Goal: Communication & Community: Answer question/provide support

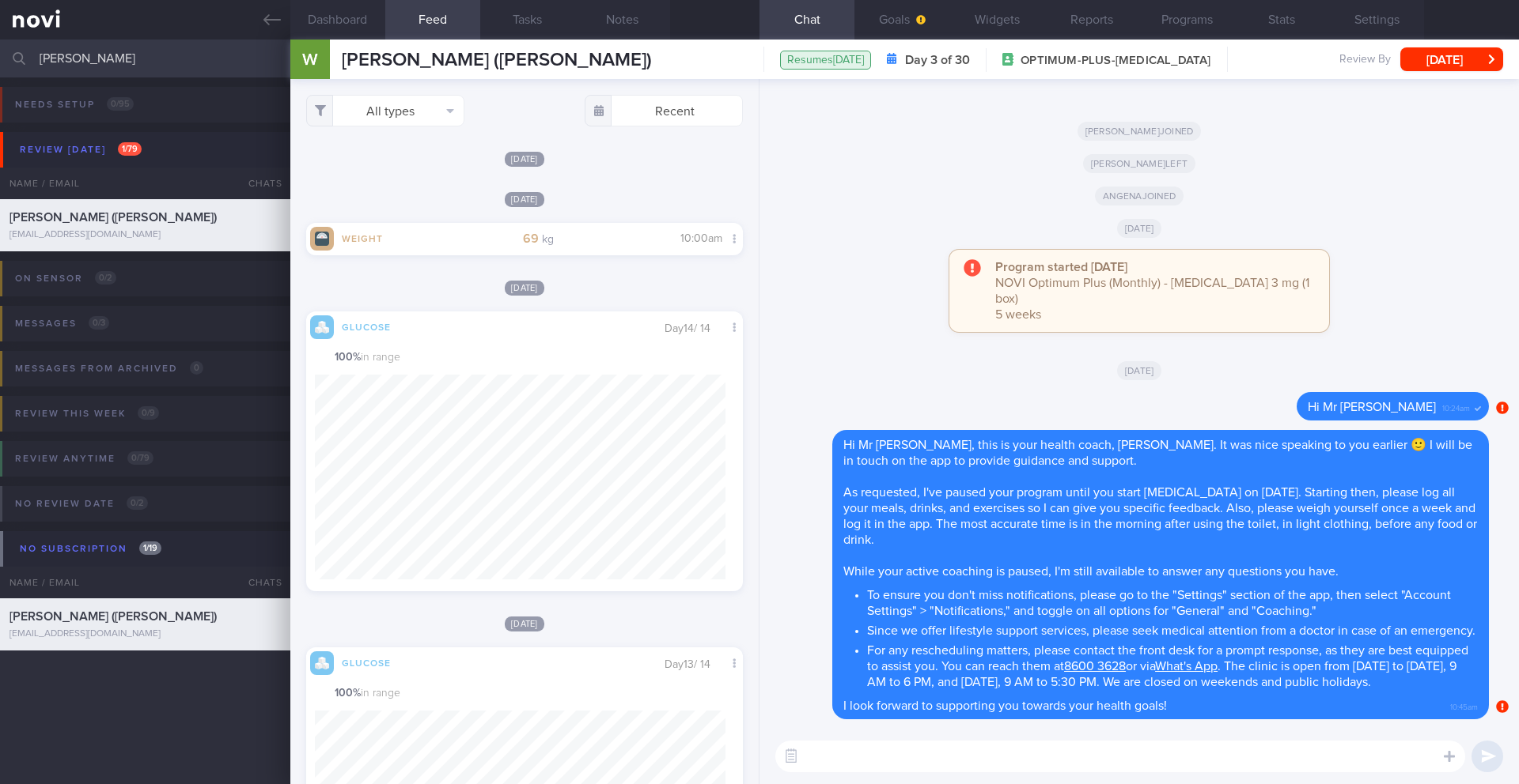
scroll to position [259, 412]
click at [900, 24] on button "Goals" at bounding box center [902, 19] width 95 height 40
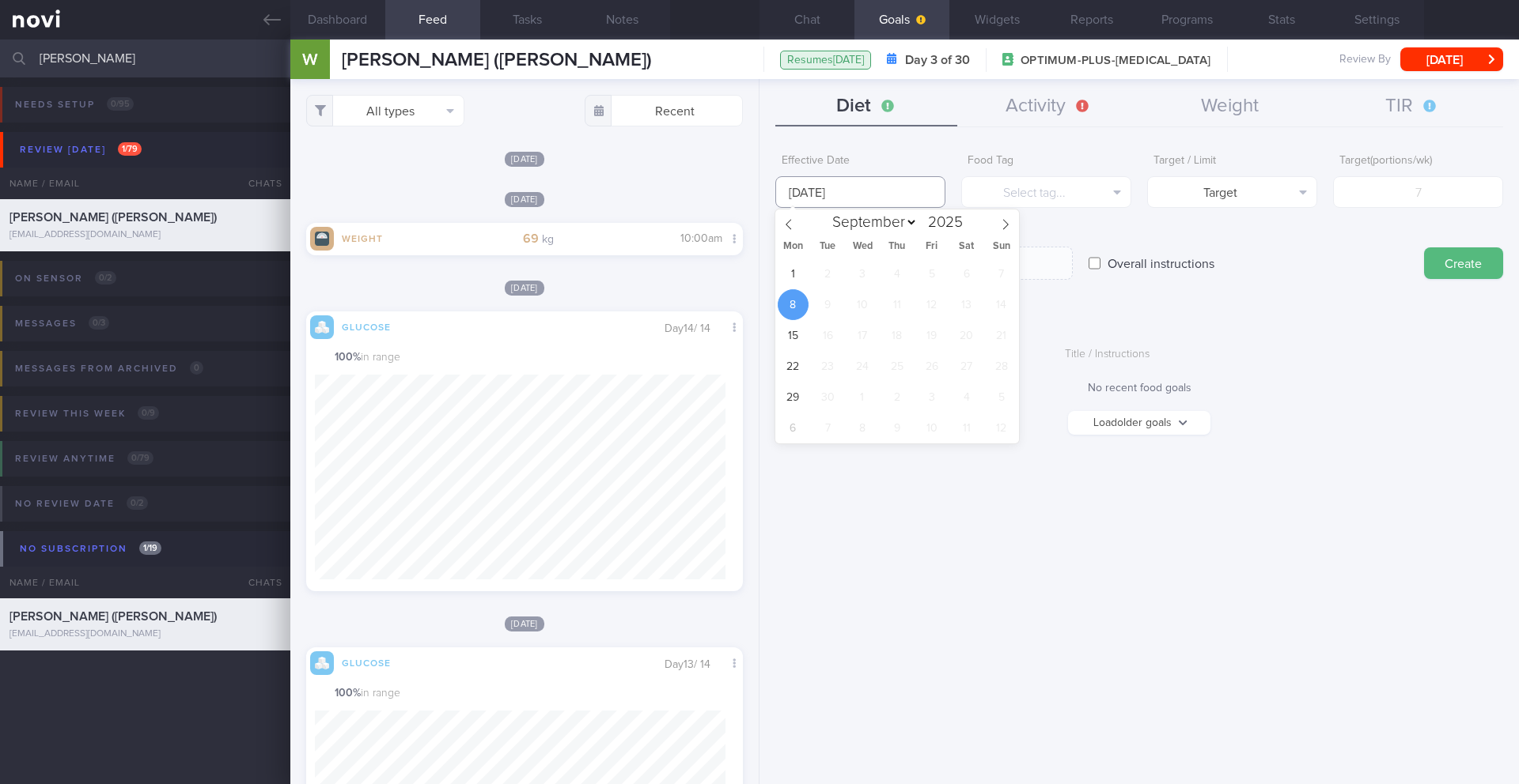
click at [832, 187] on input "[DATE]" at bounding box center [860, 192] width 170 height 31
click at [796, 279] on span "1" at bounding box center [793, 274] width 31 height 31
type input "[DATE]"
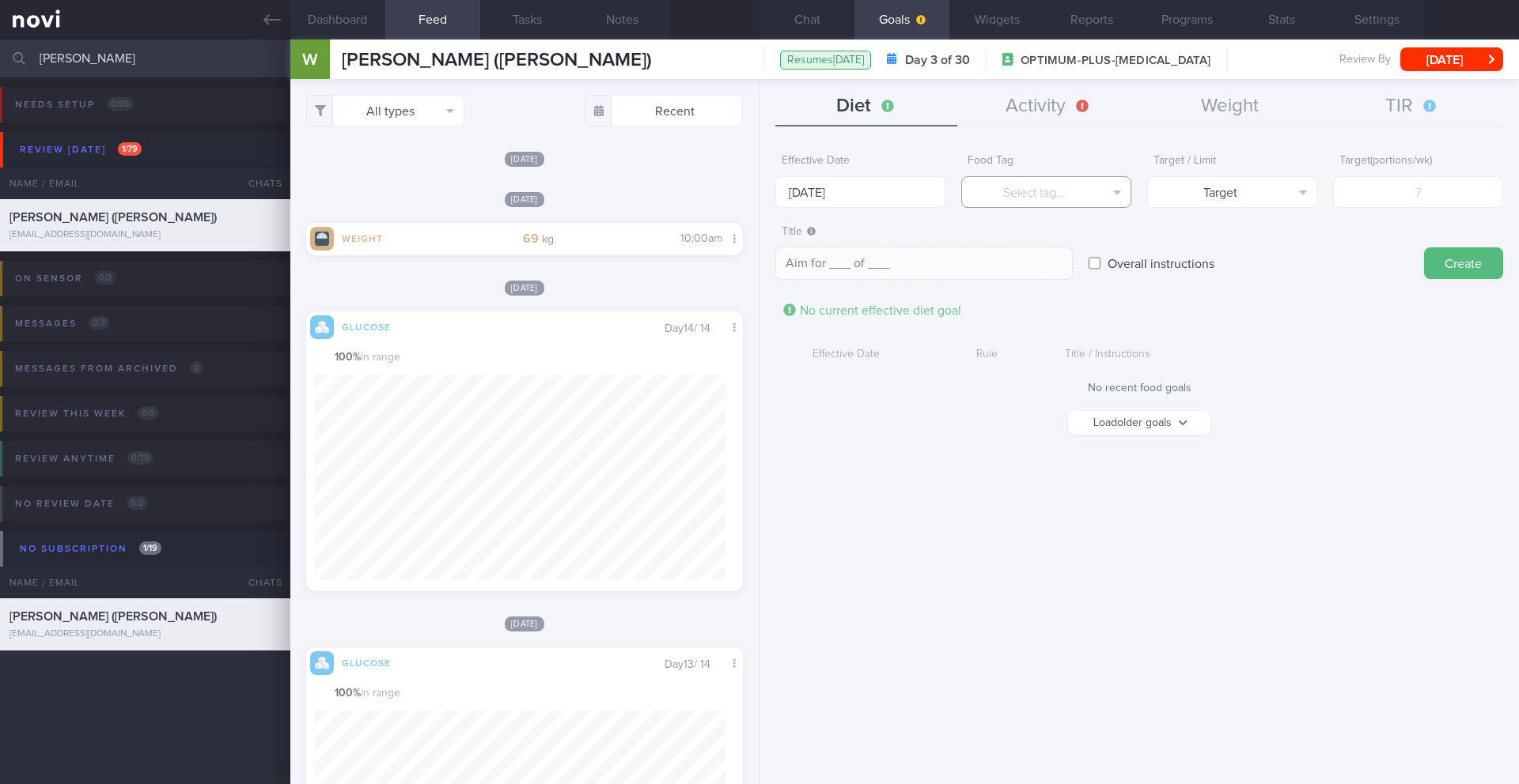
click at [1079, 188] on button "Select tag..." at bounding box center [1046, 192] width 170 height 31
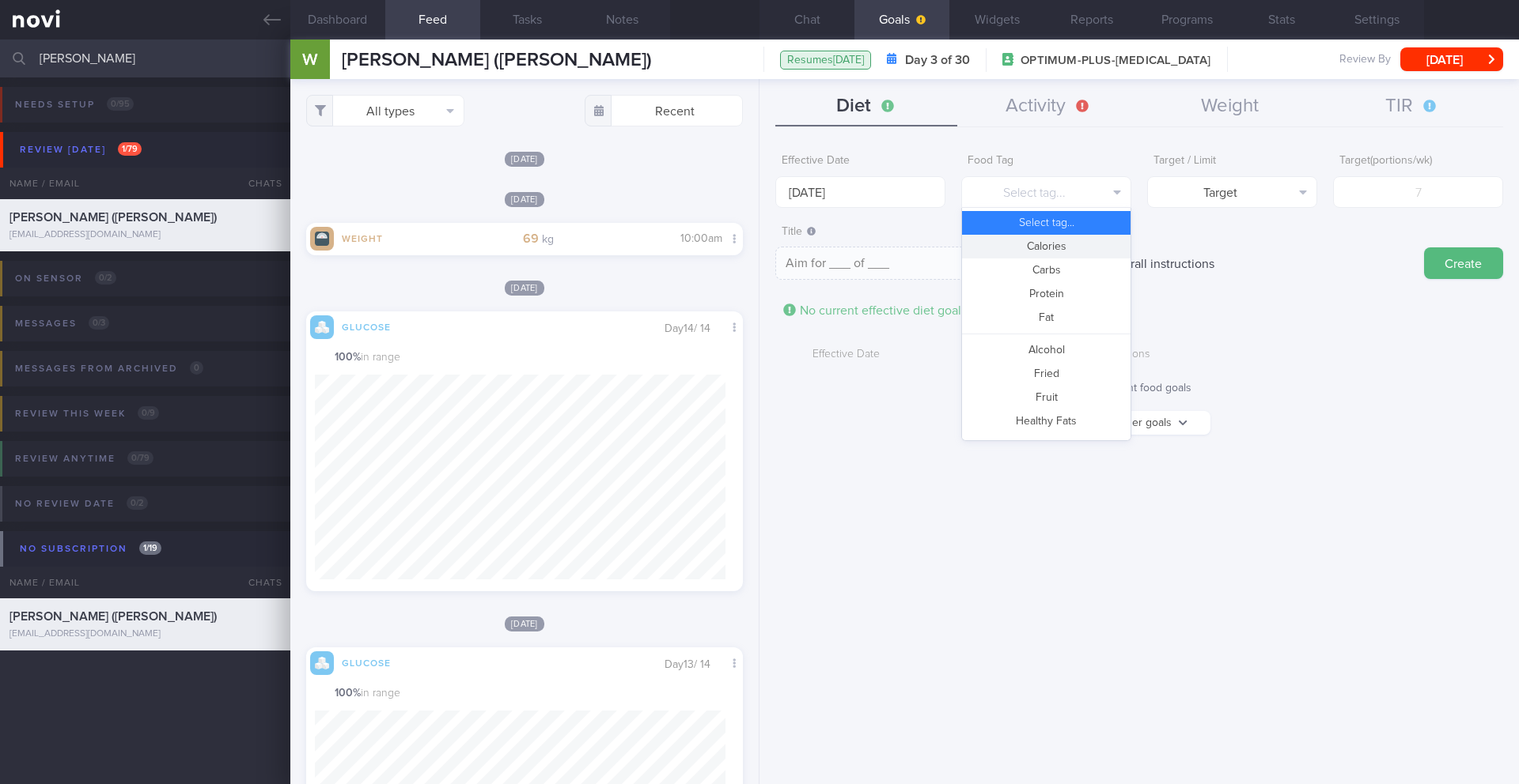
click at [1070, 245] on button "Calories" at bounding box center [1046, 247] width 168 height 24
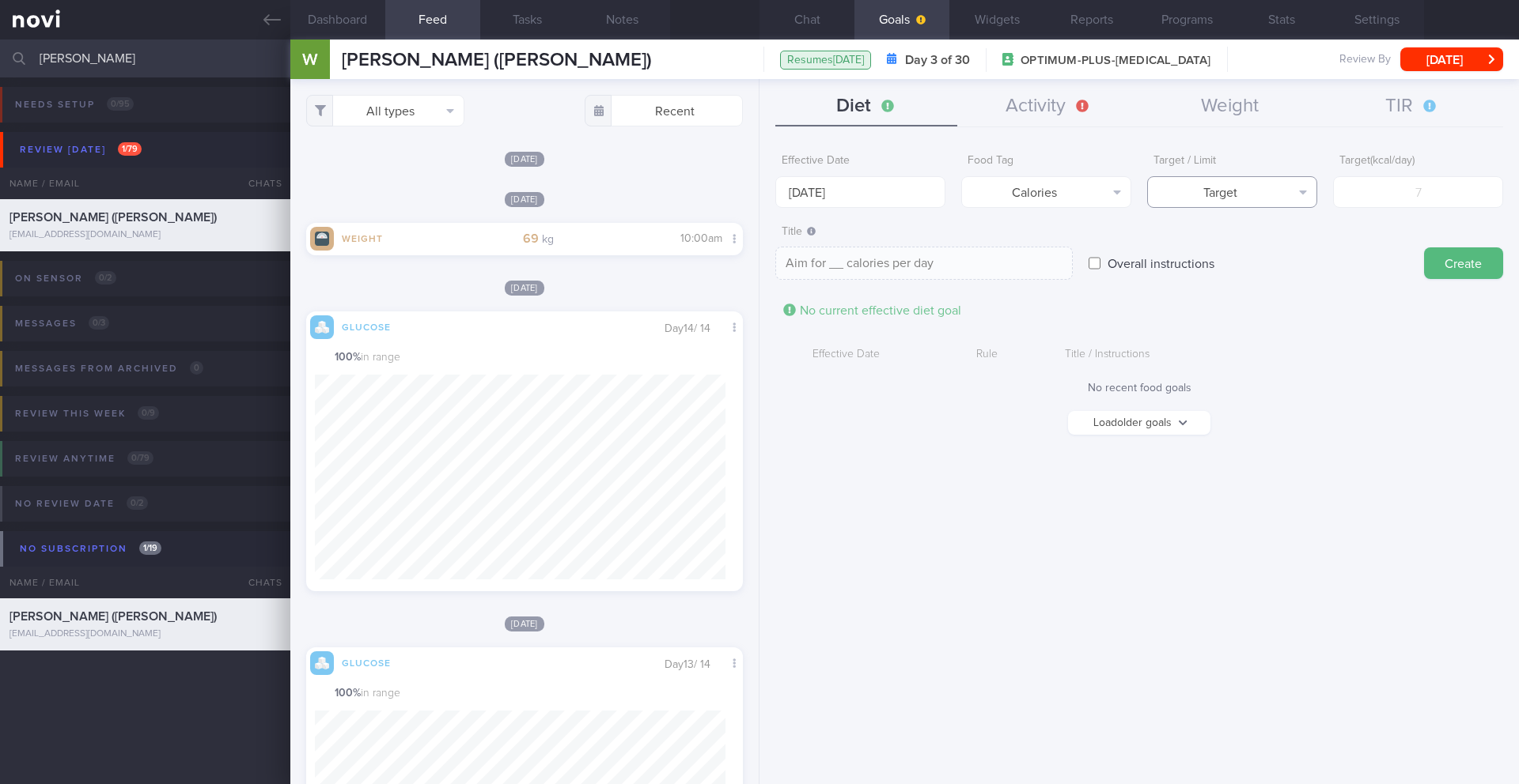
click at [1312, 191] on button "Target" at bounding box center [1232, 192] width 170 height 31
click at [1277, 238] on button "Limit" at bounding box center [1232, 247] width 168 height 24
type textarea "Keep to __ calories per day"
click at [1392, 199] on input "number" at bounding box center [1418, 192] width 170 height 31
type input "1"
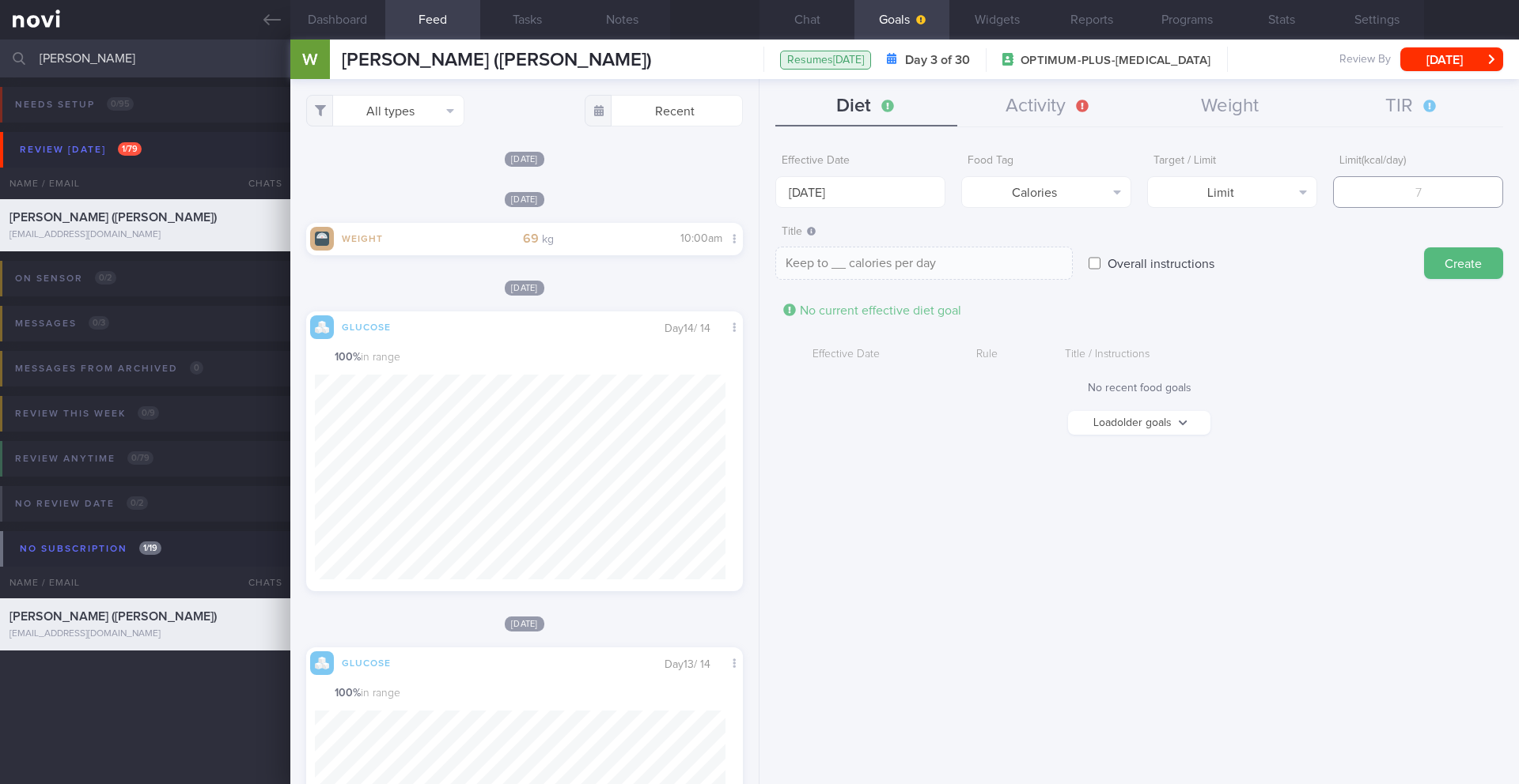
type textarea "Keep to 1 calories per day"
type input "17"
type textarea "Keep to 17 calories per day"
type input "170"
type textarea "Keep to 170 calories per day"
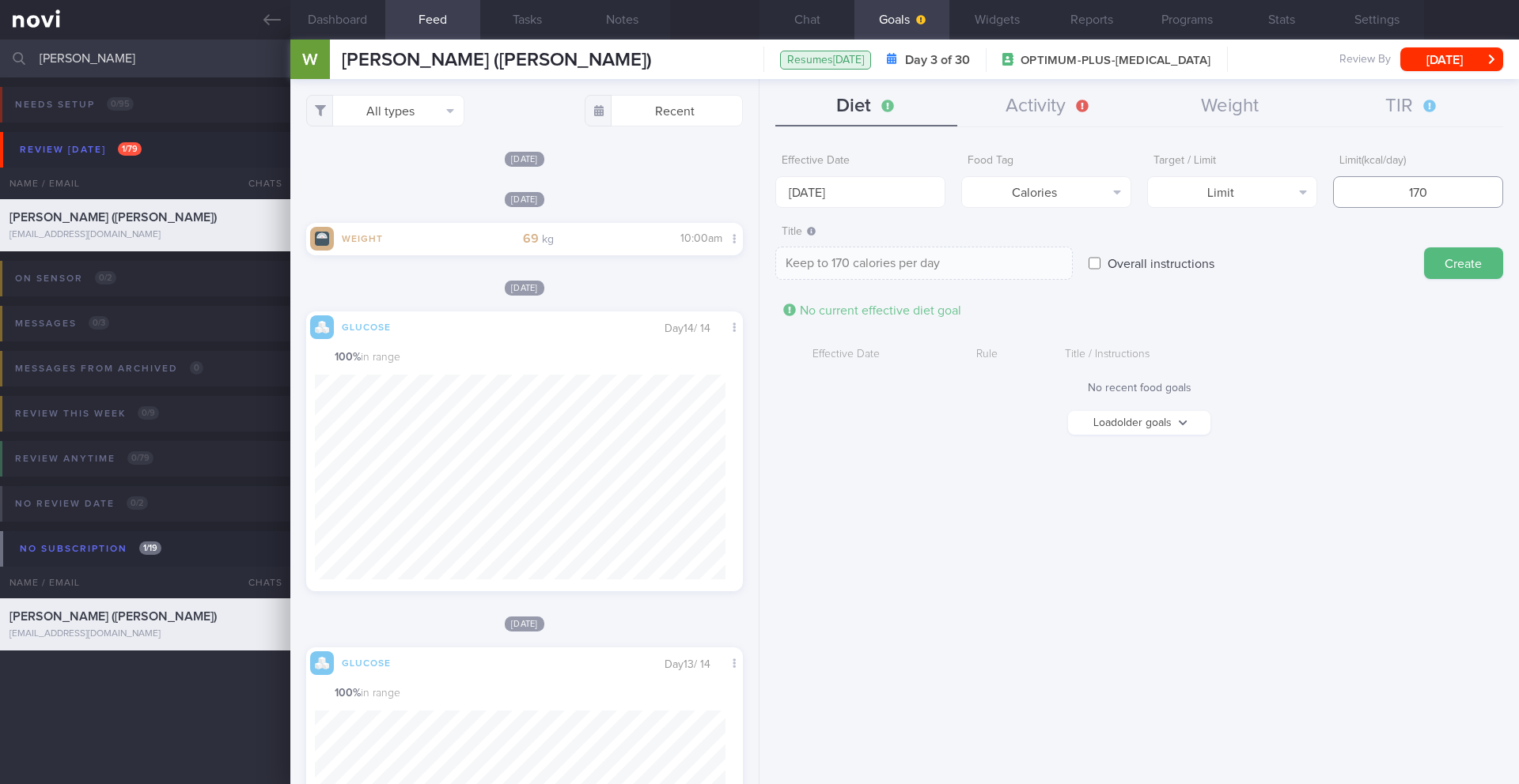
type input "1700"
type textarea "Keep to 1700 calories per day"
type input "1700"
click at [1451, 251] on button "Create" at bounding box center [1464, 263] width 80 height 31
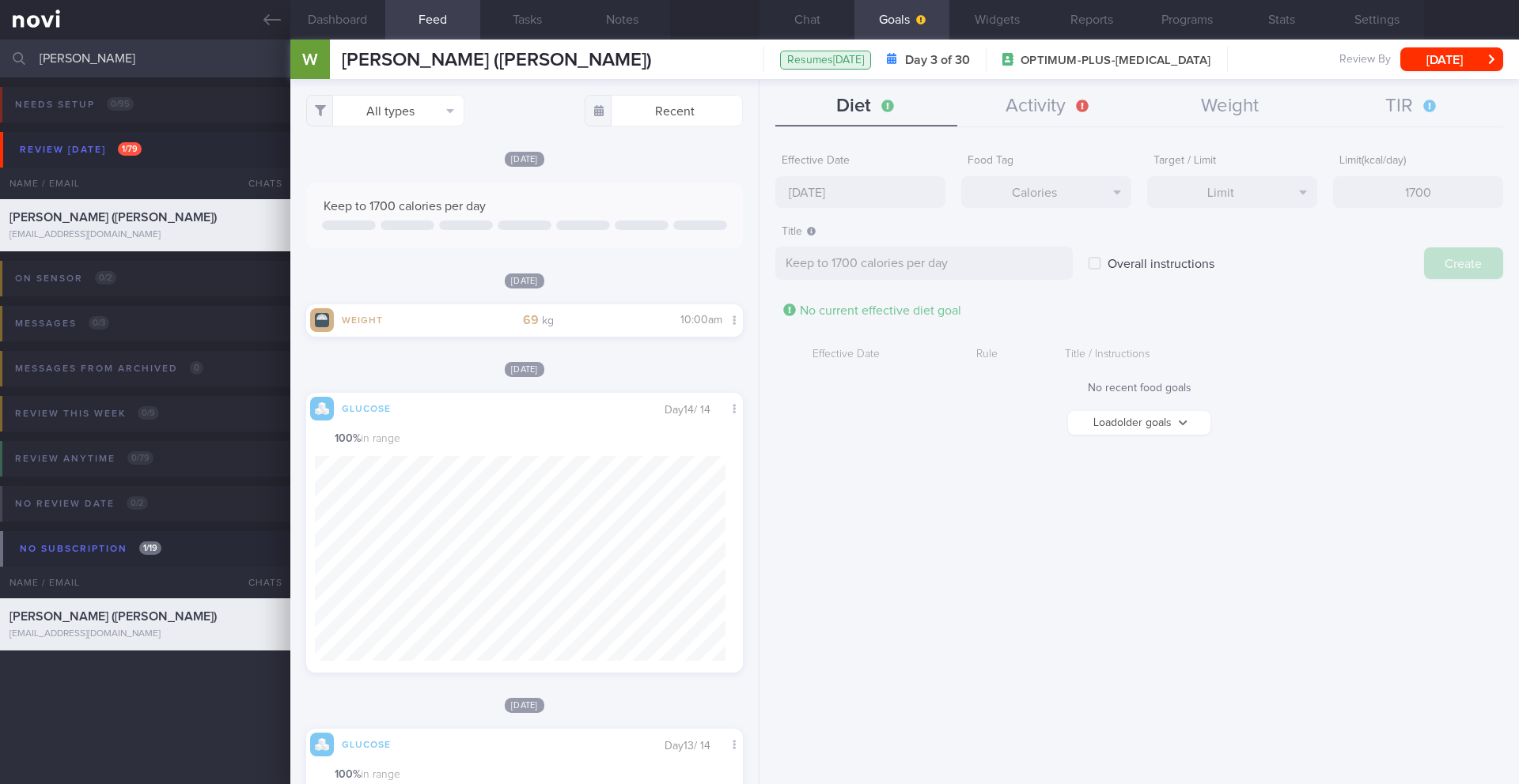
type input "[DATE]"
type textarea "Aim for ___ of ___"
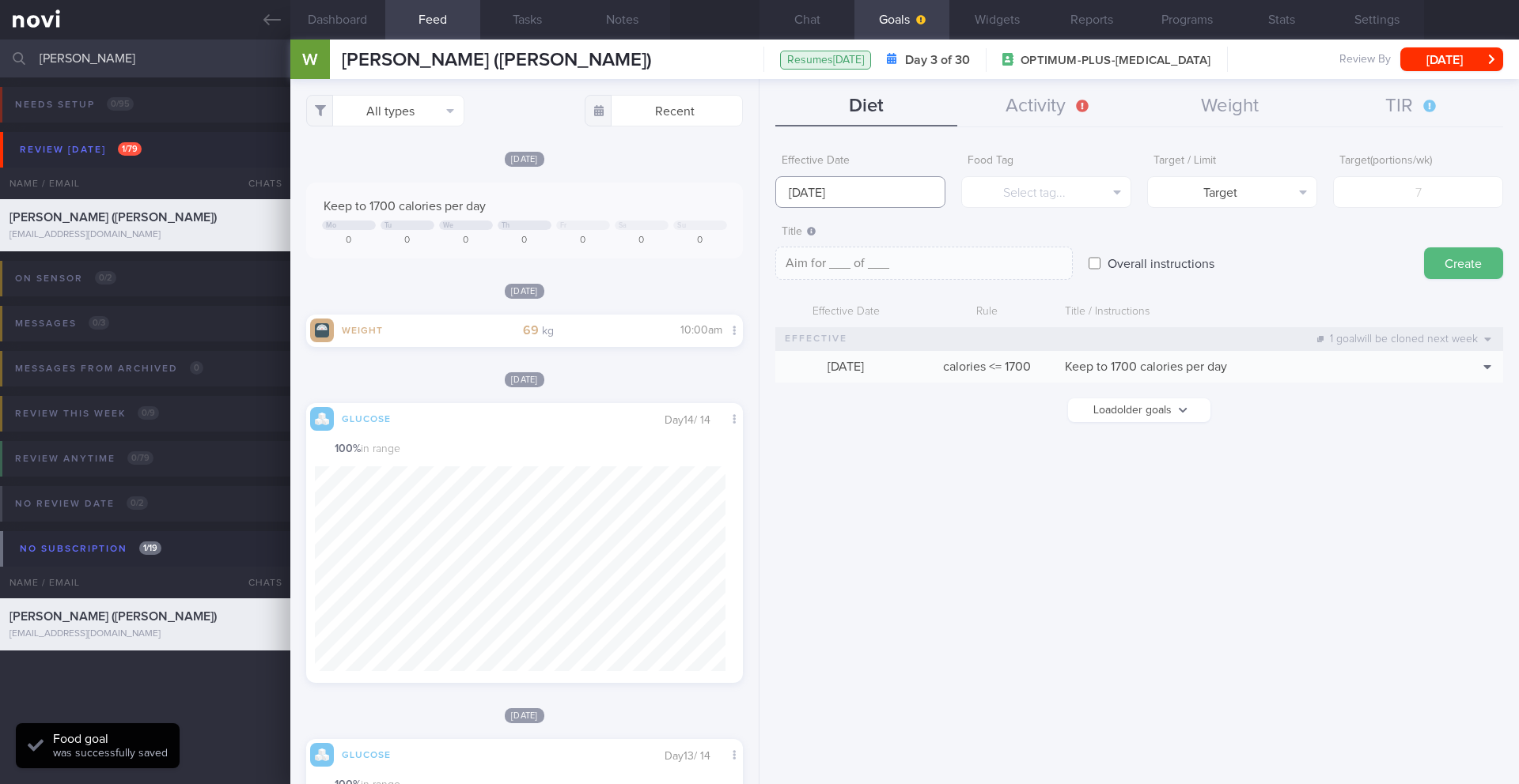
click at [795, 181] on input "[DATE]" at bounding box center [860, 192] width 170 height 31
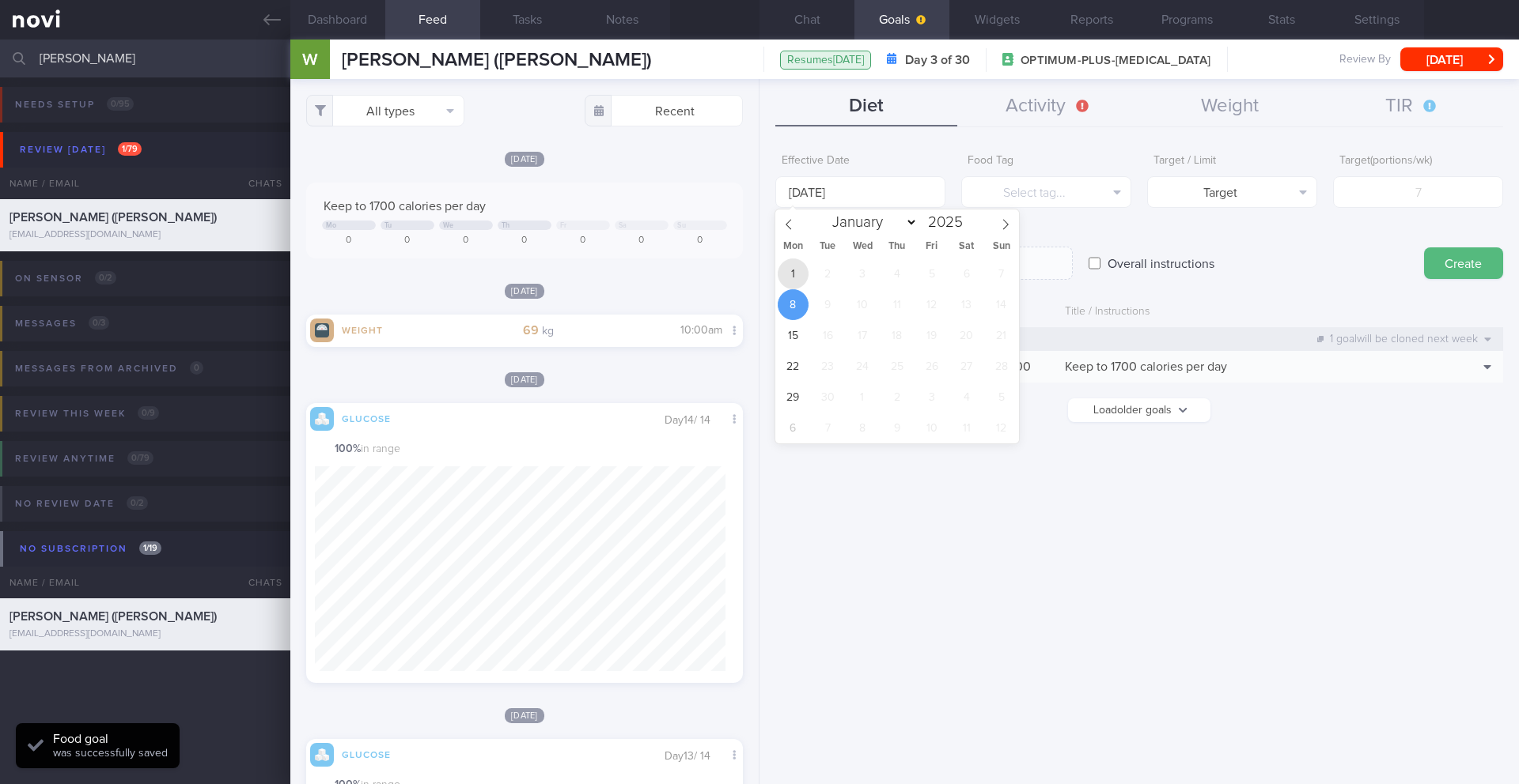
click at [794, 287] on span "1" at bounding box center [793, 274] width 31 height 31
type input "[DATE]"
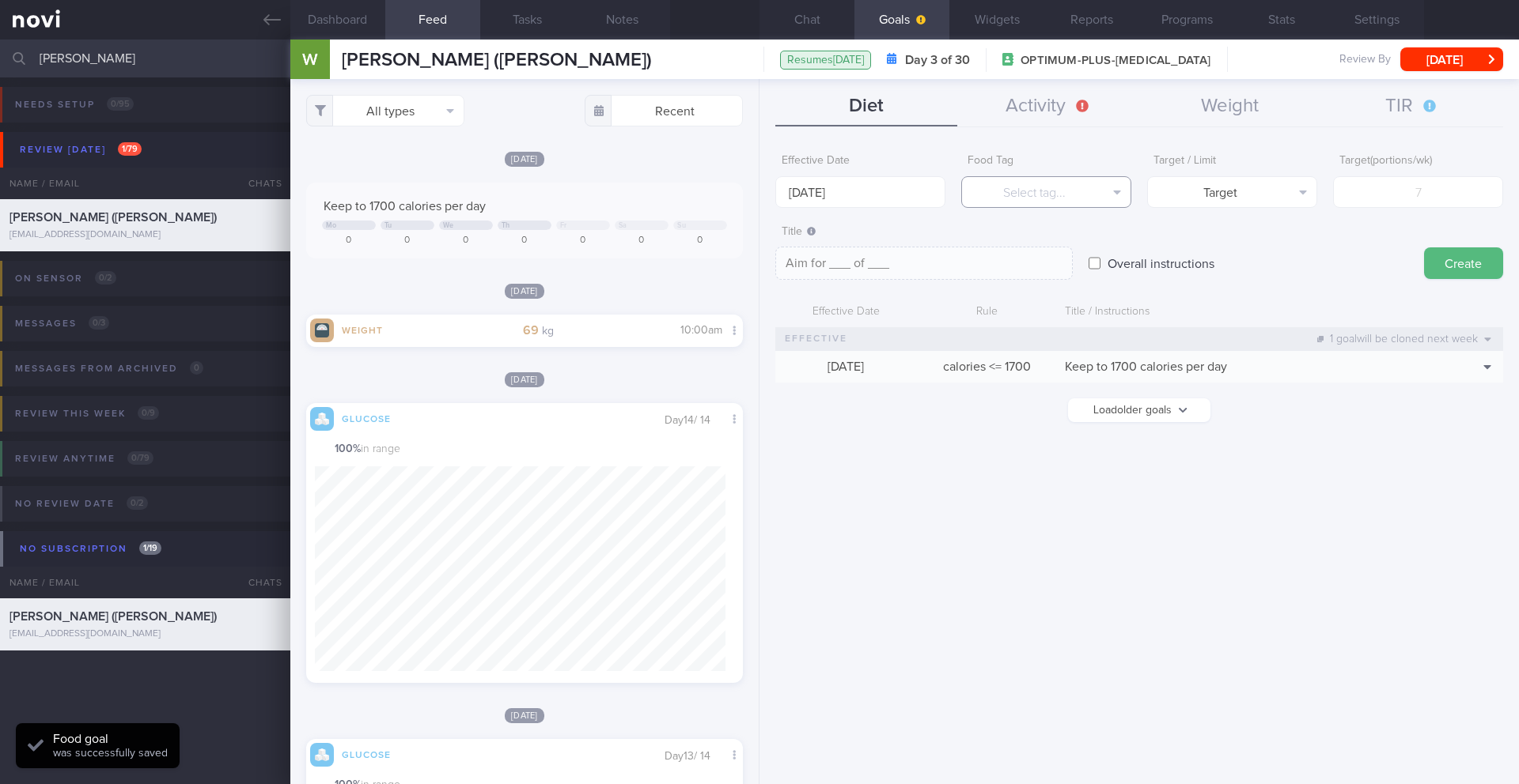
click at [1029, 194] on button "Select tag..." at bounding box center [1046, 192] width 170 height 31
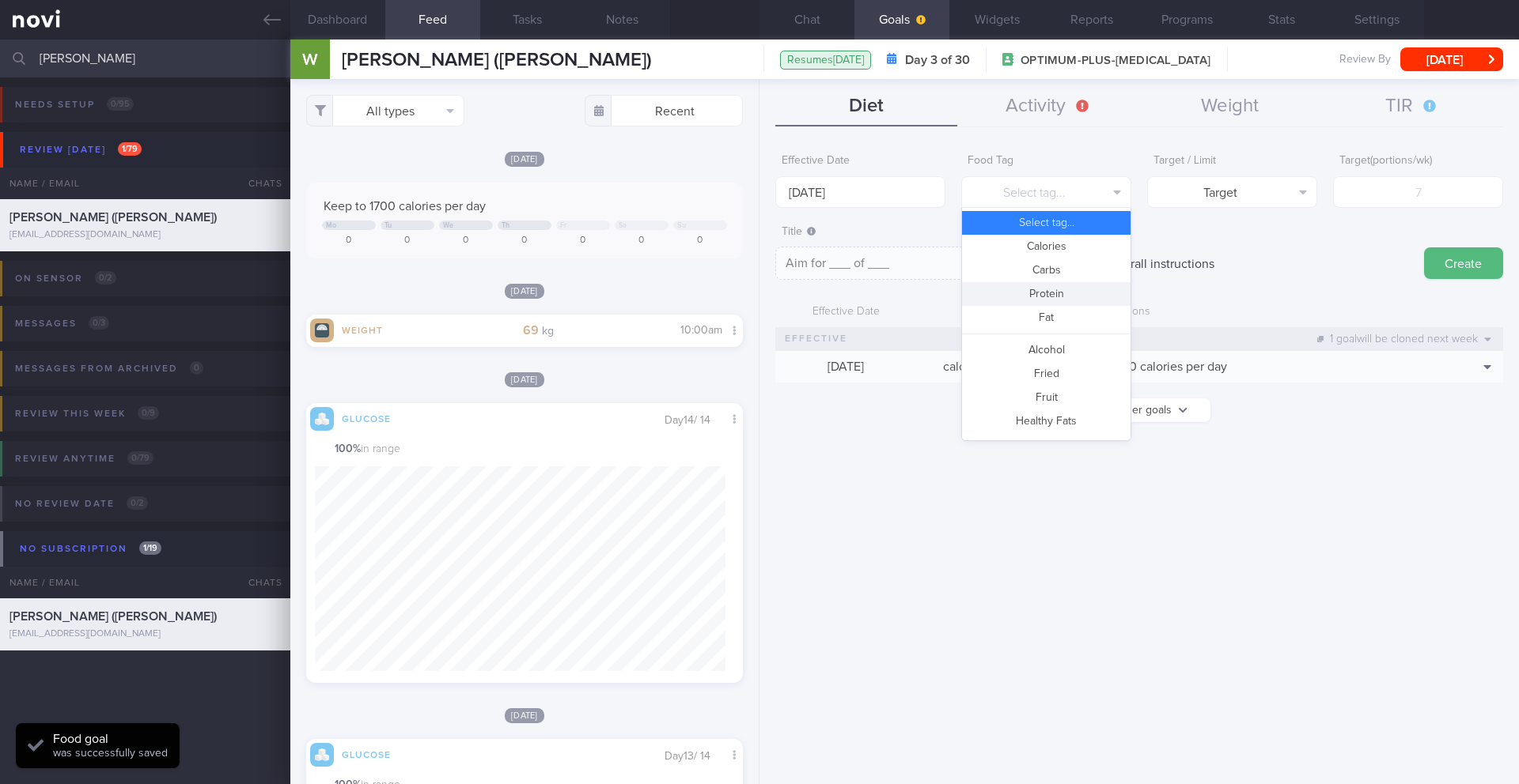
click at [1048, 296] on button "Protein" at bounding box center [1046, 294] width 168 height 24
type textarea "Aim for __g of protein per day"
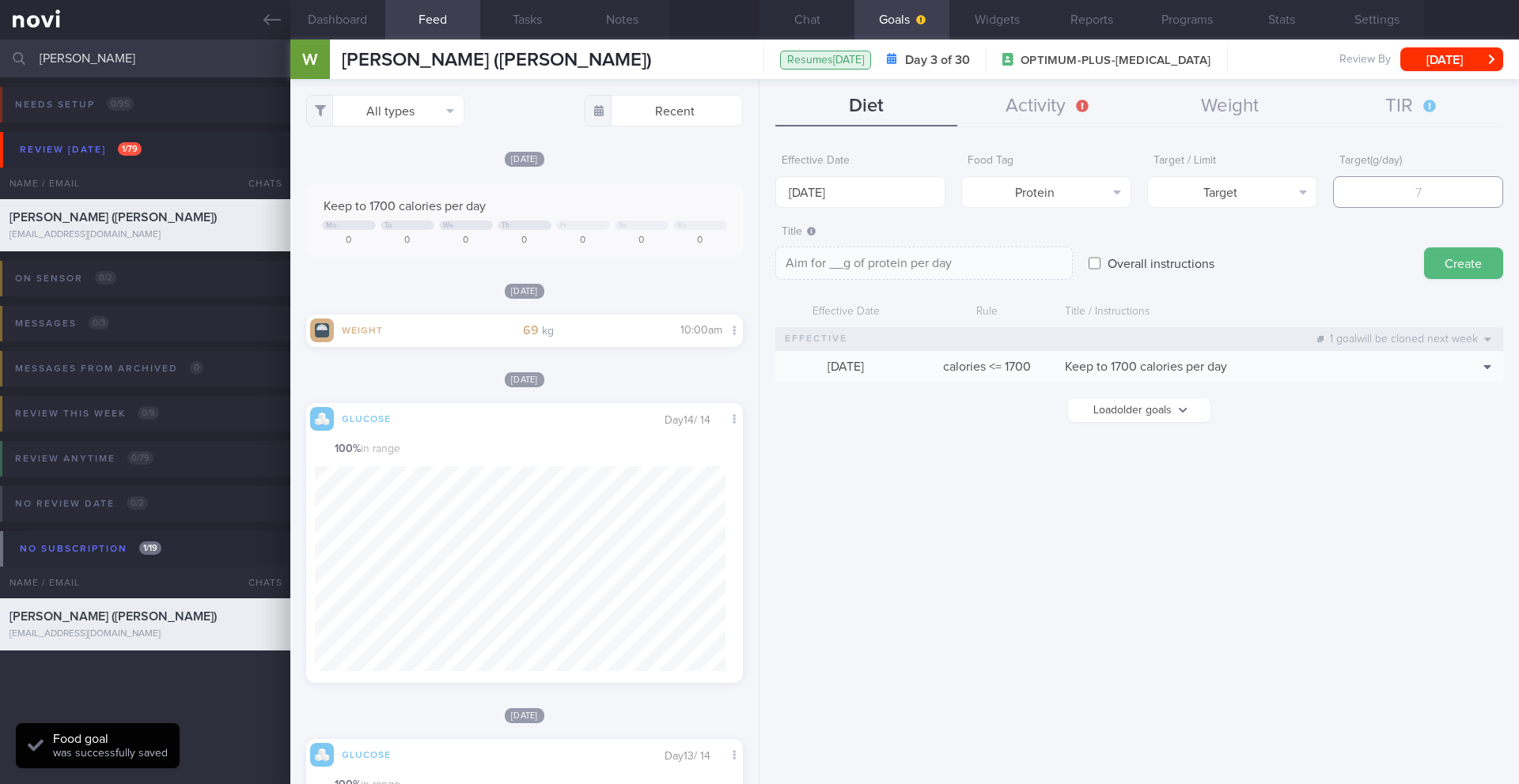
click at [1436, 189] on input "number" at bounding box center [1418, 192] width 170 height 31
type input "9"
type textarea "Aim for 9g of protein per day"
type input "90"
type textarea "Aim for 90g of protein per day"
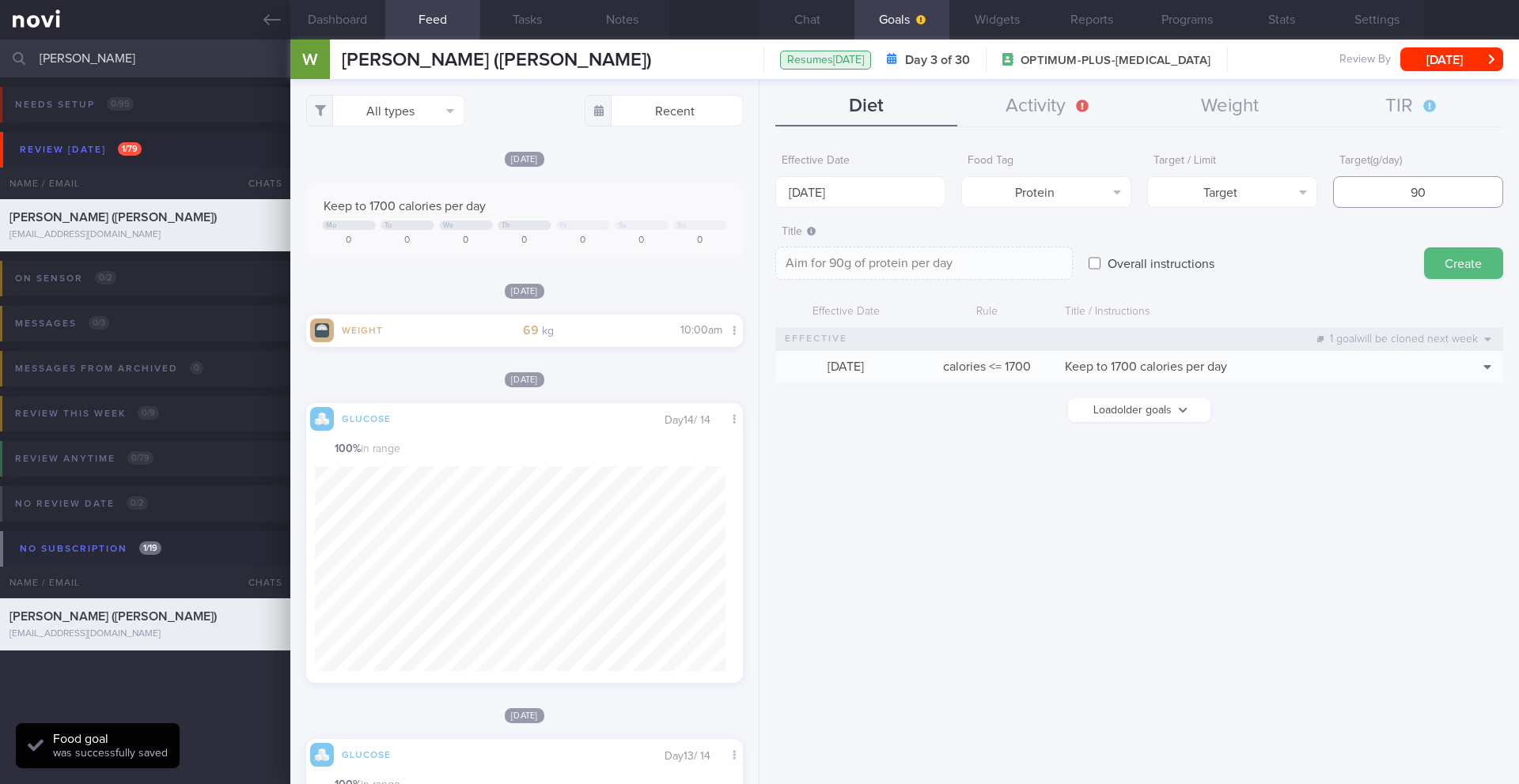
type textarea "Aim for __g of protein per day"
drag, startPoint x: 1445, startPoint y: 189, endPoint x: 1385, endPoint y: 192, distance: 60.1
click at [1385, 192] on input "number" at bounding box center [1418, 192] width 170 height 31
type input "9"
type textarea "Aim for 9g of protein per day"
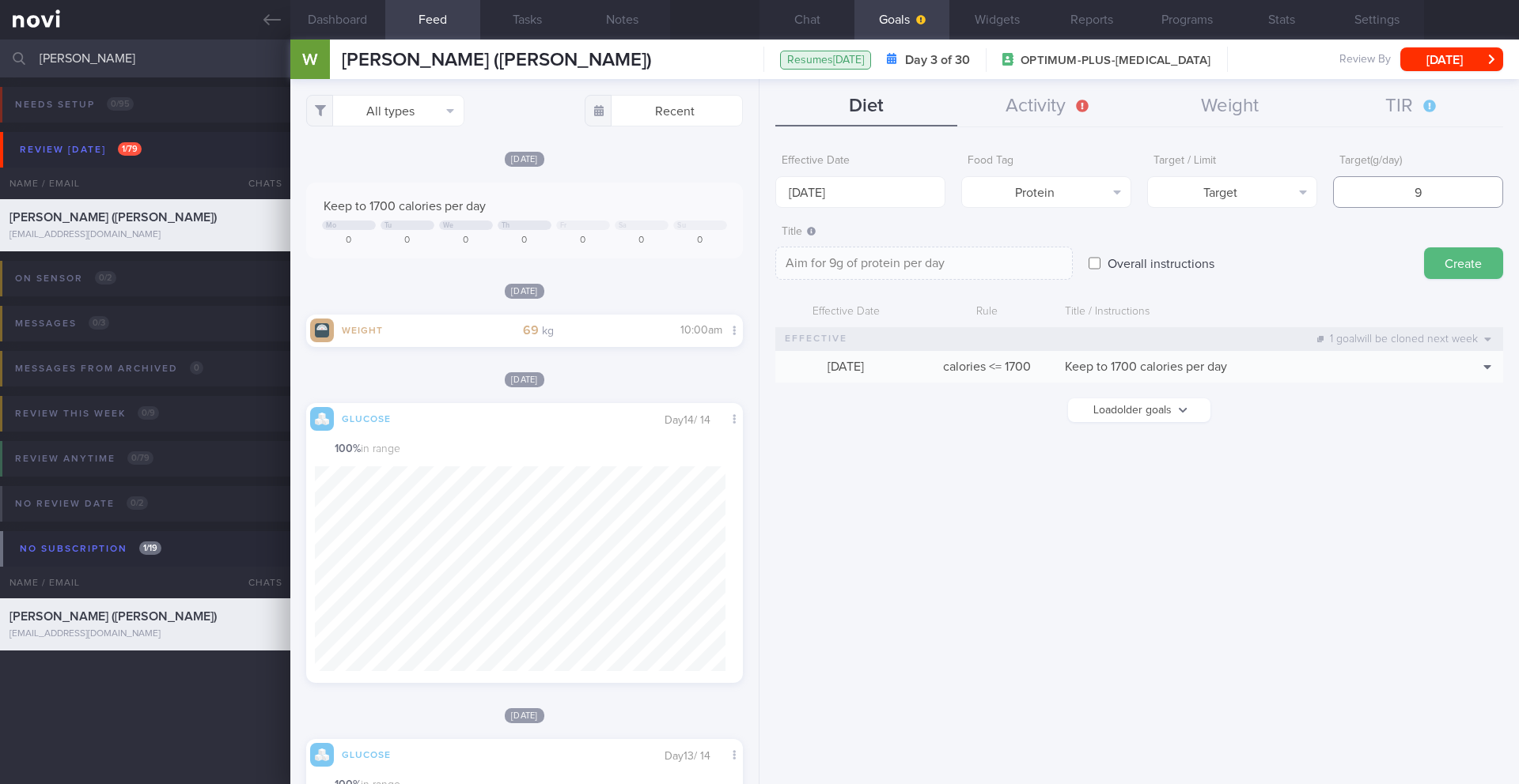
type input "90"
type textarea "Aim for 90g of protein per day"
type input "90"
click at [847, 257] on textarea "Aim for 90g of protein per day" at bounding box center [924, 263] width 298 height 33
click at [845, 260] on textarea "Aim for 90g of protein per day" at bounding box center [924, 263] width 298 height 33
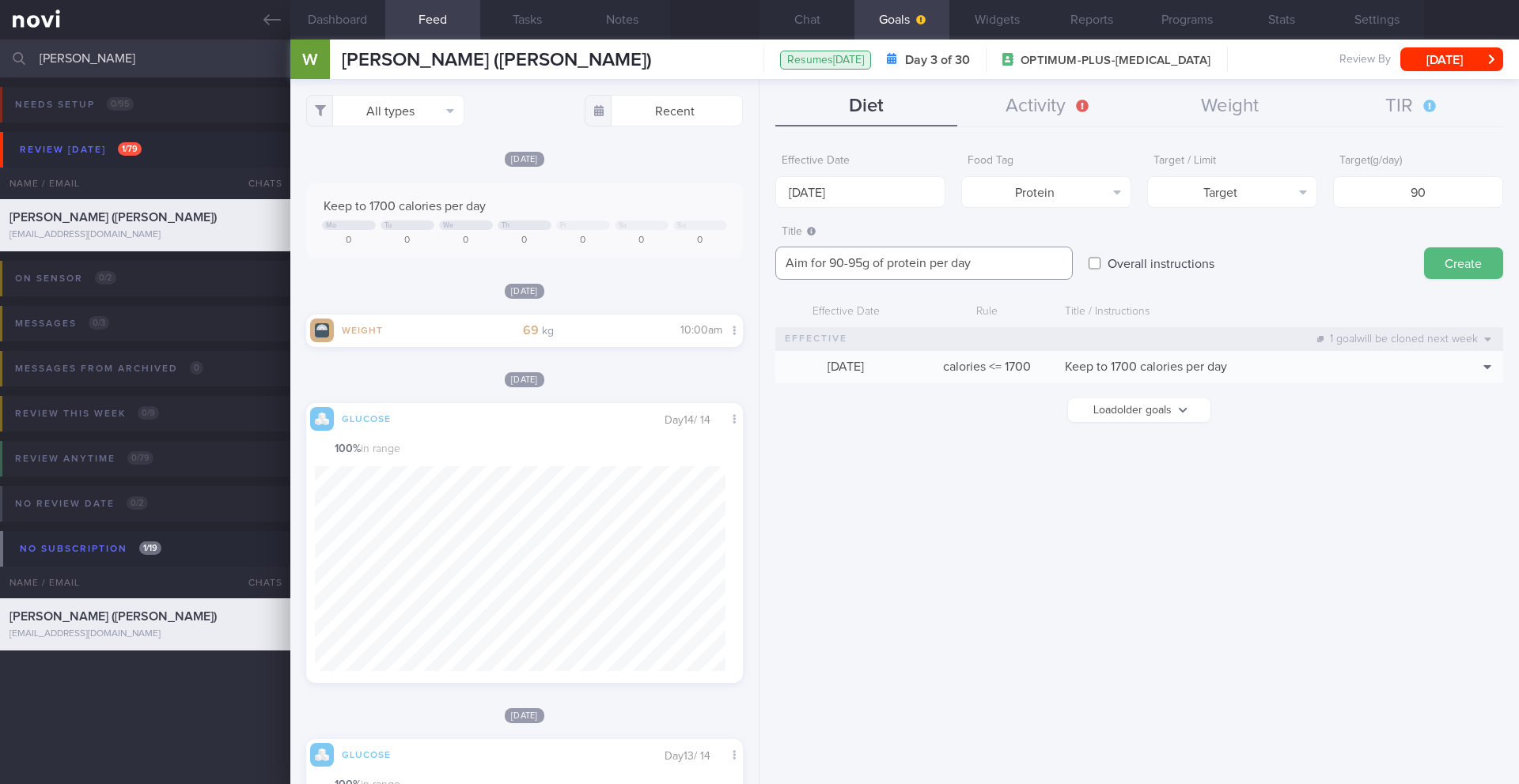
type textarea "Aim for 90-95g of protein per day"
click at [1475, 252] on button "Create" at bounding box center [1464, 263] width 80 height 31
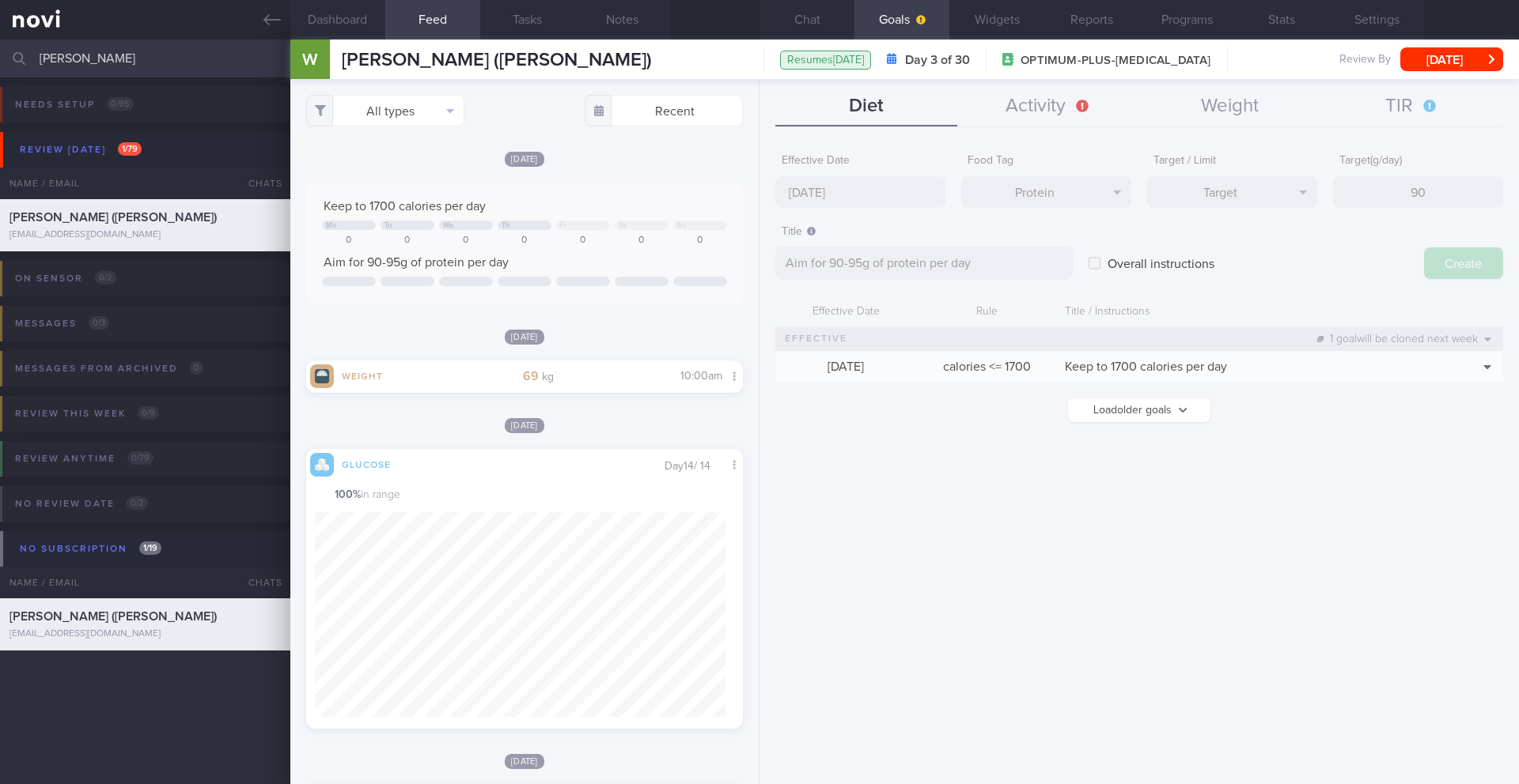
type input "[DATE]"
type textarea "Aim for ___ of ___"
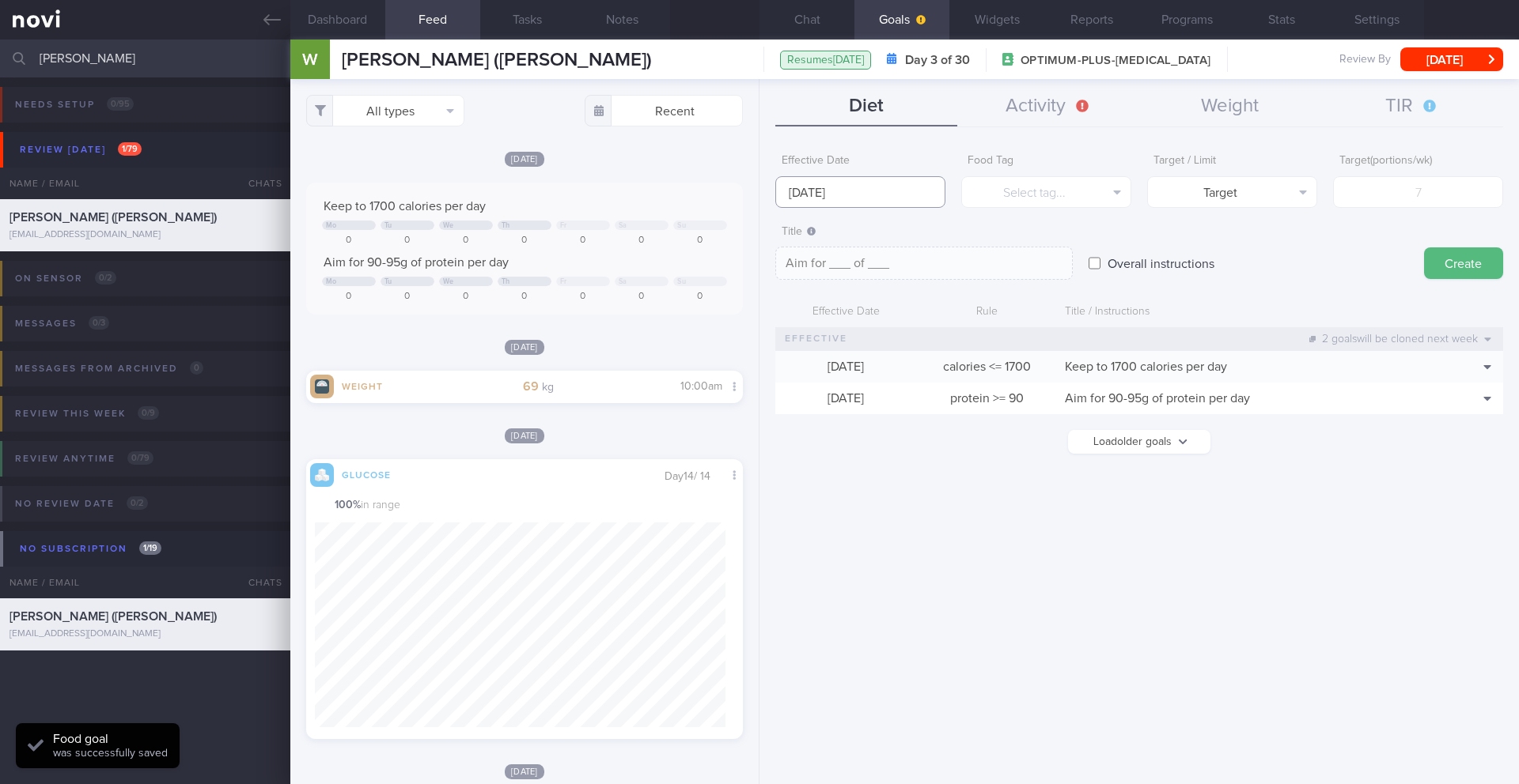
click at [834, 205] on body "You are offline! Some functionality will be unavailable Patients New Users Coac…" at bounding box center [760, 392] width 1519 height 784
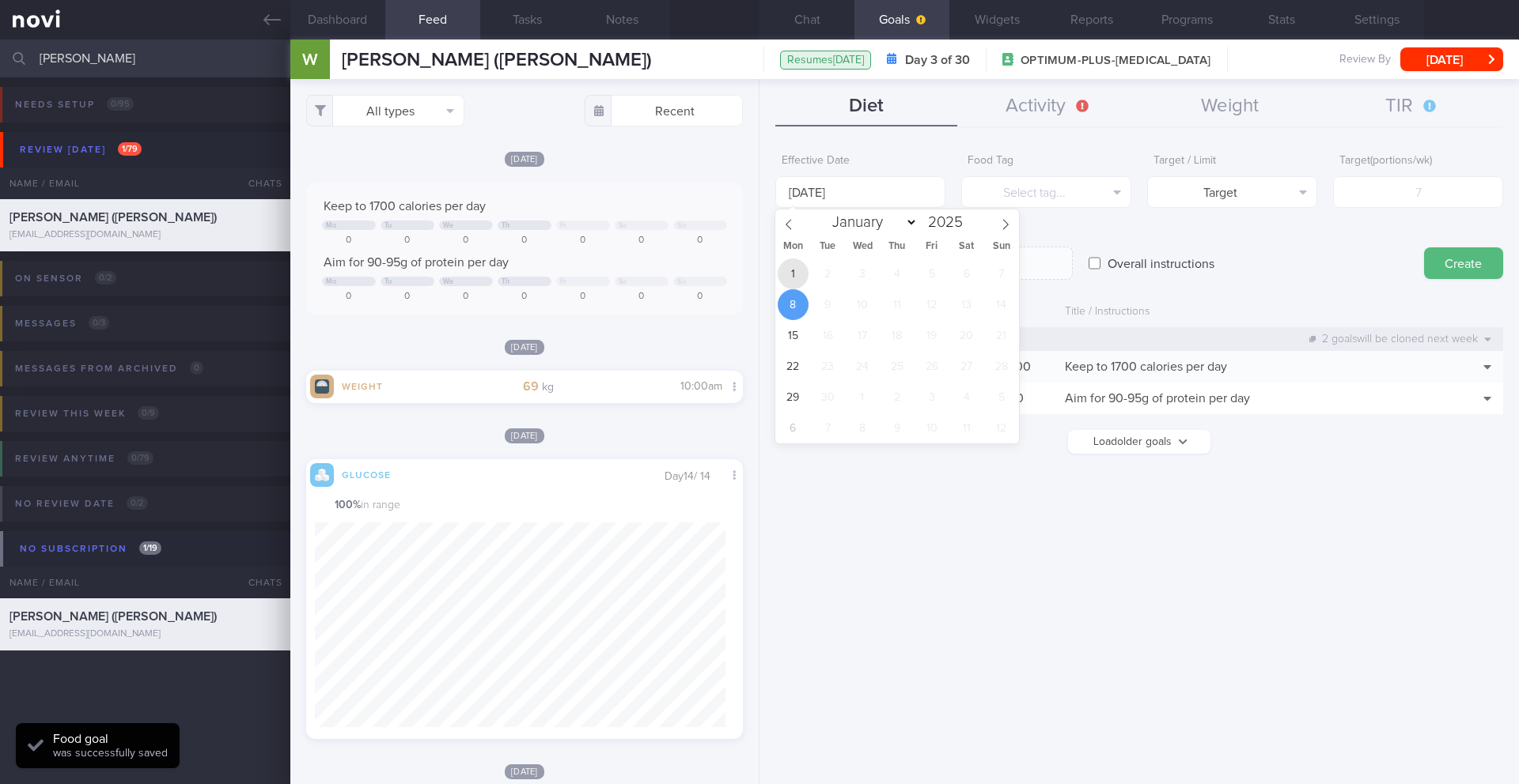
click at [795, 277] on span "1" at bounding box center [793, 274] width 31 height 31
type input "[DATE]"
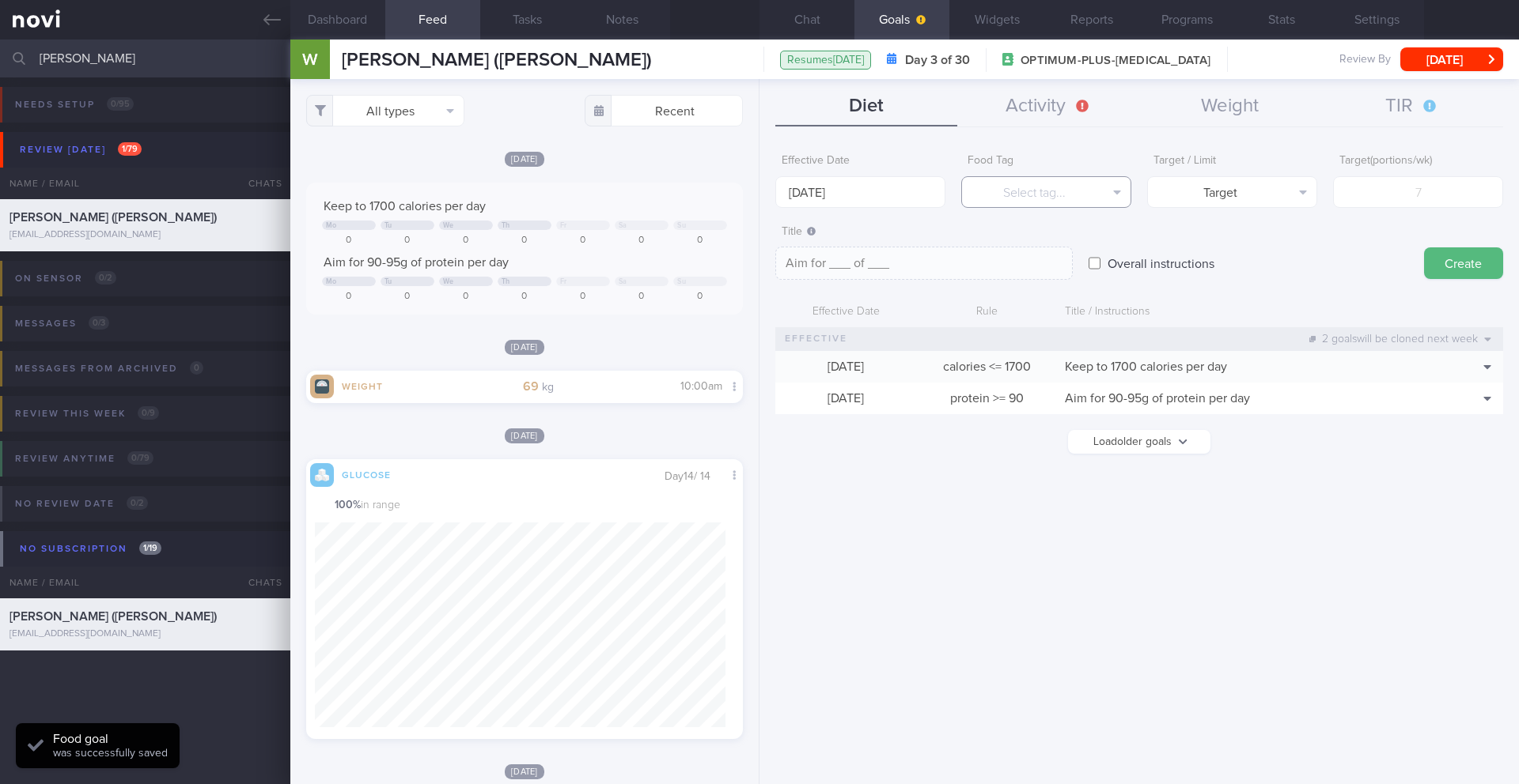
click at [1041, 200] on button "Select tag..." at bounding box center [1046, 192] width 170 height 31
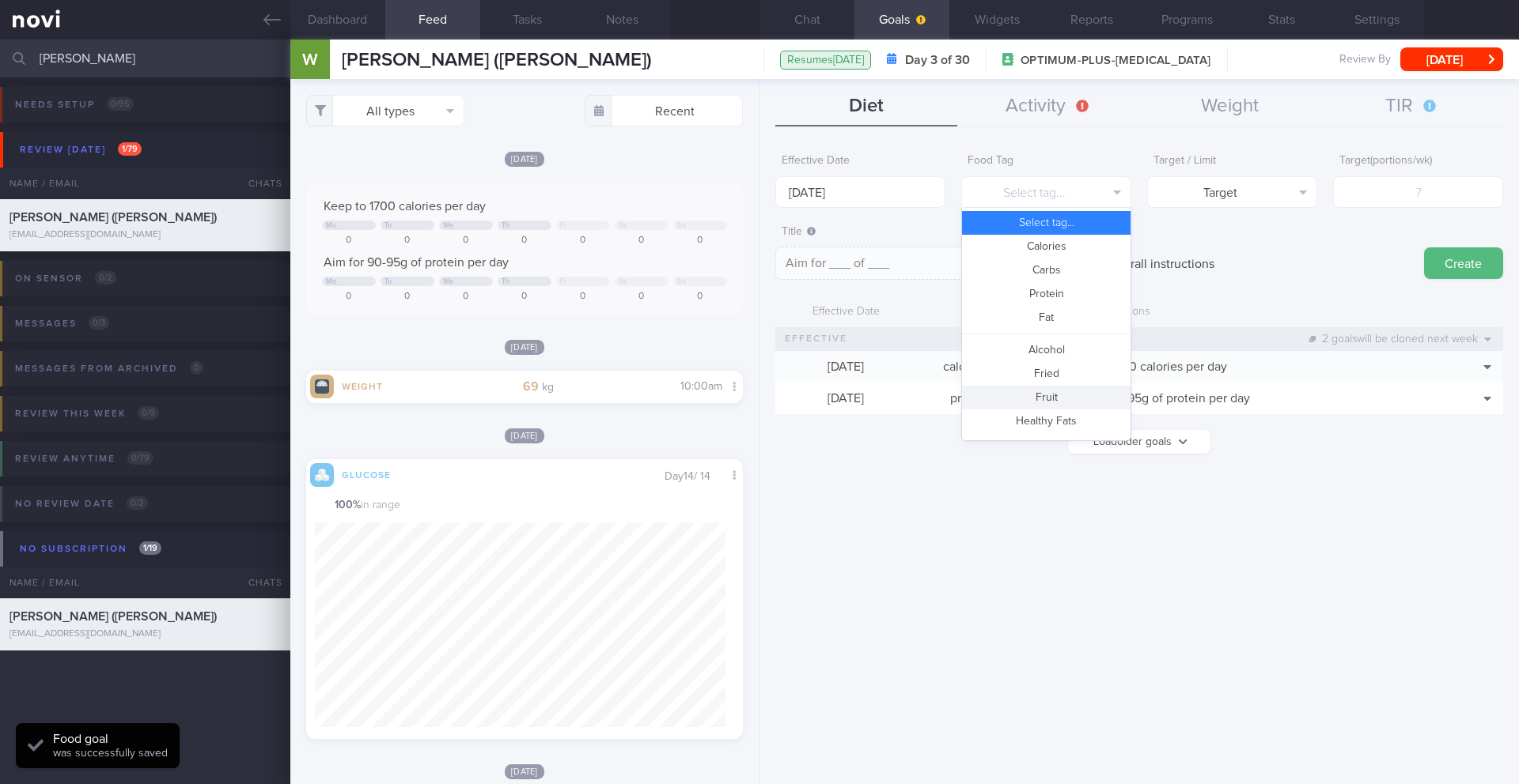
click at [1051, 390] on button "Fruit" at bounding box center [1046, 398] width 168 height 24
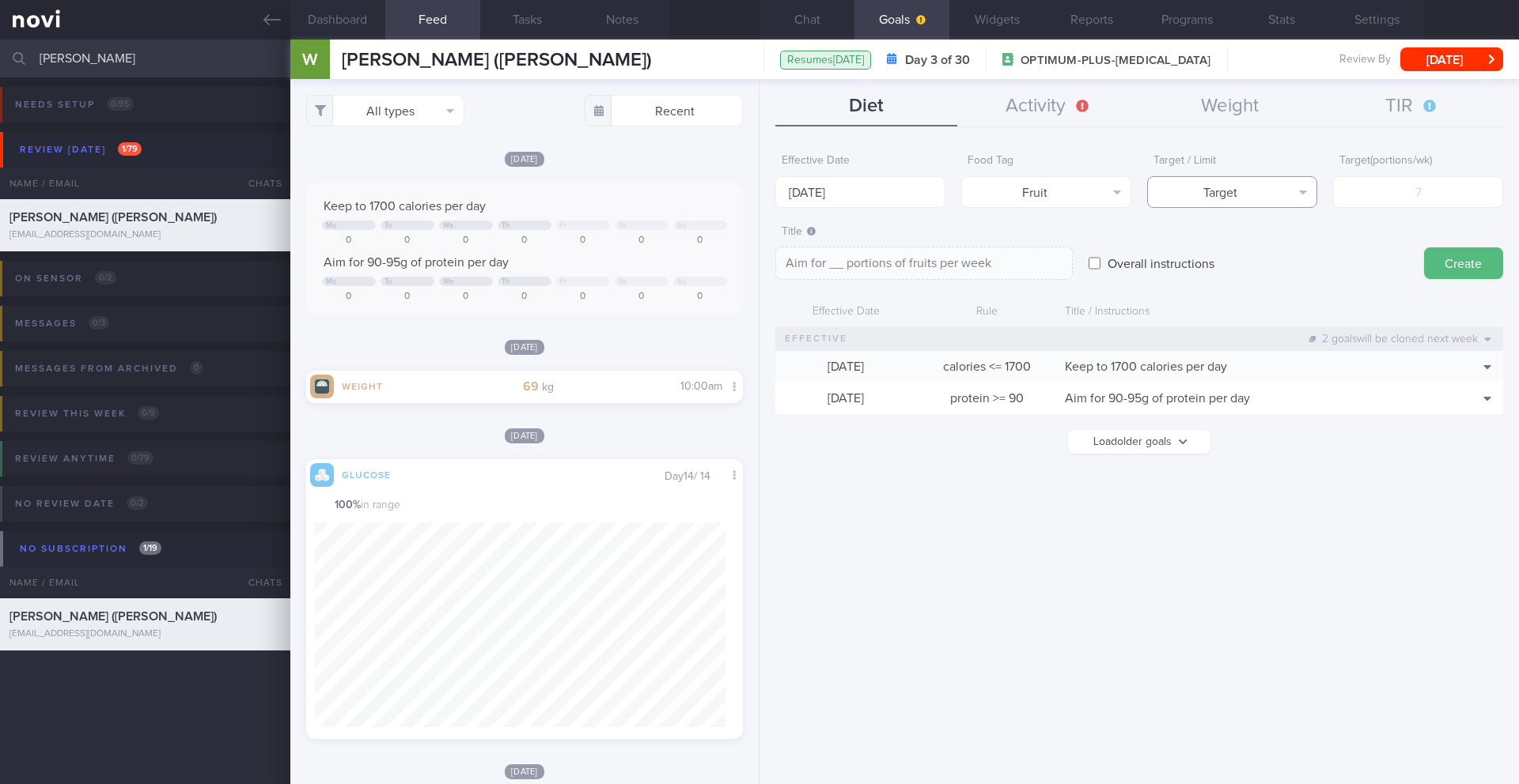
click at [1278, 201] on button "Target" at bounding box center [1232, 192] width 170 height 31
click at [1266, 261] on div "Target Limit" at bounding box center [1232, 235] width 170 height 55
click at [1268, 254] on button "Limit" at bounding box center [1232, 247] width 168 height 24
type textarea "Keep to __ portions of fruits per week"
click at [1402, 200] on input "number" at bounding box center [1418, 192] width 170 height 31
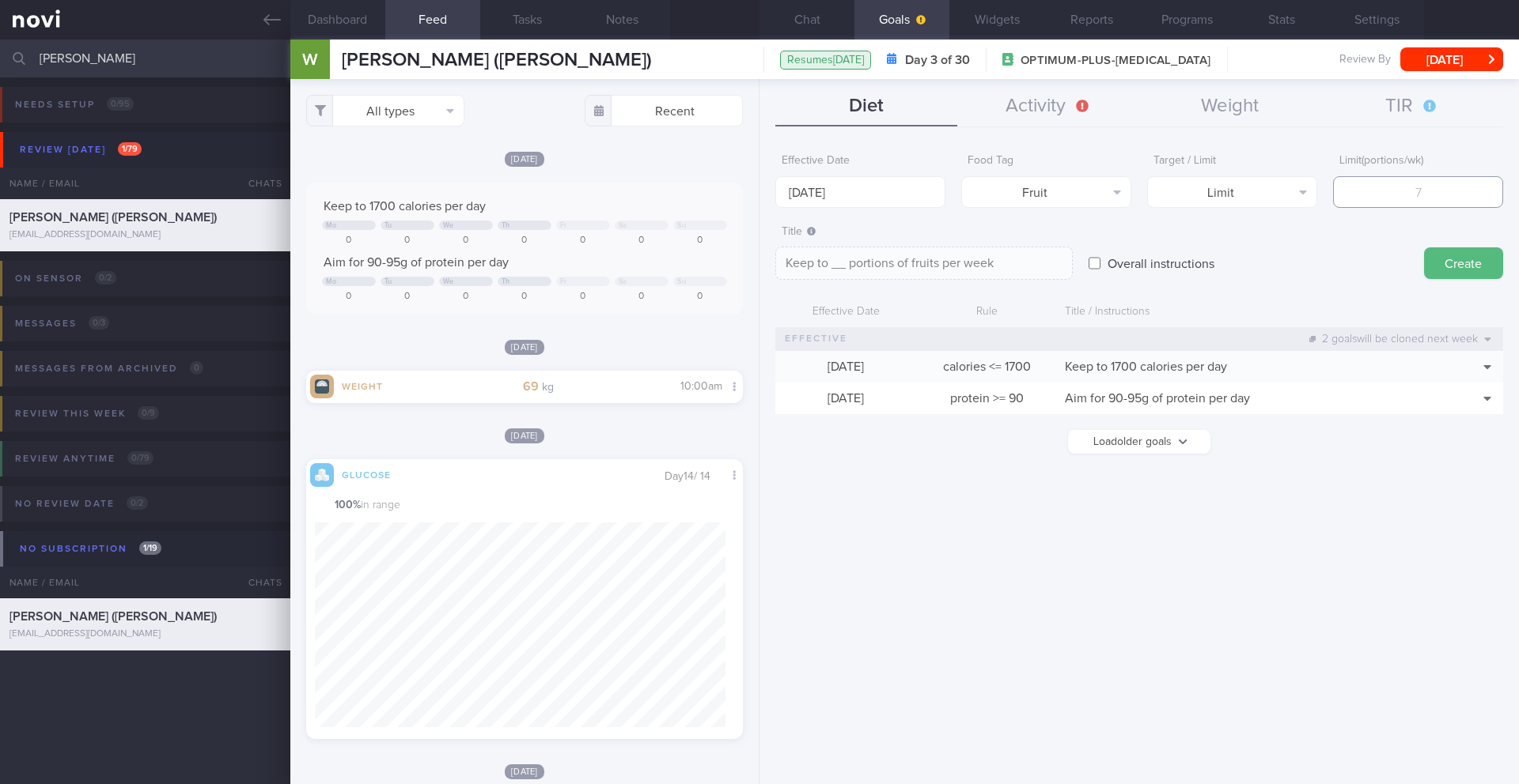
type input "2"
type textarea "Keep to 2 portions of fruits per week"
type input "2"
click at [1484, 260] on button "Create" at bounding box center [1464, 263] width 80 height 31
type input "[DATE]"
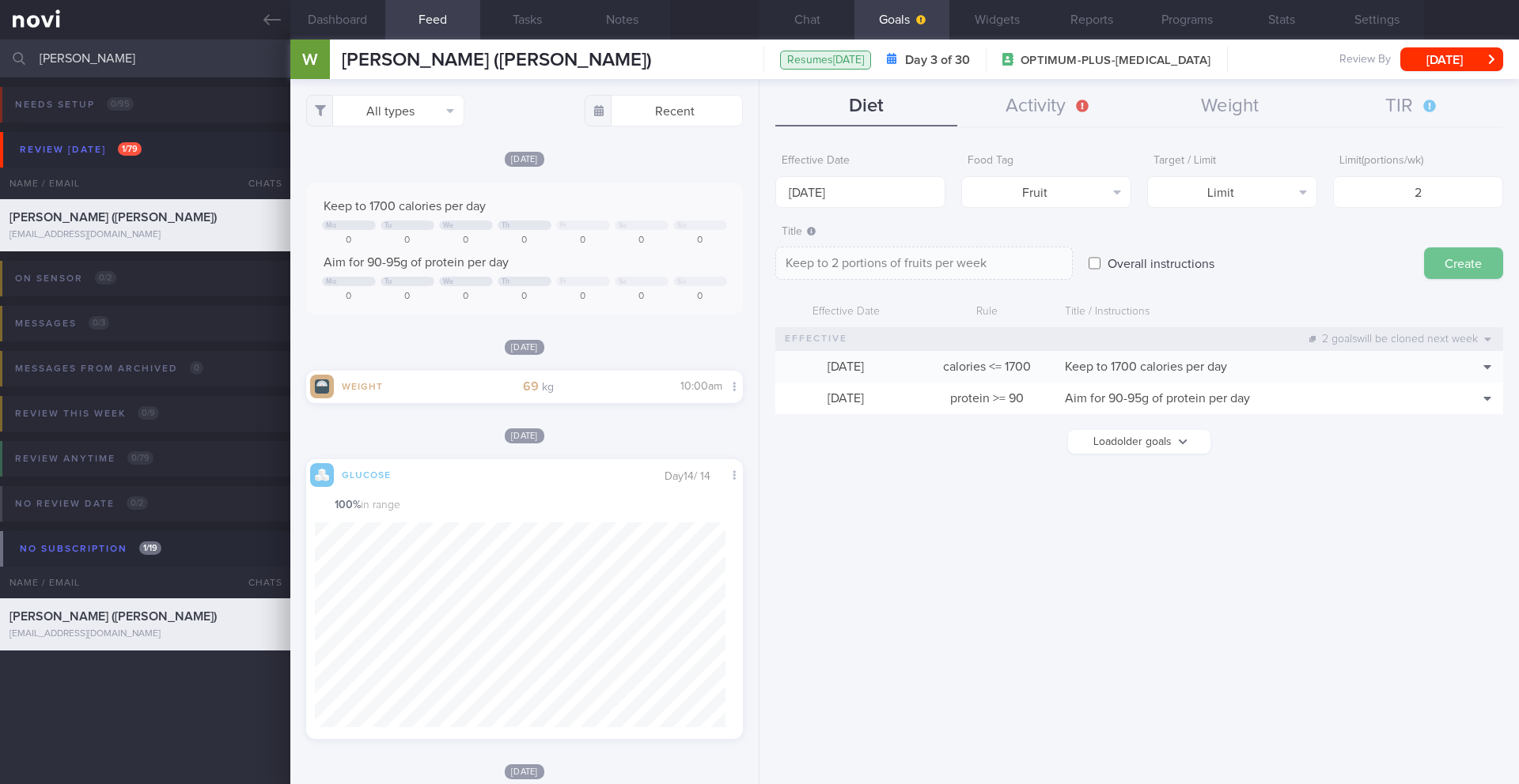
type textarea "Aim for ___ of ___"
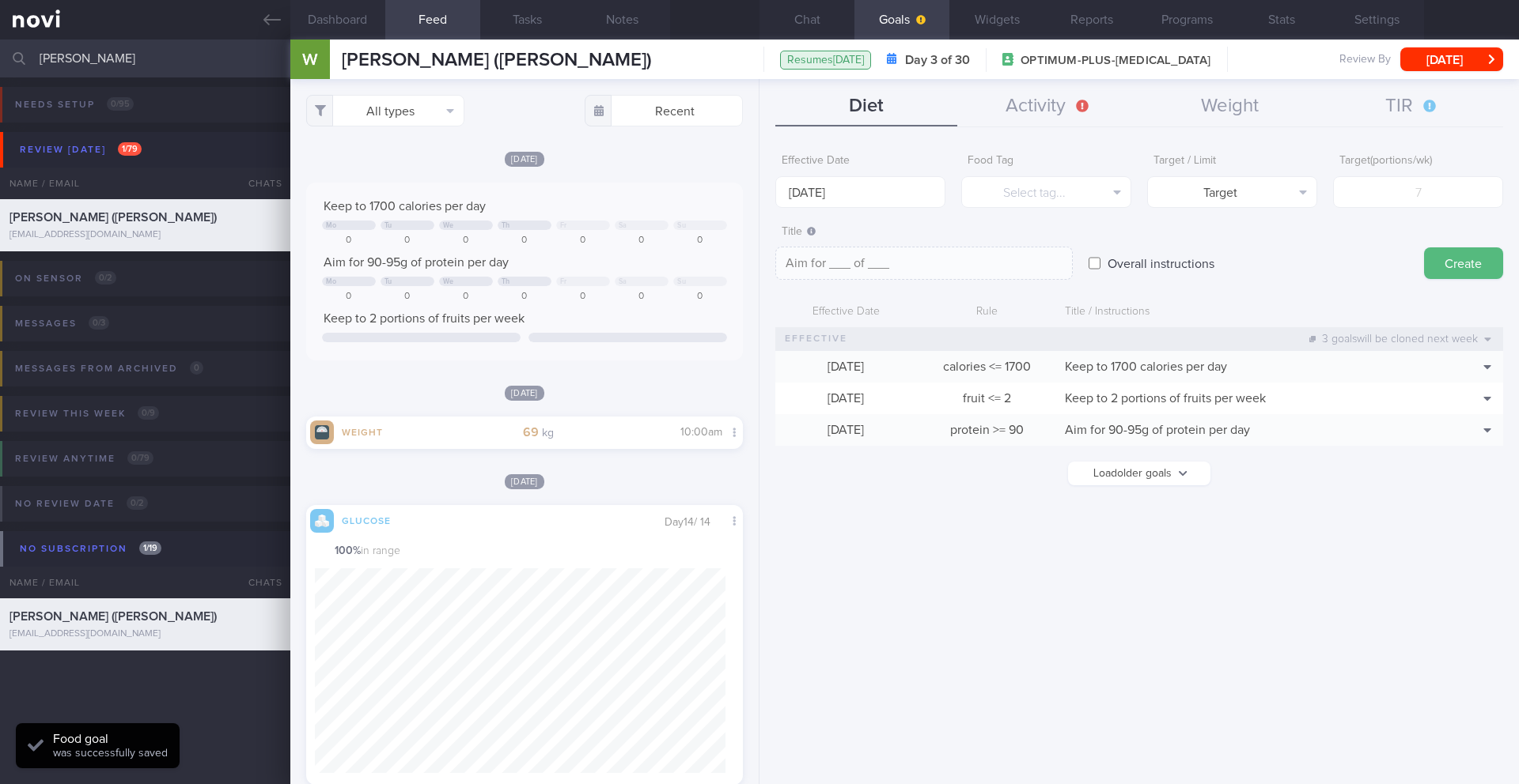
click at [423, 322] on span "Keep to 2 portions of fruits per week" at bounding box center [424, 319] width 201 height 13
click at [1472, 446] on button "Delete" at bounding box center [1460, 447] width 77 height 24
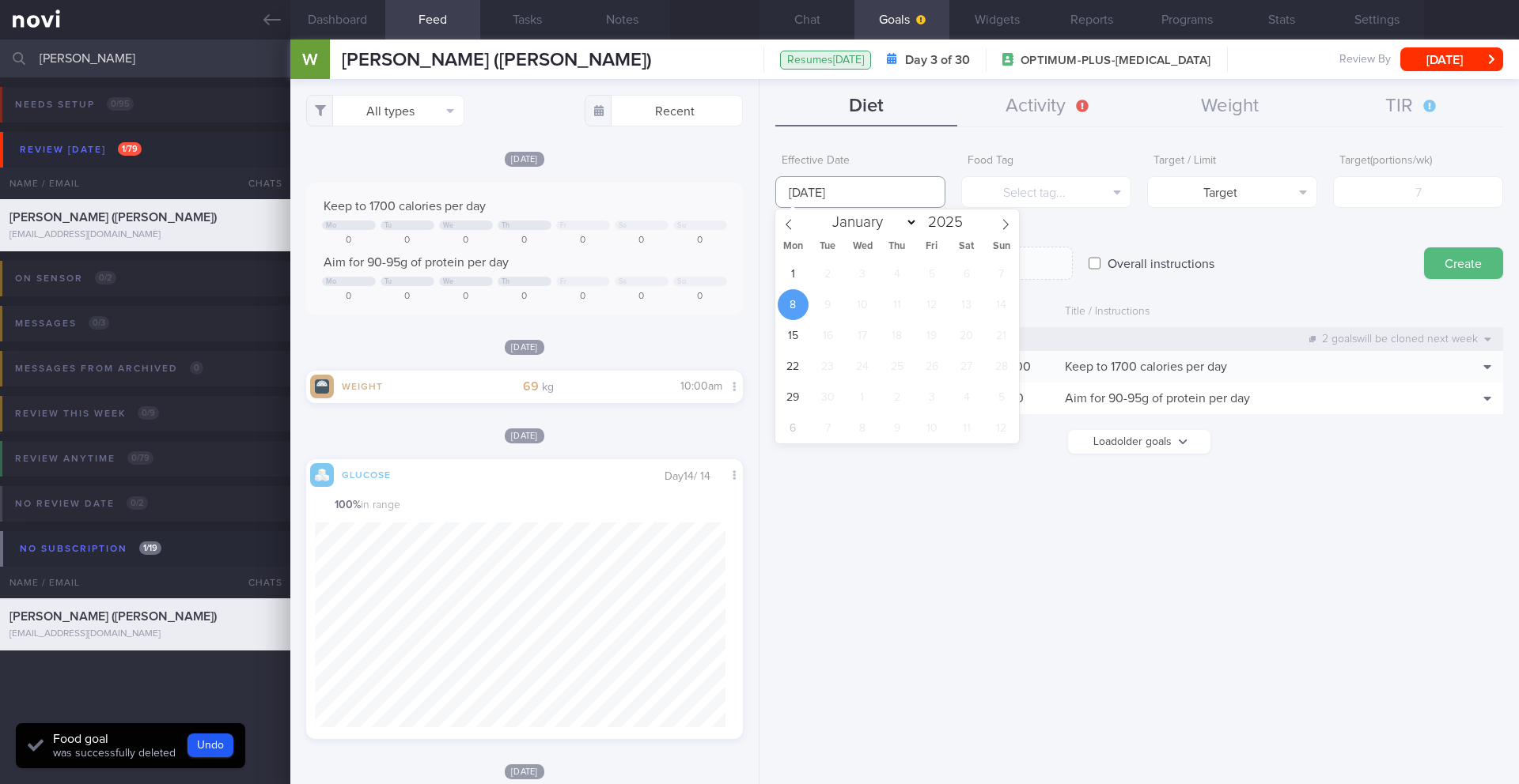
click at [871, 199] on input "[DATE]" at bounding box center [860, 192] width 170 height 31
click at [805, 273] on span "1" at bounding box center [793, 274] width 31 height 31
type input "[DATE]"
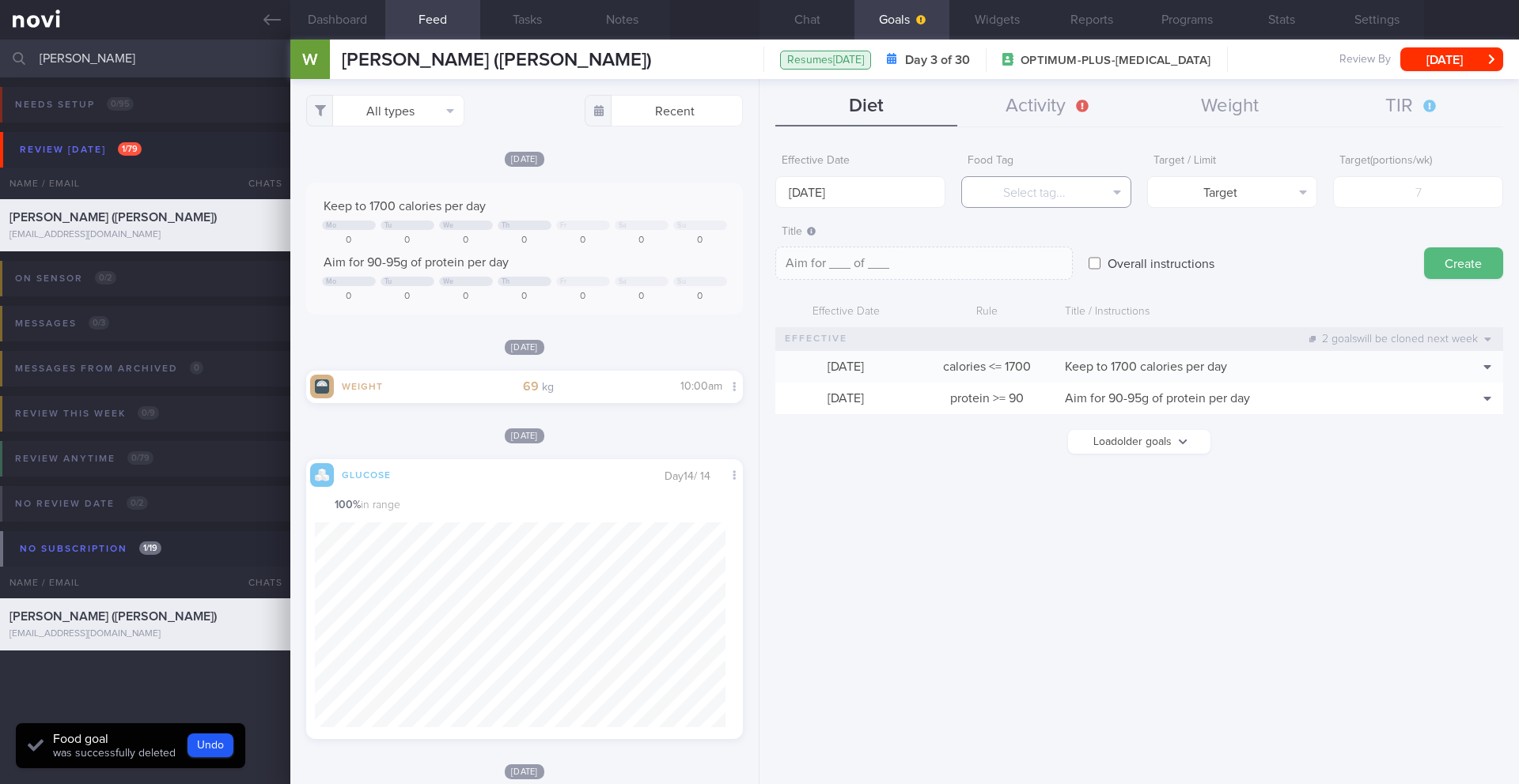
click at [1055, 194] on button "Select tag..." at bounding box center [1046, 192] width 170 height 31
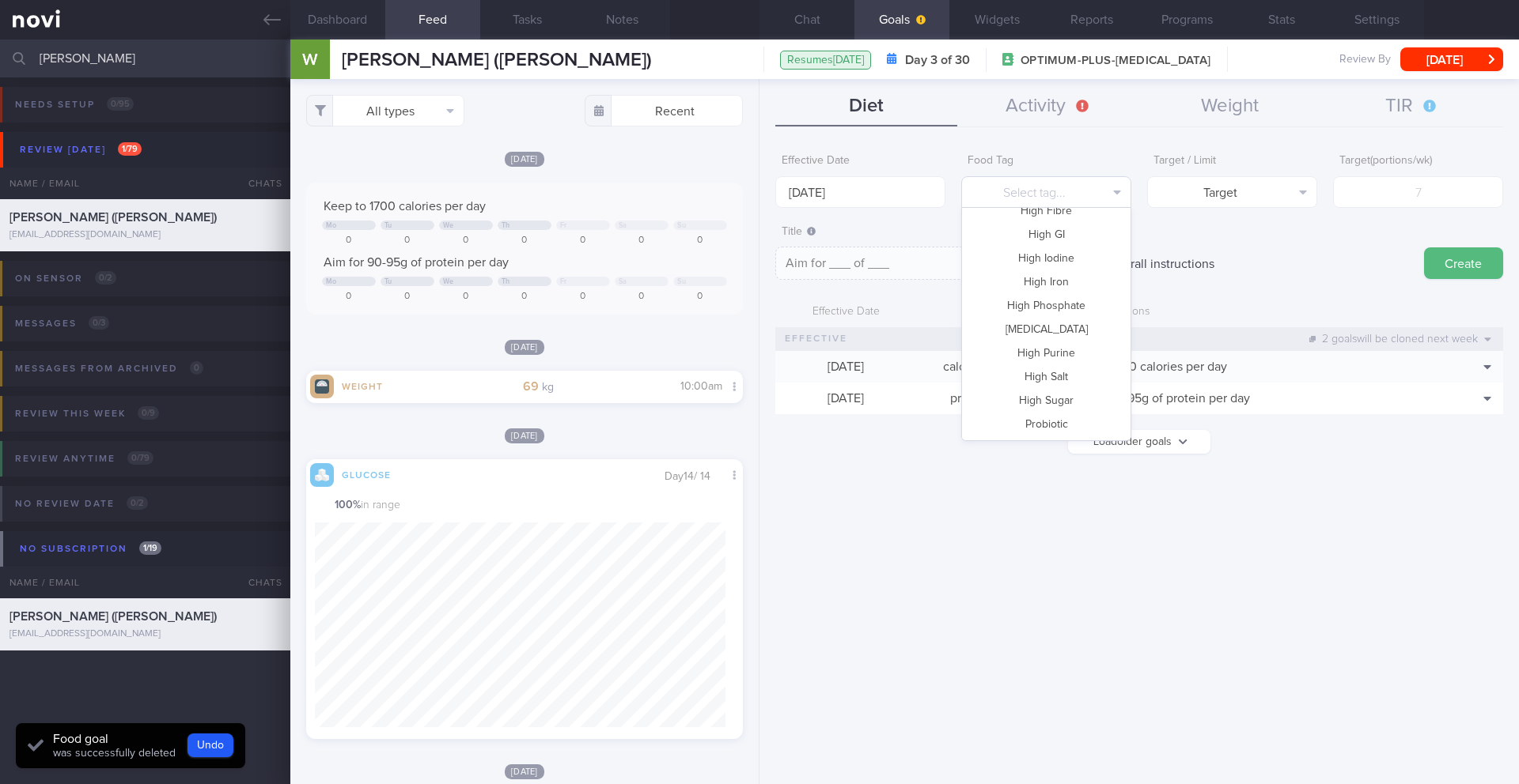
scroll to position [471, 0]
click at [1068, 374] on button "Vegetable" at bounding box center [1046, 378] width 168 height 24
type textarea "Aim for __ portions of vegetables per week"
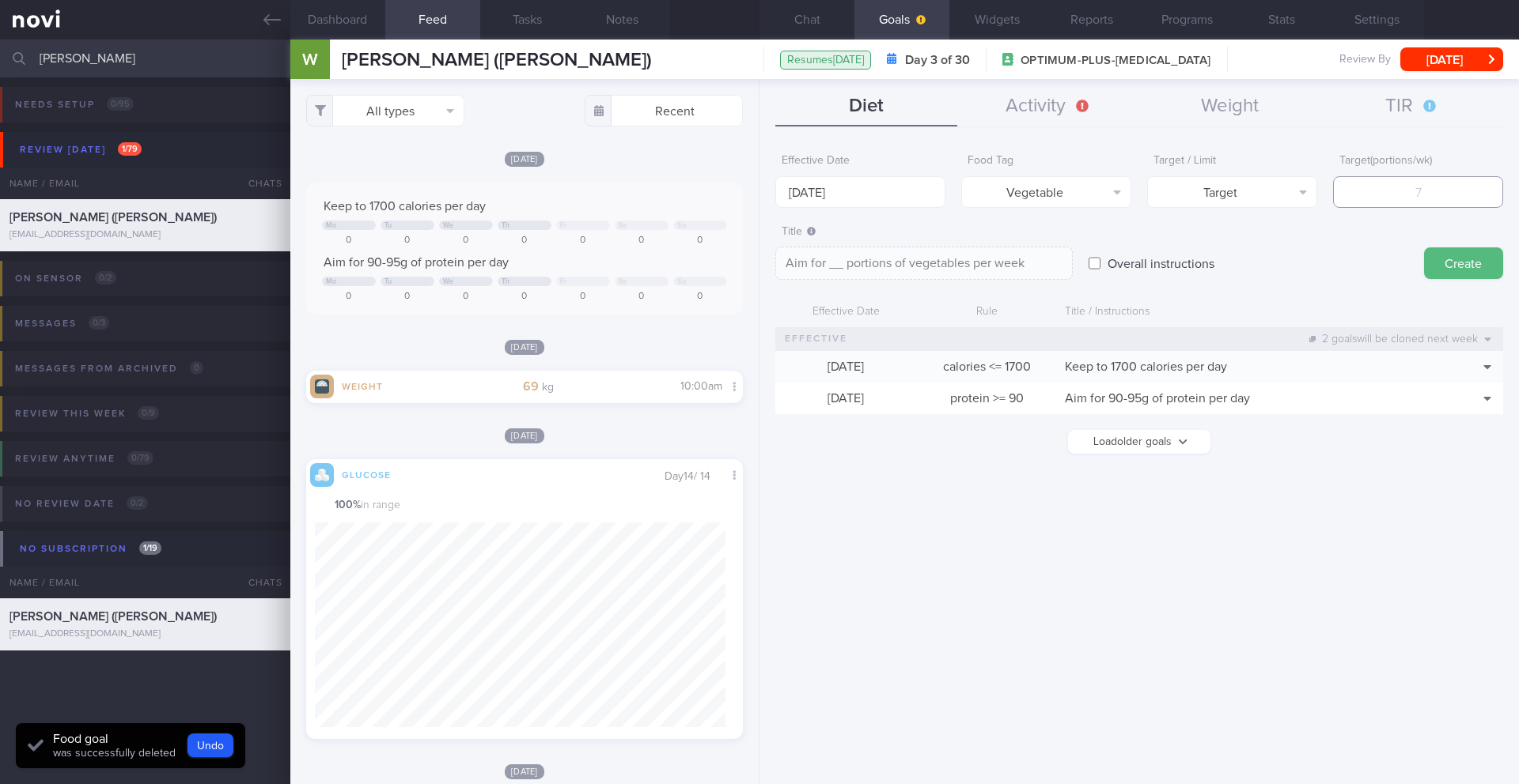
click at [1370, 190] on input "number" at bounding box center [1418, 192] width 170 height 31
type input "1"
type textarea "Aim for 1 portions of vegetables per week"
type input "14"
type textarea "Aim for 14 portions of vegetables per week"
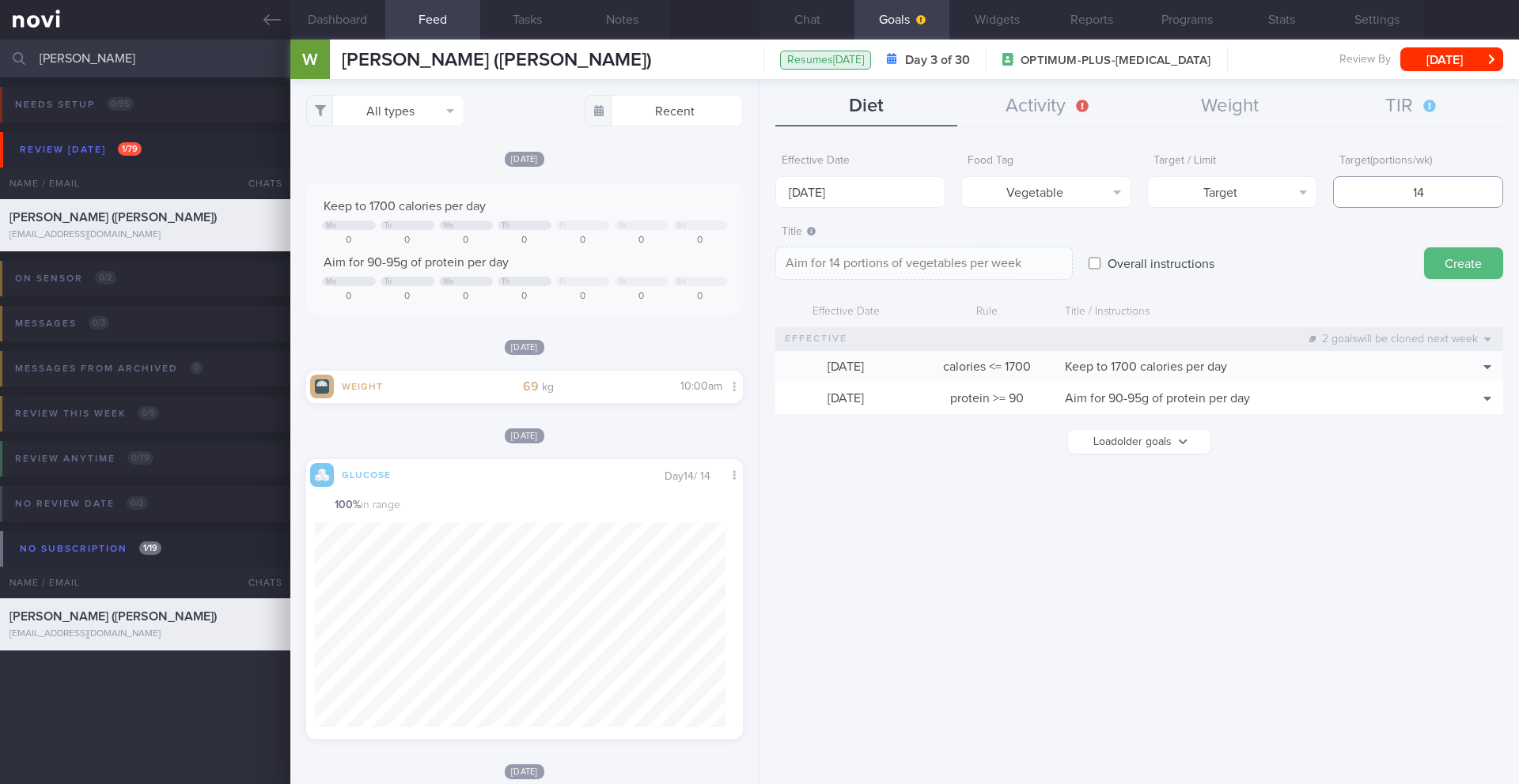
type input "14"
click at [910, 264] on textarea "Aim for 14 portions of vegetables per week" at bounding box center [924, 263] width 298 height 33
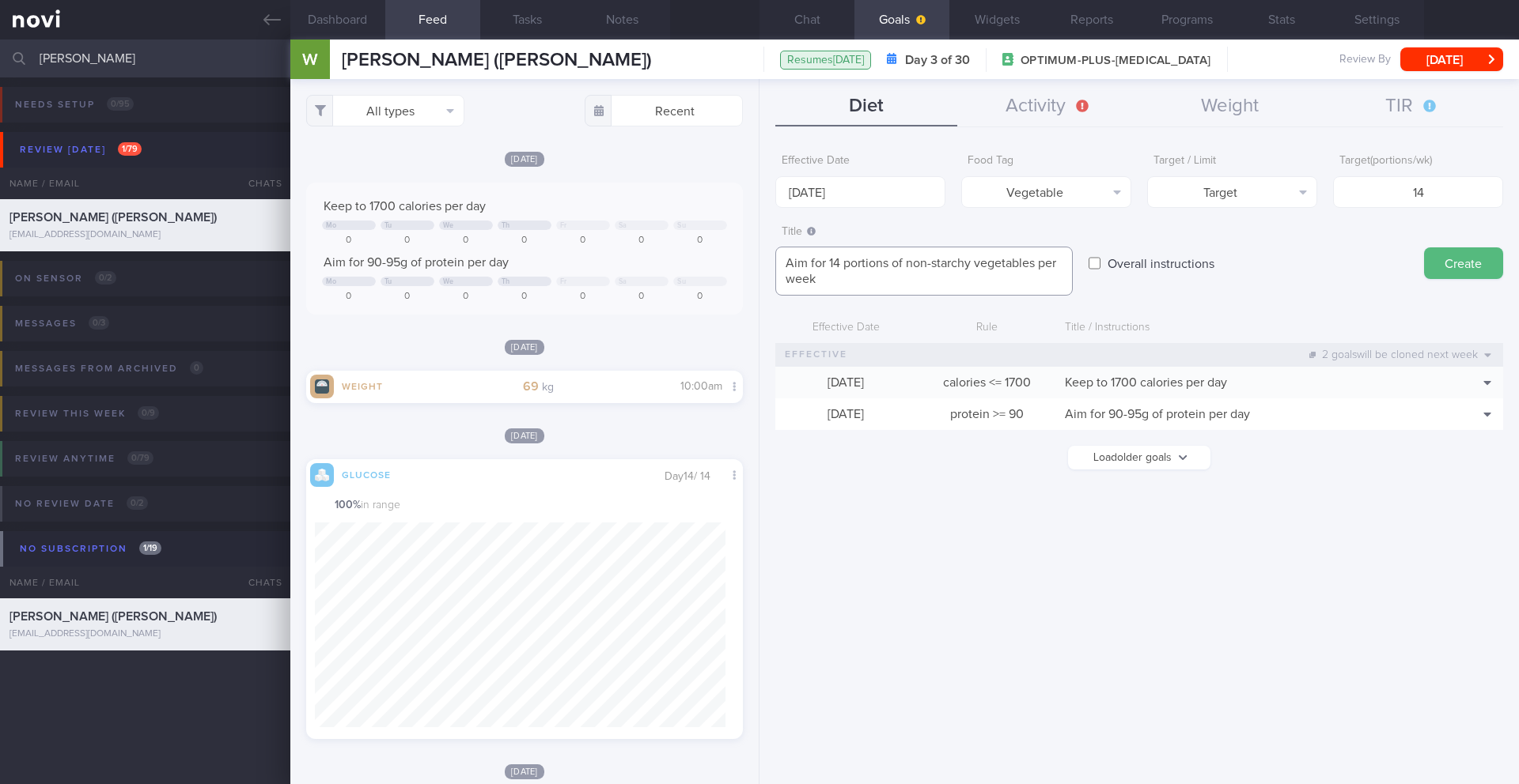
click at [919, 276] on textarea "Aim for 14 portions of non-starchy vegetables per week" at bounding box center [924, 271] width 298 height 49
type textarea "Aim for 14 portions of non-starchy vegetables per week (~2 portions per day)"
click at [1463, 266] on button "Create" at bounding box center [1464, 263] width 80 height 31
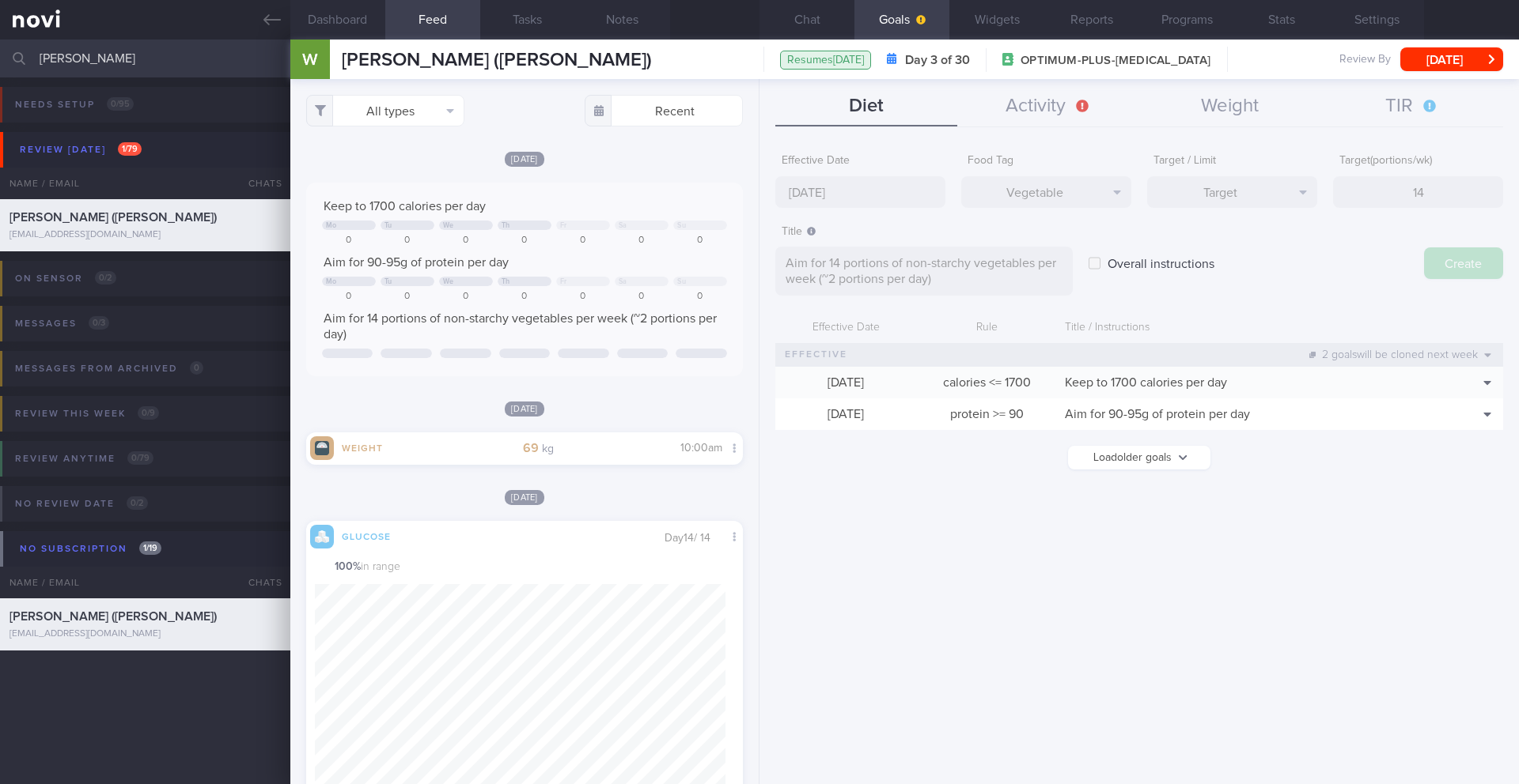
type input "[DATE]"
type textarea "Aim for ___ of ___"
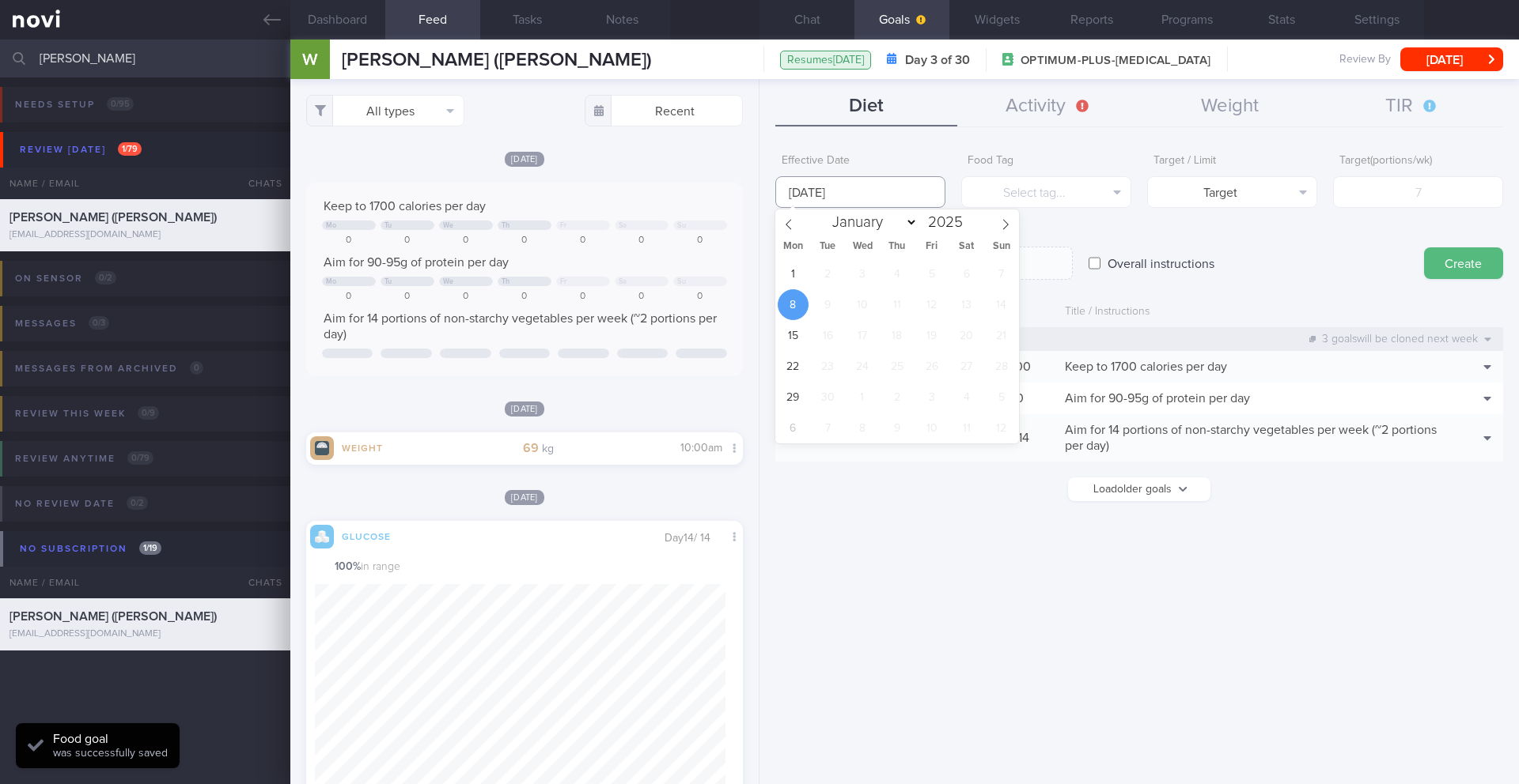
click at [835, 186] on input "[DATE]" at bounding box center [860, 192] width 170 height 31
click at [796, 280] on span "1" at bounding box center [793, 274] width 31 height 31
type input "[DATE]"
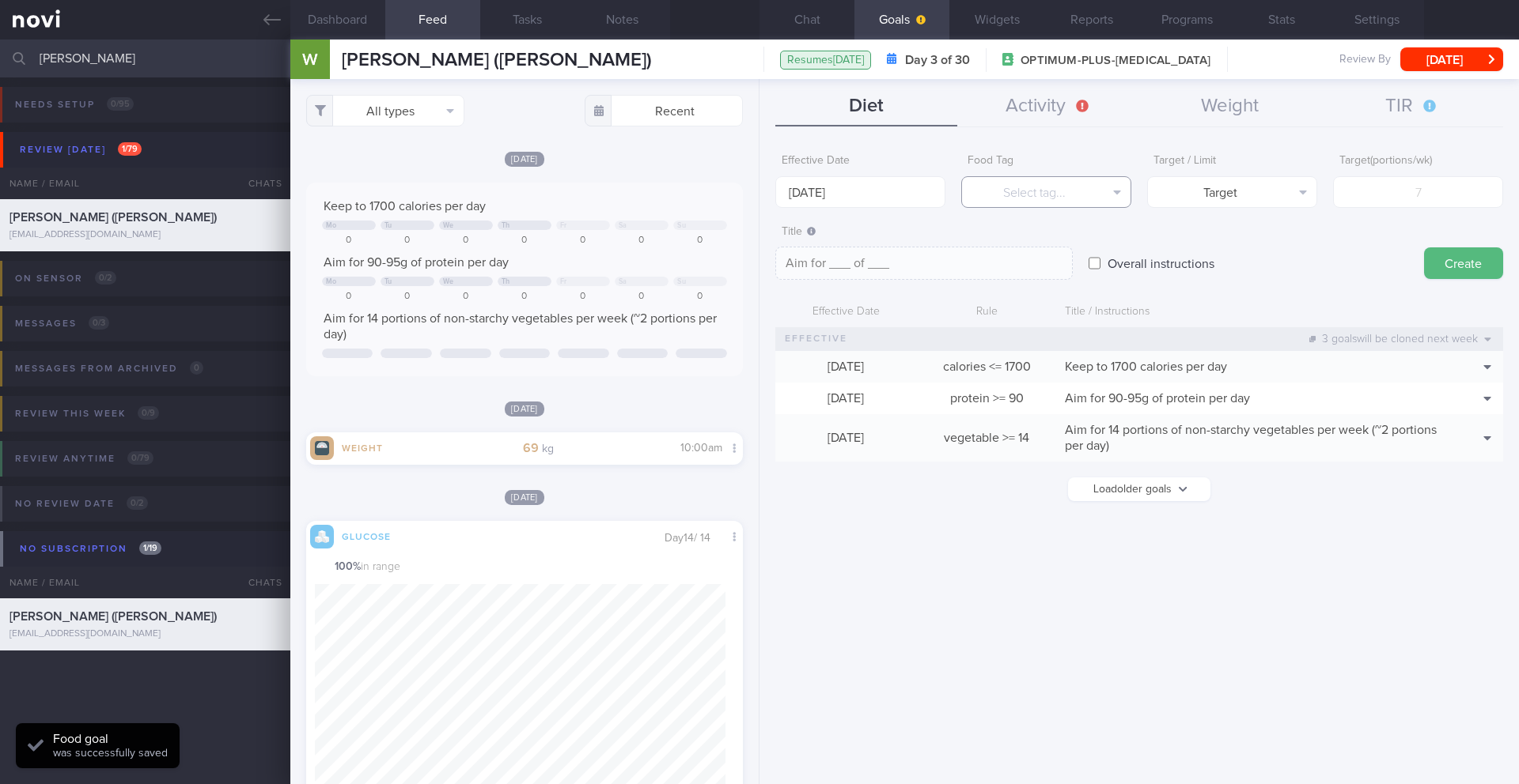
click at [1008, 190] on button "Select tag..." at bounding box center [1046, 192] width 170 height 31
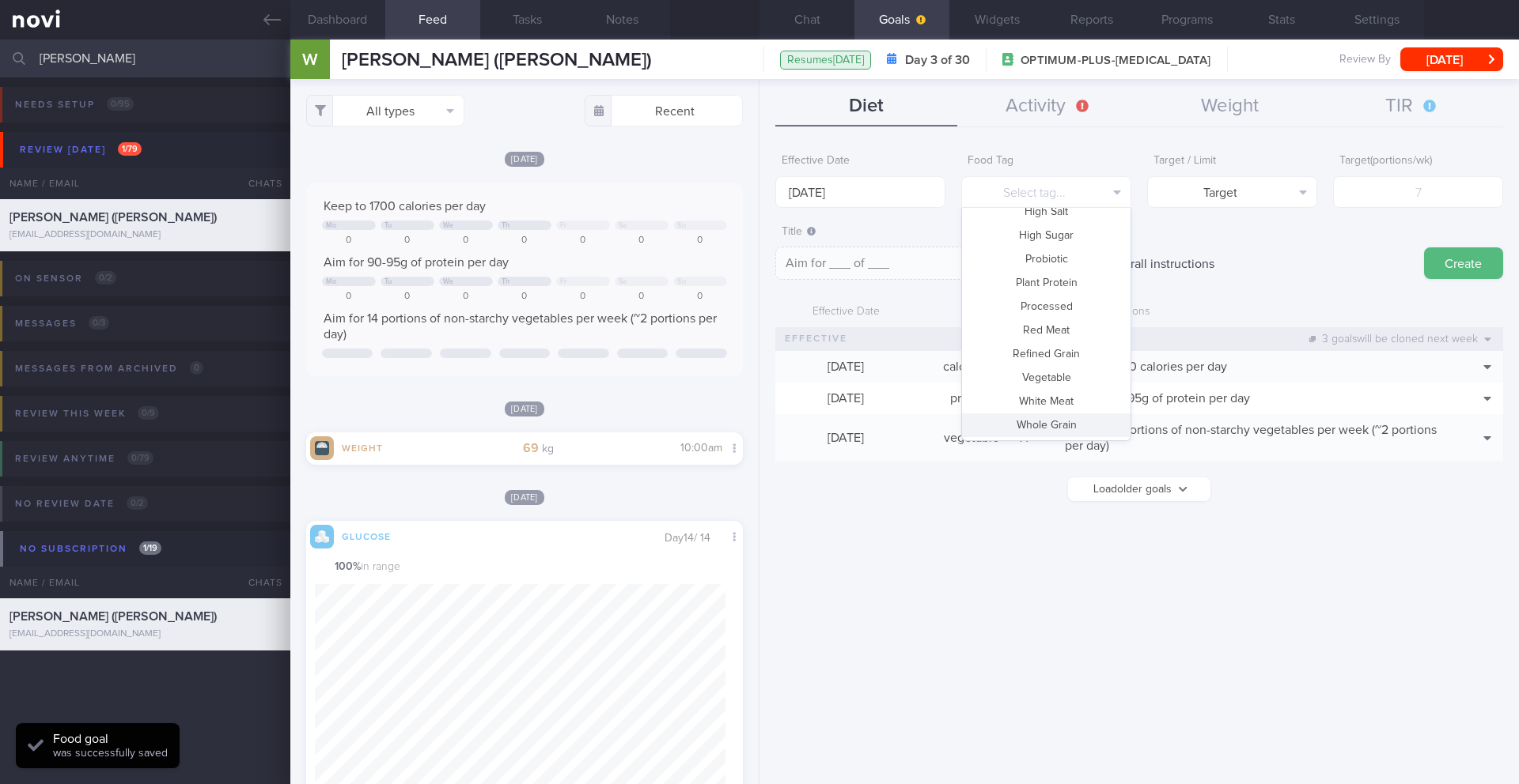
click at [1064, 427] on button "Whole Grain" at bounding box center [1046, 425] width 168 height 24
type textarea "Aim for __ portions of whole grains per week"
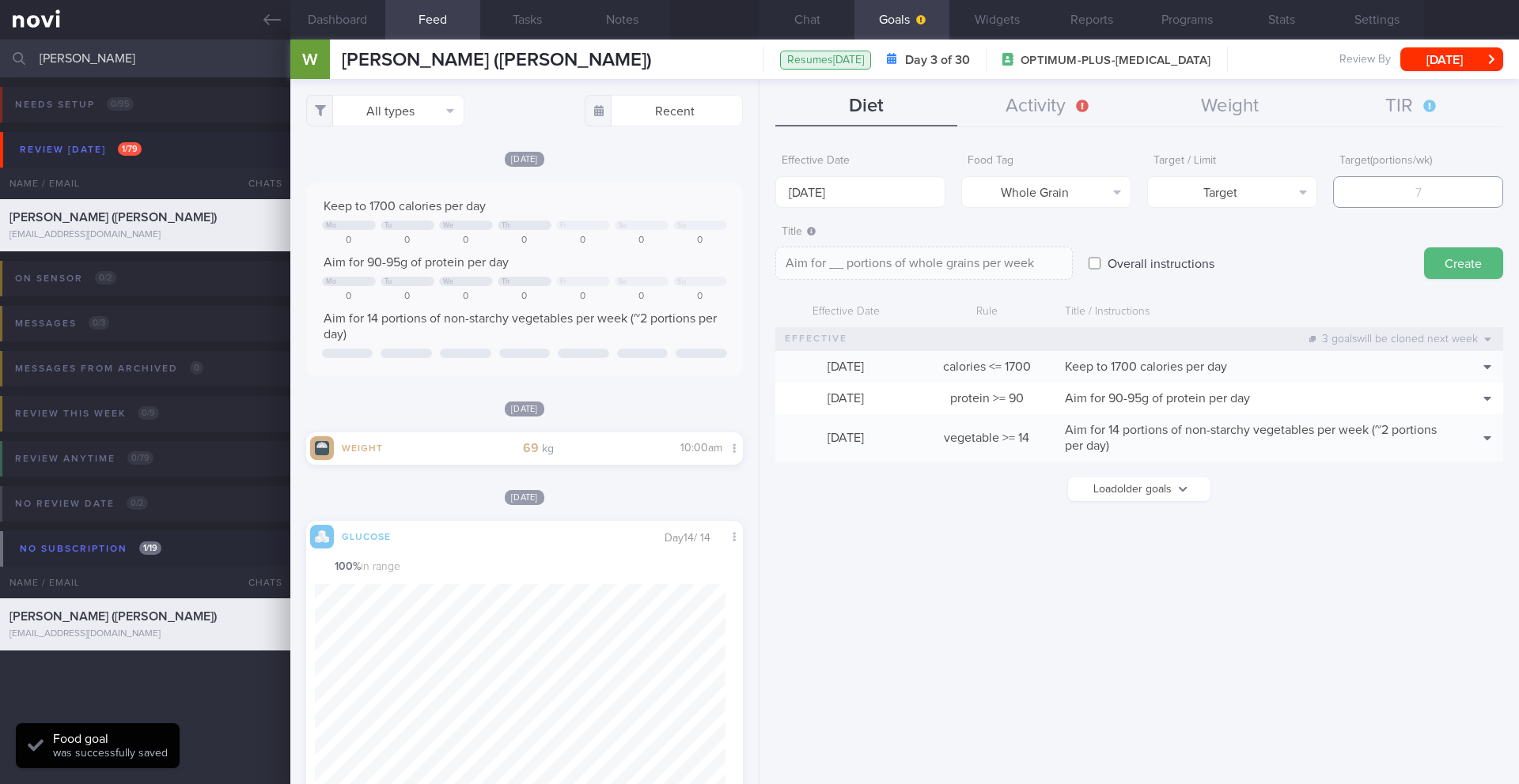
click at [1365, 189] on input "number" at bounding box center [1418, 192] width 170 height 31
type input "1"
type textarea "Aim for 1 portions of whole grains per week"
type input "10"
type textarea "Aim for 10 portions of whole grains per week"
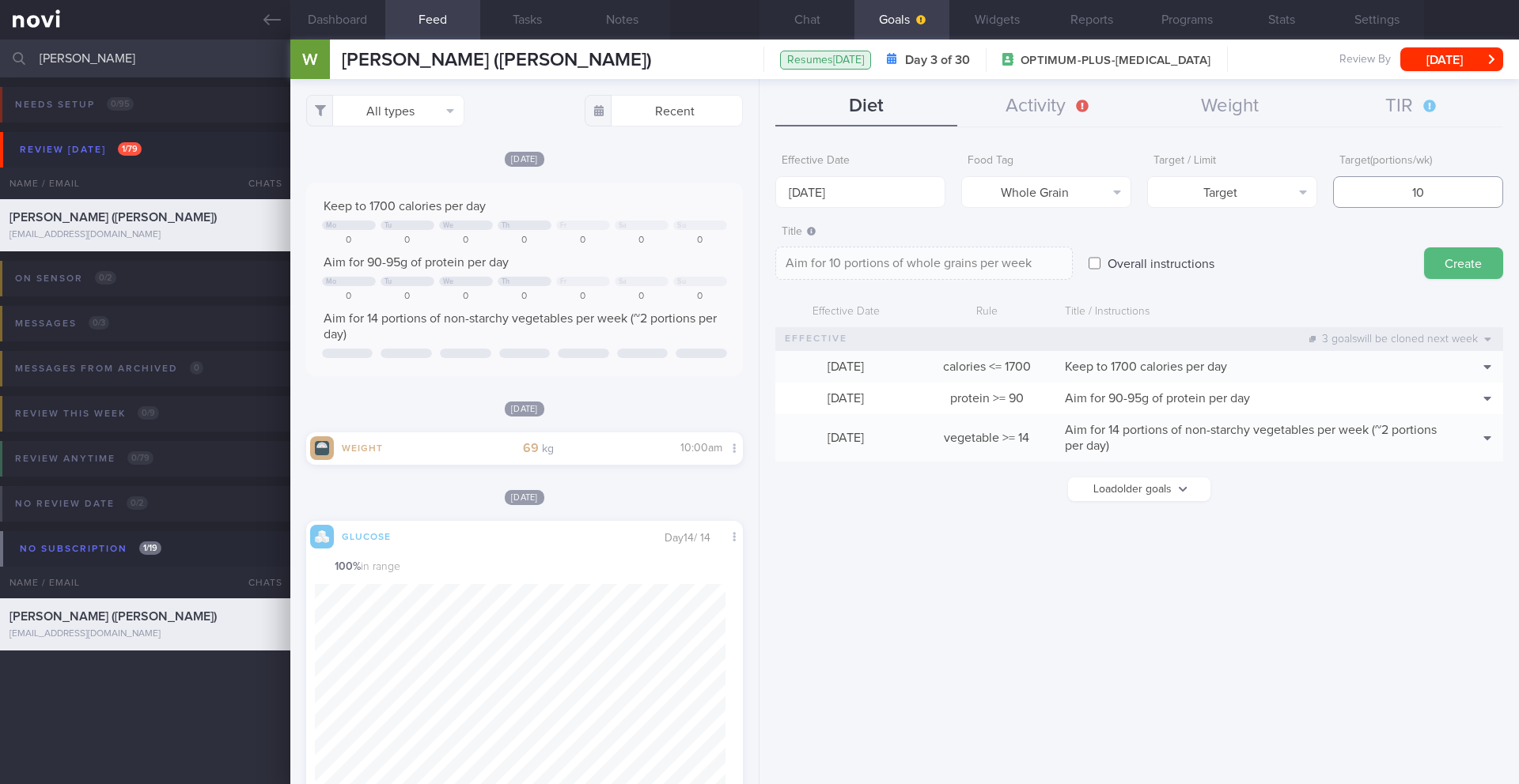
type input "10"
click at [1030, 261] on textarea "Aim for 10 portions of whole grains per week" at bounding box center [924, 263] width 298 height 33
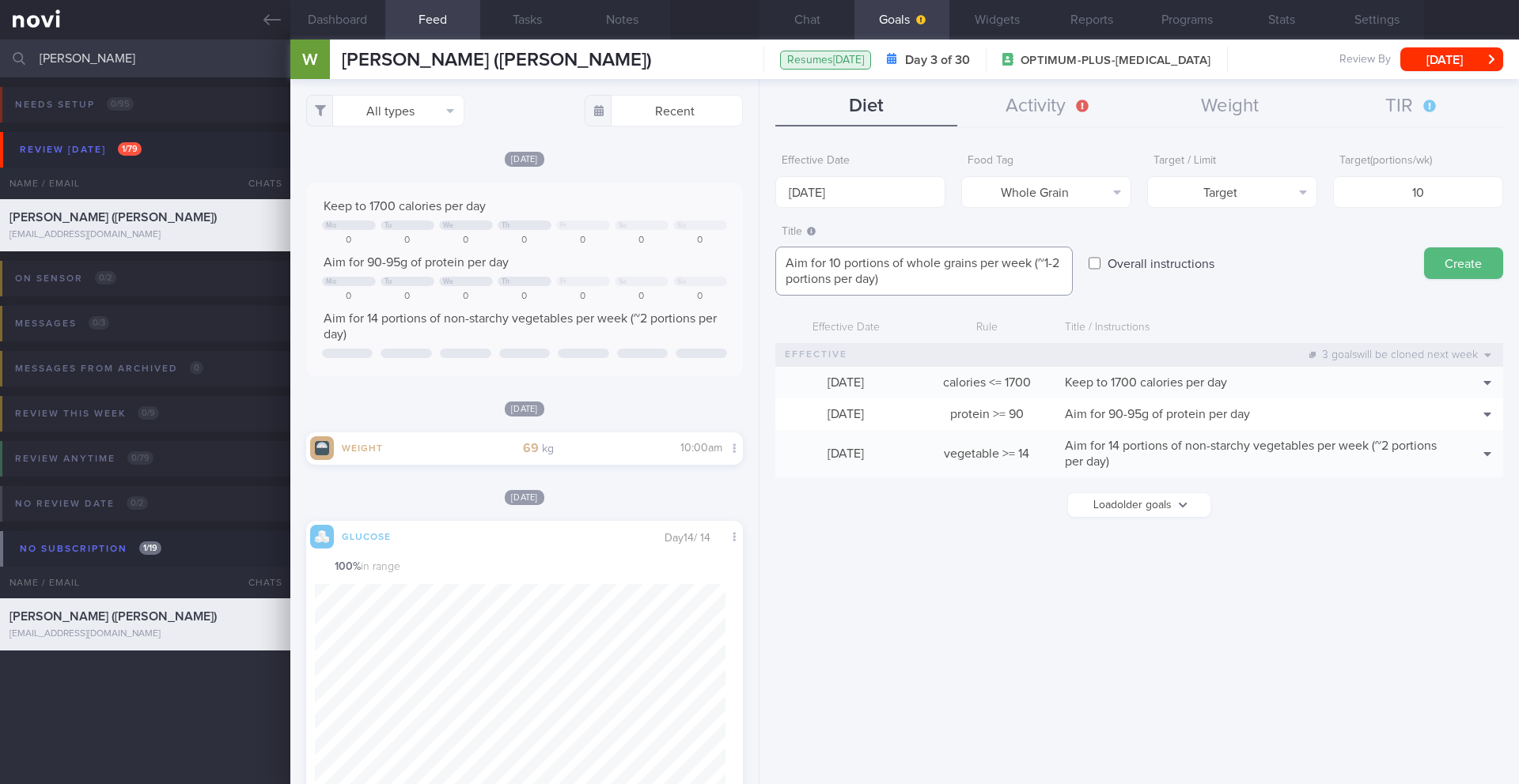
click at [1045, 262] on textarea "Aim for 10 portions of whole grains per week (~1-2 portions per day)" at bounding box center [924, 271] width 298 height 49
type textarea "Aim for 10 portions of whole grains per week (1-2 portions per day)"
click at [1455, 271] on button "Create" at bounding box center [1464, 263] width 80 height 31
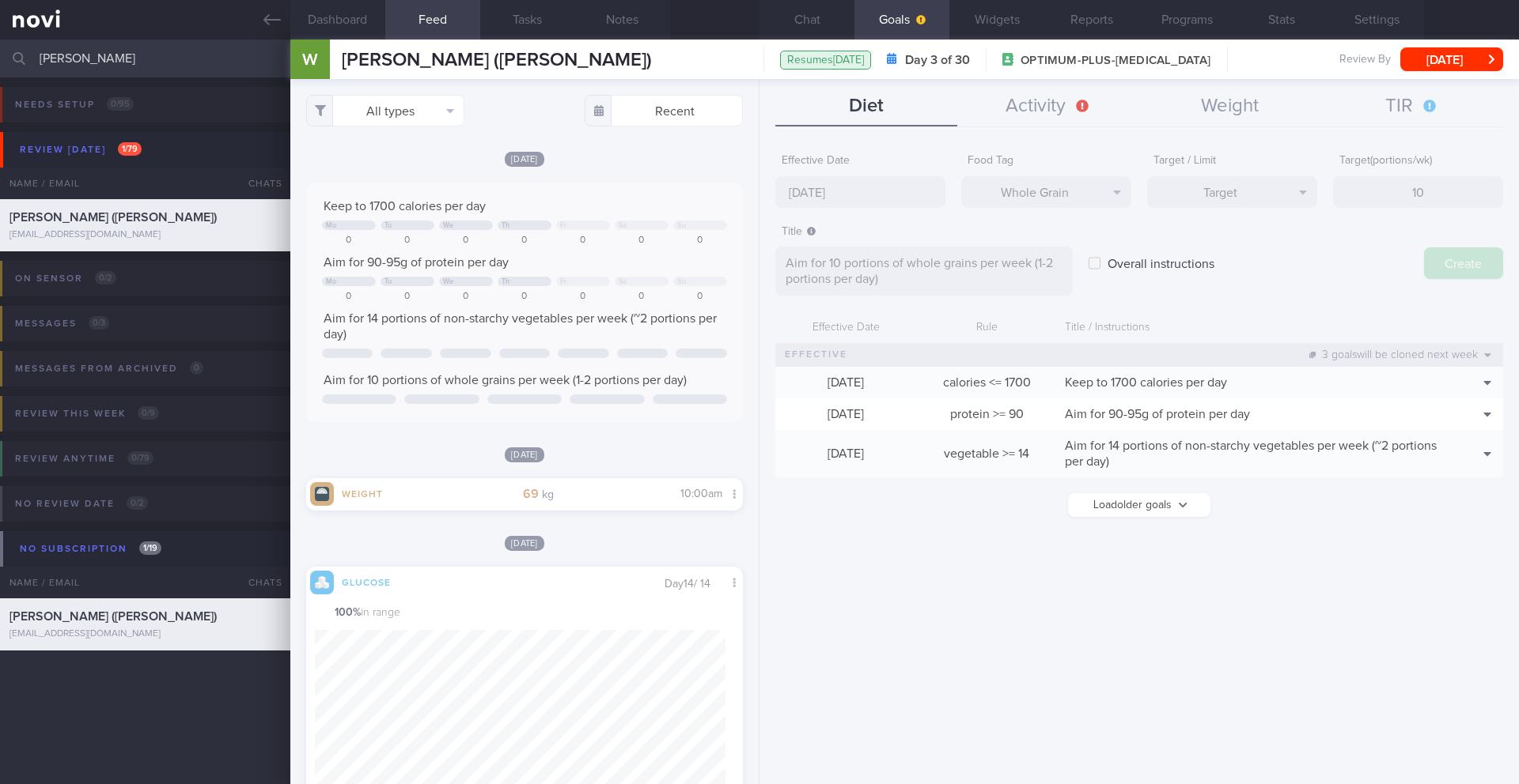
type input "[DATE]"
type textarea "Aim for ___ of ___"
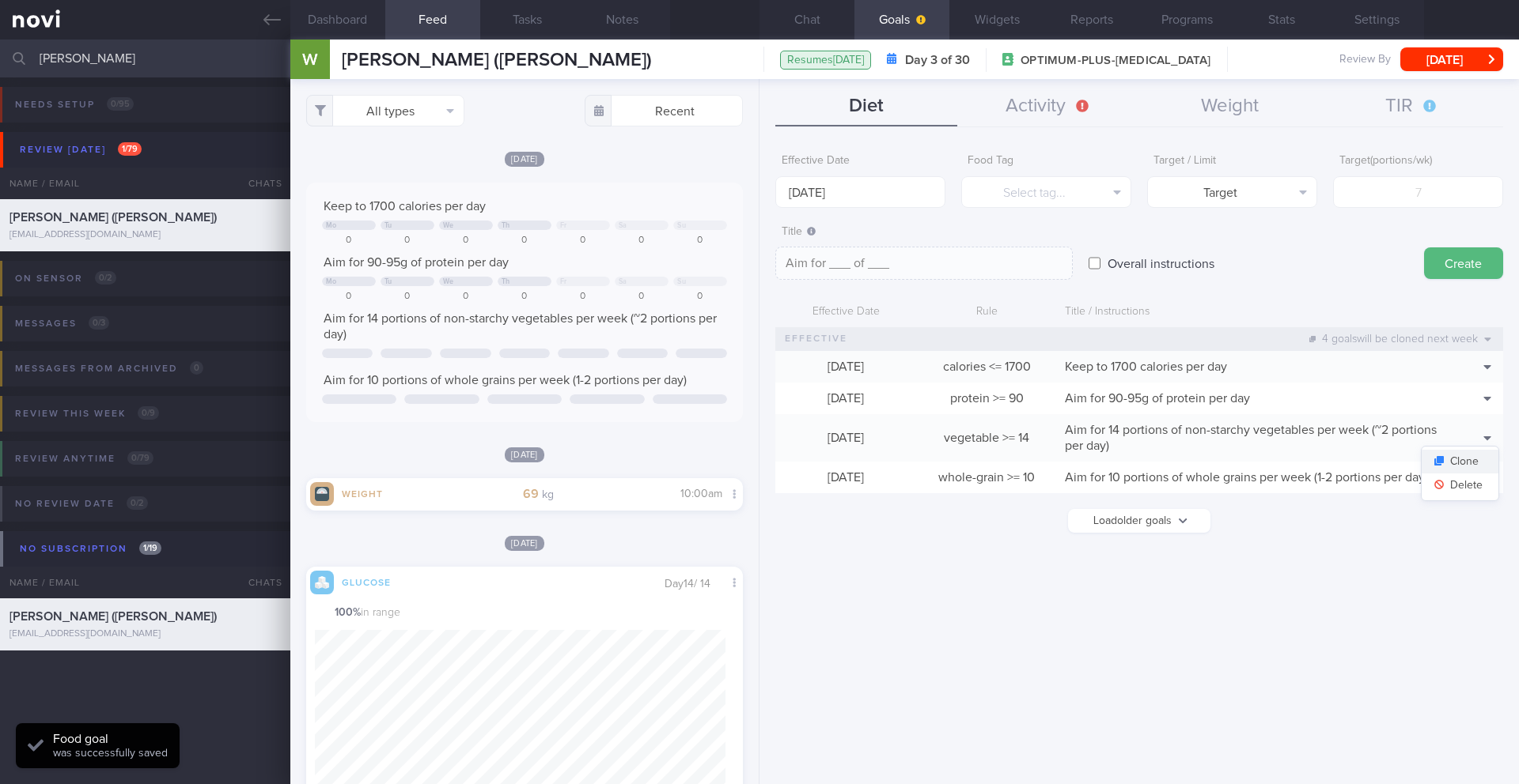
click at [1474, 467] on button "Clone" at bounding box center [1460, 462] width 77 height 24
type input "14"
type textarea "Aim for 14 portions of non-starchy vegetables per week (~2 portions per day)"
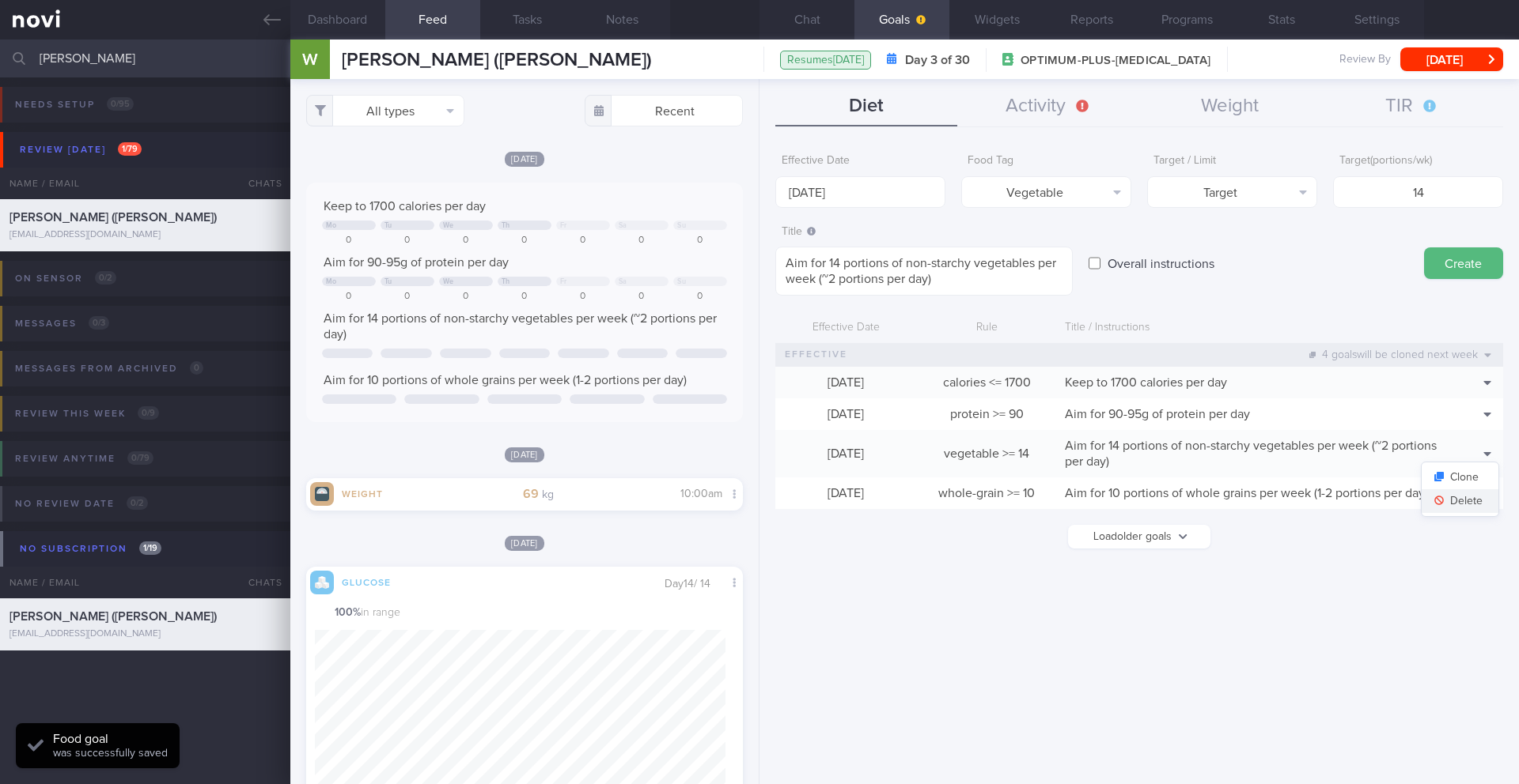
click at [1477, 504] on button "Delete" at bounding box center [1460, 501] width 77 height 24
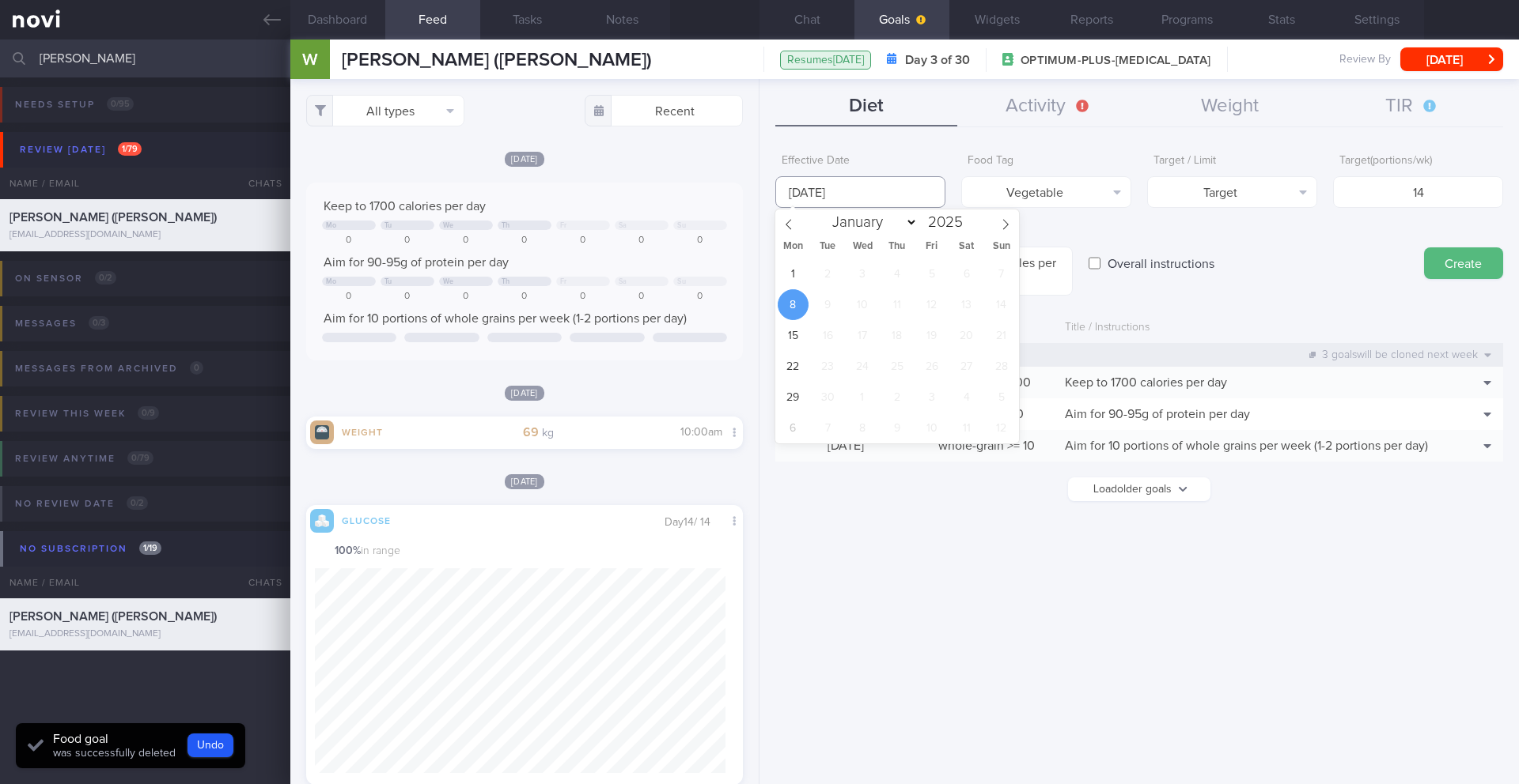
click at [914, 195] on input "[DATE]" at bounding box center [860, 192] width 170 height 31
click at [797, 279] on span "1" at bounding box center [793, 274] width 31 height 31
type input "[DATE]"
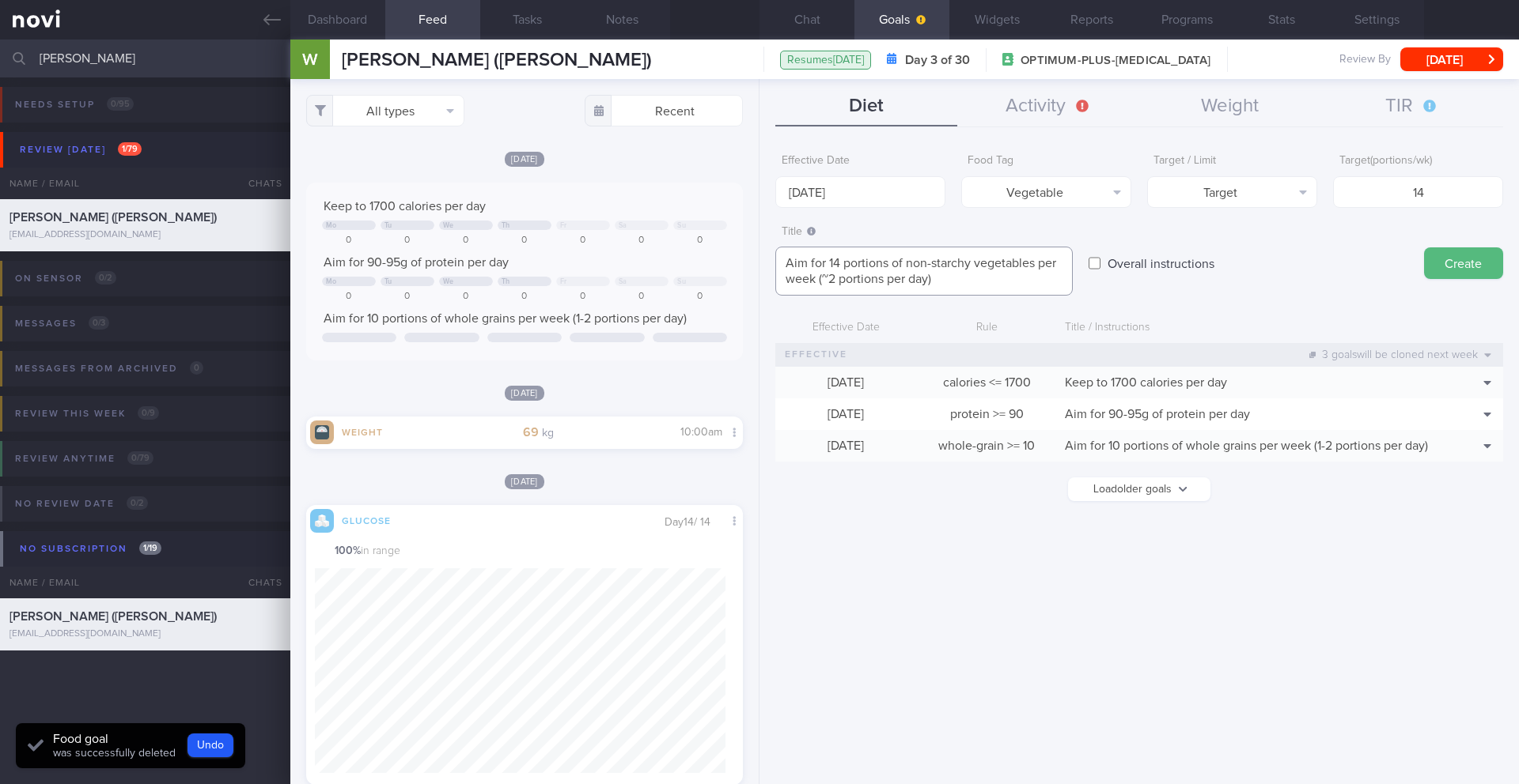
click at [830, 283] on textarea "Aim for 14 portions of non-starchy vegetables per week (~2 portions per day)" at bounding box center [924, 271] width 298 height 49
type textarea "Aim for 14 portions of non-starchy vegetables per week (2 portions per day)"
click at [1450, 266] on button "Create" at bounding box center [1464, 263] width 80 height 31
type input "[DATE]"
type textarea "Aim for ___ of ___"
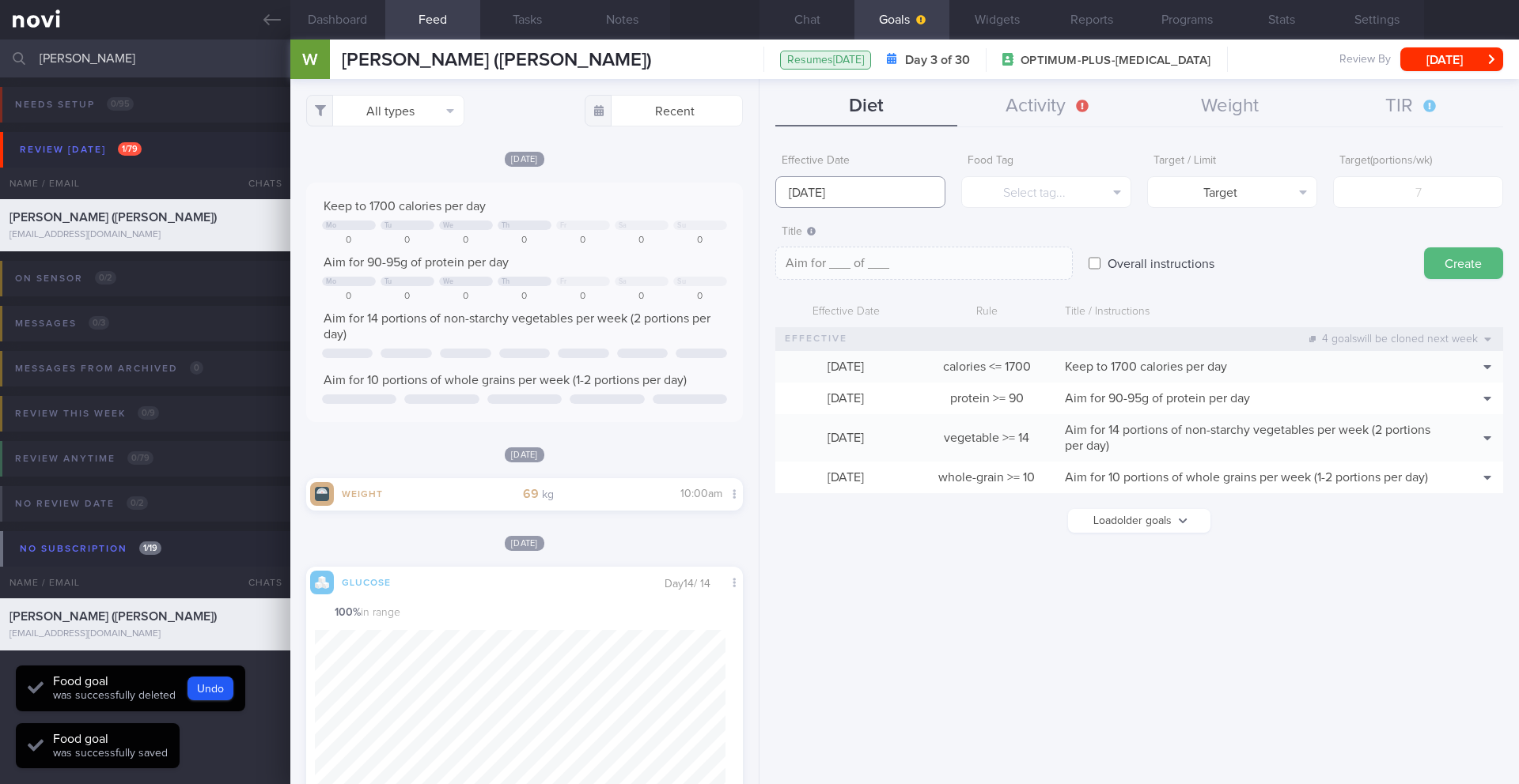
click at [850, 201] on body "You are offline! Some functionality will be unavailable Patients New Users Coac…" at bounding box center [760, 392] width 1519 height 784
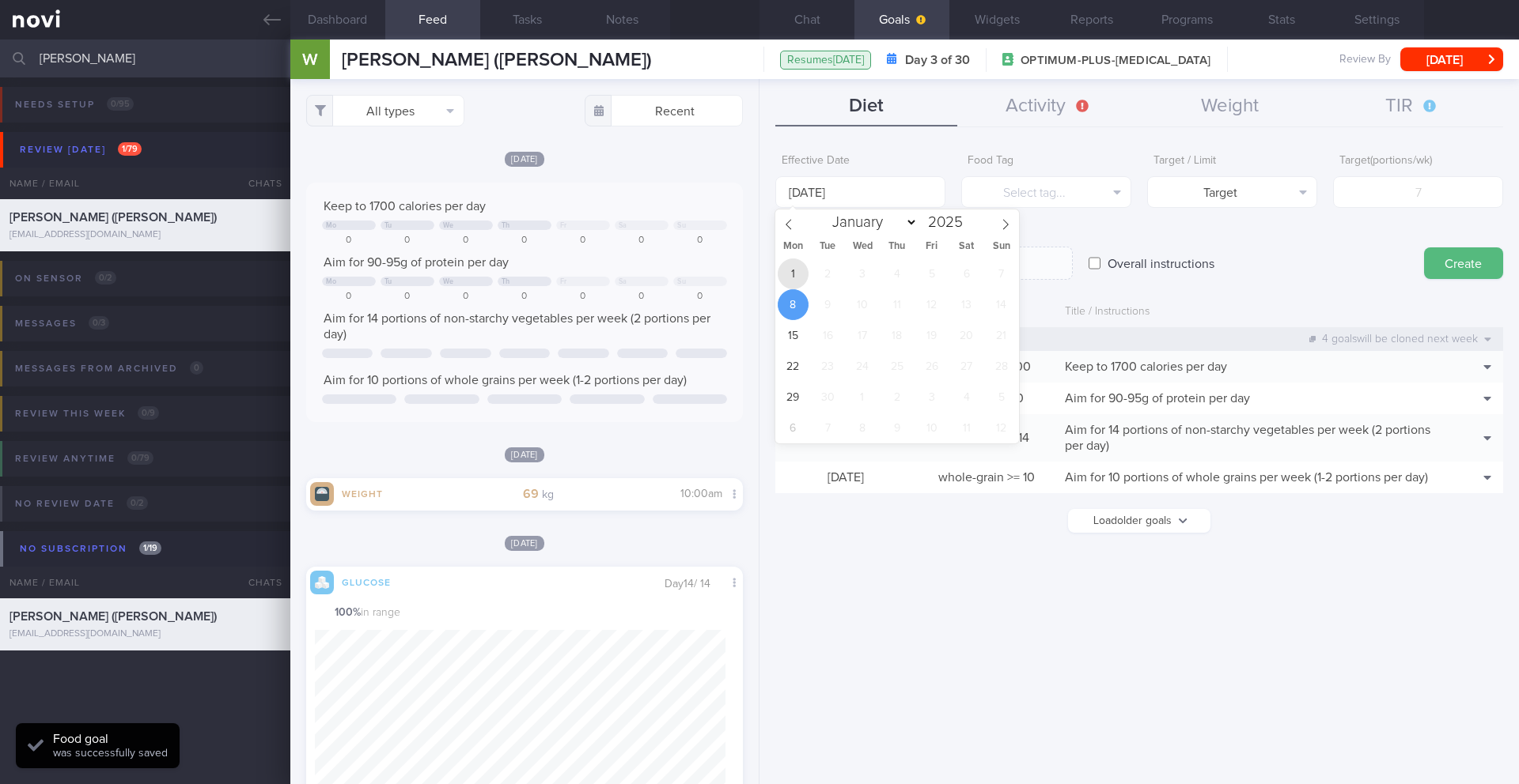
click at [795, 278] on span "1" at bounding box center [793, 274] width 31 height 31
type input "[DATE]"
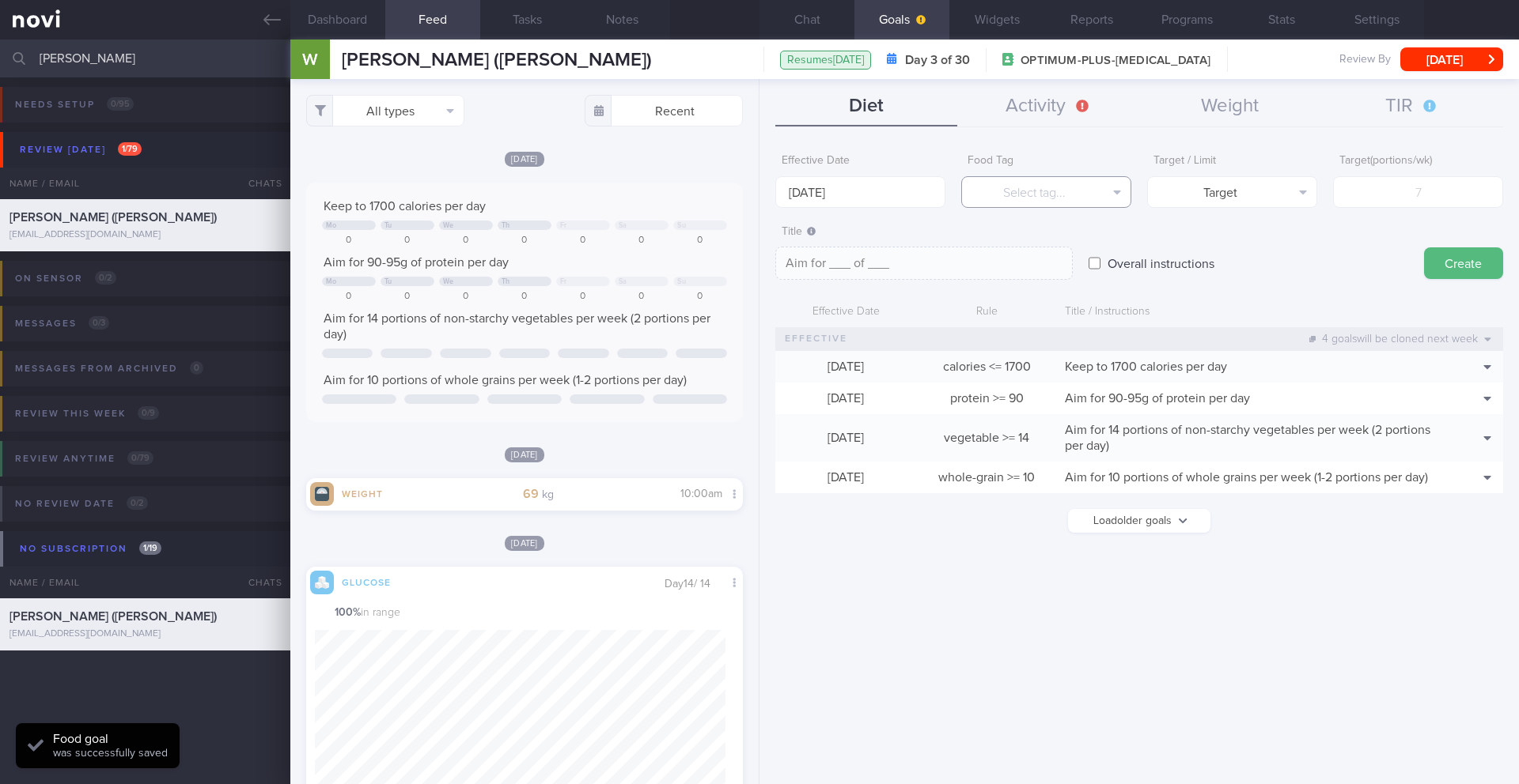
click at [1081, 205] on button "Select tag..." at bounding box center [1046, 192] width 170 height 31
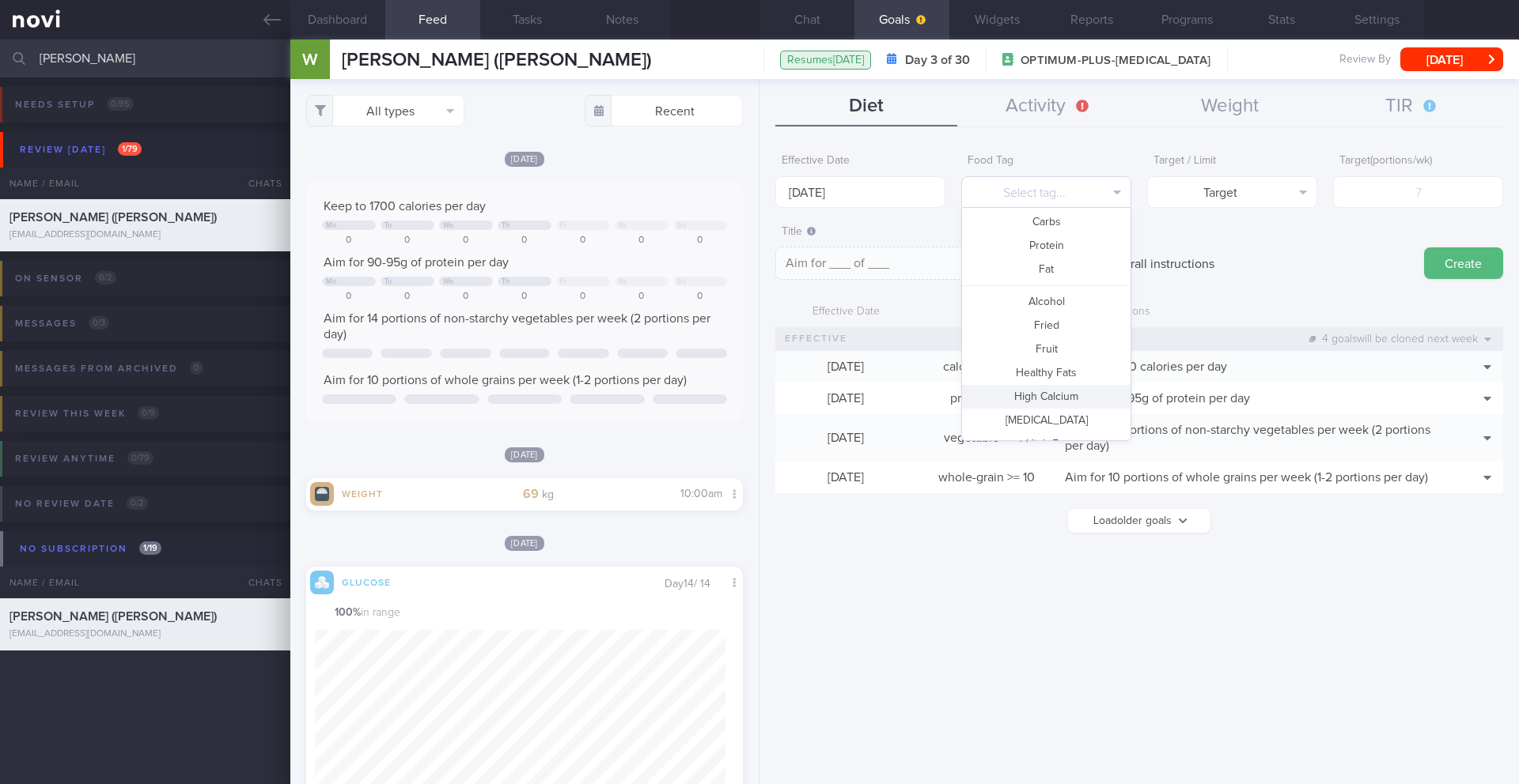
scroll to position [43, 0]
click at [1036, 331] on button "Fried" at bounding box center [1046, 331] width 168 height 24
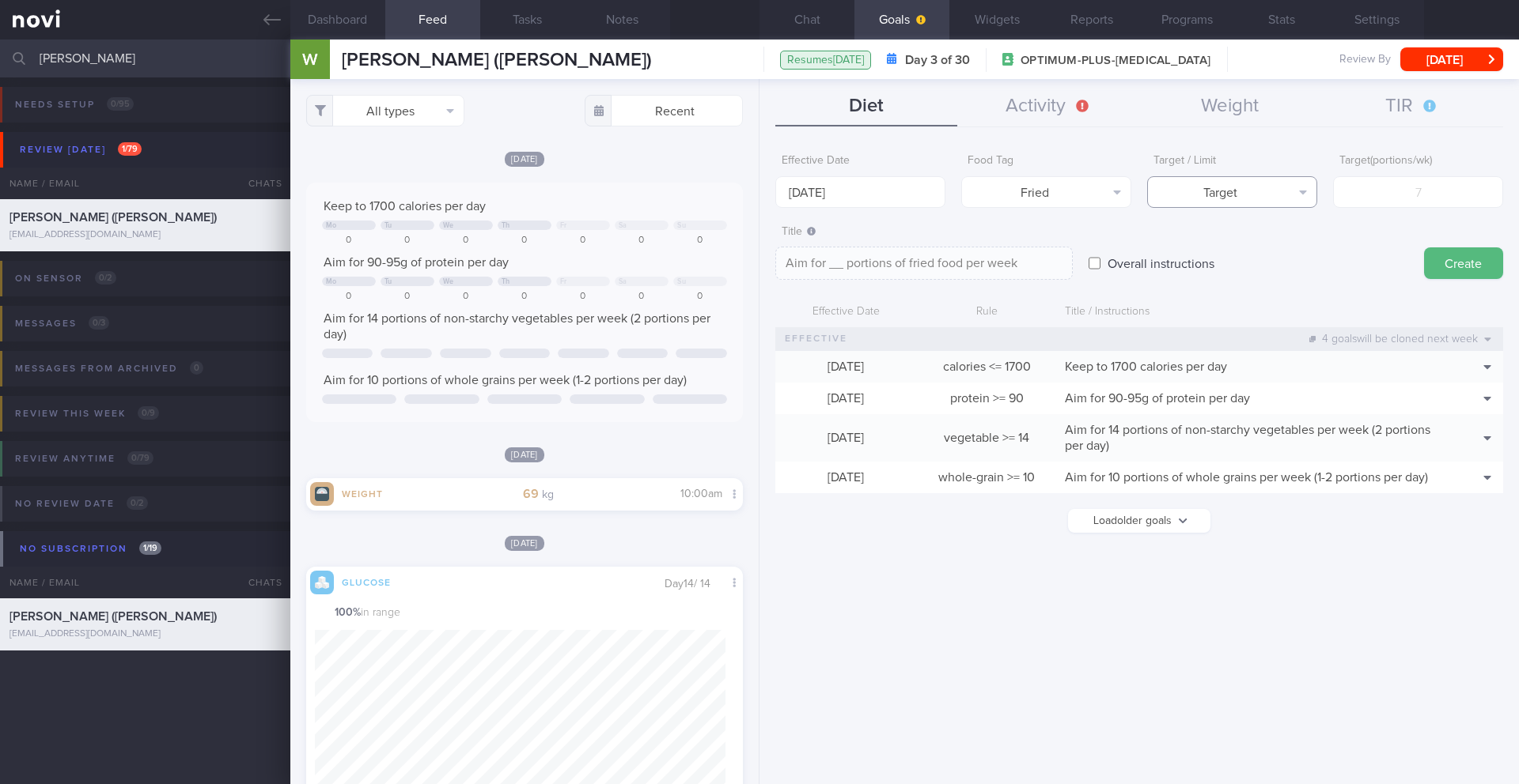
click at [1224, 178] on button "Target" at bounding box center [1232, 192] width 170 height 31
click at [1216, 249] on button "Limit" at bounding box center [1232, 247] width 168 height 24
type textarea "Keep to __ portions of fried food per week"
click at [1379, 202] on input "number" at bounding box center [1418, 192] width 170 height 31
type input "2"
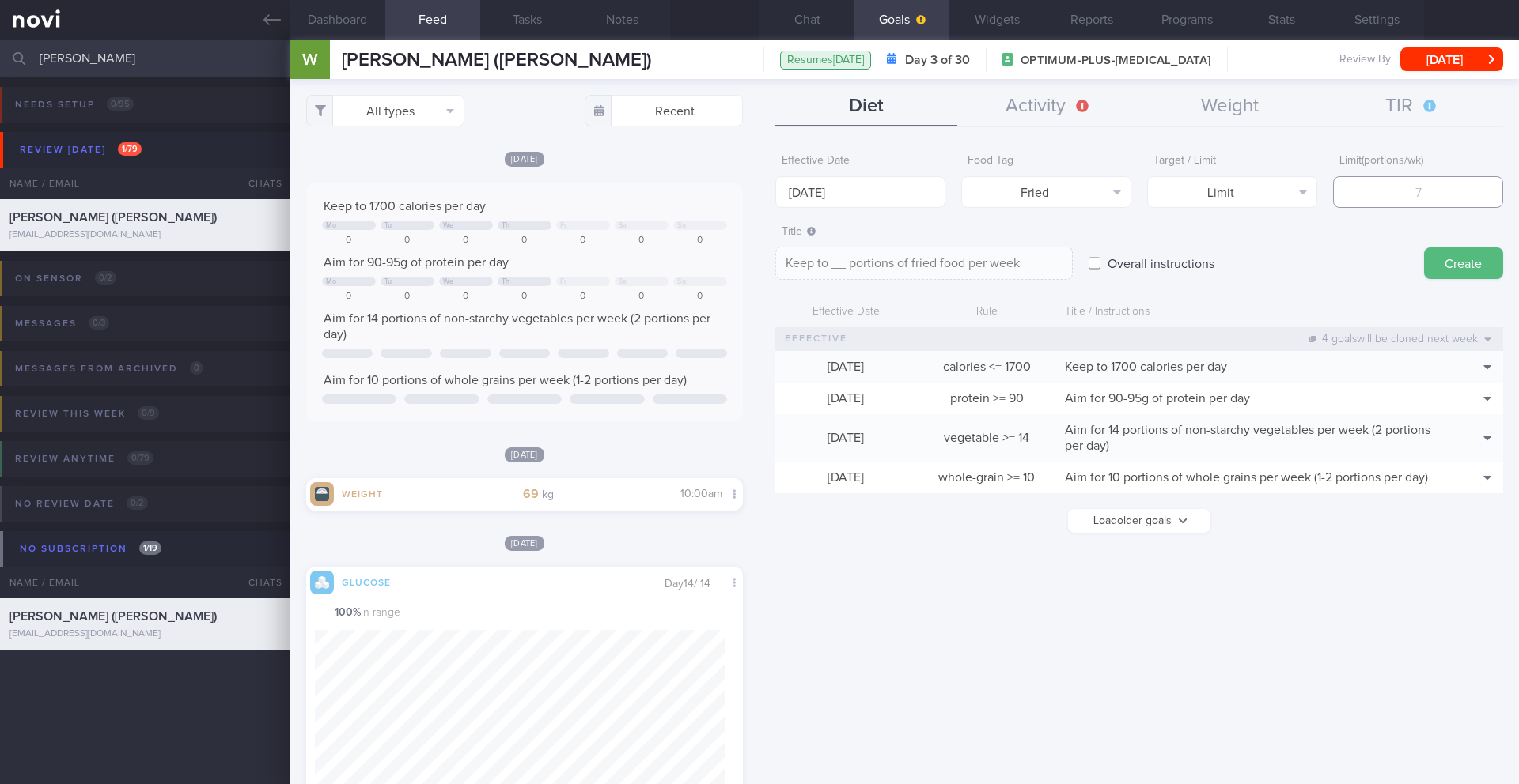
type textarea "Keep to 2 portions of fried food per week"
type input "2"
click at [1462, 265] on button "Create" at bounding box center [1464, 263] width 80 height 31
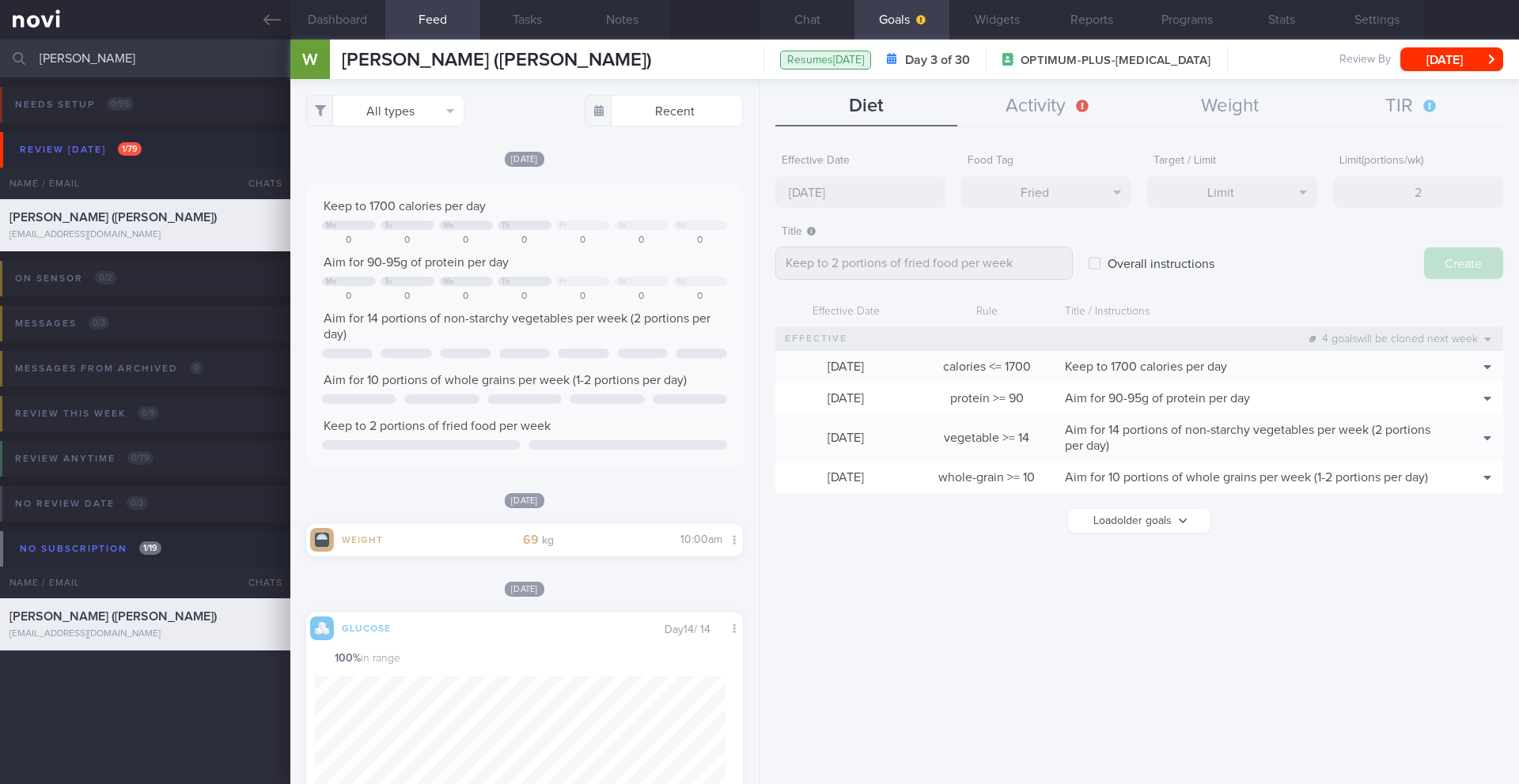
type input "[DATE]"
type textarea "Aim for ___ of ___"
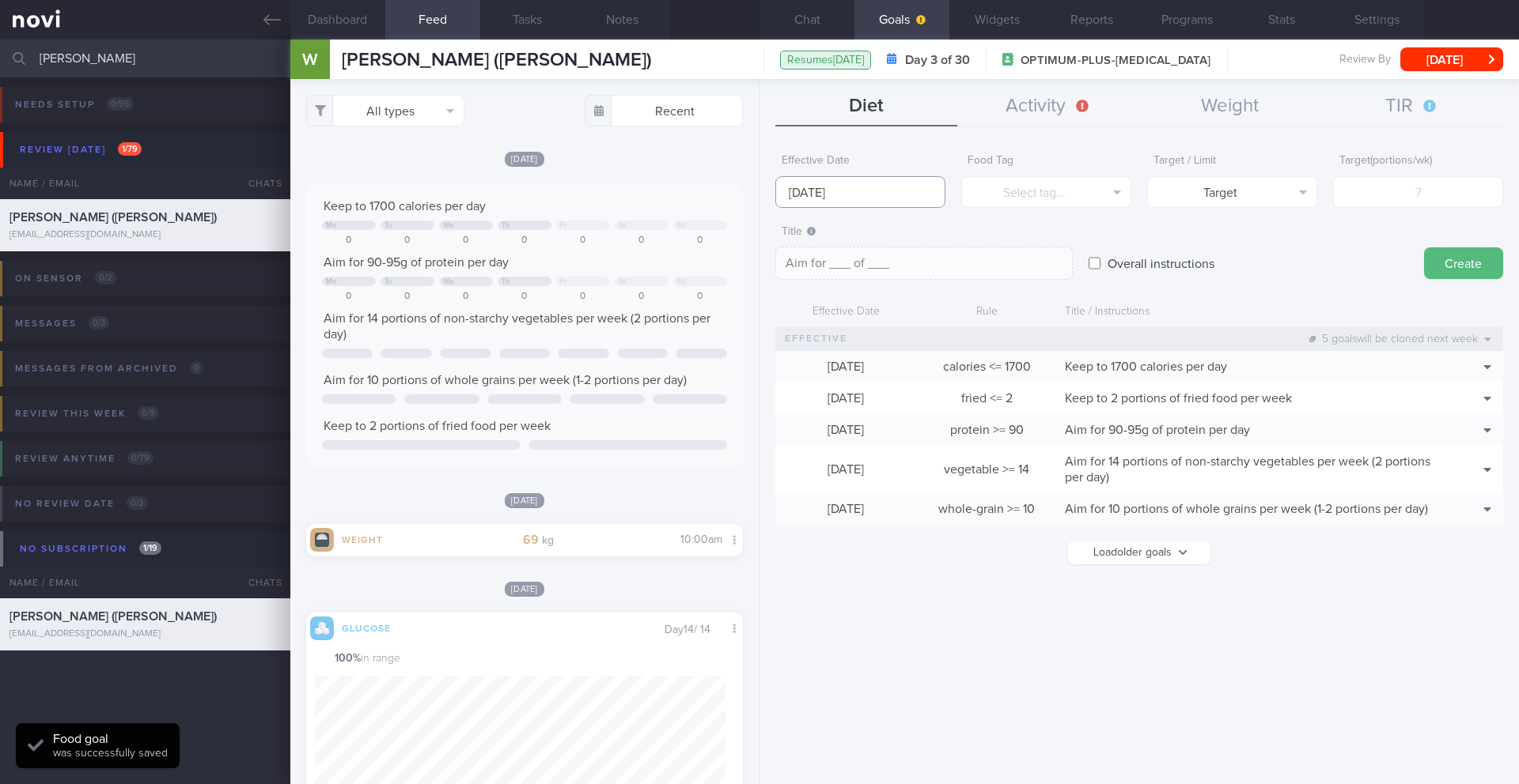
click at [883, 205] on body "You are offline! Some functionality will be unavailable Patients New Users Coac…" at bounding box center [760, 392] width 1519 height 784
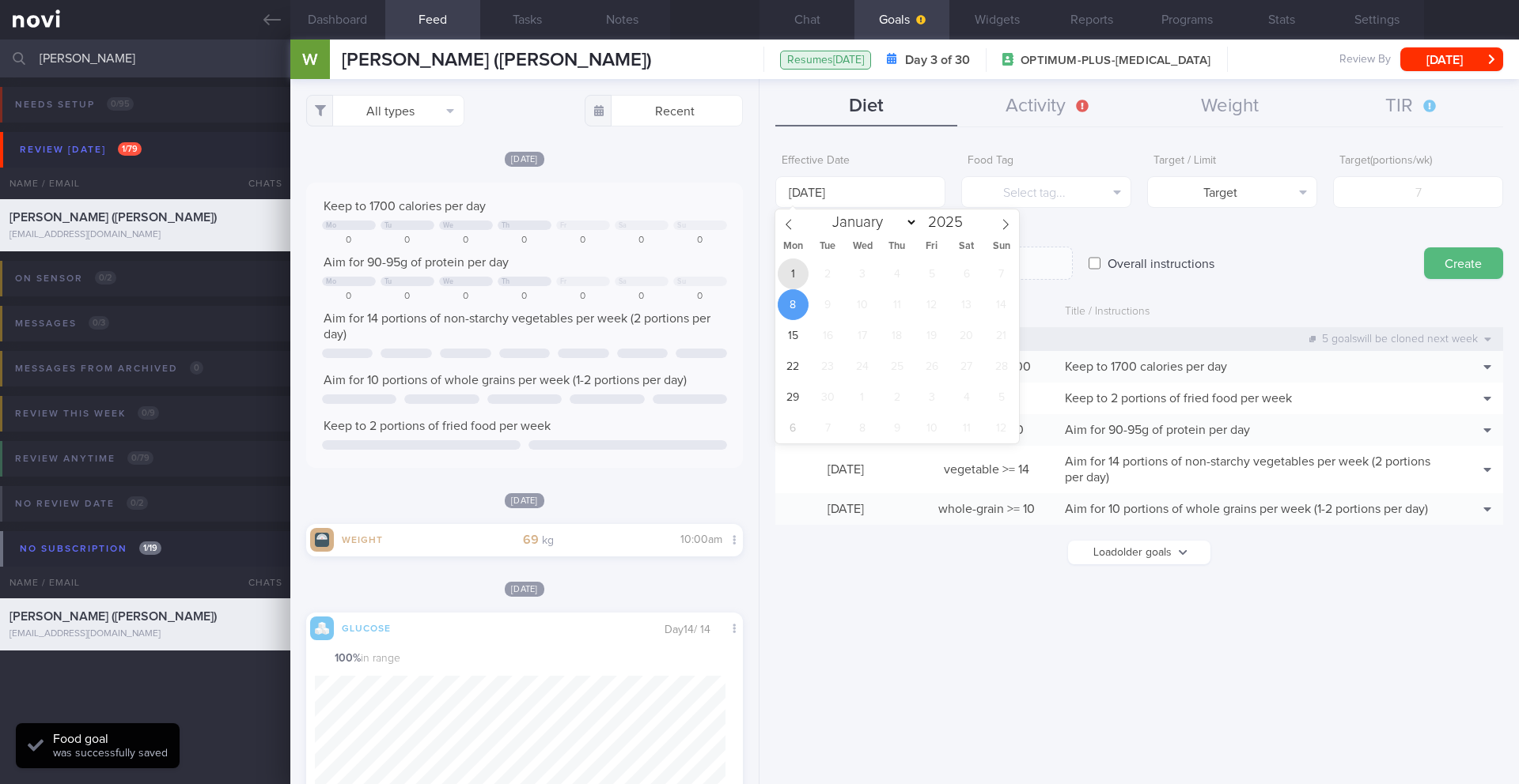
click at [784, 275] on span "1" at bounding box center [793, 274] width 31 height 31
type input "[DATE]"
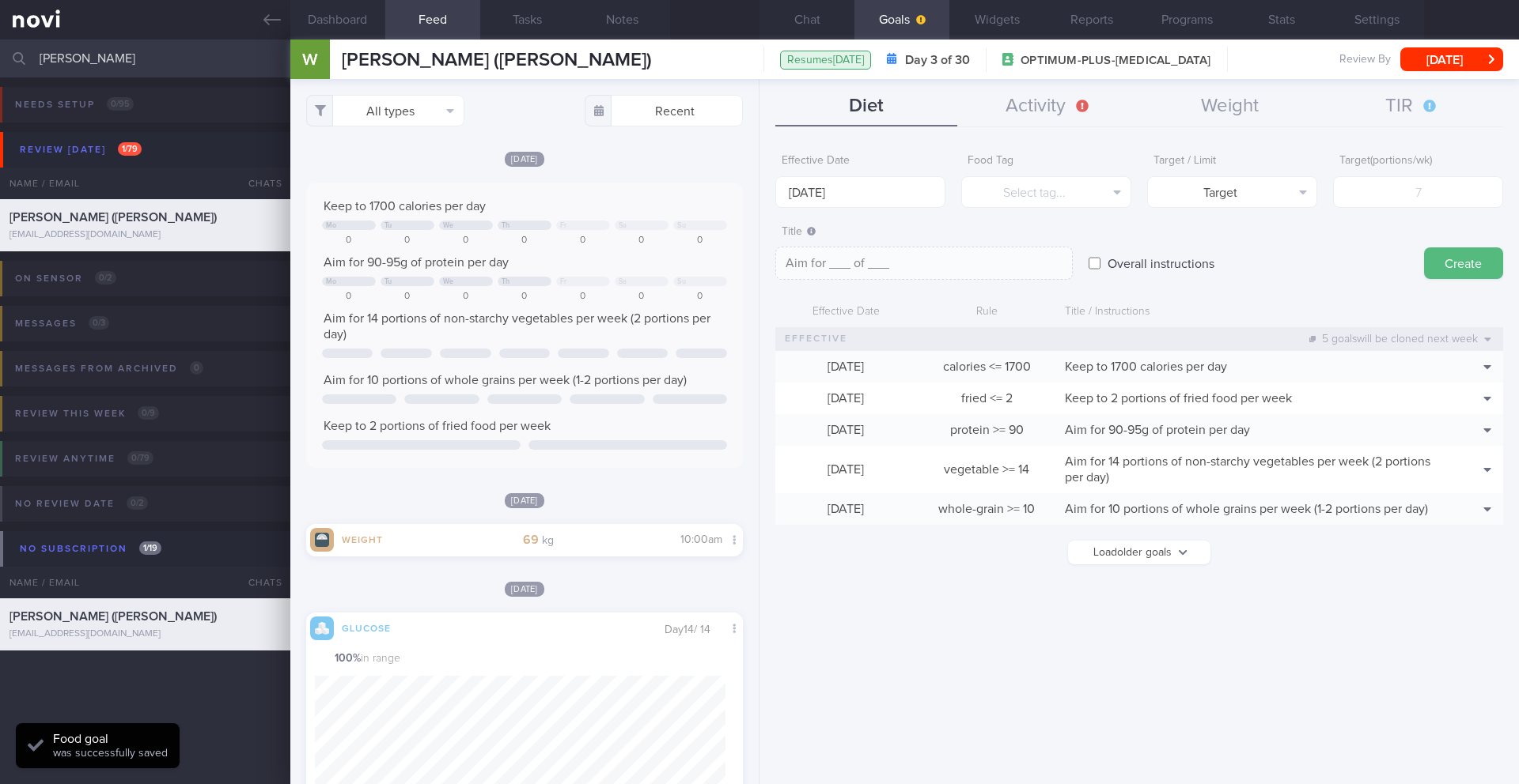
click at [970, 167] on div "Food Tag Select tag... Select tag... Calories Carbs Protein Fat Alcohol Fried F…" at bounding box center [1046, 177] width 170 height 62
click at [993, 191] on button "Select tag..." at bounding box center [1046, 192] width 170 height 31
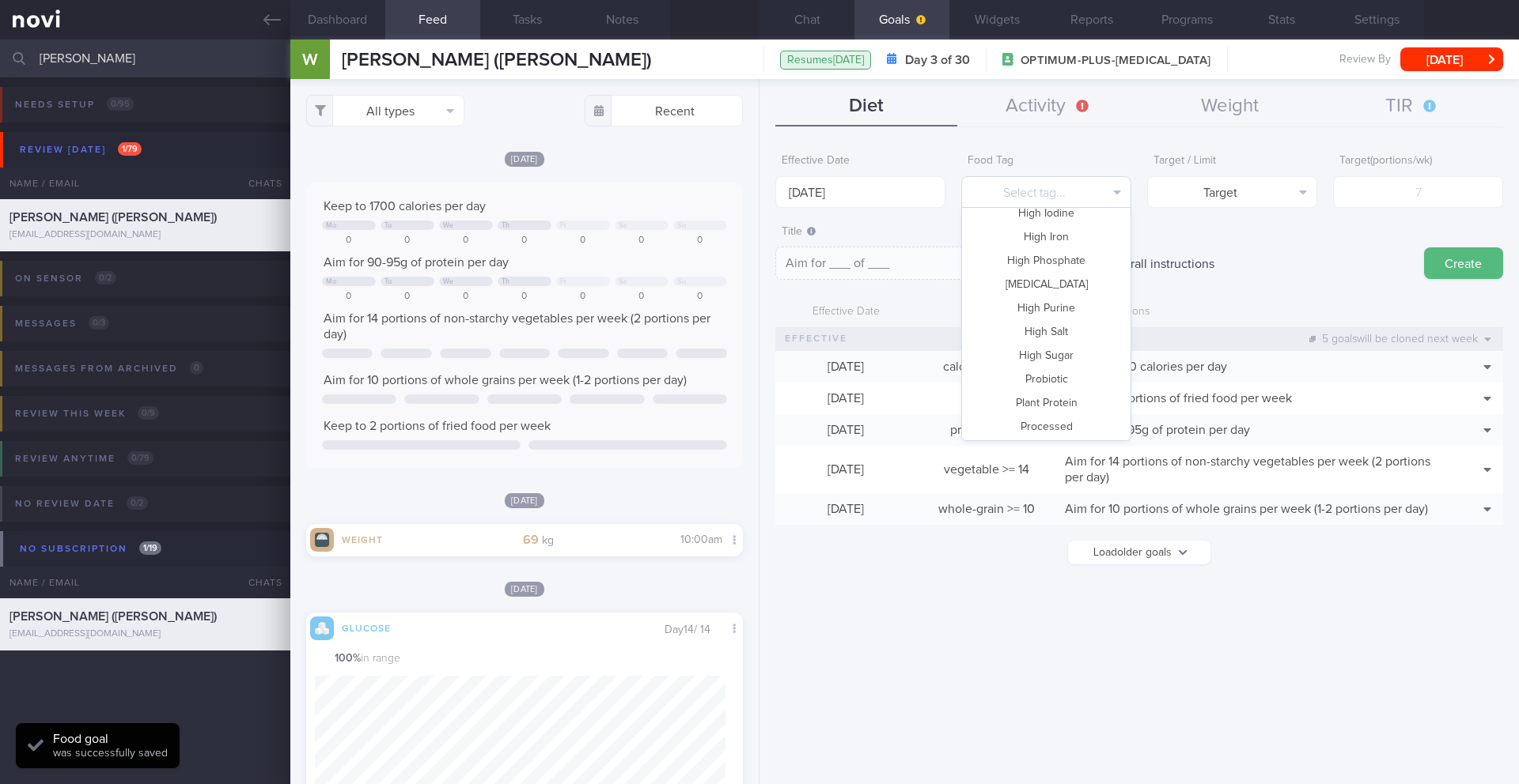
scroll to position [374, 0]
click at [1071, 338] on button "High Sugar" at bounding box center [1046, 333] width 168 height 24
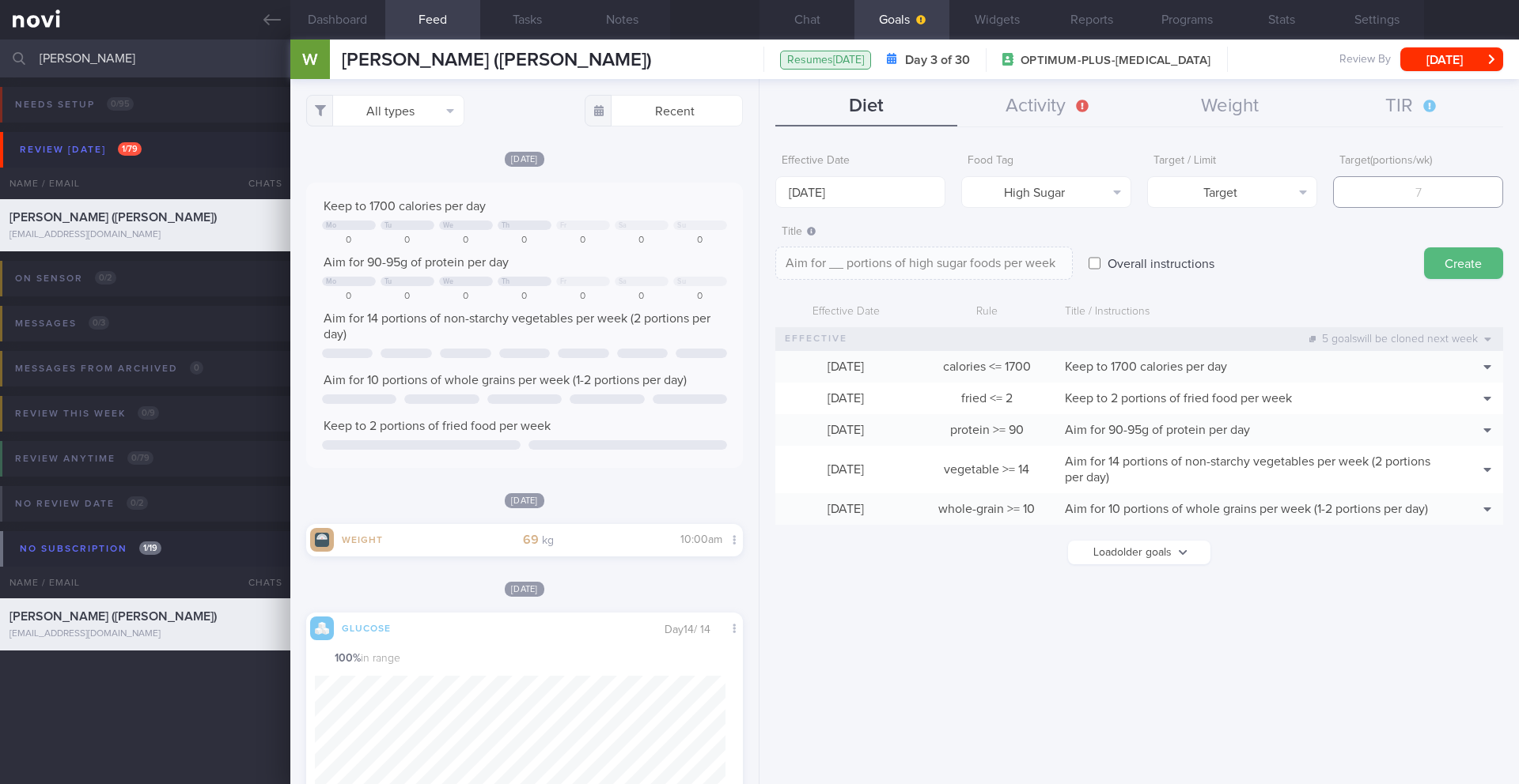
click at [1407, 190] on input "number" at bounding box center [1418, 192] width 170 height 31
click at [1284, 190] on button "Target" at bounding box center [1232, 192] width 170 height 31
click at [1264, 241] on button "Limit" at bounding box center [1232, 247] width 168 height 24
type textarea "Keep to __ portions of high sugar foods per week"
click at [1374, 194] on input "number" at bounding box center [1418, 192] width 170 height 31
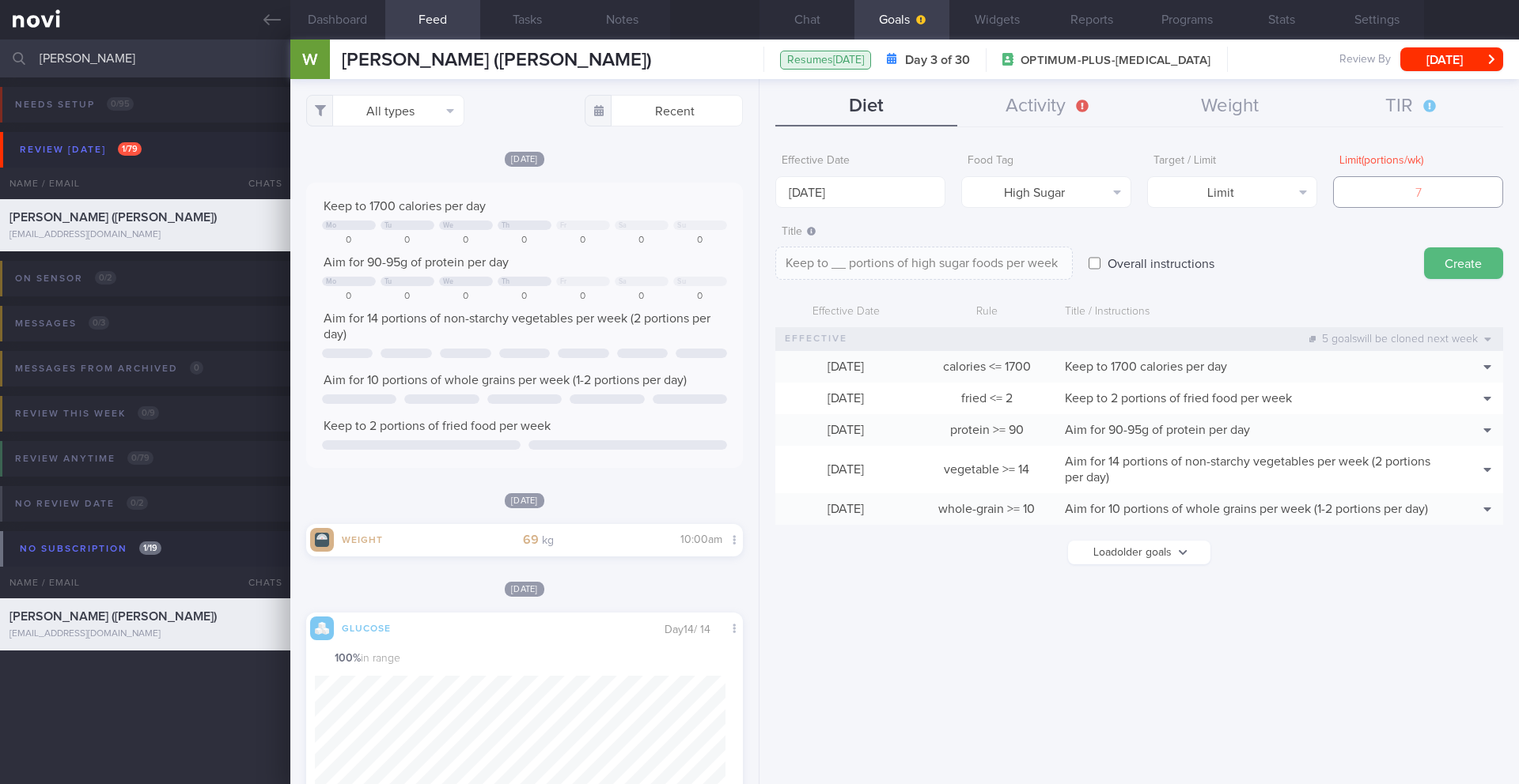
type input "2"
type textarea "Keep to 2 portions of high sugar foods per week"
type input "2"
click at [1481, 265] on button "Create" at bounding box center [1464, 263] width 80 height 31
type input "[DATE]"
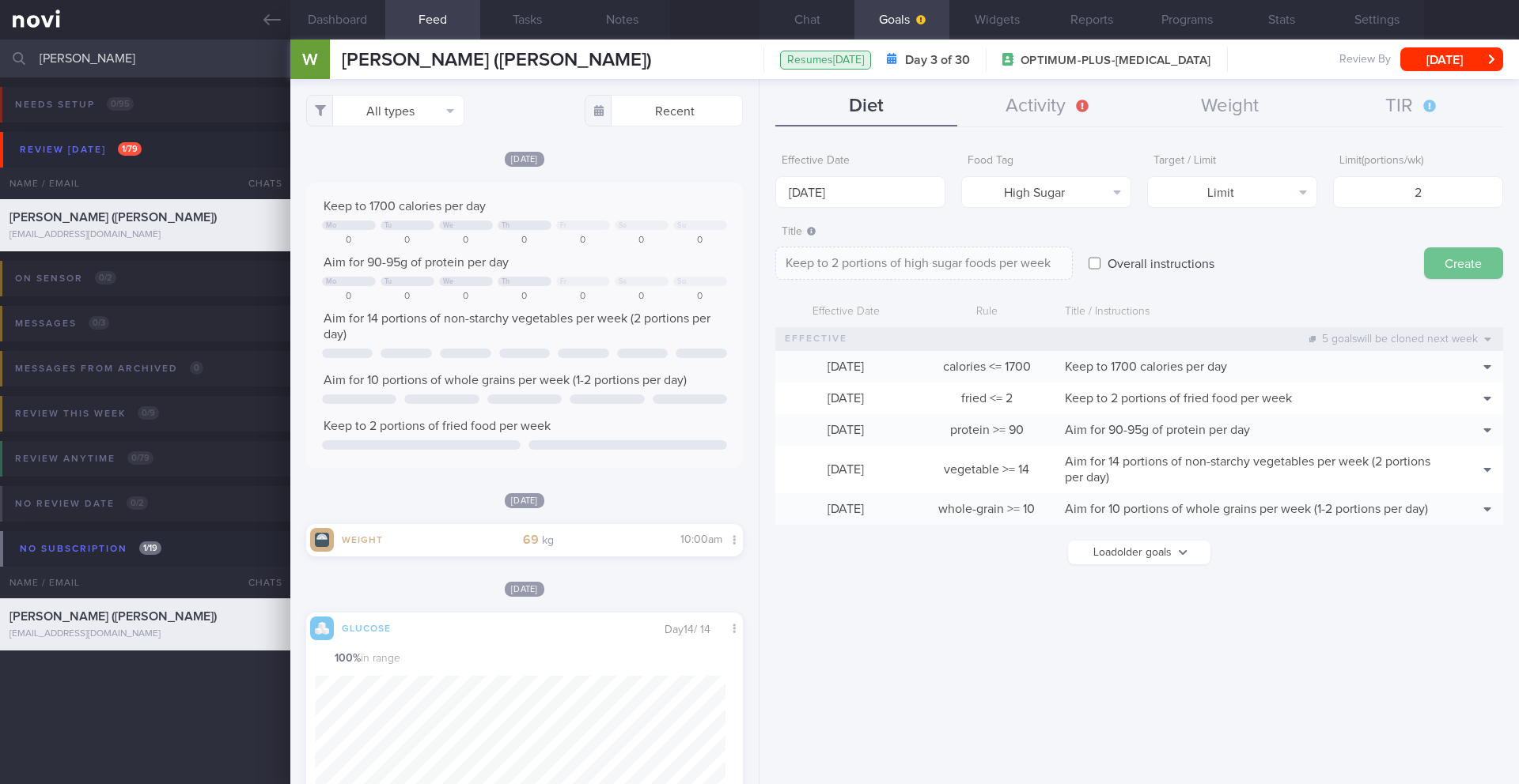
type textarea "Aim for ___ of ___"
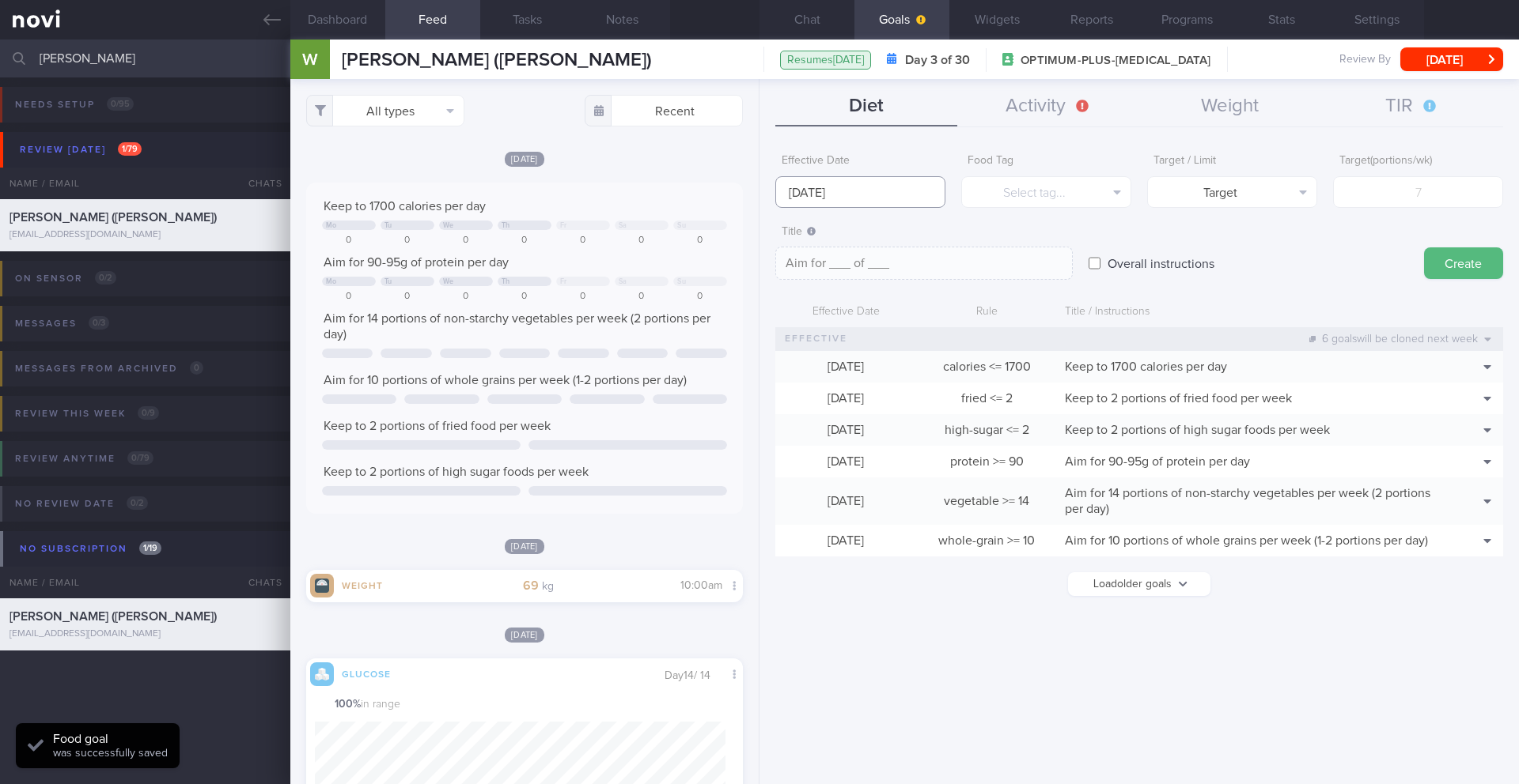
click at [895, 190] on input "[DATE]" at bounding box center [860, 192] width 170 height 31
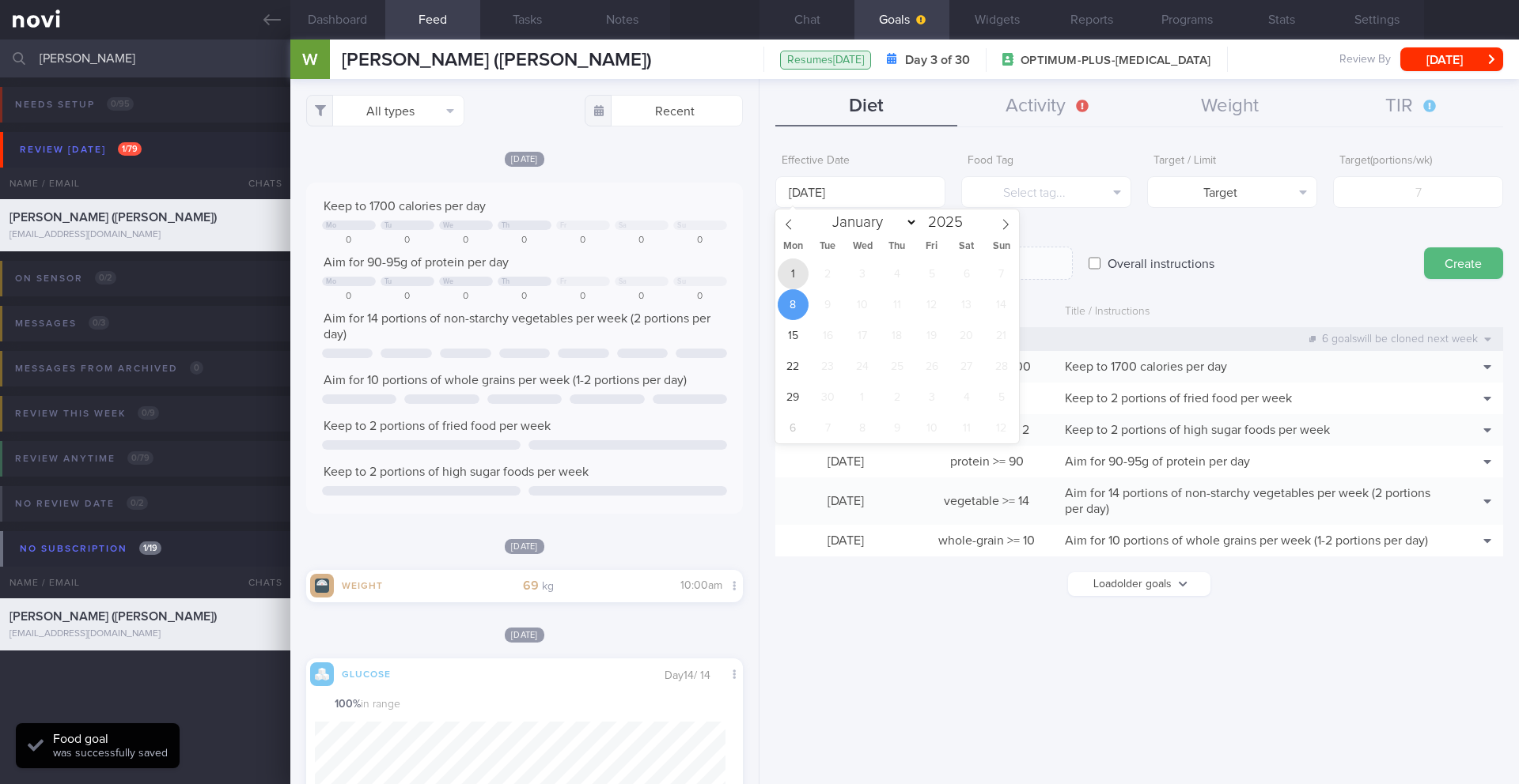
click at [796, 271] on span "1" at bounding box center [793, 274] width 31 height 31
type input "[DATE]"
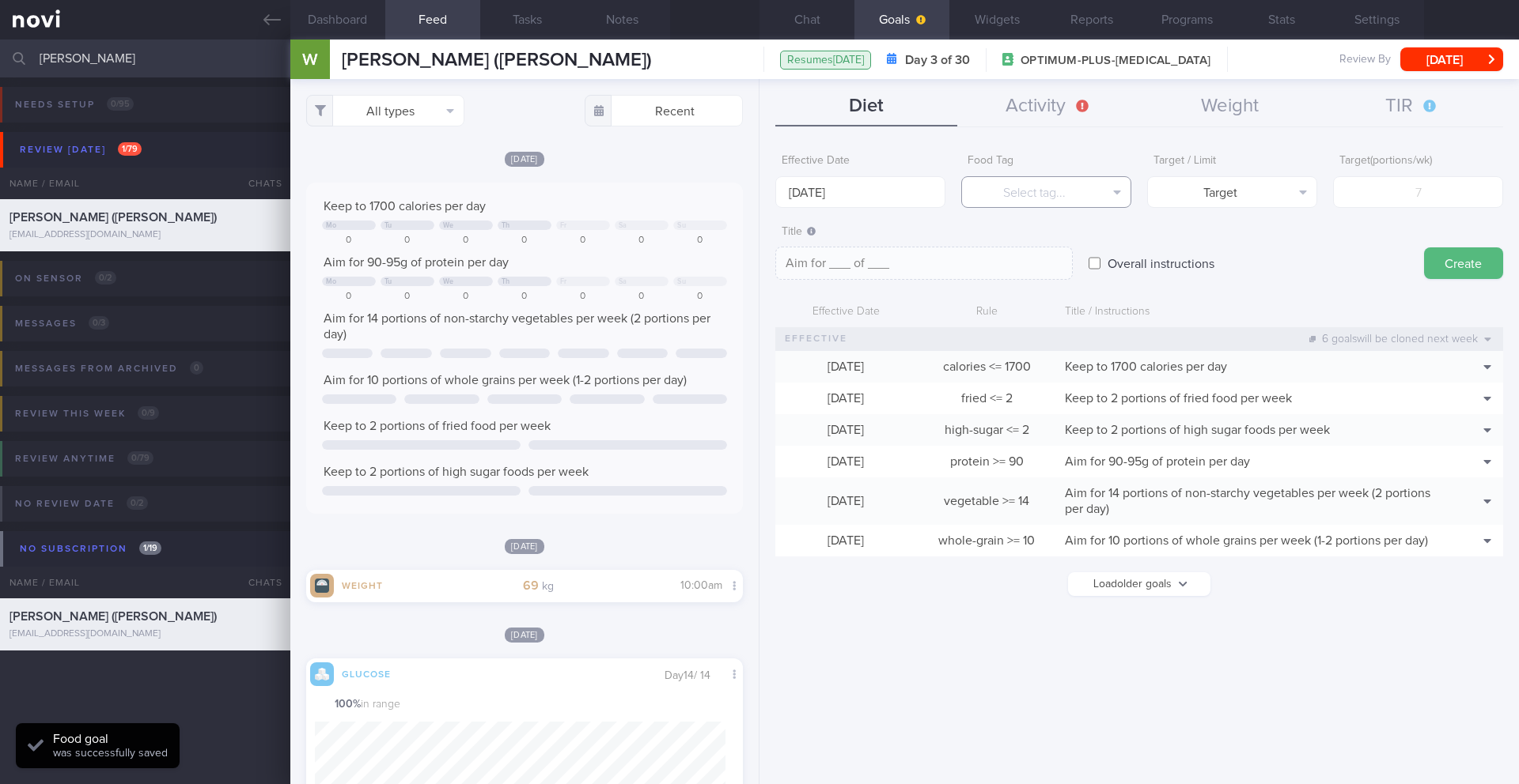
click at [1065, 198] on button "Select tag..." at bounding box center [1046, 192] width 170 height 31
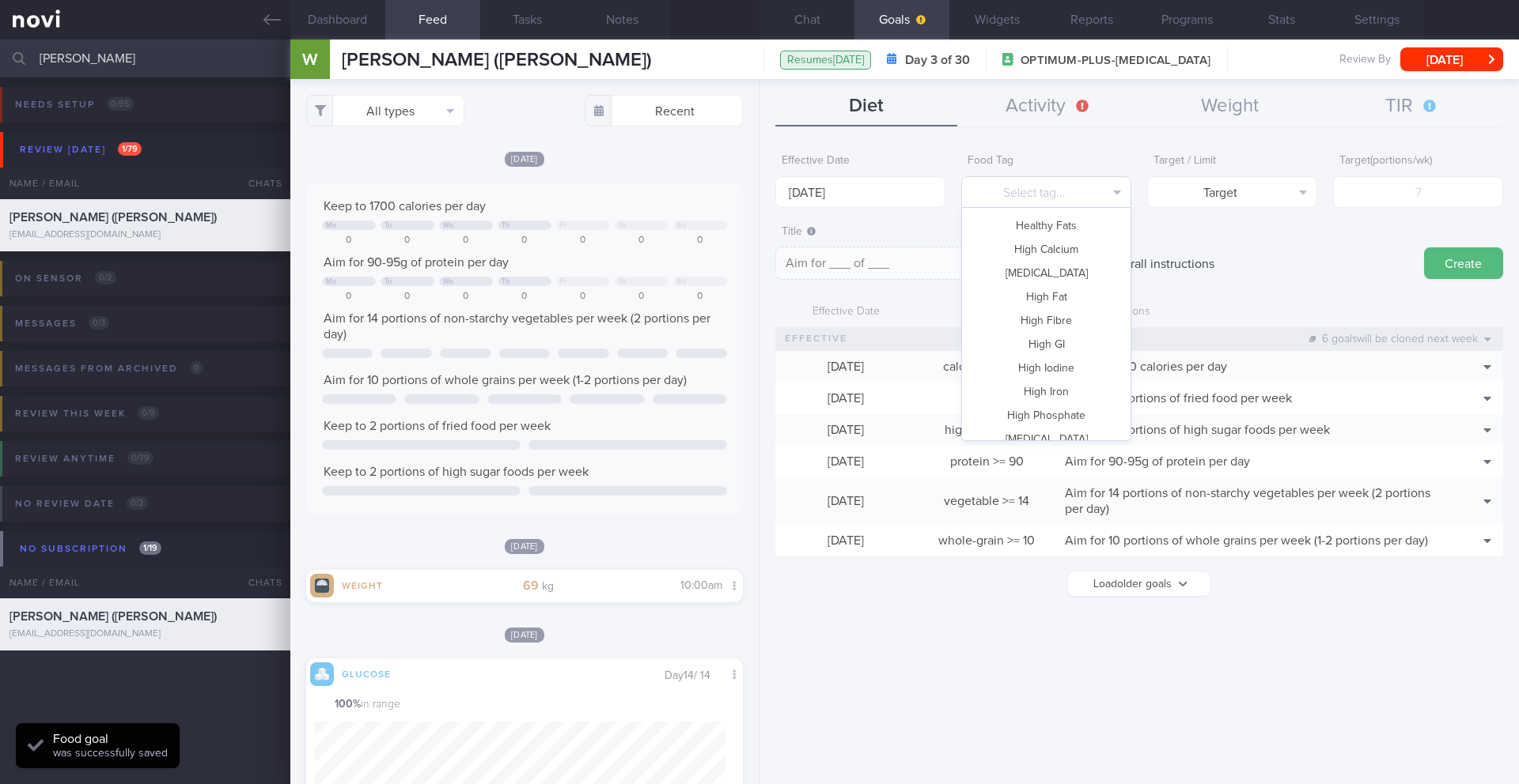
scroll to position [115, 0]
click at [1052, 277] on button "Fruit" at bounding box center [1046, 283] width 168 height 24
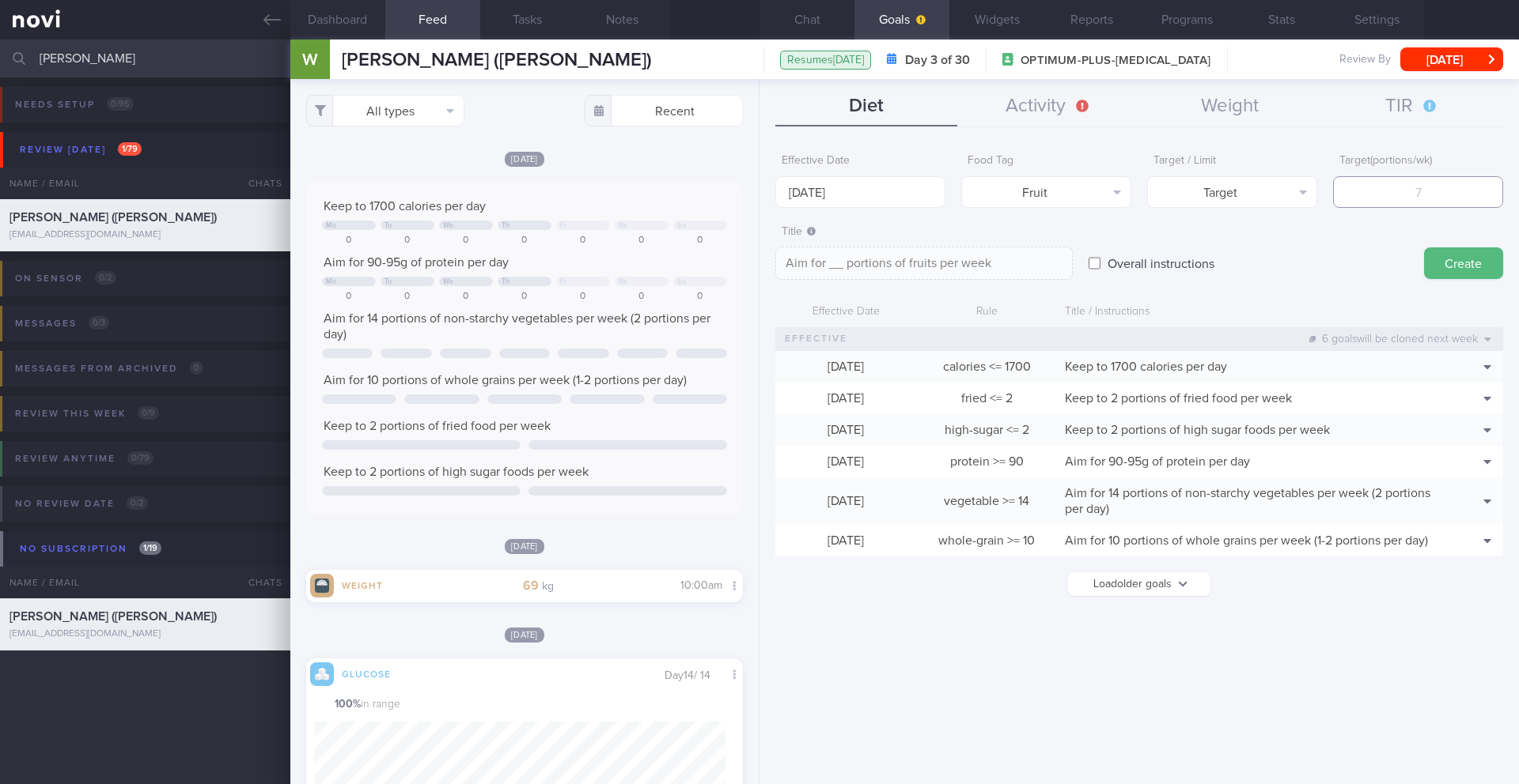
click at [1378, 194] on input "number" at bounding box center [1418, 192] width 170 height 31
click at [1287, 199] on button "Target" at bounding box center [1232, 192] width 170 height 31
click at [1270, 243] on button "Limit" at bounding box center [1232, 247] width 168 height 24
type textarea "Keep to __ portions of fruits per week"
click at [1370, 194] on input "number" at bounding box center [1418, 192] width 170 height 31
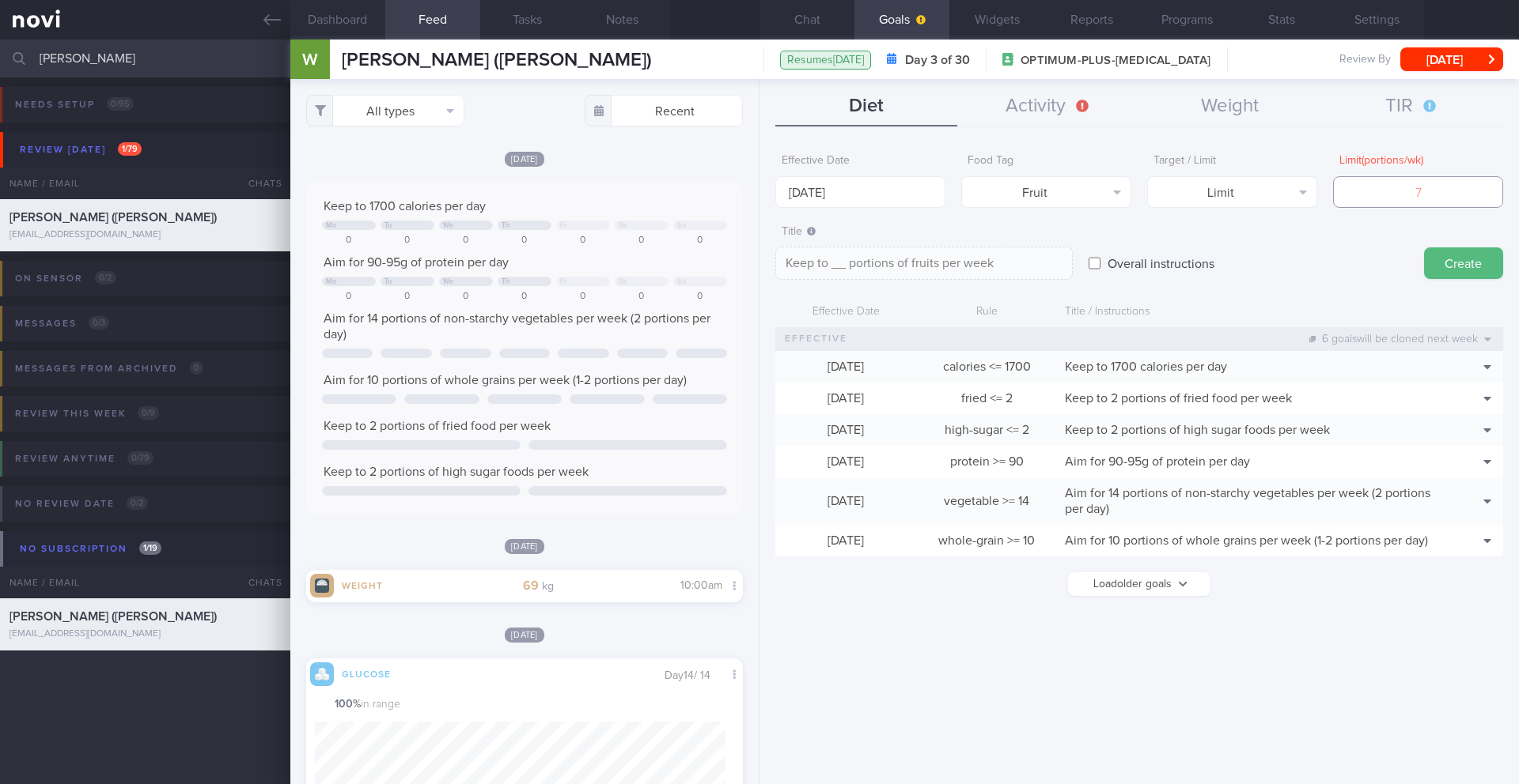
type input "1"
type textarea "Keep to 1 portions of fruits per week"
type input "14"
type textarea "Keep to 14 portions of fruits per week"
type input "14"
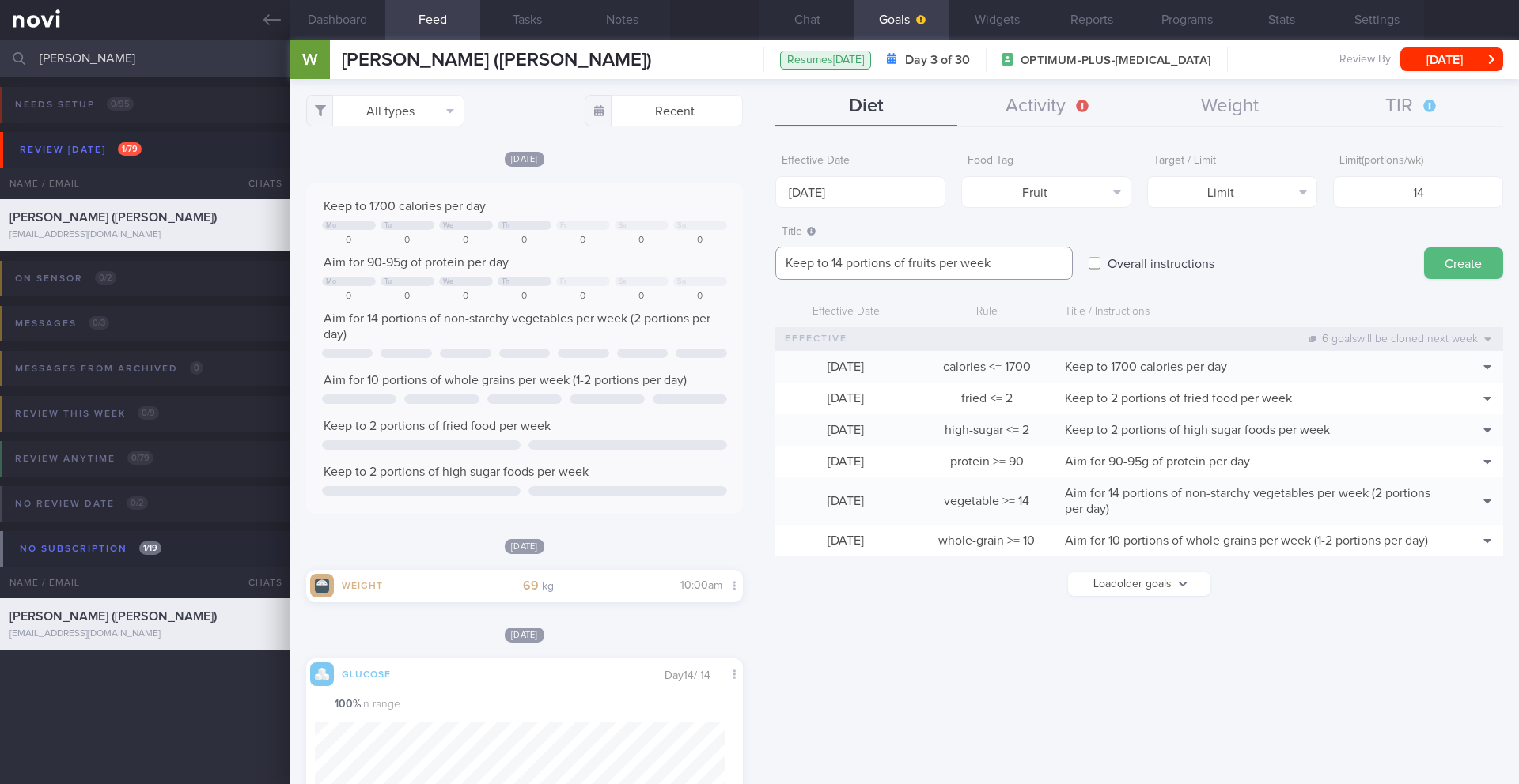
click at [1047, 266] on textarea "Keep to 14 portions of fruits per week" at bounding box center [924, 263] width 298 height 33
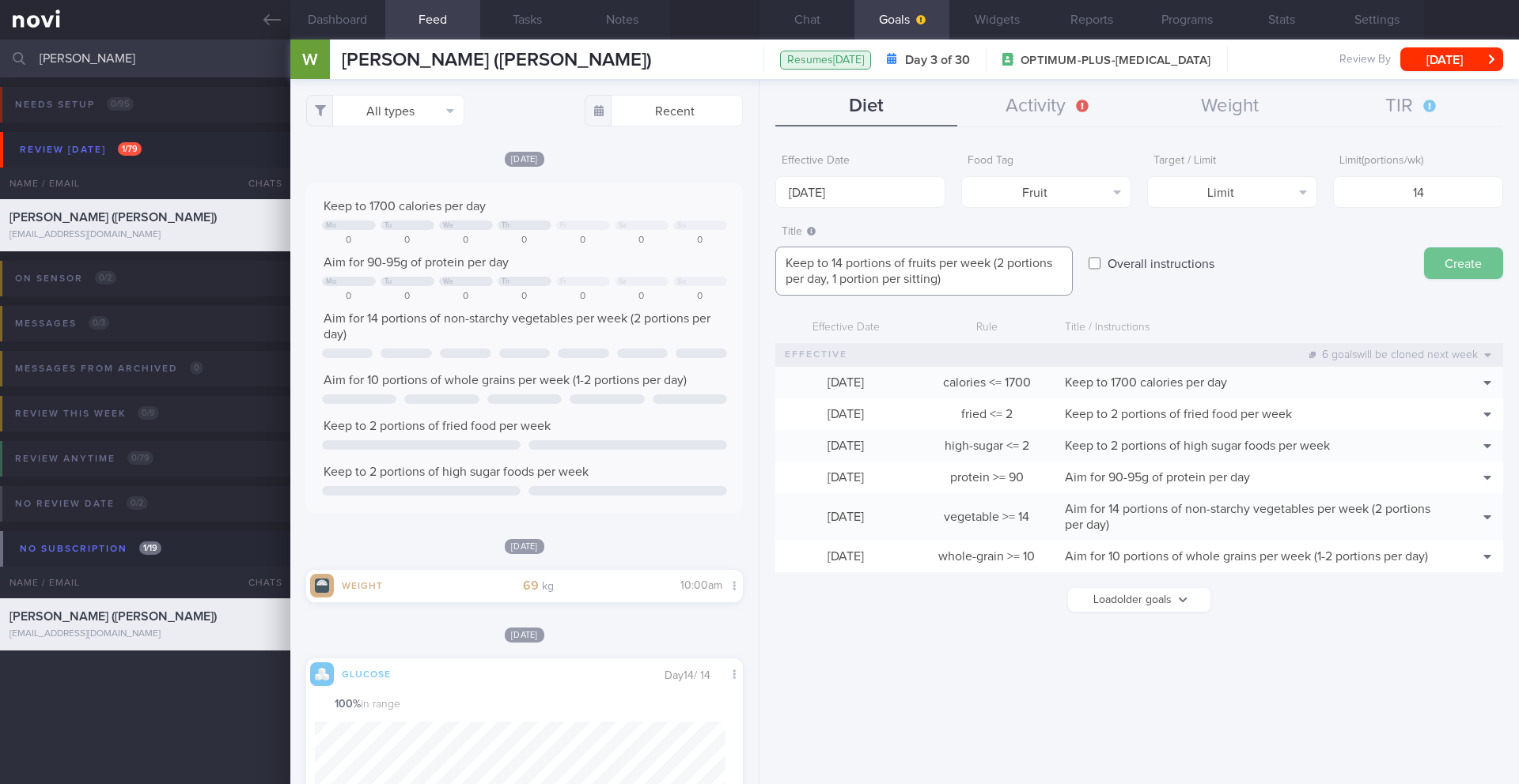
type textarea "Keep to 14 portions of fruits per week (2 portions per day, 1 portion per sitti…"
click at [1489, 271] on button "Create" at bounding box center [1464, 263] width 80 height 31
type input "[DATE]"
type textarea "Aim for ___ of ___"
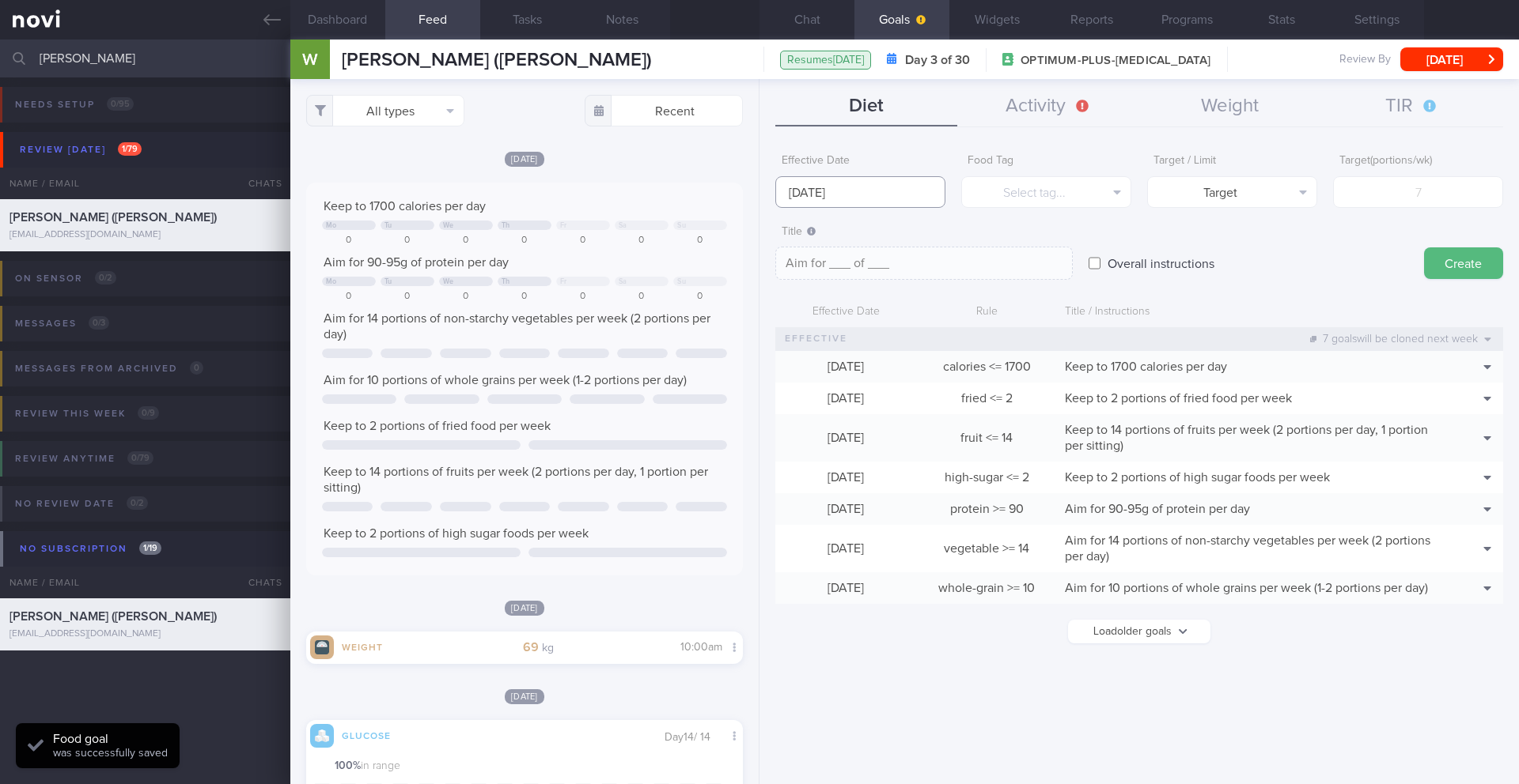
click at [899, 187] on input "[DATE]" at bounding box center [860, 192] width 170 height 31
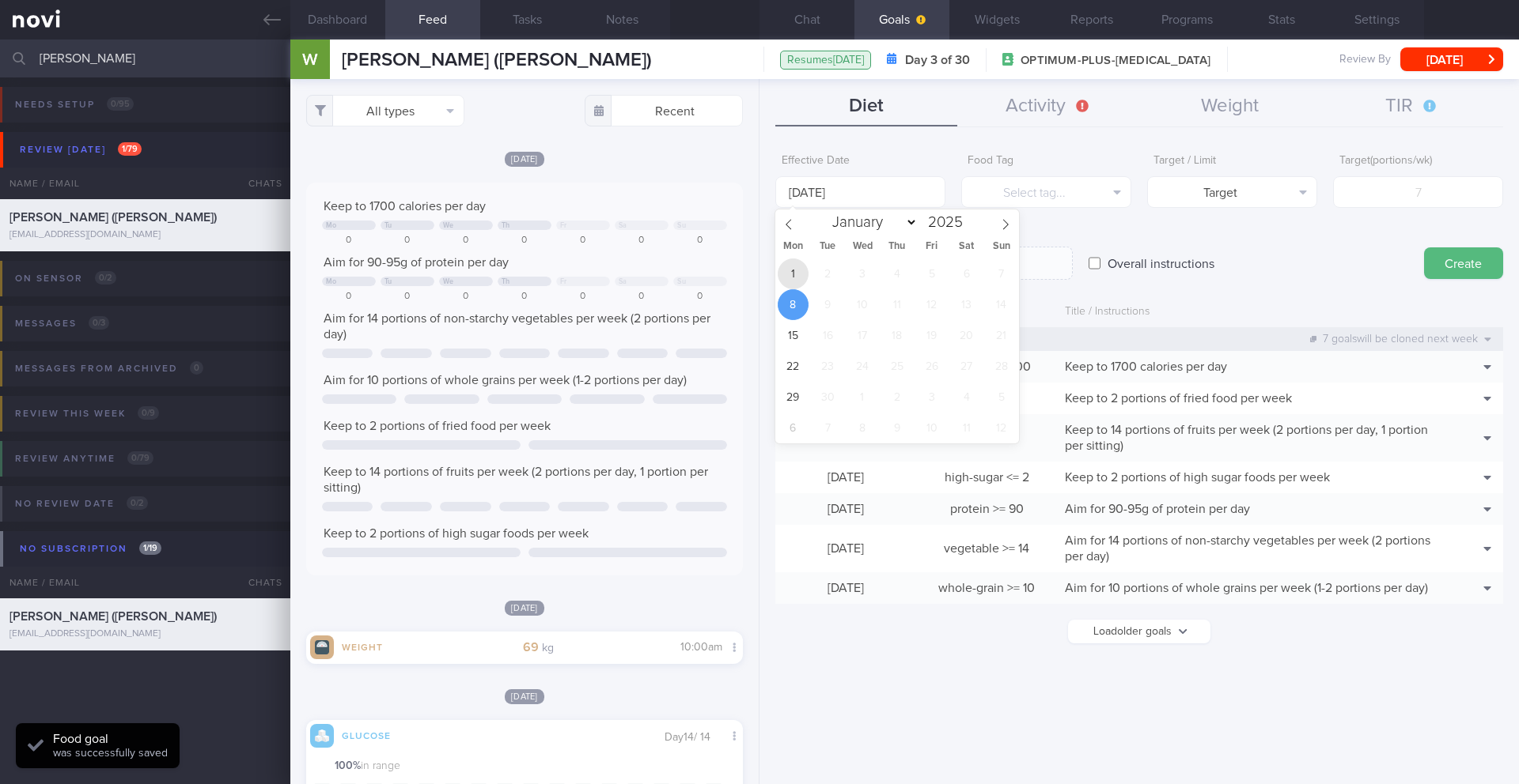
click at [793, 275] on span "1" at bounding box center [793, 274] width 31 height 31
type input "[DATE]"
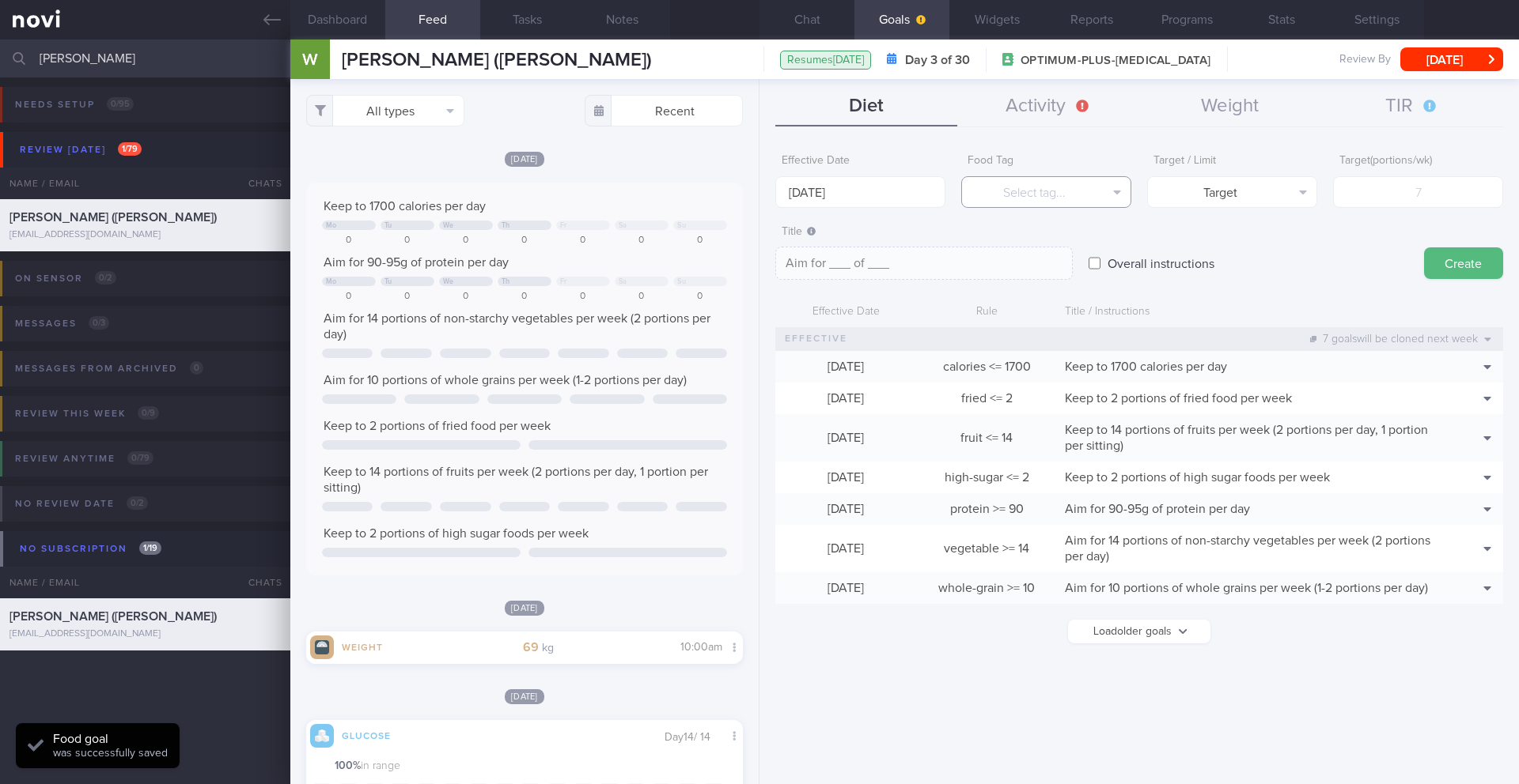
click at [1012, 198] on button "Select tag..." at bounding box center [1046, 192] width 170 height 31
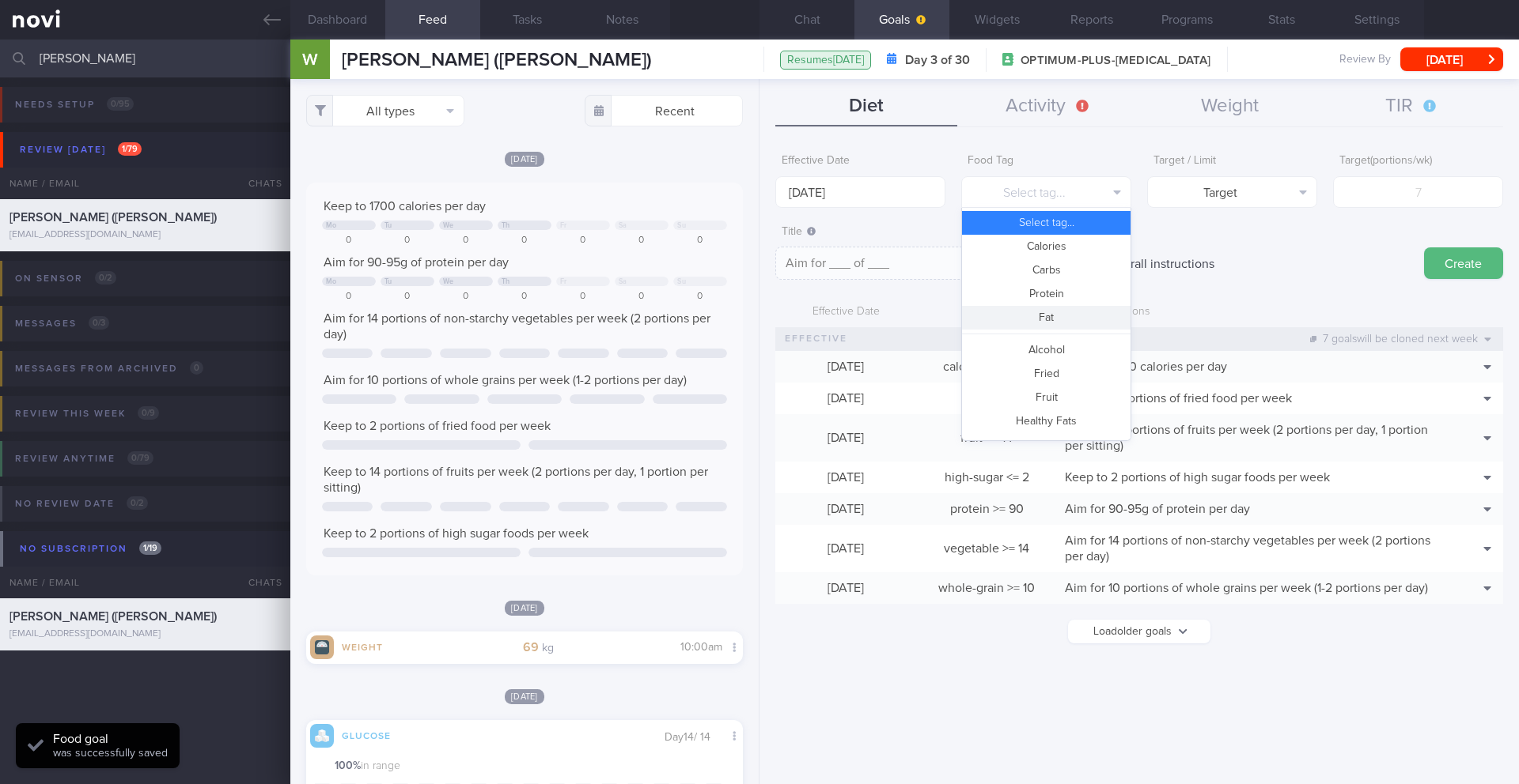
click at [1040, 314] on button "Fat" at bounding box center [1046, 318] width 168 height 24
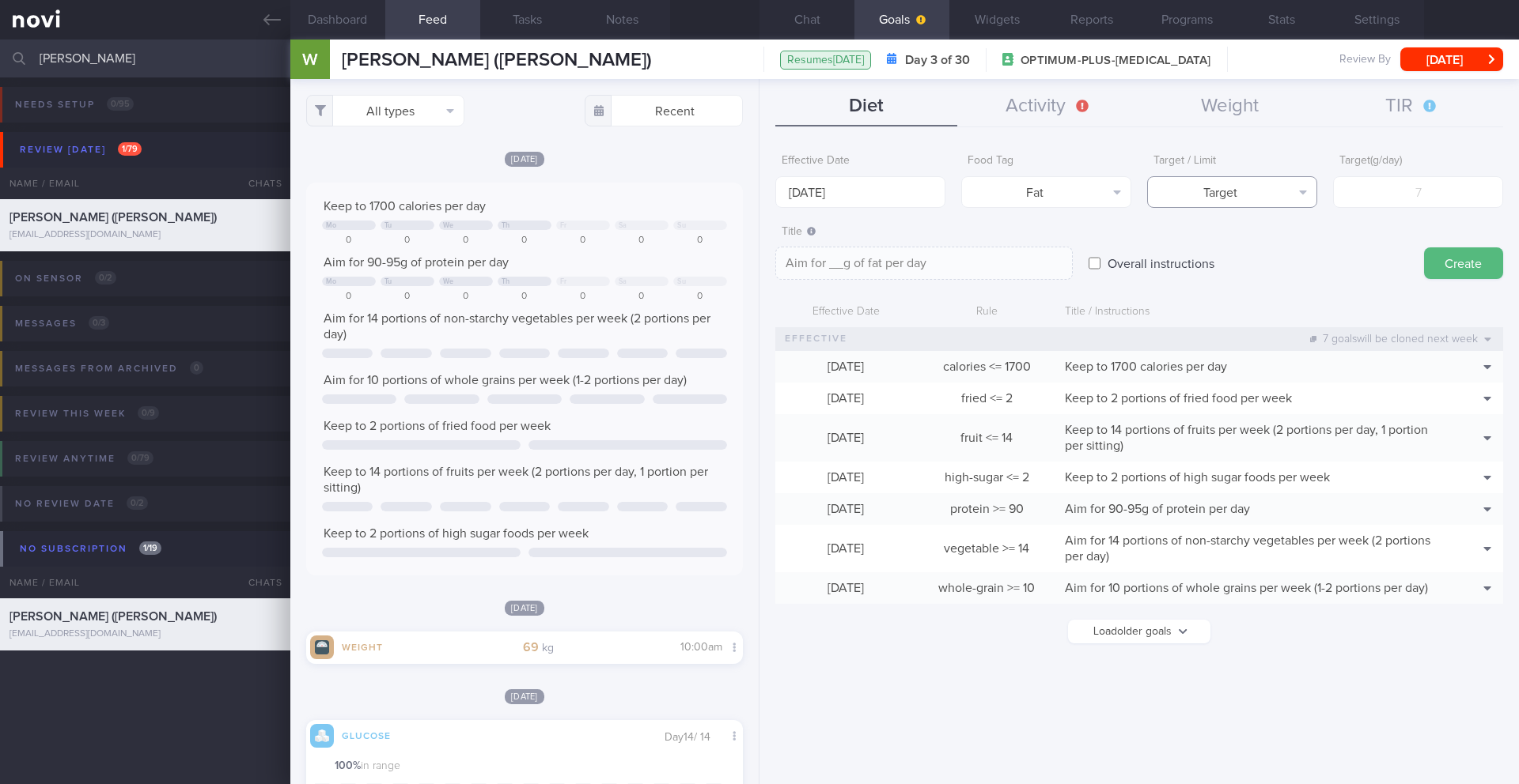
click at [1250, 179] on button "Target" at bounding box center [1232, 192] width 170 height 31
click at [1239, 255] on button "Limit" at bounding box center [1232, 247] width 168 height 24
click at [1389, 211] on form "Effective Date [DATE] Food Tag Fat Select tag... Calories Carbs Protein Fat Alc…" at bounding box center [1139, 402] width 728 height 513
click at [1393, 194] on input "number" at bounding box center [1418, 192] width 170 height 31
click at [1000, 271] on textarea "Keep to __g of fat per day" at bounding box center [924, 263] width 298 height 33
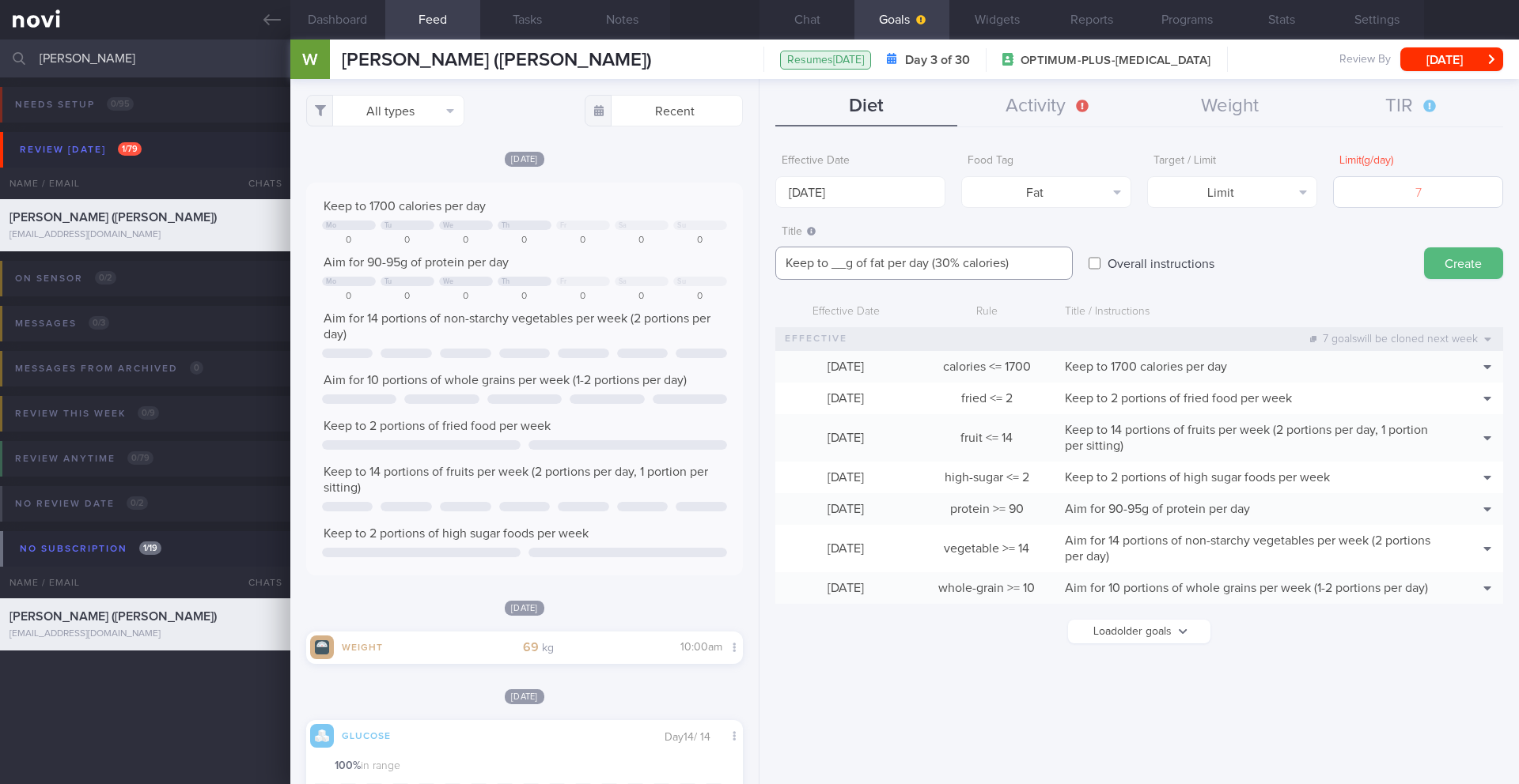
type textarea "Keep to __g of fat per day (30% calories)"
click at [1368, 178] on input "number" at bounding box center [1418, 192] width 170 height 31
type input "57"
click at [1464, 265] on button "Create" at bounding box center [1464, 263] width 80 height 31
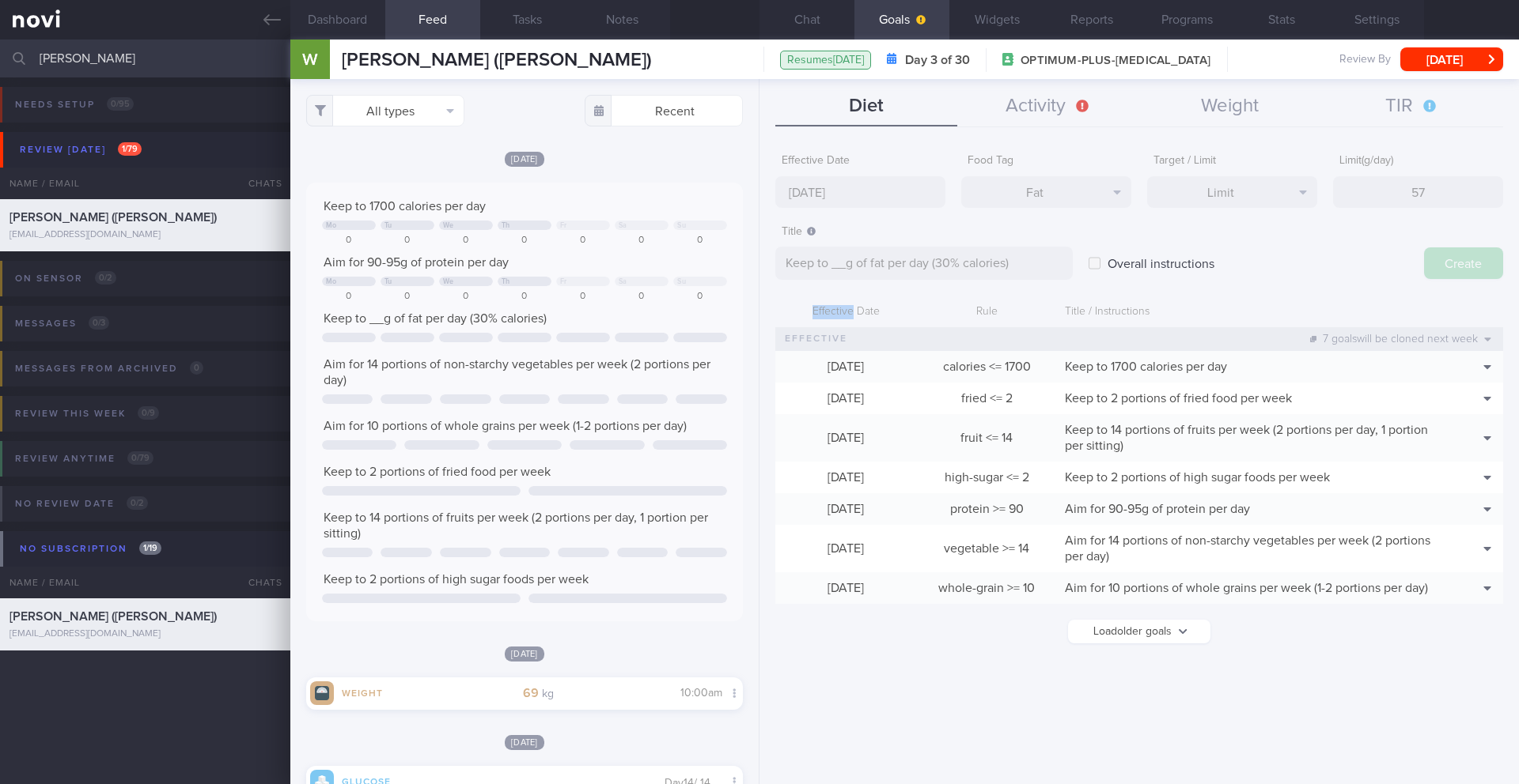
type input "[DATE]"
type textarea "Aim for ___ of ___"
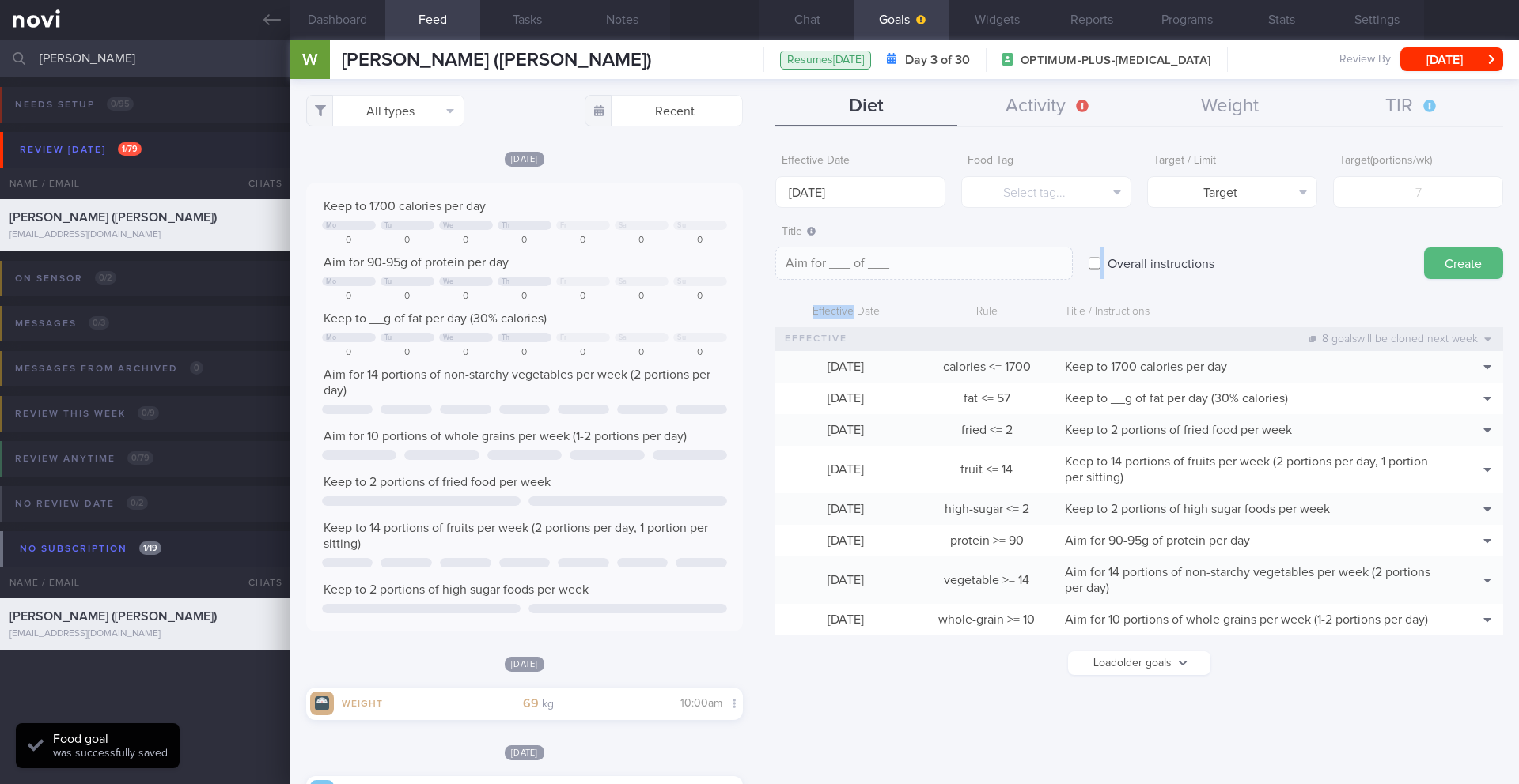
drag, startPoint x: 1464, startPoint y: 265, endPoint x: 1289, endPoint y: 219, distance: 180.9
click at [1289, 219] on div "Effective Date [DATE] Food Tag Select tag... Select tag... Calories Carbs Prote…" at bounding box center [1139, 459] width 760 height 650
click at [1480, 420] on button "Clone" at bounding box center [1460, 423] width 77 height 24
type input "57"
type textarea "Keep to __g of fat per day (30% calories)"
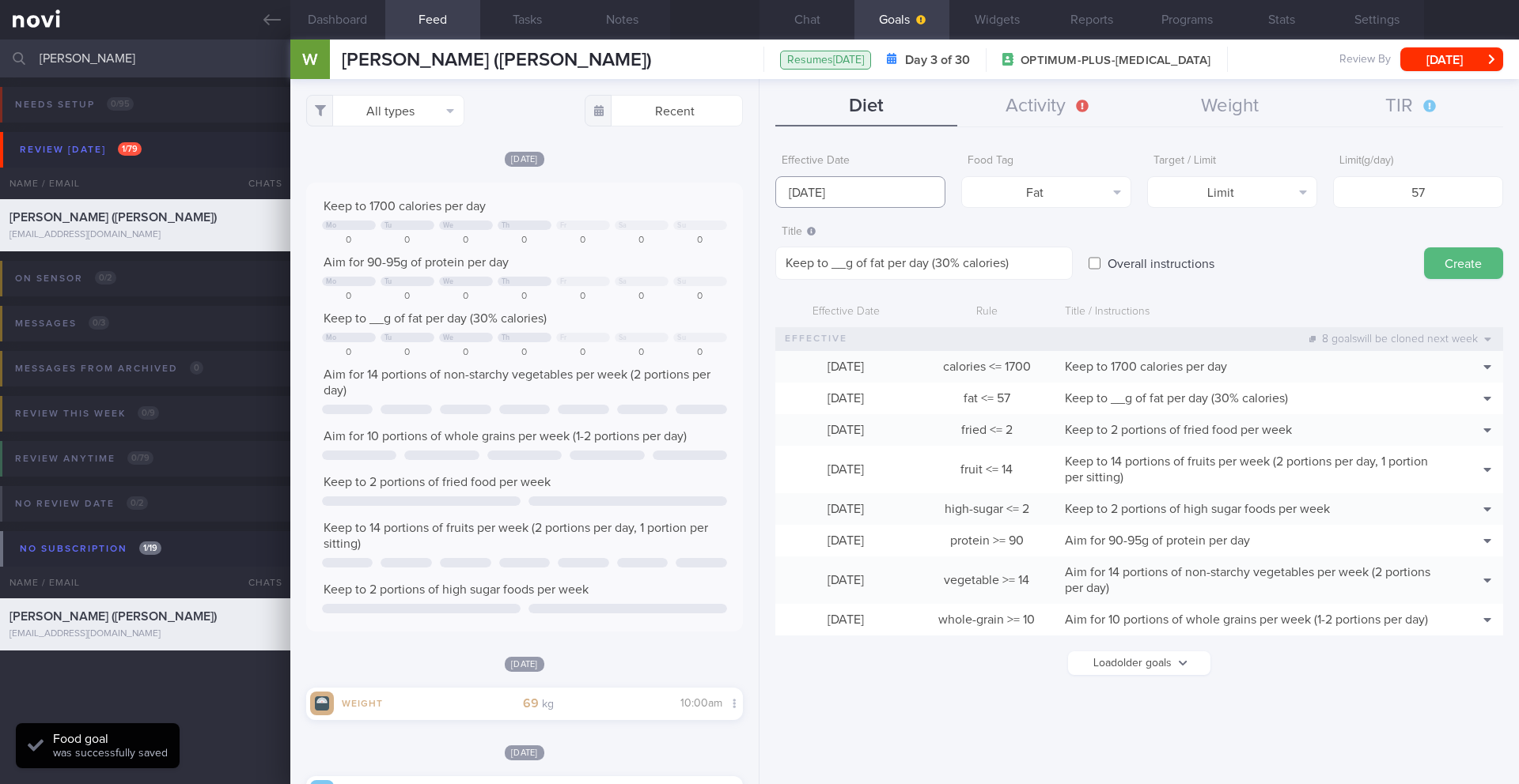
click at [810, 200] on input "[DATE]" at bounding box center [860, 192] width 170 height 31
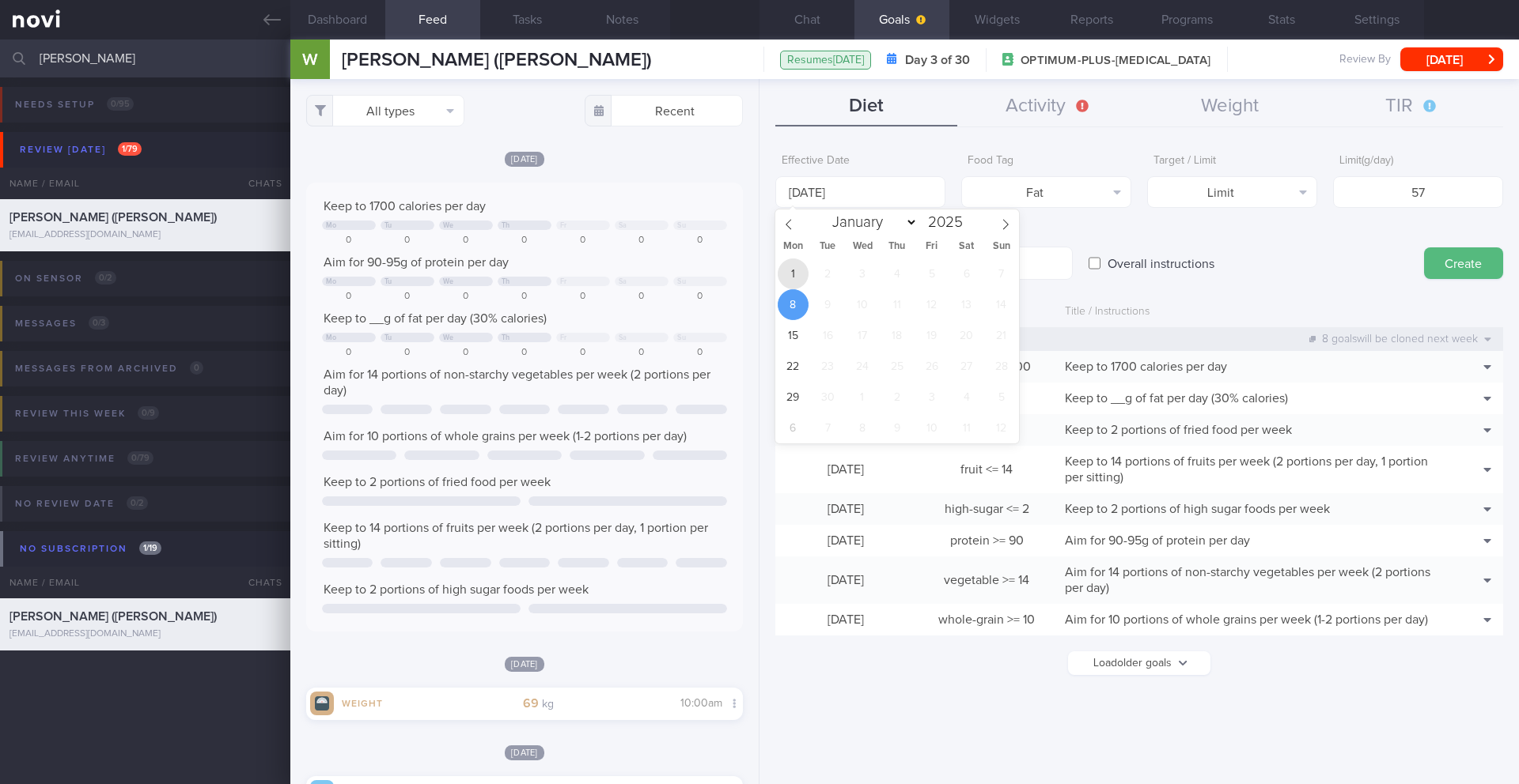
click at [792, 274] on span "1" at bounding box center [793, 274] width 31 height 31
type input "[DATE]"
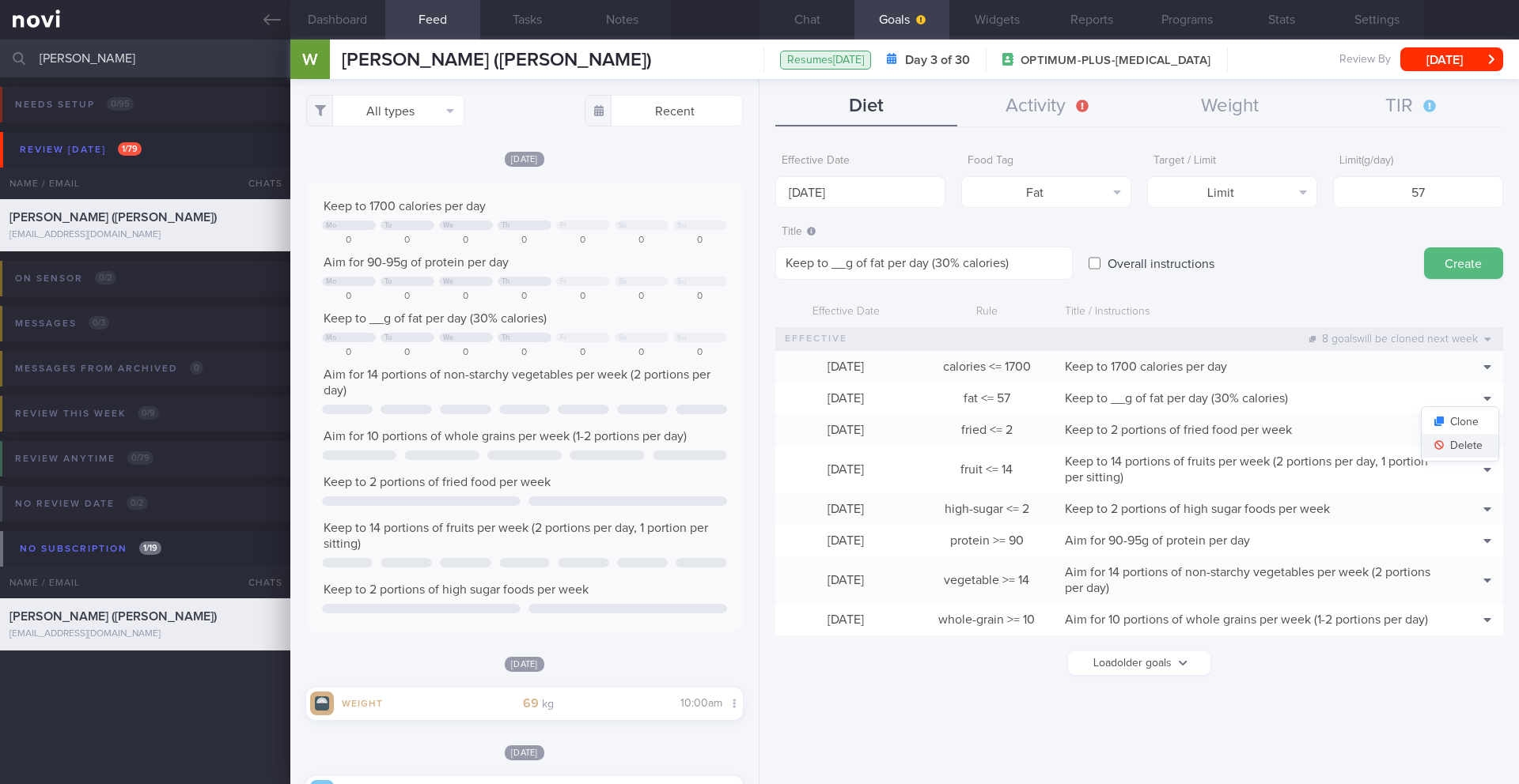
click at [1479, 444] on button "Delete" at bounding box center [1460, 447] width 77 height 24
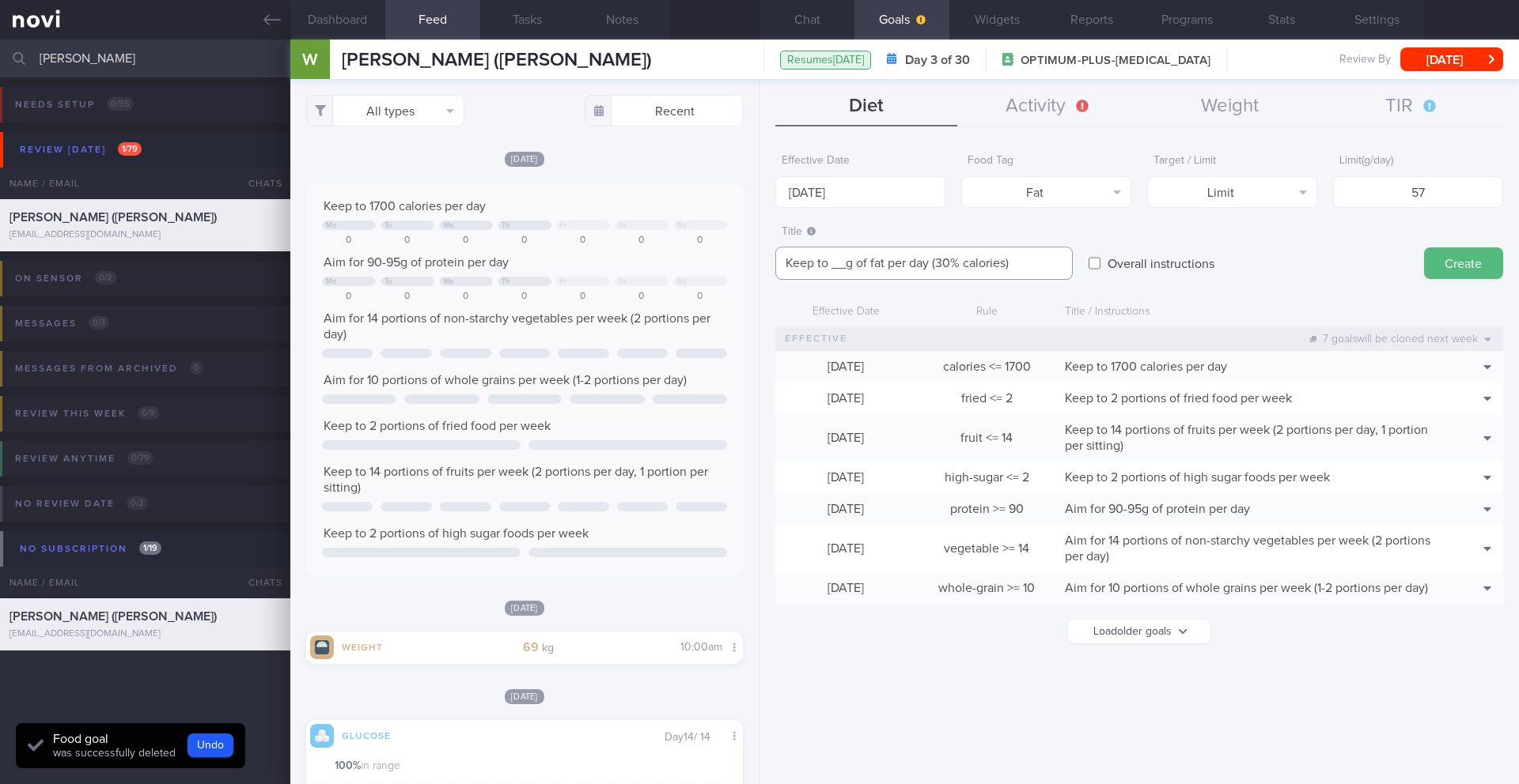
click at [849, 268] on textarea "Keep to __g of fat per day (30% calories)" at bounding box center [924, 263] width 298 height 33
type textarea "Keep to 57g of fat per day (30% calories)"
click at [1433, 262] on button "Create" at bounding box center [1464, 263] width 80 height 31
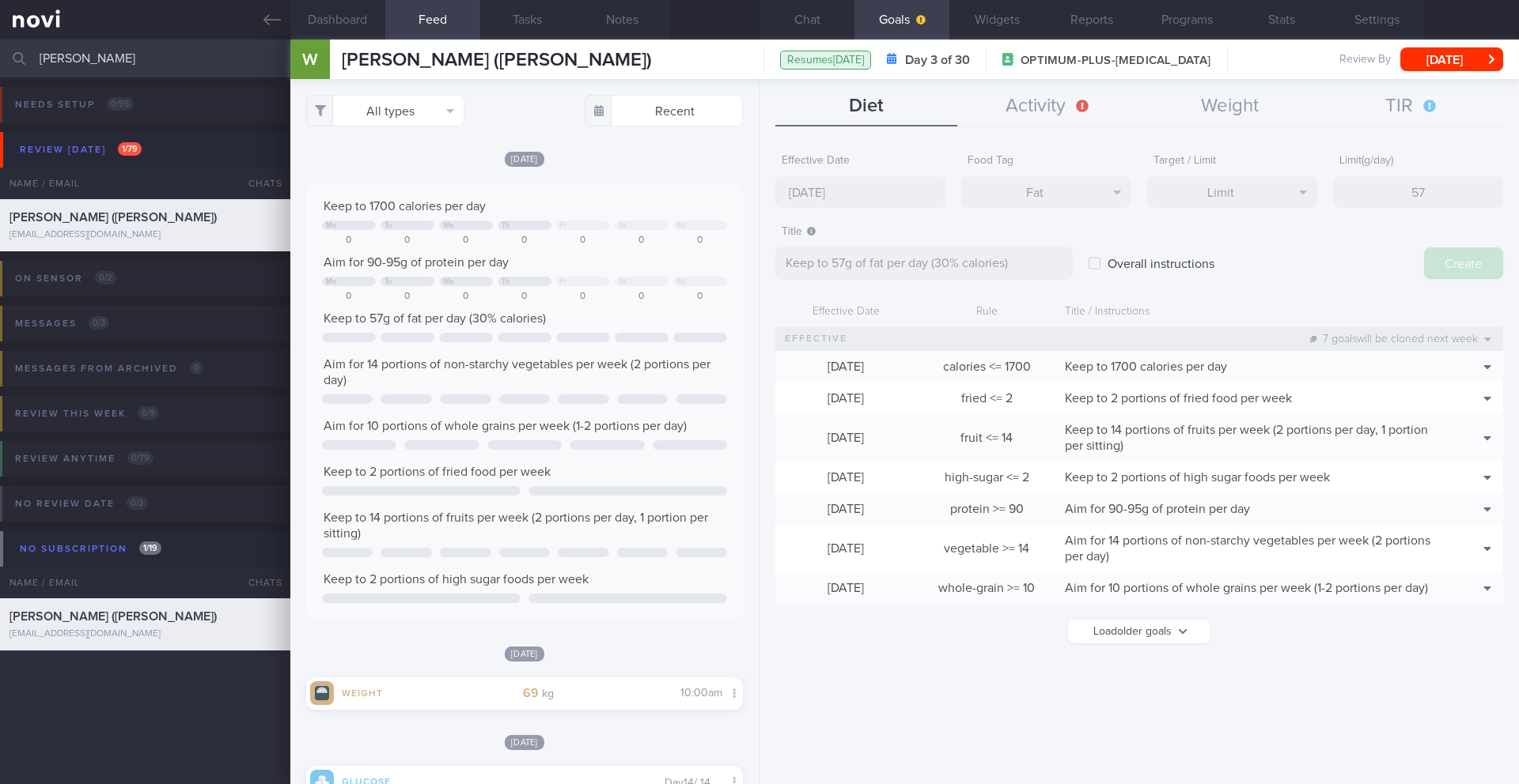
type input "[DATE]"
type textarea "Aim for ___ of ___"
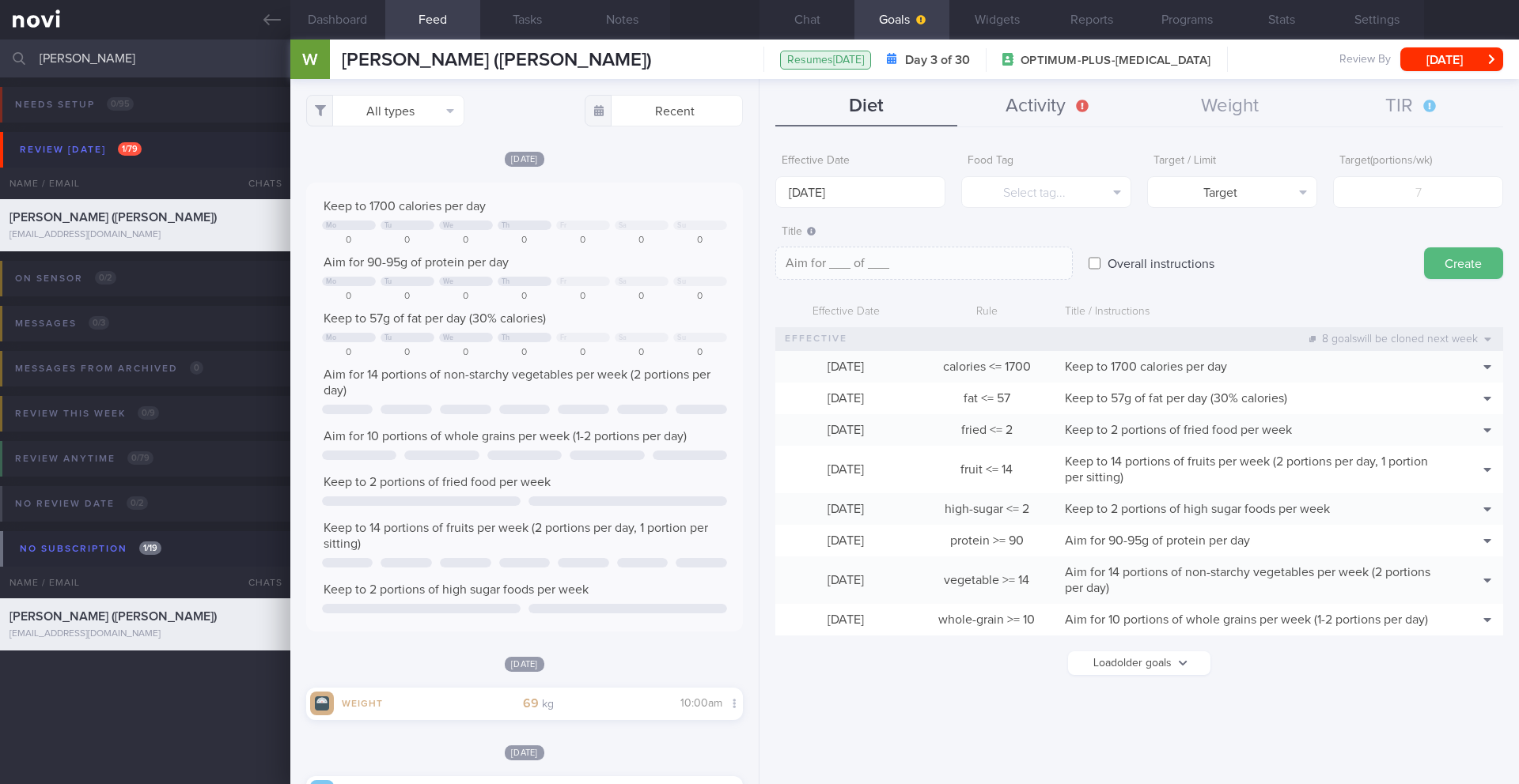
click at [1067, 112] on button "Activity" at bounding box center [1048, 106] width 182 height 40
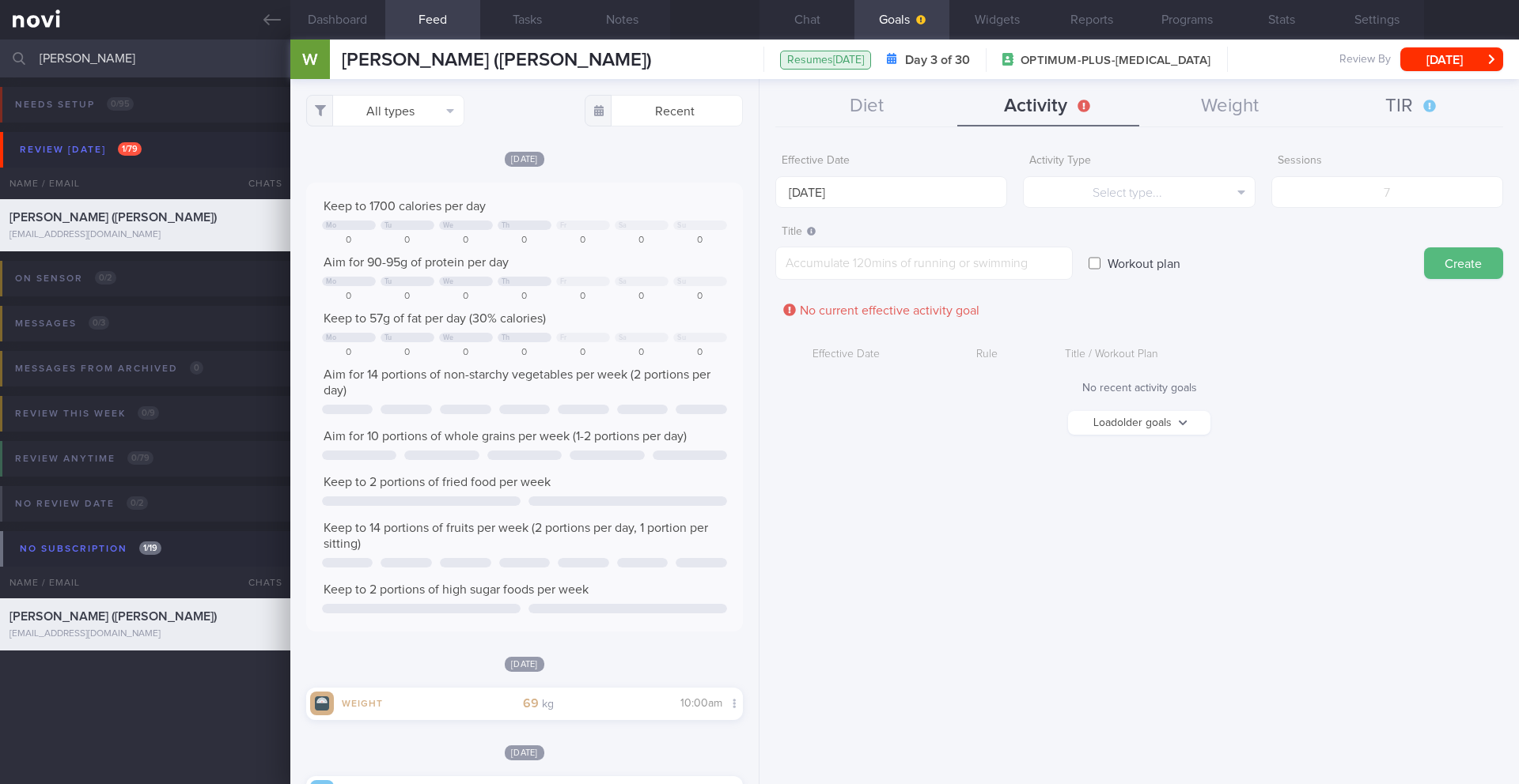
click at [1405, 101] on button "TIR" at bounding box center [1412, 106] width 182 height 40
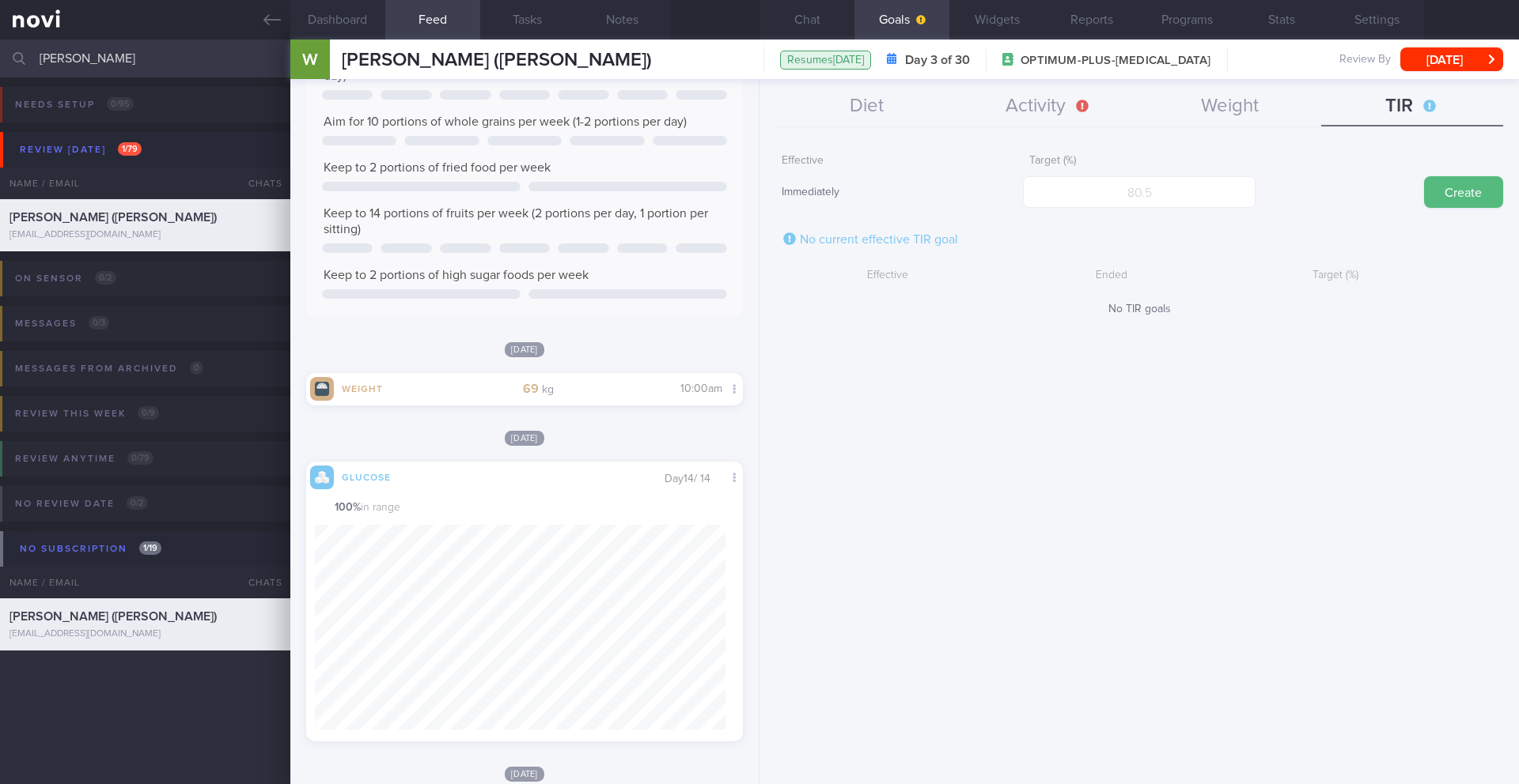
scroll to position [259, 412]
click at [1130, 192] on input "number" at bounding box center [1139, 192] width 232 height 31
type input "90"
click at [1445, 187] on button "Create" at bounding box center [1464, 192] width 80 height 31
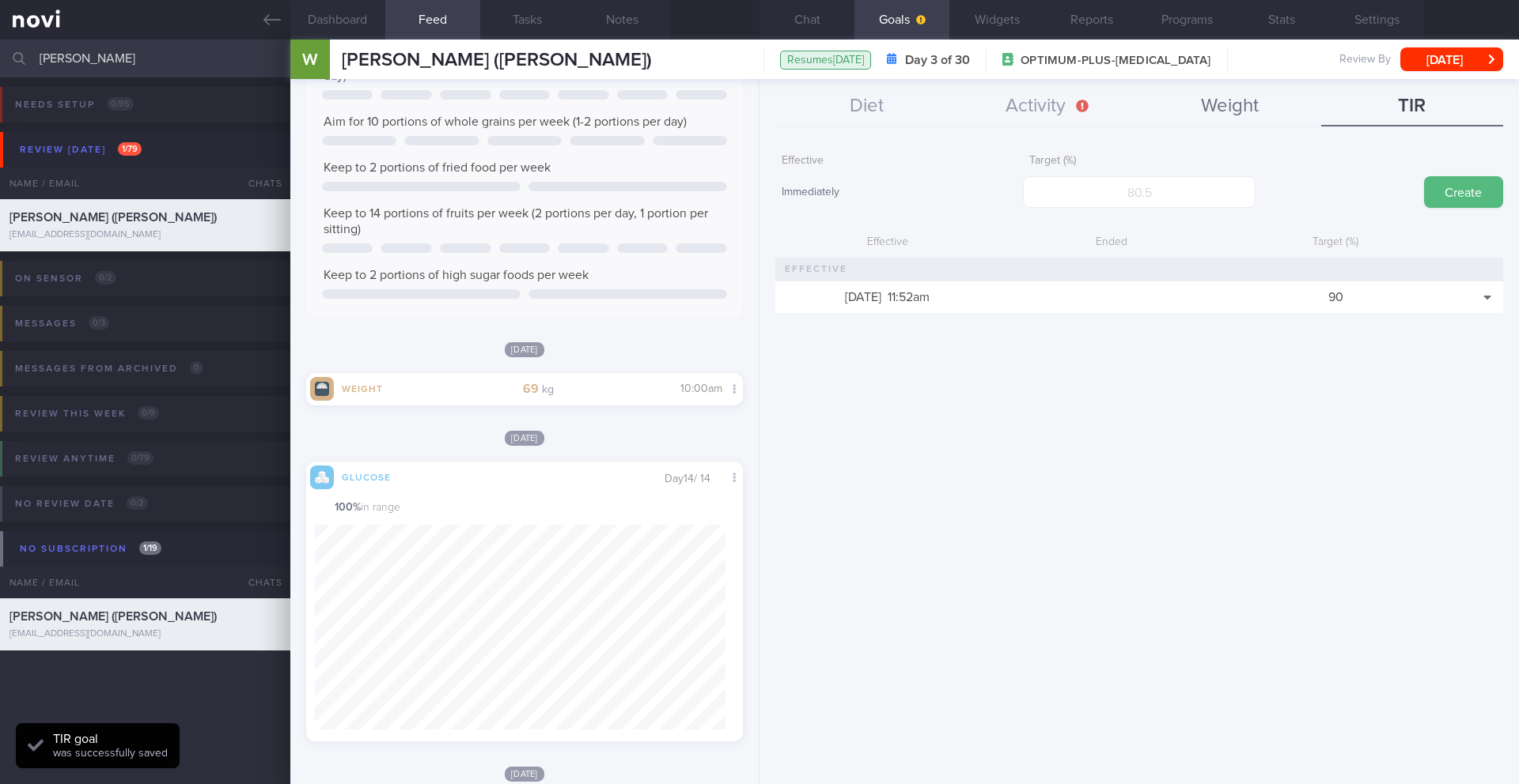
click at [1222, 109] on button "Weight" at bounding box center [1230, 106] width 182 height 40
click at [1125, 207] on input "number" at bounding box center [1139, 192] width 232 height 31
type input "65"
click at [1458, 190] on button "Create" at bounding box center [1464, 192] width 80 height 31
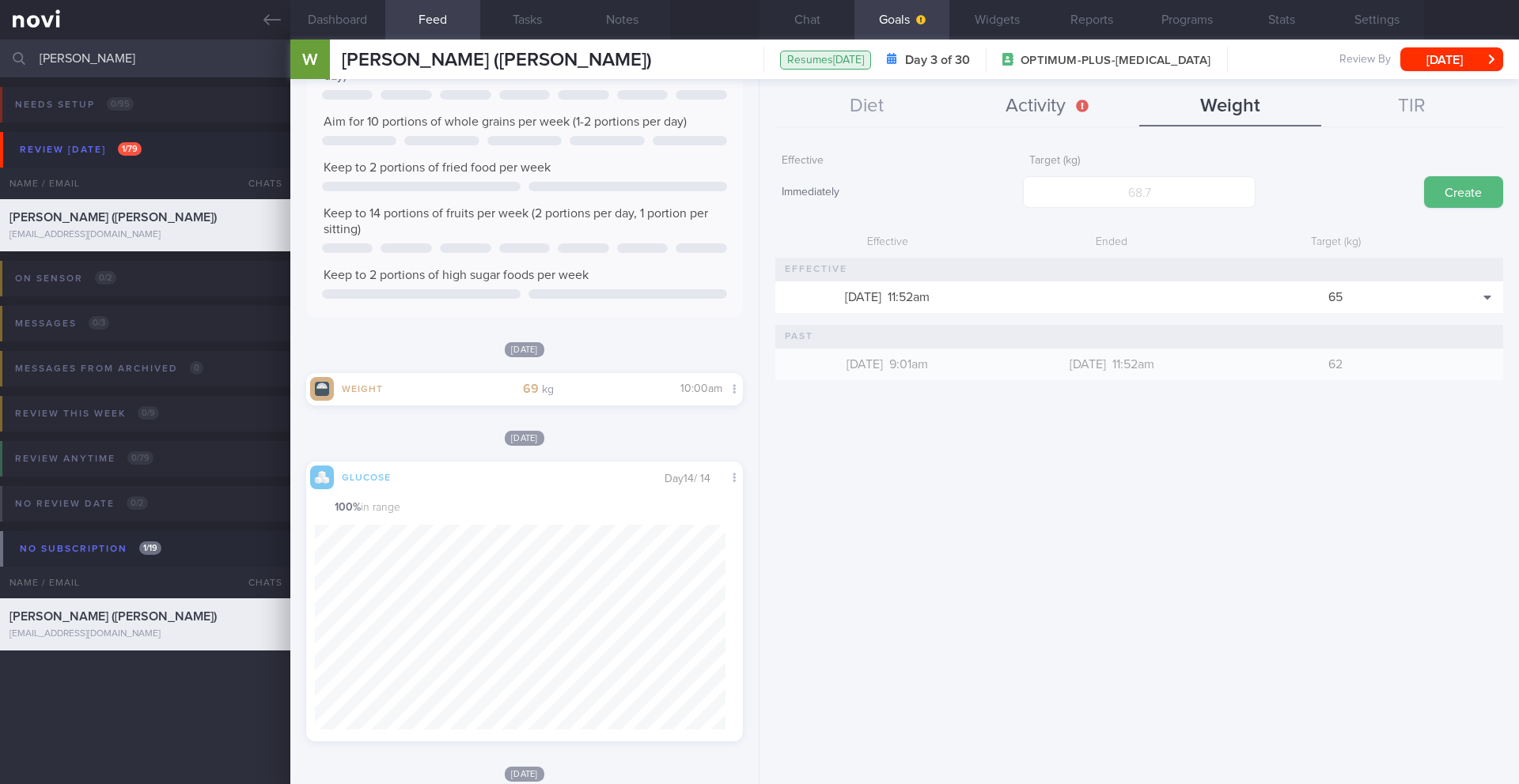
click at [1031, 107] on button "Activity" at bounding box center [1048, 106] width 182 height 40
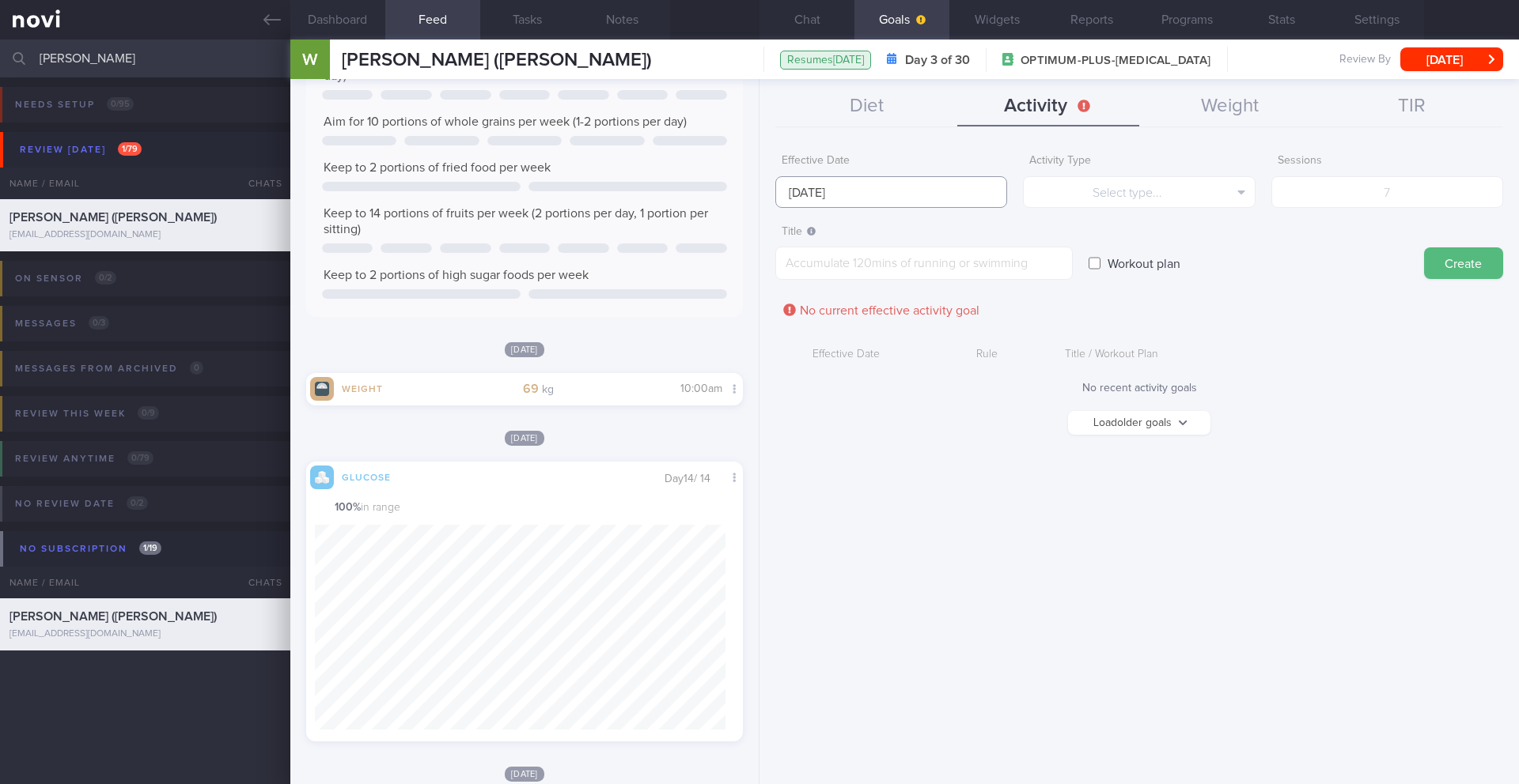
click at [847, 203] on input "[DATE]" at bounding box center [891, 192] width 232 height 31
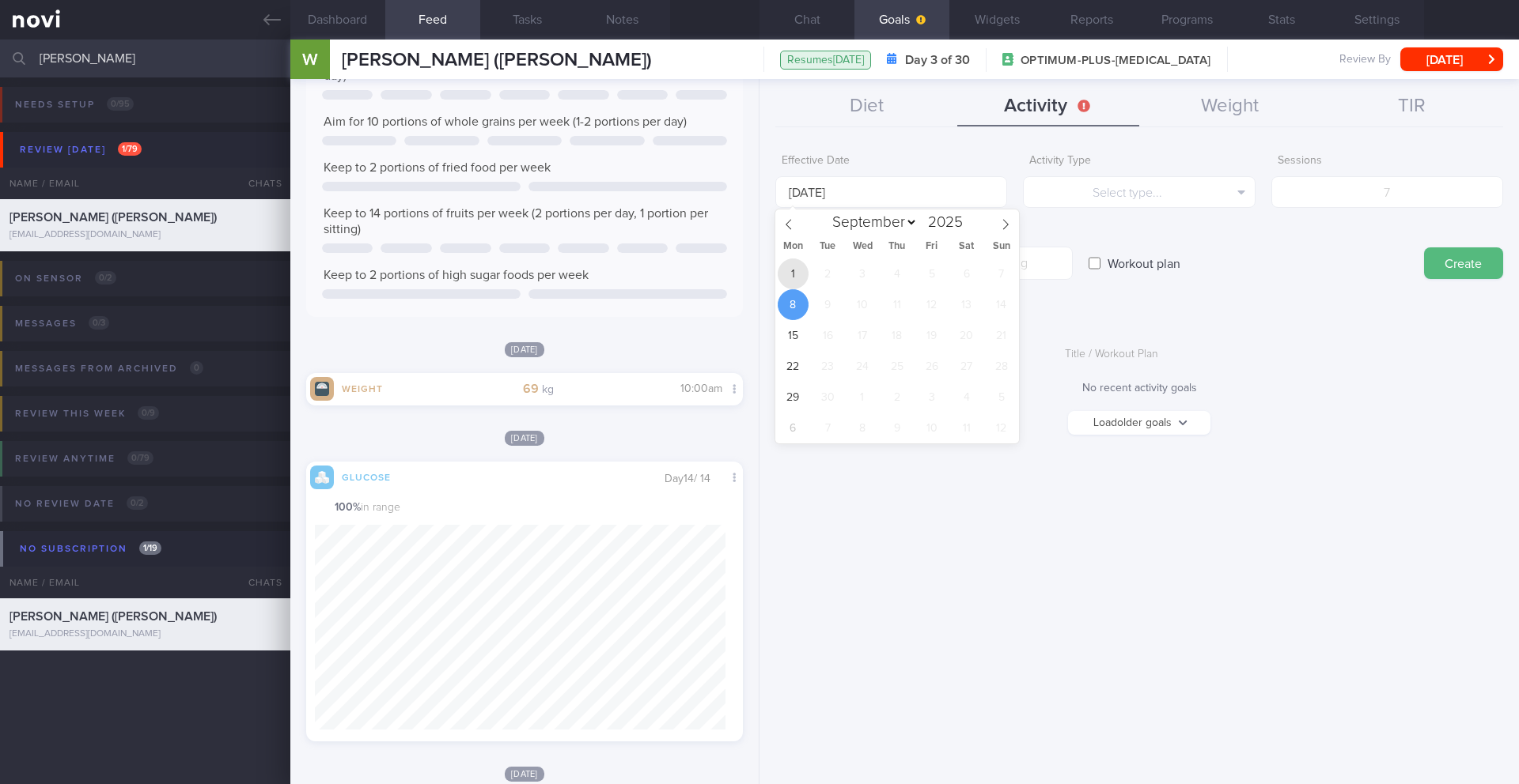
click at [797, 273] on span "1" at bounding box center [793, 274] width 31 height 31
type input "[DATE]"
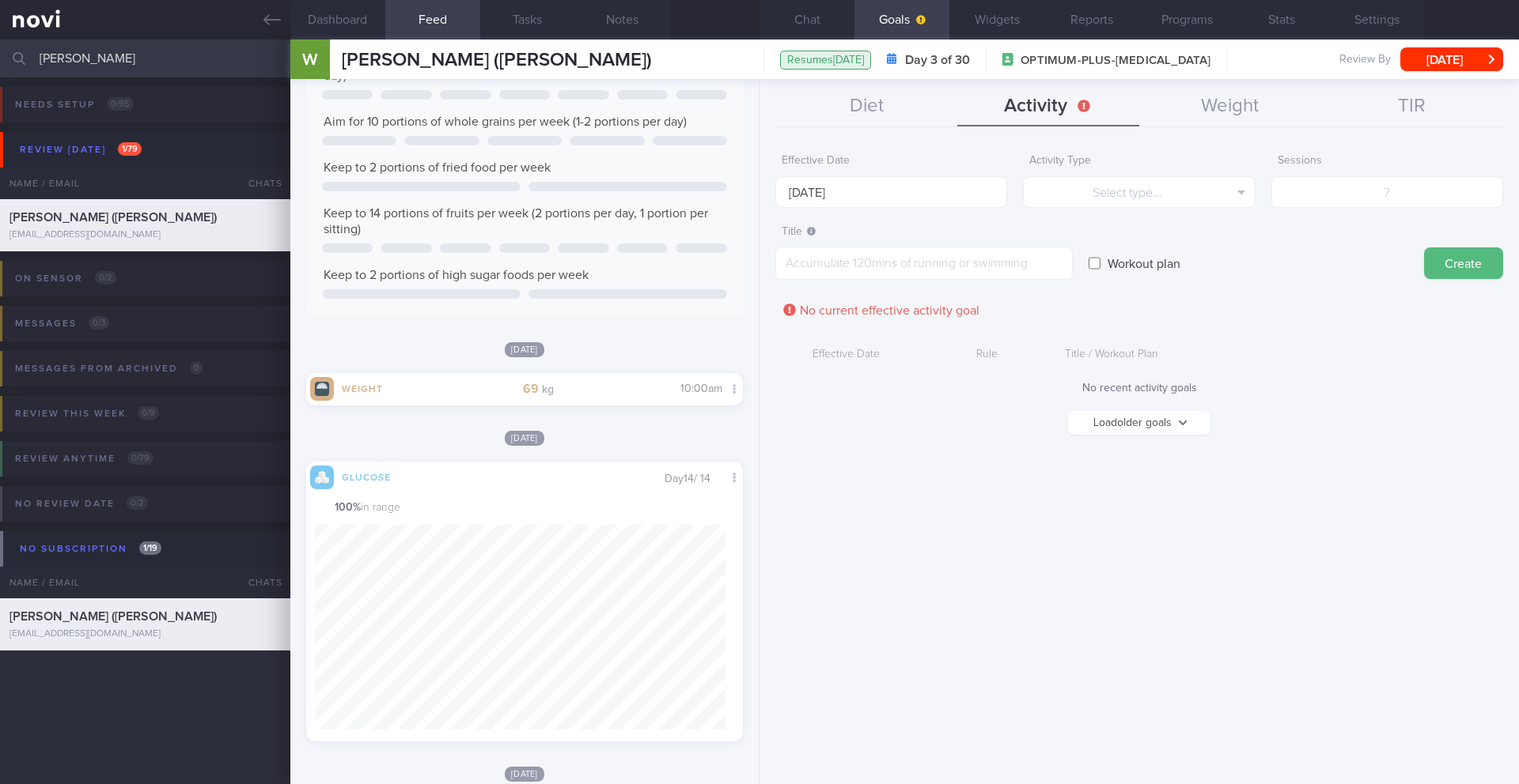
click at [1148, 208] on form "Effective Date [DATE] Activity Type Select type... Select type... Duration Sess…" at bounding box center [1139, 298] width 728 height 304
click at [1151, 197] on button "Select type..." at bounding box center [1139, 192] width 232 height 31
click at [1162, 286] on button "Steps" at bounding box center [1139, 294] width 230 height 24
click at [1348, 202] on input "number" at bounding box center [1388, 192] width 232 height 31
type input "56000"
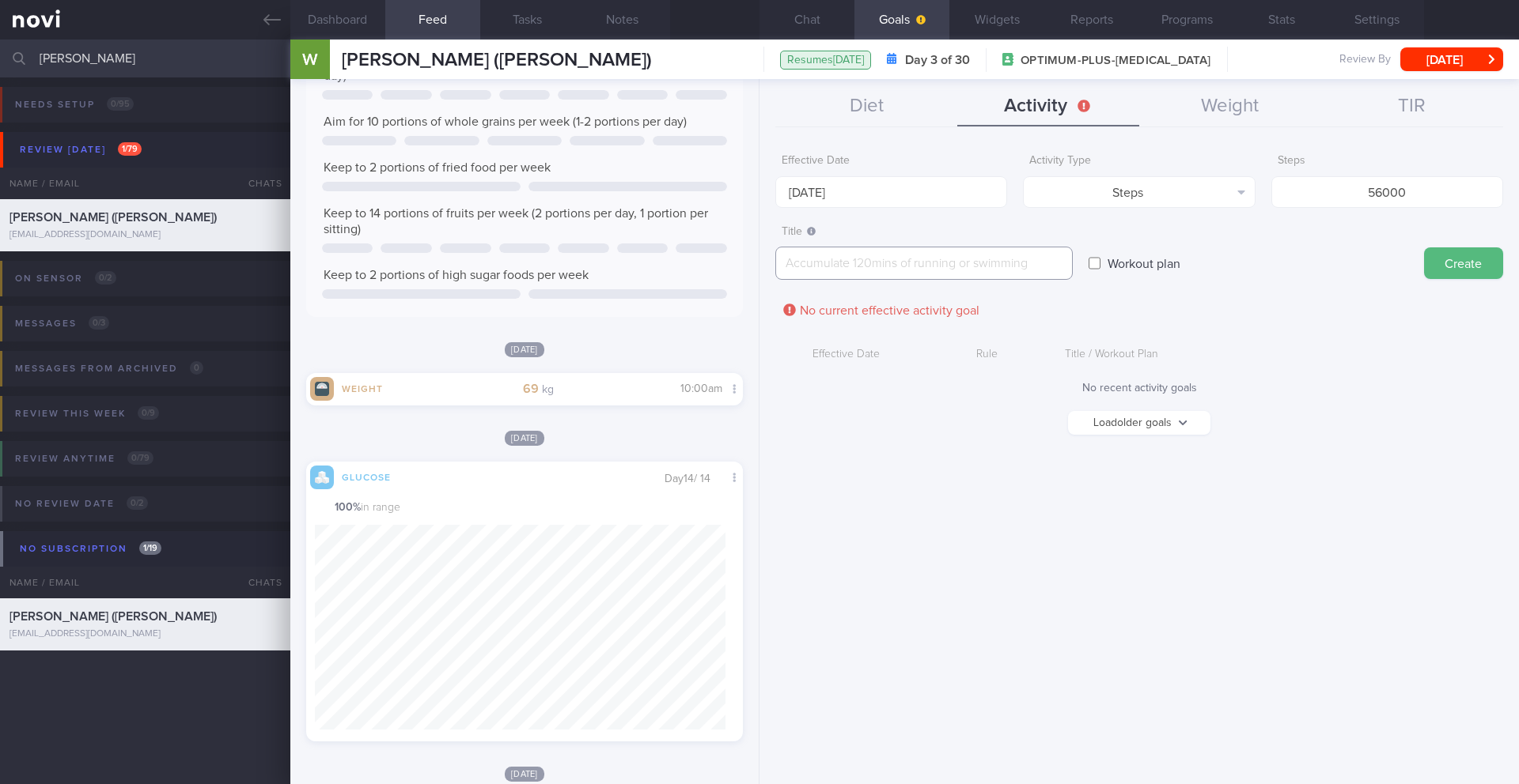
click at [872, 263] on textarea at bounding box center [924, 263] width 298 height 33
paste textarea "Aim for a minimum of 8,000 steps per day -"
click at [913, 265] on textarea "Aim for a minimum of 8,000 steps per day" at bounding box center [924, 263] width 298 height 33
type textarea "Aim for a minimum of 10,000 steps per day"
drag, startPoint x: 1370, startPoint y: 190, endPoint x: 1337, endPoint y: 189, distance: 33.0
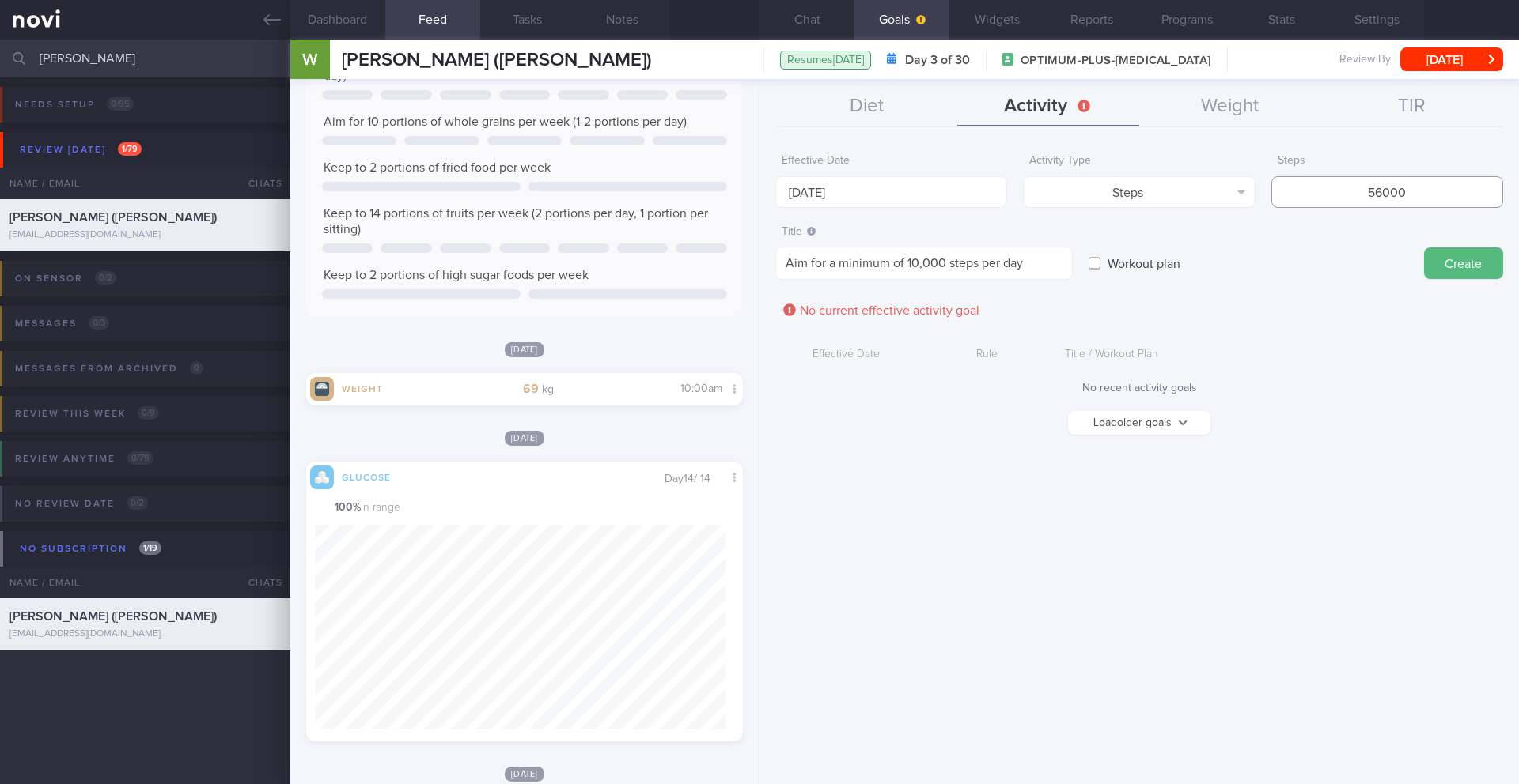
click at [1337, 189] on input "56000" at bounding box center [1388, 192] width 232 height 31
type input "70000"
click at [1476, 265] on button "Create" at bounding box center [1464, 263] width 80 height 31
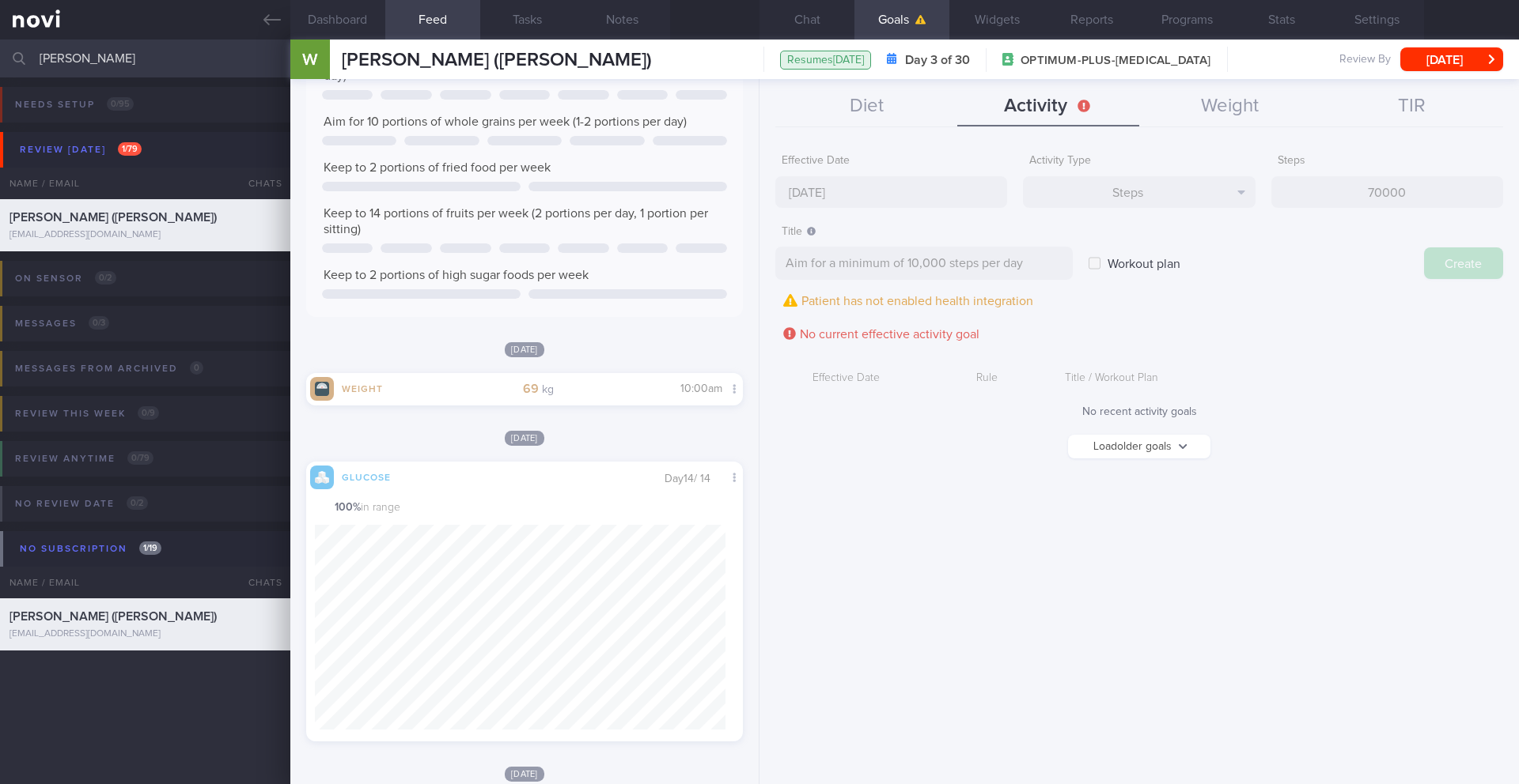
type input "[DATE]"
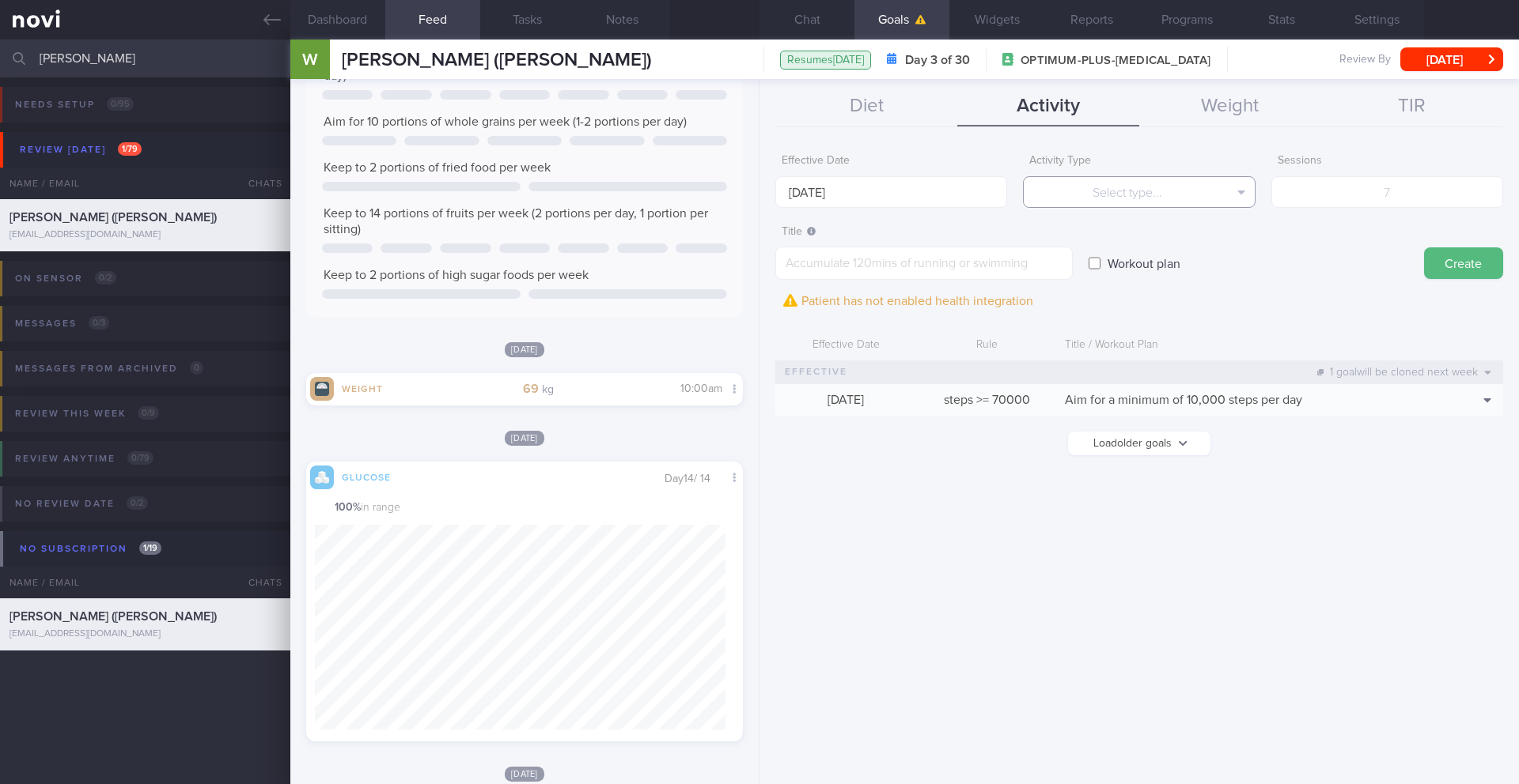
click at [1165, 205] on button "Select type..." at bounding box center [1139, 192] width 232 height 31
click at [1159, 270] on button "Sessions" at bounding box center [1139, 271] width 230 height 24
click at [1369, 201] on input "number" at bounding box center [1388, 192] width 232 height 31
type input "6"
click at [942, 263] on textarea at bounding box center [924, 263] width 298 height 33
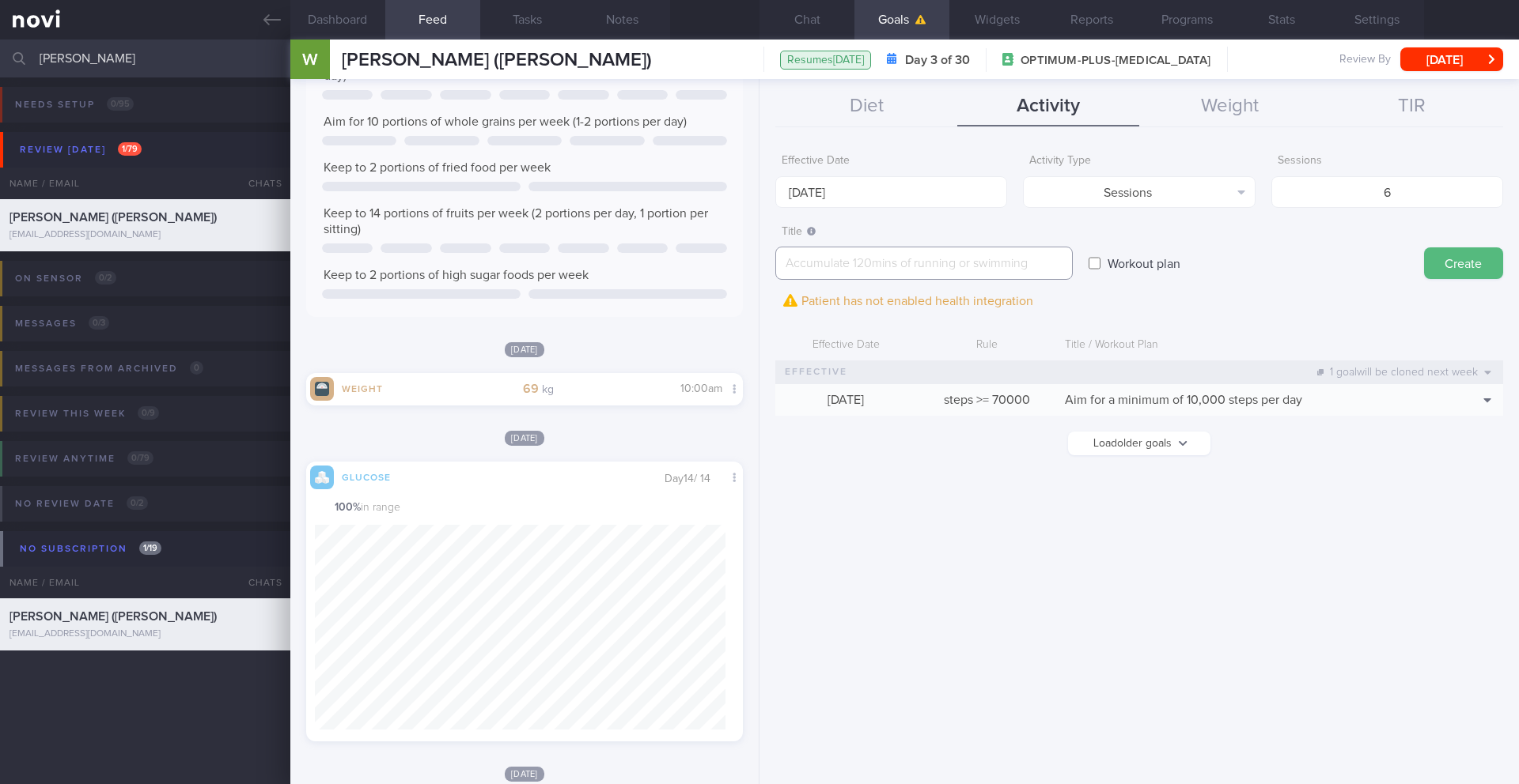
paste textarea "Workout at least 6x per week (on top of steps) 3 workouts to focus on full-body…"
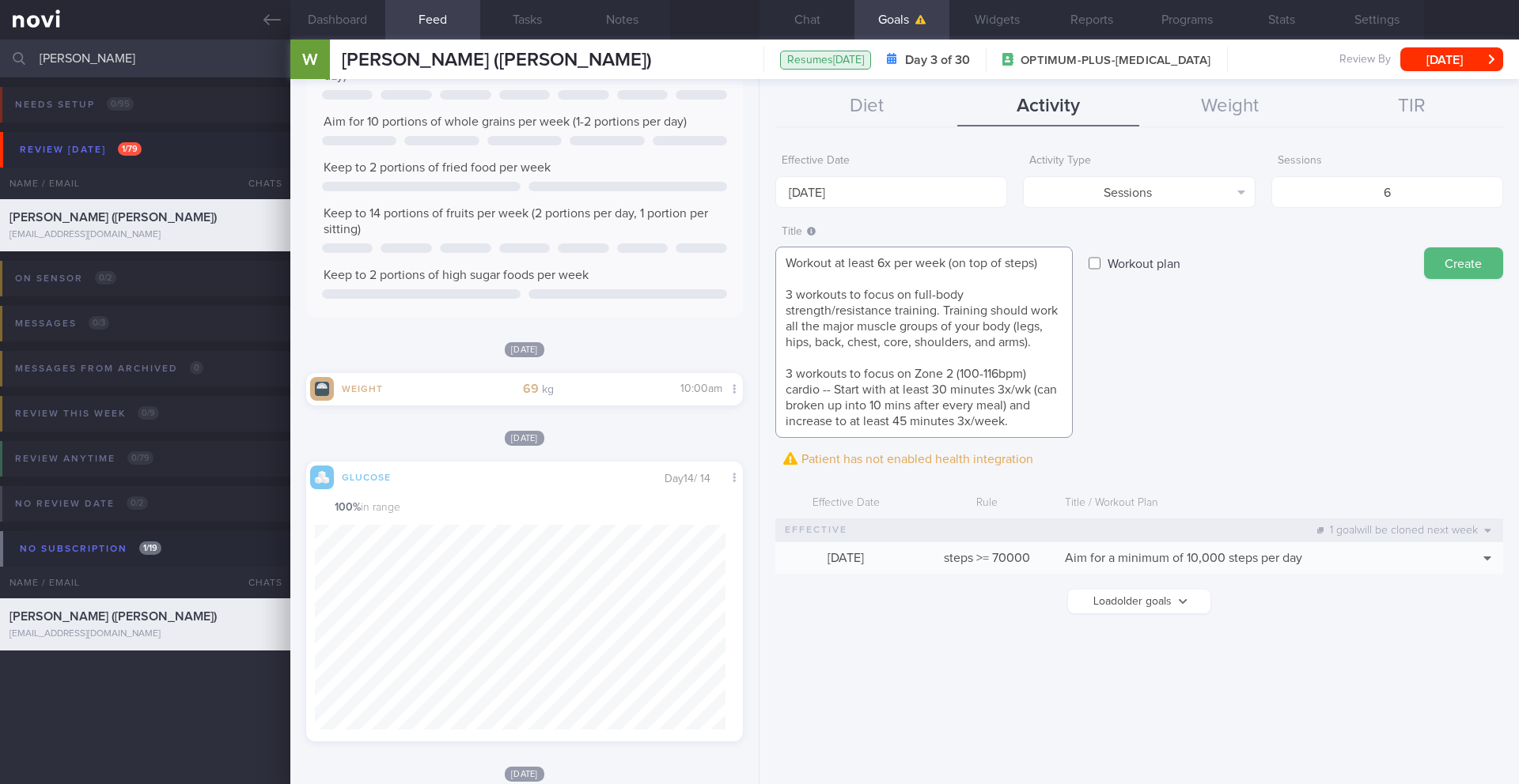
scroll to position [16, 0]
click at [825, 268] on textarea "Workout at least 6x per week (on top of steps) 3 workouts to focus on full-body…" at bounding box center [924, 342] width 298 height 191
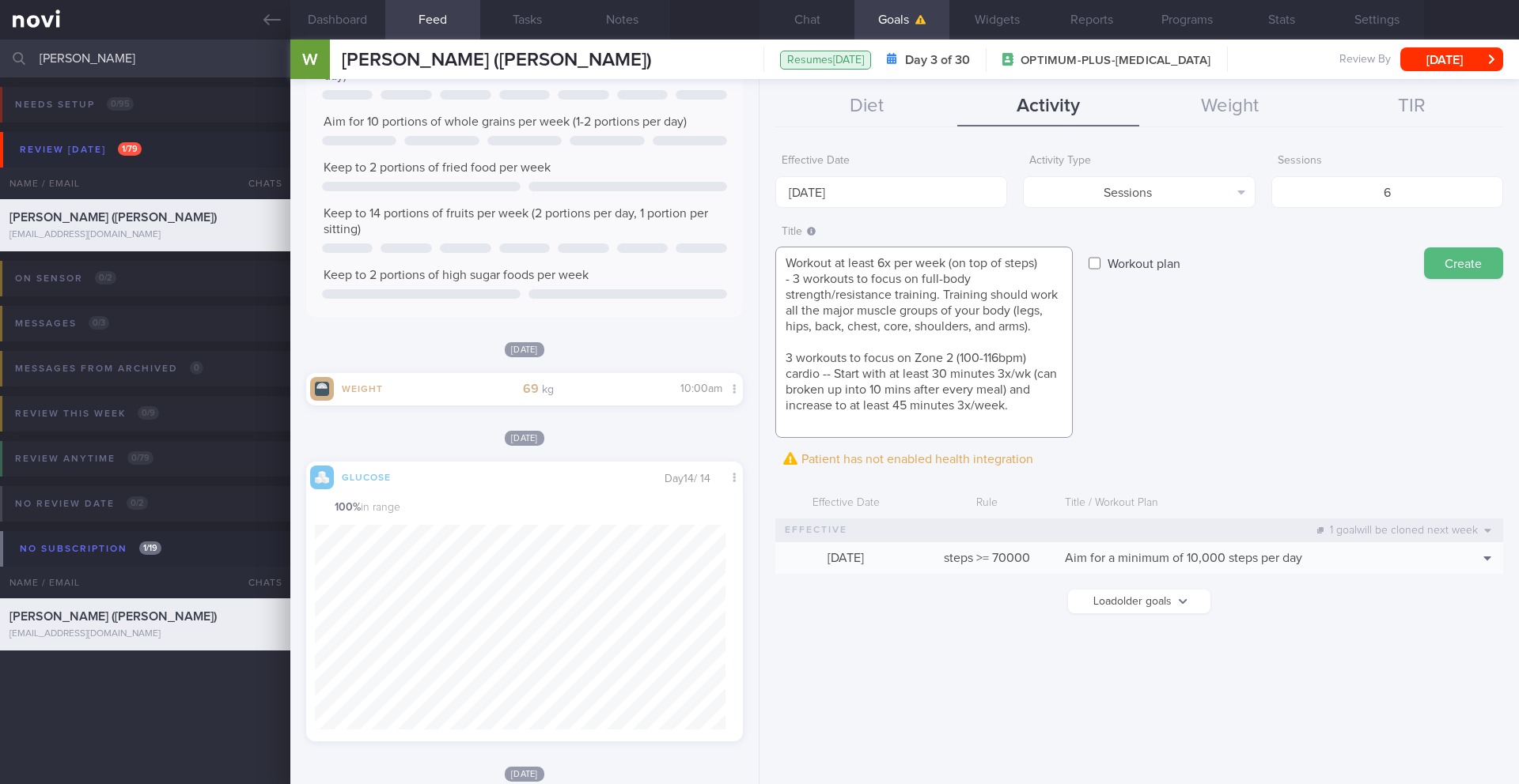
scroll to position [0, 0]
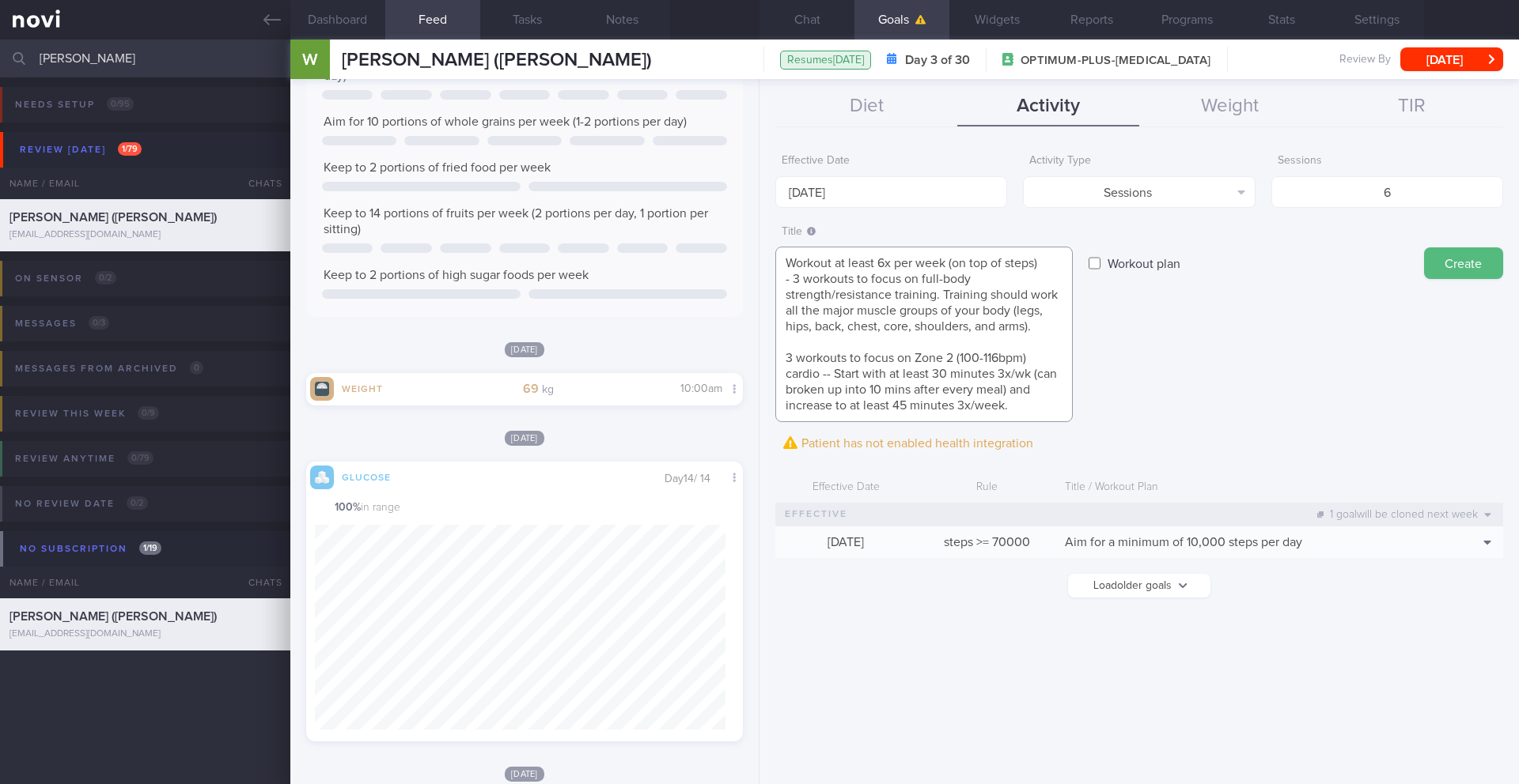
click at [841, 347] on textarea "Workout at least 6x per week (on top of steps) - 3 workouts to focus on full-bo…" at bounding box center [924, 335] width 298 height 176
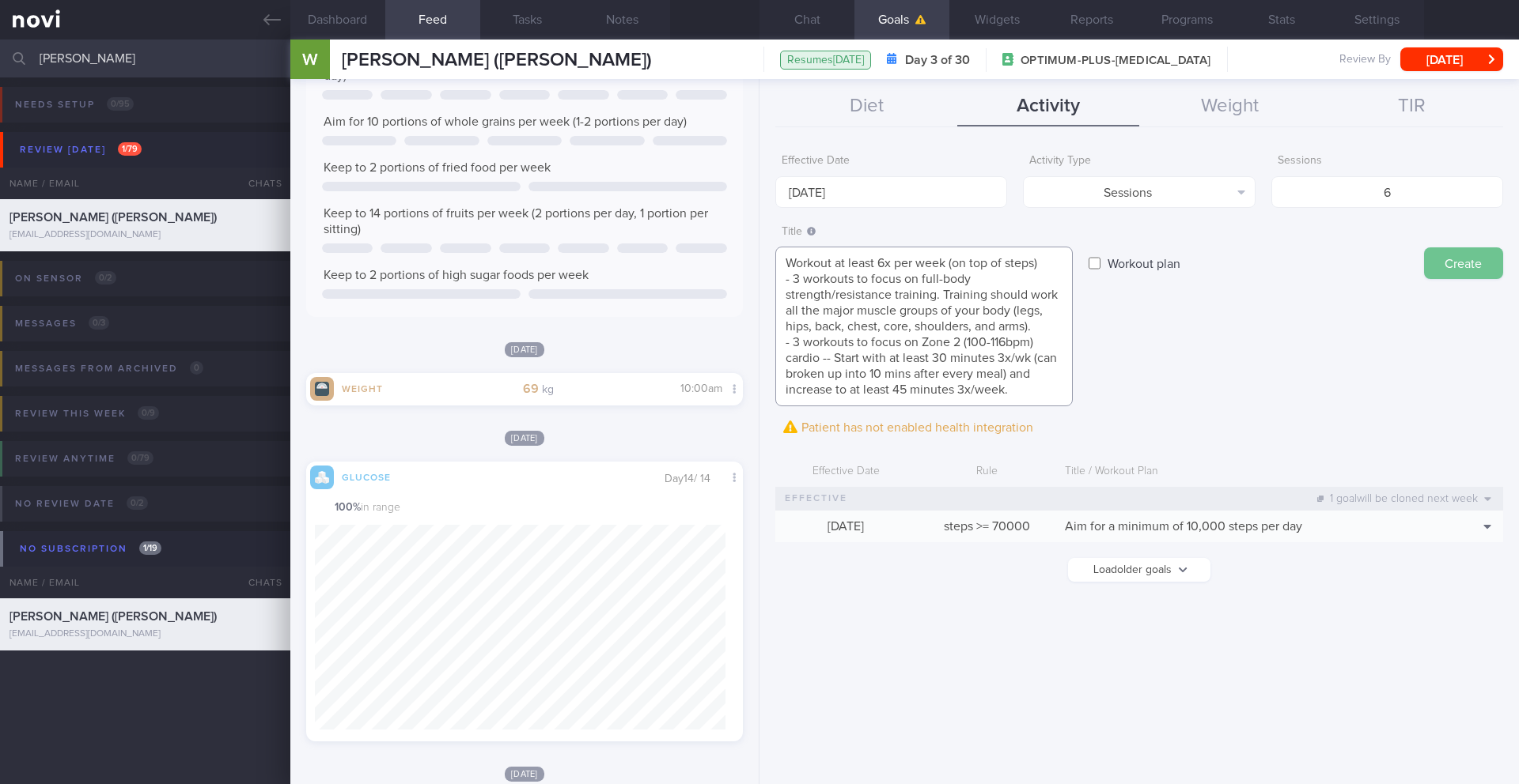
type textarea "Workout at least 6x per week (on top of steps) - 3 workouts to focus on full-bo…"
click at [1448, 266] on button "Create" at bounding box center [1464, 263] width 80 height 31
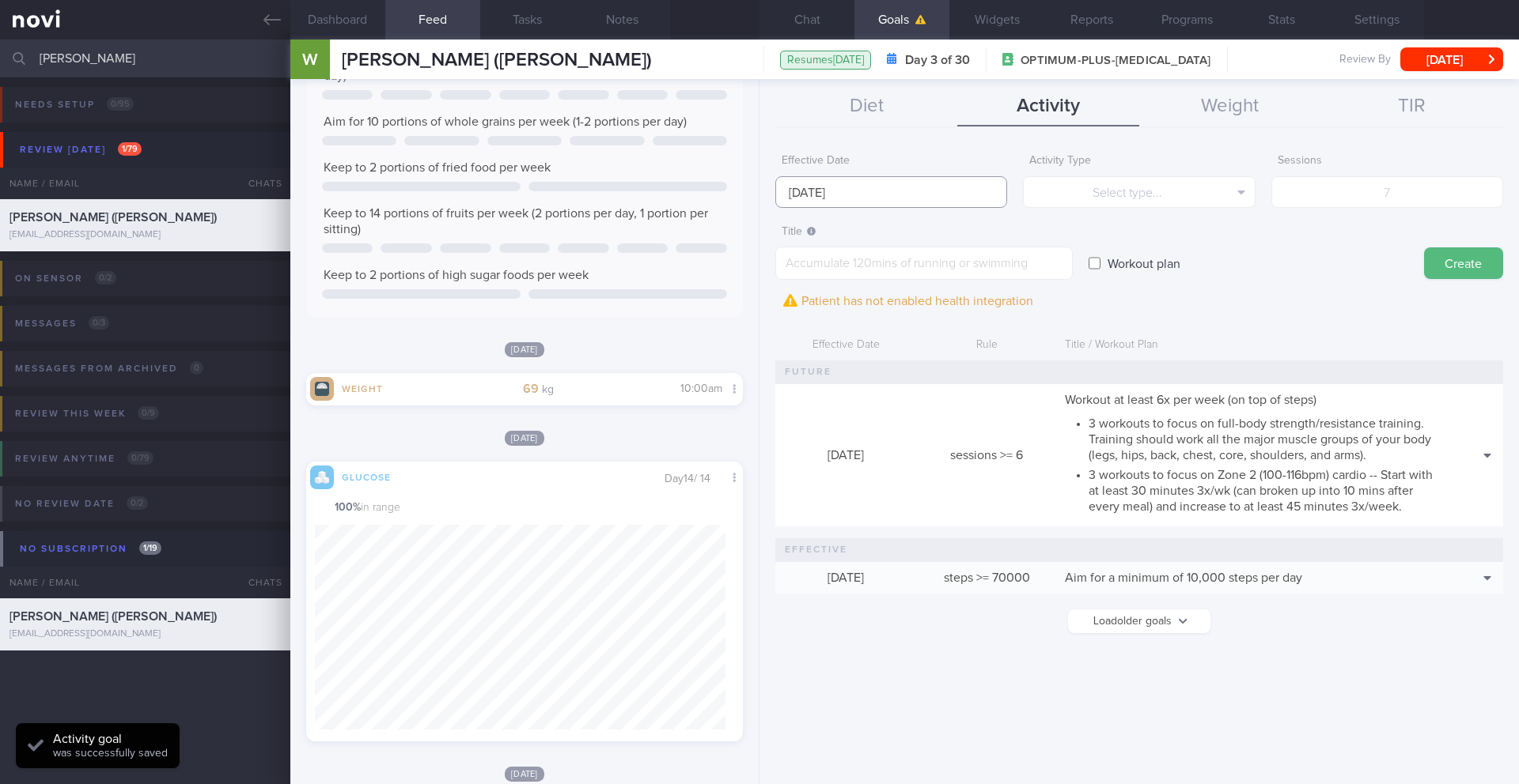
click at [846, 186] on input "[DATE]" at bounding box center [891, 192] width 232 height 31
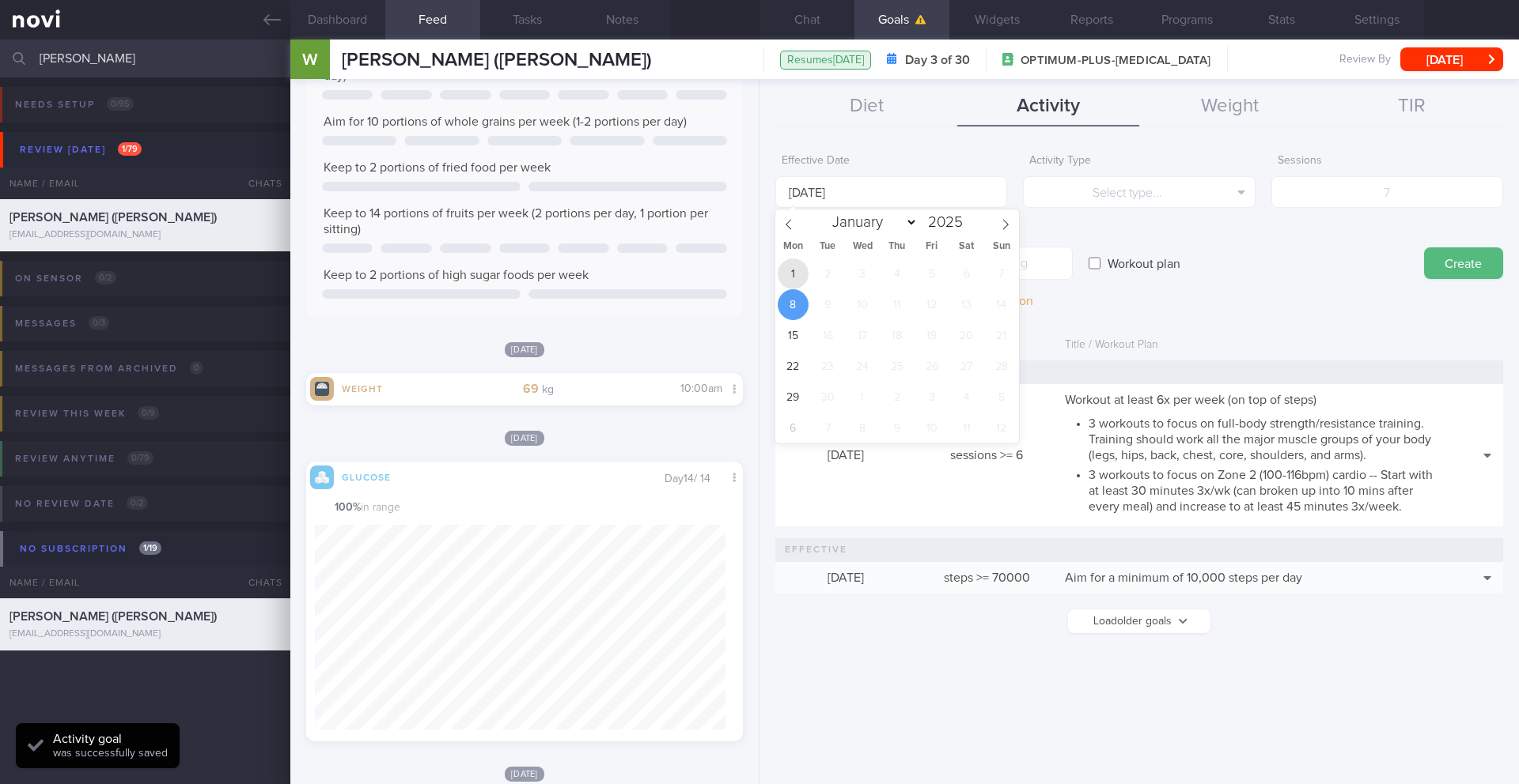
drag, startPoint x: 780, startPoint y: 273, endPoint x: 1242, endPoint y: 396, distance: 478.1
click at [1242, 396] on body "You are offline! Some functionality will be unavailable Patients New Users Coac…" at bounding box center [760, 392] width 1519 height 784
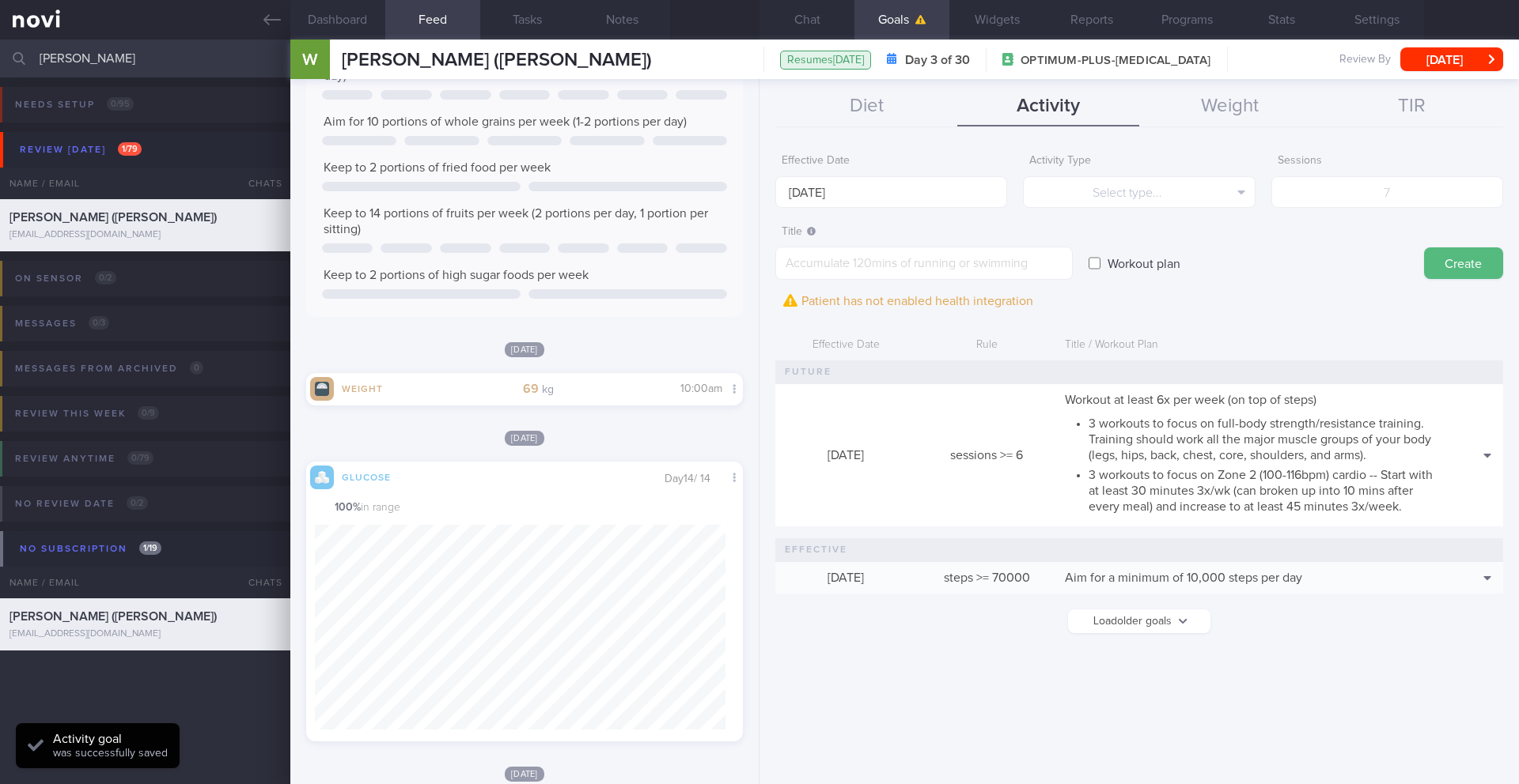
click at [1102, 395] on span "Workout at least 6x per week (on top of steps)" at bounding box center [1191, 400] width 252 height 13
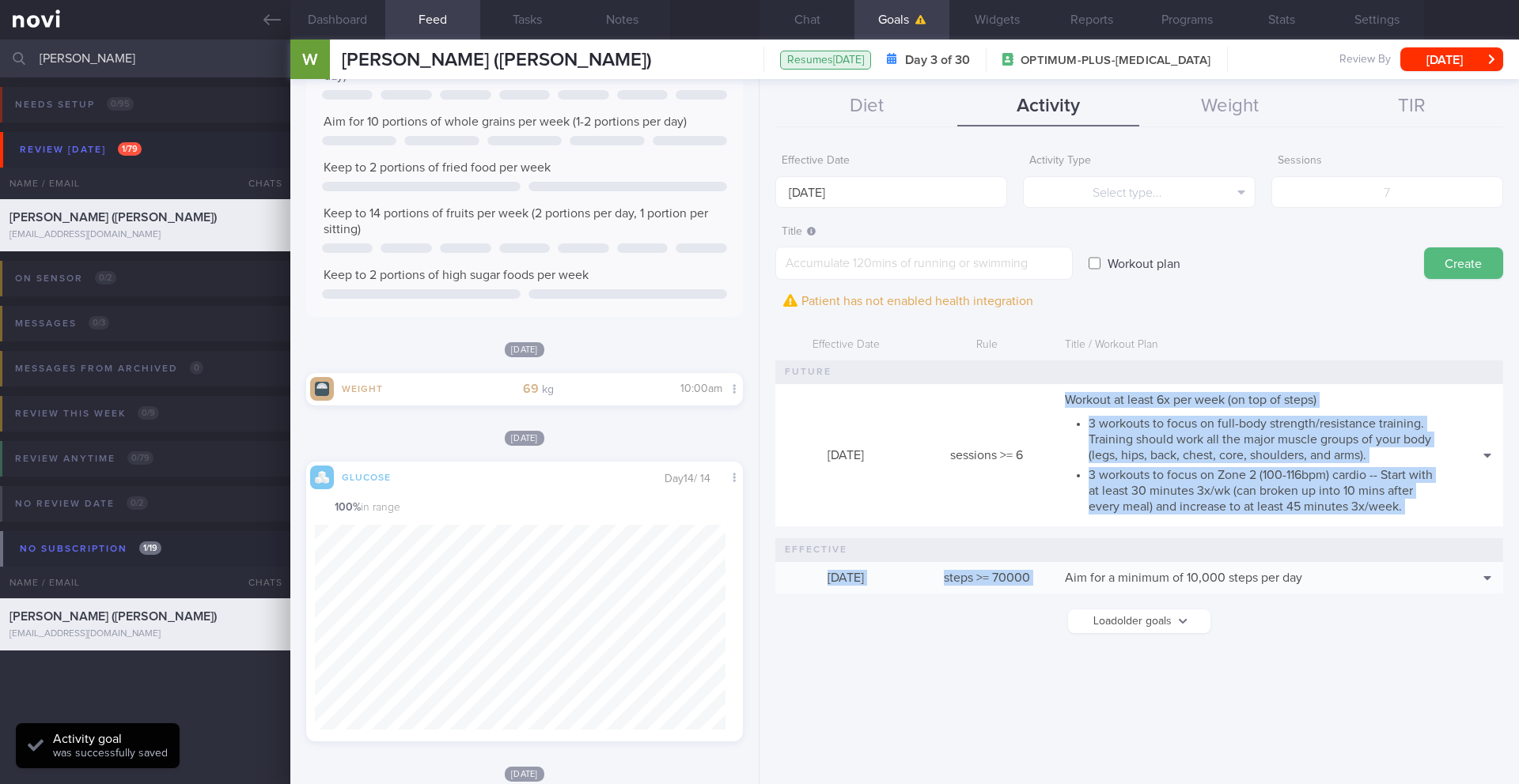
drag, startPoint x: 1068, startPoint y: 397, endPoint x: 1402, endPoint y: 528, distance: 358.8
click at [1402, 528] on div "Effective Date Rule Title / Workout Plan [DATE] sessions >= 6 Workout at least …" at bounding box center [1139, 462] width 728 height 263
copy div "Workout at least 6x per week (on top of steps) 3 workouts to focus on full-body…"
click at [1463, 497] on button "Delete" at bounding box center [1460, 503] width 77 height 24
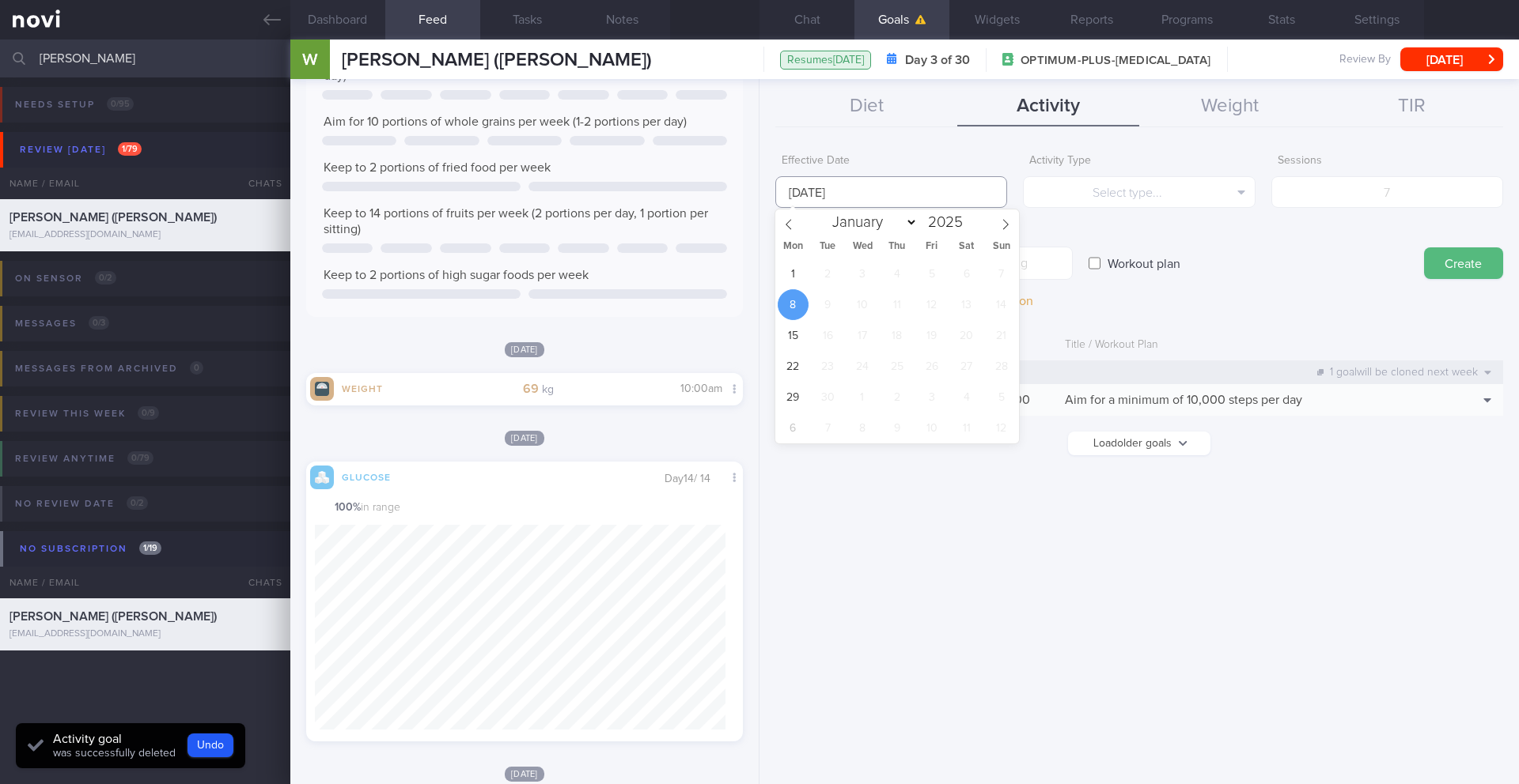
click at [887, 193] on input "[DATE]" at bounding box center [891, 192] width 232 height 31
click at [800, 276] on span "1" at bounding box center [793, 274] width 31 height 31
type input "[DATE]"
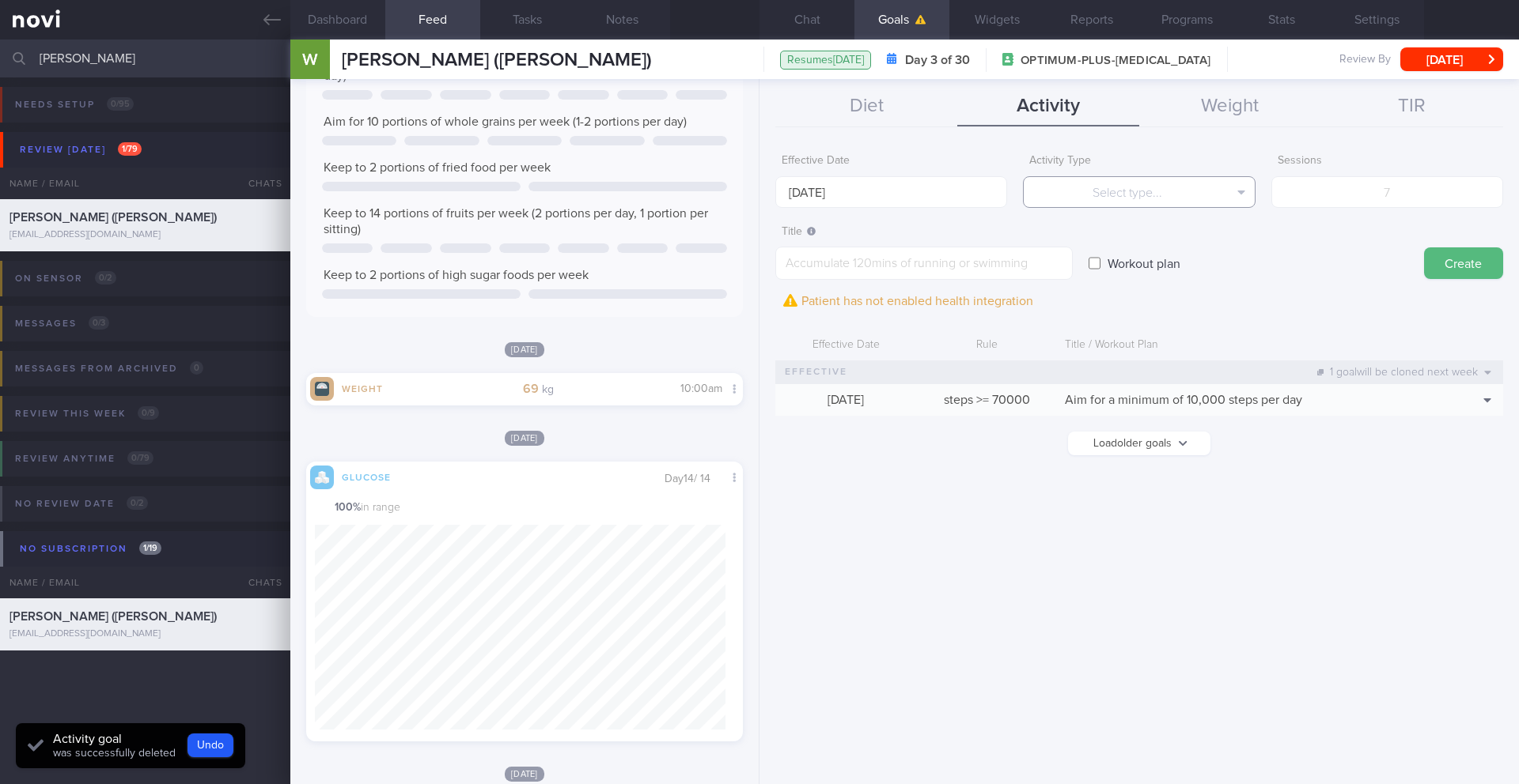
click at [1123, 190] on button "Select type..." at bounding box center [1139, 192] width 232 height 31
click at [1118, 269] on button "Sessions" at bounding box center [1139, 271] width 230 height 24
click at [1317, 202] on input "number" at bounding box center [1388, 192] width 232 height 31
type input "6"
click at [998, 256] on textarea at bounding box center [924, 263] width 298 height 33
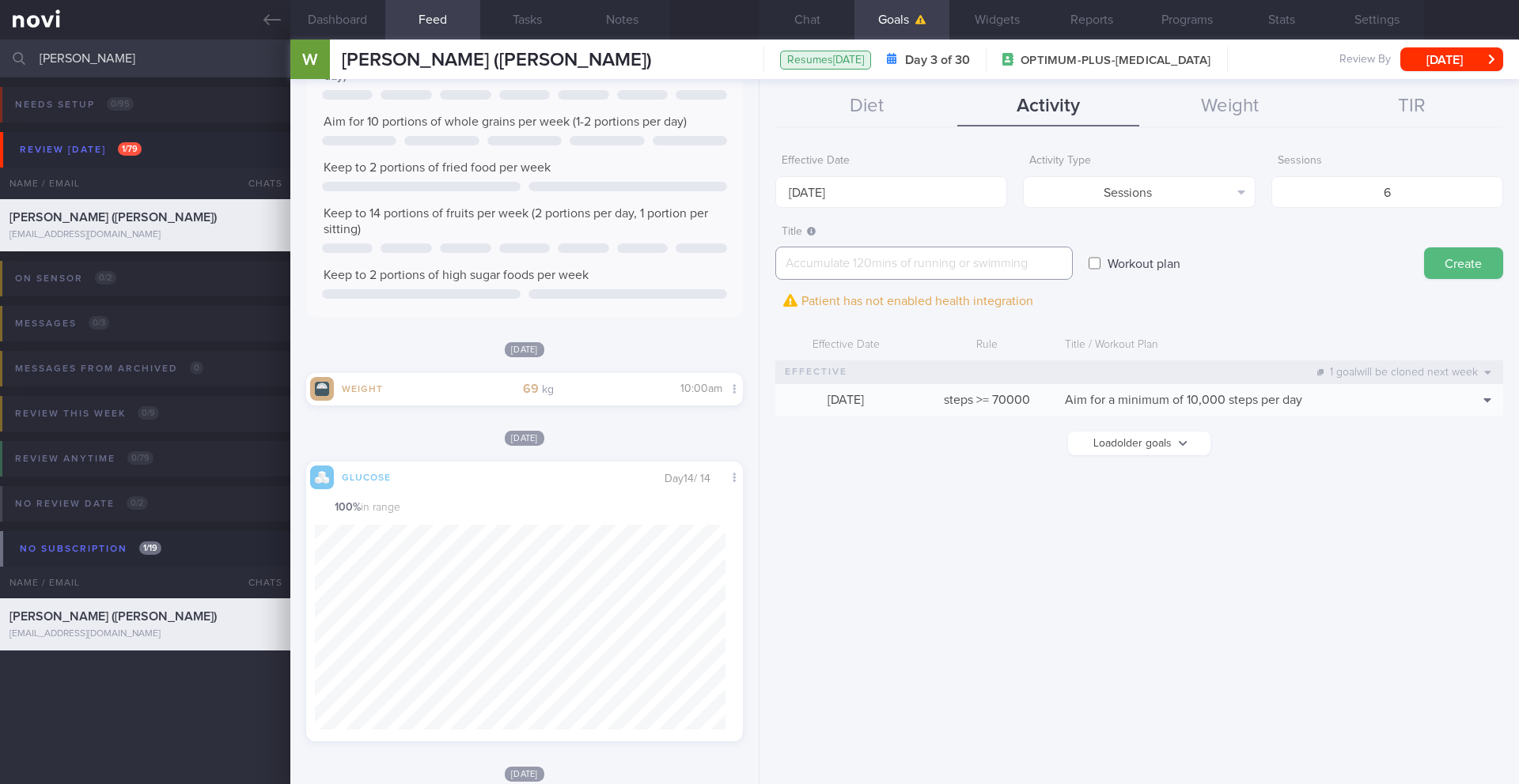
paste textarea "Workout at least 6x per week (on top of steps) 3 workouts to focus on full-body…"
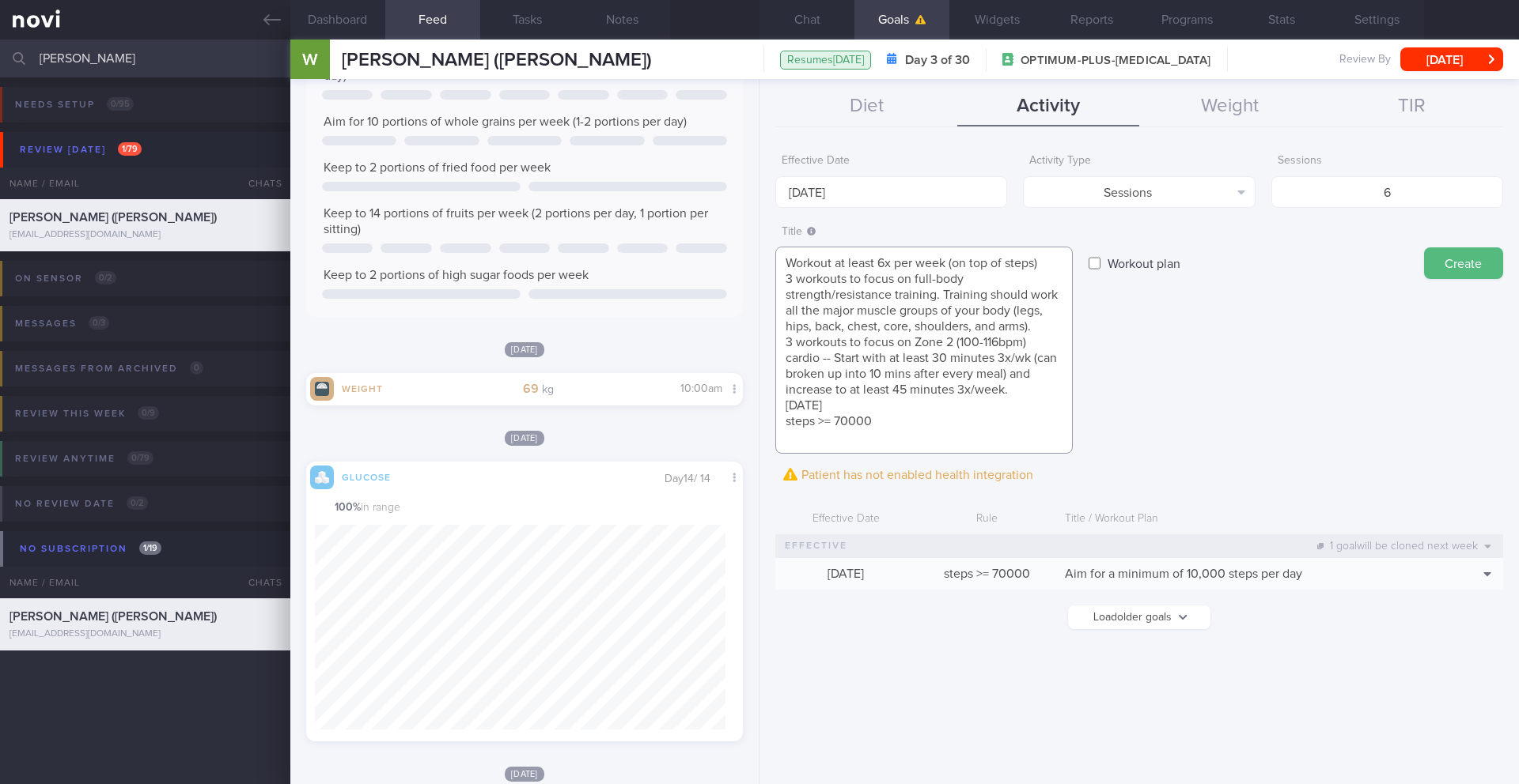
click at [781, 334] on textarea "Workout at least 6x per week (on top of steps) 3 workouts to focus on full-body…" at bounding box center [924, 350] width 298 height 207
click at [783, 339] on textarea "Workout at least 6x per week (on top of steps) 3 workouts to focus on full-body…" at bounding box center [924, 350] width 298 height 207
type textarea "Workout at least 6x per week (on top of steps) - 3 workouts to focus on full-bo…"
click at [1457, 274] on button "Create" at bounding box center [1464, 263] width 80 height 31
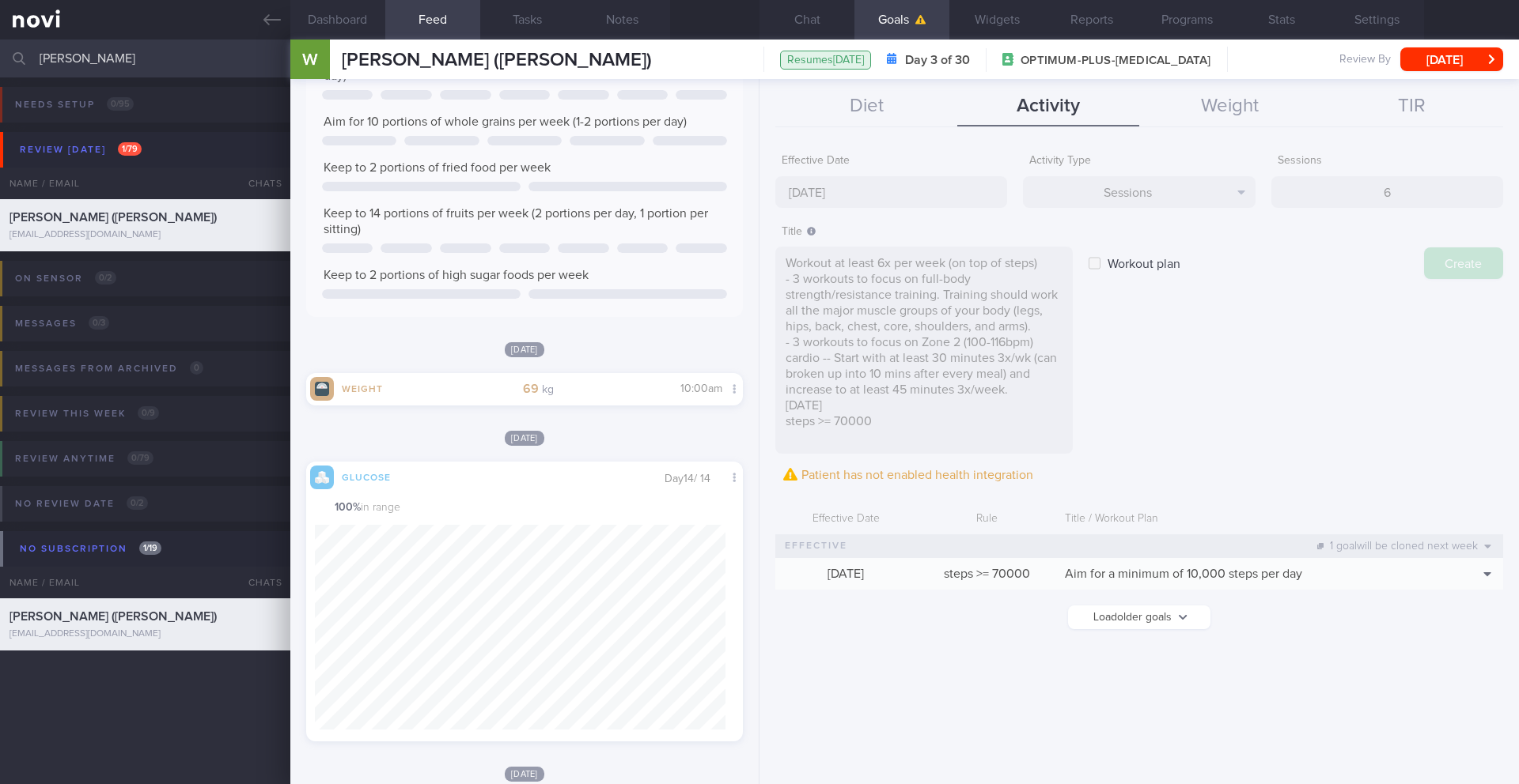
type input "[DATE]"
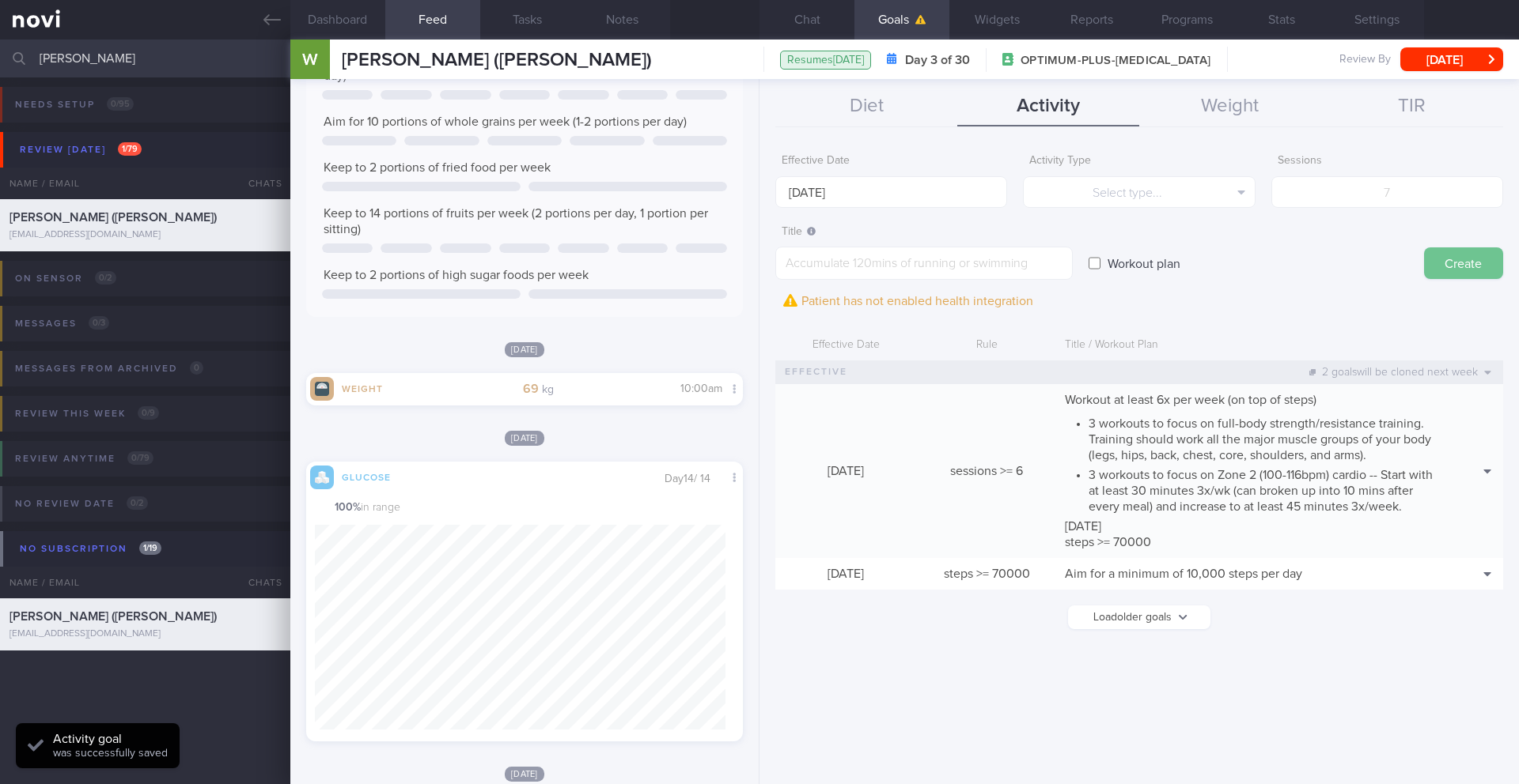
scroll to position [0, 0]
click at [883, 186] on input "[DATE]" at bounding box center [891, 192] width 232 height 31
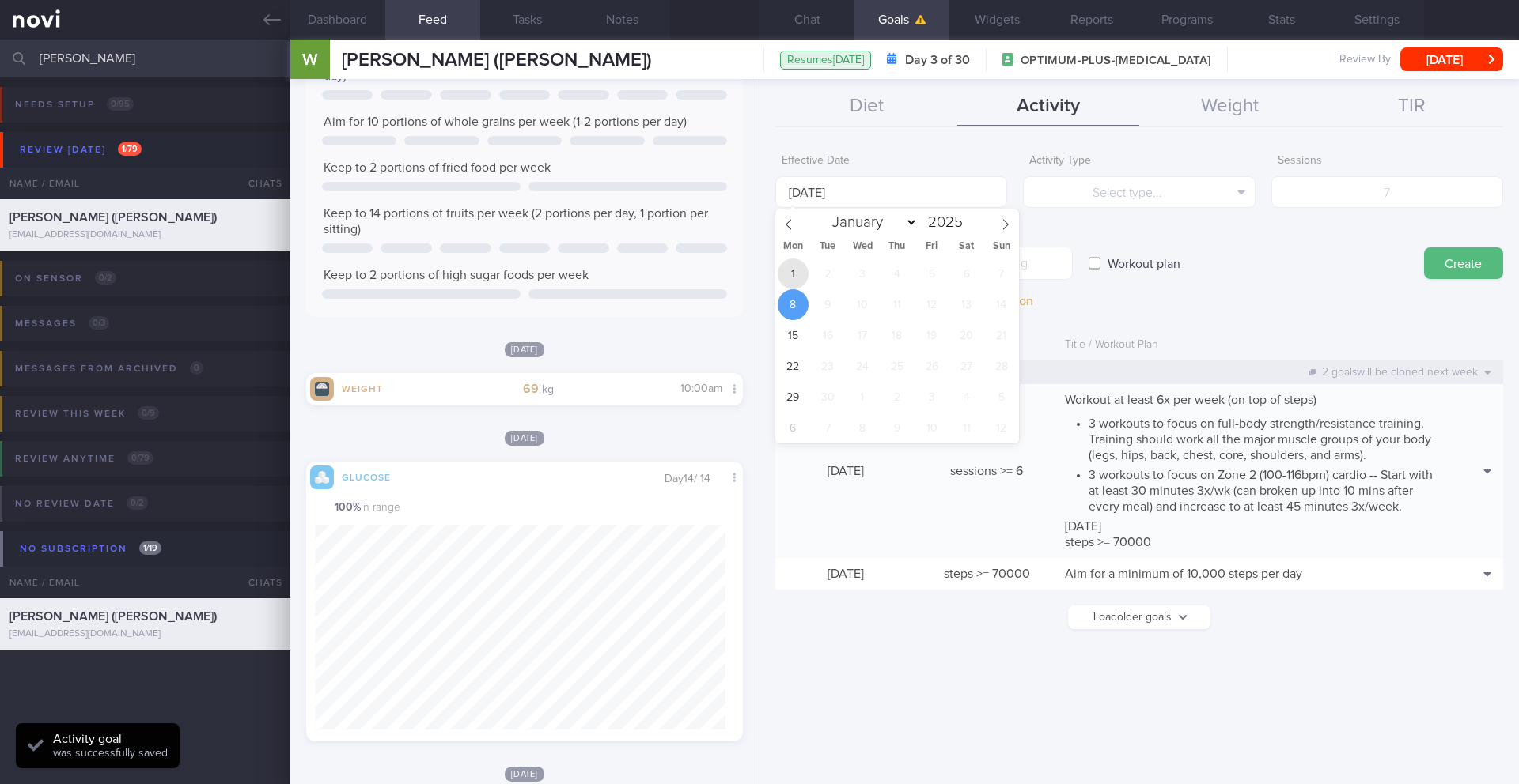
click at [799, 277] on span "1" at bounding box center [793, 274] width 31 height 31
type input "[DATE]"
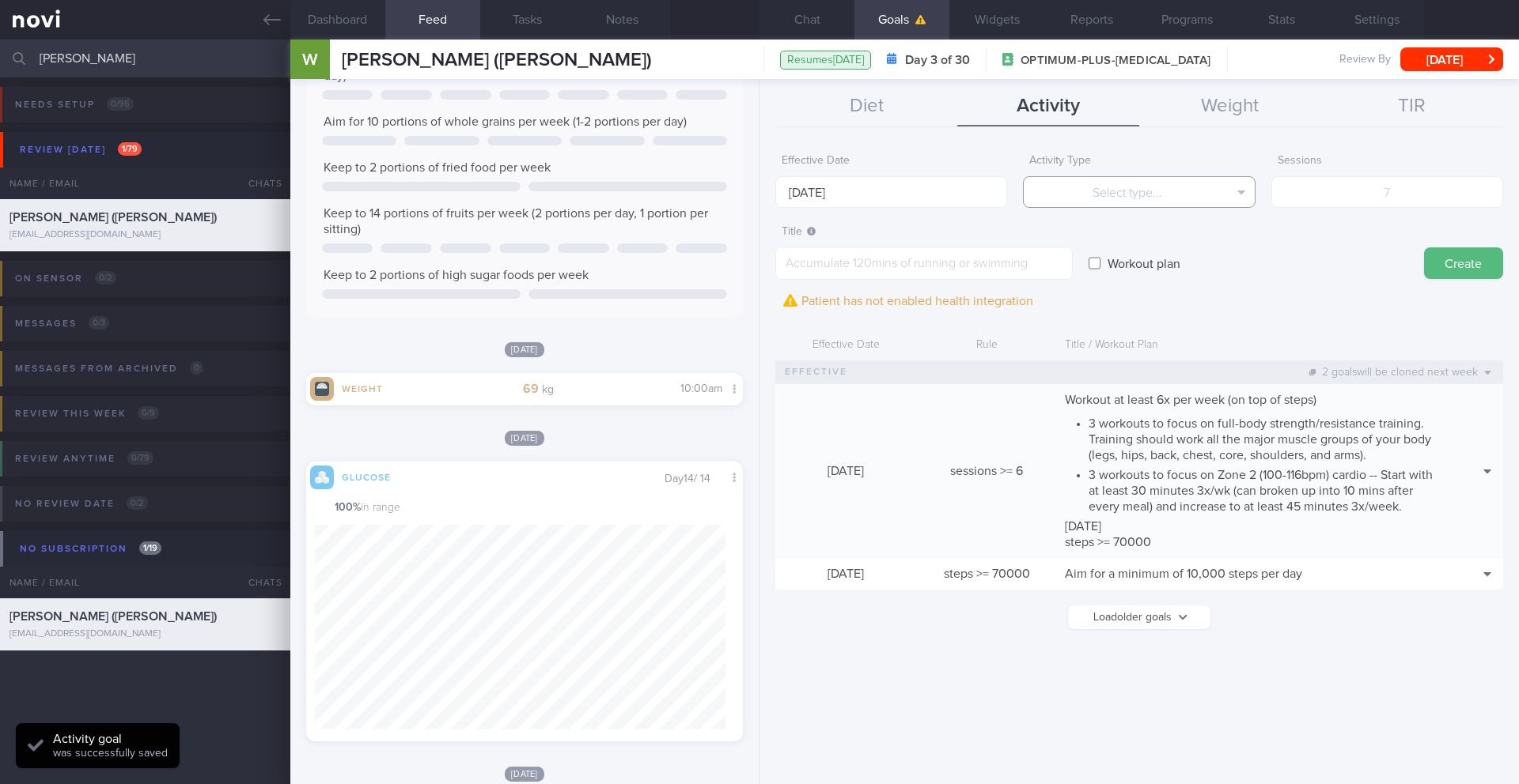
click at [1103, 183] on button "Select type..." at bounding box center [1139, 192] width 232 height 31
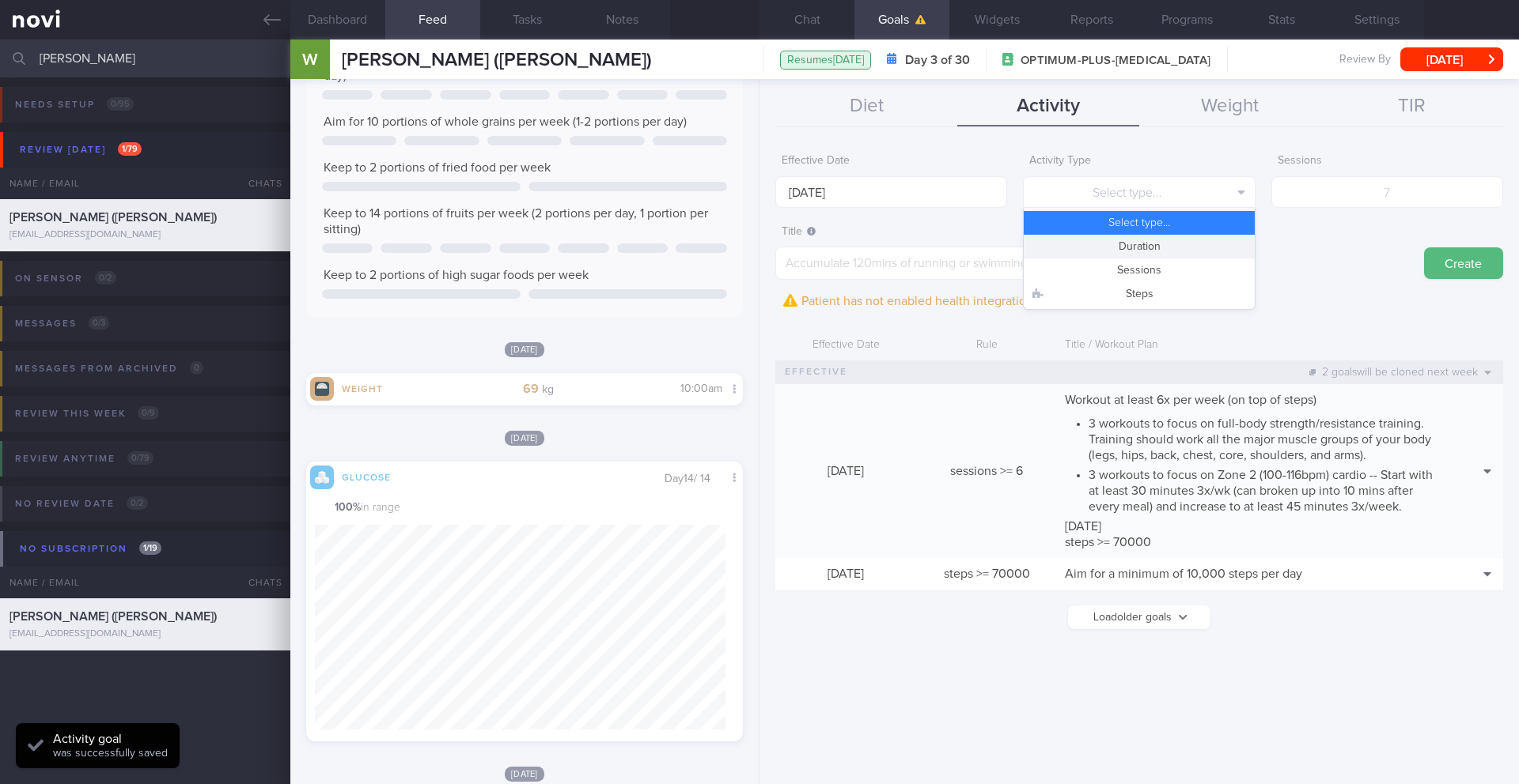
click at [1130, 249] on button "Duration" at bounding box center [1139, 247] width 230 height 24
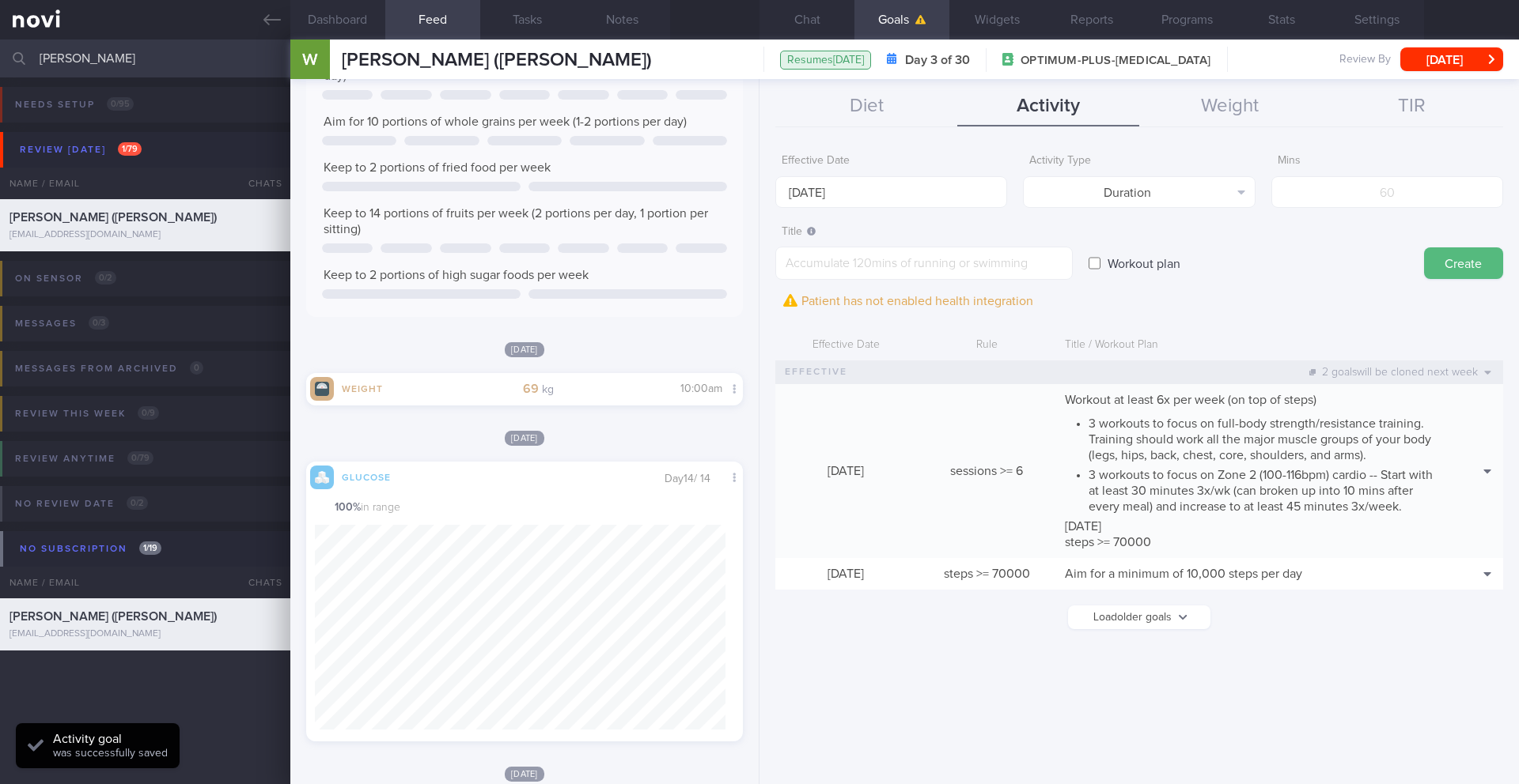
click at [1413, 212] on form "Effective Date [DATE] Activity Type Duration Select type... Duration Sessions S…" at bounding box center [1139, 396] width 728 height 499
click at [1404, 191] on input "number" at bounding box center [1388, 192] width 232 height 31
type input "240"
click at [833, 258] on textarea at bounding box center [924, 263] width 298 height 33
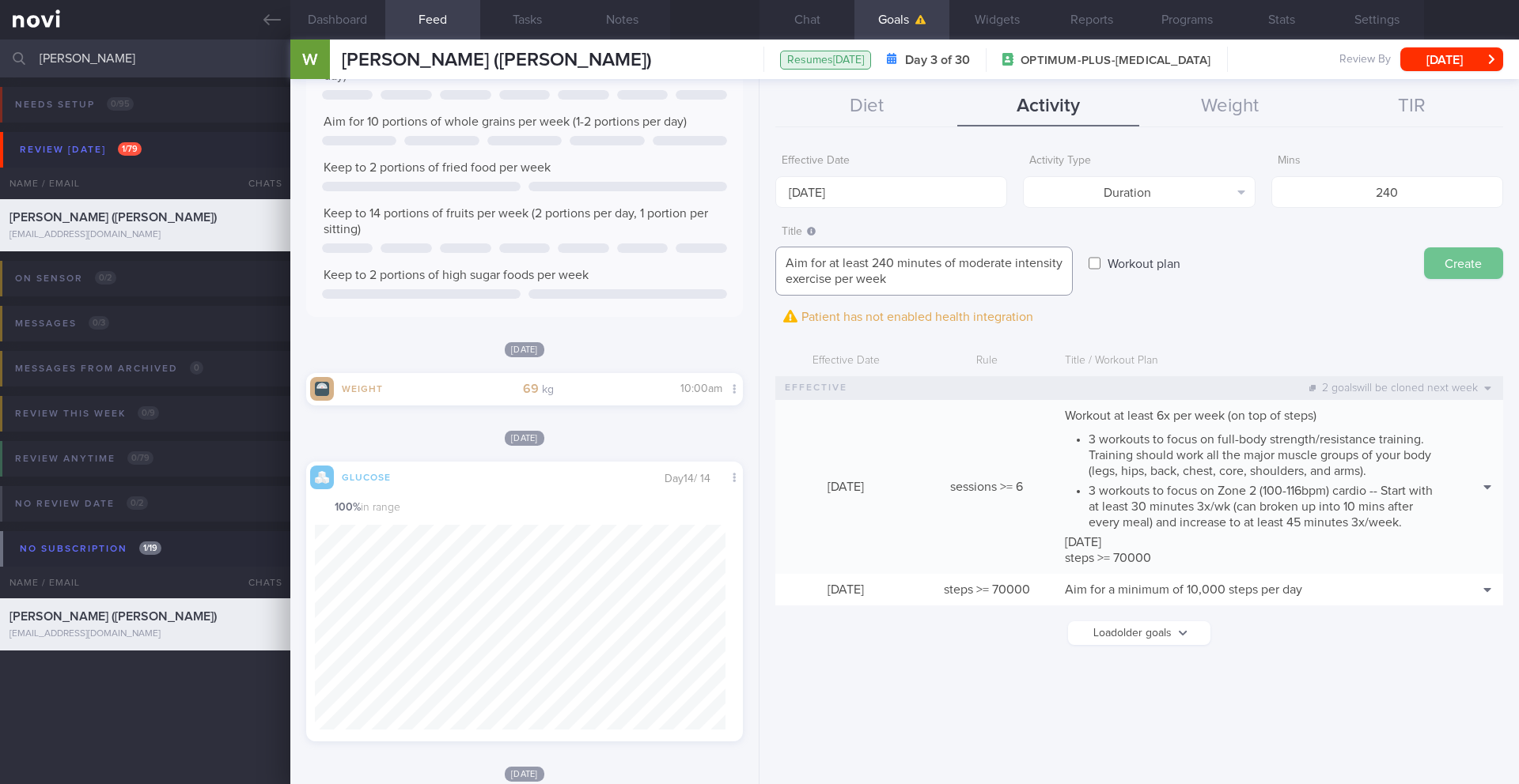
type textarea "Aim for at least 240 minutes of moderate intensity exercise per week"
click at [1445, 260] on button "Create" at bounding box center [1464, 263] width 80 height 31
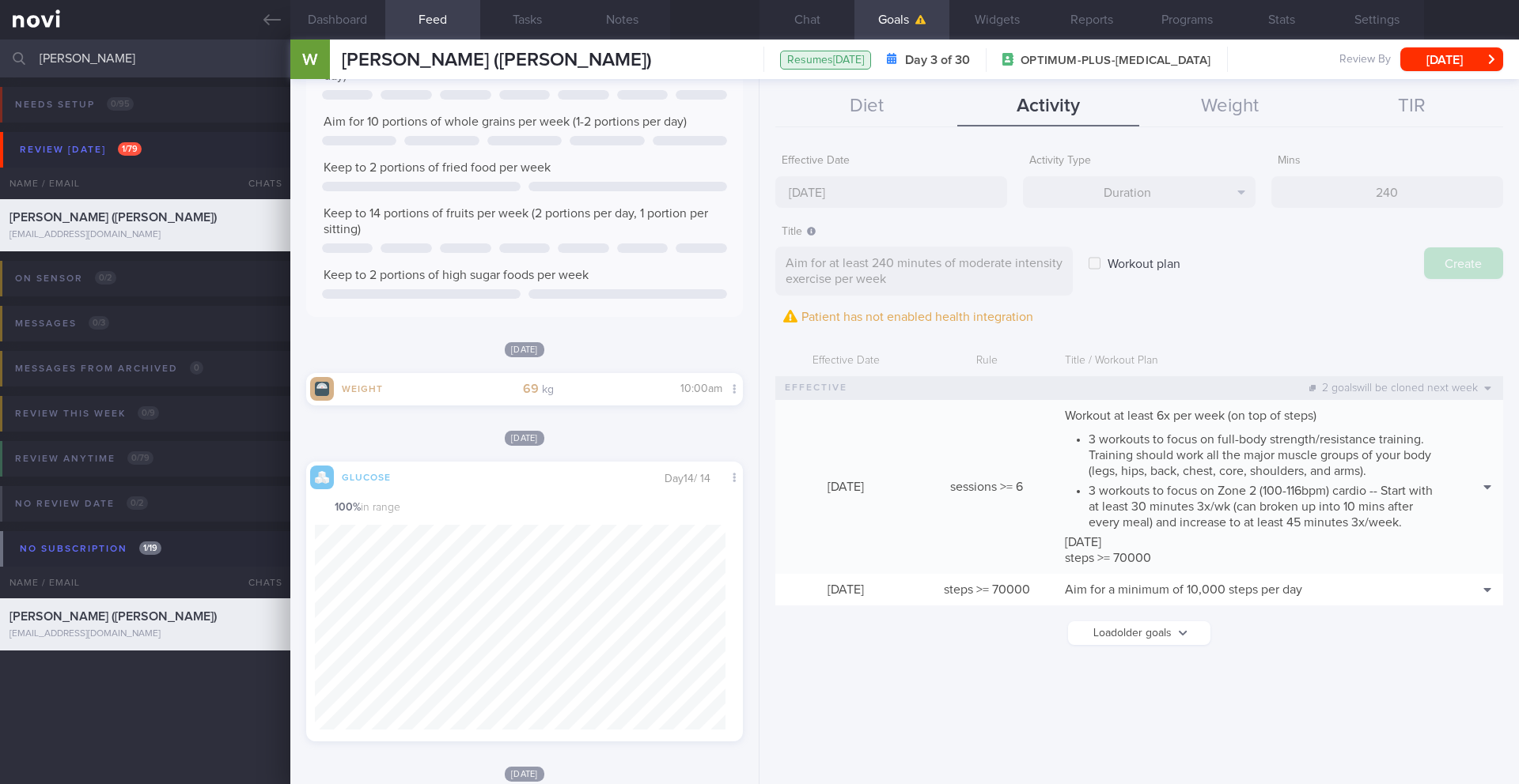
type input "[DATE]"
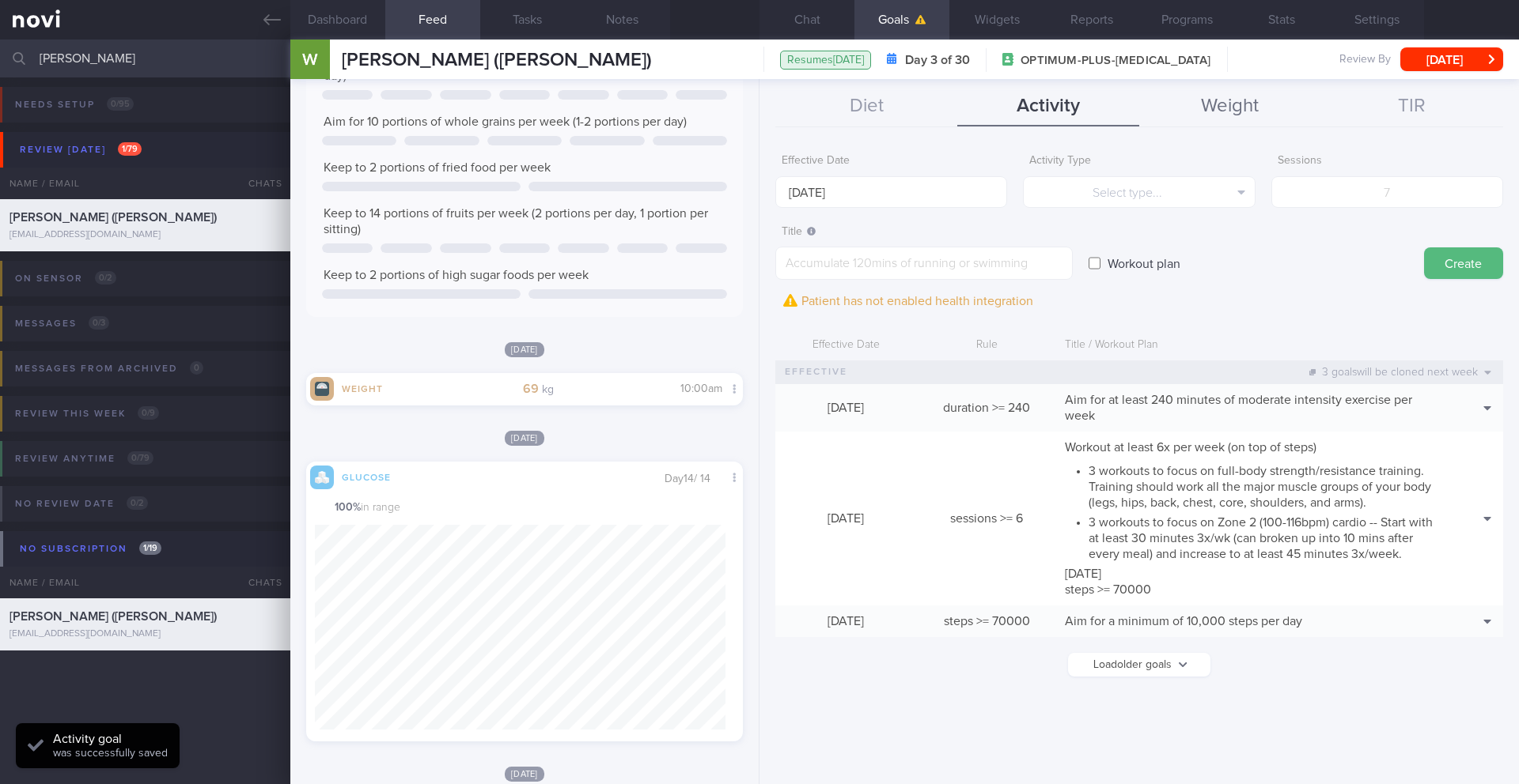
click at [1205, 118] on button "Weight" at bounding box center [1230, 106] width 182 height 40
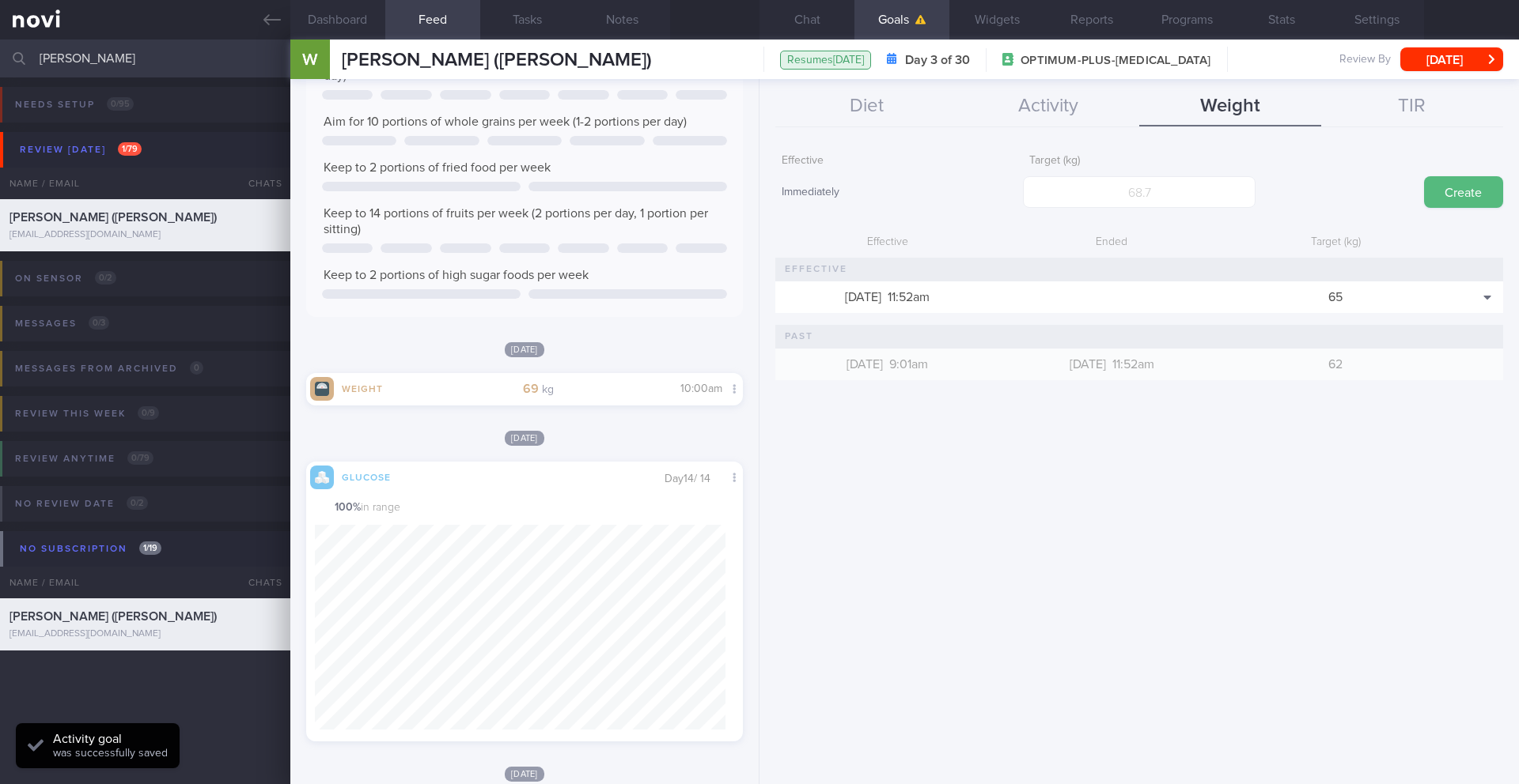
click at [878, 131] on div "Diet Activity Weight TIR Effective Date [DATE] Food Tag Select tag... Select ta…" at bounding box center [1139, 432] width 760 height 705
click at [868, 127] on div "Diet Activity Weight TIR" at bounding box center [1139, 107] width 728 height 41
click at [866, 117] on button "Diet" at bounding box center [866, 106] width 182 height 40
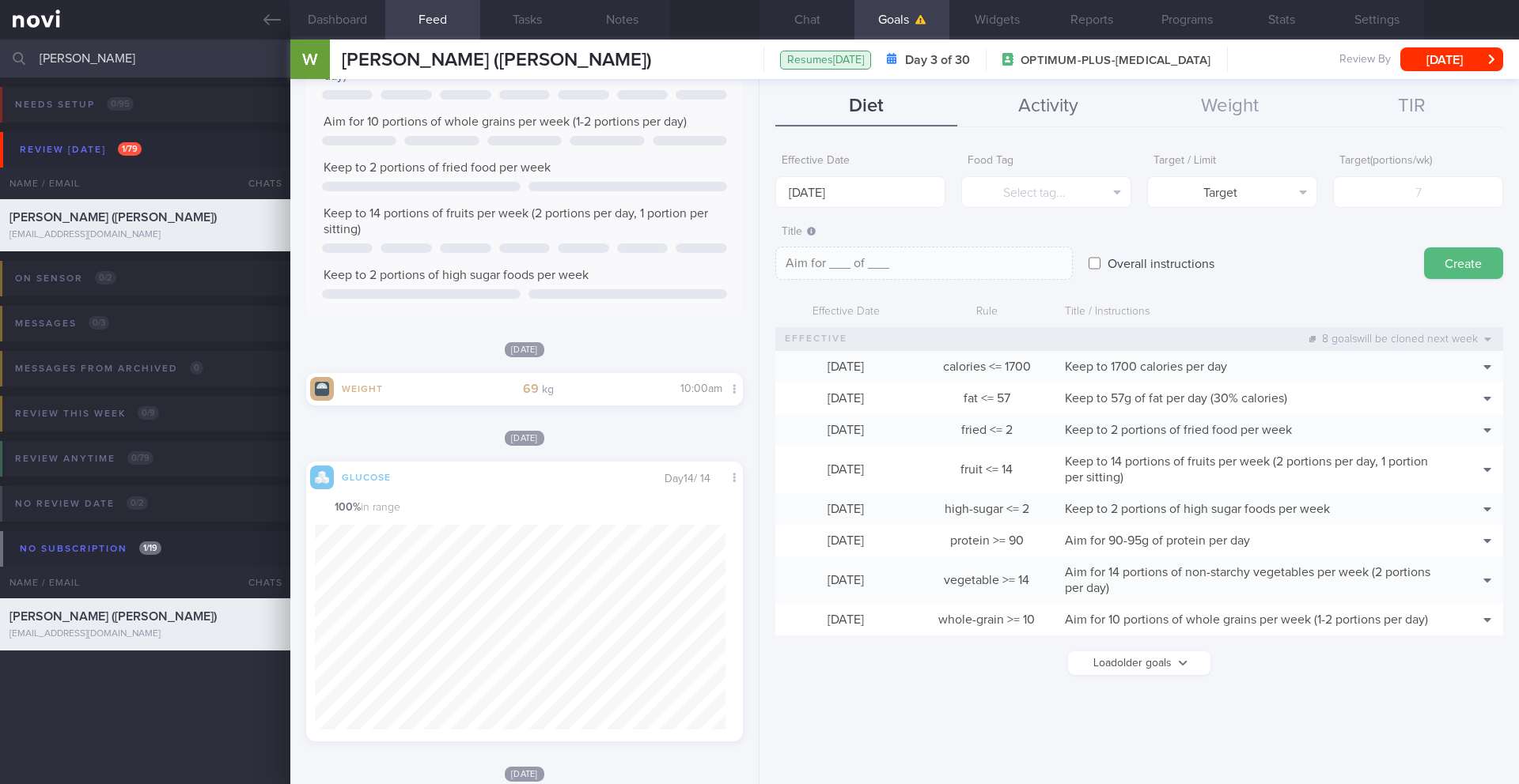
click at [1045, 118] on button "Activity" at bounding box center [1048, 106] width 182 height 40
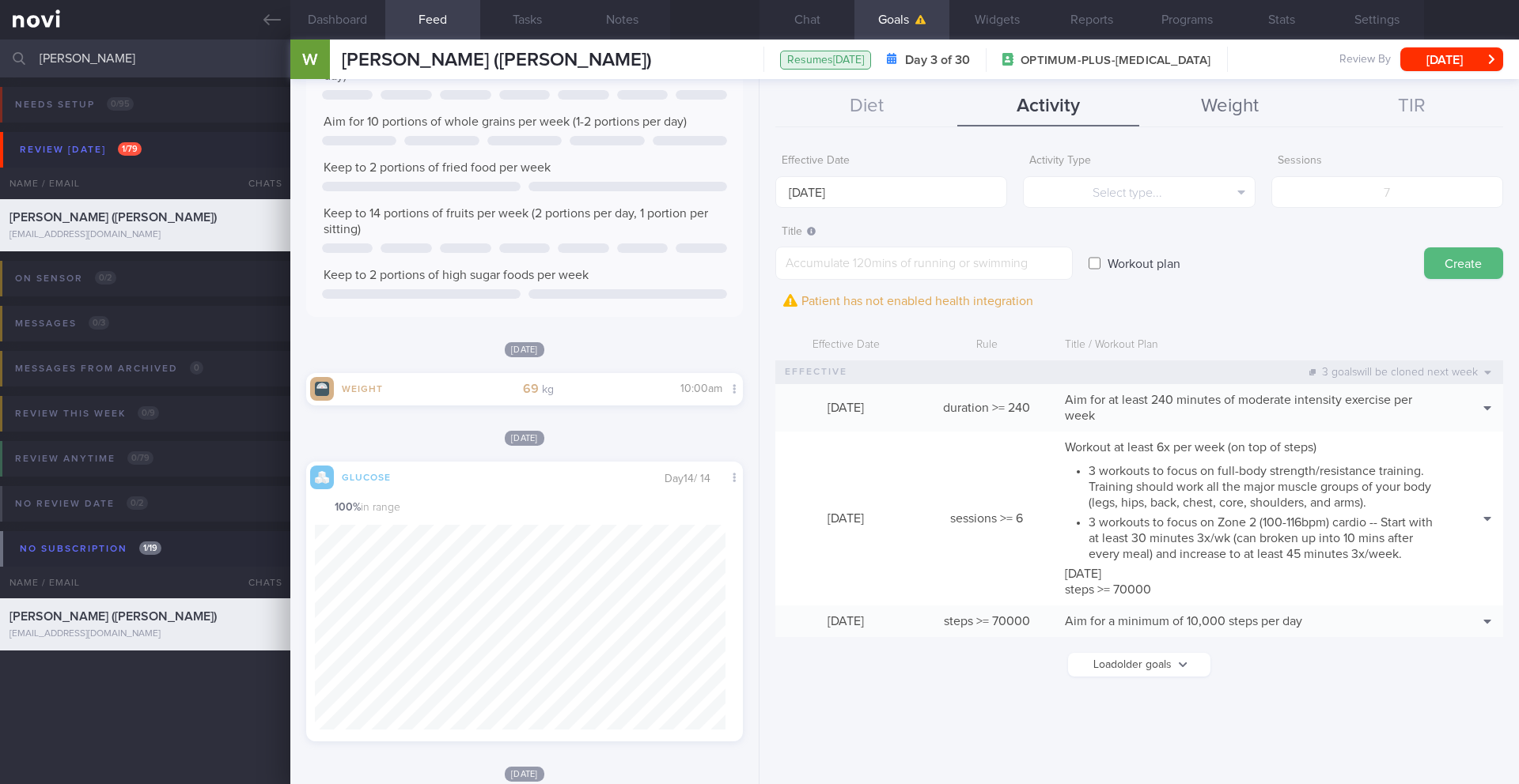
click at [1221, 98] on button "Weight" at bounding box center [1230, 106] width 182 height 40
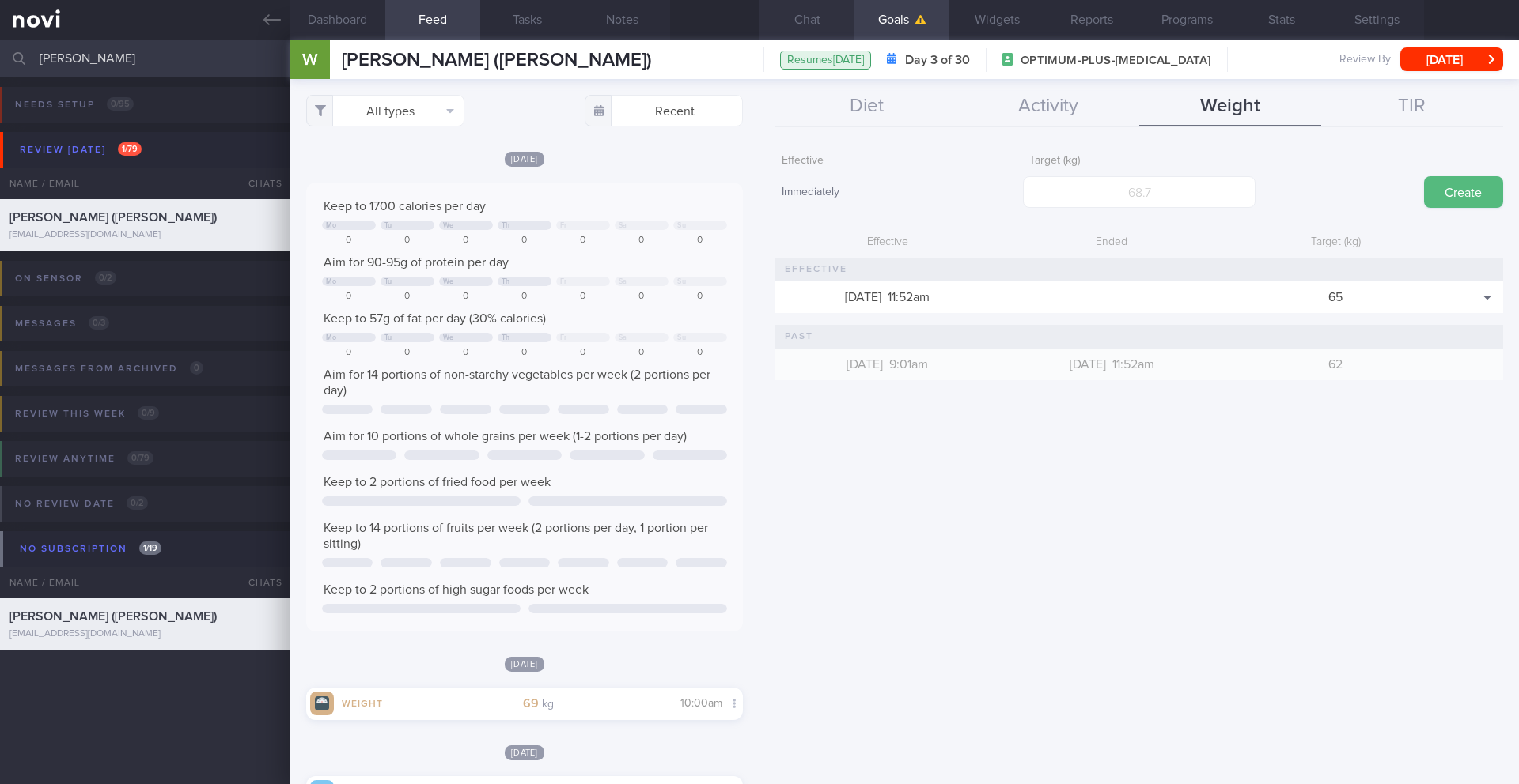
click at [803, 19] on button "Chat" at bounding box center [807, 19] width 95 height 40
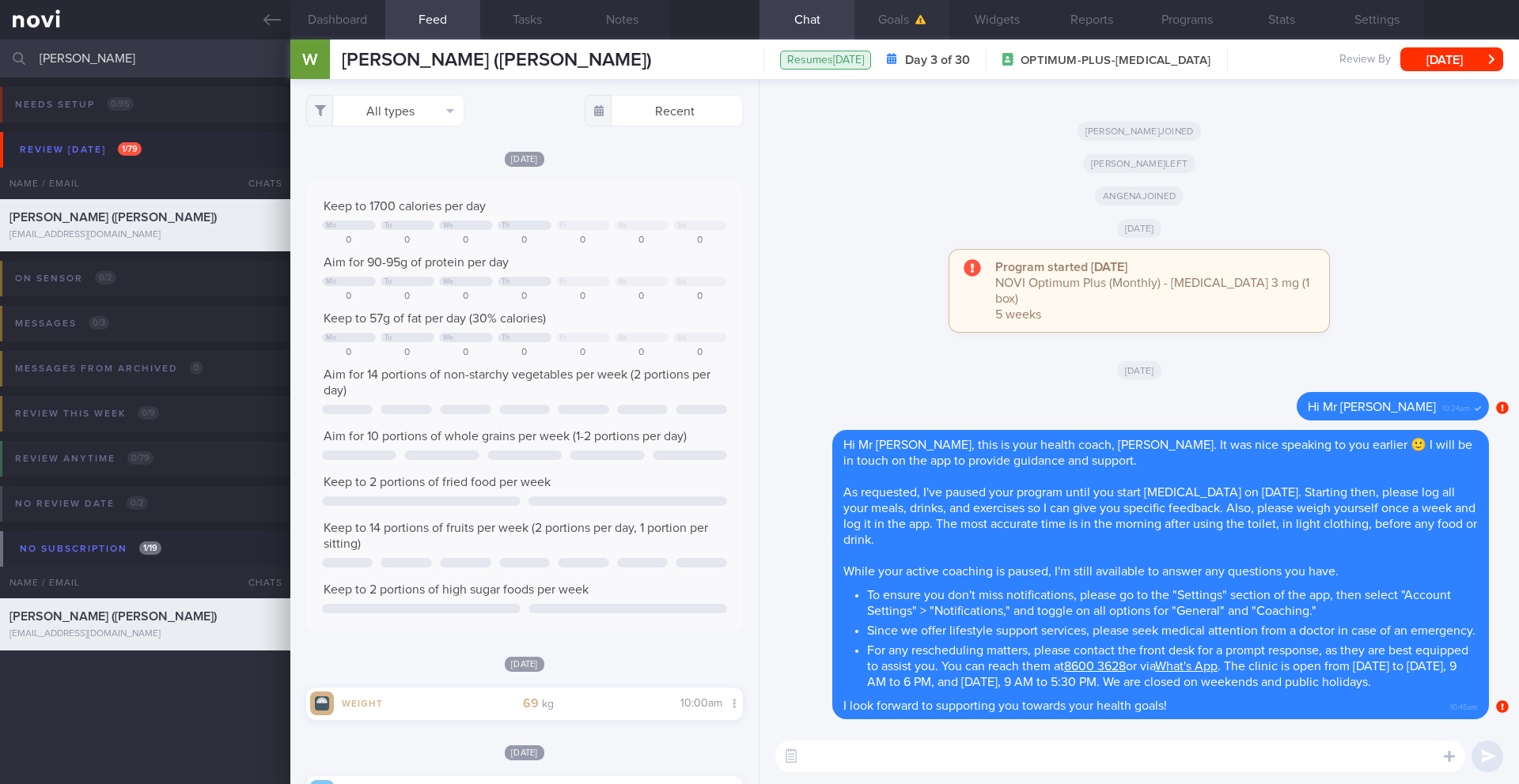
click at [908, 20] on button "Goals" at bounding box center [902, 19] width 95 height 40
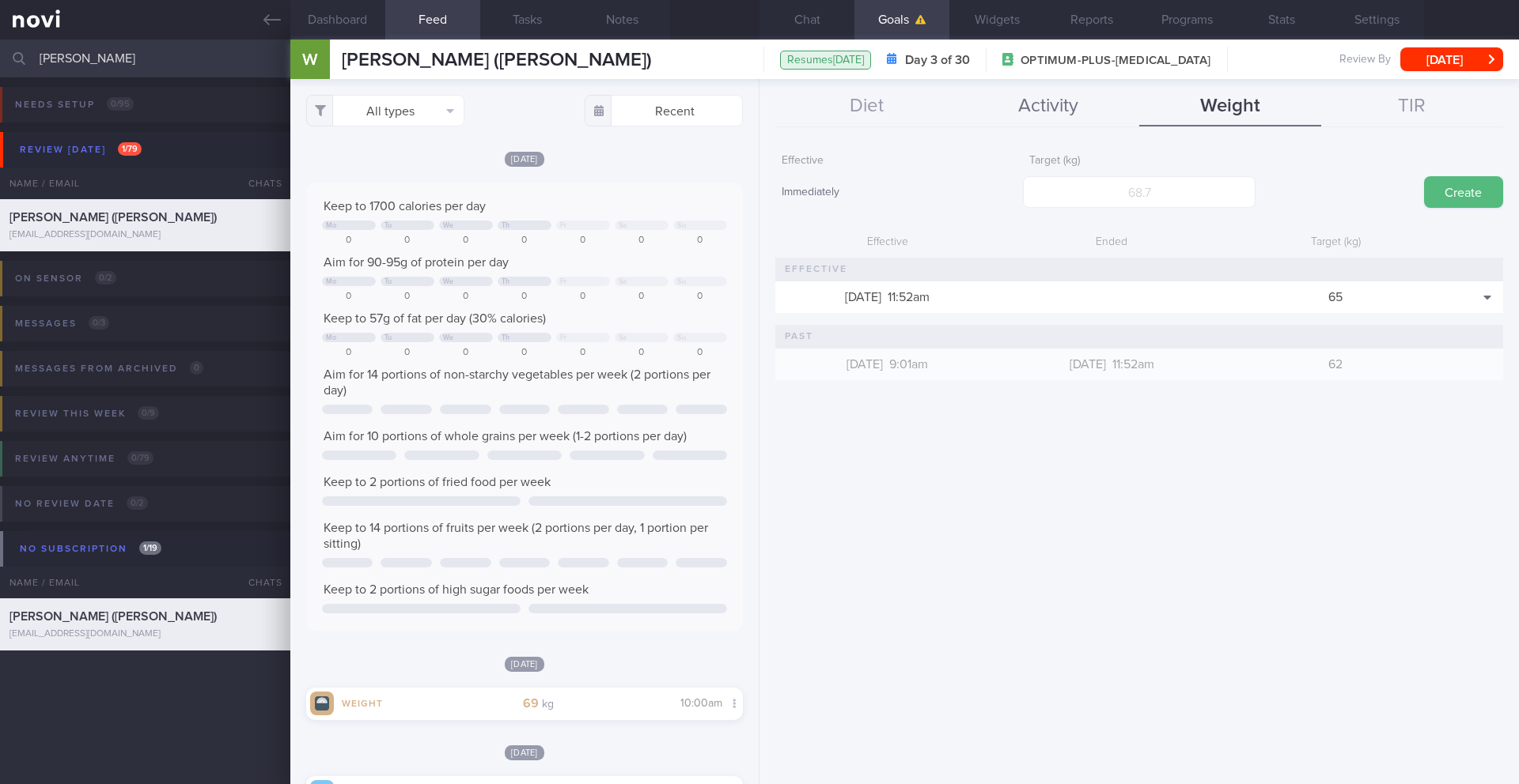
click at [1049, 111] on button "Activity" at bounding box center [1048, 106] width 182 height 40
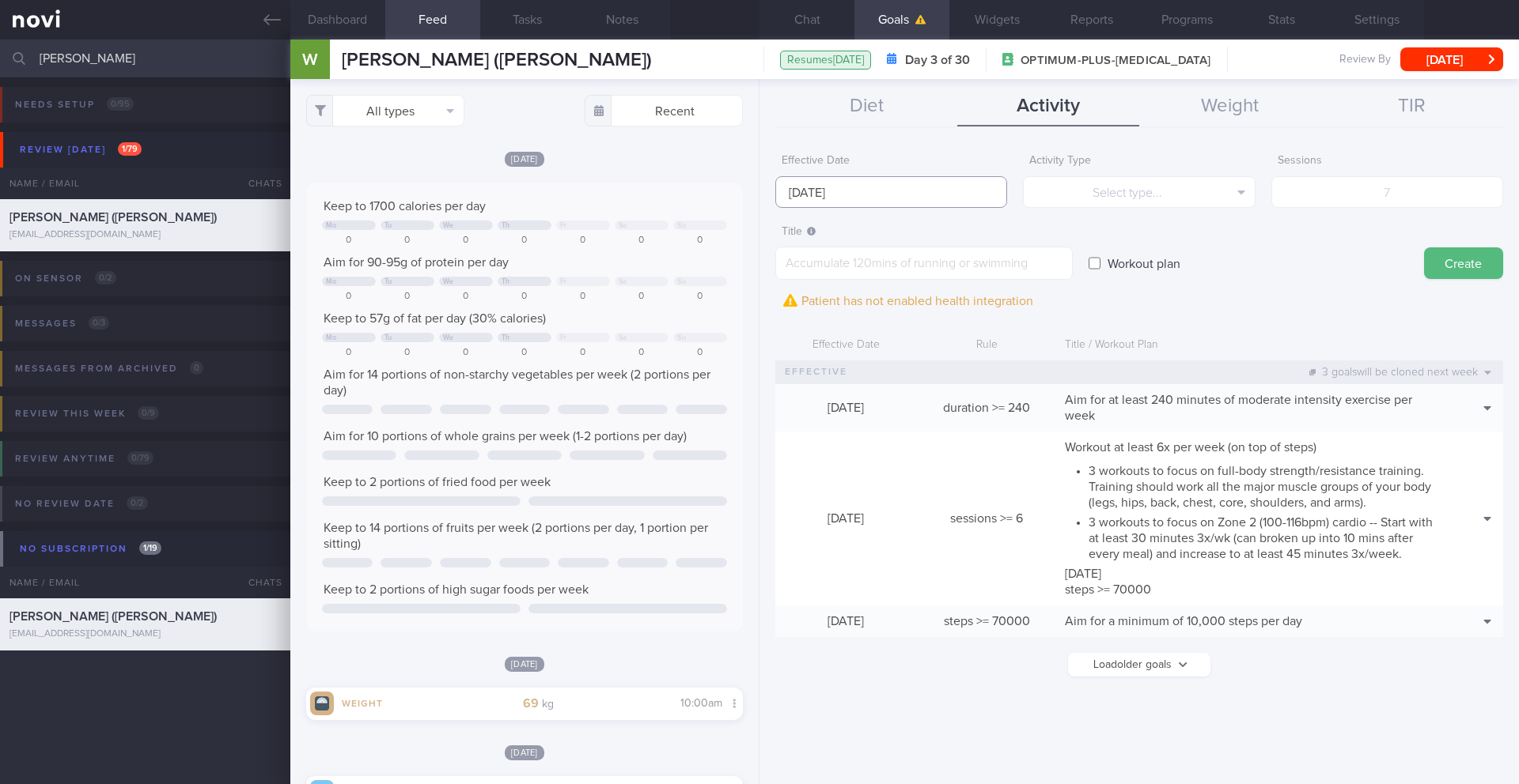
click at [840, 199] on input "[DATE]" at bounding box center [891, 192] width 232 height 31
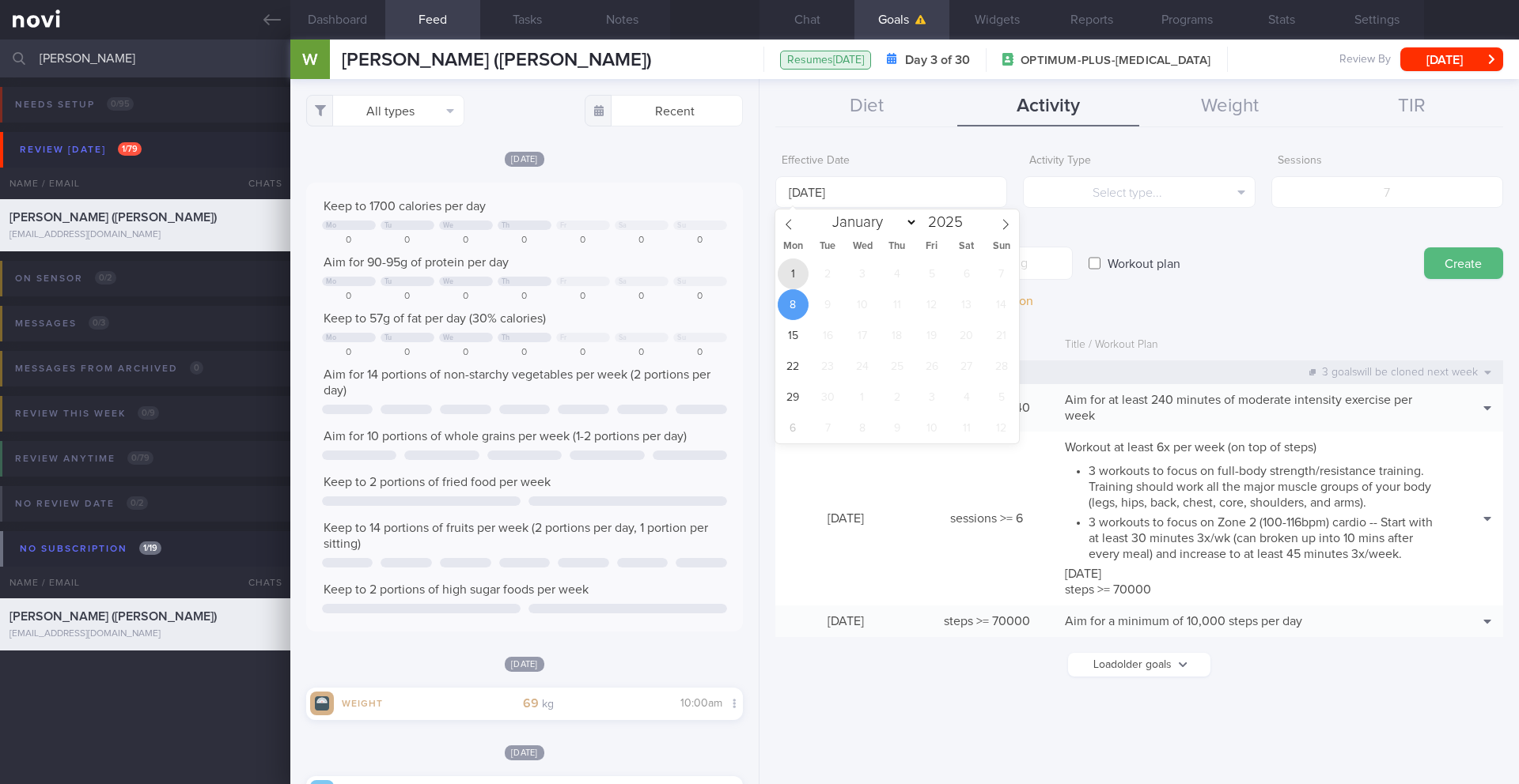
click at [793, 275] on span "1" at bounding box center [793, 274] width 31 height 31
type input "[DATE]"
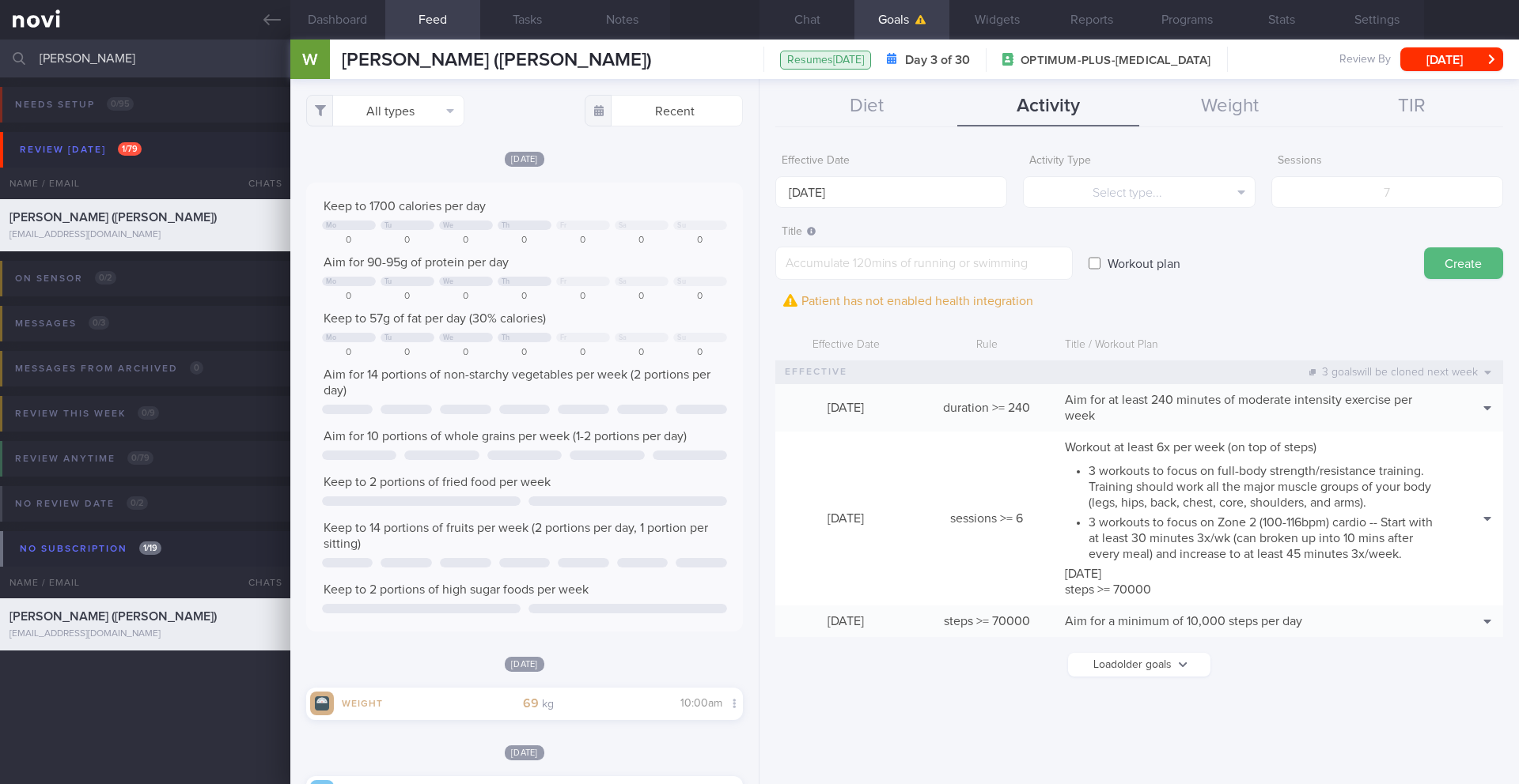
click at [1107, 264] on label "Workout plan" at bounding box center [1144, 263] width 89 height 31
click at [1101, 264] on input "Workout plan" at bounding box center [1094, 263] width 12 height 31
checkbox input "true"
click at [889, 247] on textarea at bounding box center [924, 263] width 298 height 33
paste textarea "[Intermediate Dumbbell Youtube Workout 1]([URL][DOMAIN_NAME]) [Intermediate Dum…"
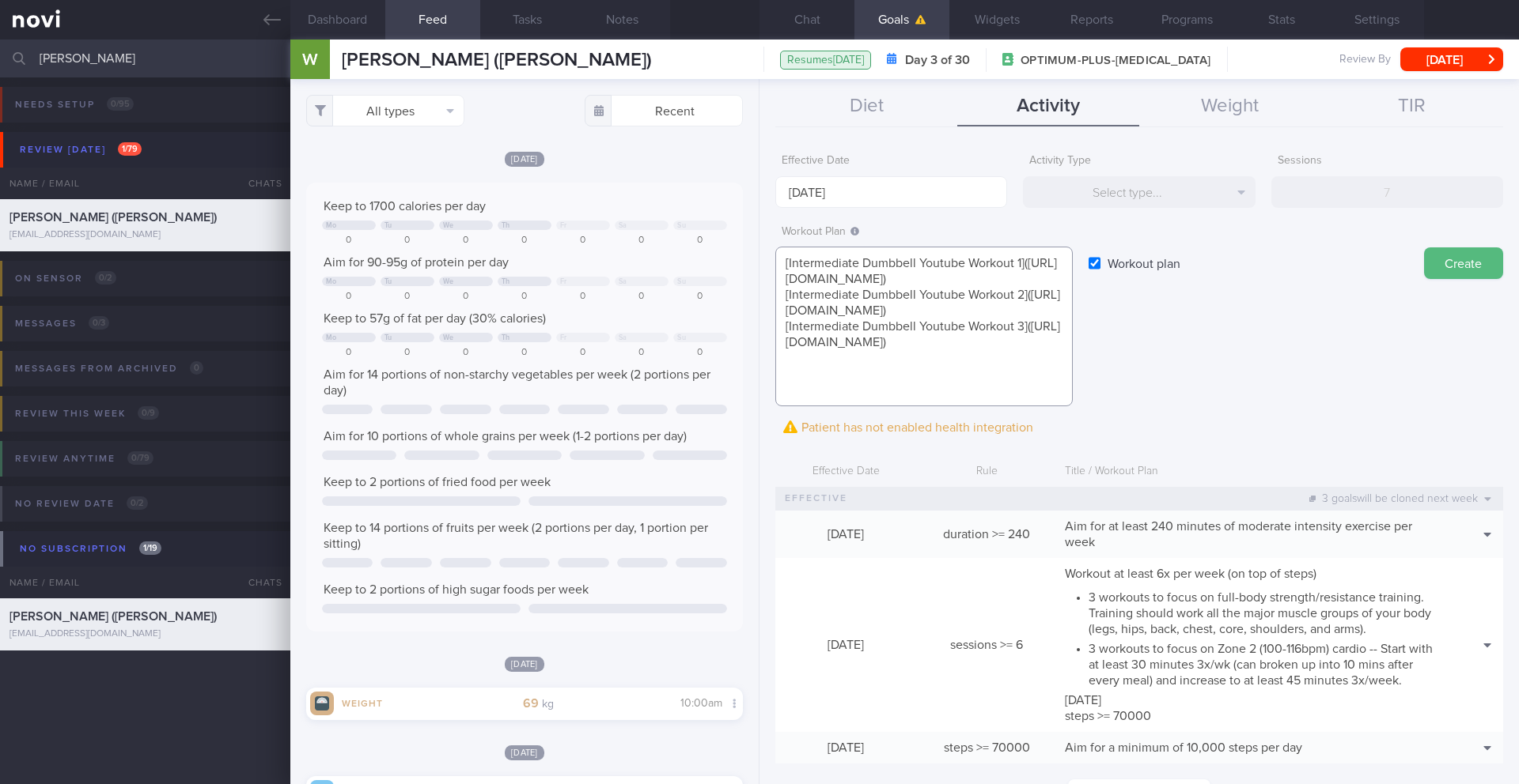
click at [784, 267] on textarea "[Intermediate Dumbbell Youtube Workout 1]([URL][DOMAIN_NAME]) [Intermediate Dum…" at bounding box center [924, 326] width 298 height 160
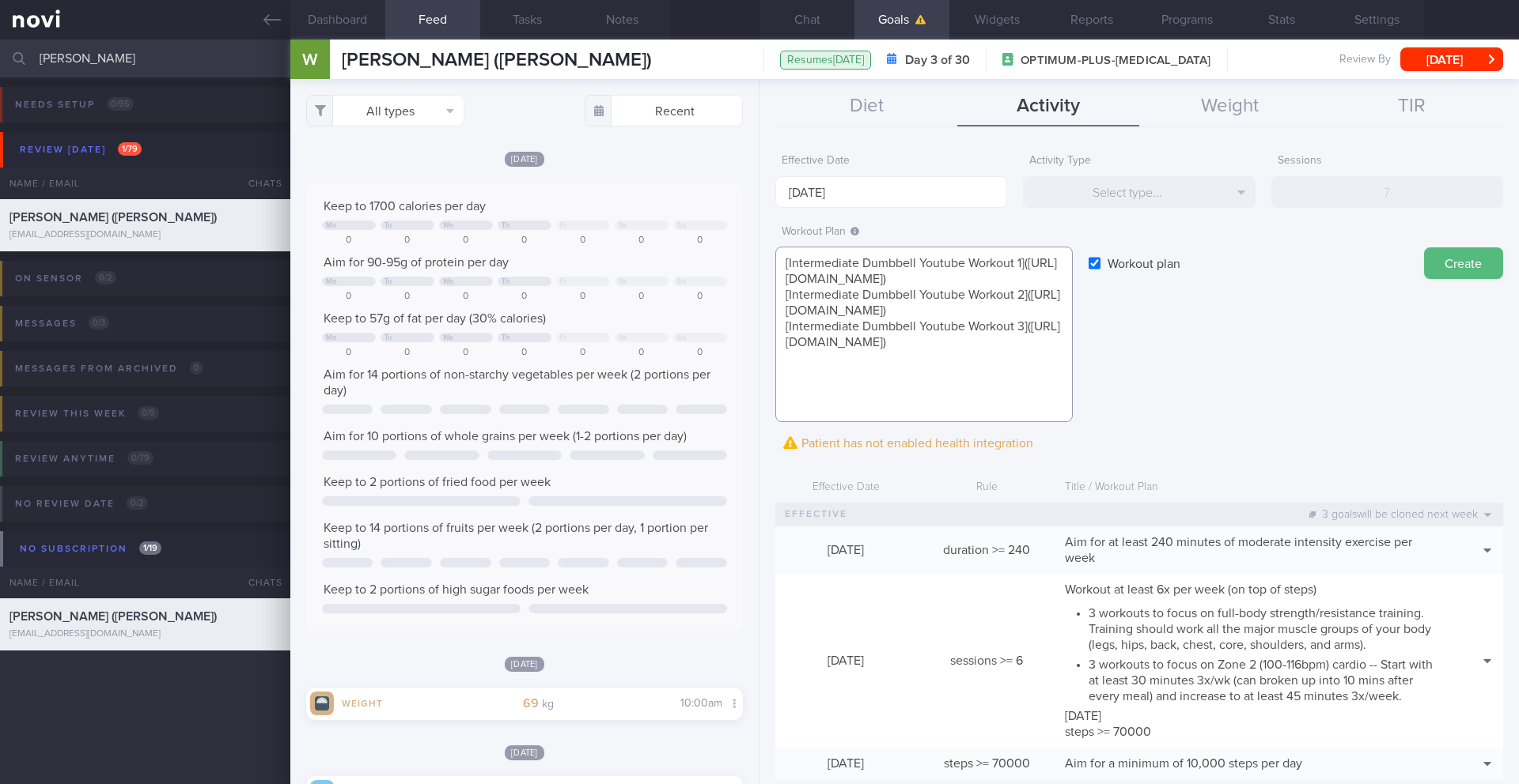
paste textarea "**YouTube dumbbell workout videos. Most of them are about 30 mins long**"
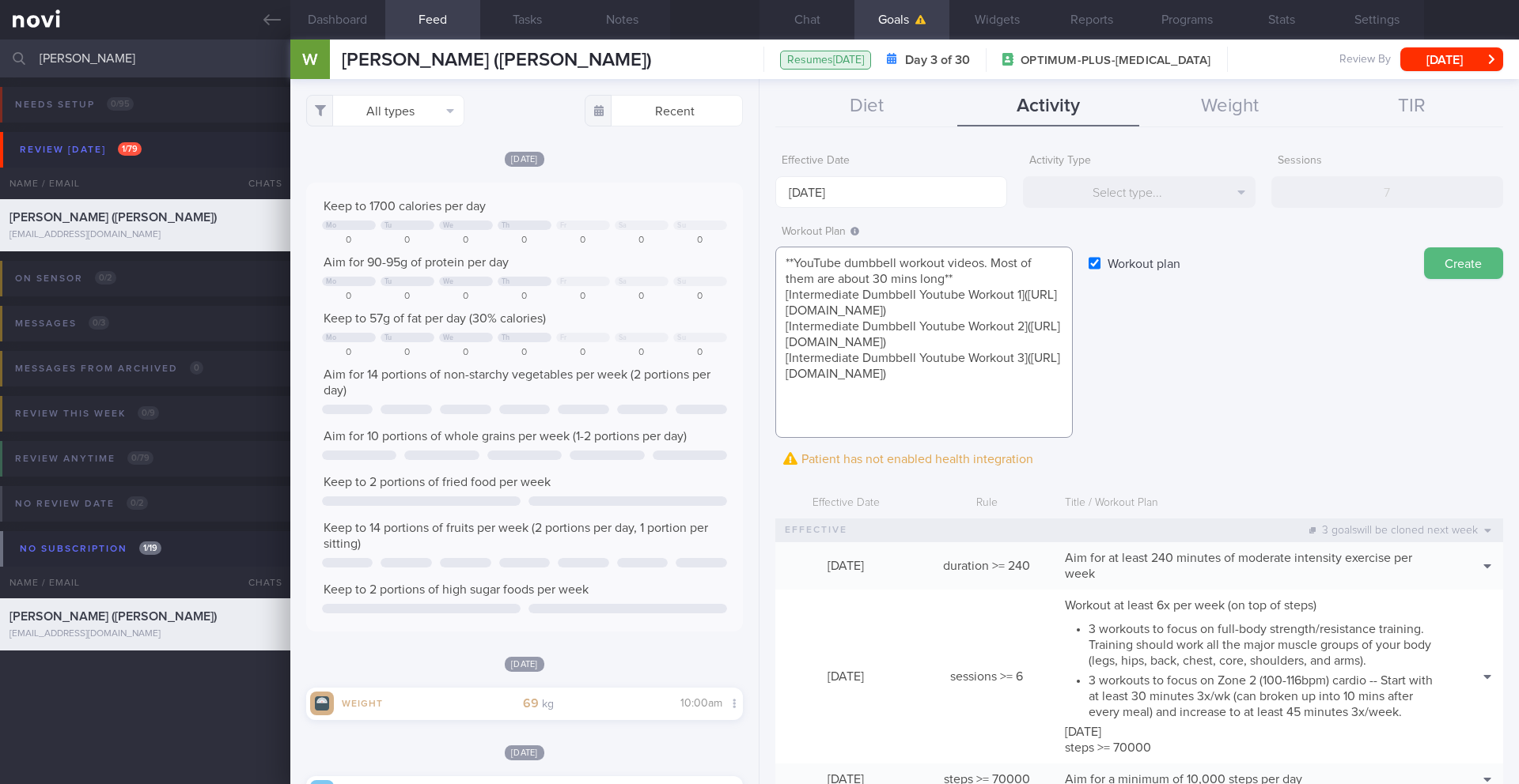
click at [921, 426] on textarea "**YouTube dumbbell workout videos. Most of them are about 30 mins long** [Inter…" at bounding box center [924, 342] width 298 height 191
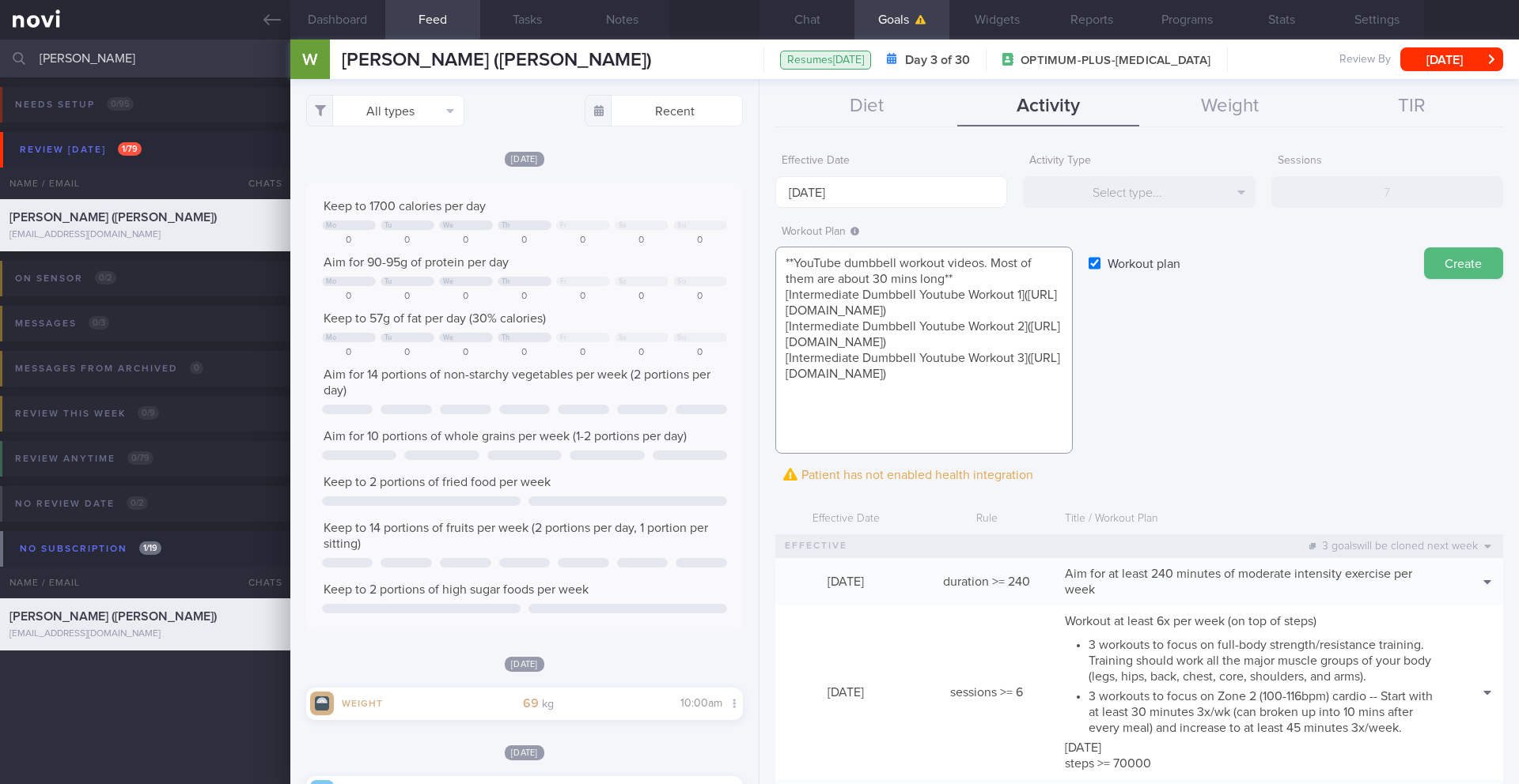
paste textarea "**Please note:** - Watch out for your form and always perform the exercises in …"
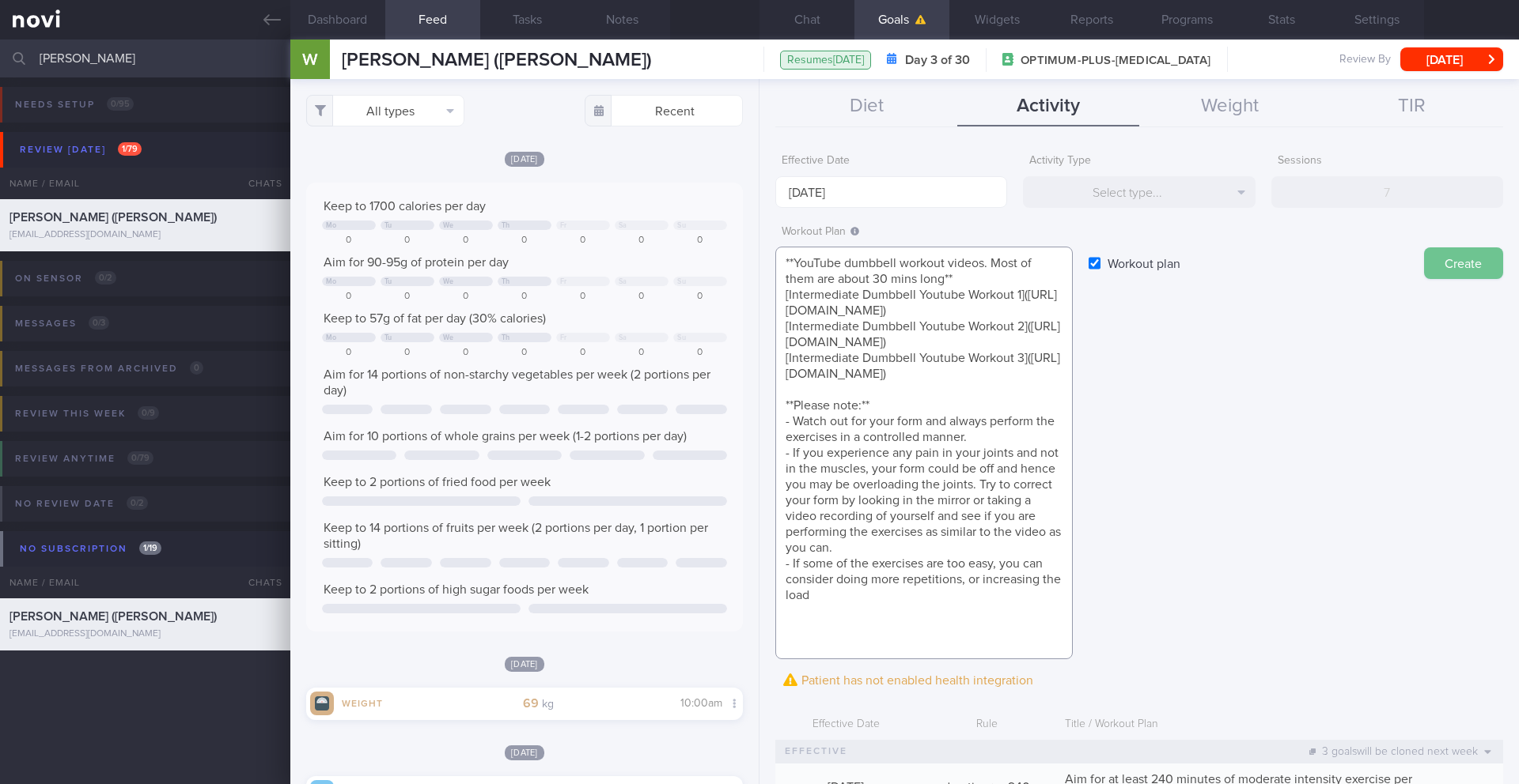
type textarea "**YouTube dumbbell workout videos. Most of them are about 30 mins long** [Inter…"
click at [1447, 265] on button "Create" at bounding box center [1464, 263] width 80 height 31
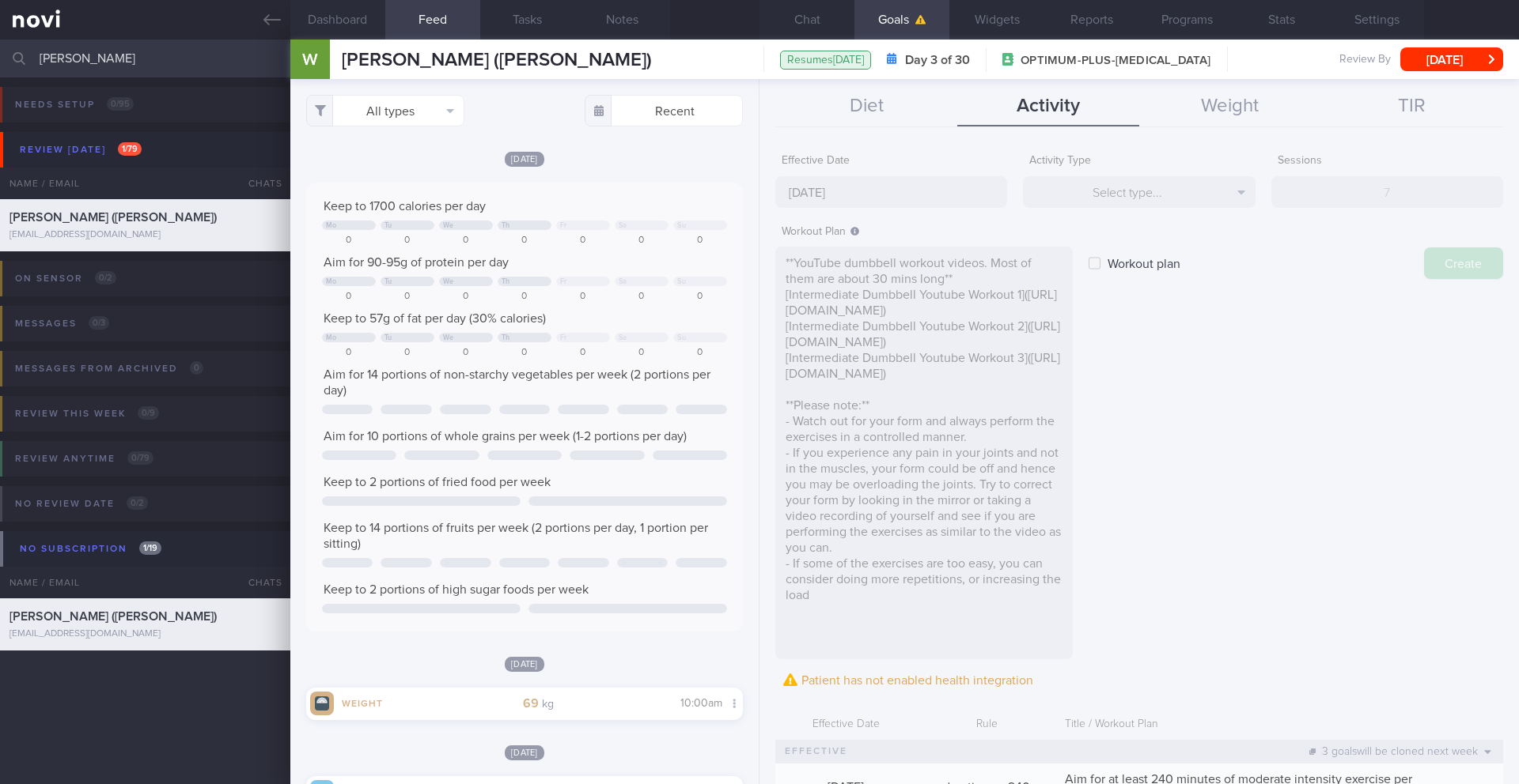
type input "[DATE]"
checkbox input "false"
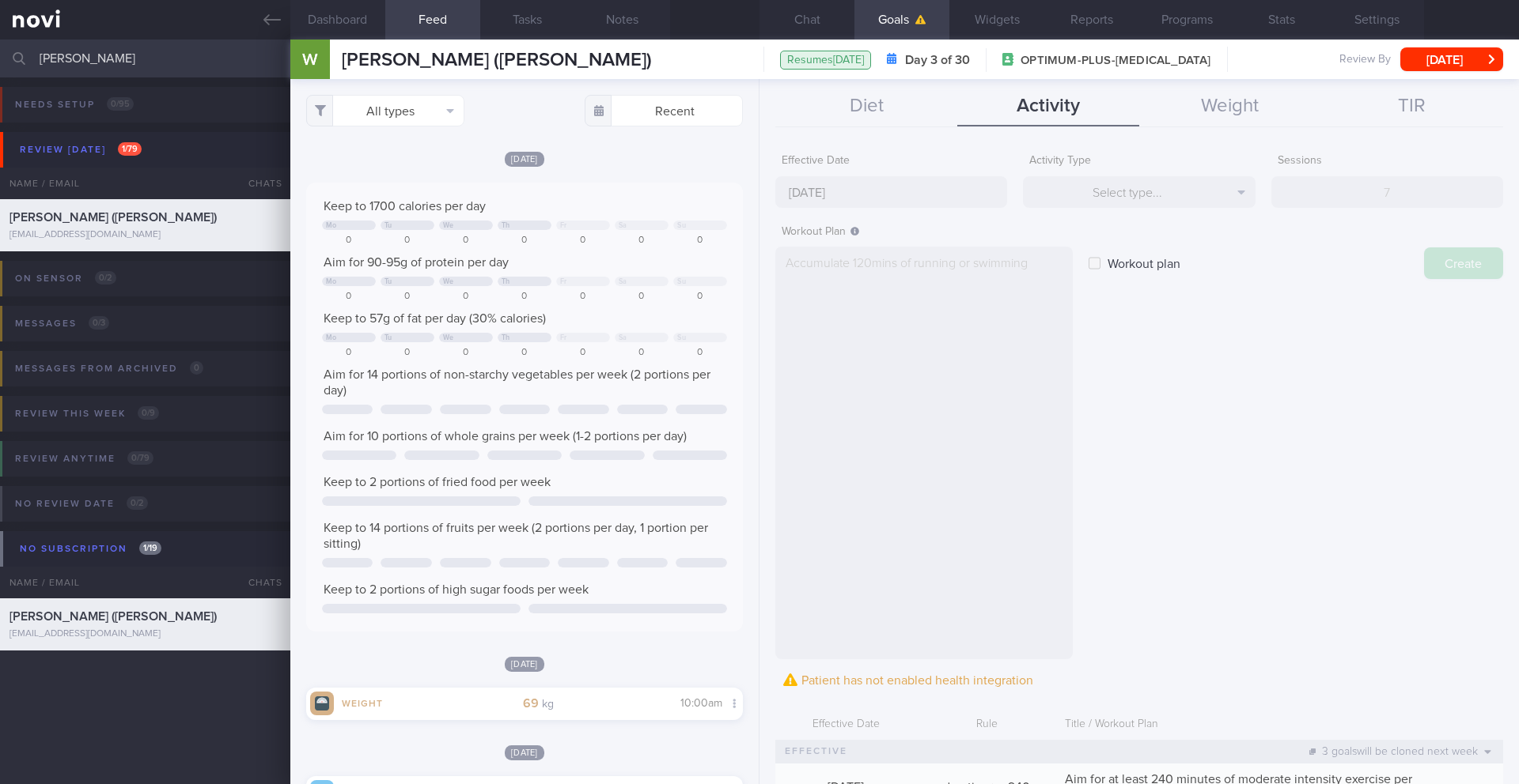
scroll to position [0, 0]
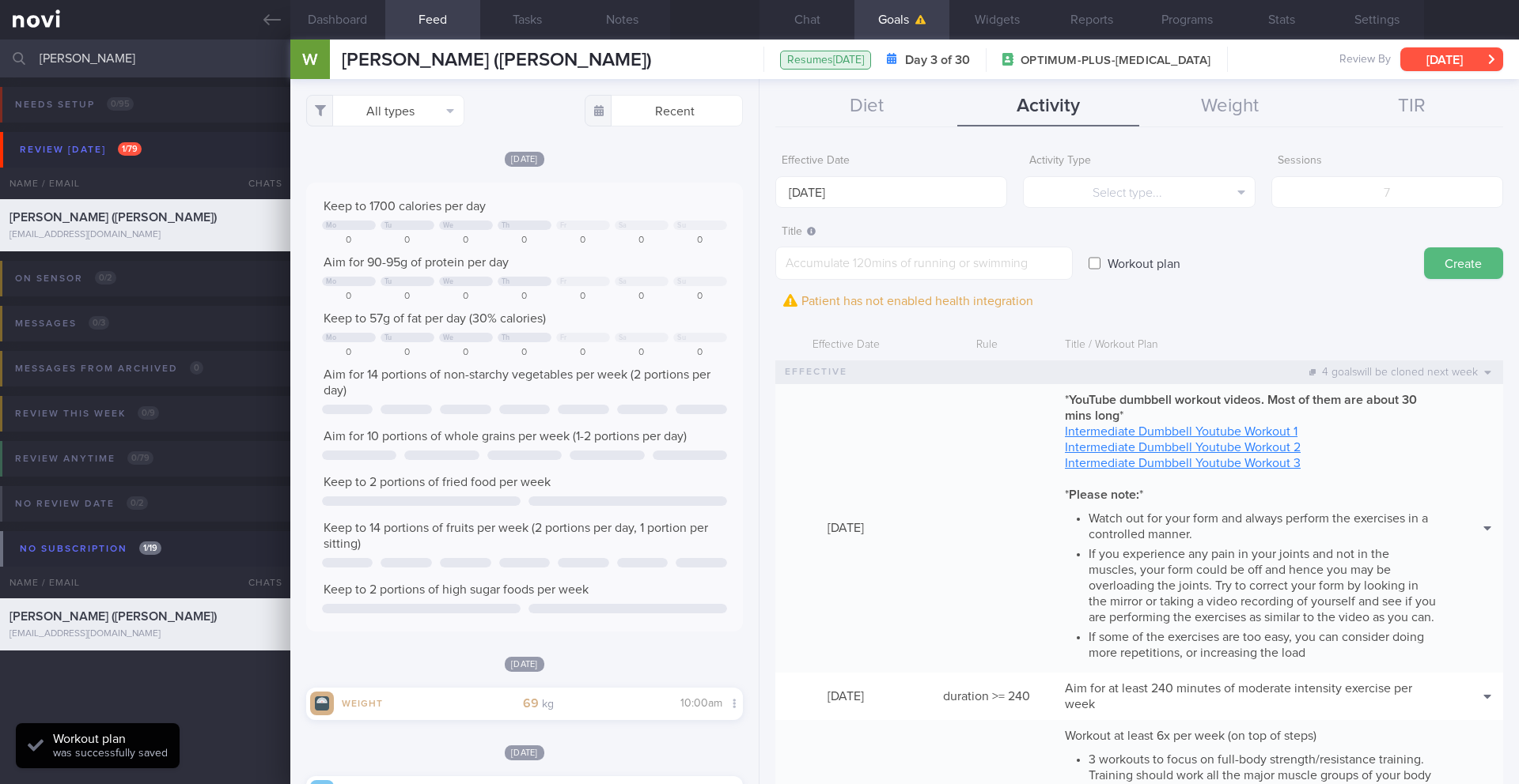
click at [1493, 62] on button "[DATE]" at bounding box center [1451, 59] width 103 height 24
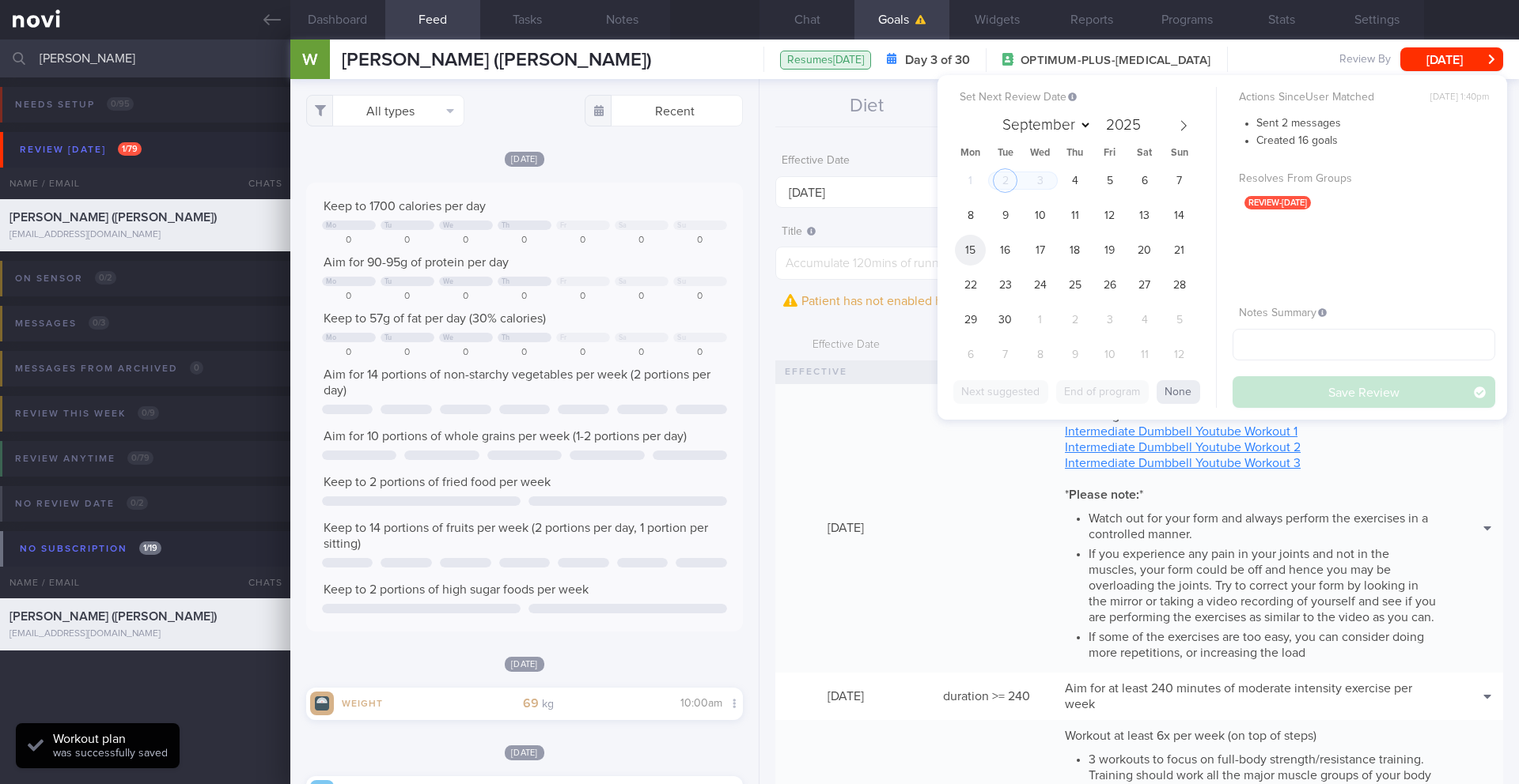
click at [970, 251] on span "15" at bounding box center [969, 250] width 31 height 31
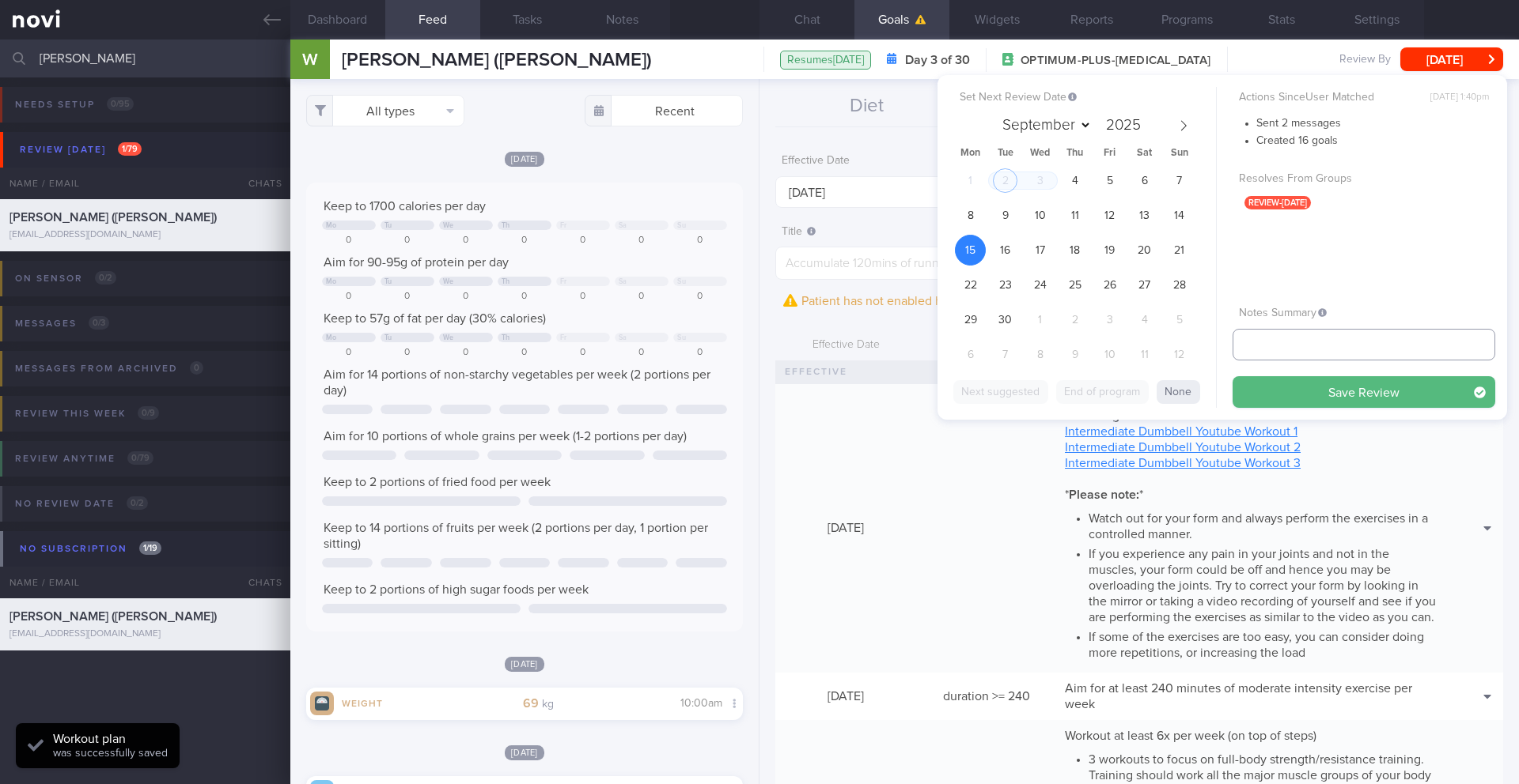
click at [1327, 335] on input "text" at bounding box center [1365, 345] width 263 height 31
type input "15/9 Resume prog and share goals"
click at [1435, 408] on div "Set Next Review Date [DATE] September October November [DATE] Mon Tue Wed Thu F…" at bounding box center [1223, 247] width 570 height 345
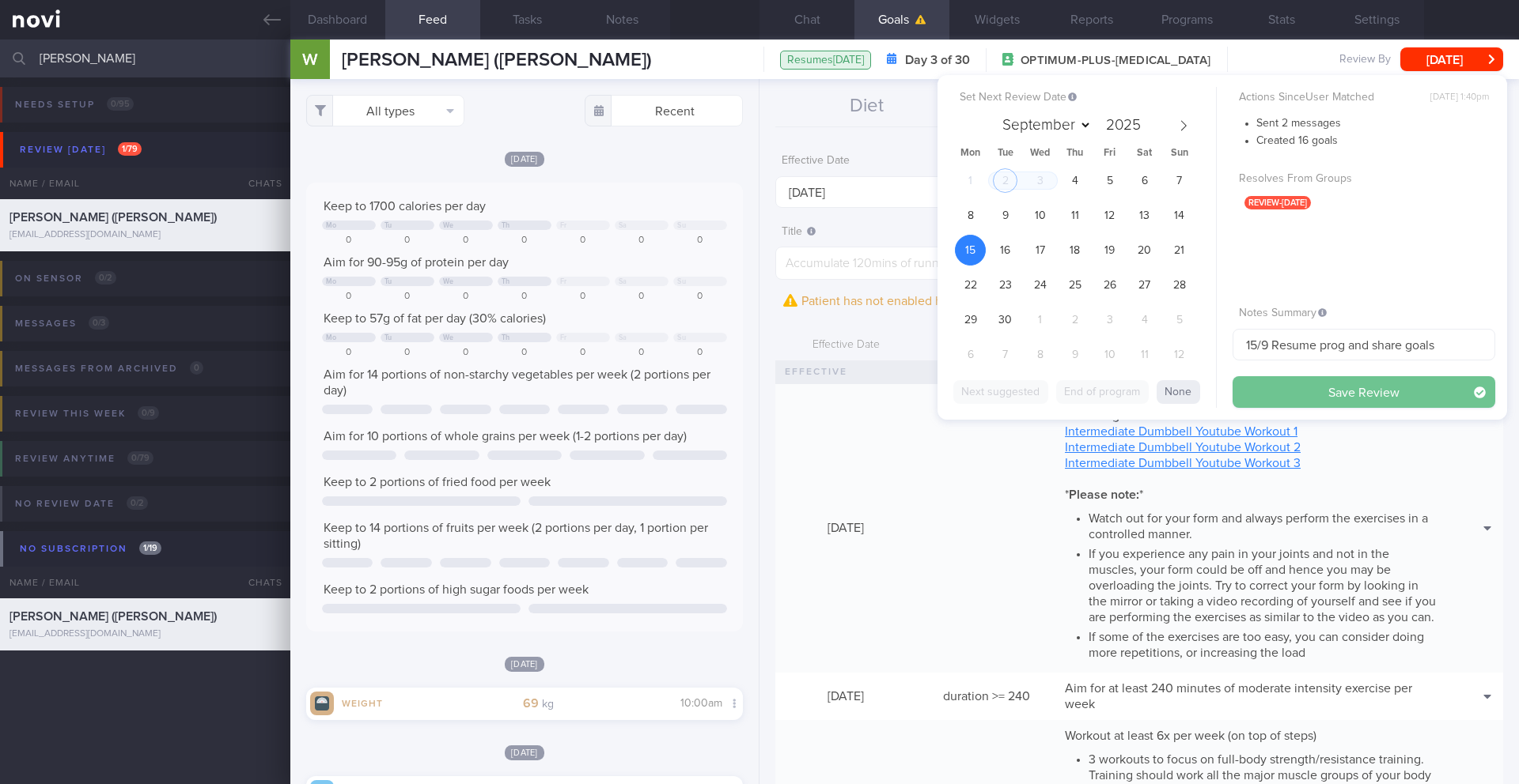
click at [1435, 397] on button "Save Review" at bounding box center [1365, 392] width 263 height 31
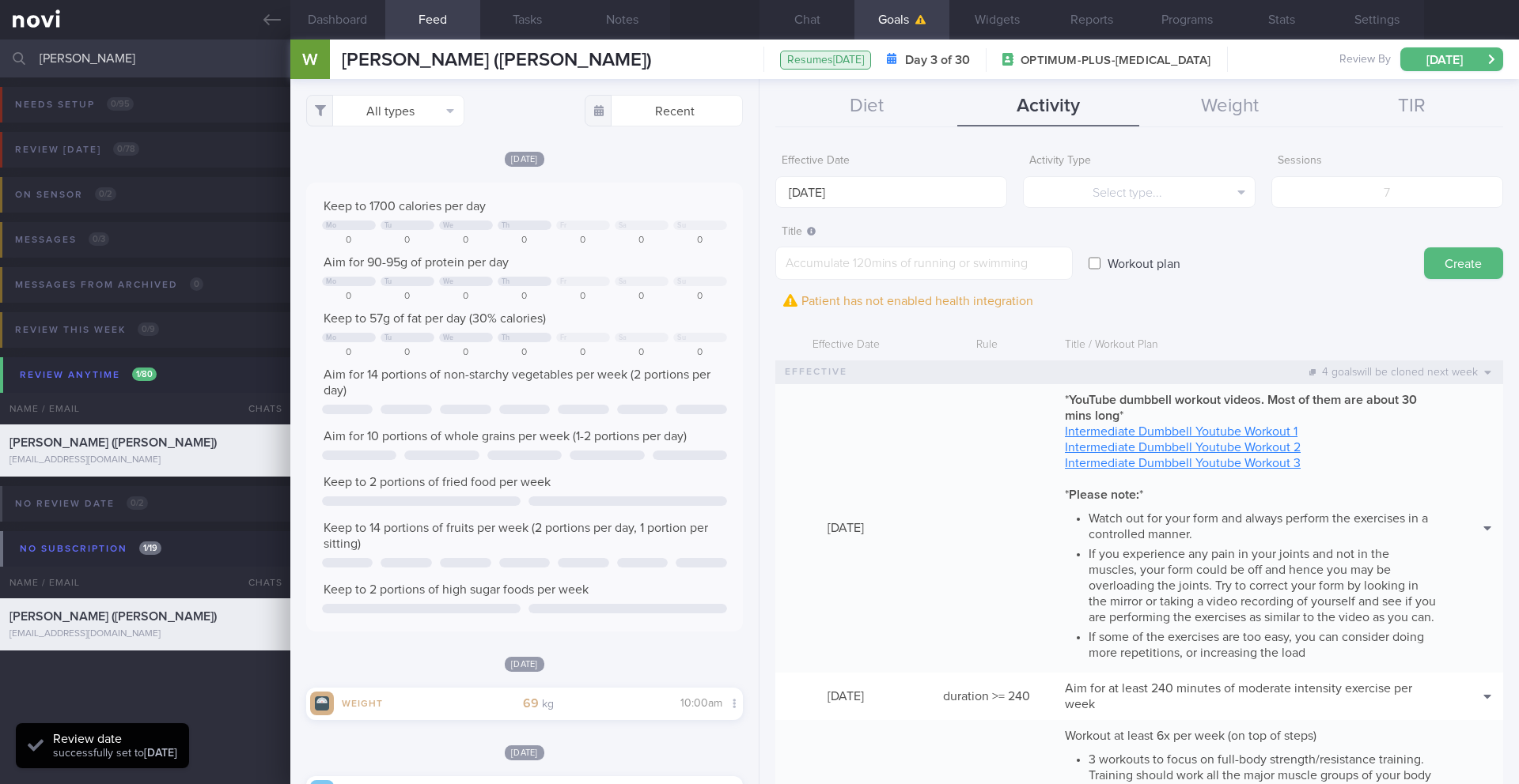
scroll to position [259, 412]
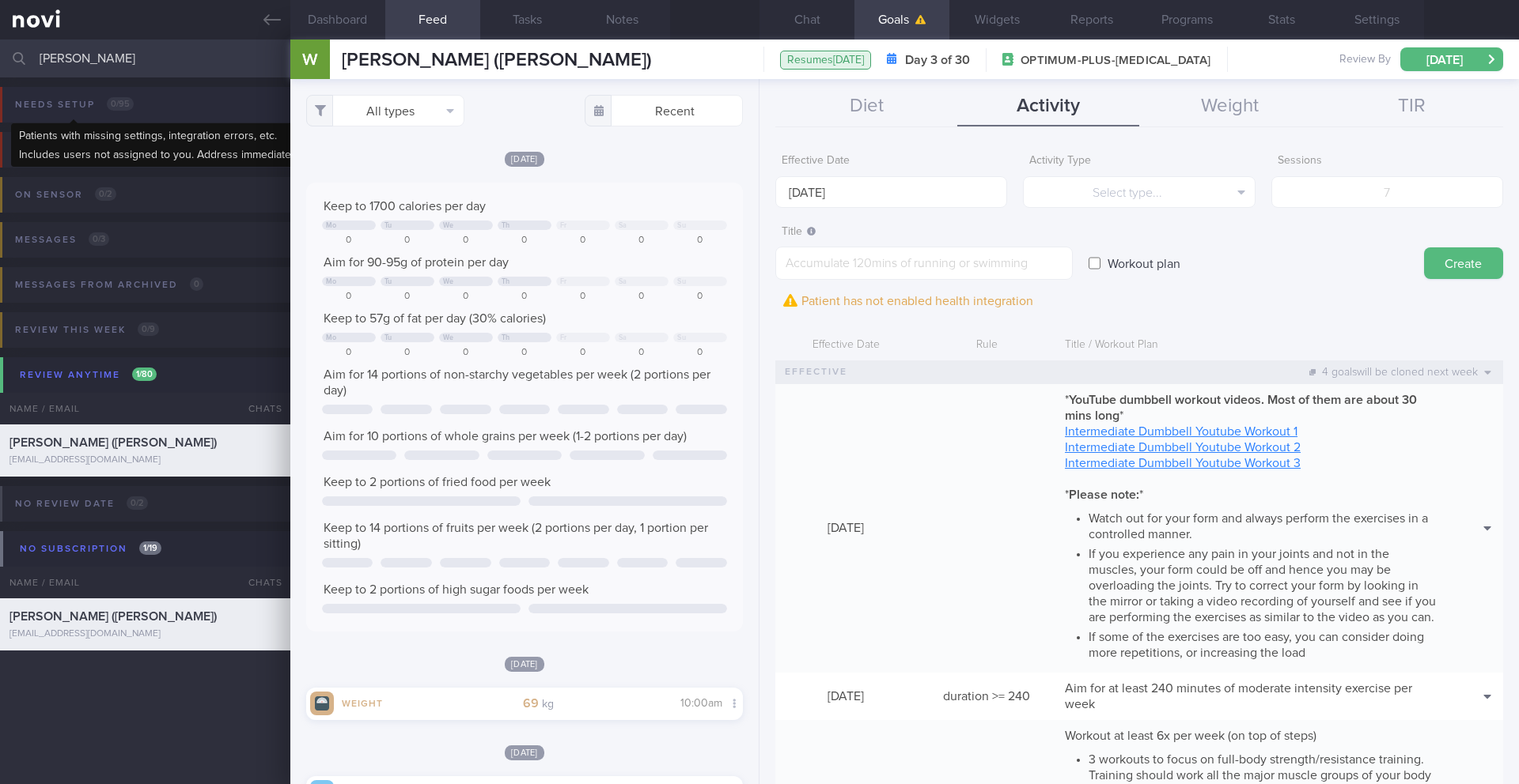
click at [111, 98] on span "0 / 95" at bounding box center [119, 104] width 27 height 14
drag, startPoint x: 128, startPoint y: 59, endPoint x: 59, endPoint y: 58, distance: 69.0
click at [59, 58] on input "[PERSON_NAME]" at bounding box center [760, 58] width 1519 height 38
drag, startPoint x: 221, startPoint y: 62, endPoint x: 15, endPoint y: 58, distance: 206.0
click at [15, 58] on div "[PERSON_NAME] Assigned patients Assigned patients All active patients Archived …" at bounding box center [760, 58] width 1519 height 38
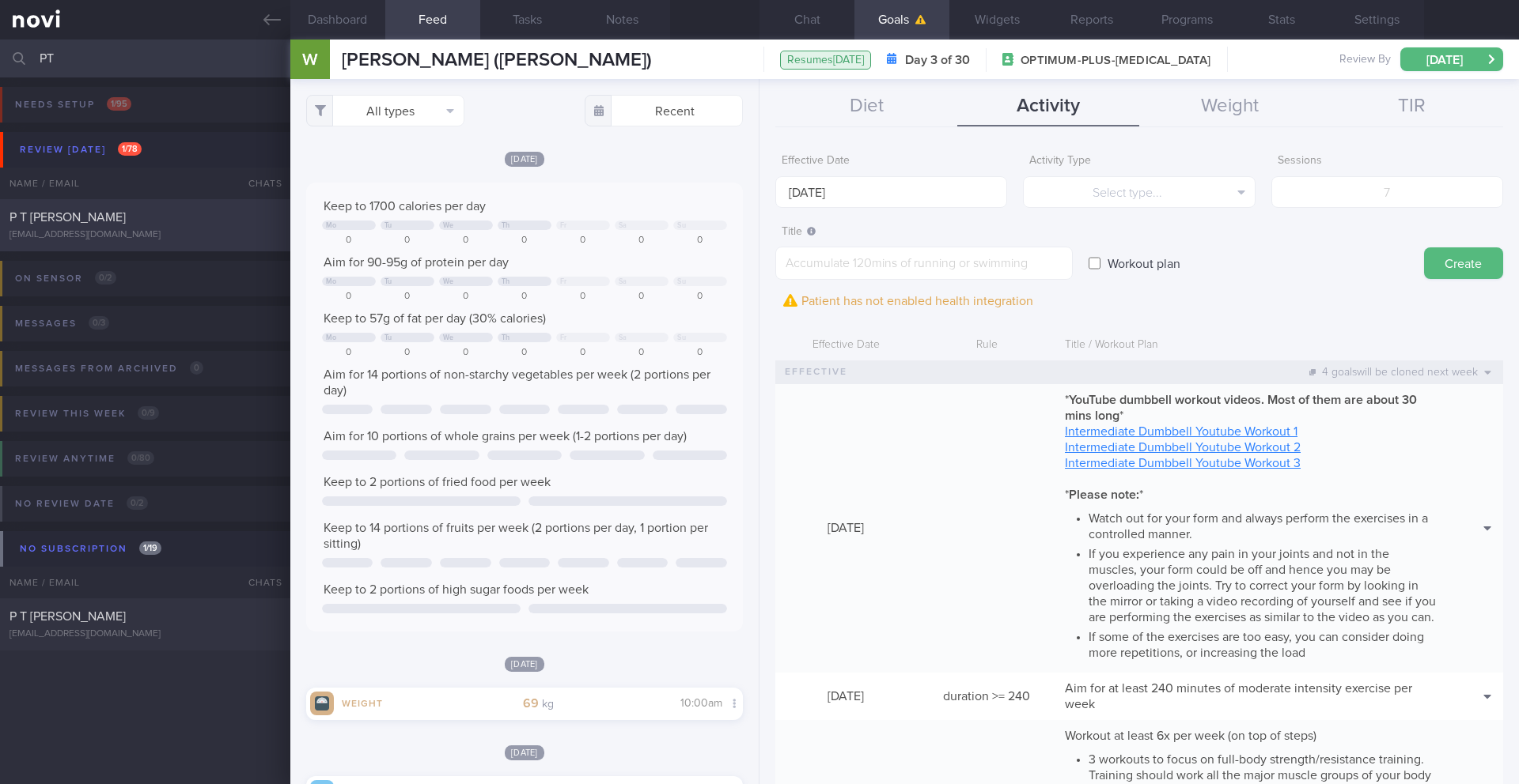
type input "PT"
click at [129, 225] on div "P T [PERSON_NAME]" at bounding box center [142, 217] width 267 height 16
type input "29/8 SAF LIP final R/V"
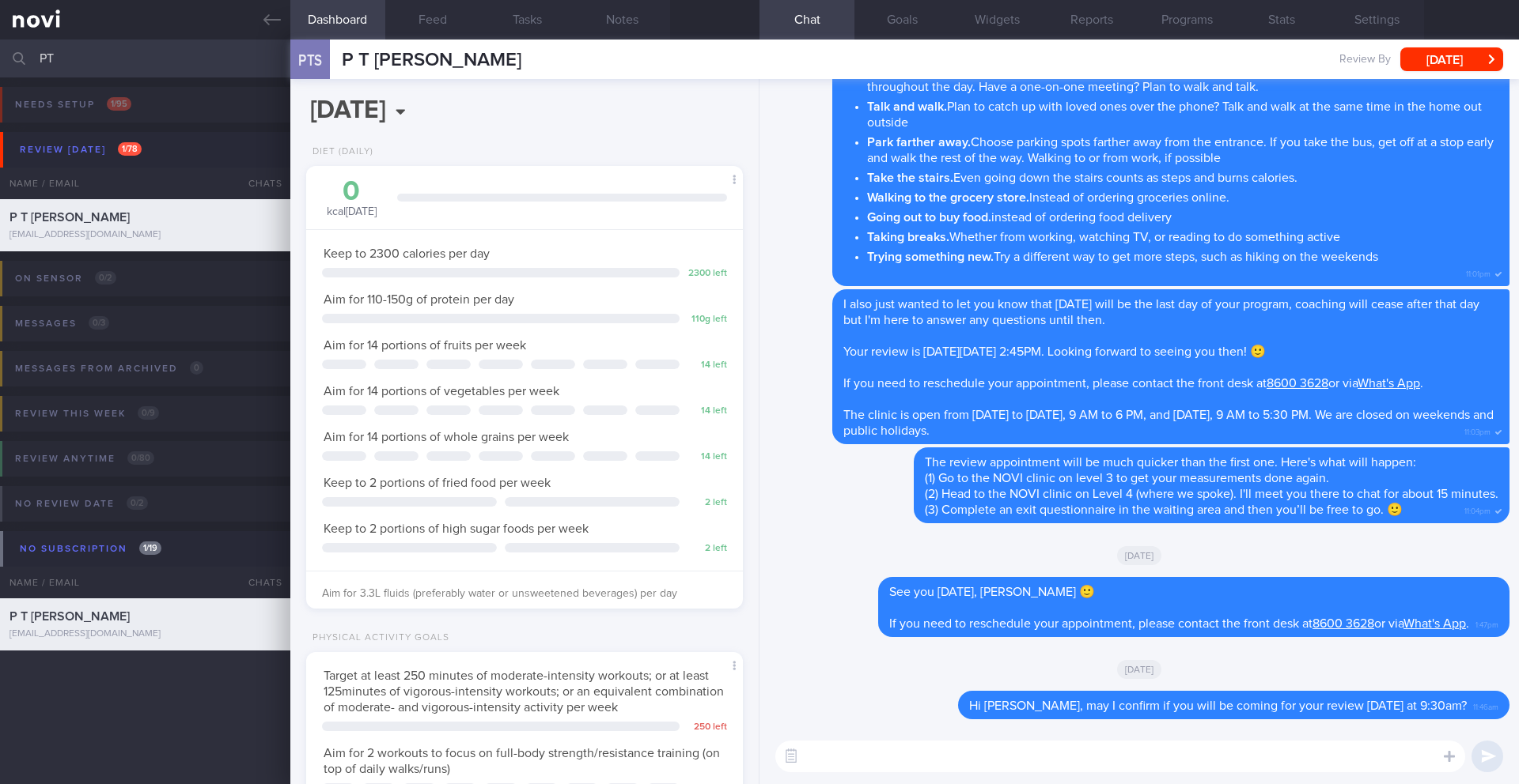
scroll to position [201, 403]
click at [1463, 60] on button "[DATE]" at bounding box center [1451, 59] width 103 height 24
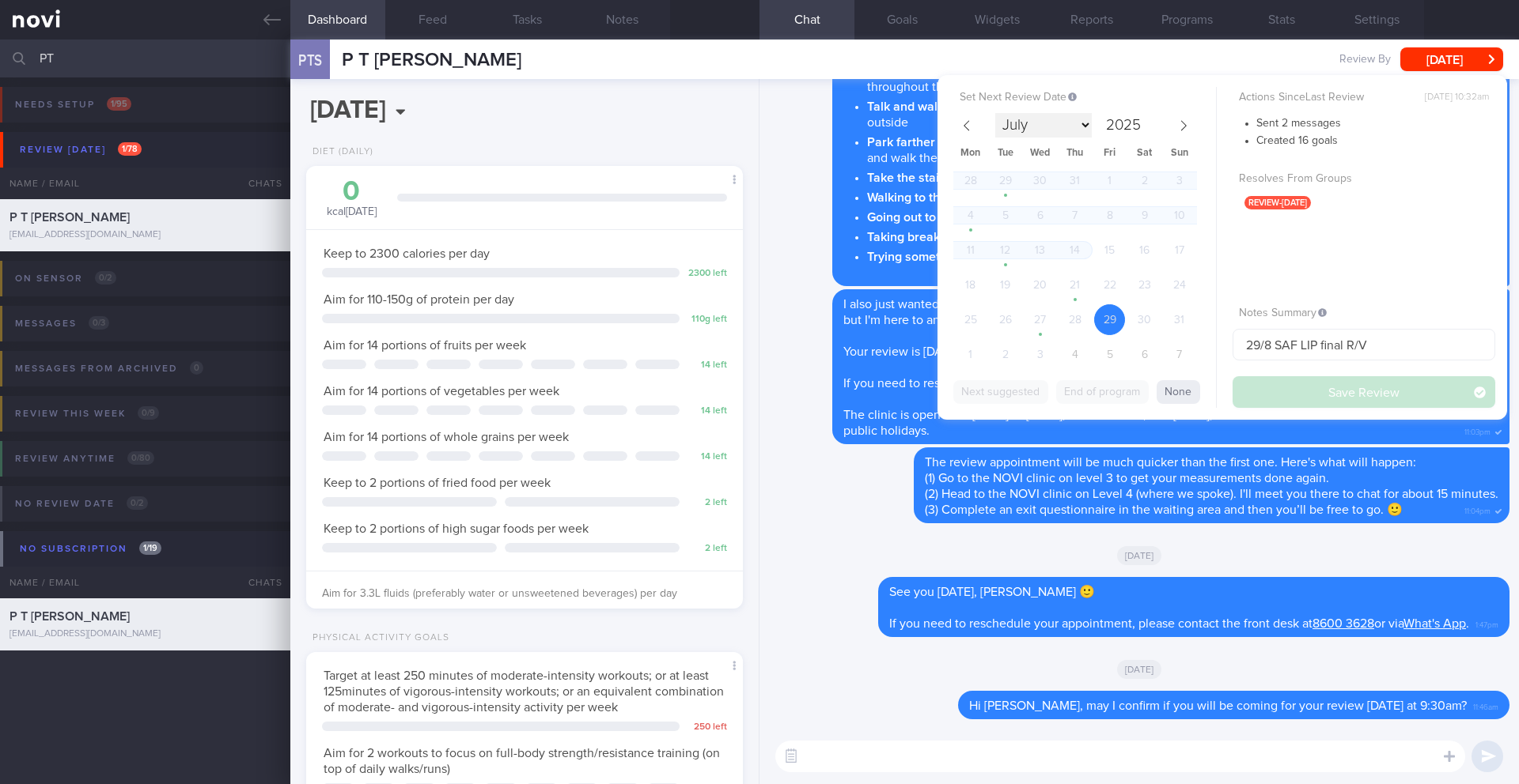
click at [1083, 129] on select "July August September October November December" at bounding box center [1044, 125] width 96 height 25
select select "9"
click at [1041, 241] on span "15" at bounding box center [1040, 250] width 31 height 31
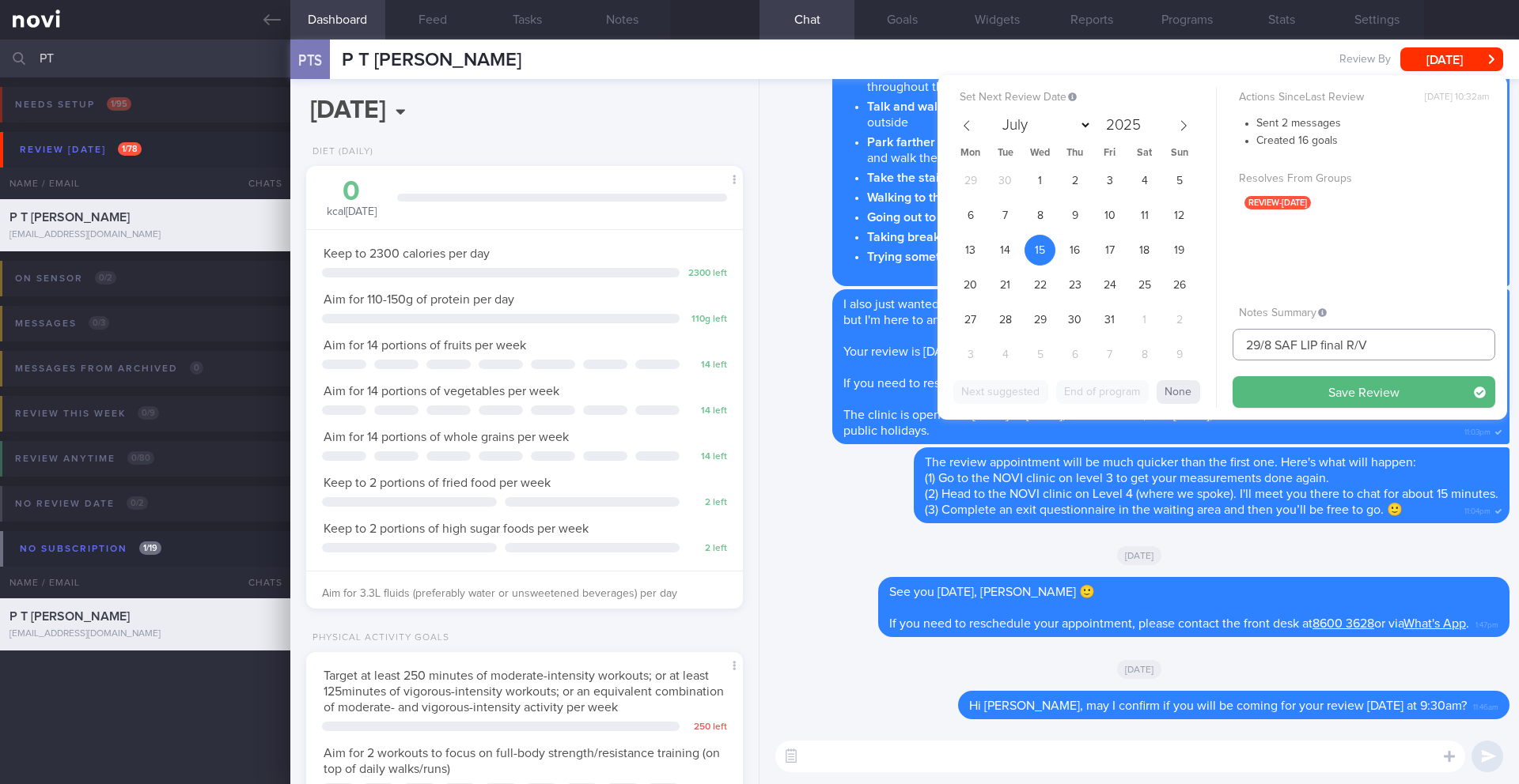
drag, startPoint x: 1272, startPoint y: 343, endPoint x: 1220, endPoint y: 341, distance: 52.0
click at [1220, 341] on div "Set Next Review Date [DATE] July August September October November [DATE] Mon T…" at bounding box center [1223, 247] width 570 height 345
paste input "15-16/10/25 Prep for r/v"
click at [1304, 346] on input "15-16/10/25 Prep for r/vSAF LIP final R/V" at bounding box center [1365, 345] width 263 height 31
drag, startPoint x: 1407, startPoint y: 345, endPoint x: 1495, endPoint y: 346, distance: 88.0
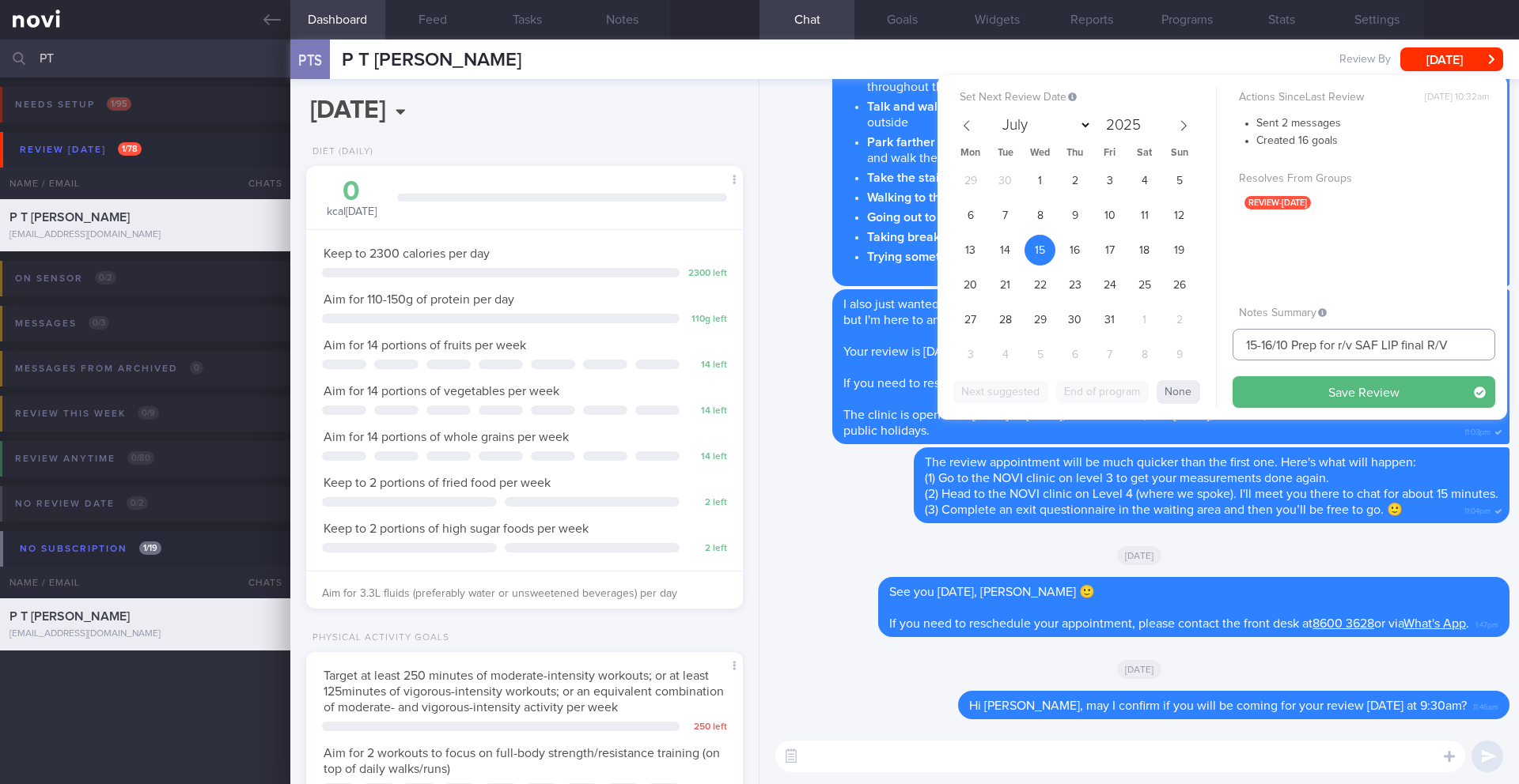
click at [1495, 346] on input "15-16/10 Prep for r/v SAF LIP final R/V" at bounding box center [1365, 345] width 263 height 31
click at [1361, 350] on input "15-16/10 Prep for r/v SAF LIP)" at bounding box center [1365, 345] width 263 height 31
type input "15-16/10 Prep for r/v (SAF LIP)"
click at [1288, 408] on div "Set Next Review Date [DATE] July August September October November [DATE] Mon T…" at bounding box center [1223, 247] width 570 height 345
click at [1288, 403] on button "Save Review" at bounding box center [1365, 392] width 263 height 31
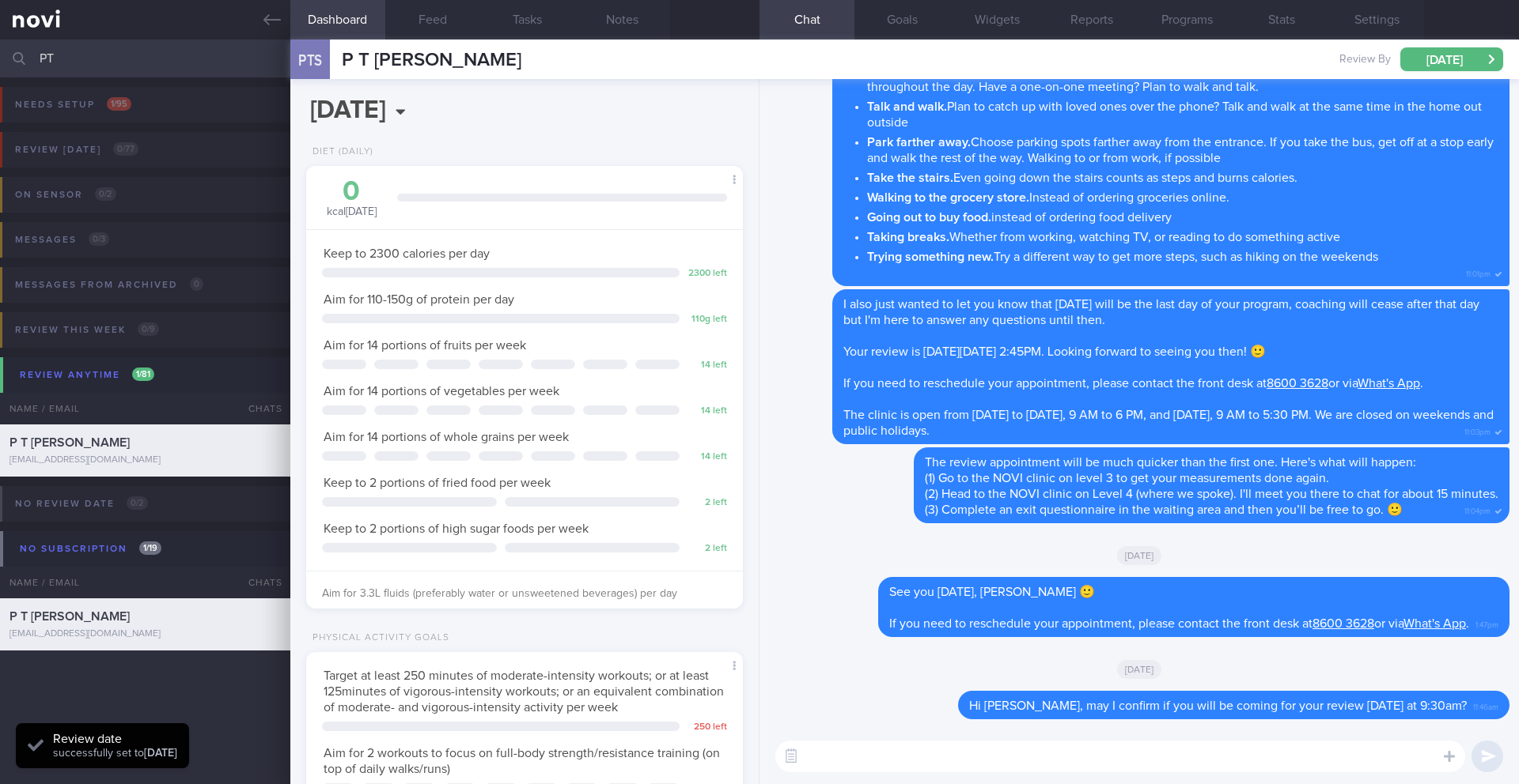
click at [98, 59] on input "PT" at bounding box center [760, 58] width 1519 height 38
type input "P"
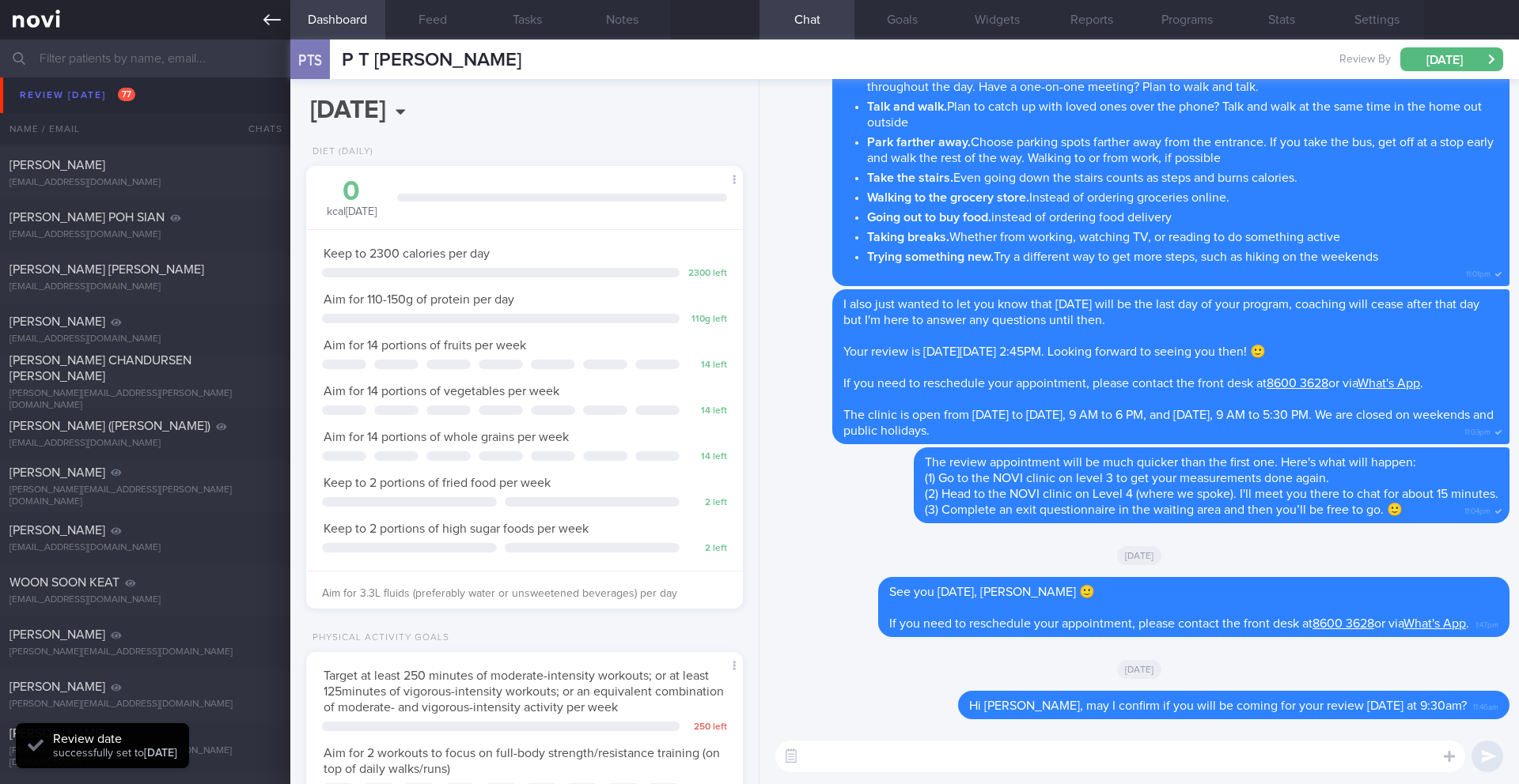
click at [261, 23] on link at bounding box center [145, 19] width 290 height 40
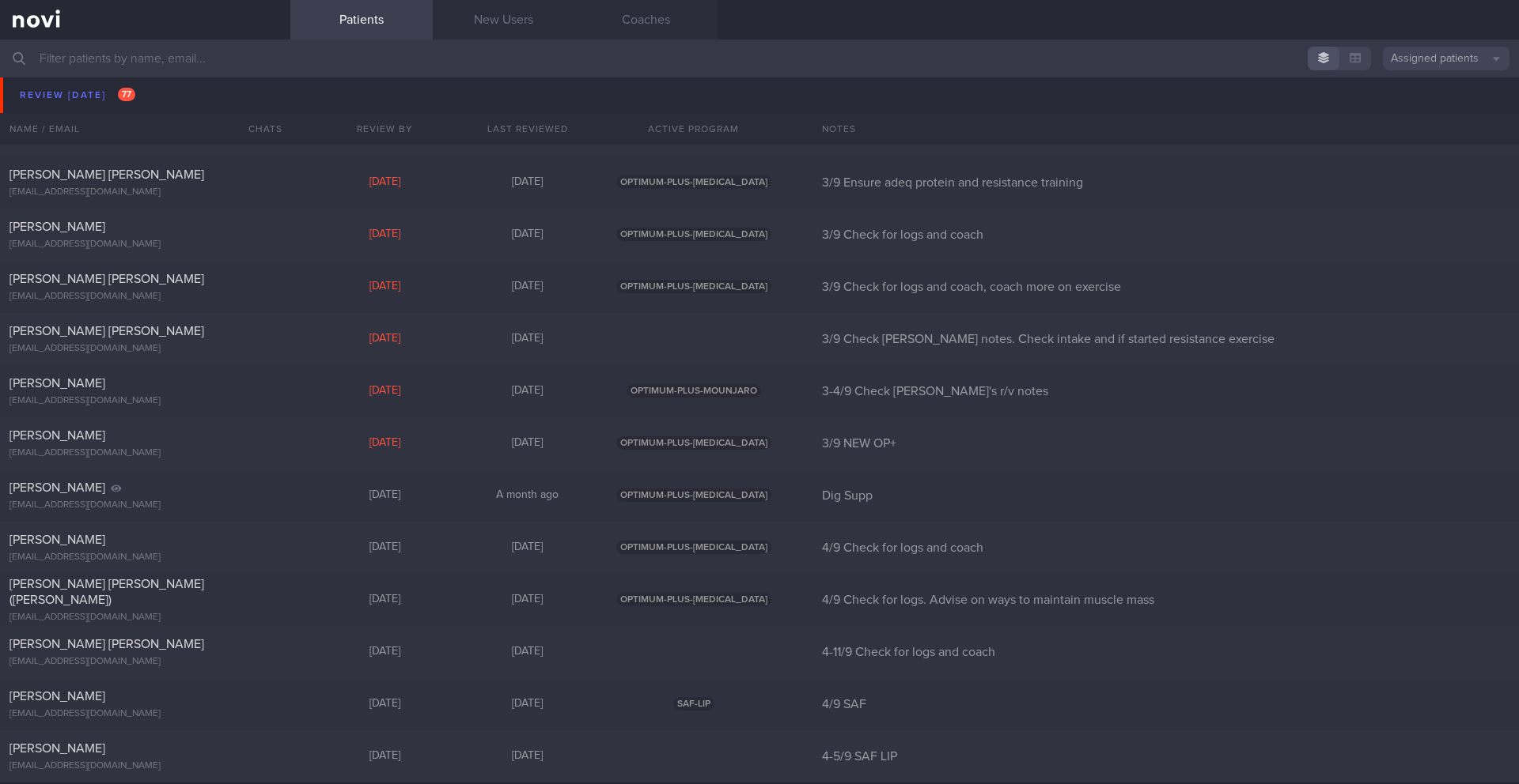
scroll to position [3996, 0]
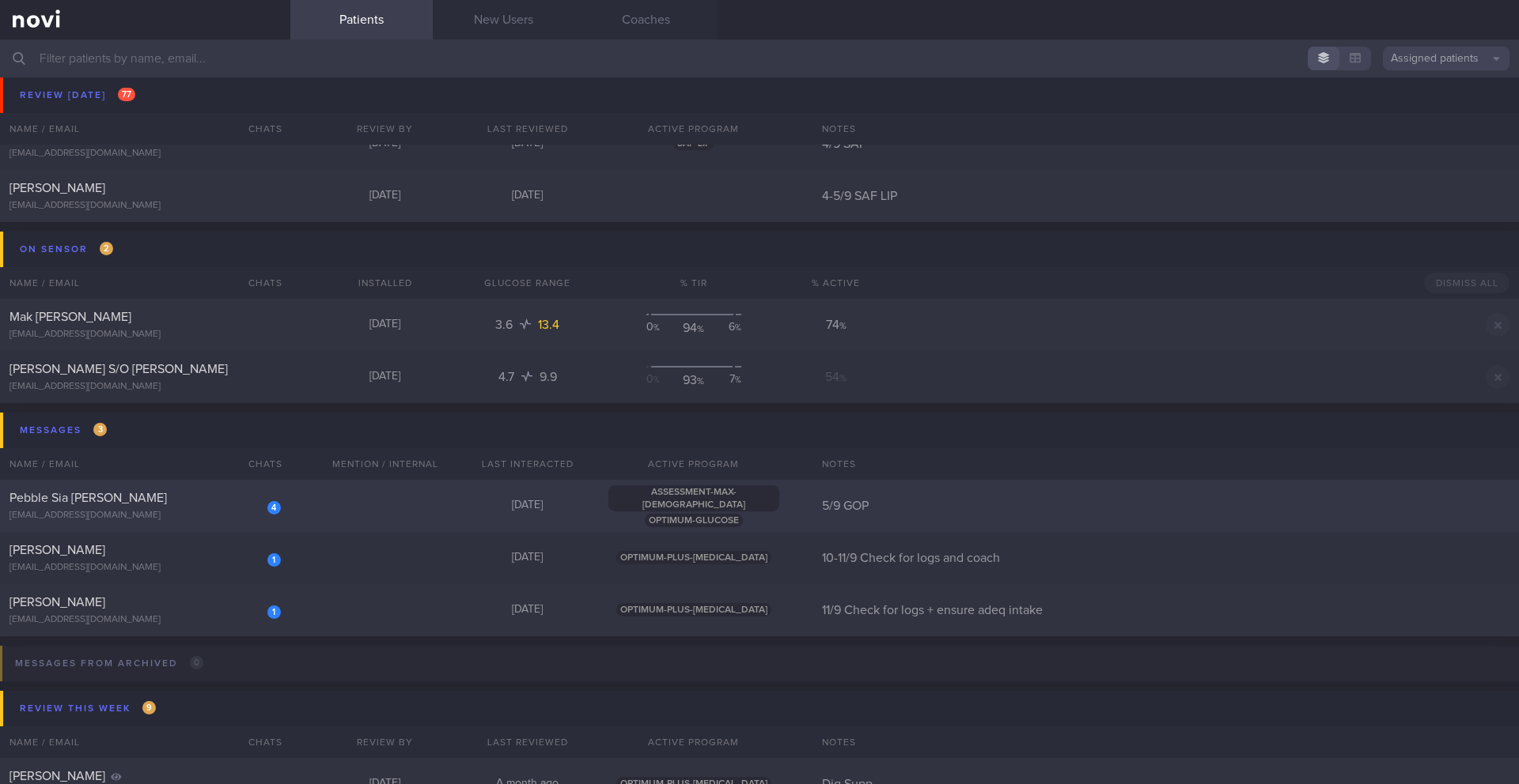
click at [212, 511] on div "[EMAIL_ADDRESS][DOMAIN_NAME]" at bounding box center [144, 516] width 271 height 12
select select "8"
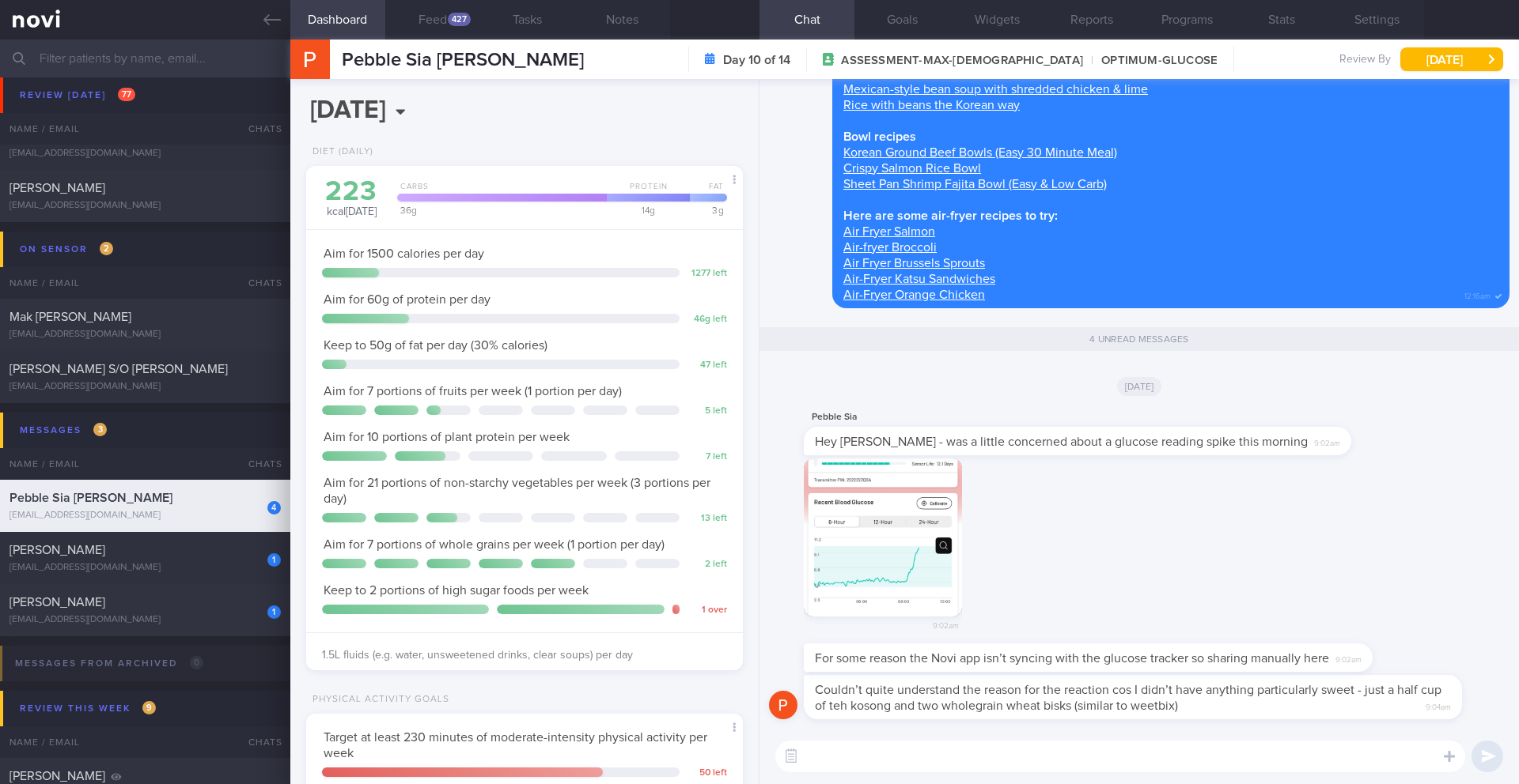
scroll to position [201, 403]
click at [463, 67] on span "Pebble Sia [PERSON_NAME]" at bounding box center [463, 60] width 242 height 19
copy div "Pebble Sia [PERSON_NAME] Pebble Sia [PERSON_NAME] [EMAIL_ADDRESS][DOMAIN_NAME]"
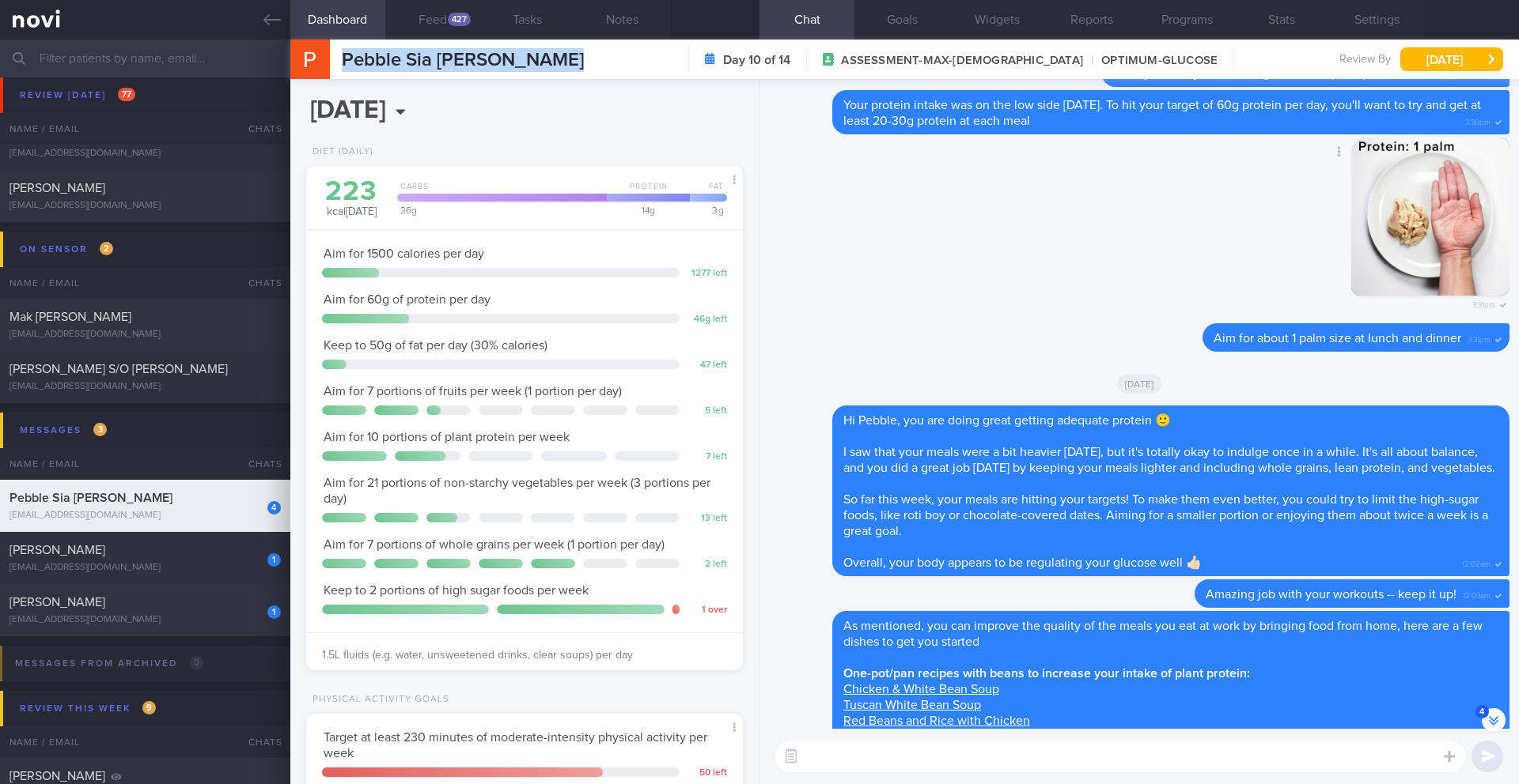
scroll to position [-714, 0]
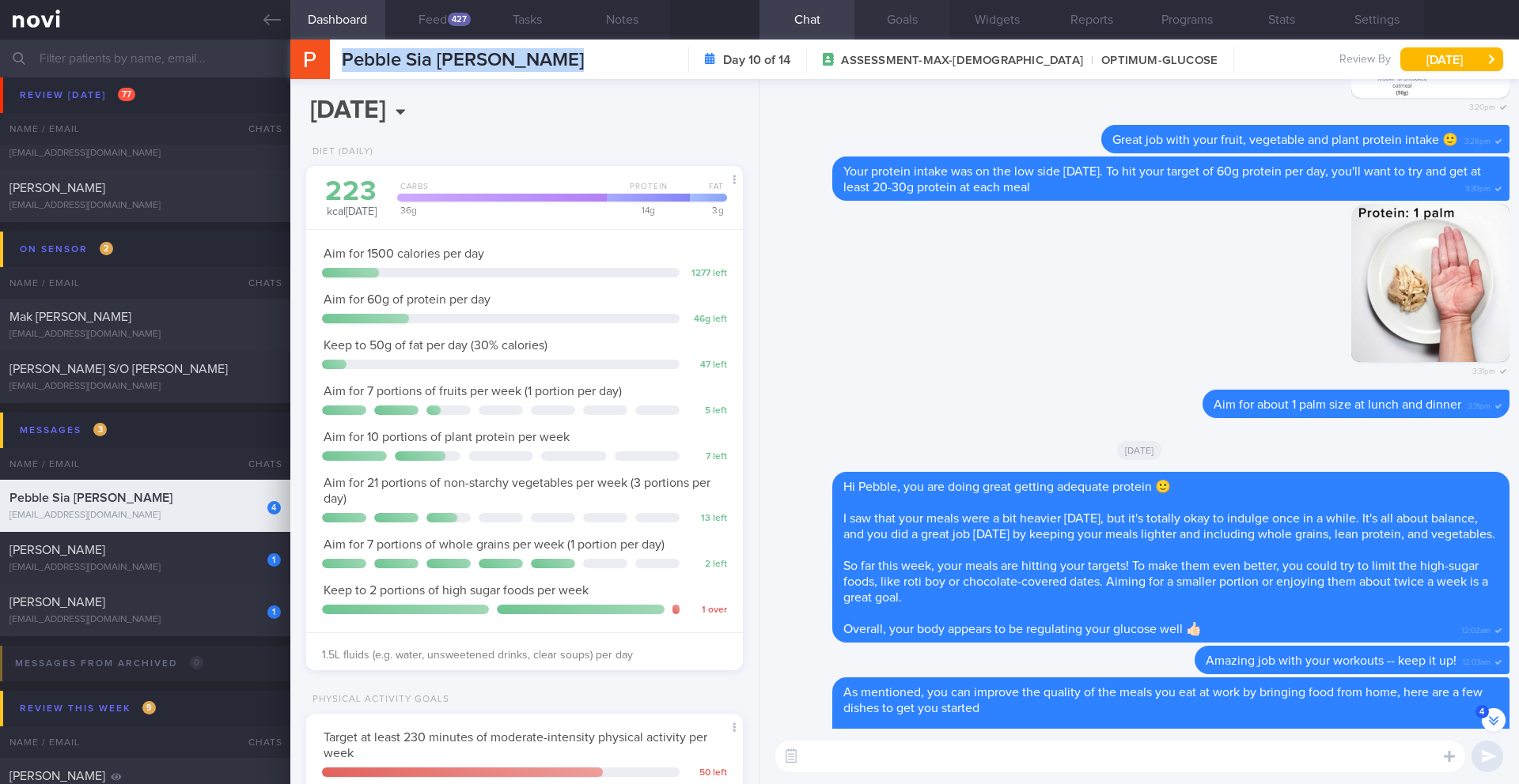
click at [914, 26] on button "Goals" at bounding box center [902, 19] width 95 height 40
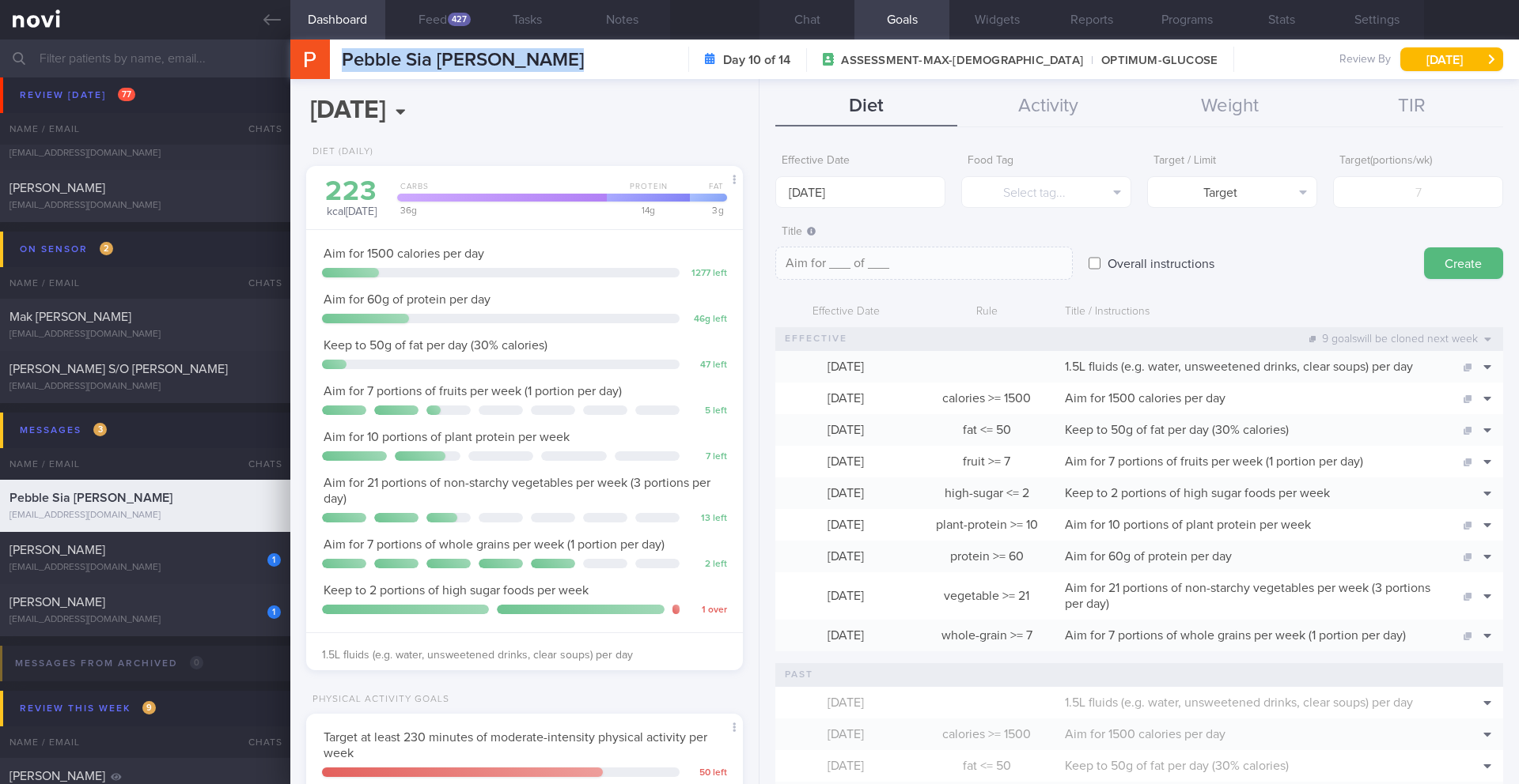
scroll to position [-668, 0]
click at [1008, 18] on button "Widgets" at bounding box center [996, 19] width 95 height 40
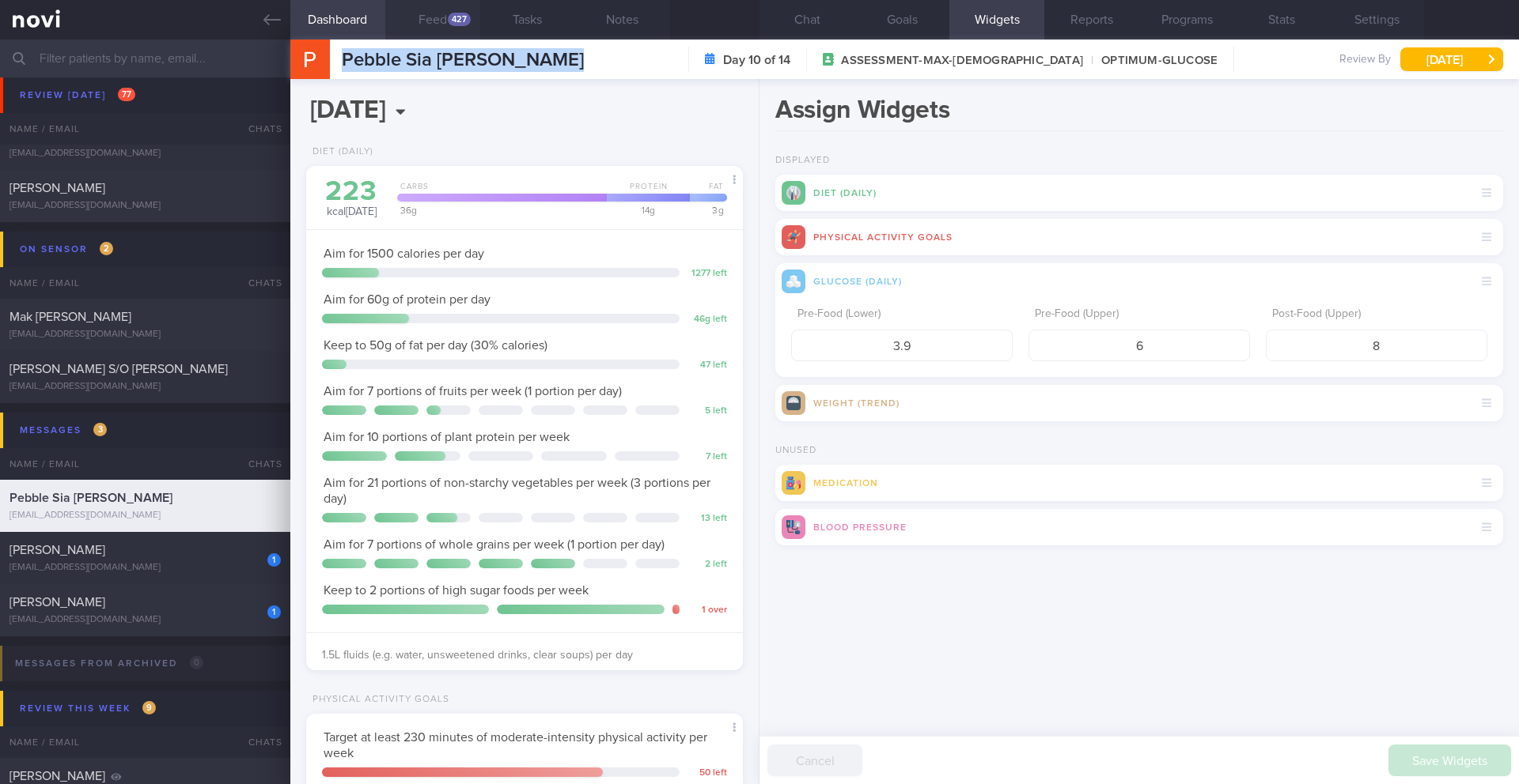
click at [442, 25] on button "Feed 427" at bounding box center [433, 19] width 95 height 40
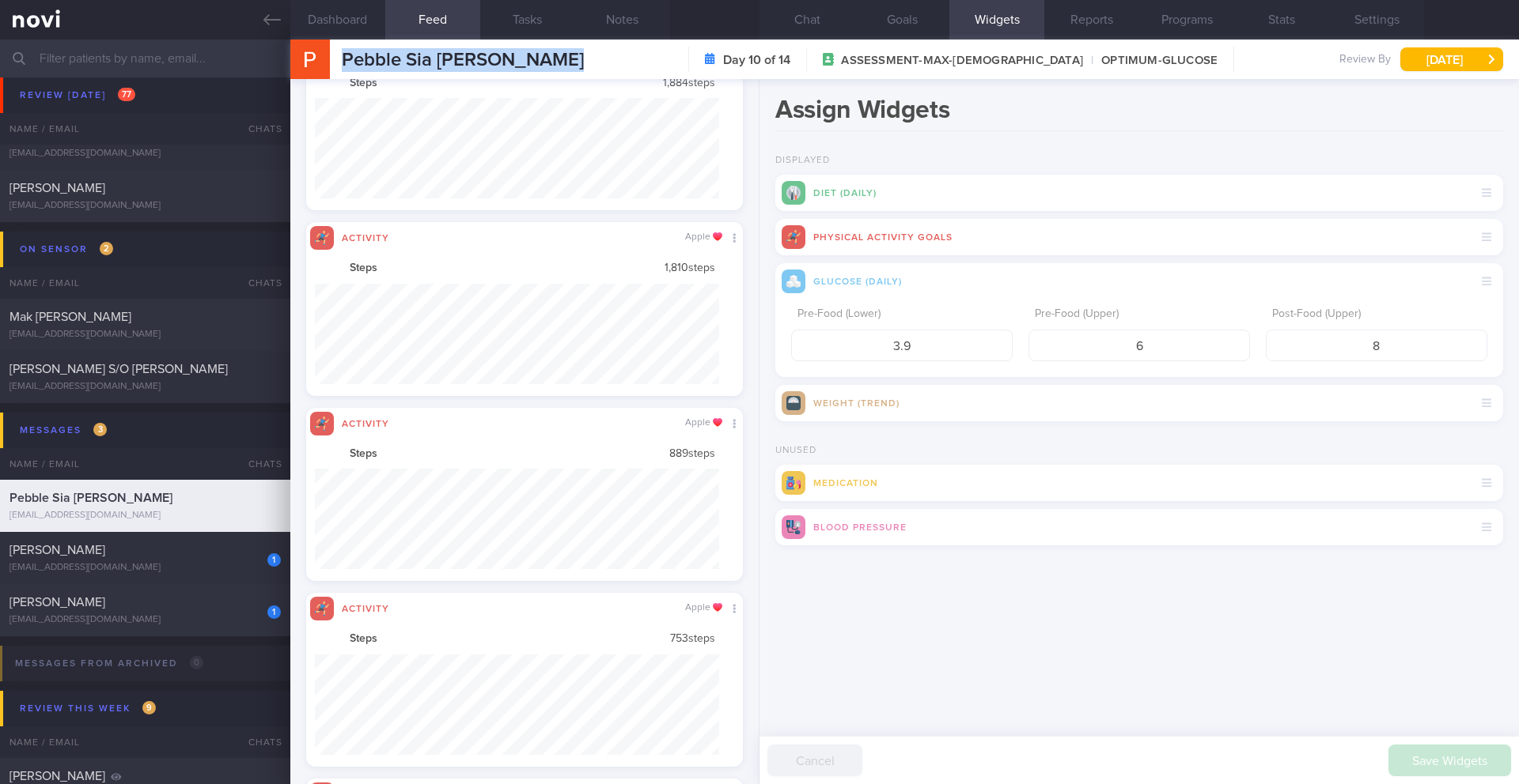
scroll to position [962, 0]
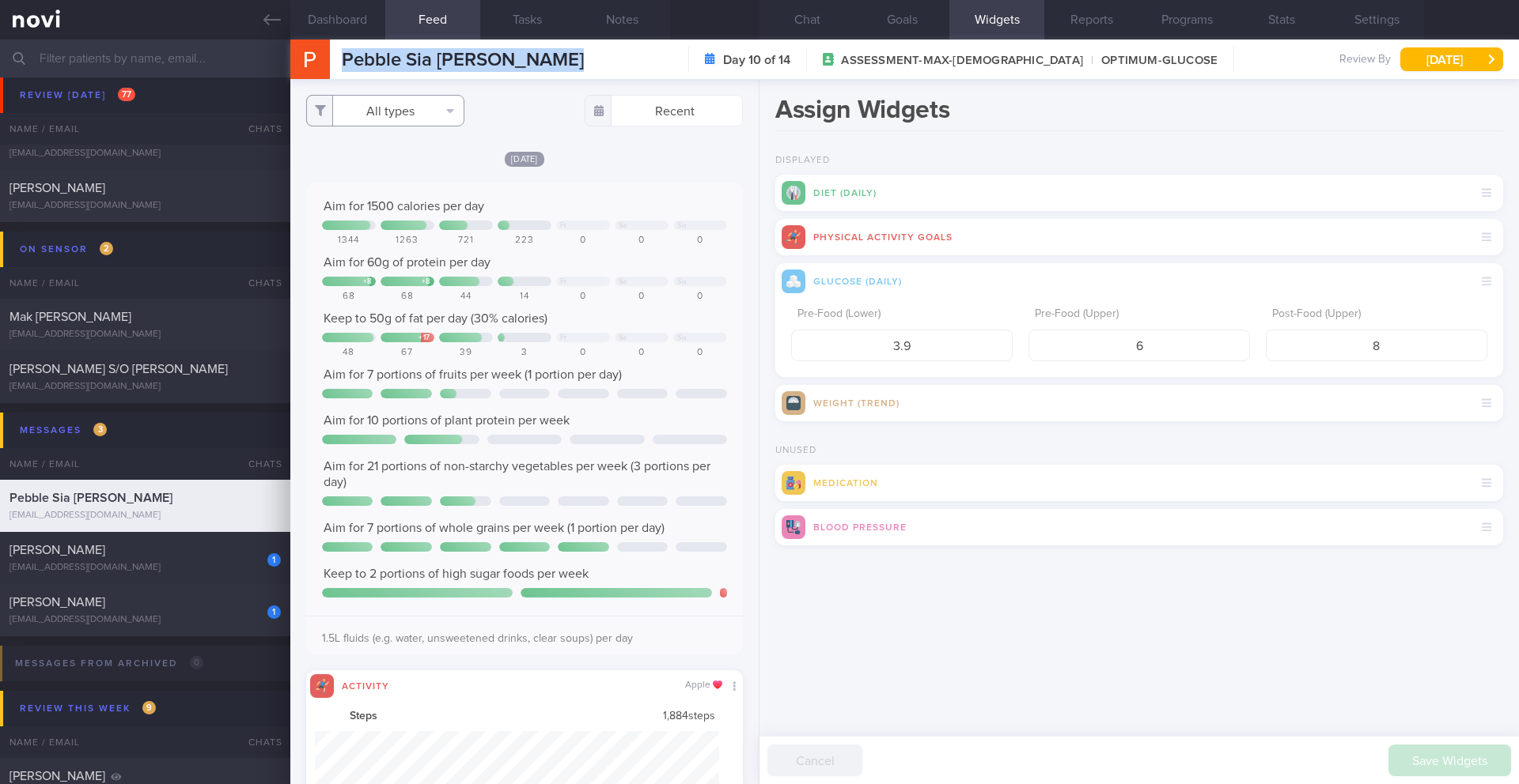
click at [416, 111] on button "All types" at bounding box center [385, 111] width 158 height 31
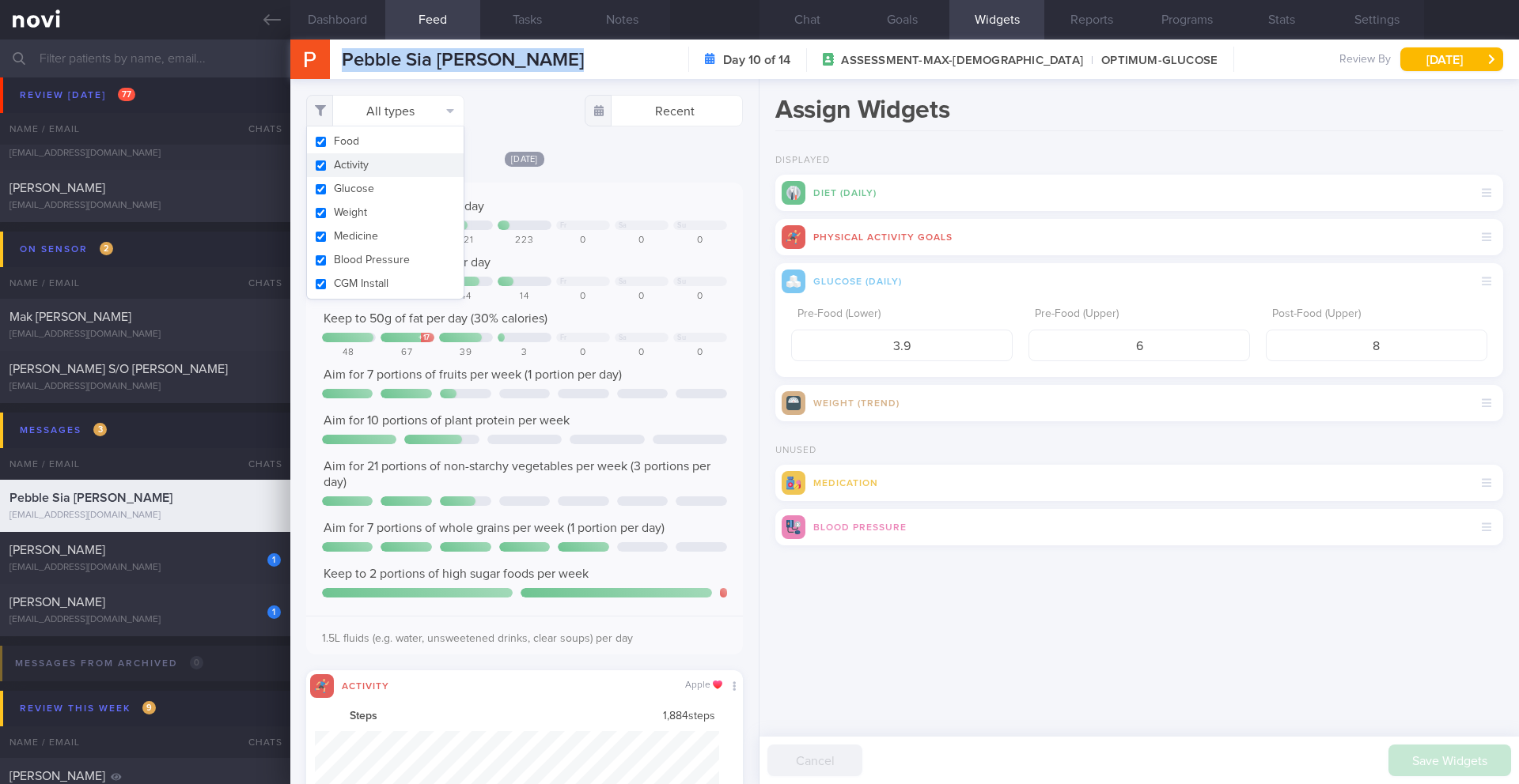
click at [404, 165] on button "Activity" at bounding box center [385, 165] width 156 height 24
checkbox input "false"
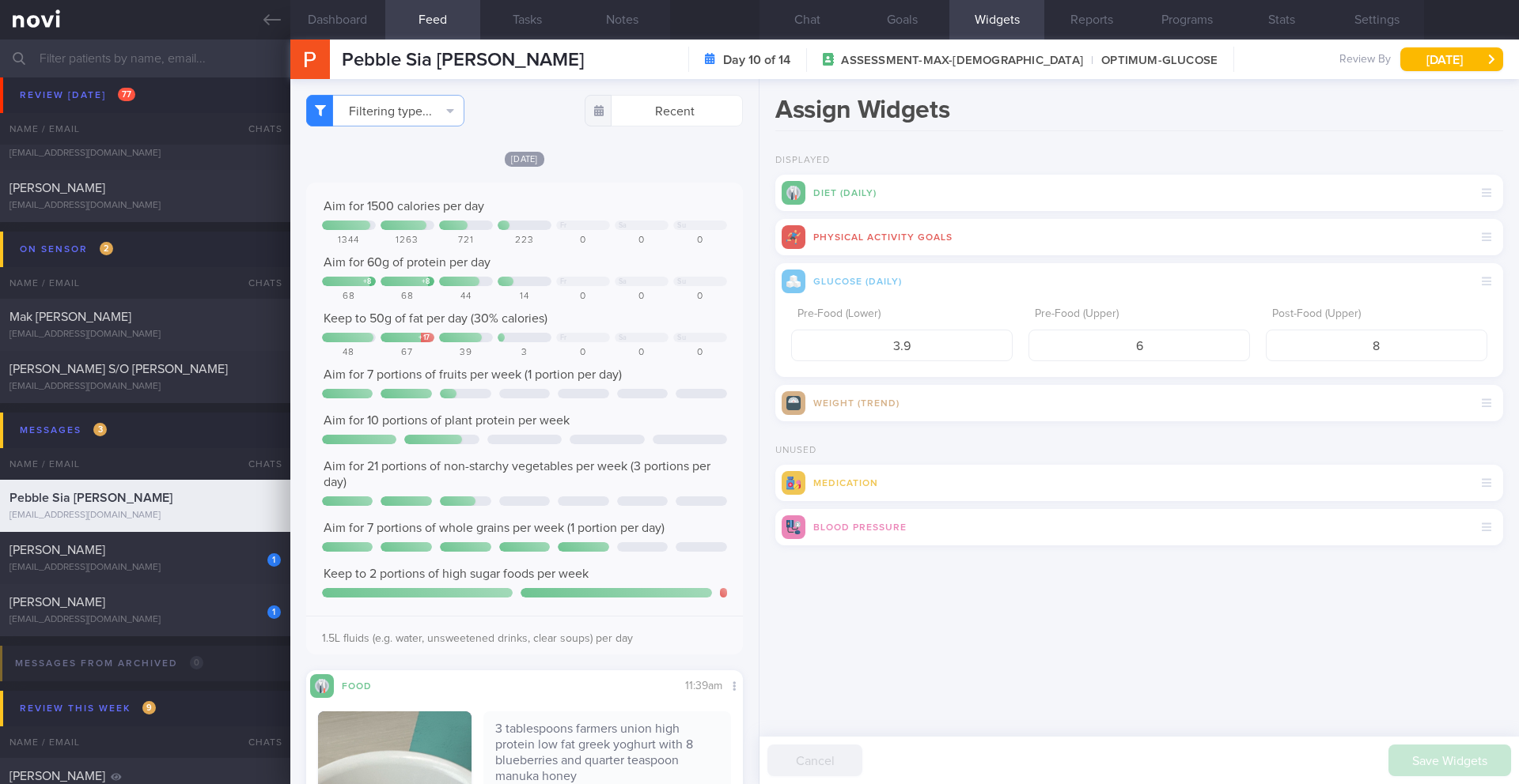
click at [676, 134] on div "Filtering type... Food Activity Glucose Weight Medicine Blood Pressure [MEDICAL…" at bounding box center [525, 432] width 468 height 705
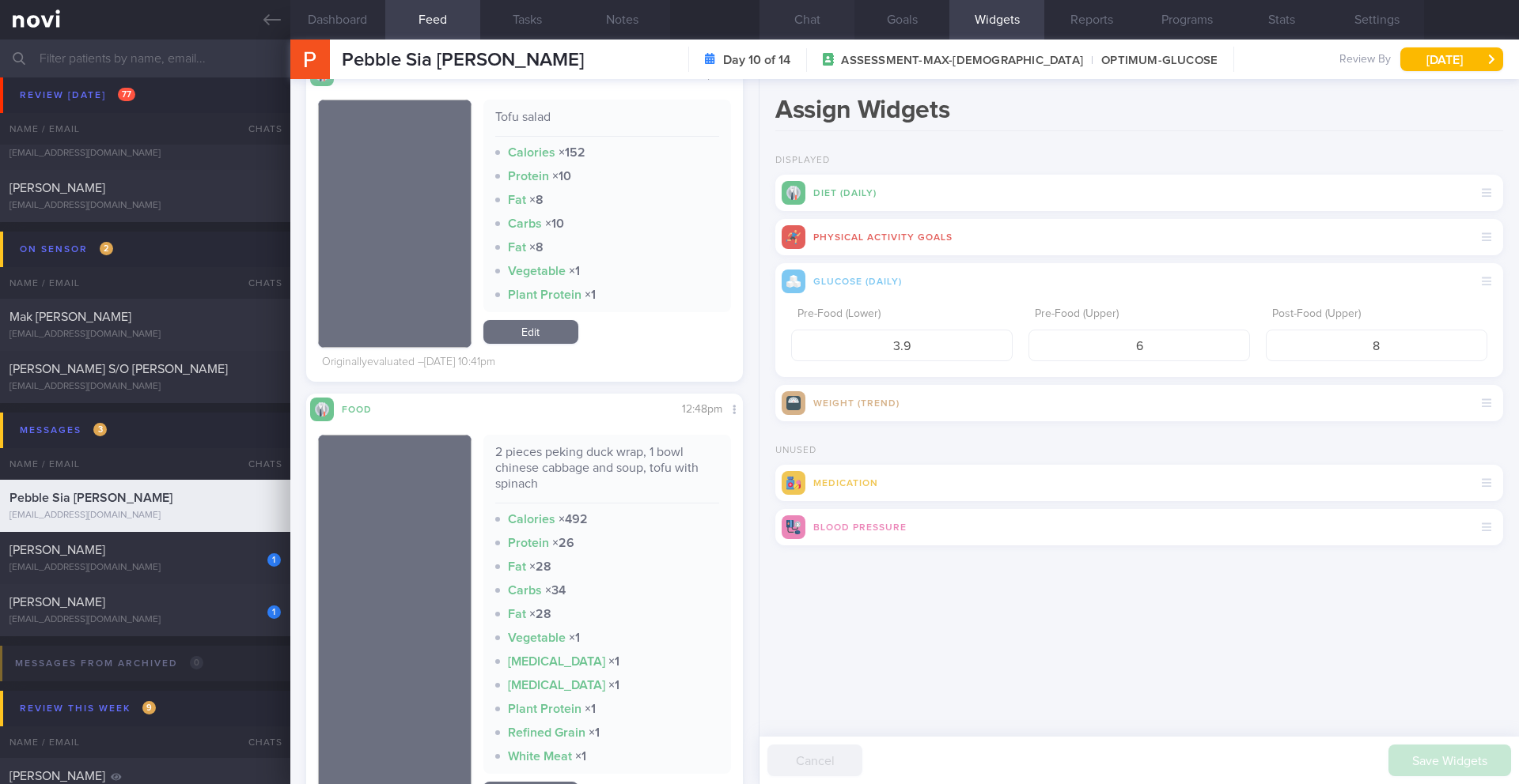
click at [815, 27] on button "Chat" at bounding box center [807, 19] width 95 height 40
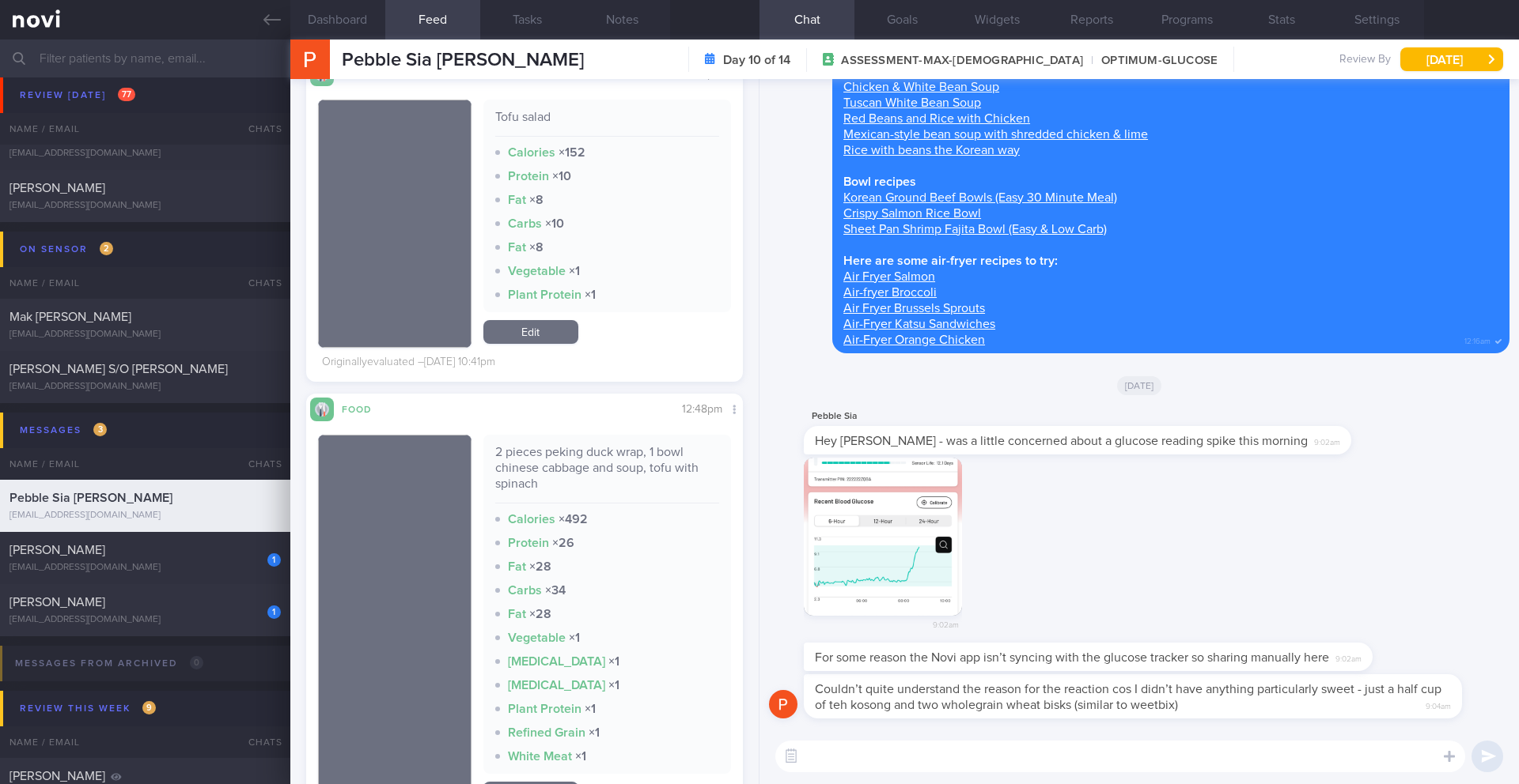
click at [1000, 746] on textarea at bounding box center [1120, 756] width 690 height 31
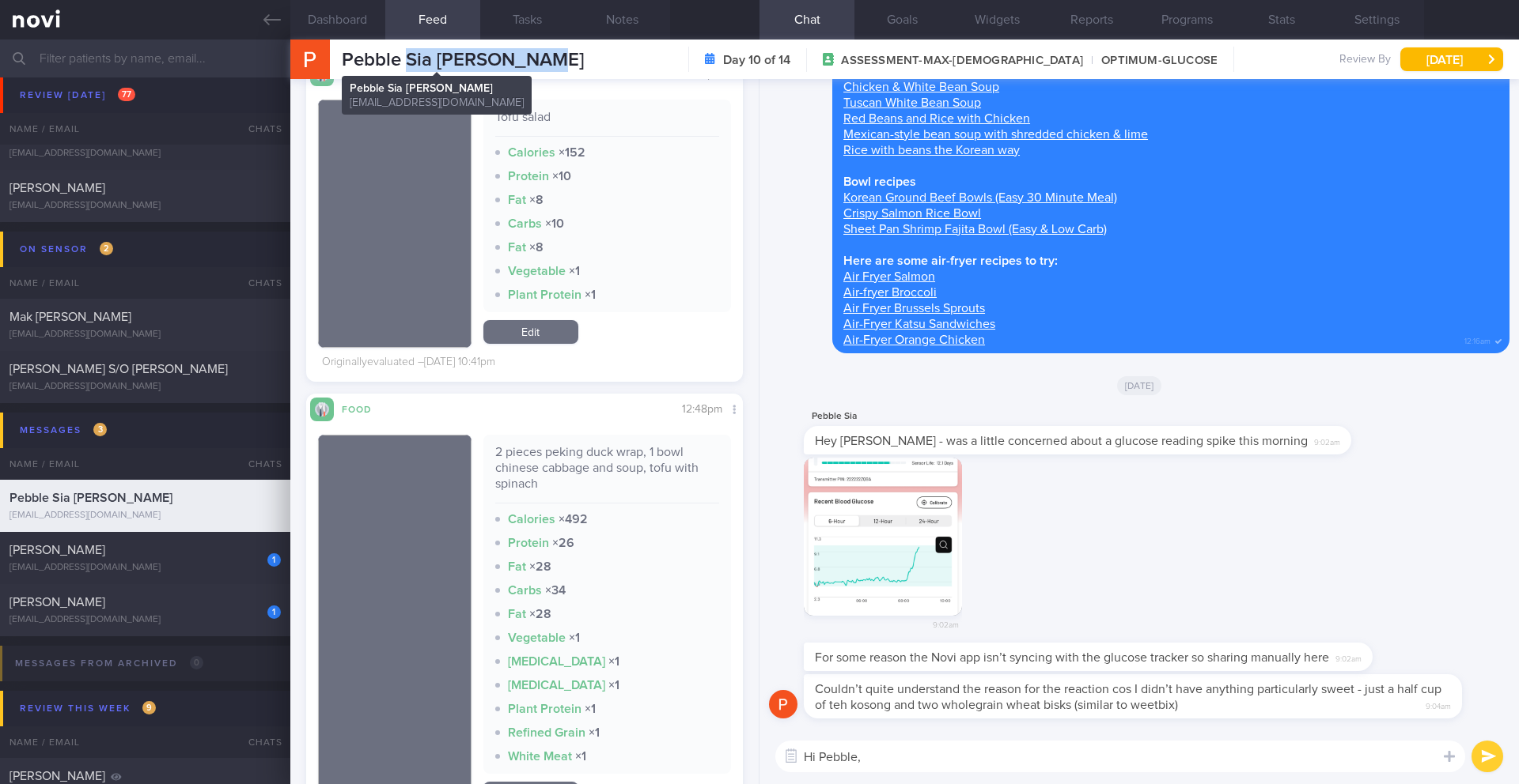
drag, startPoint x: 527, startPoint y: 62, endPoint x: 403, endPoint y: 63, distance: 124.0
click at [406, 67] on span "Pebble Sia [PERSON_NAME]" at bounding box center [463, 60] width 242 height 19
click at [471, 63] on span "Pebble Sia [PERSON_NAME]" at bounding box center [463, 60] width 242 height 19
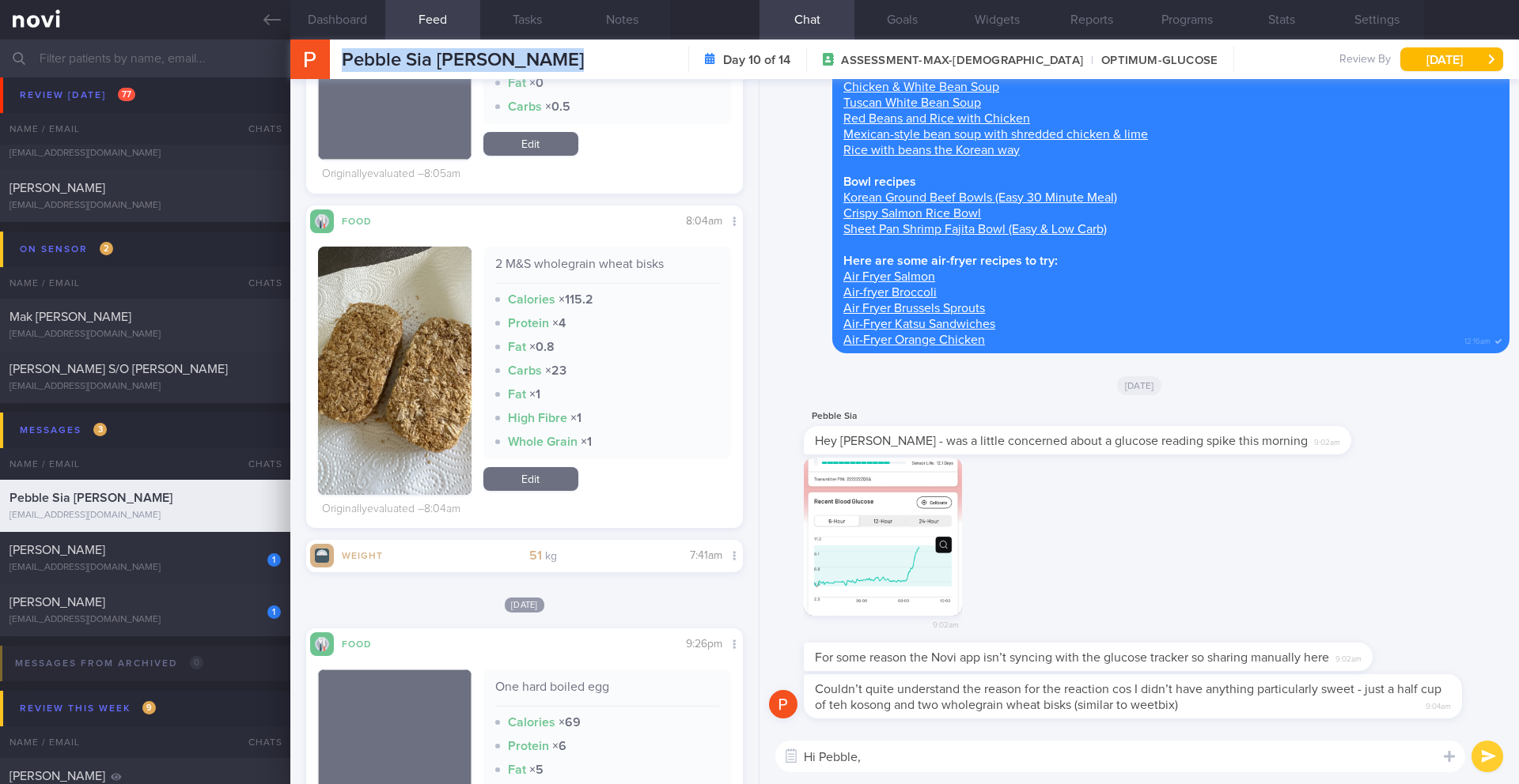
scroll to position [1133, 0]
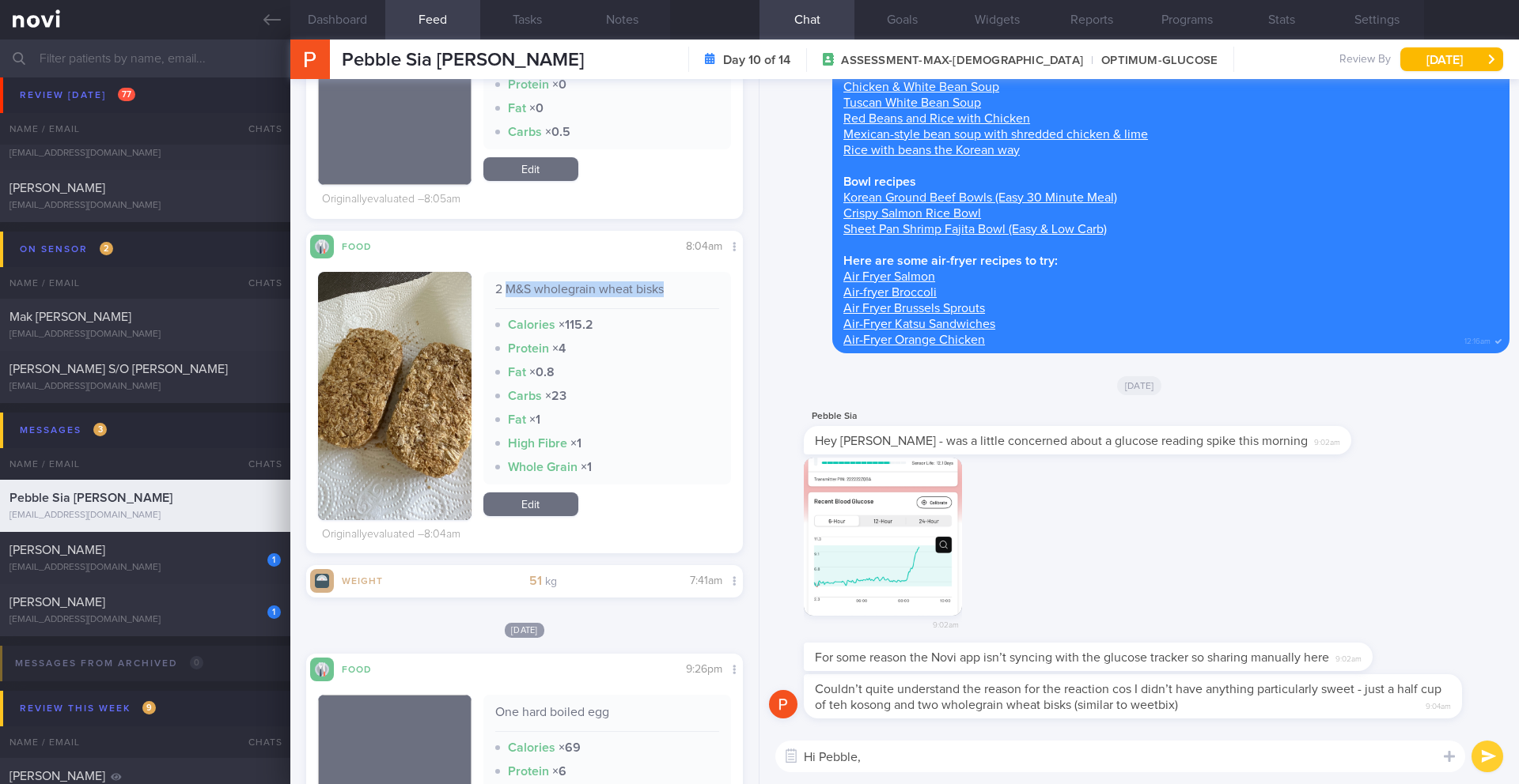
drag, startPoint x: 503, startPoint y: 290, endPoint x: 670, endPoint y: 285, distance: 167.1
click at [670, 285] on div "2 M&S wholegrain wheat bisks" at bounding box center [607, 295] width 225 height 28
copy div "M&S wholegrain wheat bisks"
click at [900, 762] on textarea "Hi Pebble," at bounding box center [1120, 756] width 690 height 31
drag, startPoint x: 883, startPoint y: 758, endPoint x: 868, endPoint y: 757, distance: 15.0
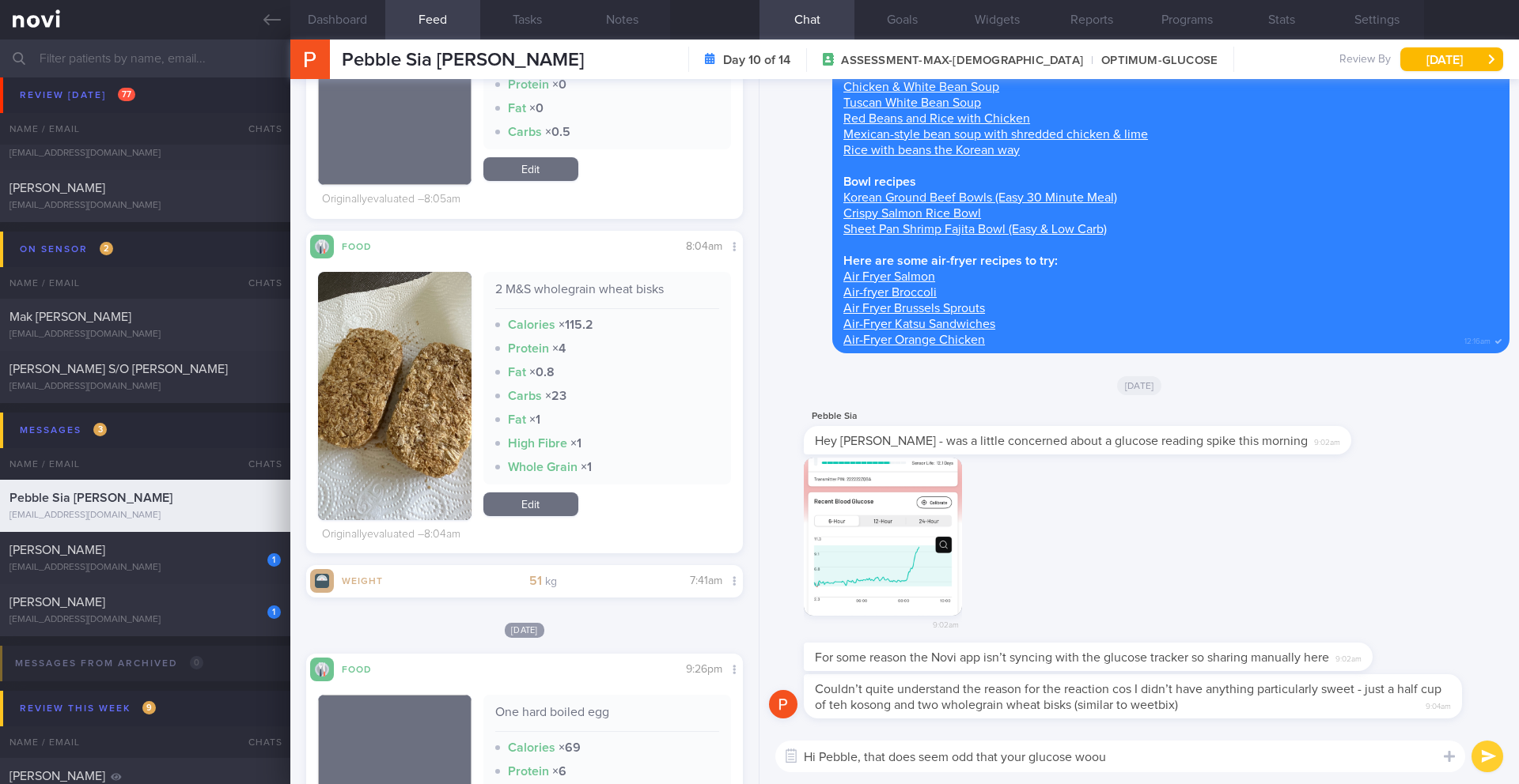
click at [868, 757] on textarea "Hi Pebble, that does seem odd that your glucose woou" at bounding box center [1120, 756] width 690 height 31
drag, startPoint x: 889, startPoint y: 762, endPoint x: 867, endPoint y: 760, distance: 22.1
click at [867, 760] on textarea "Hi Pebble, that does seem odd that your glucose woou" at bounding box center [1120, 756] width 690 height 31
click at [1096, 758] on textarea "Hi Pebble, it does seem odd that your glucose woou" at bounding box center [1120, 756] width 690 height 31
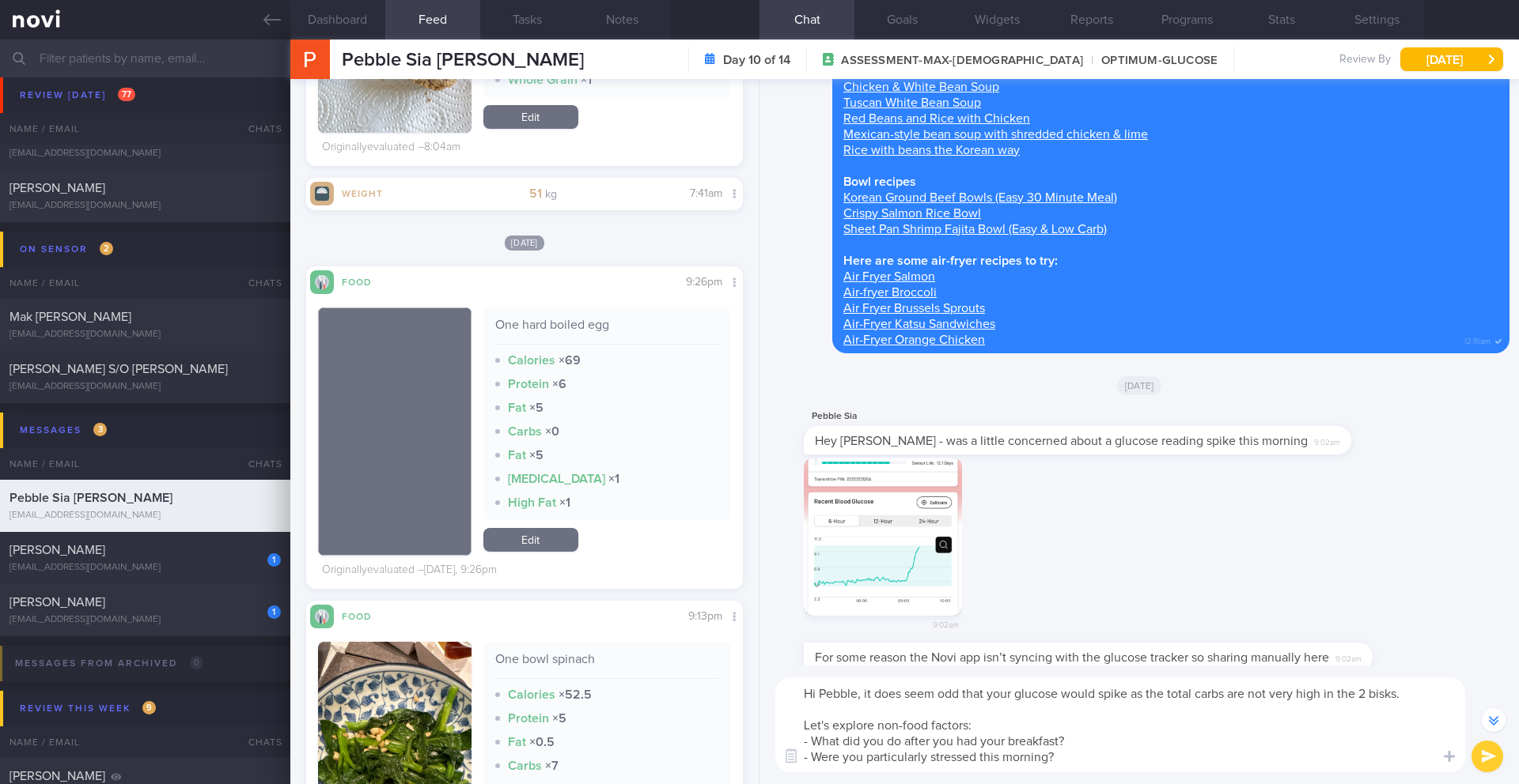
scroll to position [960, 0]
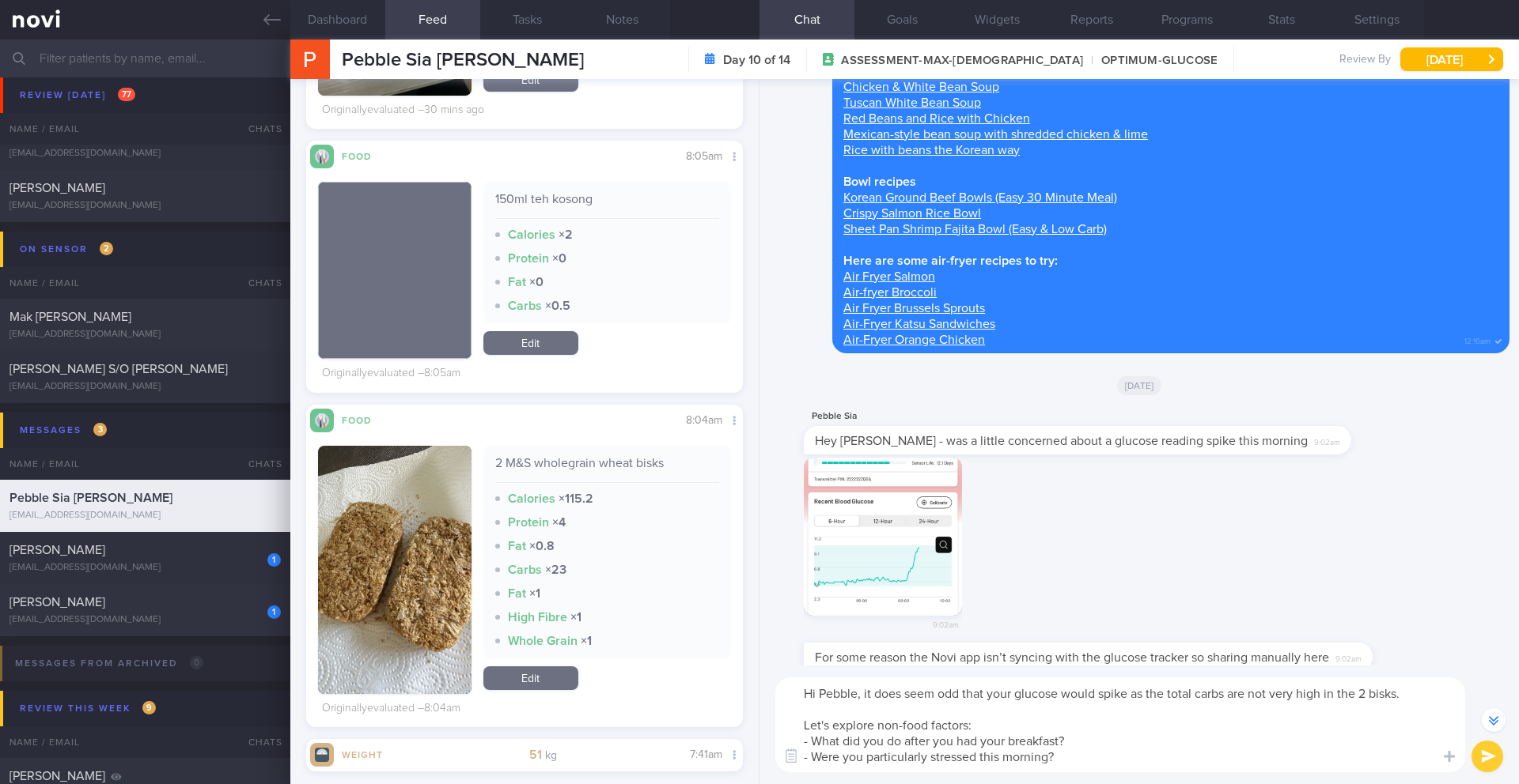
click at [858, 721] on textarea "Hi Pebble, it does seem odd that your glucose would spike as the total carbs ar…" at bounding box center [1120, 725] width 690 height 95
click at [858, 711] on textarea "Hi Pebble, it does seem odd that your glucose would spike as the total carbs ar…" at bounding box center [1120, 725] width 690 height 95
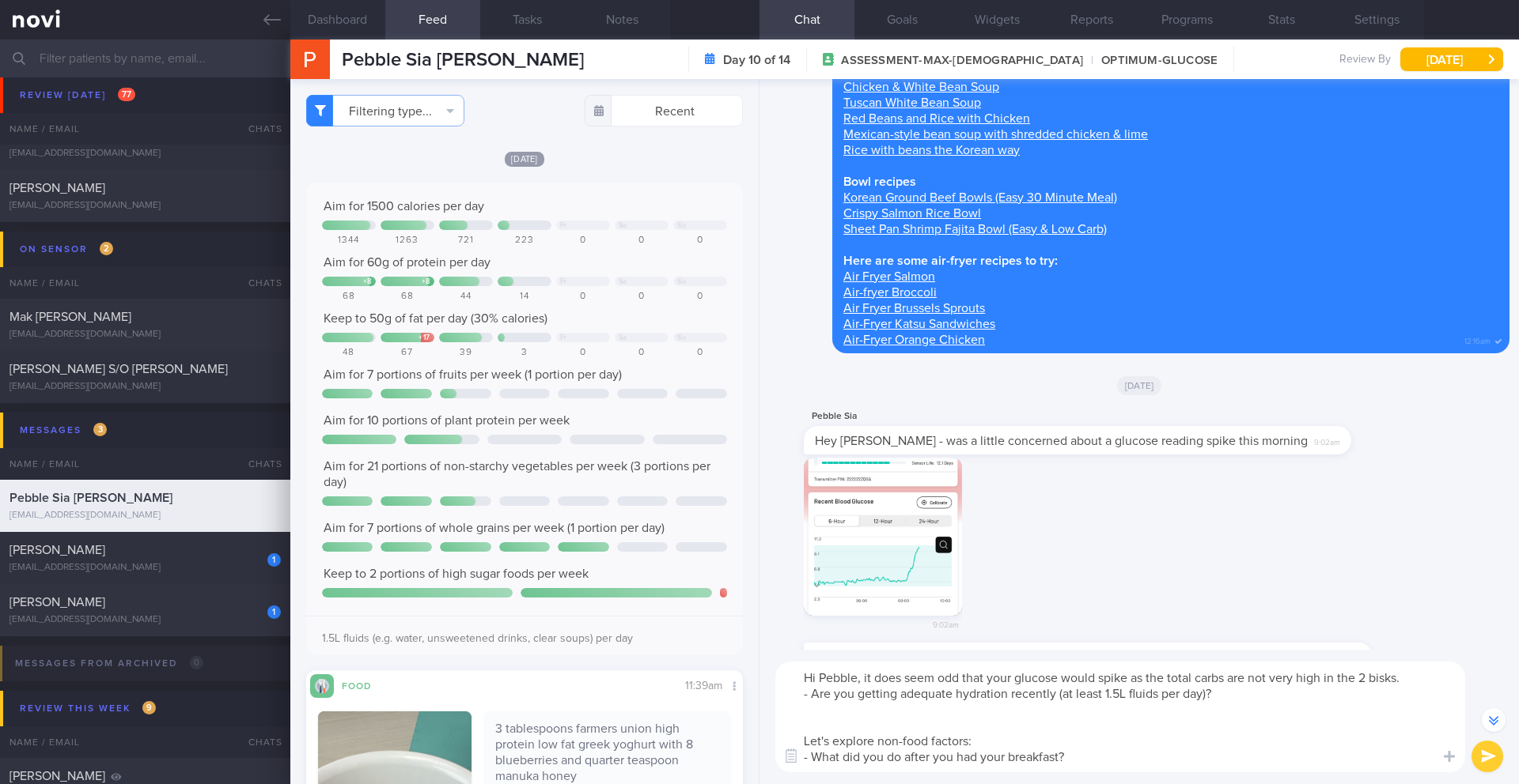
scroll to position [-94, 0]
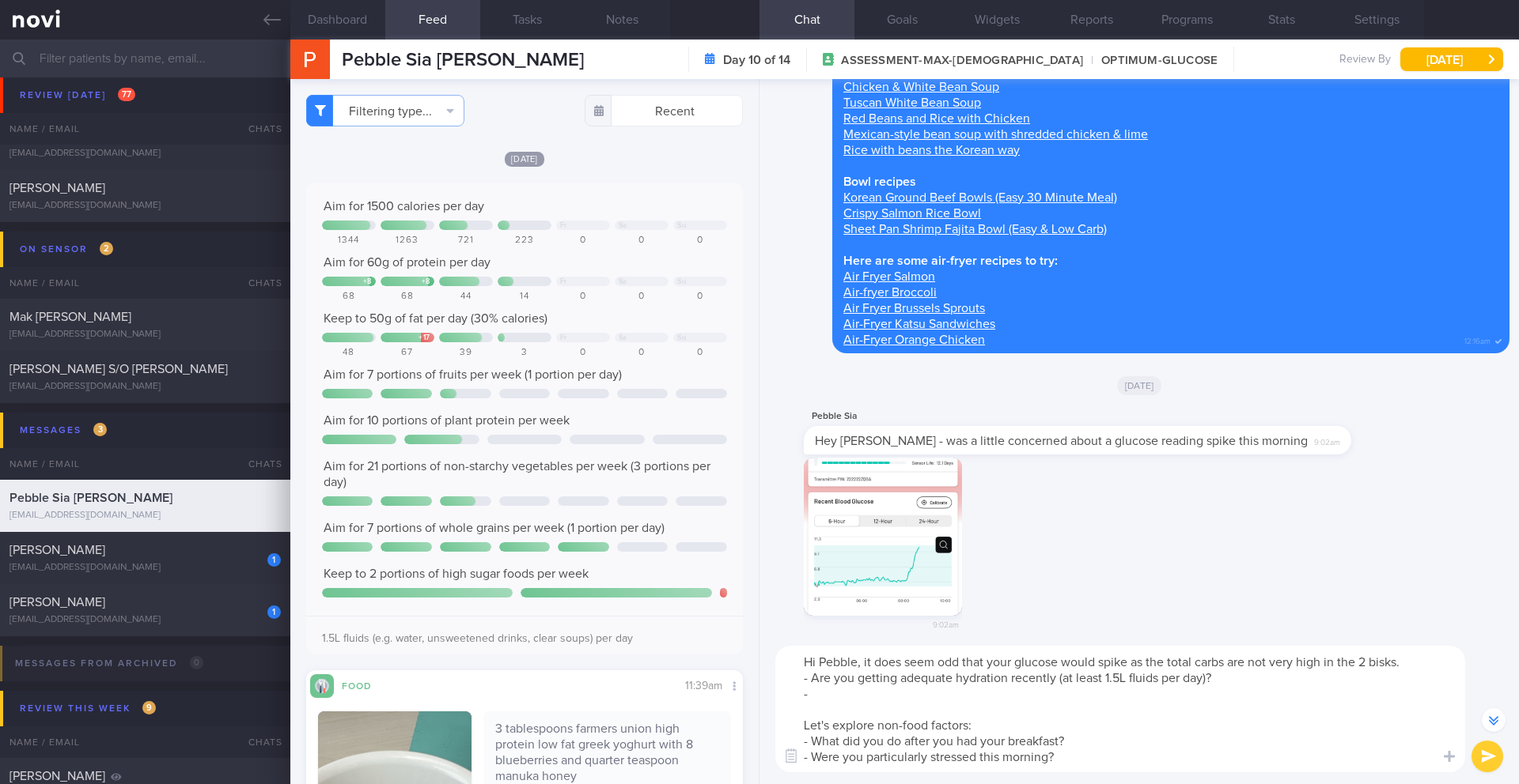
click at [811, 746] on textarea "Hi Pebble, it does seem odd that your glucose would spike as the total carbs ar…" at bounding box center [1120, 709] width 690 height 127
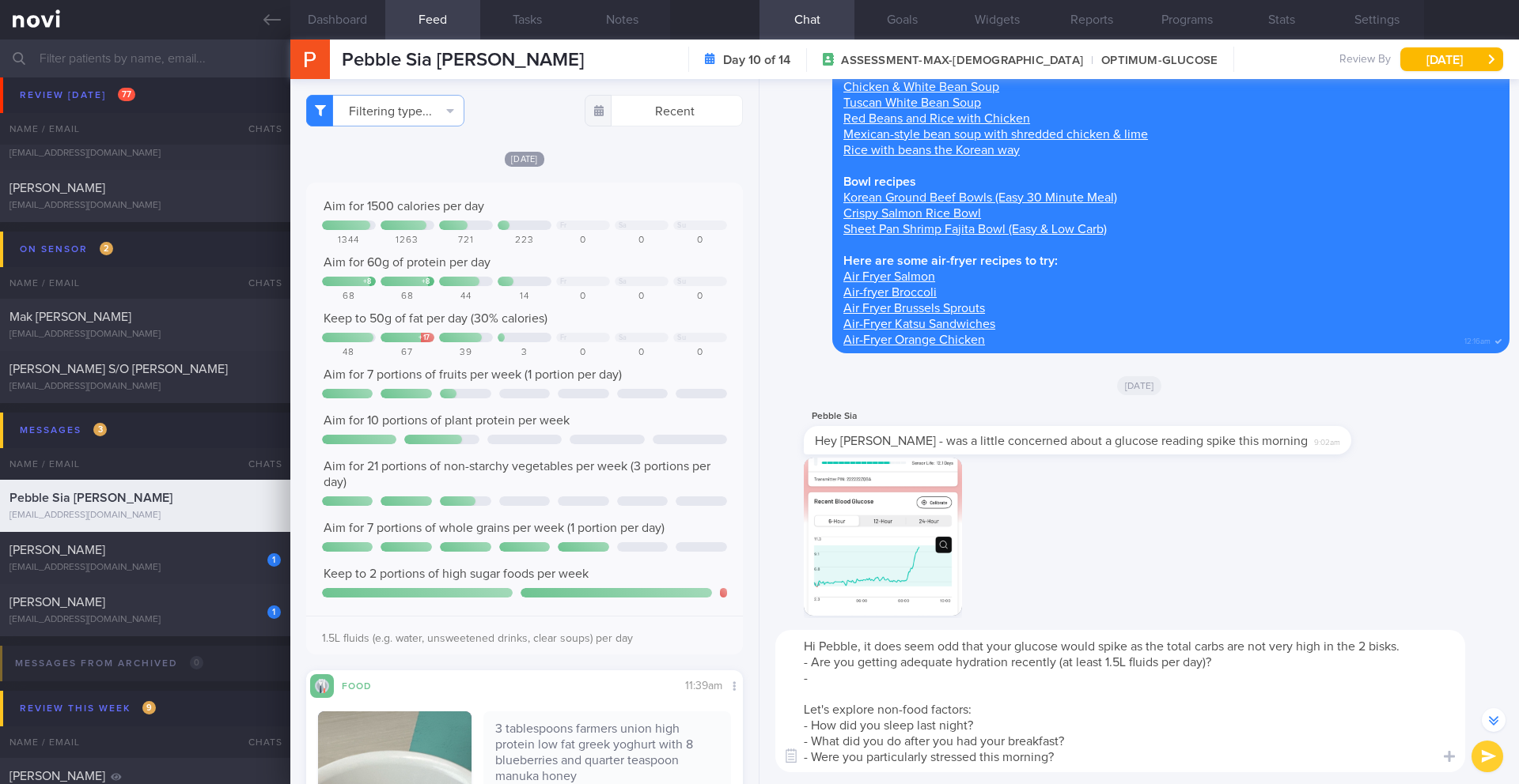
click at [875, 674] on textarea "Hi Pebble, it does seem odd that your glucose would spike as the total carbs ar…" at bounding box center [1120, 702] width 690 height 142
type textarea "Hi Pebble, it does seem odd that your glucose would spike as the total carbs ar…"
click at [1481, 757] on button "submit" at bounding box center [1488, 756] width 31 height 31
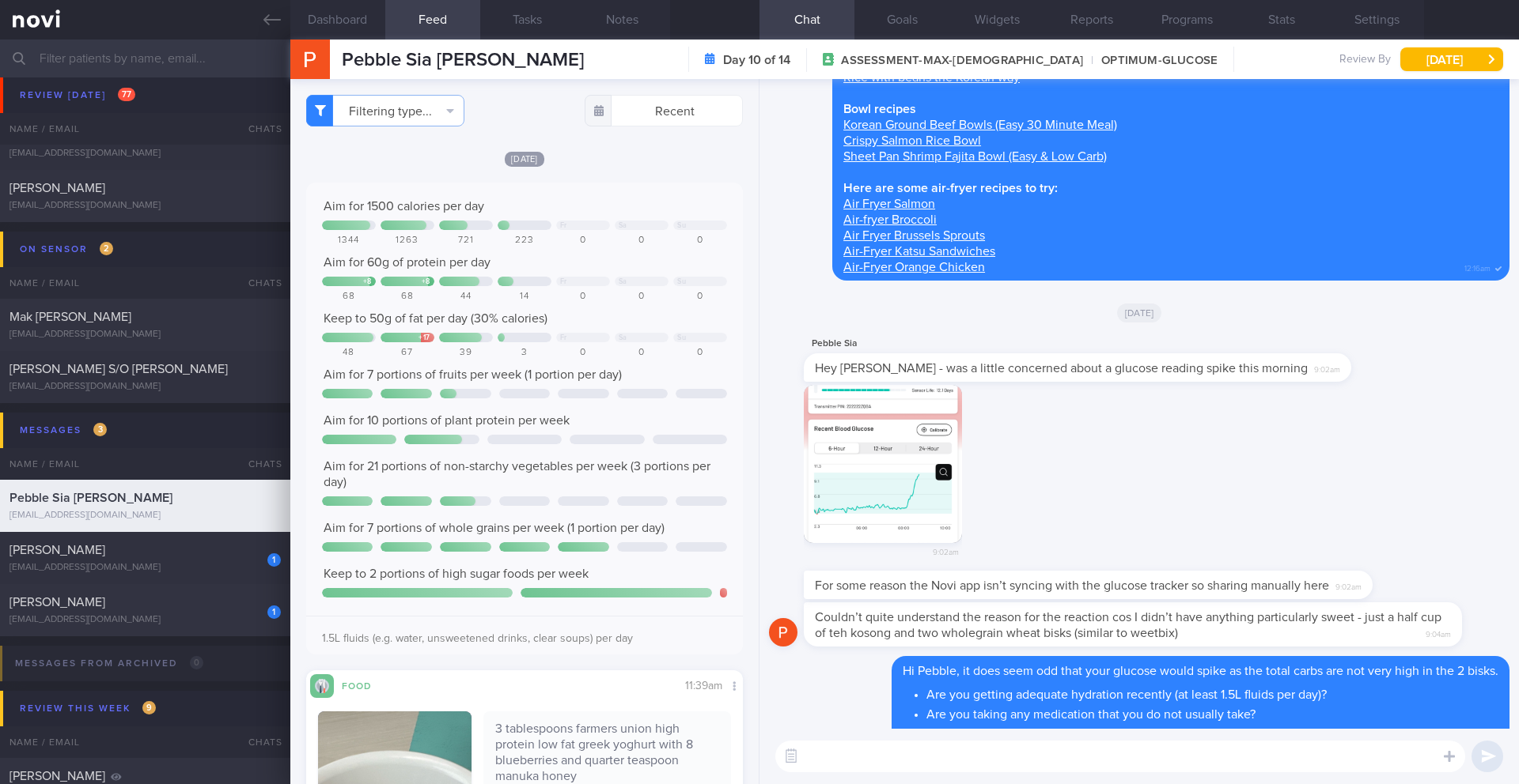
scroll to position [0, 0]
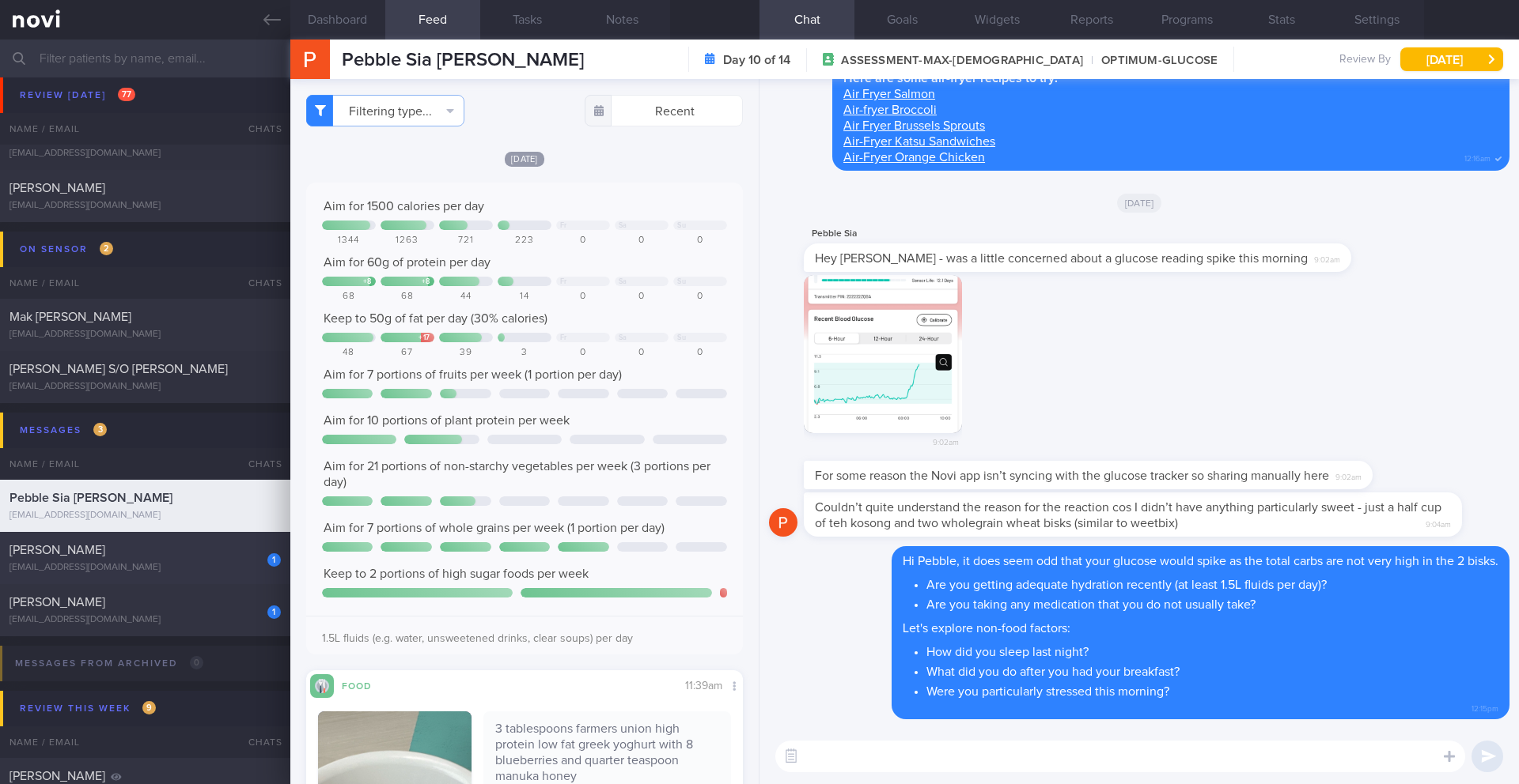
click at [197, 566] on div "[EMAIL_ADDRESS][DOMAIN_NAME]" at bounding box center [144, 568] width 271 height 12
type input "10-11/9 Check for logs and coach"
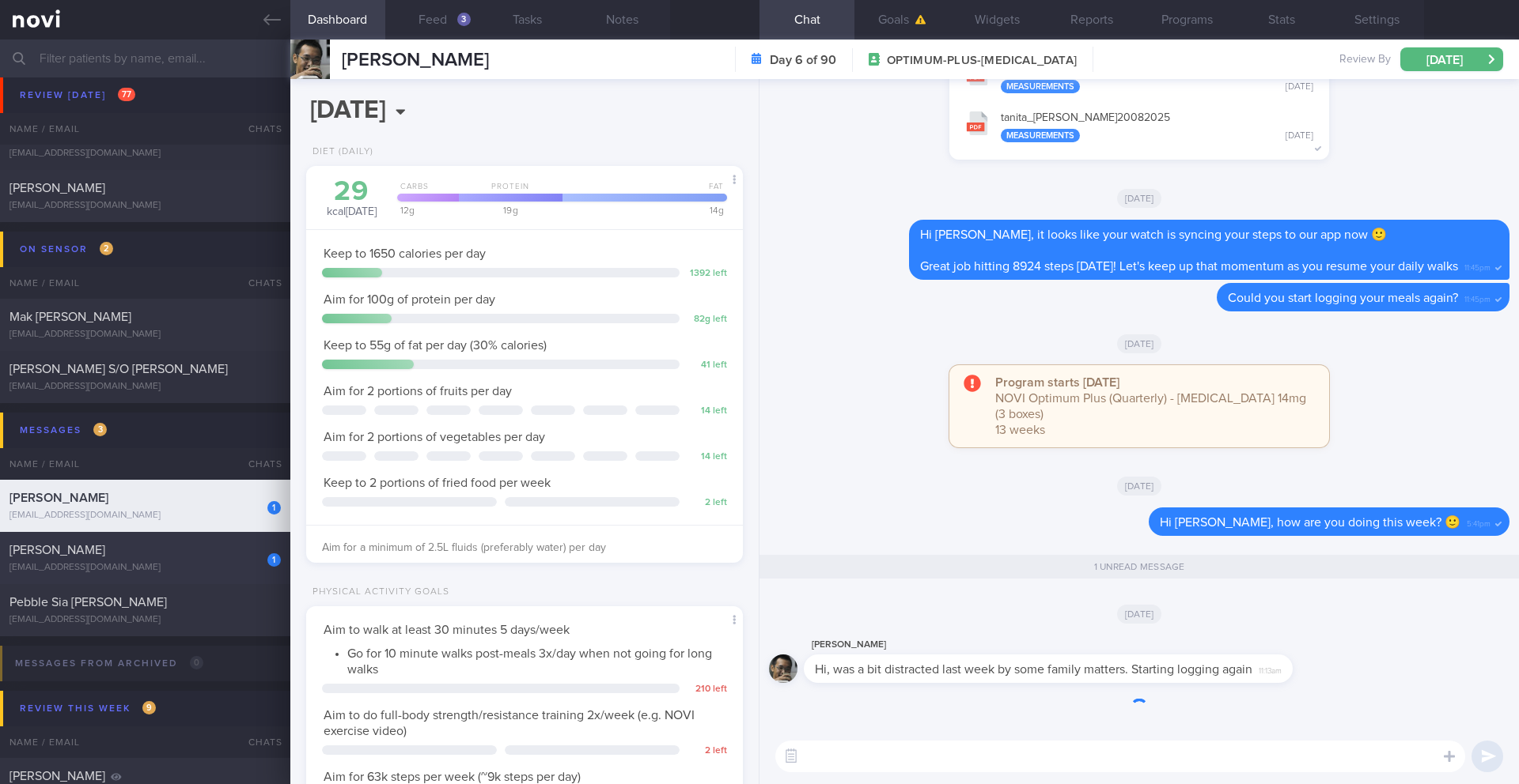
scroll to position [221, 397]
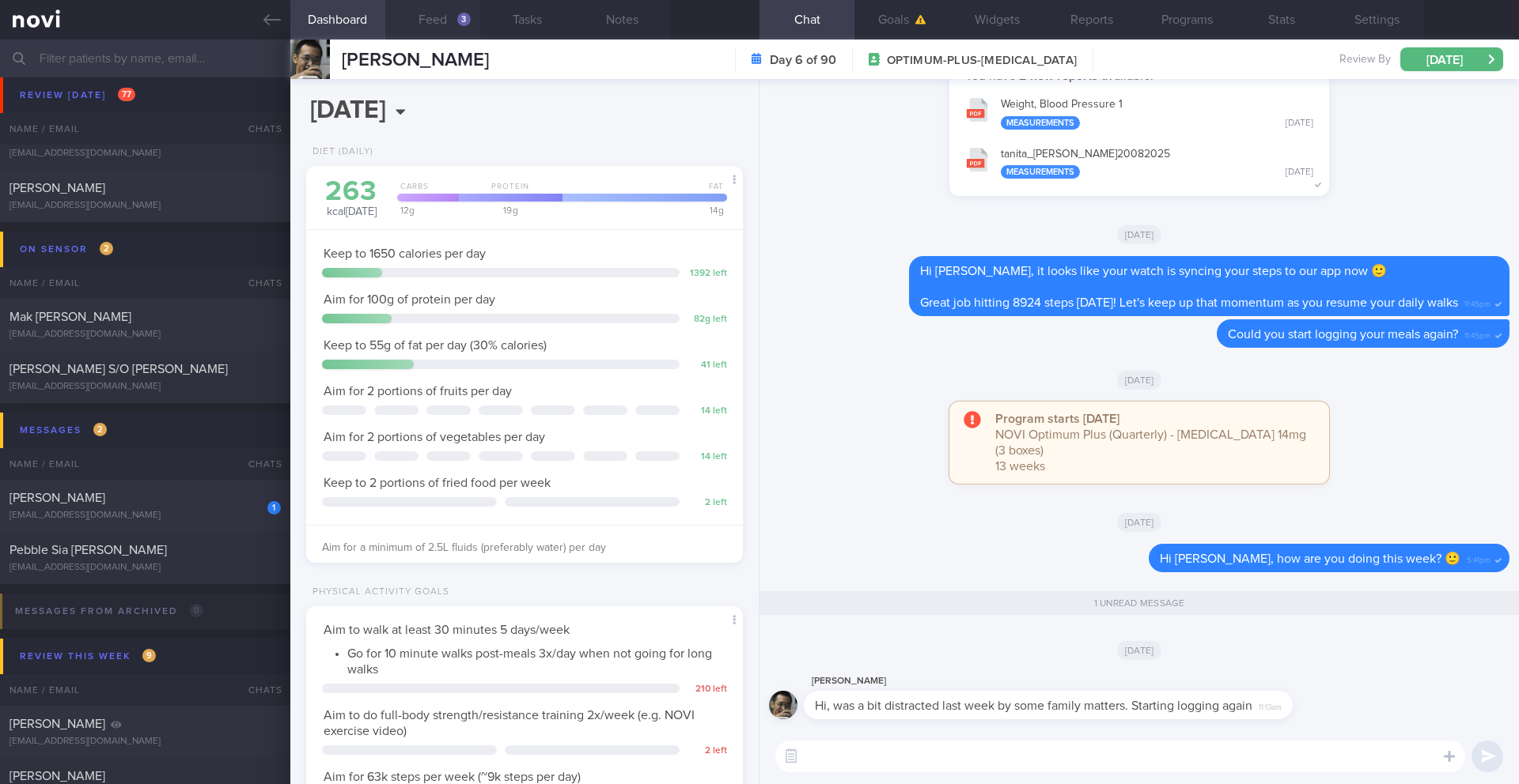
click at [451, 23] on button "Feed 3" at bounding box center [433, 19] width 95 height 40
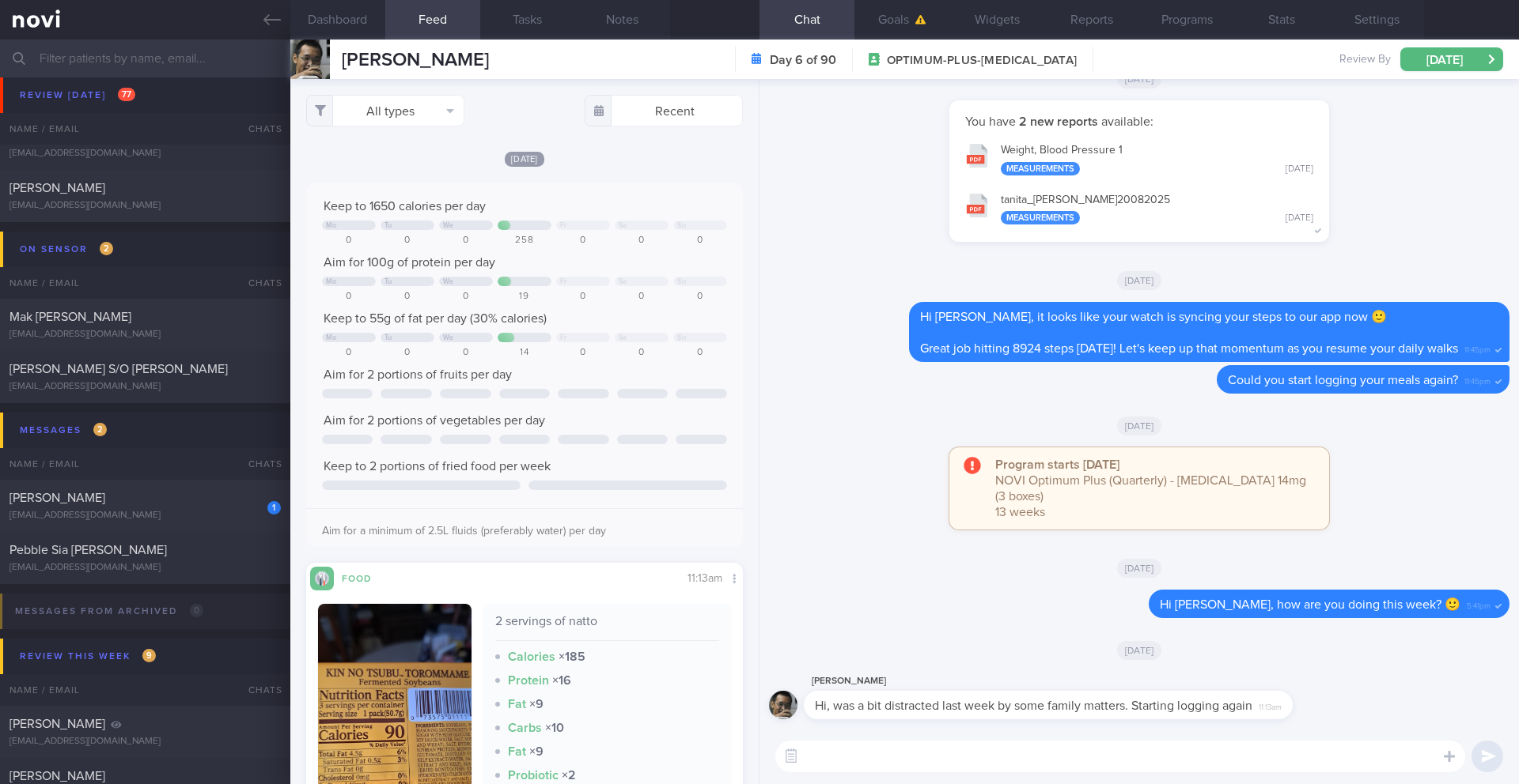
click at [856, 744] on textarea at bounding box center [1120, 756] width 690 height 31
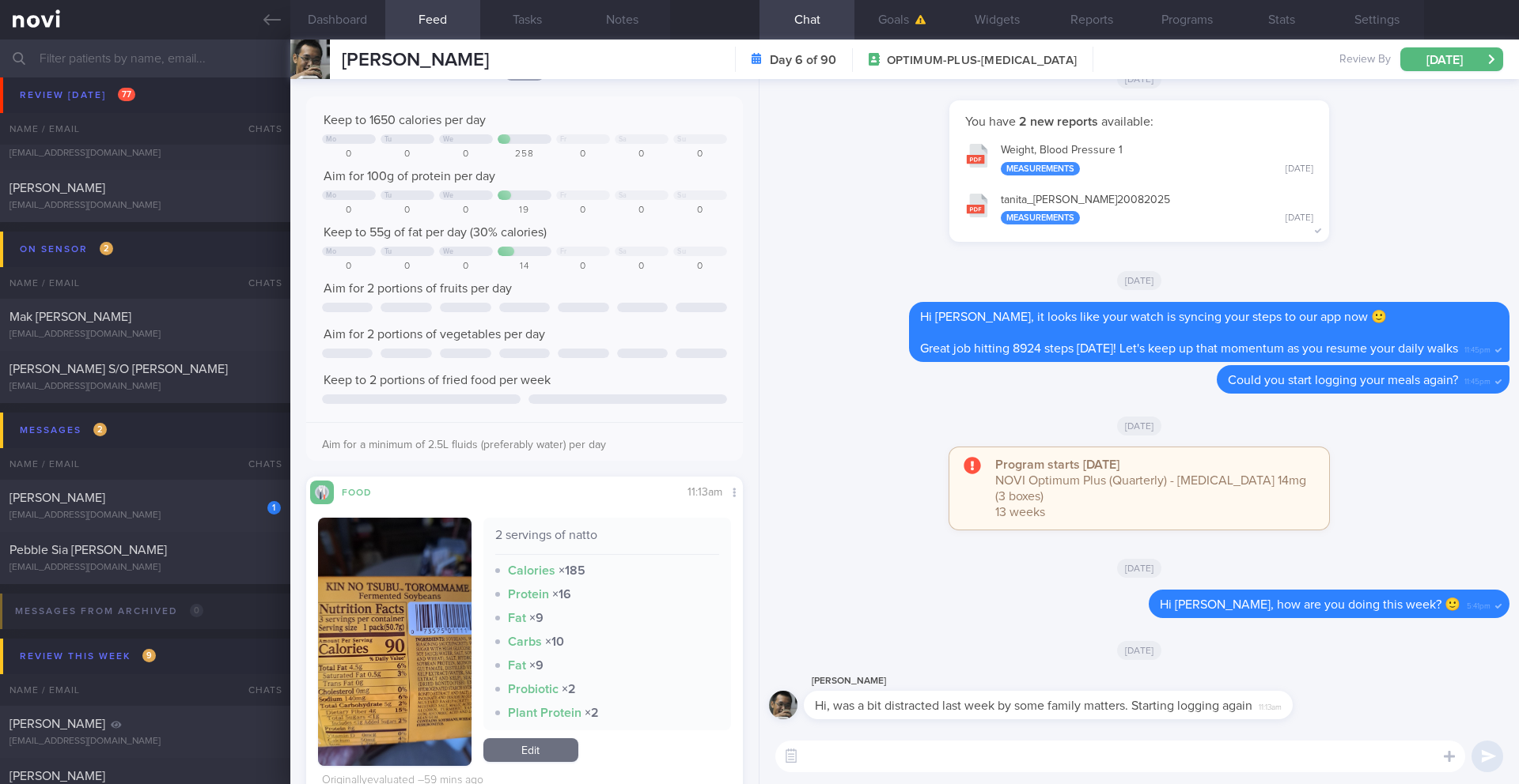
scroll to position [533, 0]
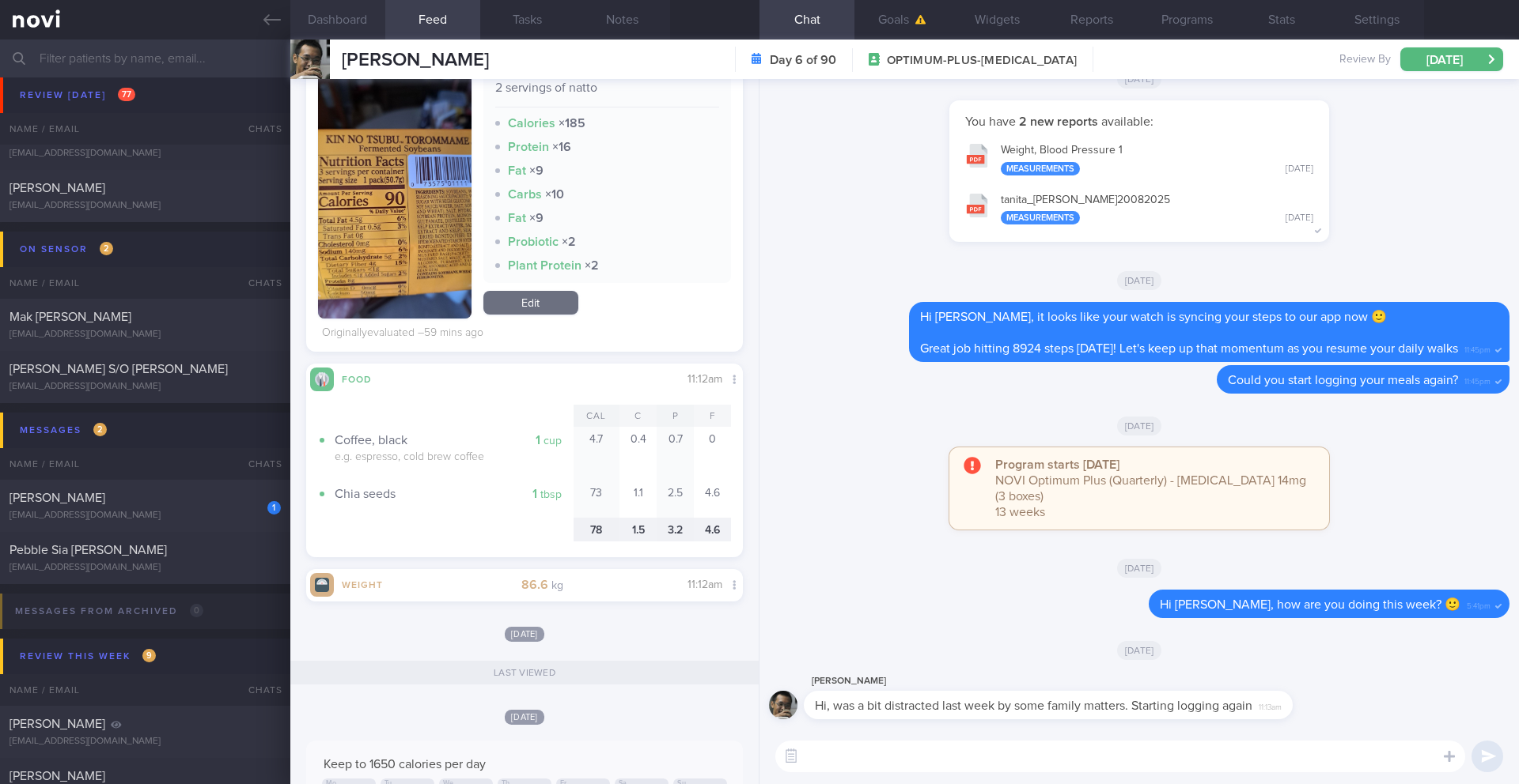
click at [334, 19] on button "Dashboard" at bounding box center [338, 19] width 95 height 40
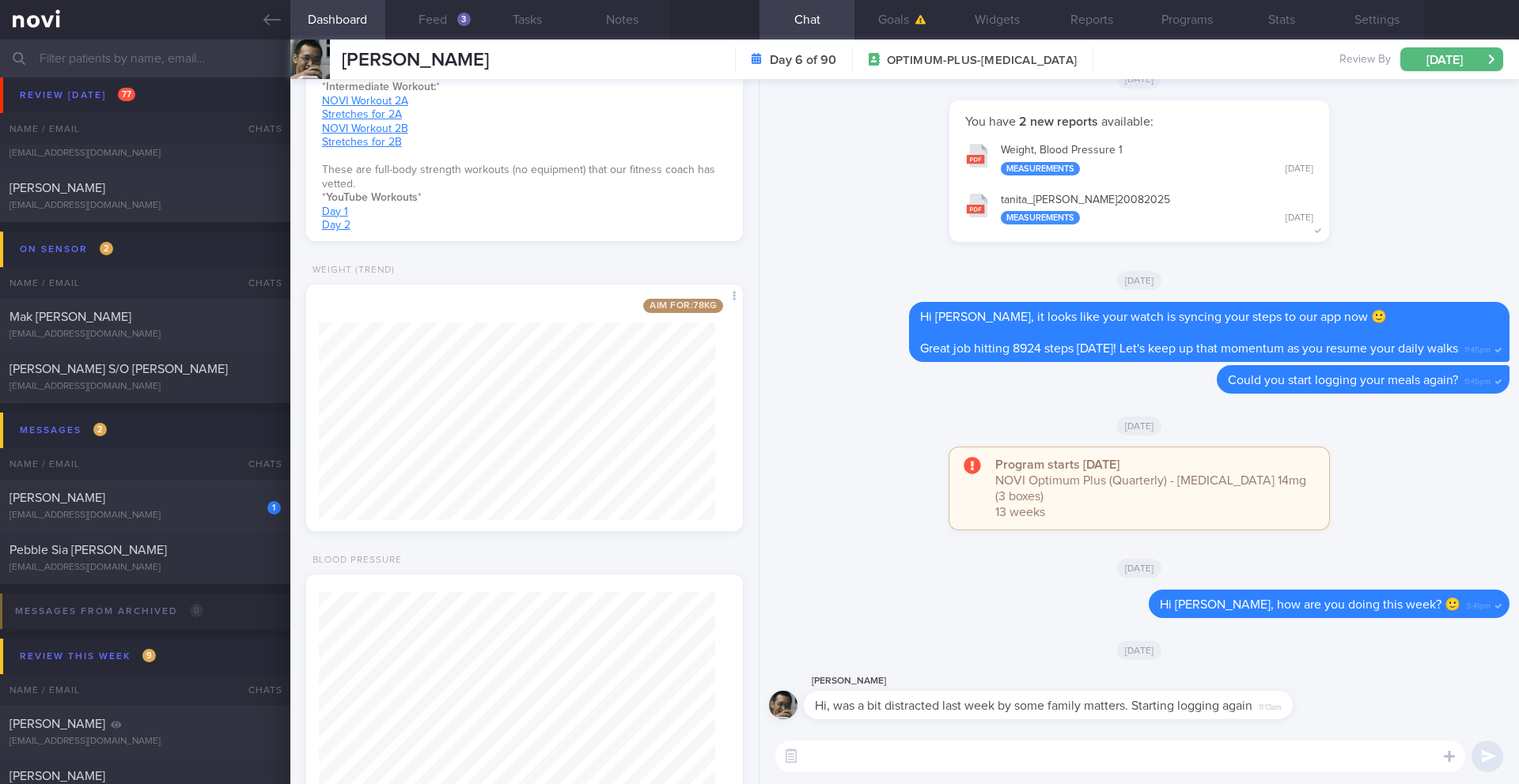
scroll to position [922, 0]
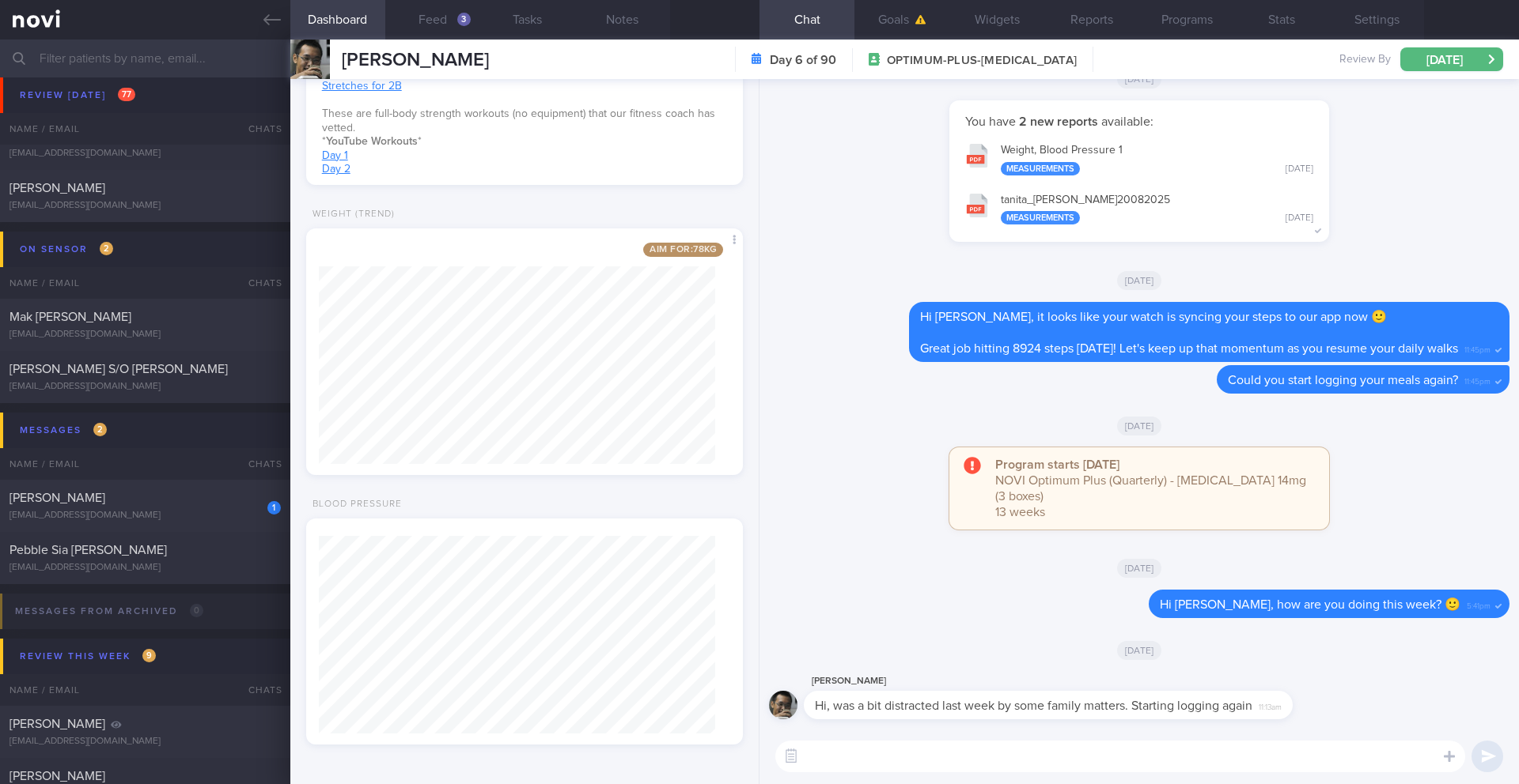
click at [829, 755] on textarea at bounding box center [1120, 756] width 690 height 31
click at [903, 703] on span "Hi, was a bit distracted last week by some family matters. Starting logging aga…" at bounding box center [1033, 706] width 438 height 13
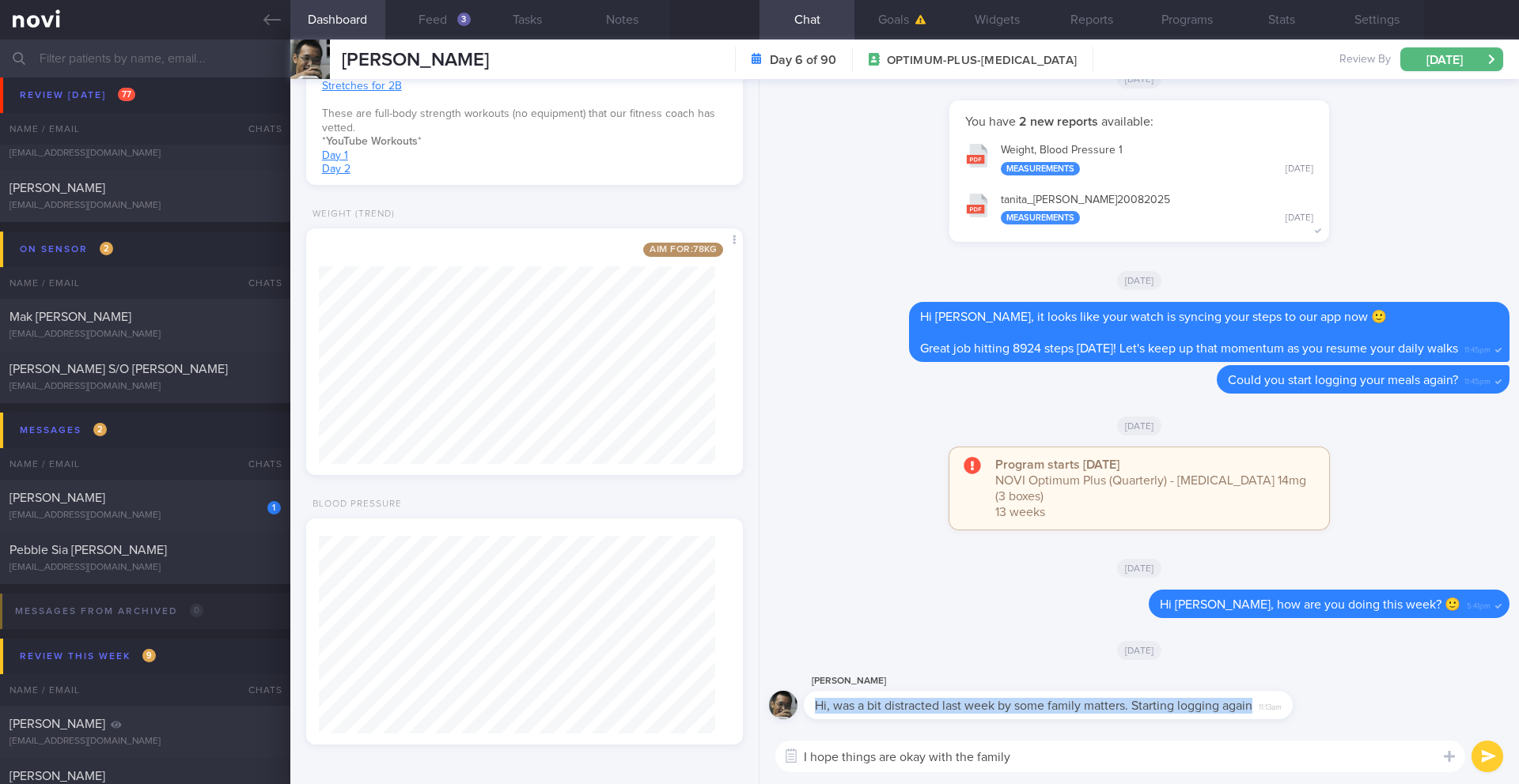
click at [903, 703] on span "Hi, was a bit distracted last week by some family matters. Starting logging aga…" at bounding box center [1033, 706] width 438 height 13
copy div "Hi, was a bit distracted last week by some family matters. Starting logging aga…"
click at [905, 755] on textarea "I hope things are okay with the family" at bounding box center [1120, 756] width 690 height 31
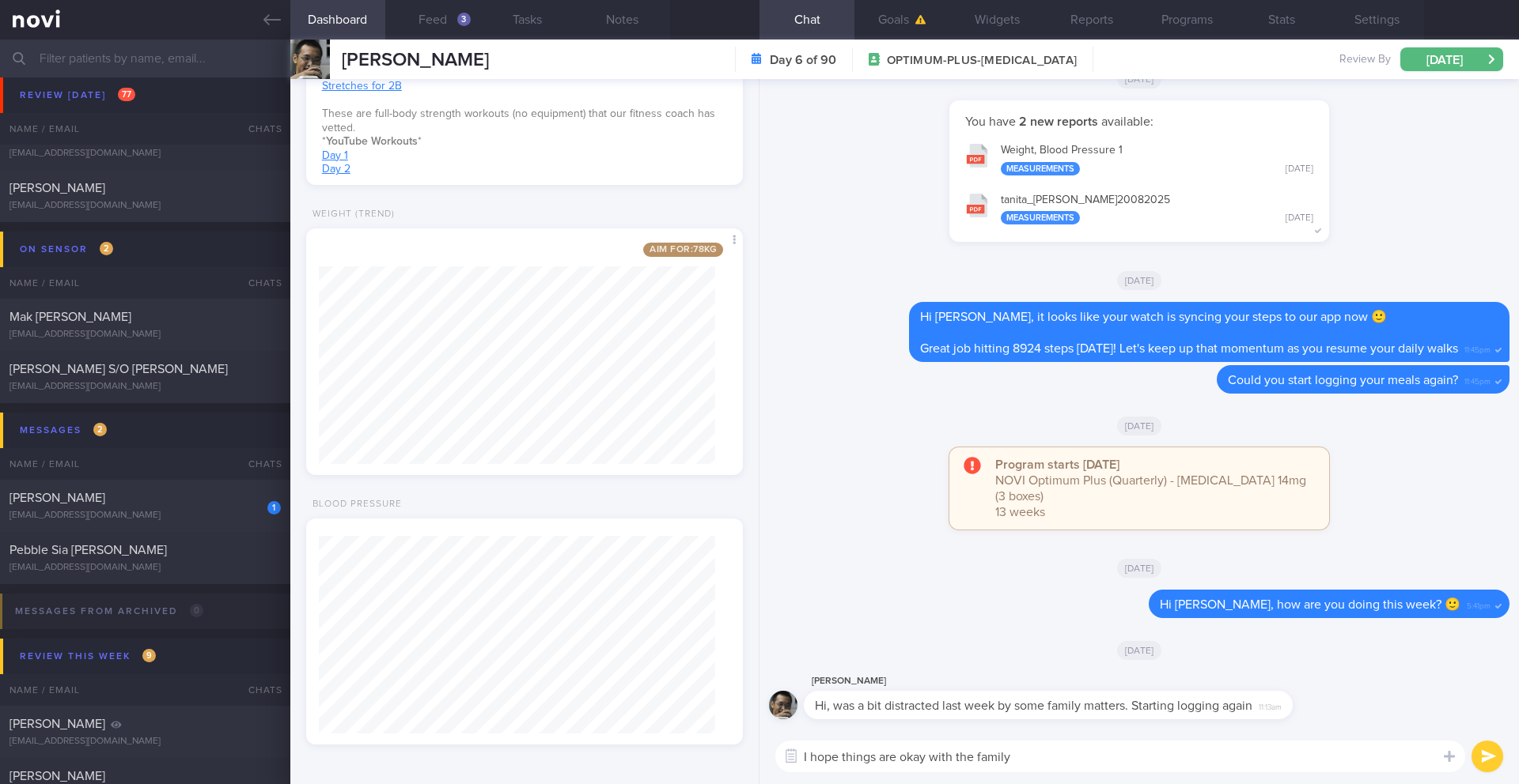
paste textarea "Thanks so much for letting me know. I'm sorry to hear you were dealing with fam…"
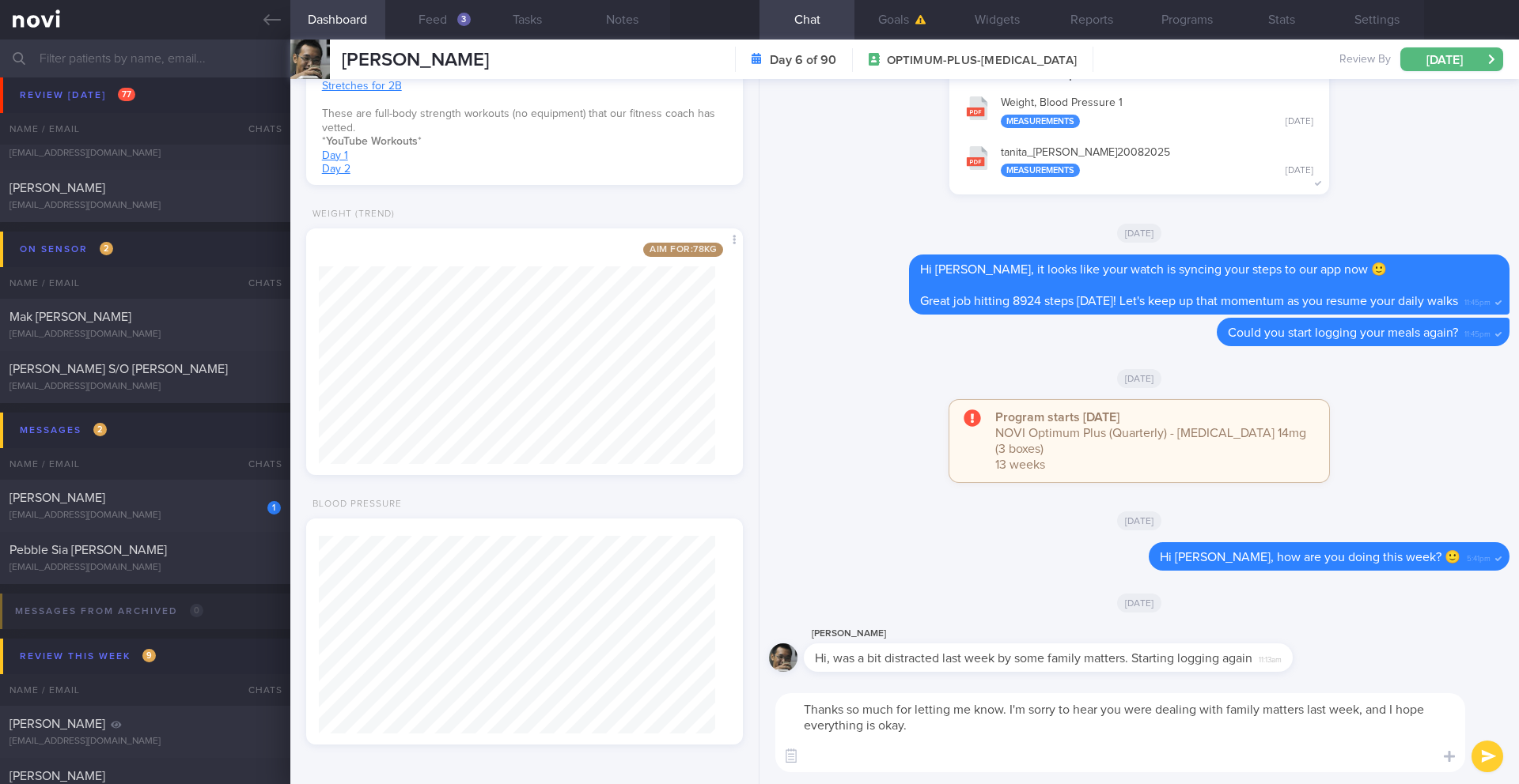
drag, startPoint x: 894, startPoint y: 710, endPoint x: 837, endPoint y: 704, distance: 57.3
click at [837, 704] on textarea "Thanks so much for letting me know. I'm sorry to hear you were dealing with fam…" at bounding box center [1120, 733] width 690 height 80
click at [447, 28] on button "Feed 3" at bounding box center [433, 19] width 95 height 40
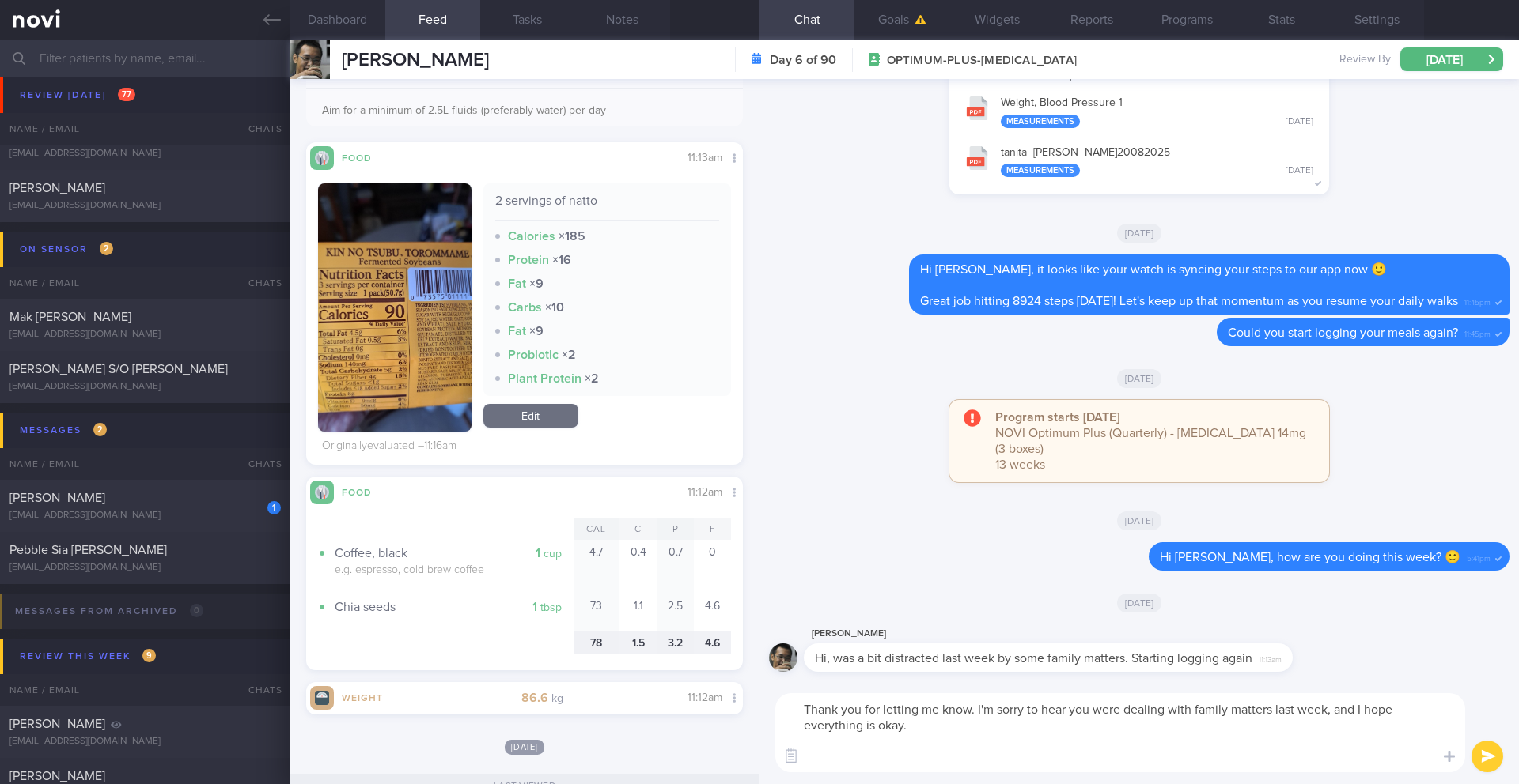
scroll to position [420, 0]
click at [970, 768] on textarea "Thank you for letting me know. I'm sorry to hear you were dealing with family m…" at bounding box center [1120, 733] width 690 height 80
click at [445, 309] on button "button" at bounding box center [395, 308] width 154 height 249
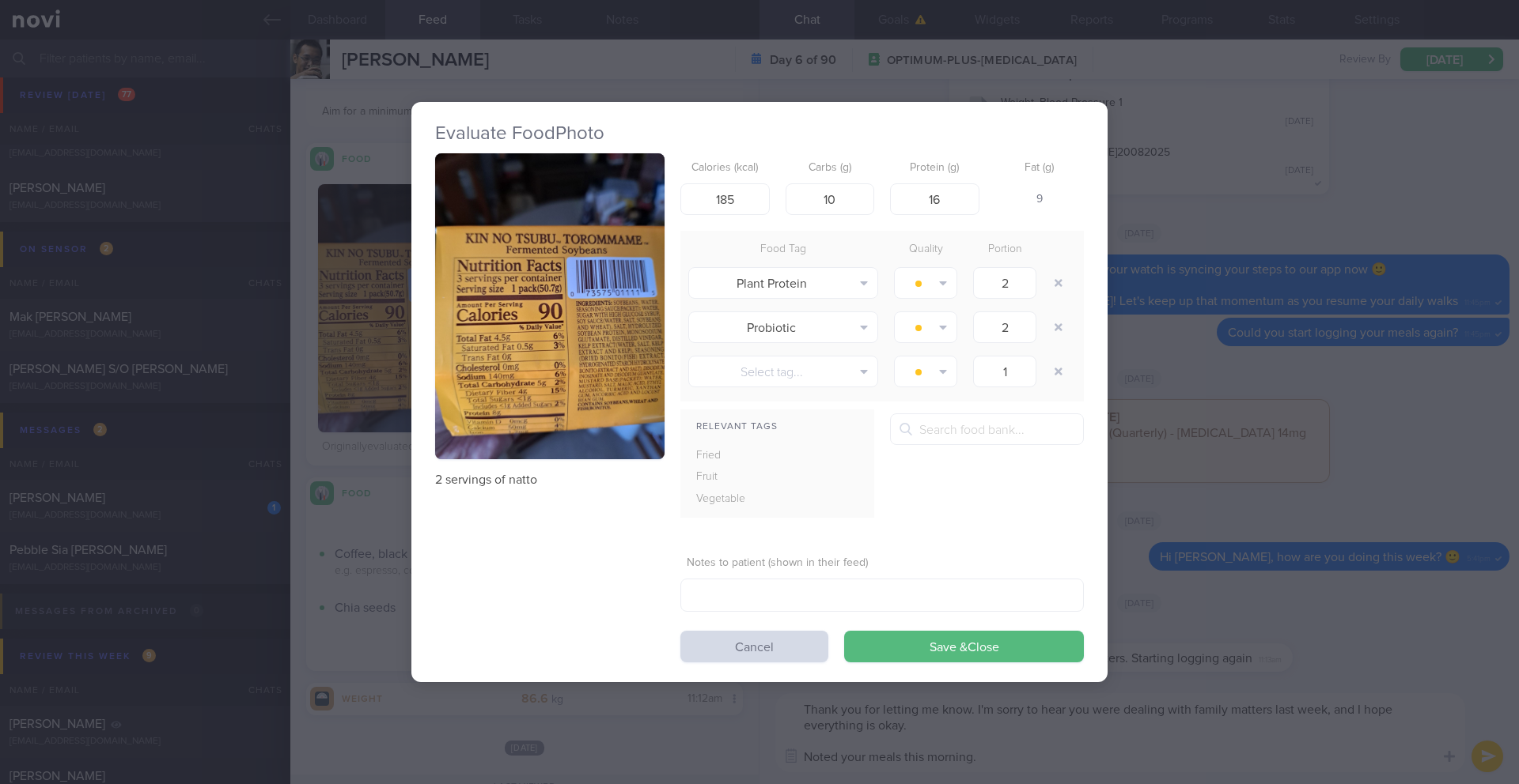
click at [566, 386] on button "button" at bounding box center [550, 306] width 229 height 306
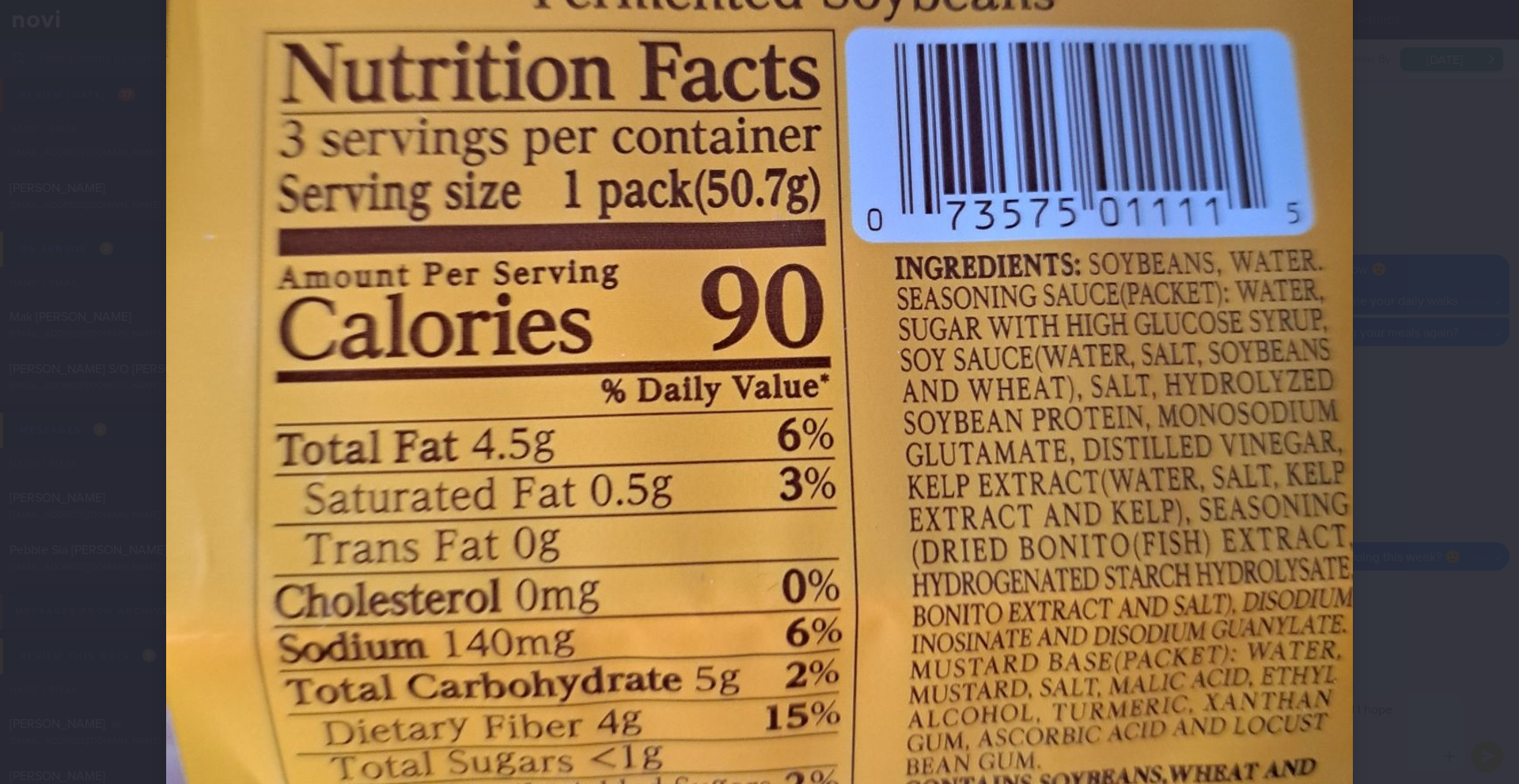
scroll to position [604, 0]
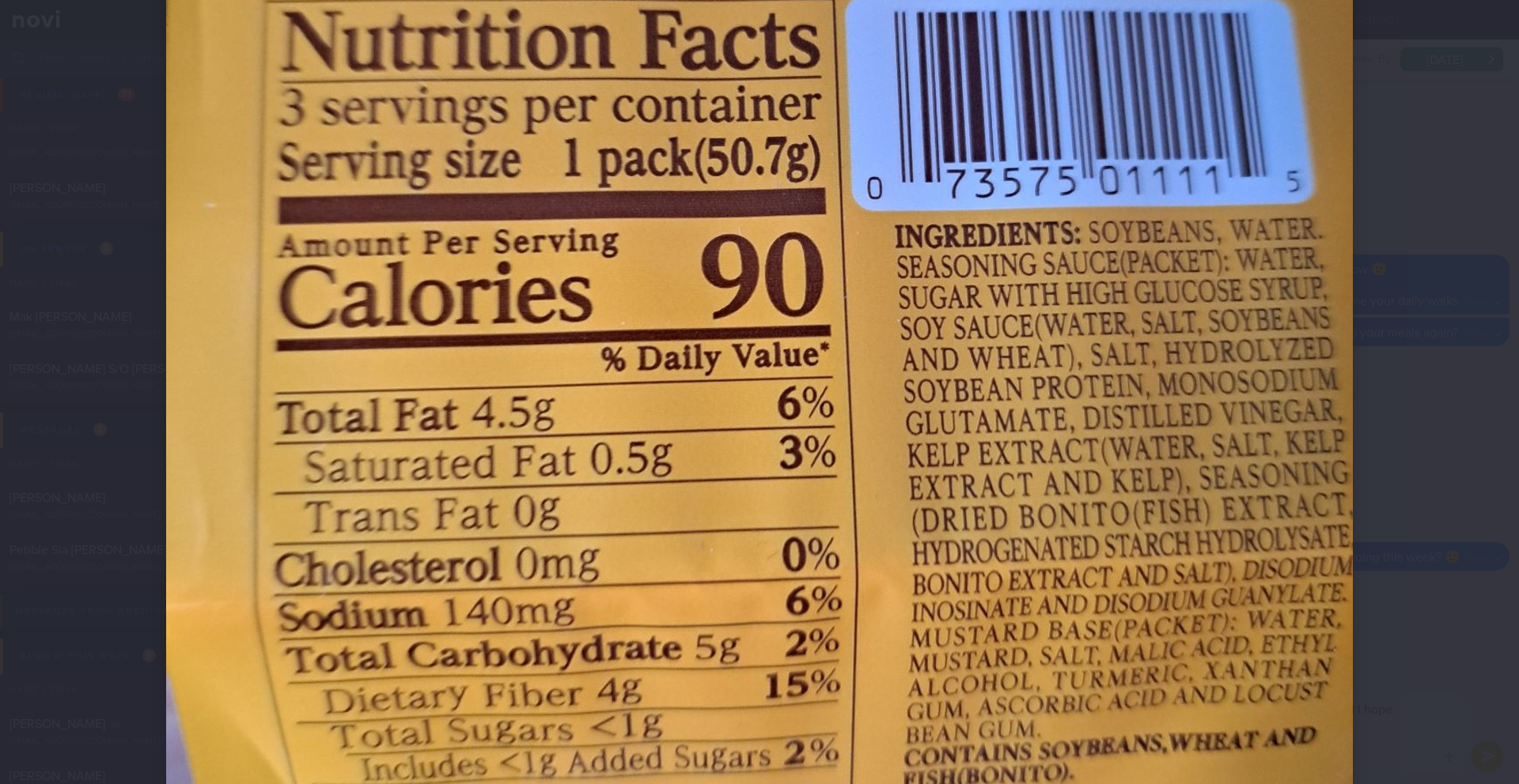
click at [1405, 412] on div at bounding box center [760, 250] width 1314 height 1708
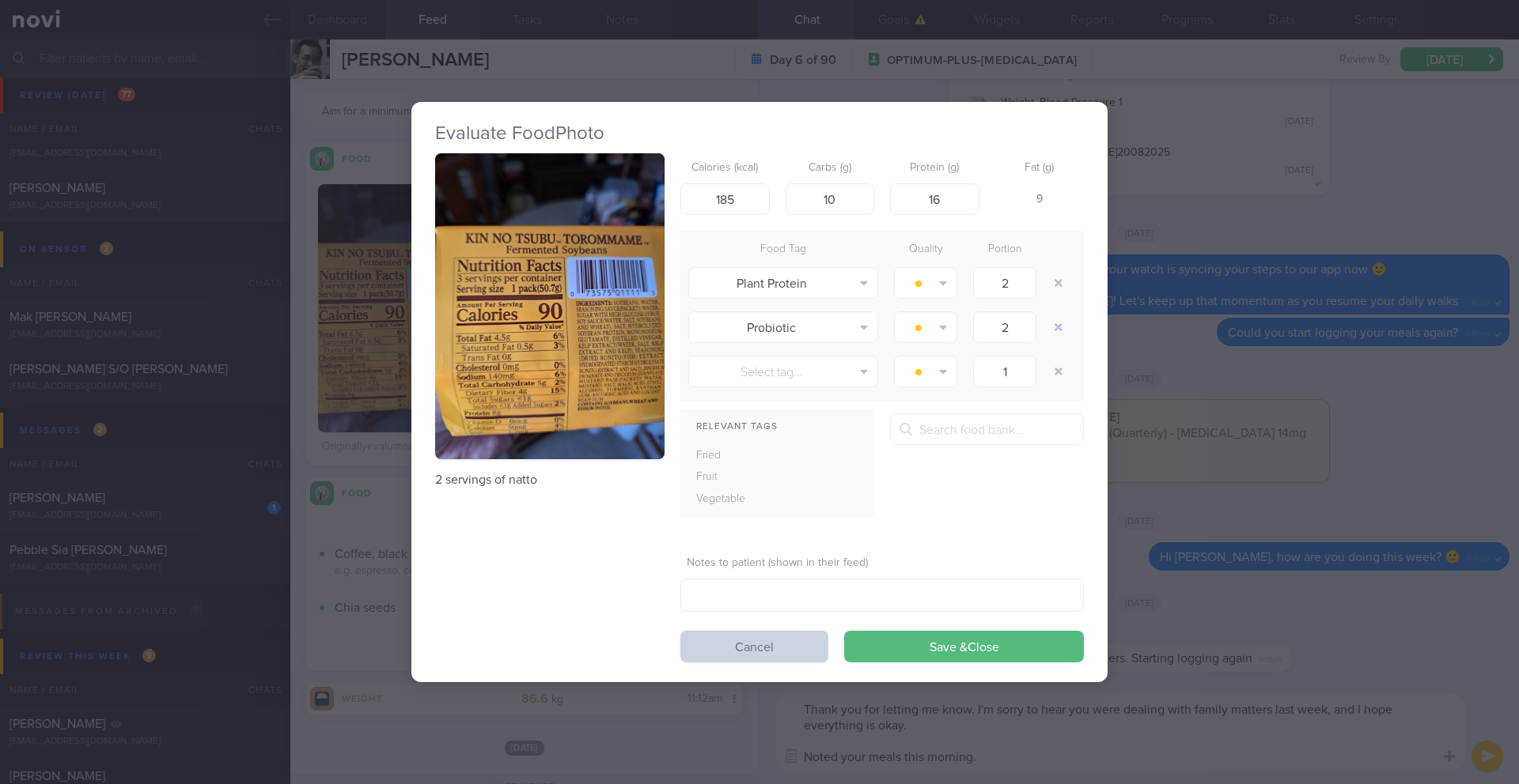
click at [738, 659] on button "Cancel" at bounding box center [755, 647] width 148 height 31
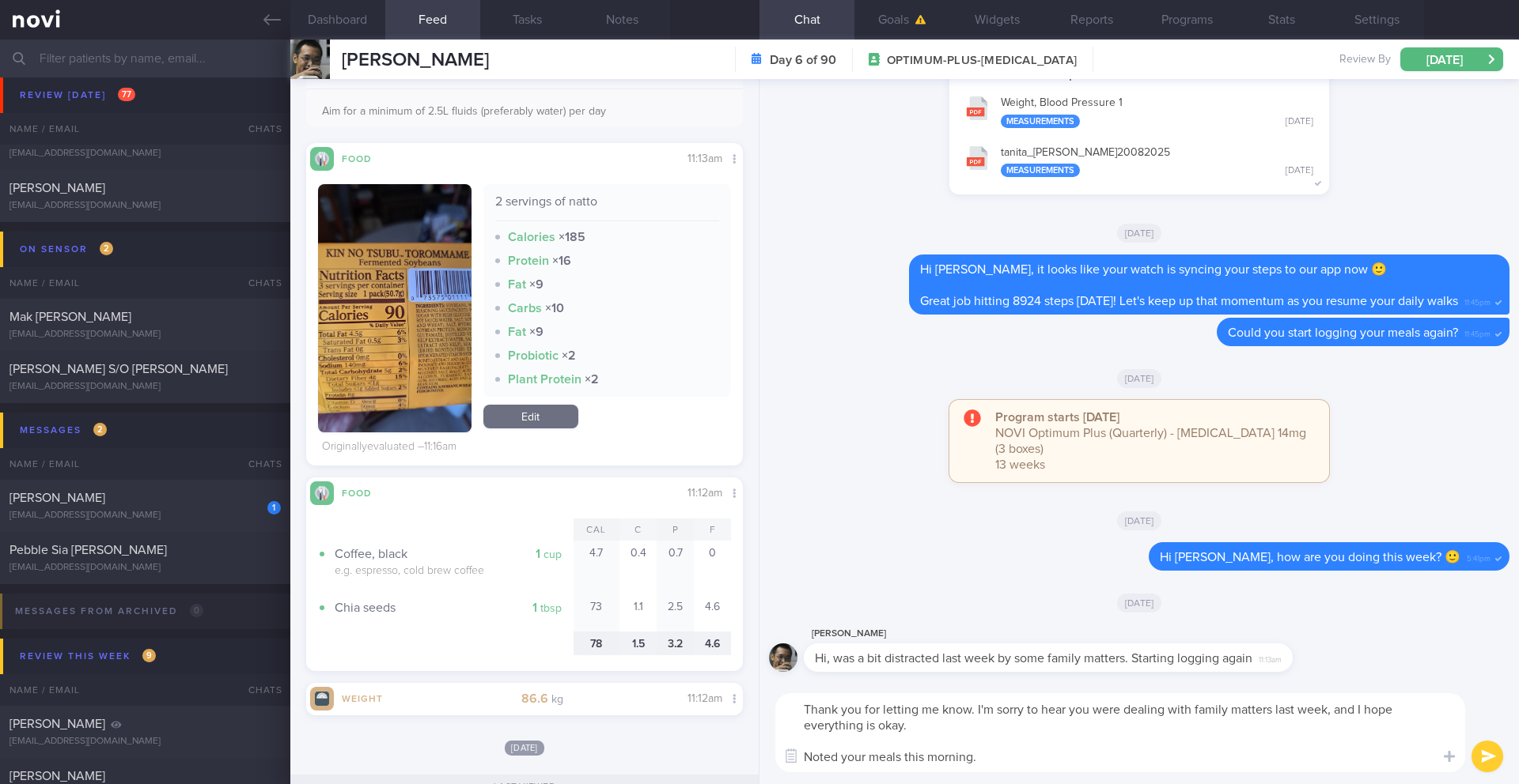
click at [1023, 761] on textarea "Thank you for letting me know. I'm sorry to hear you were dealing with family m…" at bounding box center [1120, 733] width 690 height 80
type textarea "Thank you for letting me know. I'm sorry to hear you were dealing with family m…"
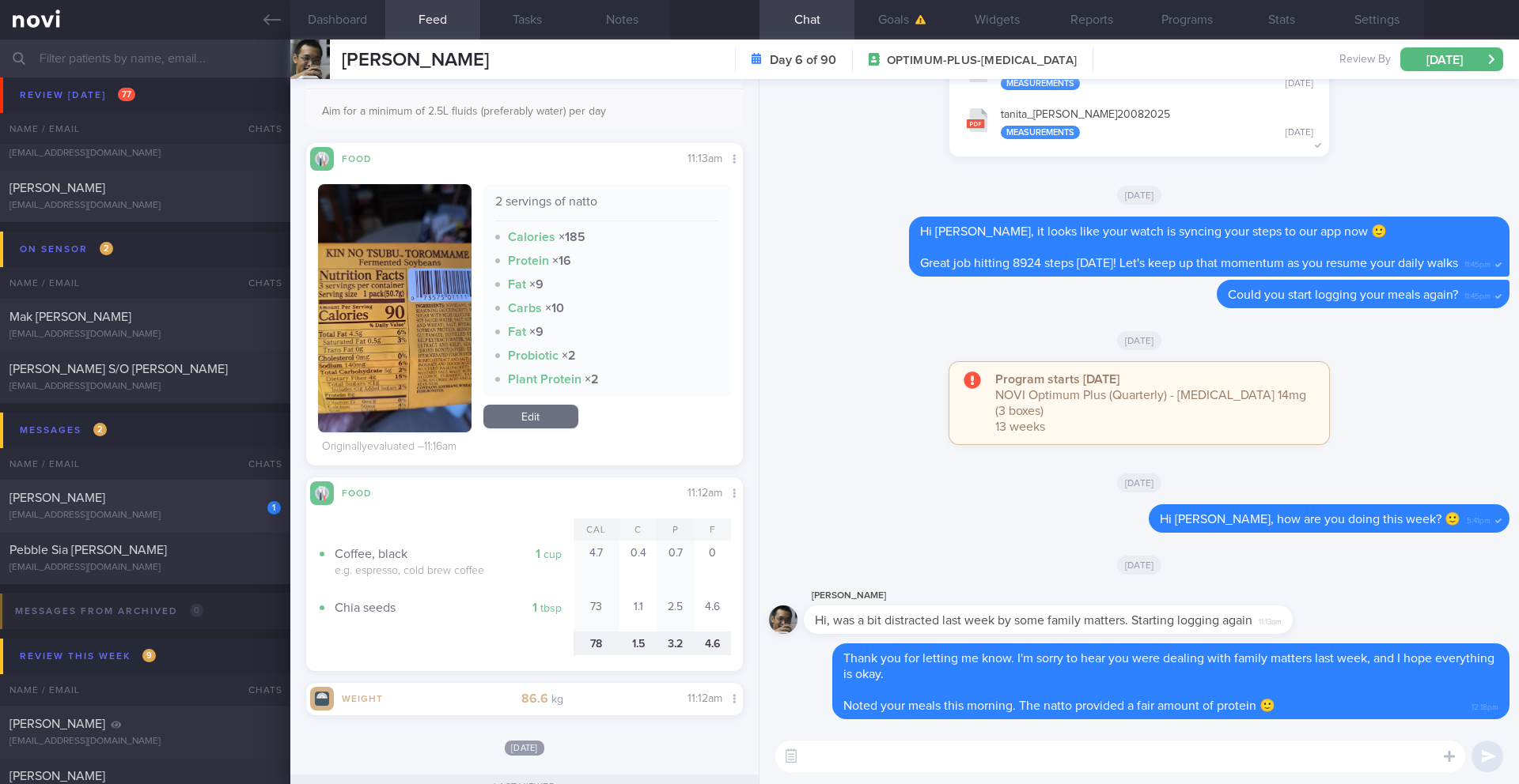
click at [200, 508] on div "1 [PERSON_NAME] [EMAIL_ADDRESS][DOMAIN_NAME]" at bounding box center [145, 506] width 290 height 31
type input "11/9 Check for logs + ensure adeq intake"
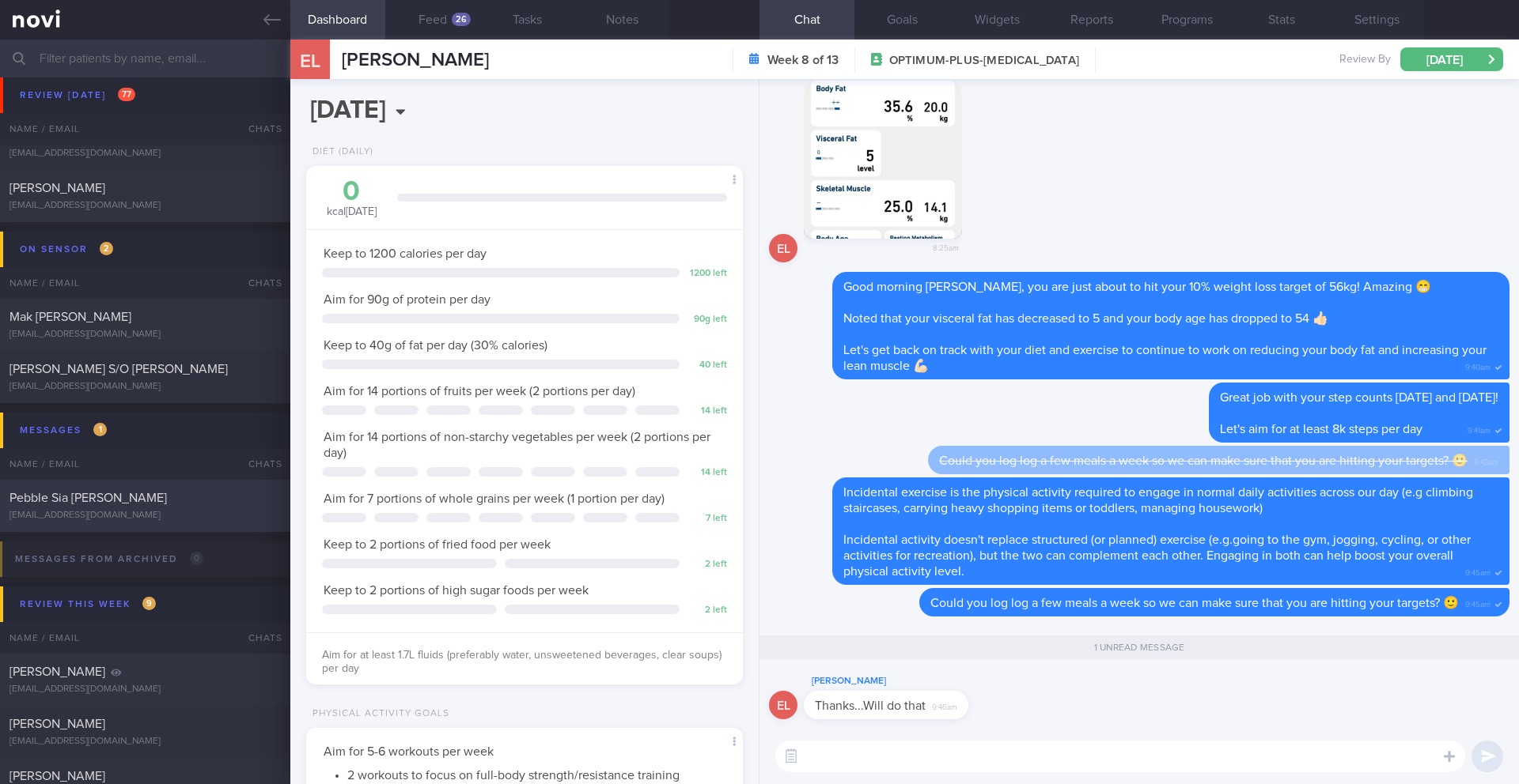
scroll to position [221, 397]
click at [899, 752] on textarea at bounding box center [1120, 756] width 690 height 31
type textarea "Great 😊"
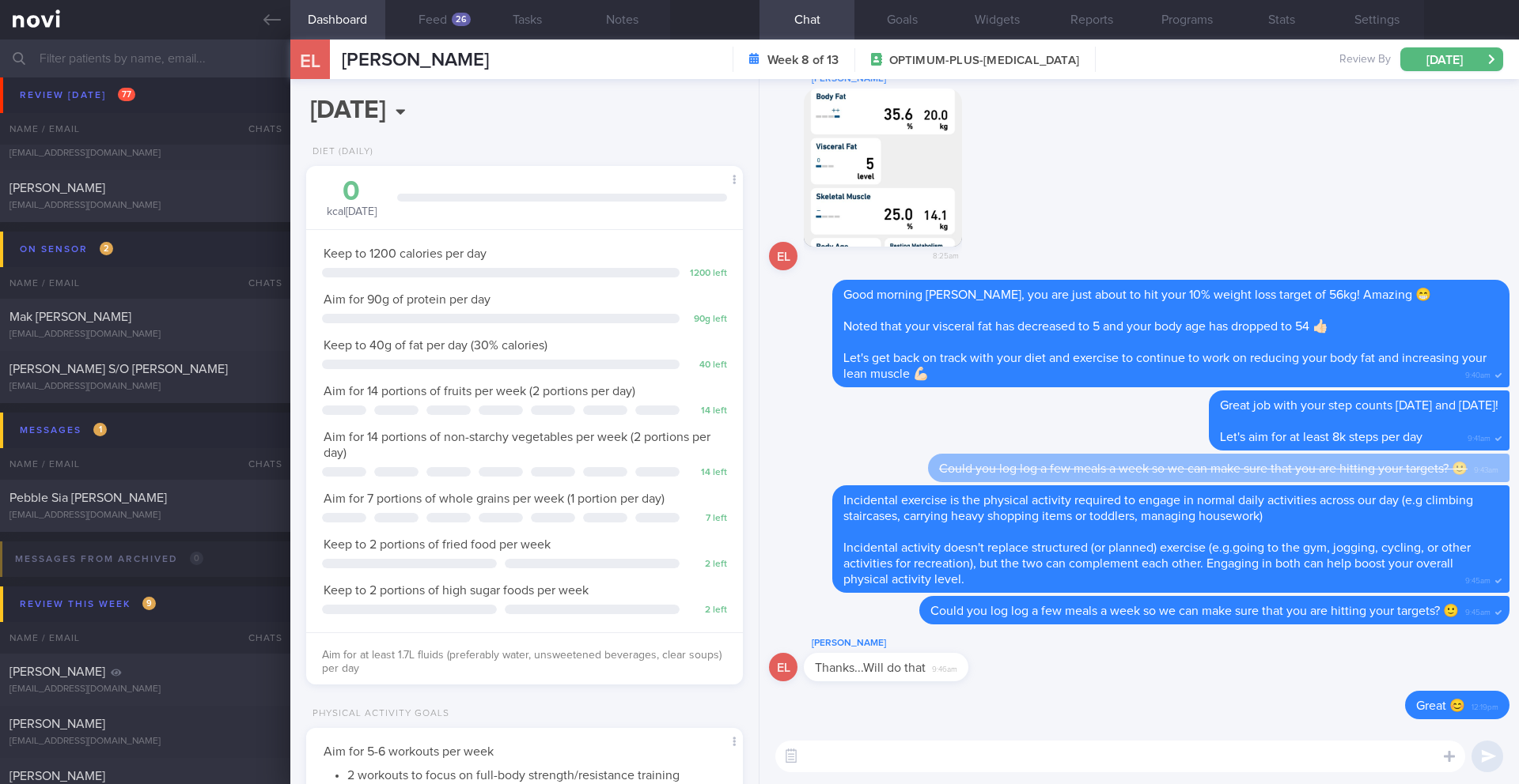
click at [117, 68] on input "text" at bounding box center [760, 58] width 1519 height 38
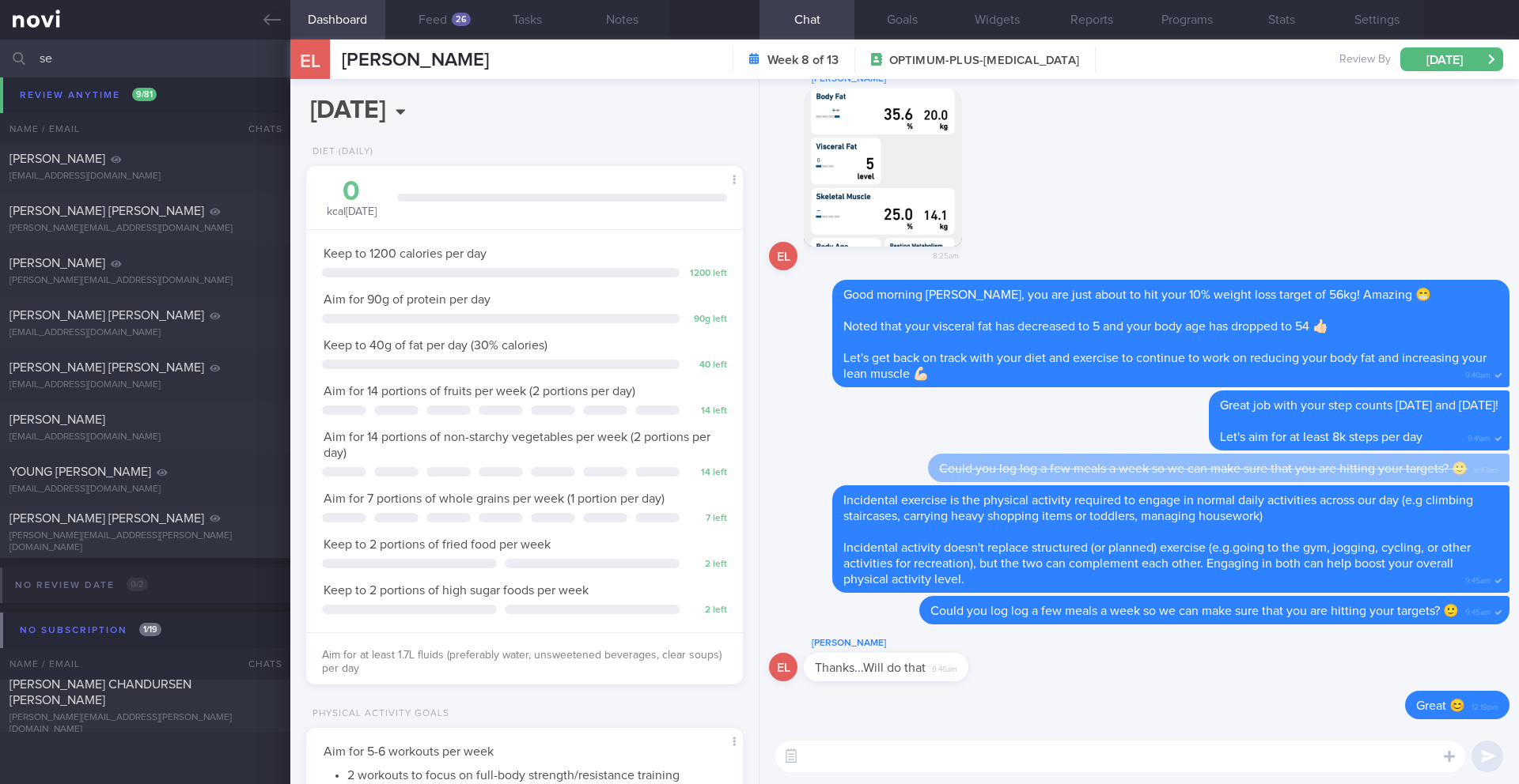
scroll to position [838, 0]
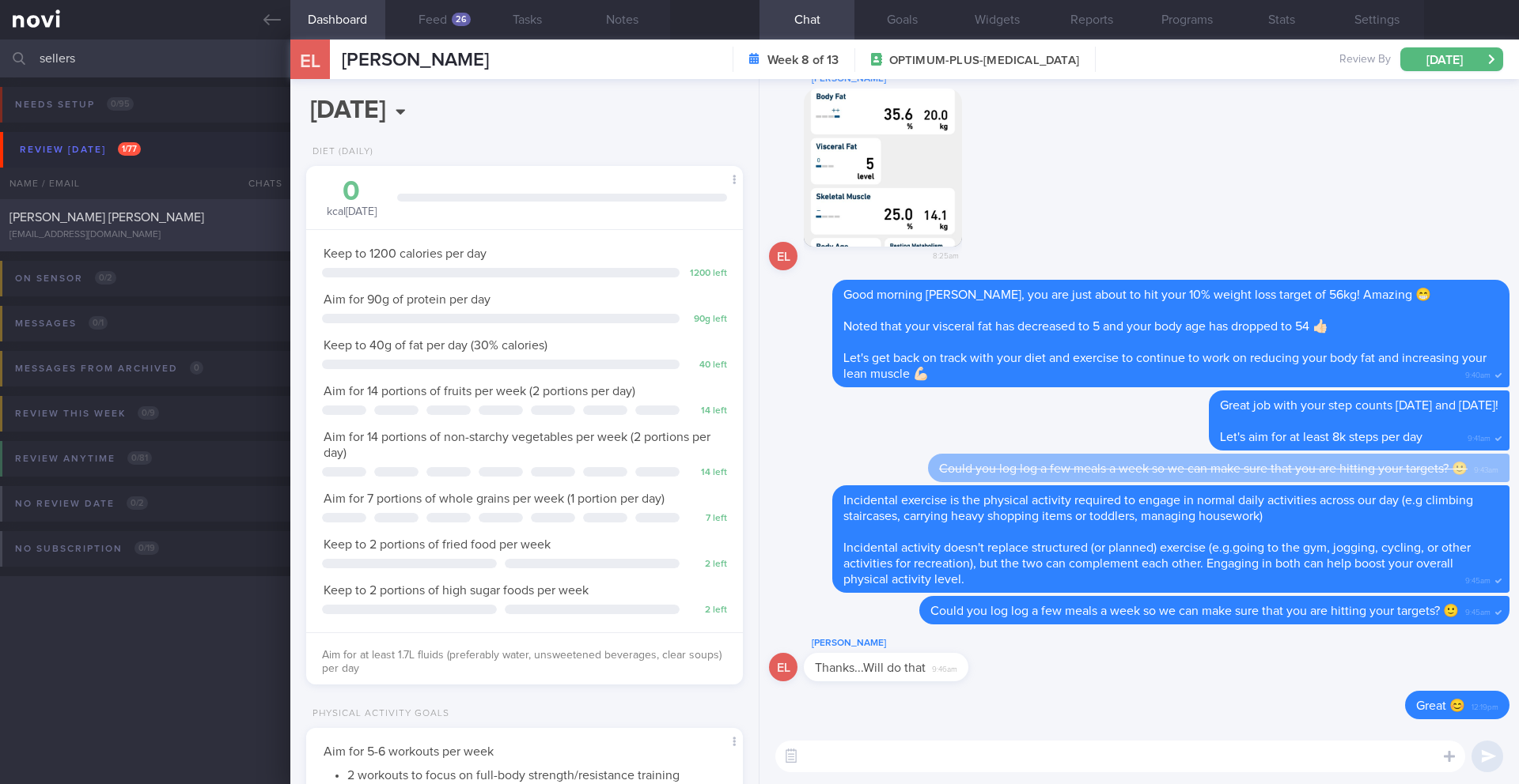
type input "sellers"
click at [125, 227] on div "[PERSON_NAME] CHARLOTTE [EMAIL_ADDRESS][DOMAIN_NAME]" at bounding box center [145, 226] width 290 height 31
type input "21/9 Check for logs and coach"
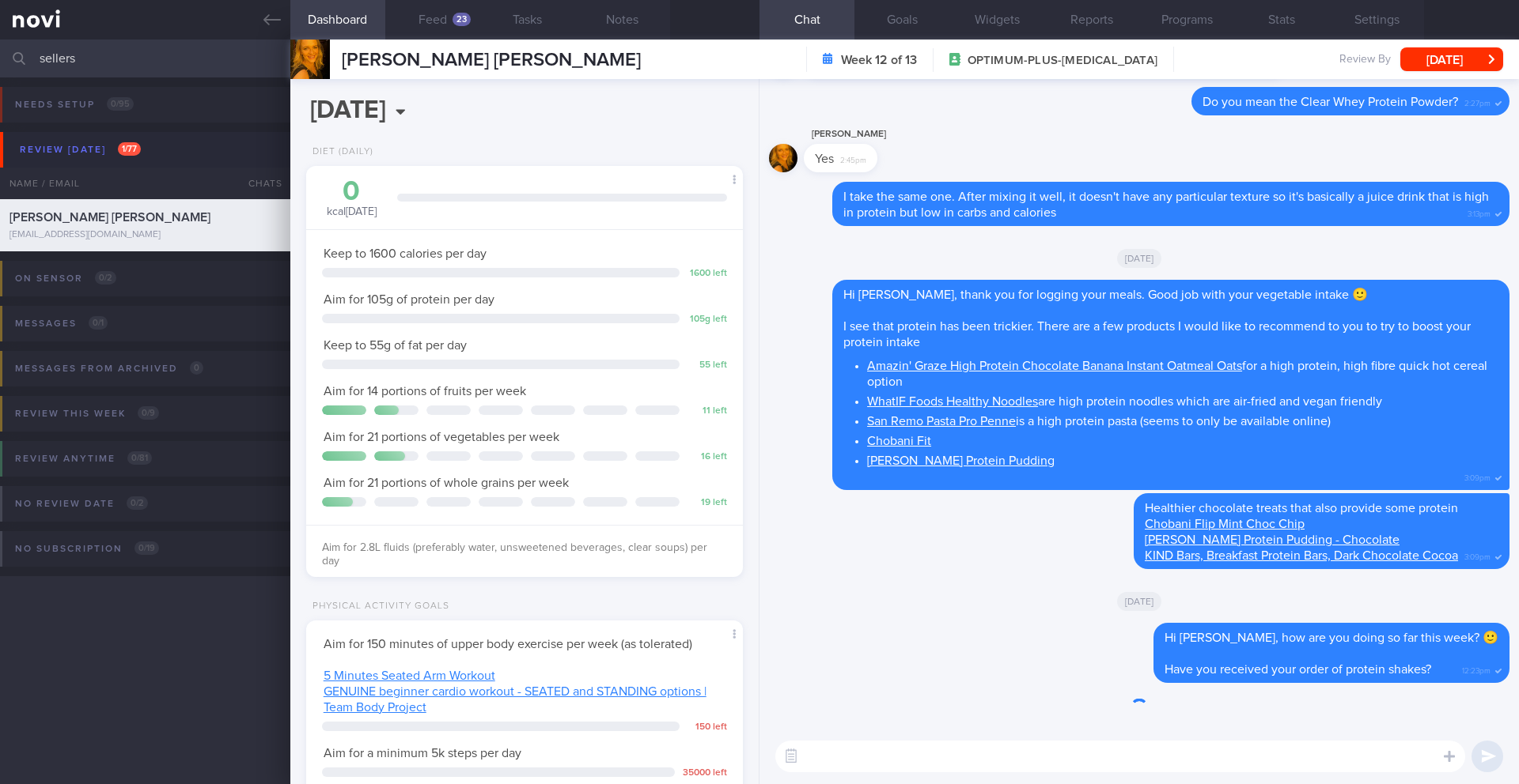
scroll to position [221, 397]
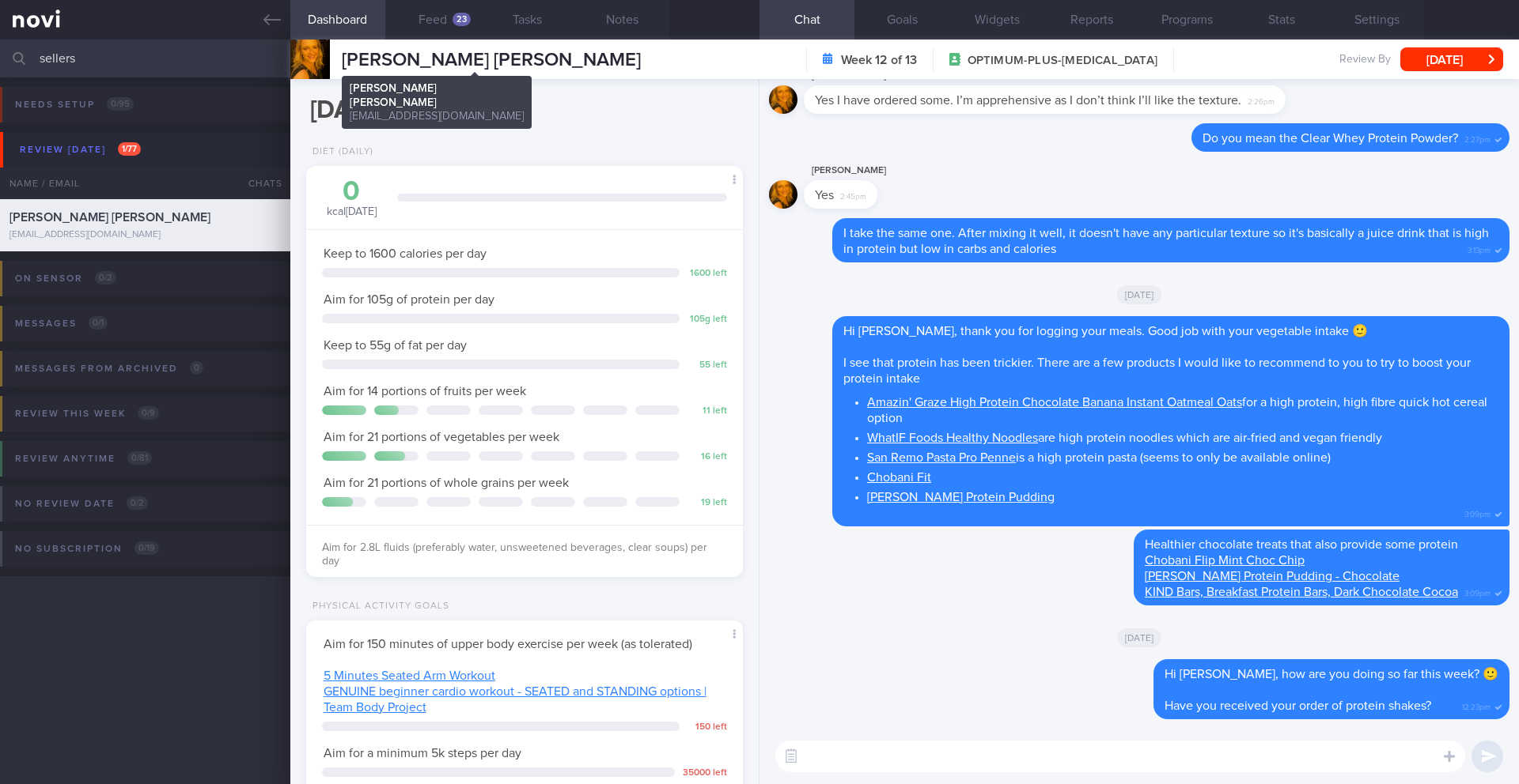
click at [468, 52] on span "[PERSON_NAME] [PERSON_NAME]" at bounding box center [490, 60] width 299 height 19
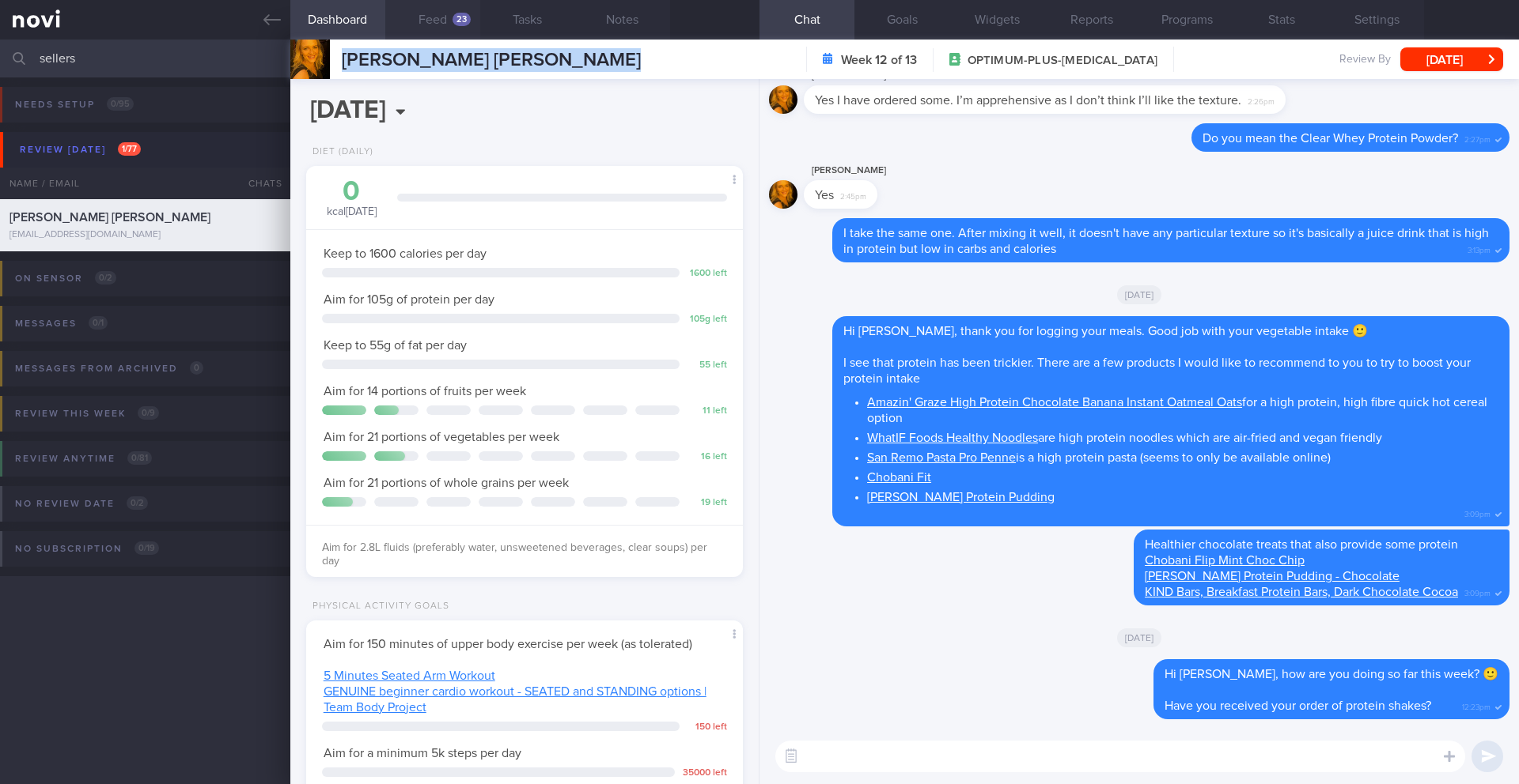
click at [453, 29] on button "Feed 23" at bounding box center [433, 19] width 95 height 40
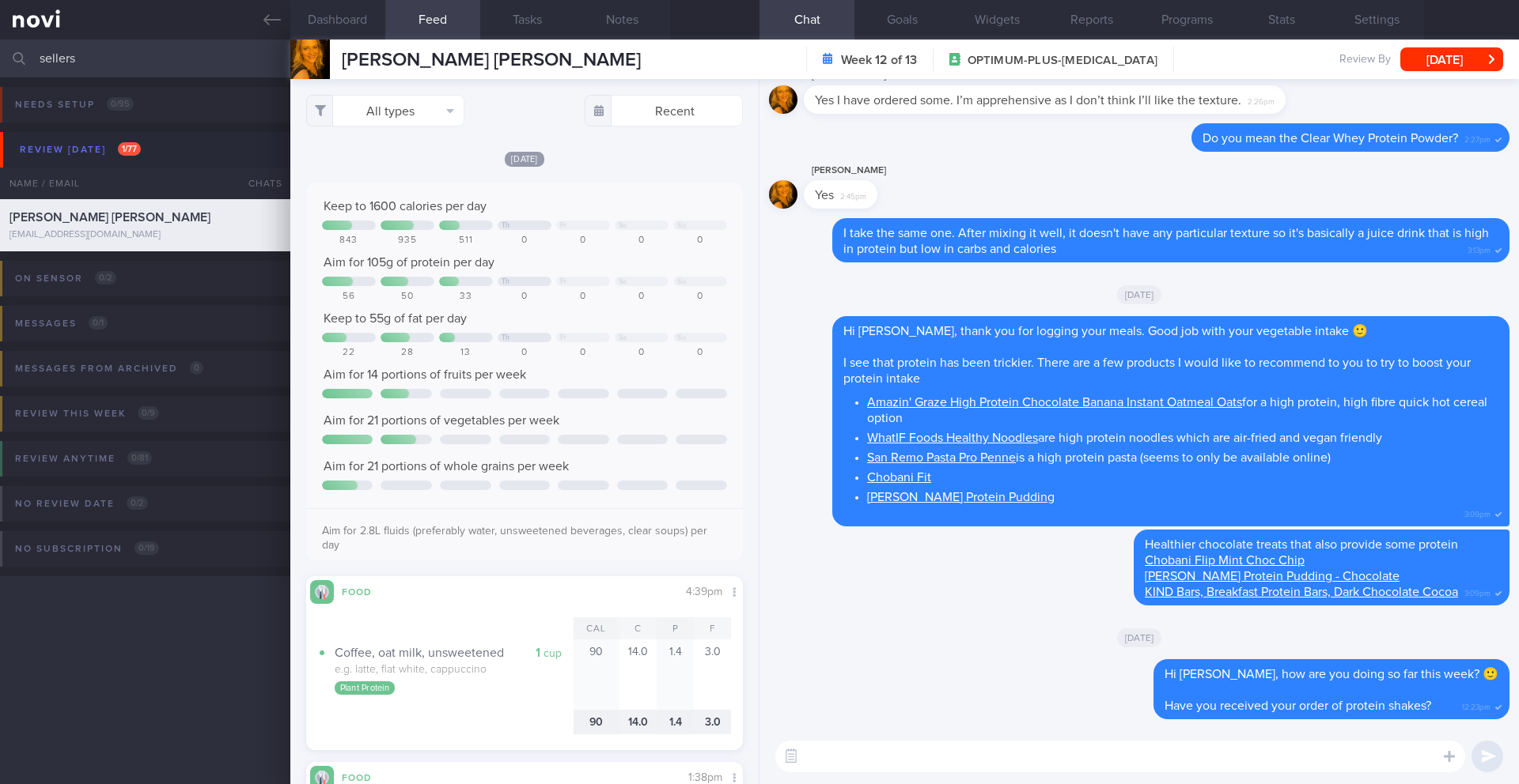
click at [948, 765] on textarea at bounding box center [1120, 756] width 690 height 31
type textarea "i"
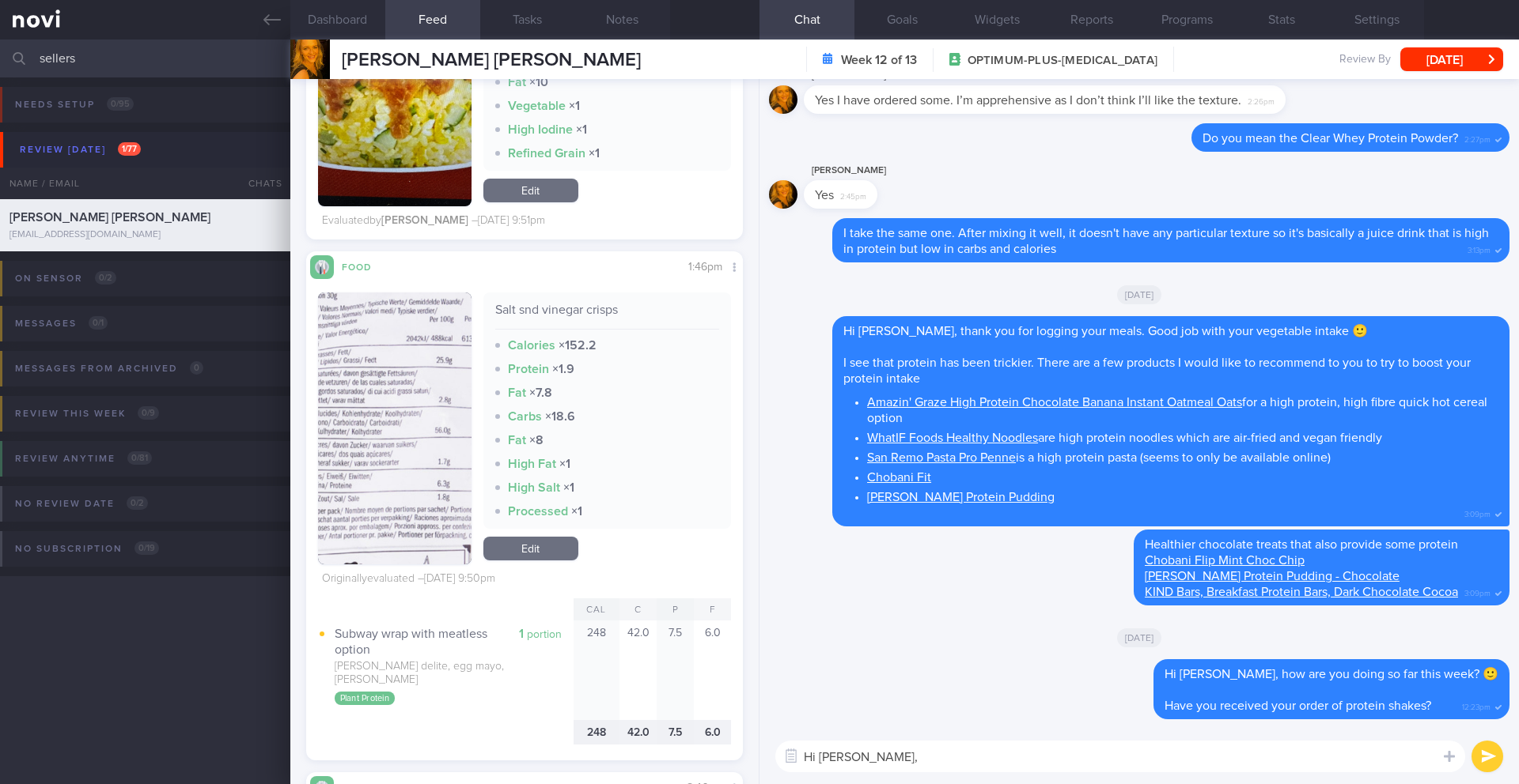
scroll to position [6089, 0]
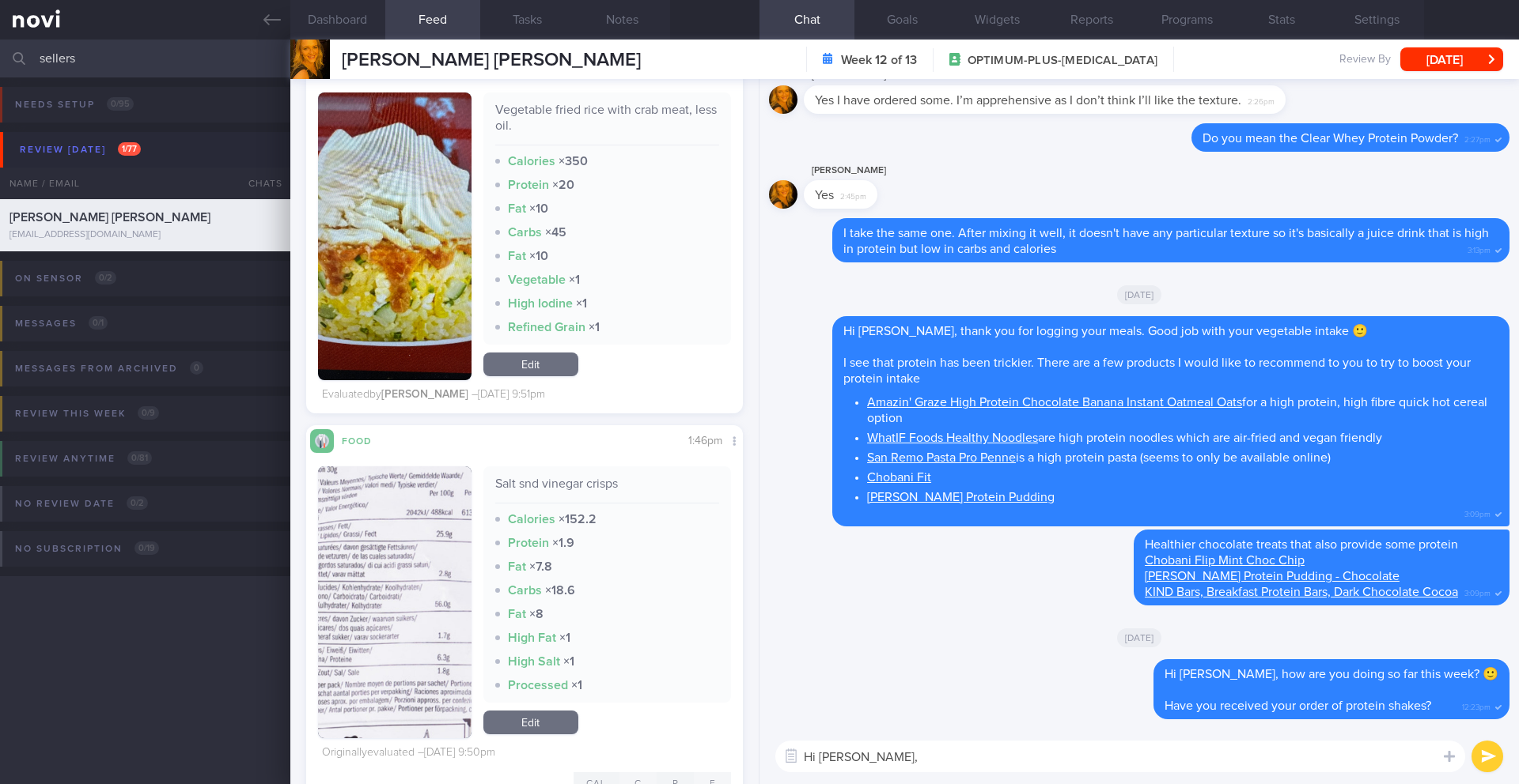
click at [373, 589] on button "button" at bounding box center [395, 603] width 154 height 272
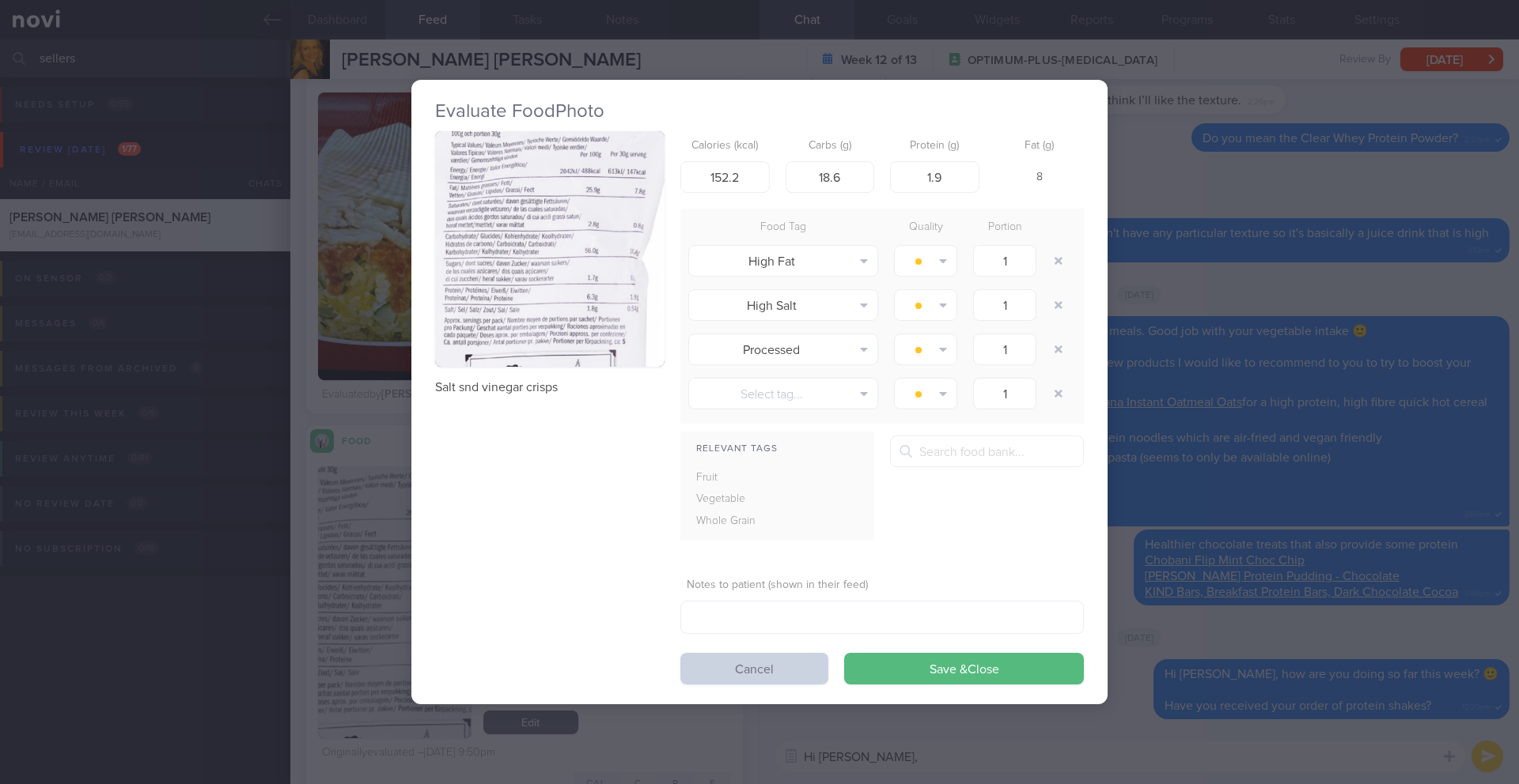
click at [774, 681] on button "Cancel" at bounding box center [755, 668] width 148 height 31
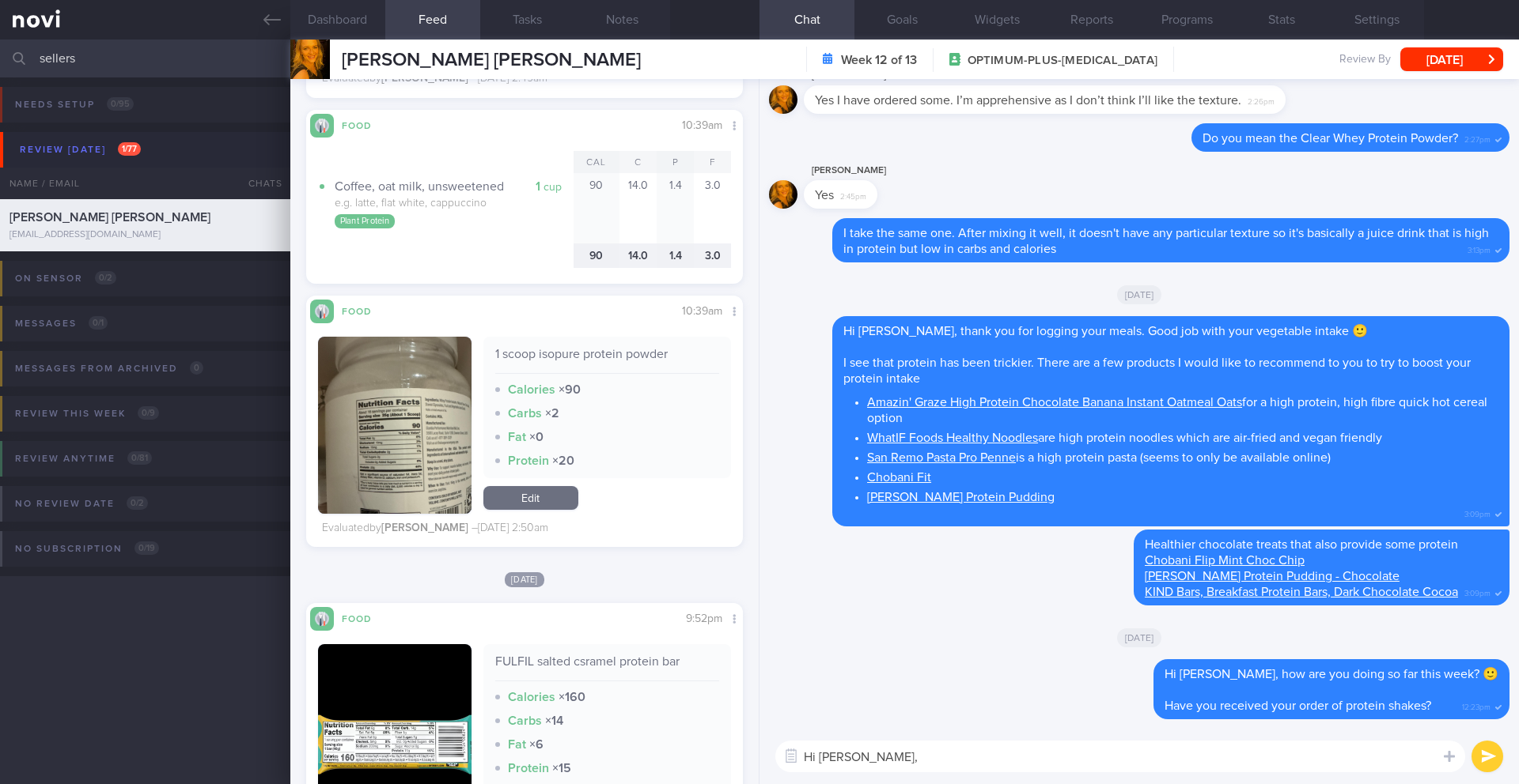
scroll to position [5217, 0]
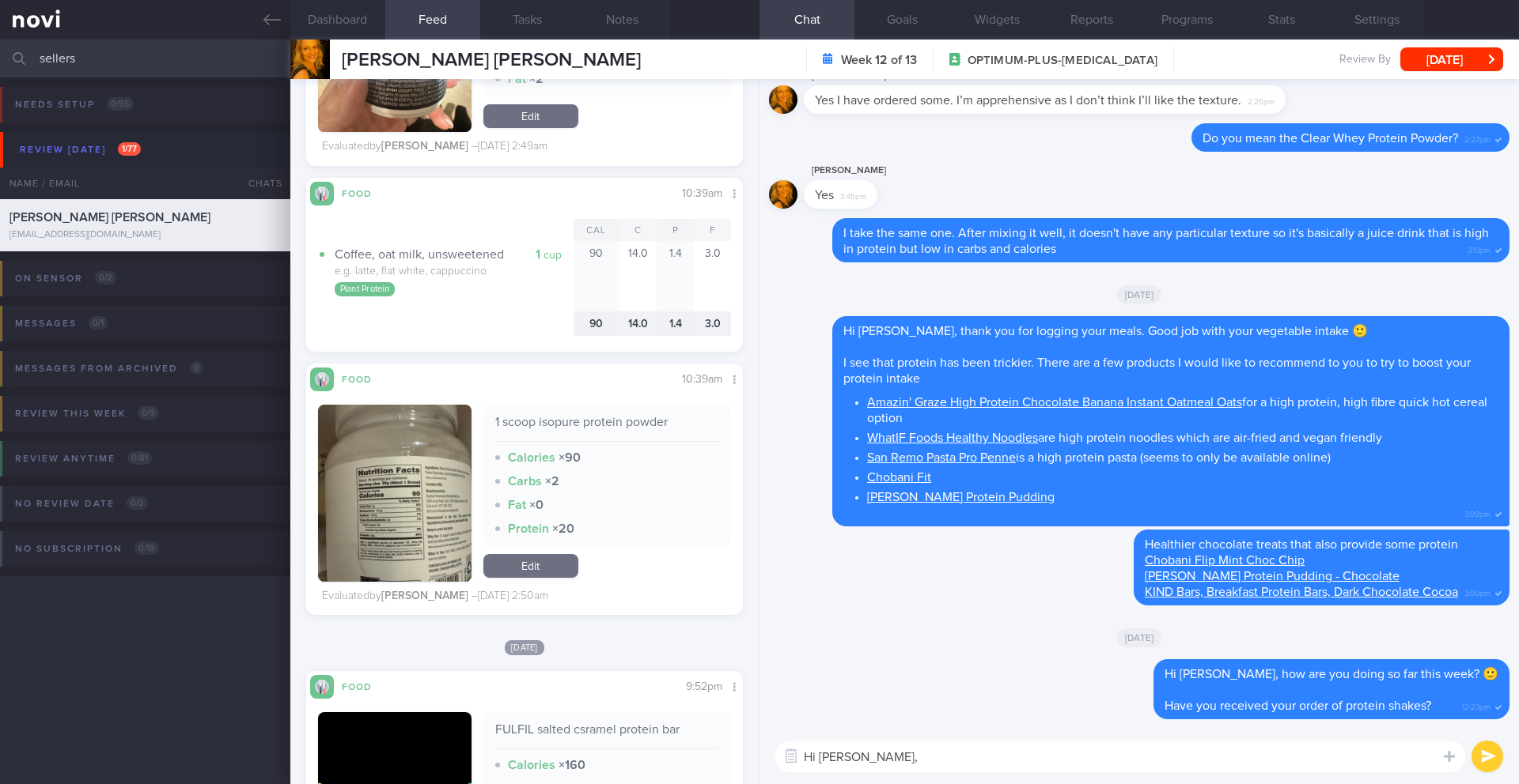
click at [438, 501] on button "button" at bounding box center [395, 494] width 154 height 178
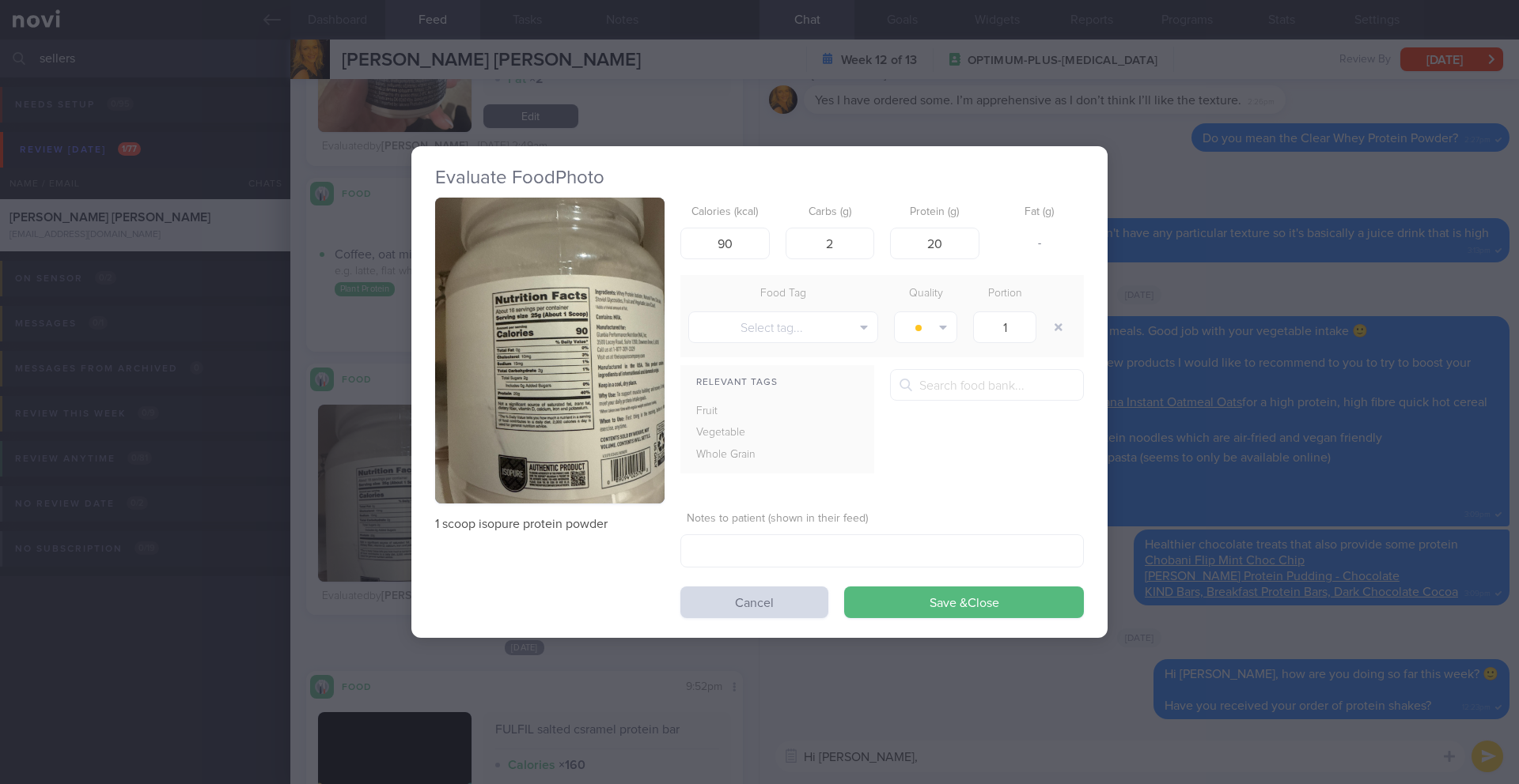
click at [551, 446] on button "button" at bounding box center [550, 350] width 229 height 306
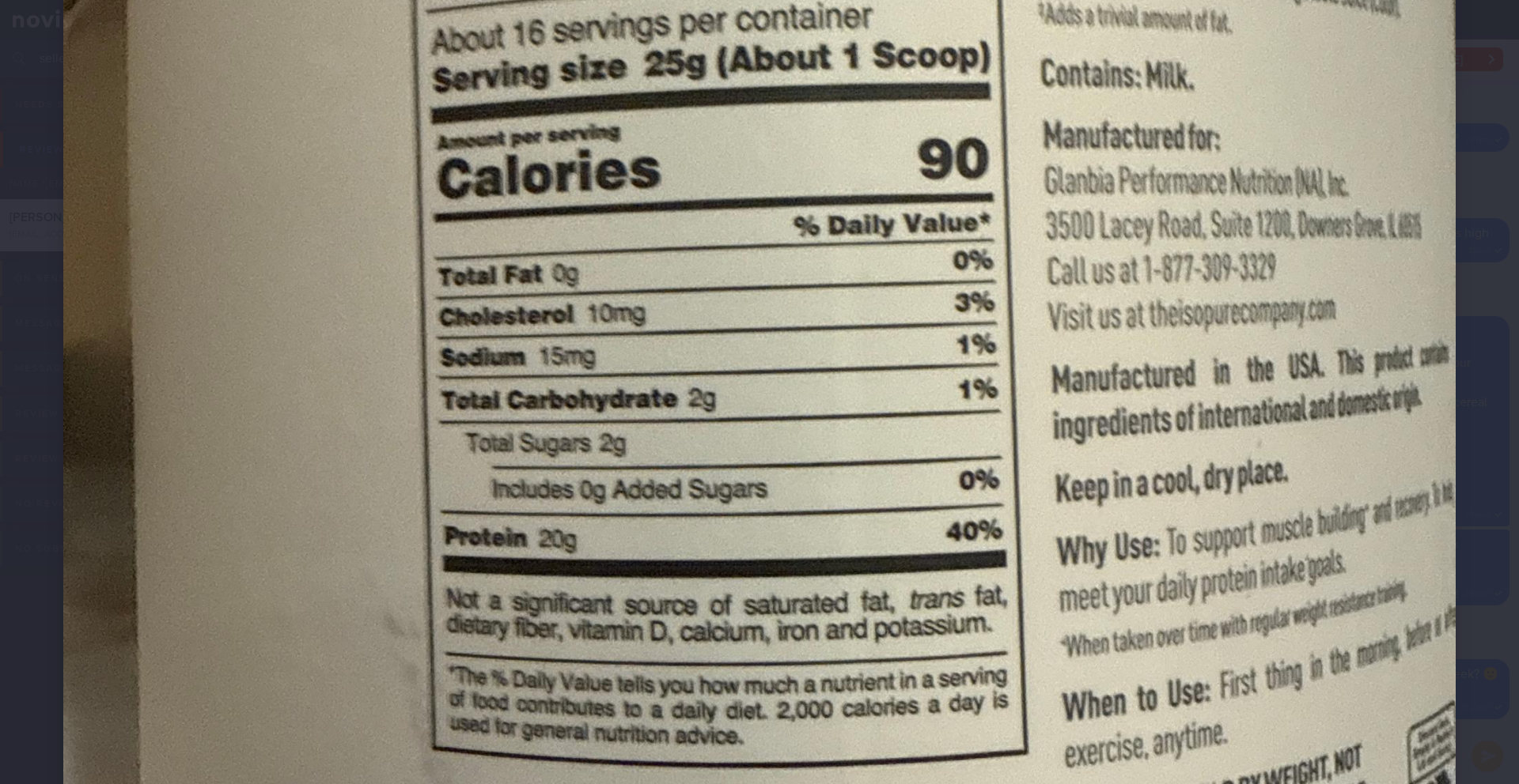
scroll to position [763, 0]
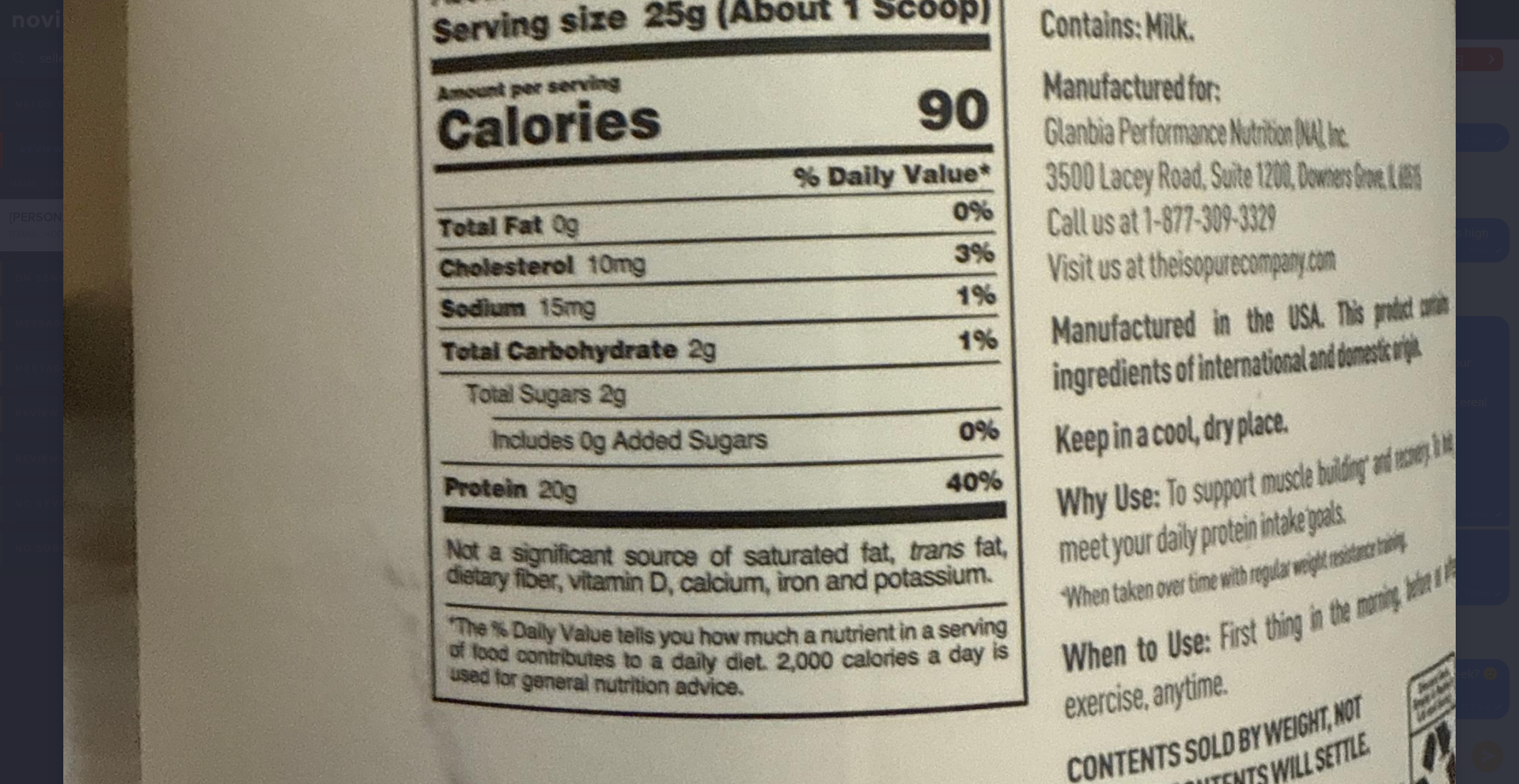
click at [1495, 429] on div at bounding box center [760, 228] width 1519 height 1982
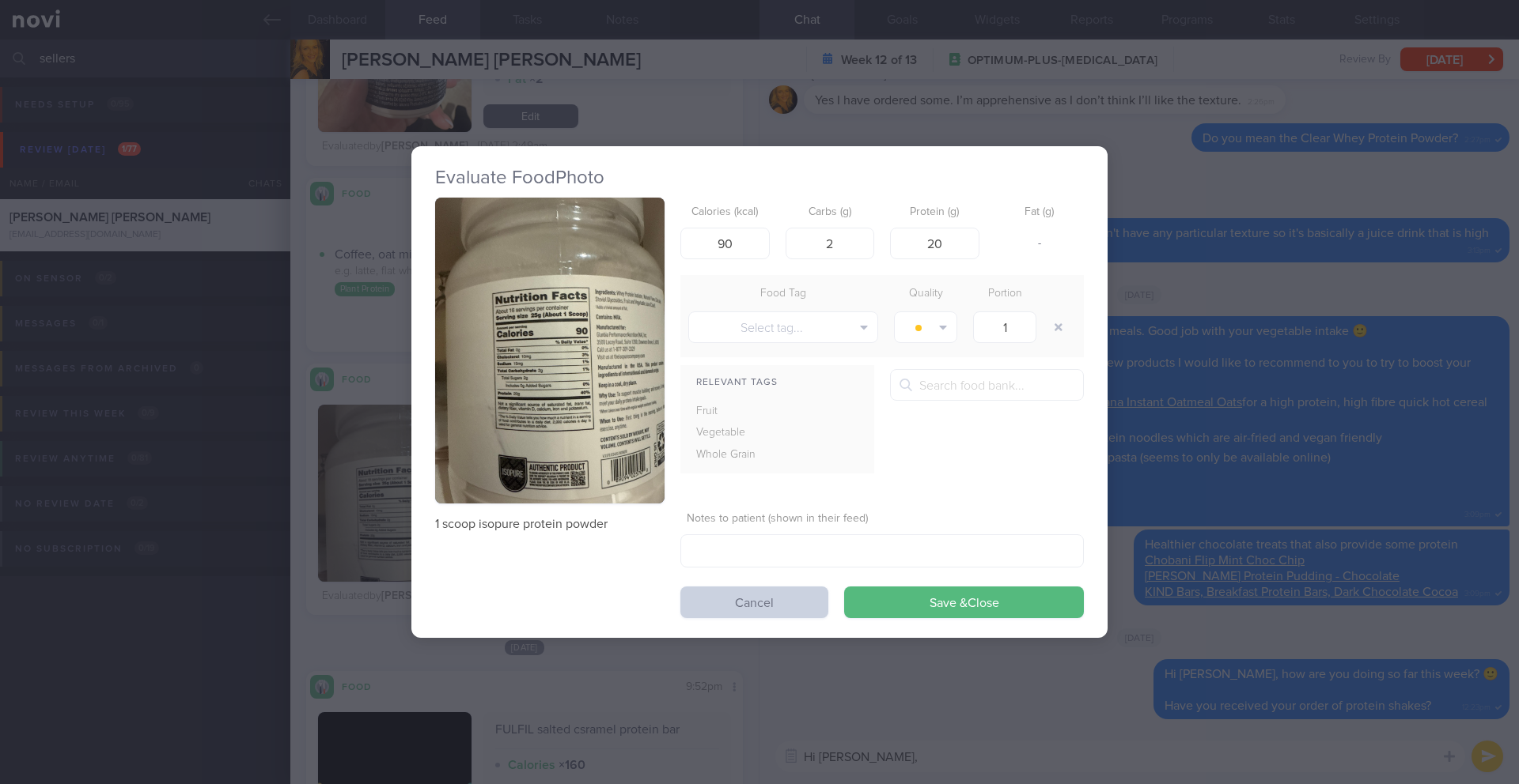
click at [777, 599] on button "Cancel" at bounding box center [755, 603] width 148 height 31
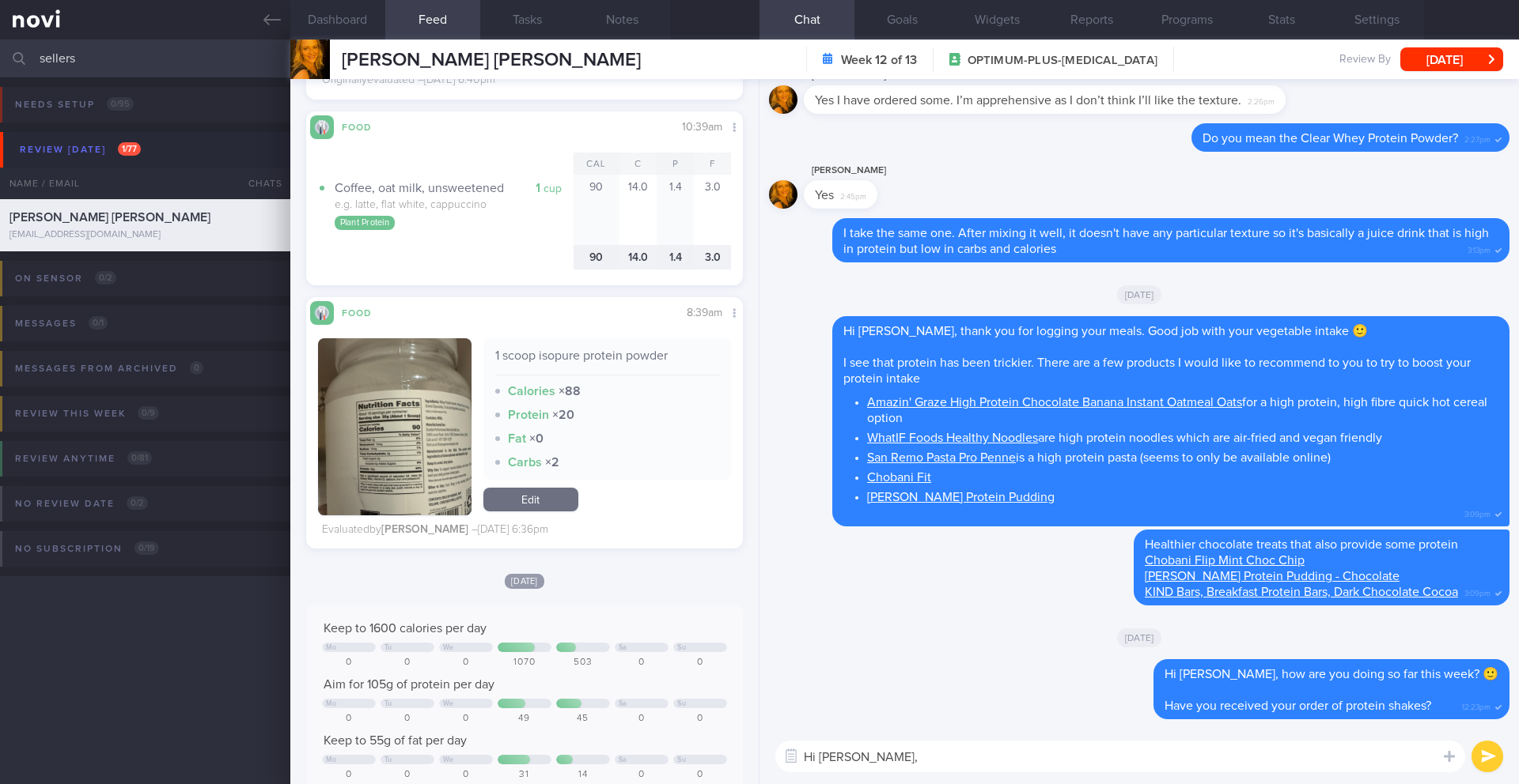
scroll to position [3971, 0]
click at [991, 767] on textarea "Hi [PERSON_NAME]," at bounding box center [1120, 756] width 690 height 31
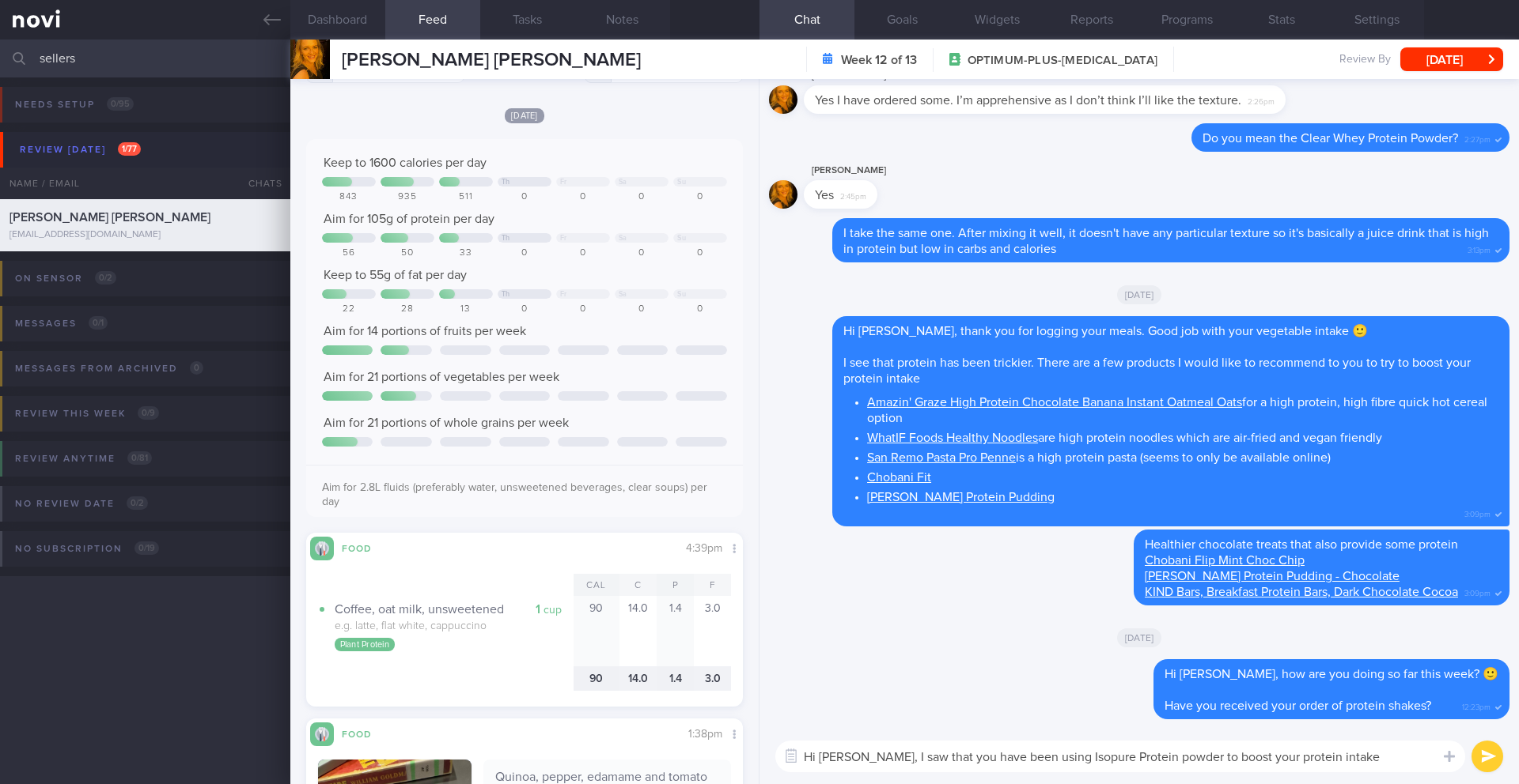
scroll to position [0, 0]
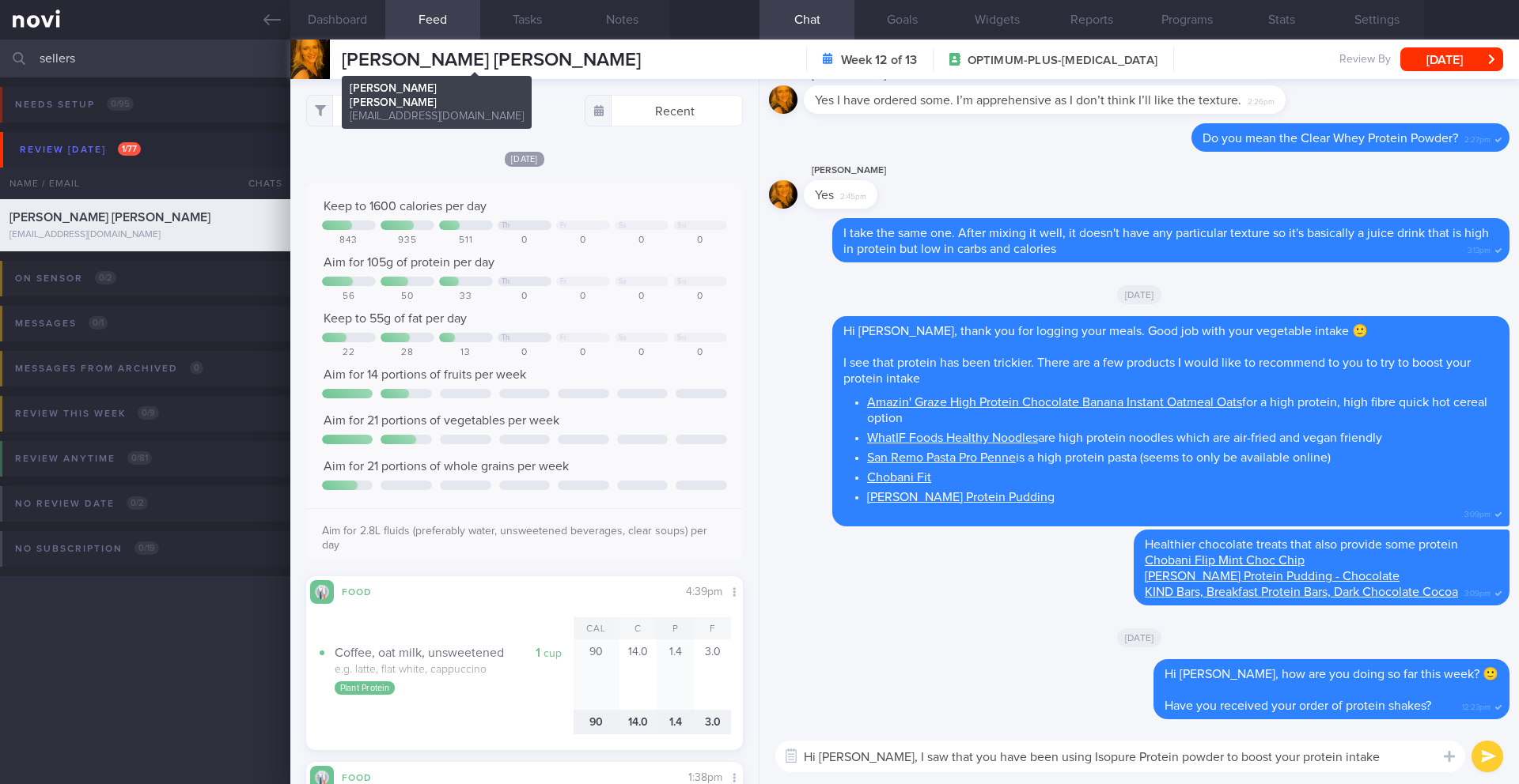
click at [480, 52] on span "[PERSON_NAME] [PERSON_NAME]" at bounding box center [490, 60] width 299 height 19
click at [1175, 756] on textarea "Hi [PERSON_NAME], I saw that you have been using Isopure Protein powder to boos…" at bounding box center [1120, 756] width 690 height 31
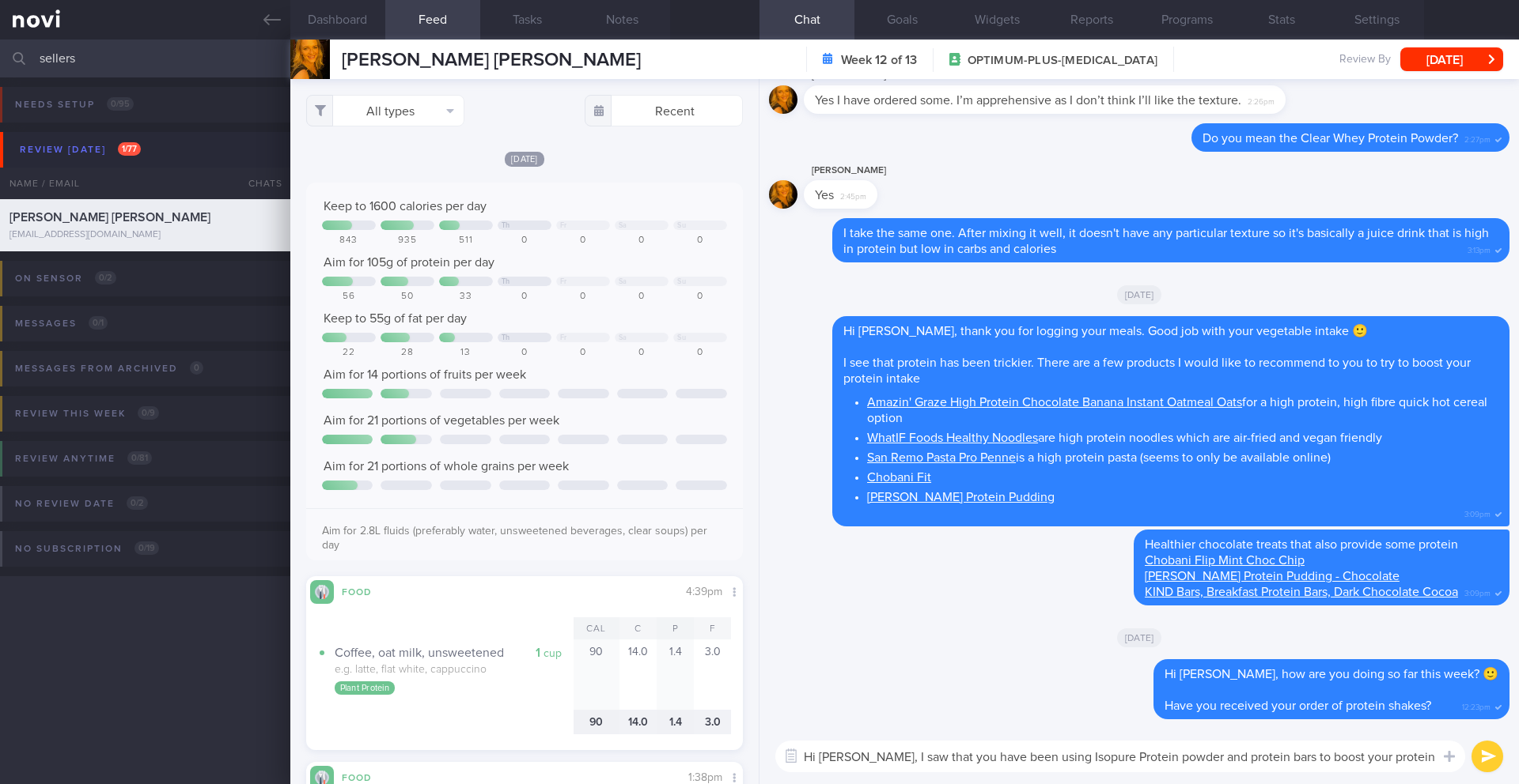
click at [1425, 756] on textarea "Hi [PERSON_NAME], I saw that you have been using Isopure Protein powder and pro…" at bounding box center [1120, 756] width 690 height 31
type textarea "Hi [PERSON_NAME], I saw that you have been using Isopure Protein powder and pro…"
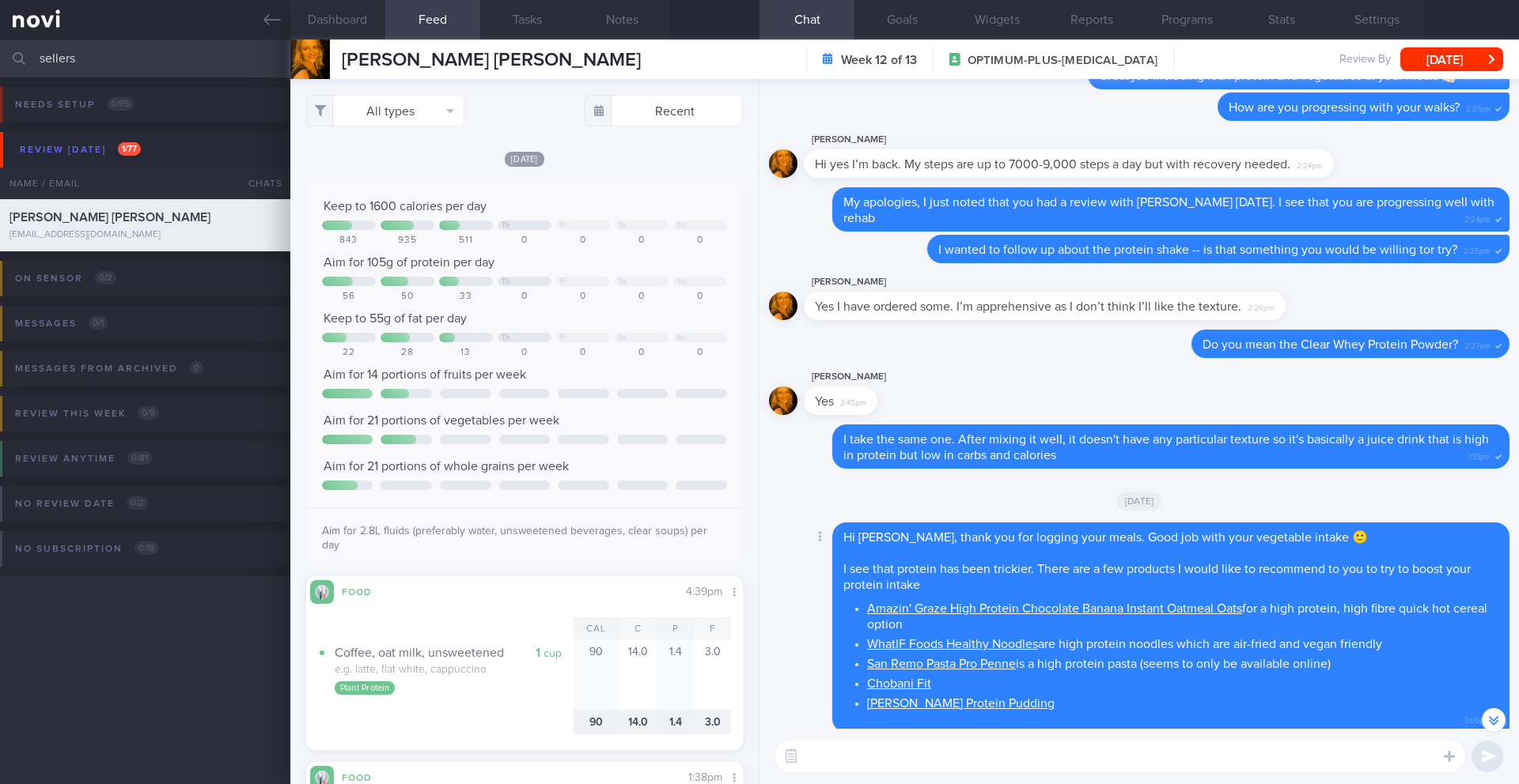
scroll to position [-305, 0]
click at [610, 25] on button "Notes" at bounding box center [623, 19] width 95 height 40
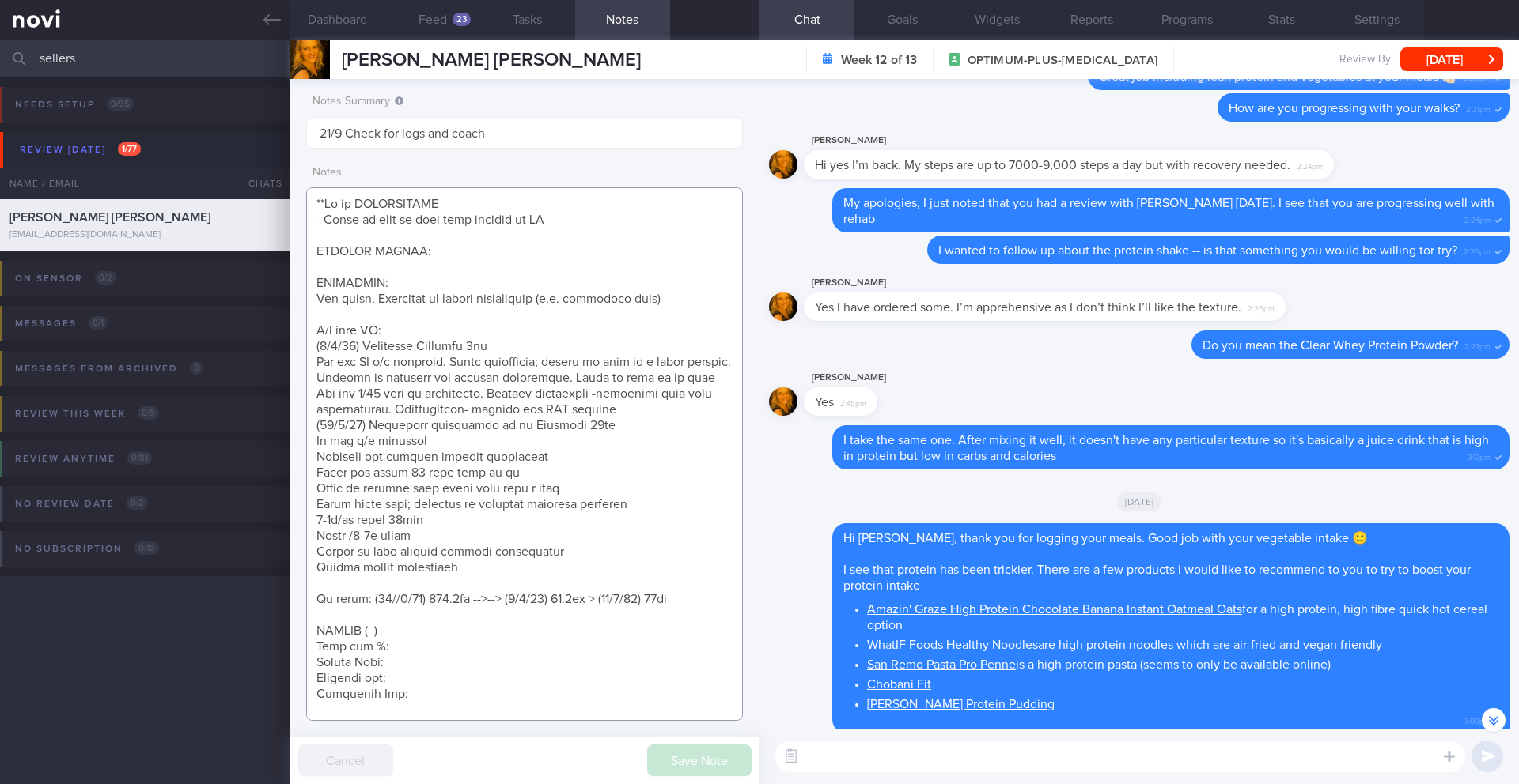
click at [484, 588] on textarea at bounding box center [525, 454] width 437 height 533
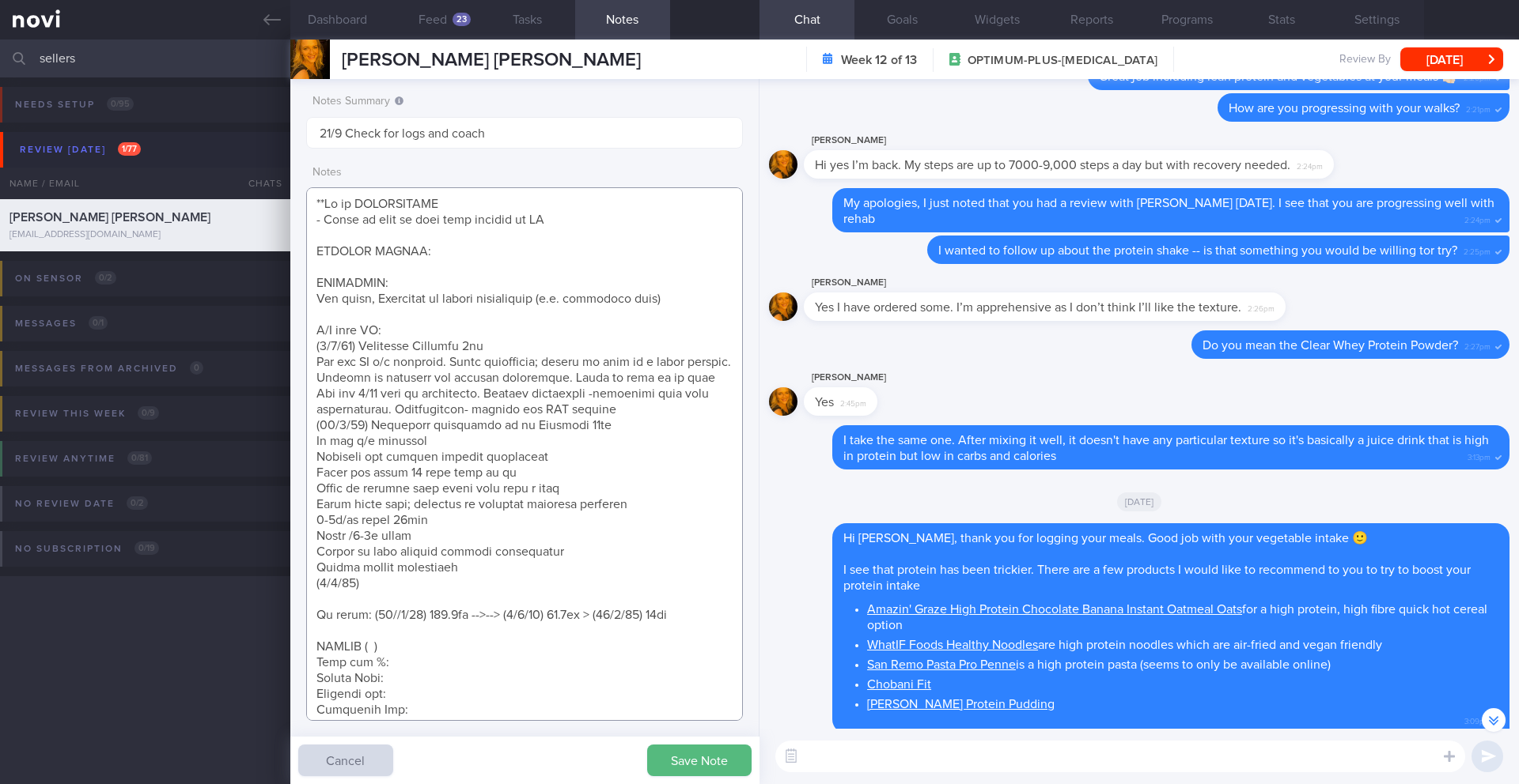
paste textarea "Continued on [MEDICAL_DATA] 14mg Nil sig s/e reported Happy w intended effects …"
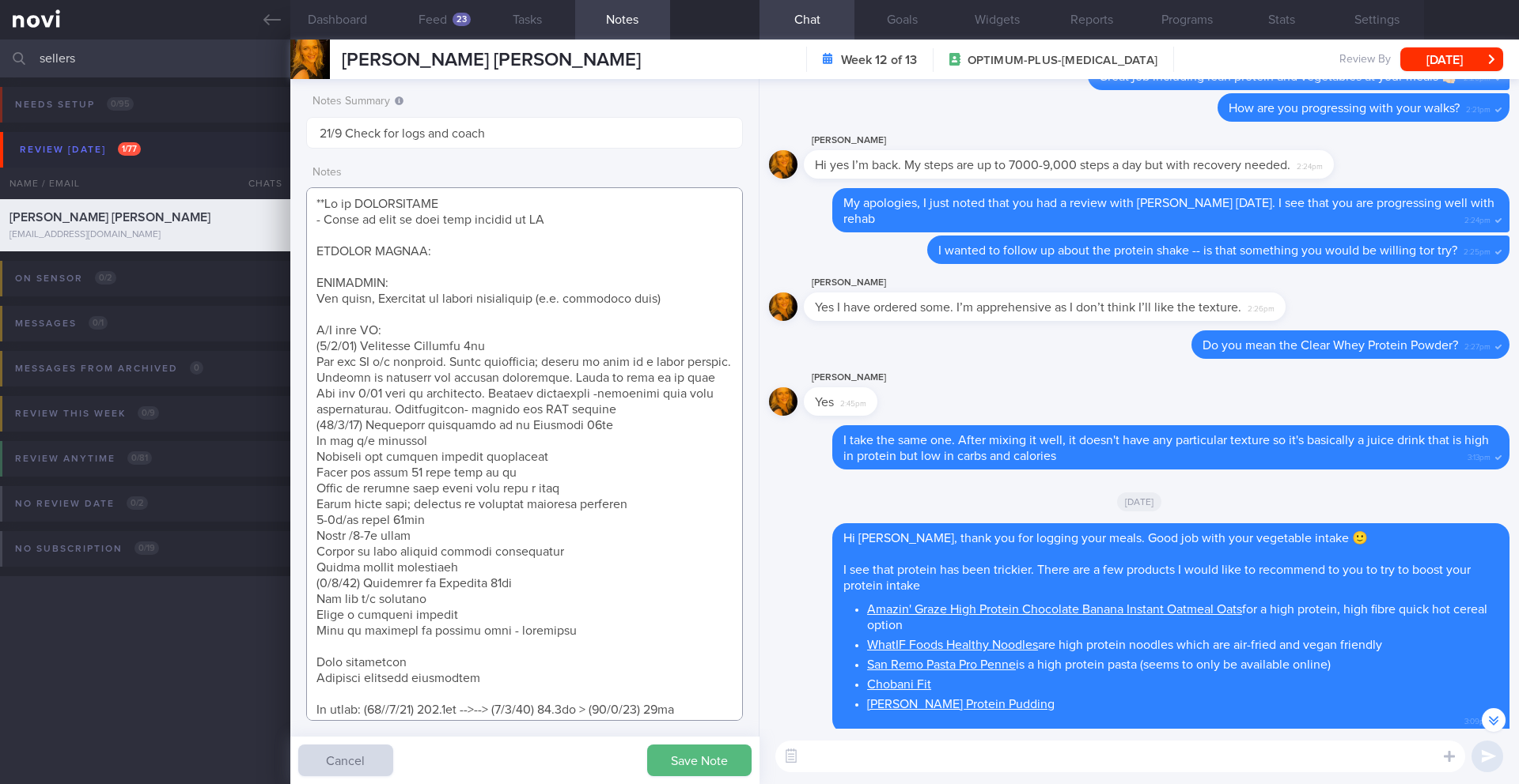
click at [319, 621] on textarea at bounding box center [525, 454] width 437 height 533
click at [318, 637] on textarea at bounding box center [525, 454] width 437 height 533
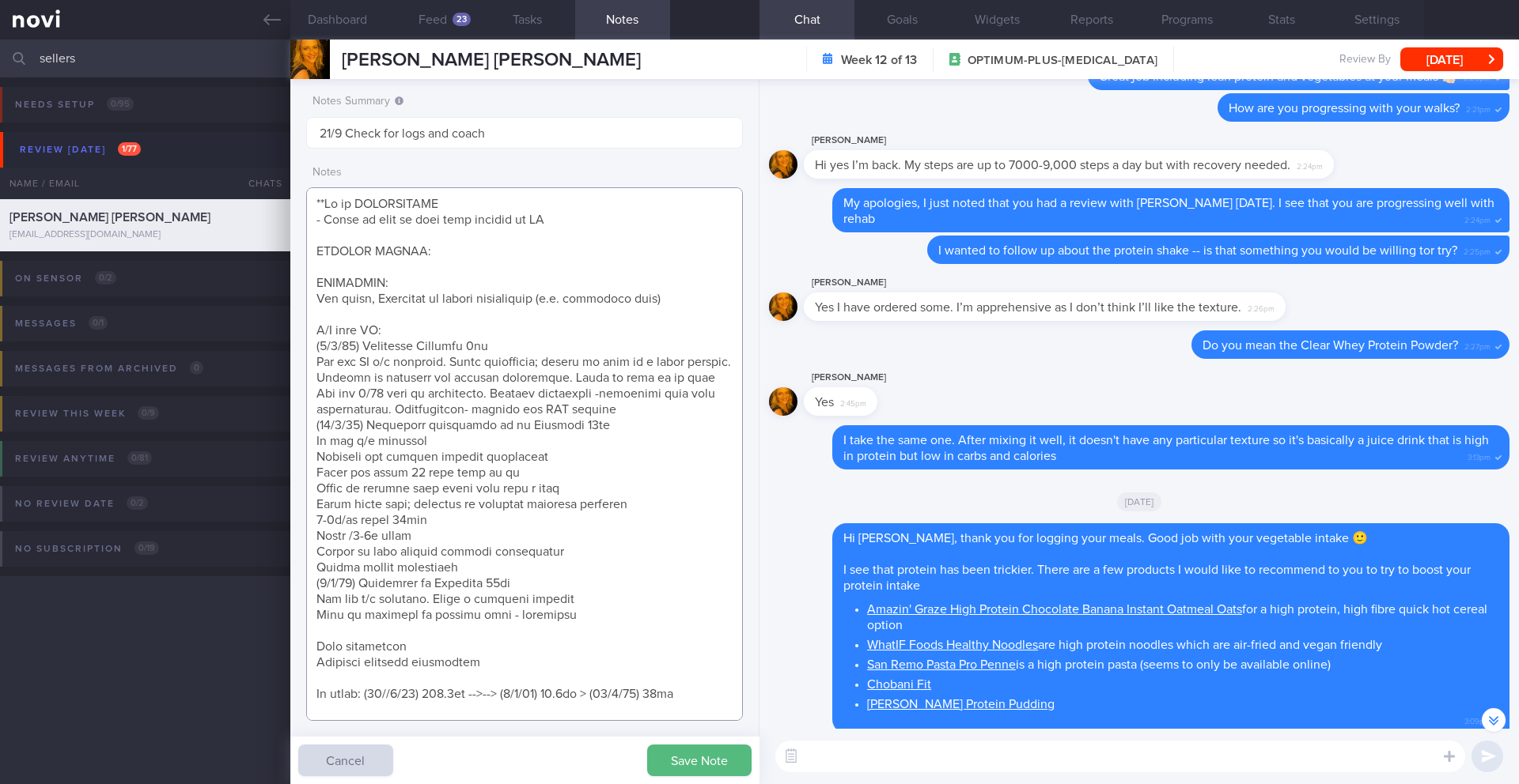
click at [314, 631] on textarea at bounding box center [525, 454] width 437 height 533
click at [335, 645] on textarea at bounding box center [525, 454] width 437 height 533
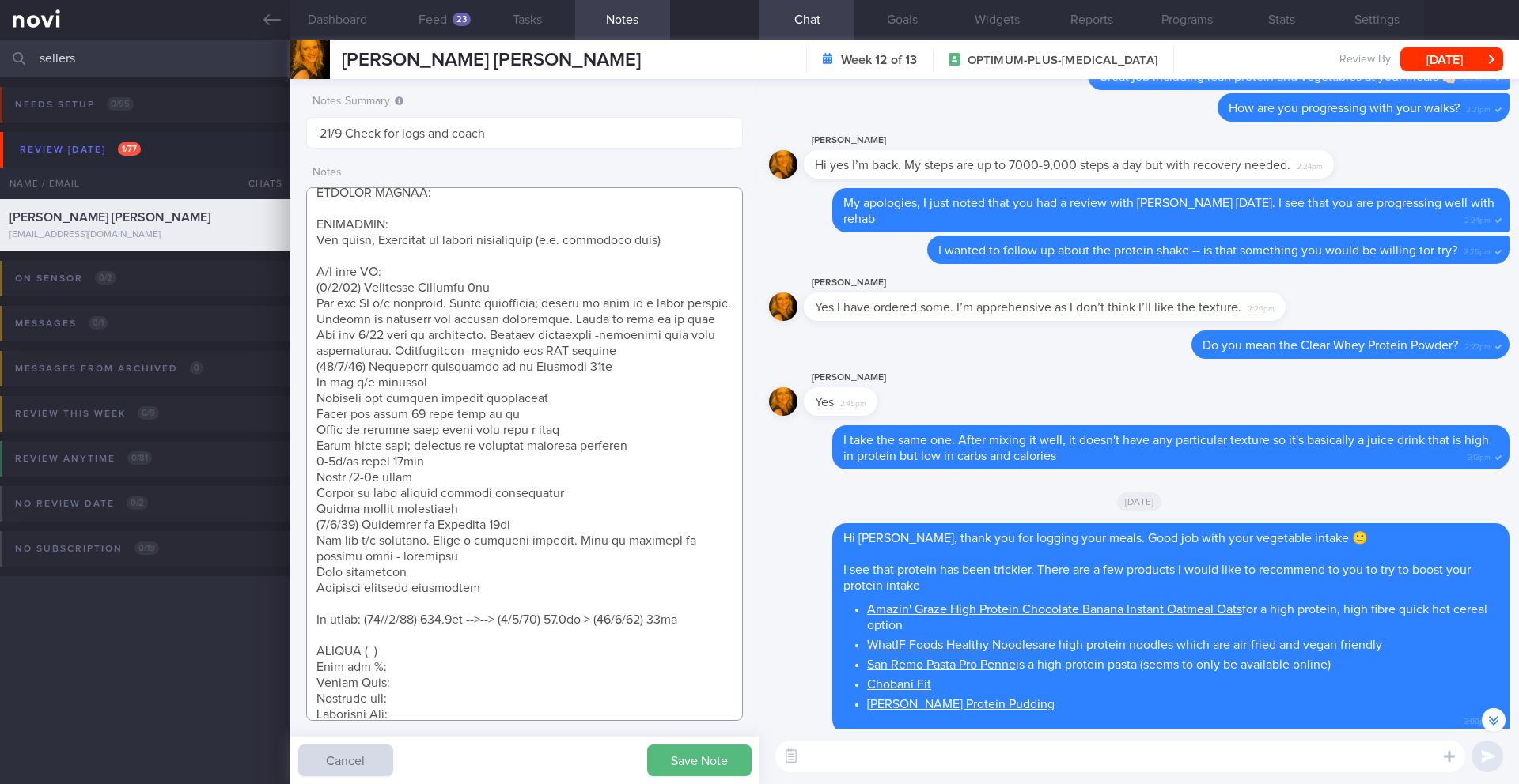
scroll to position [67, 0]
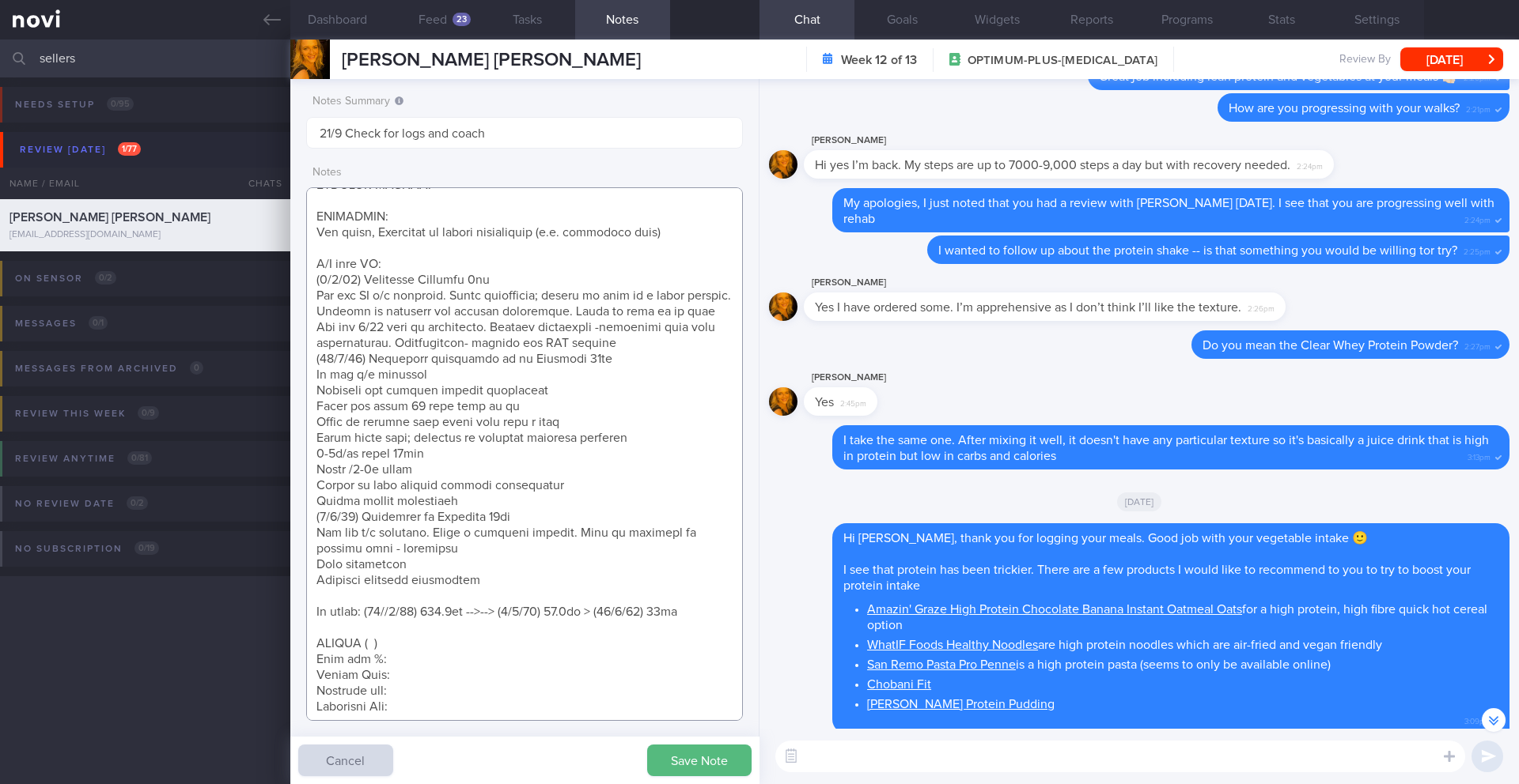
click at [702, 626] on textarea at bounding box center [525, 454] width 437 height 533
click at [459, 583] on textarea at bounding box center [525, 454] width 437 height 533
click at [307, 594] on textarea at bounding box center [525, 454] width 437 height 533
click at [562, 589] on textarea at bounding box center [525, 454] width 437 height 533
click at [568, 580] on textarea at bounding box center [525, 454] width 437 height 533
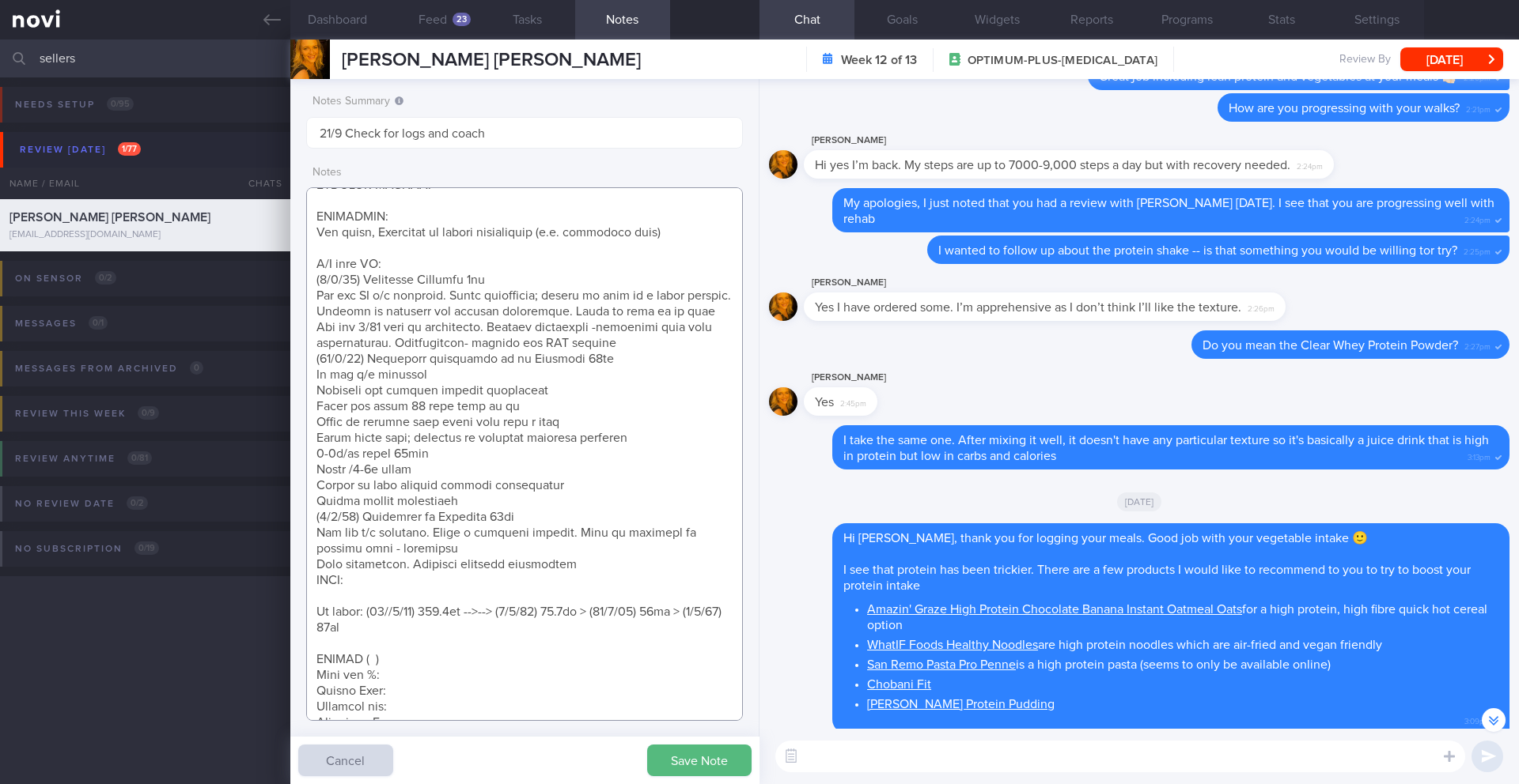
paste textarea "Continue [MEDICAL_DATA] 14mg OM"
click at [686, 753] on button "Save Note" at bounding box center [699, 761] width 105 height 31
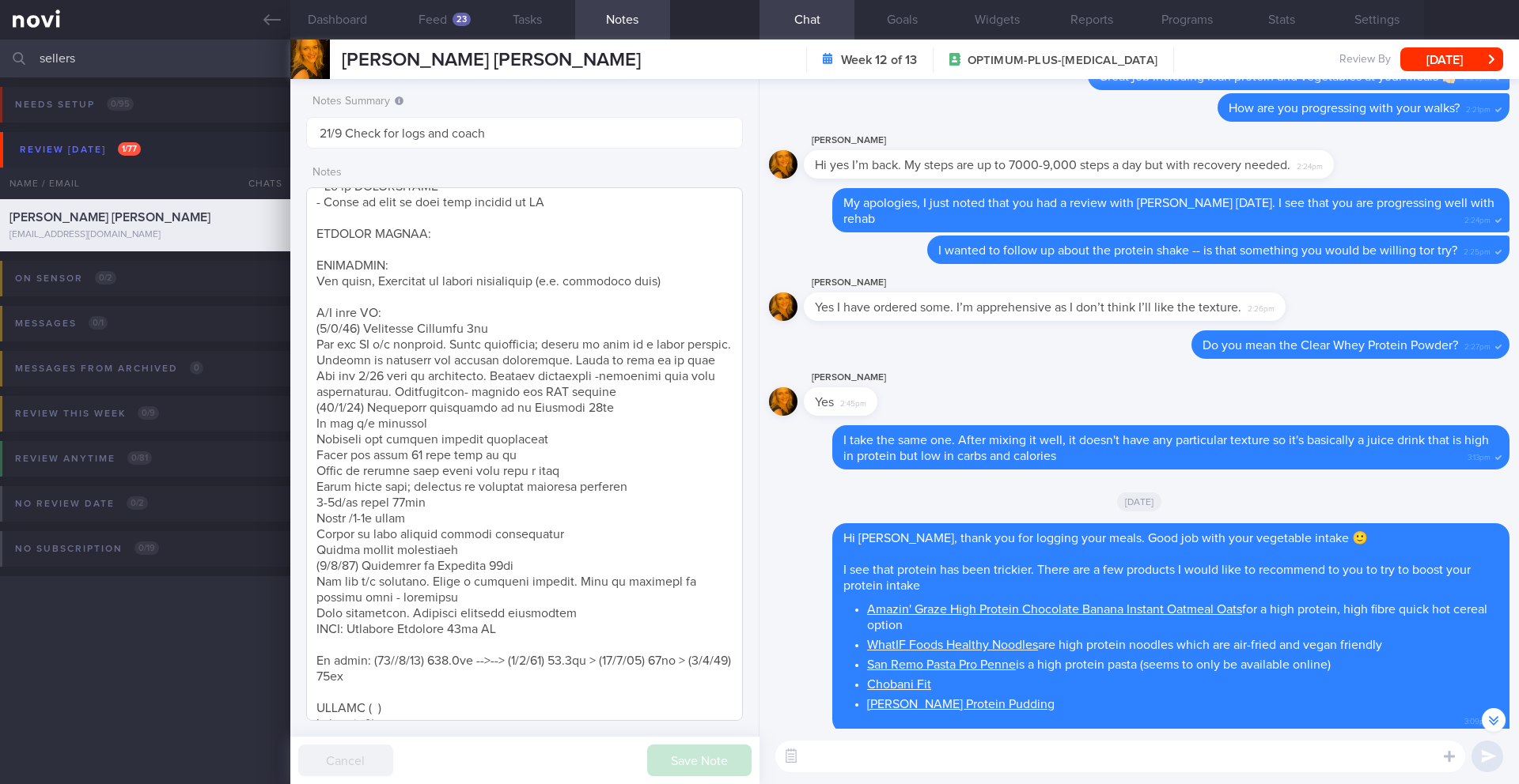
scroll to position [0, 0]
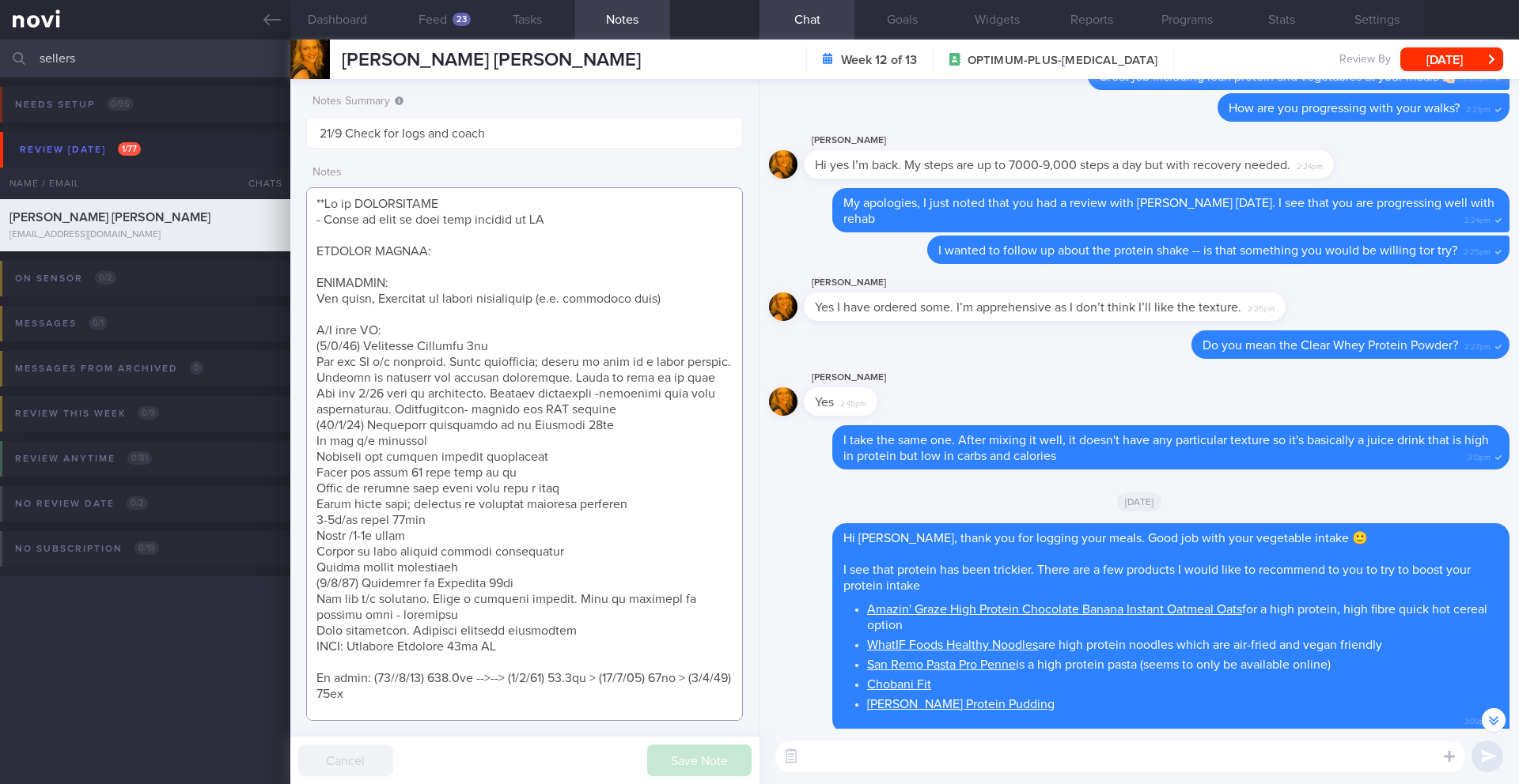
click at [566, 227] on textarea at bounding box center [525, 454] width 437 height 533
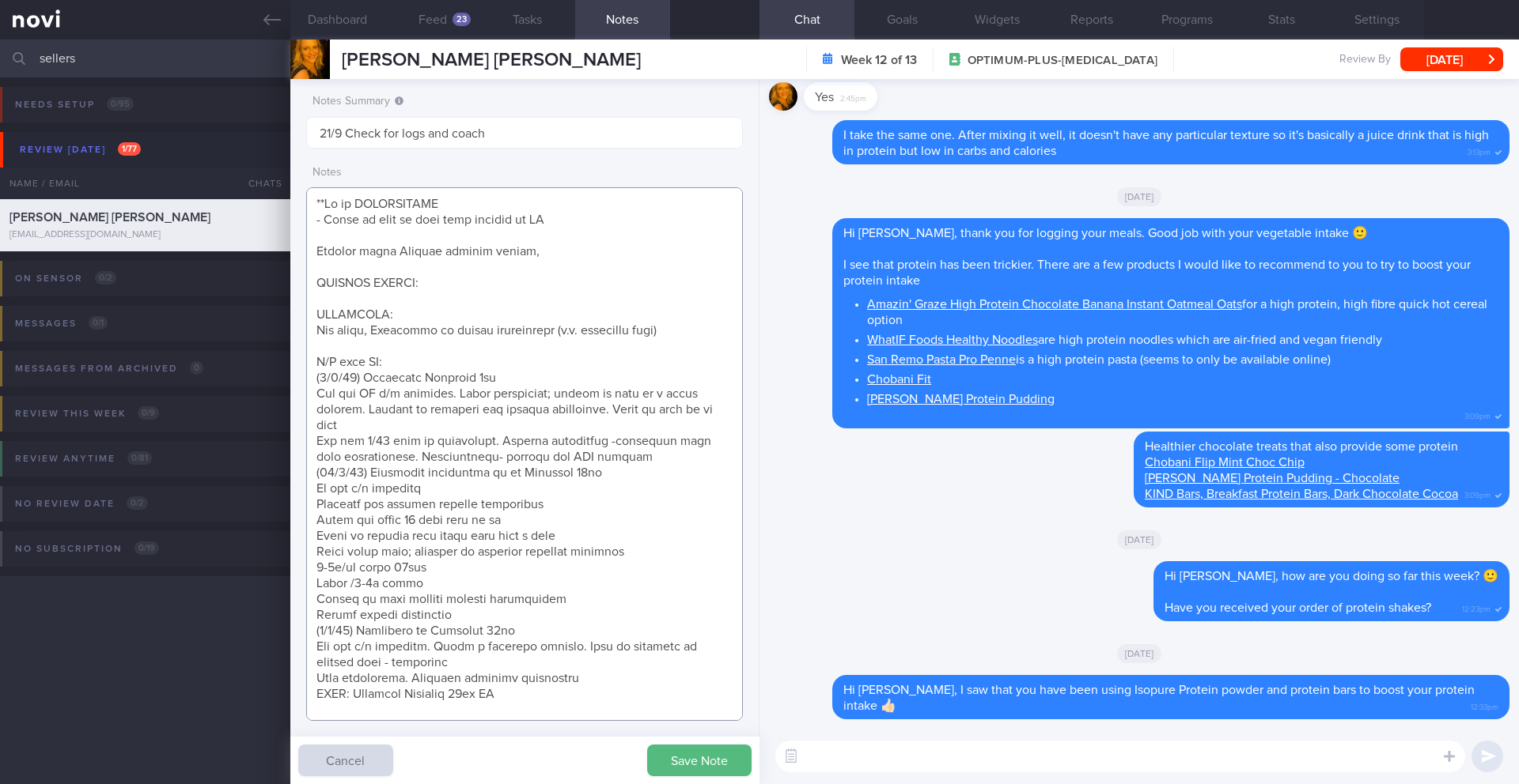
scroll to position [1, 0]
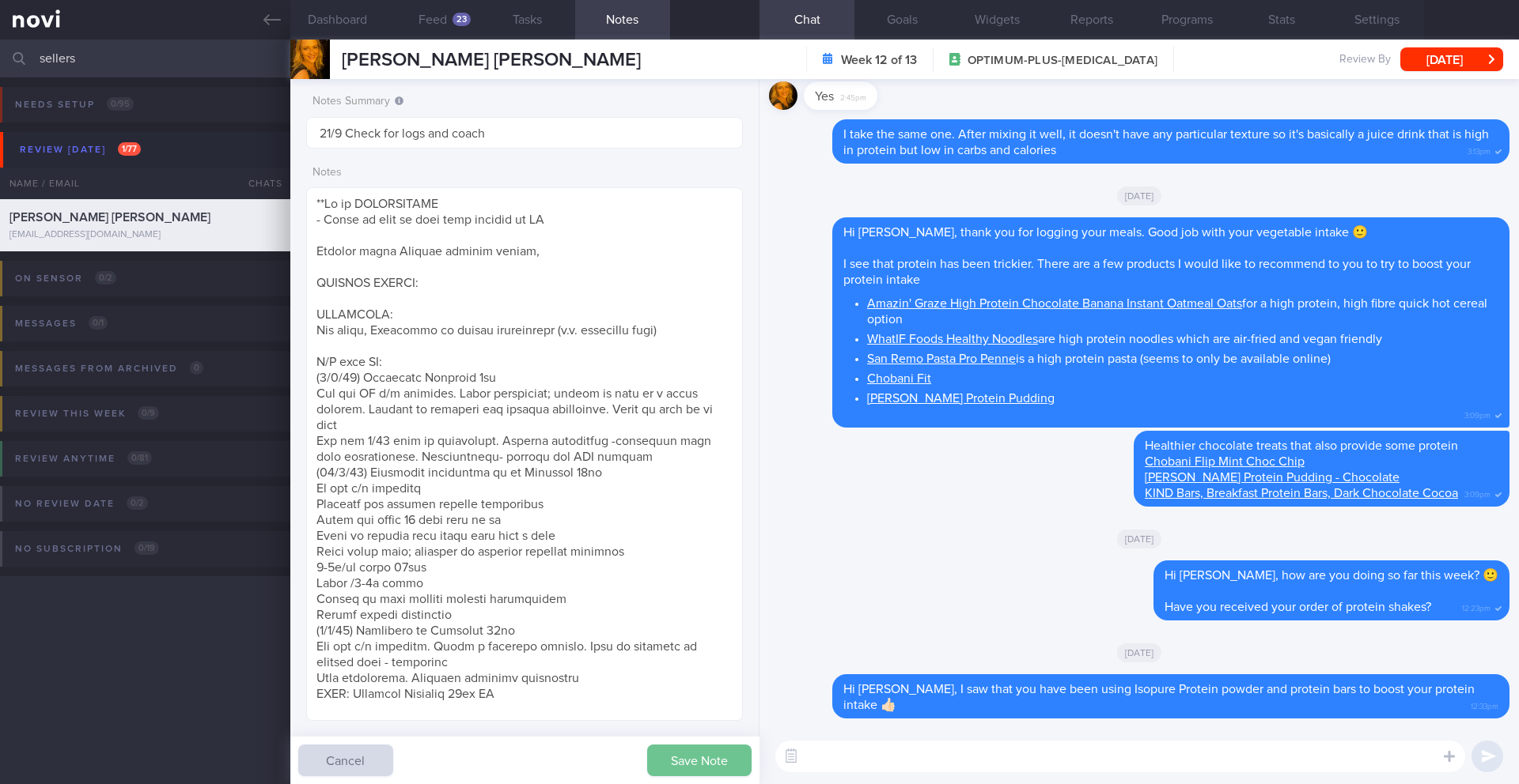
click at [669, 746] on button "Save Note" at bounding box center [699, 761] width 105 height 31
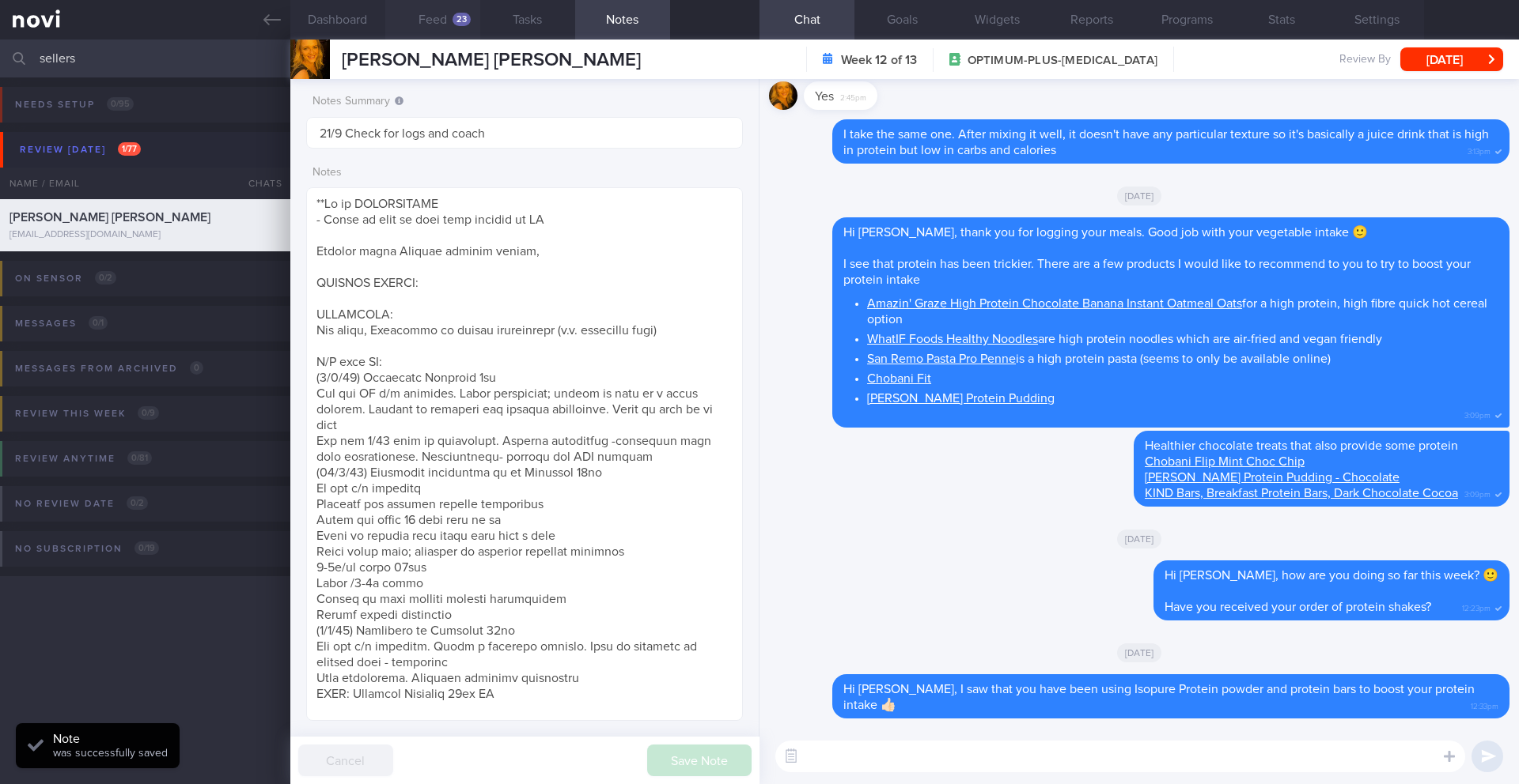
click at [451, 20] on button "Feed 23" at bounding box center [433, 19] width 95 height 40
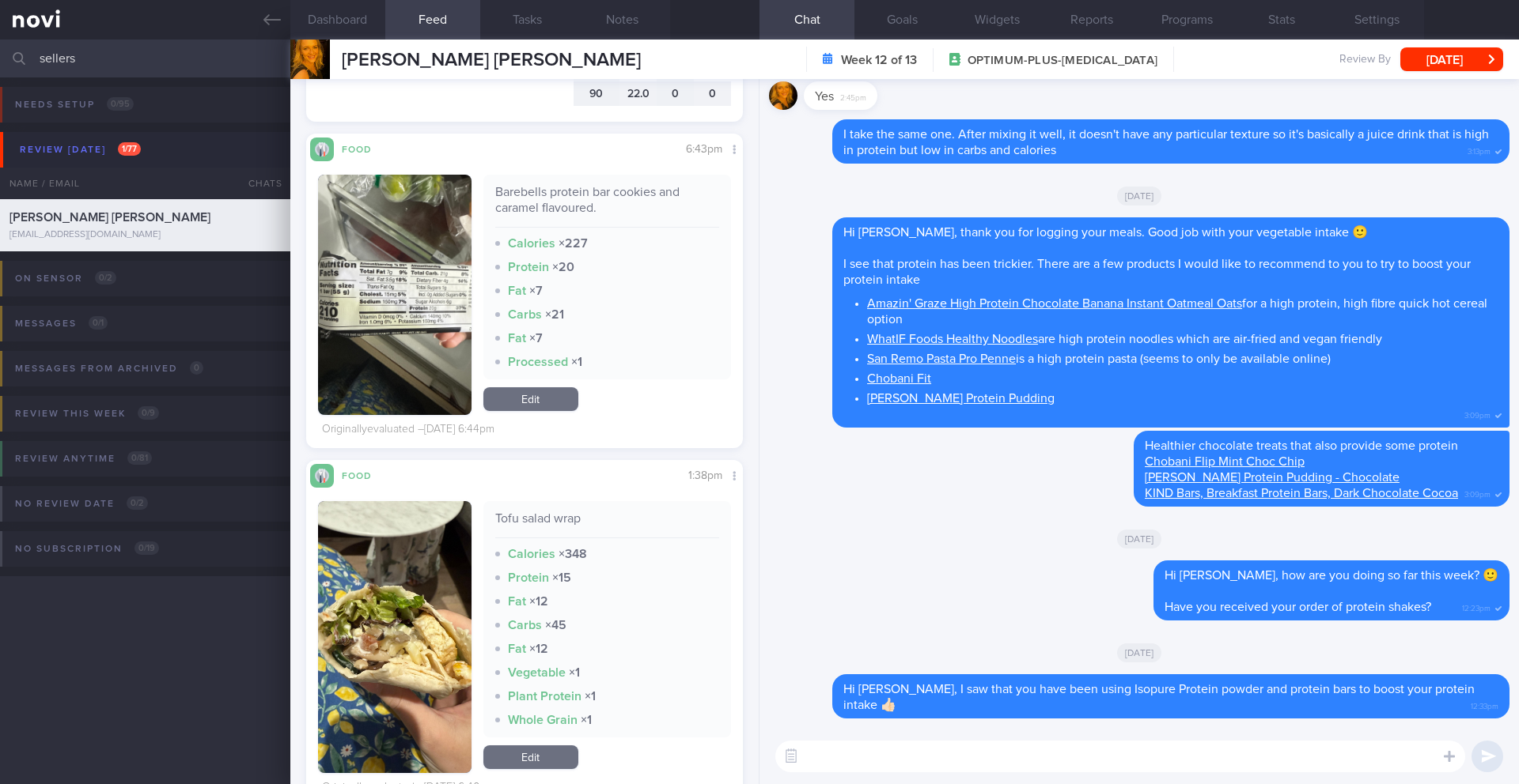
scroll to position [3279, 0]
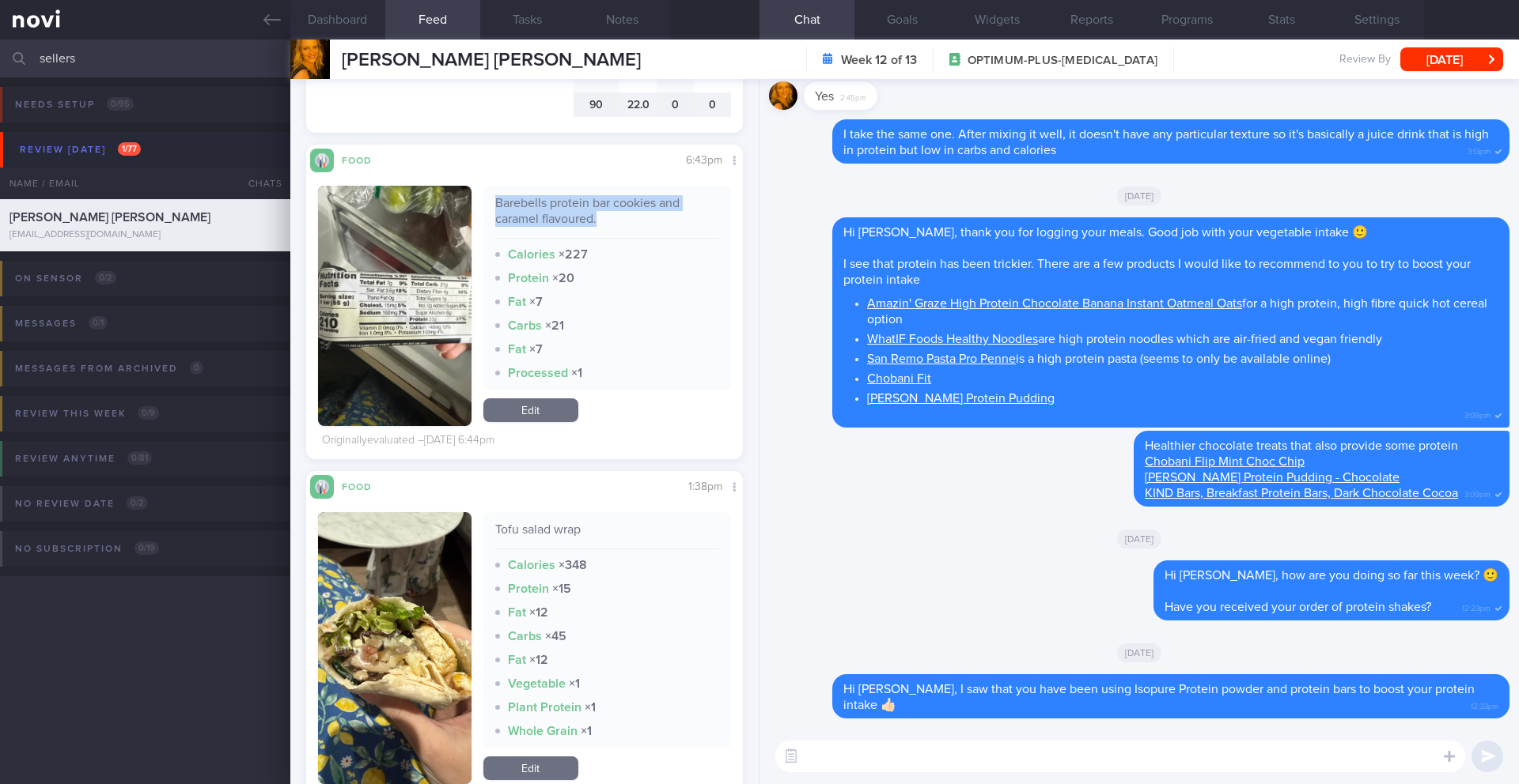
drag, startPoint x: 494, startPoint y: 202, endPoint x: 604, endPoint y: 214, distance: 110.7
click at [604, 214] on div "Barebells protein bar cookies and caramel flavoured." at bounding box center [607, 216] width 225 height 43
copy div "Barebells protein bar cookies and caramel flavoured."
click at [627, 15] on button "Notes" at bounding box center [623, 19] width 95 height 40
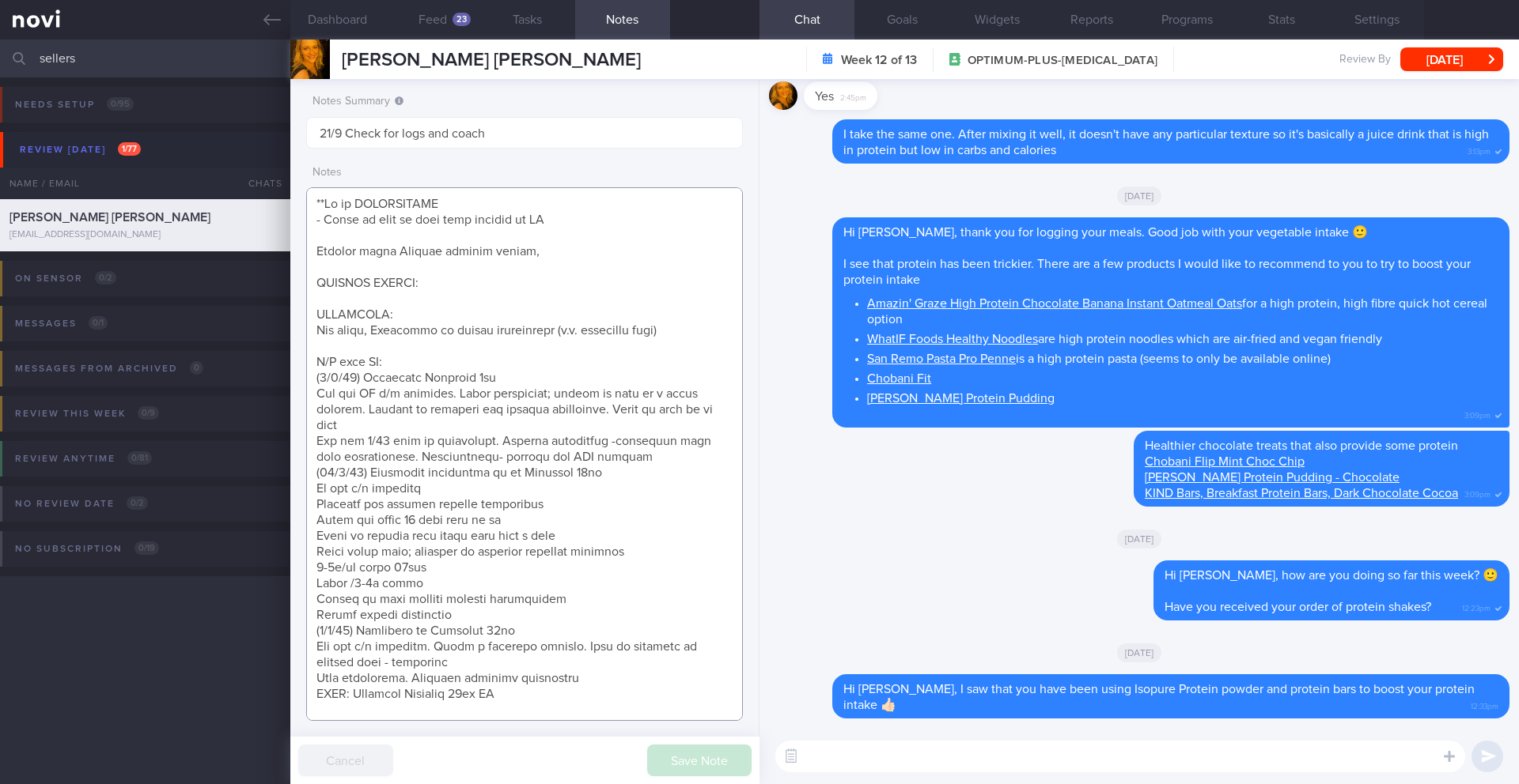
click at [534, 252] on textarea at bounding box center [525, 454] width 437 height 533
paste textarea "Barebells protein bar cookies and caramel flavoured."
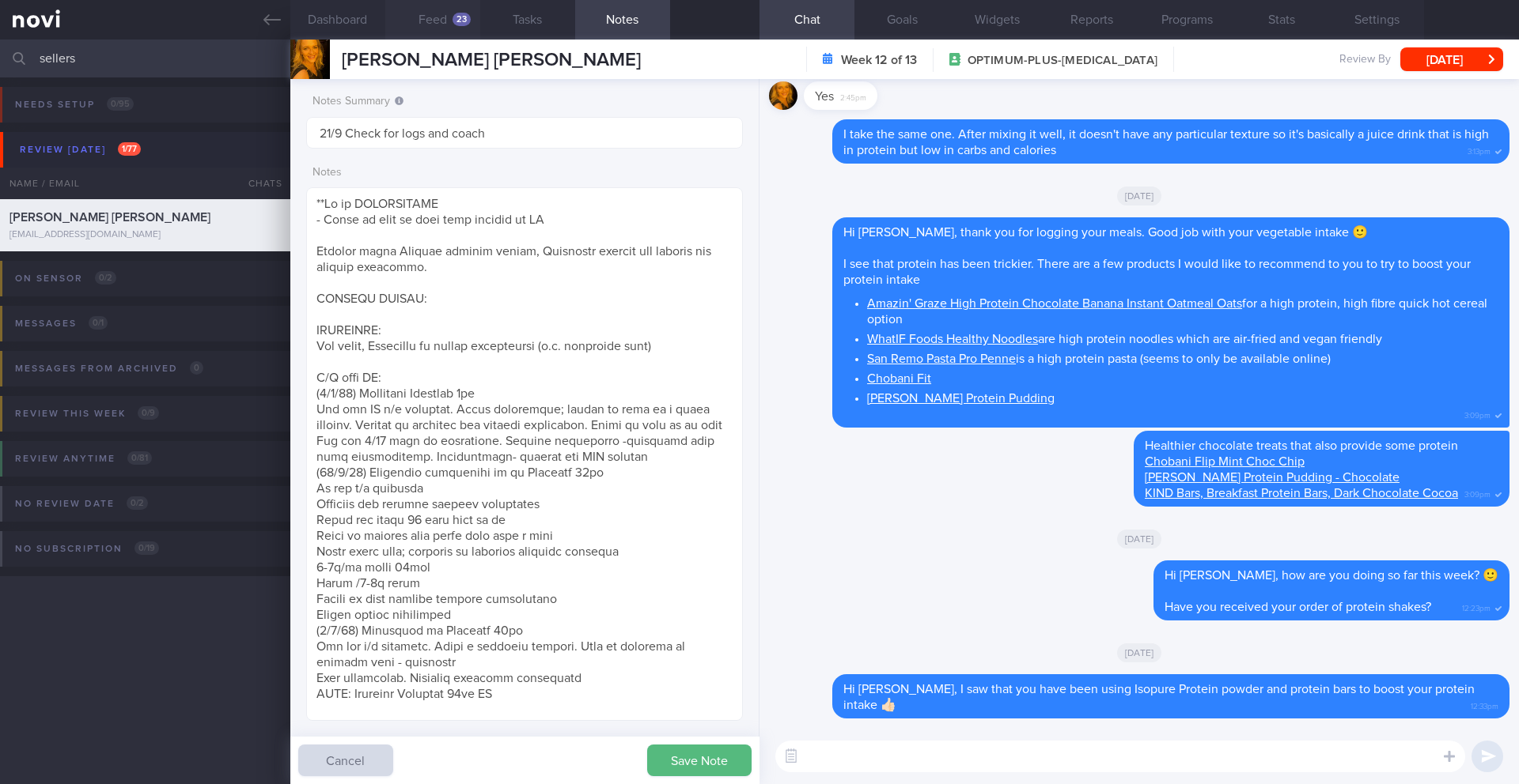
click at [448, 20] on button "Feed 23" at bounding box center [433, 19] width 95 height 40
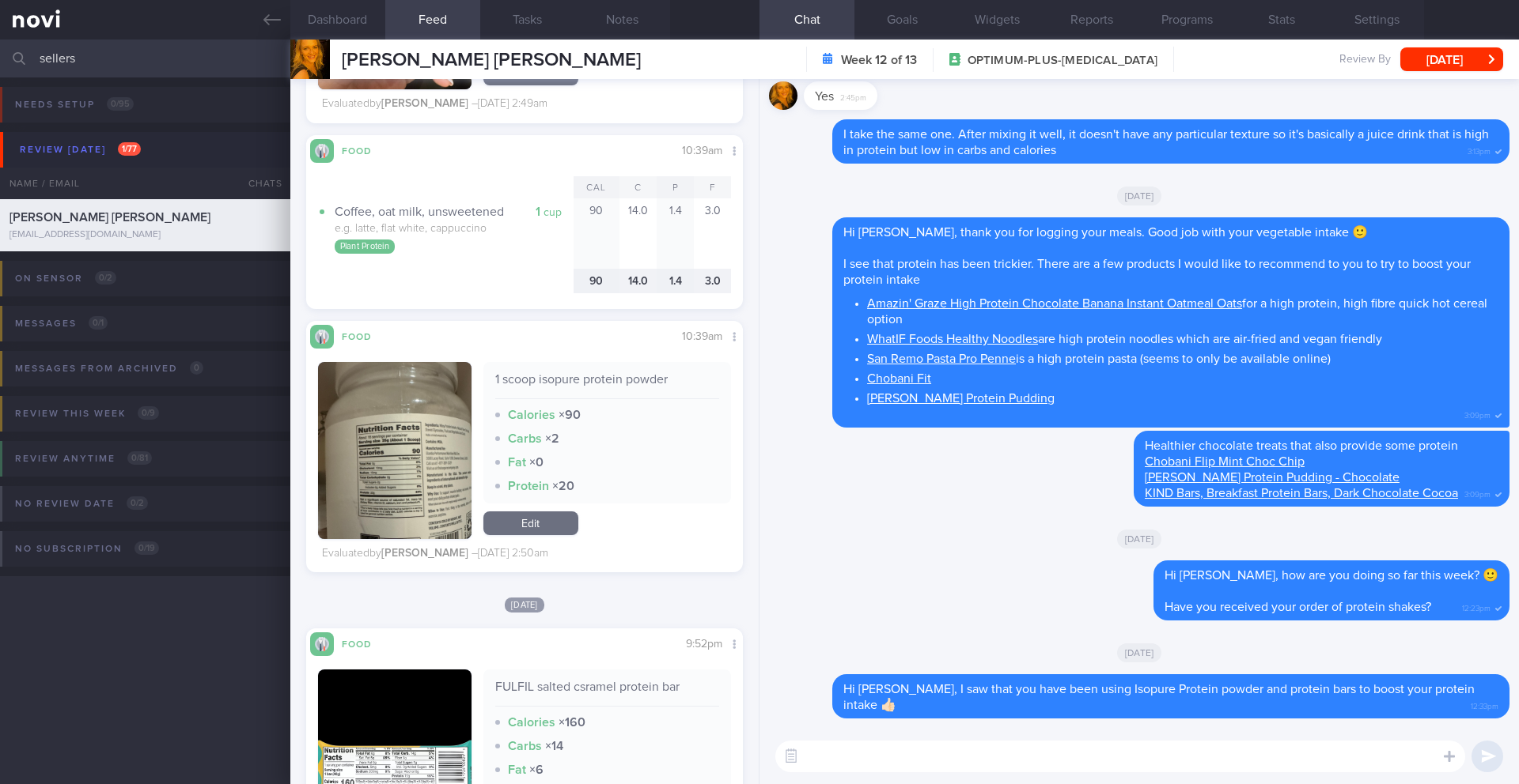
scroll to position [5797, 0]
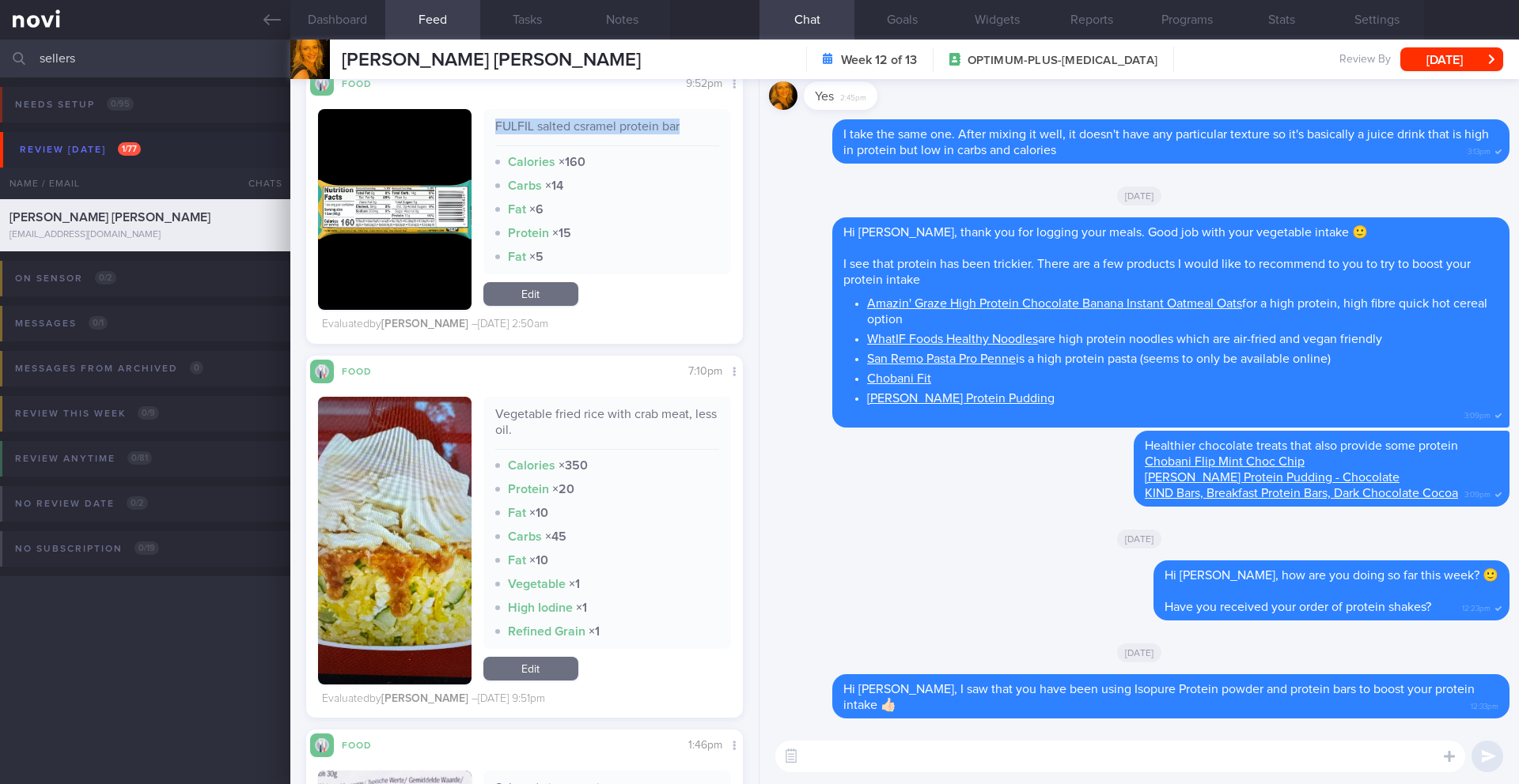
drag, startPoint x: 492, startPoint y: 129, endPoint x: 692, endPoint y: 136, distance: 200.1
click at [692, 136] on div "FULFIL salted csramel protein bar" at bounding box center [607, 132] width 225 height 28
copy div "FULFIL salted csramel protein bar"
click at [631, 24] on button "Notes" at bounding box center [623, 19] width 95 height 40
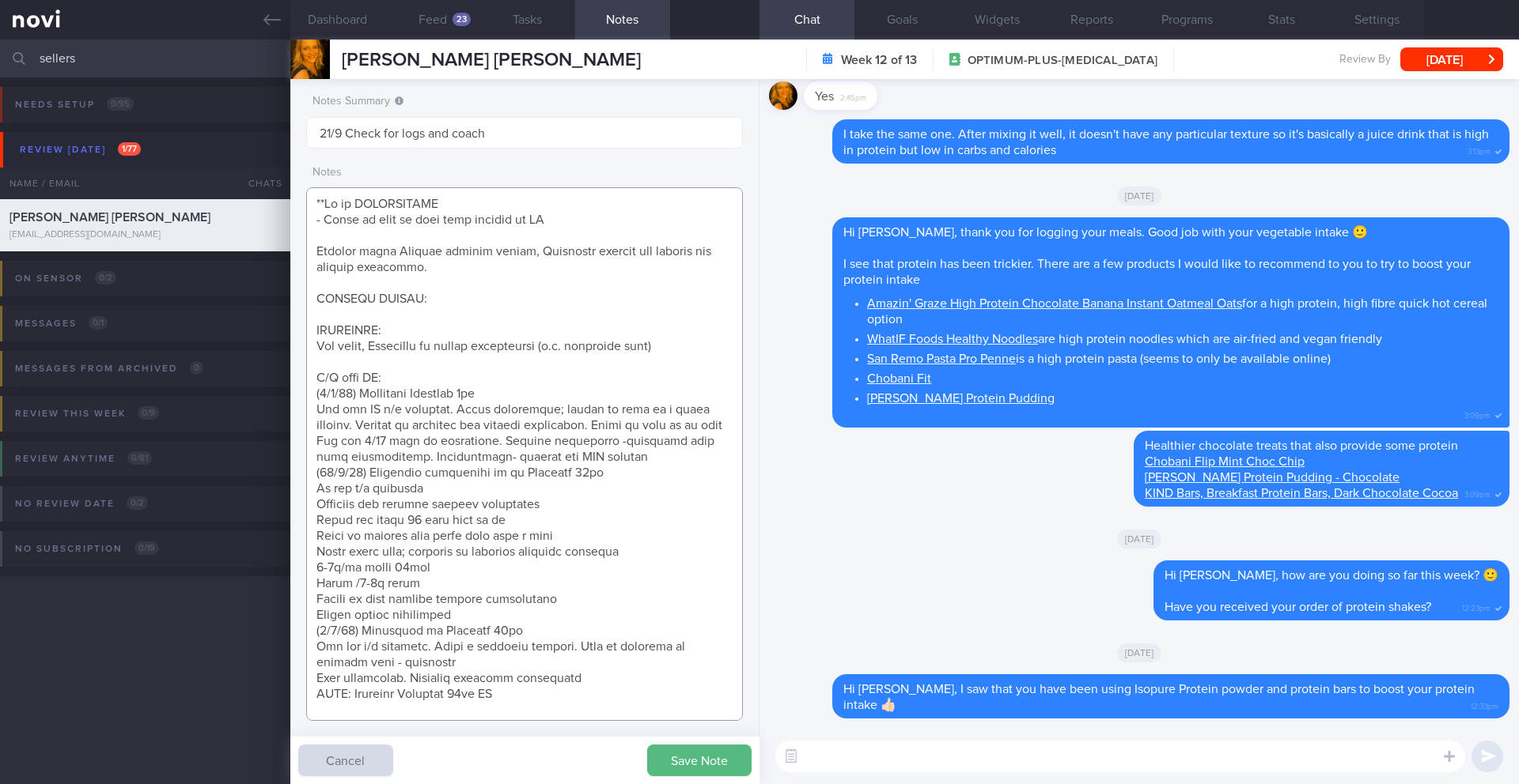
click at [431, 268] on textarea at bounding box center [525, 454] width 437 height 533
paste textarea "FULFIL salted csramel protein bar"
click at [526, 254] on textarea at bounding box center [525, 454] width 437 height 533
click at [317, 251] on textarea at bounding box center [525, 454] width 437 height 533
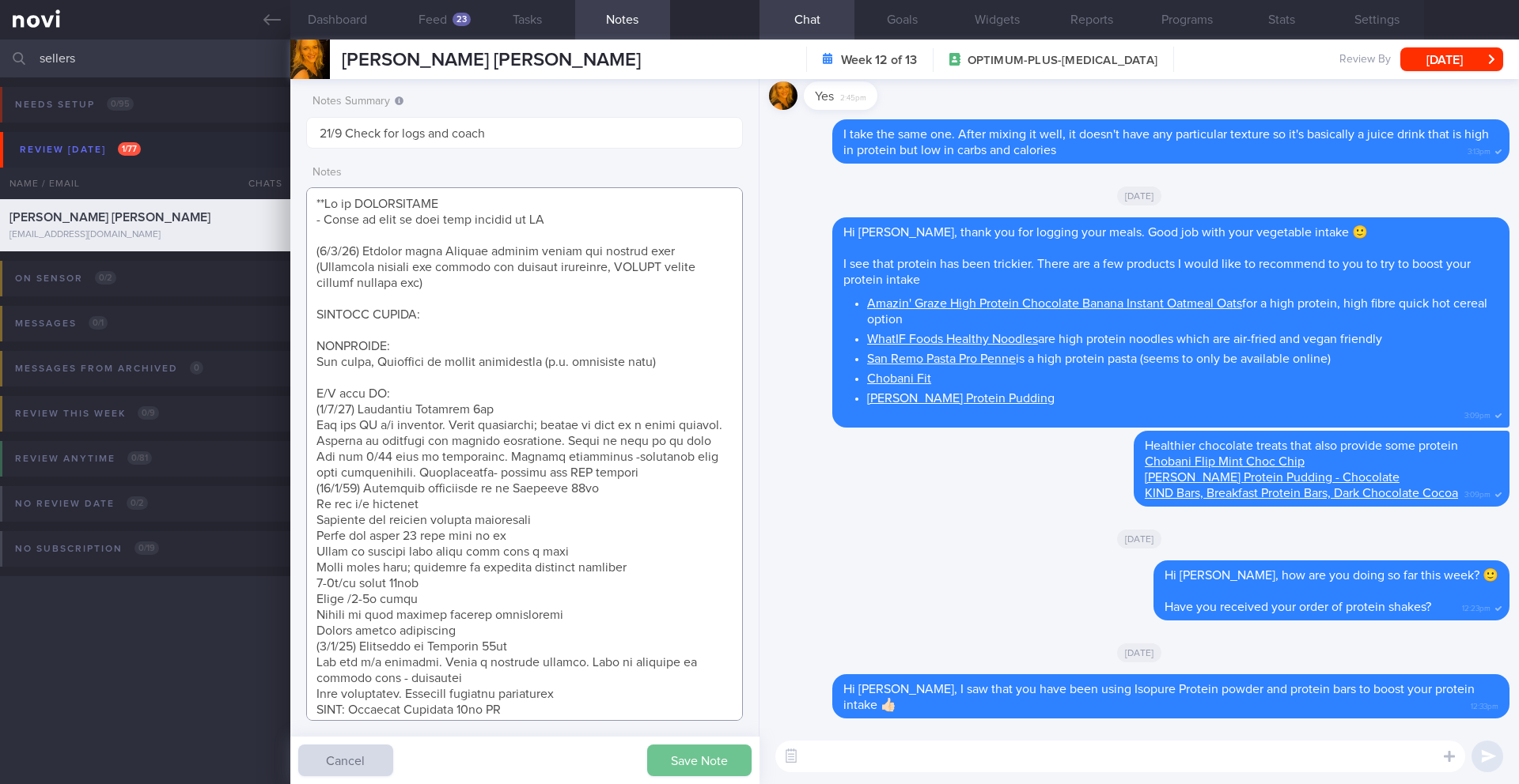
type textarea "**Pt is PESCATARIAN - Finds it hard to find food options in [GEOGRAPHIC_DATA] (…"
click at [678, 752] on button "Save Note" at bounding box center [699, 761] width 105 height 31
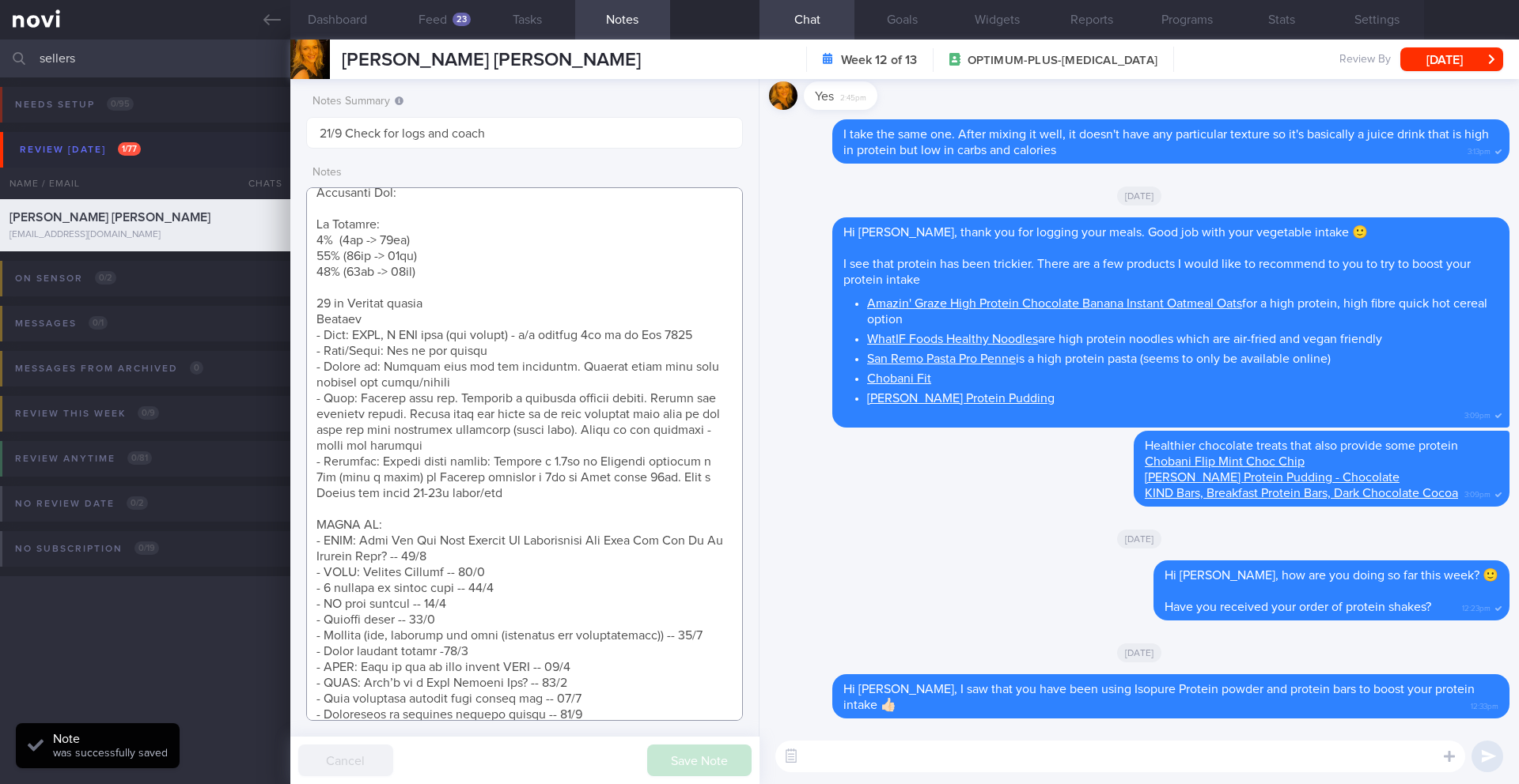
scroll to position [970, 0]
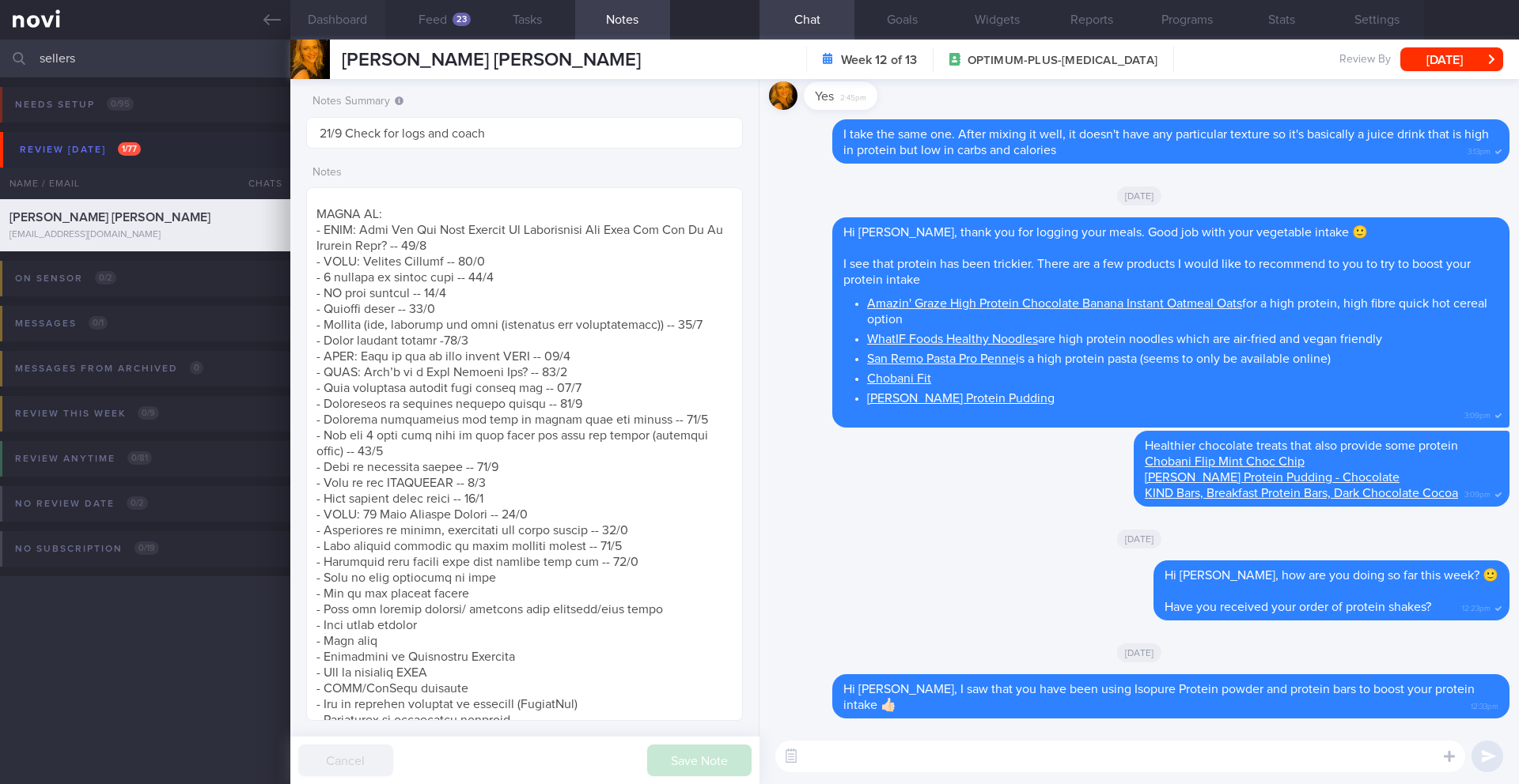
click at [346, 23] on button "Dashboard" at bounding box center [338, 19] width 95 height 40
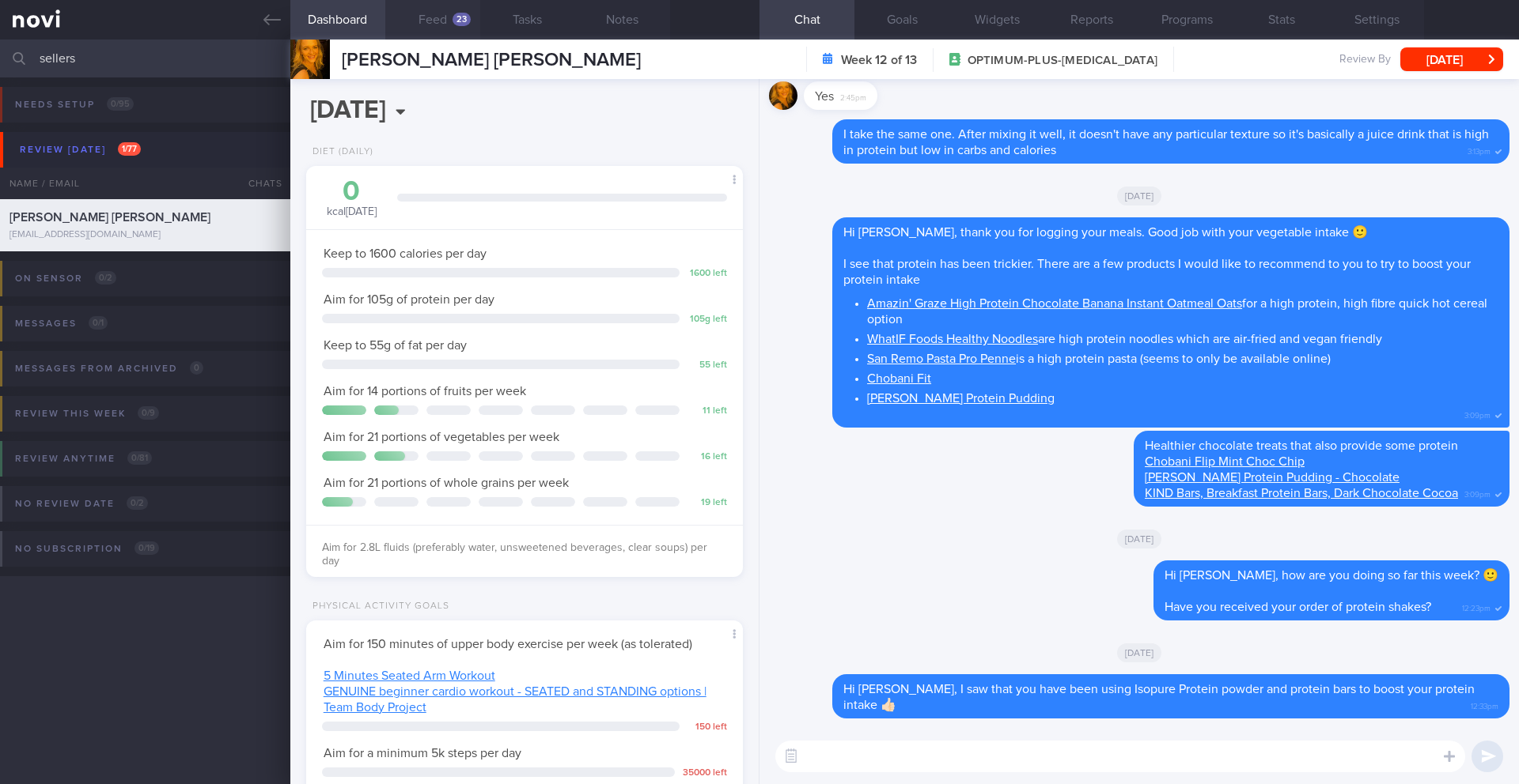
click at [421, 21] on button "Feed 23" at bounding box center [433, 19] width 95 height 40
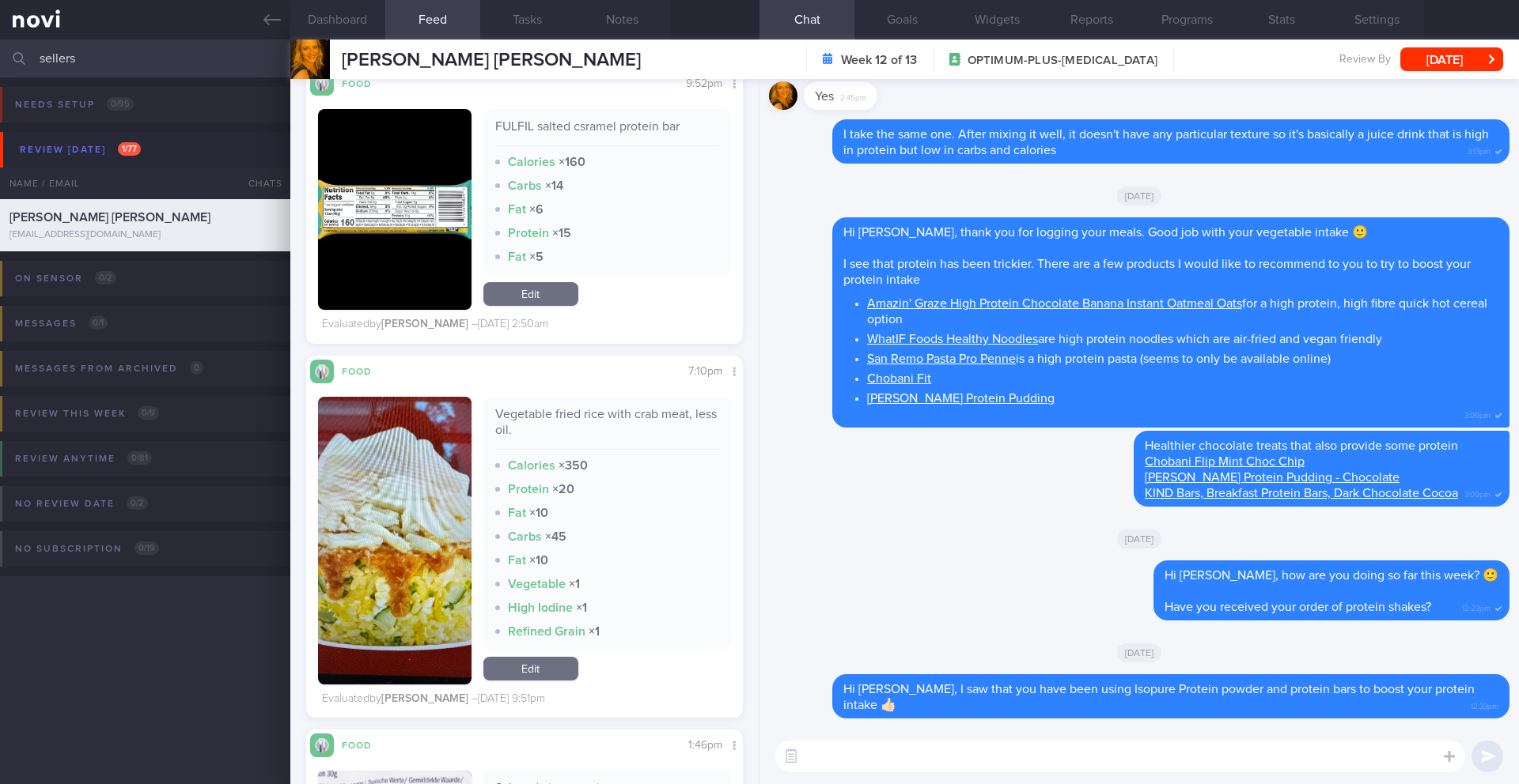
click at [829, 766] on textarea at bounding box center [1120, 756] width 690 height 31
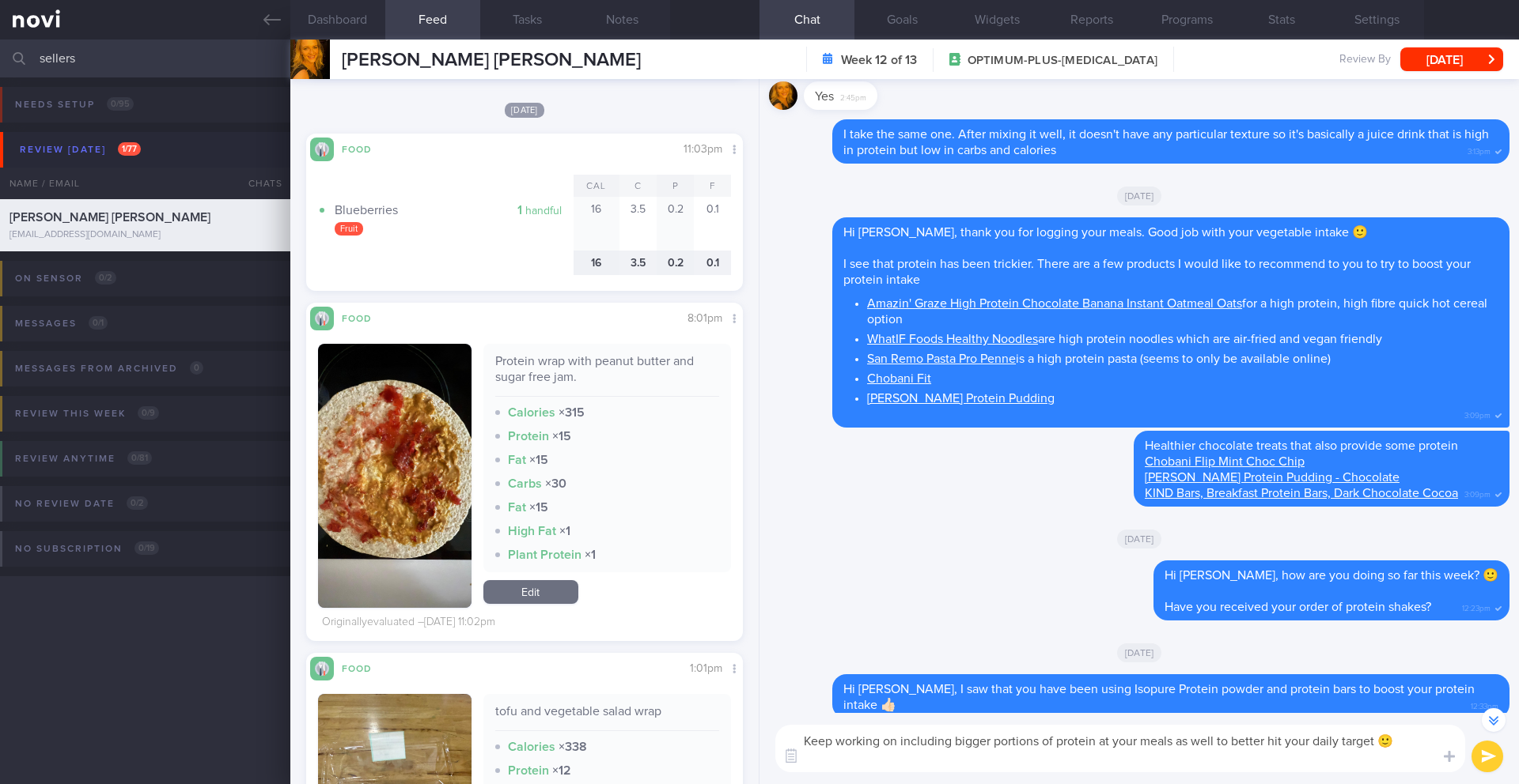
scroll to position [-31, 0]
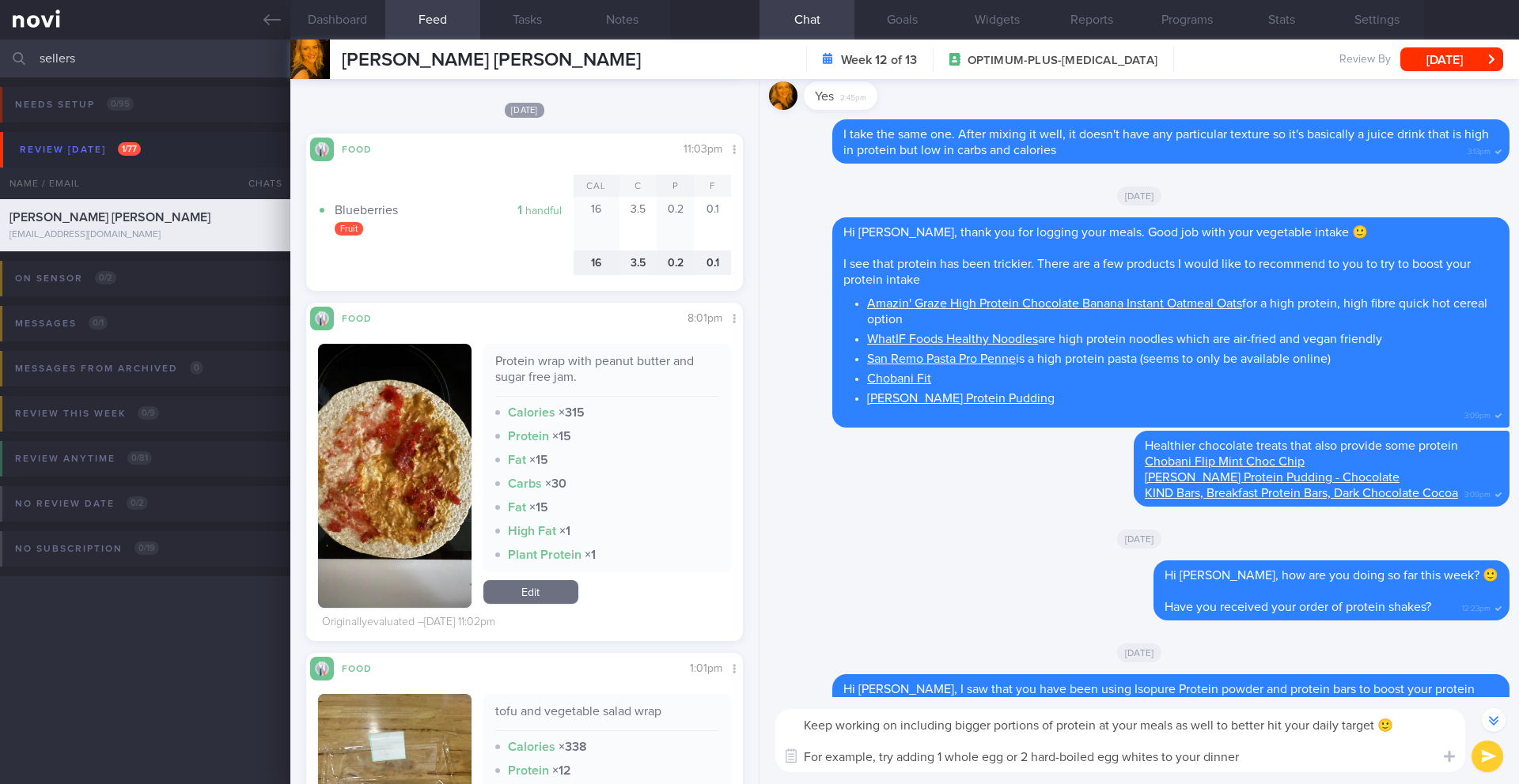
click at [1159, 760] on textarea "Keep working on including bigger portions of protein at your meals as well to b…" at bounding box center [1120, 741] width 690 height 63
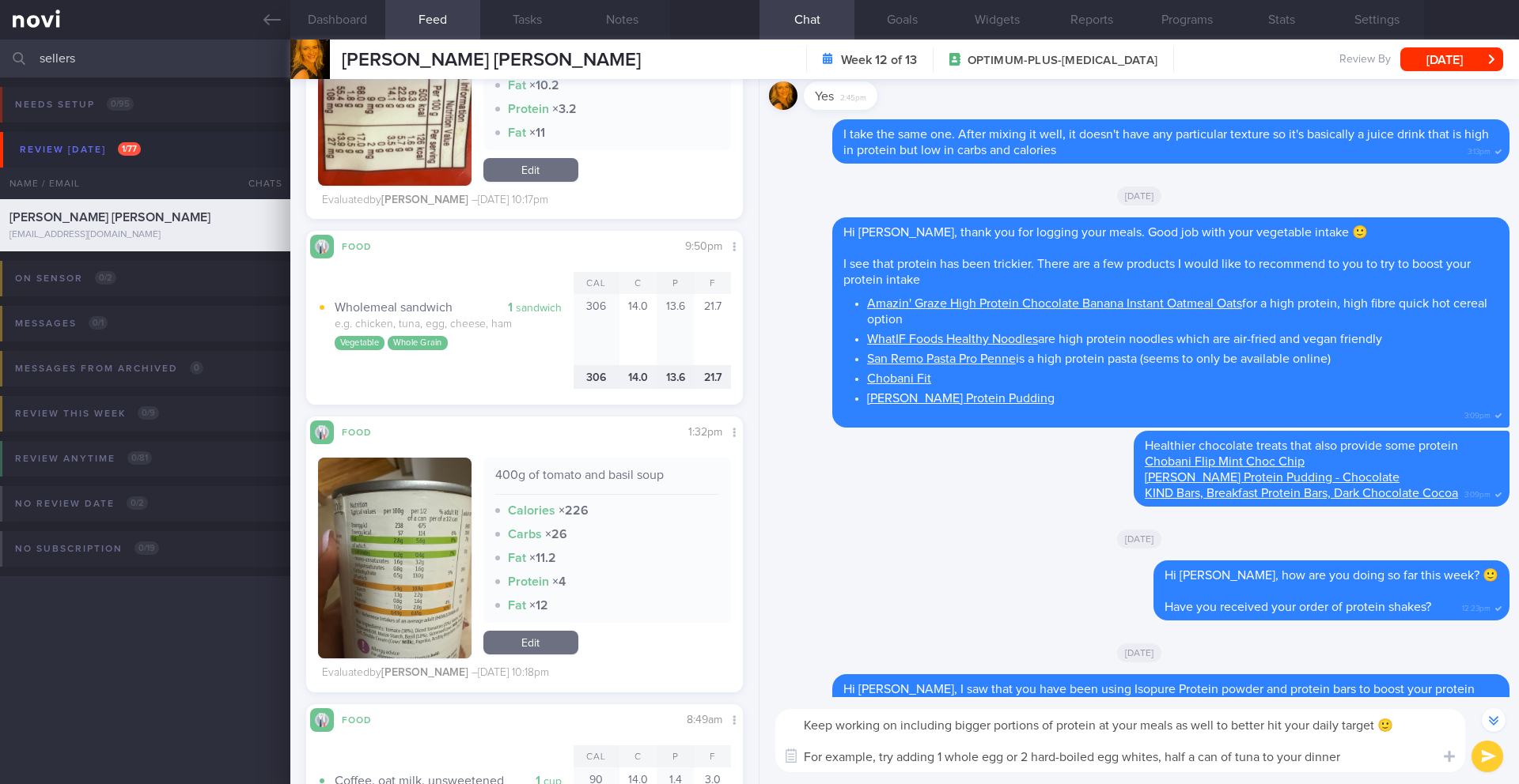
scroll to position [7842, 0]
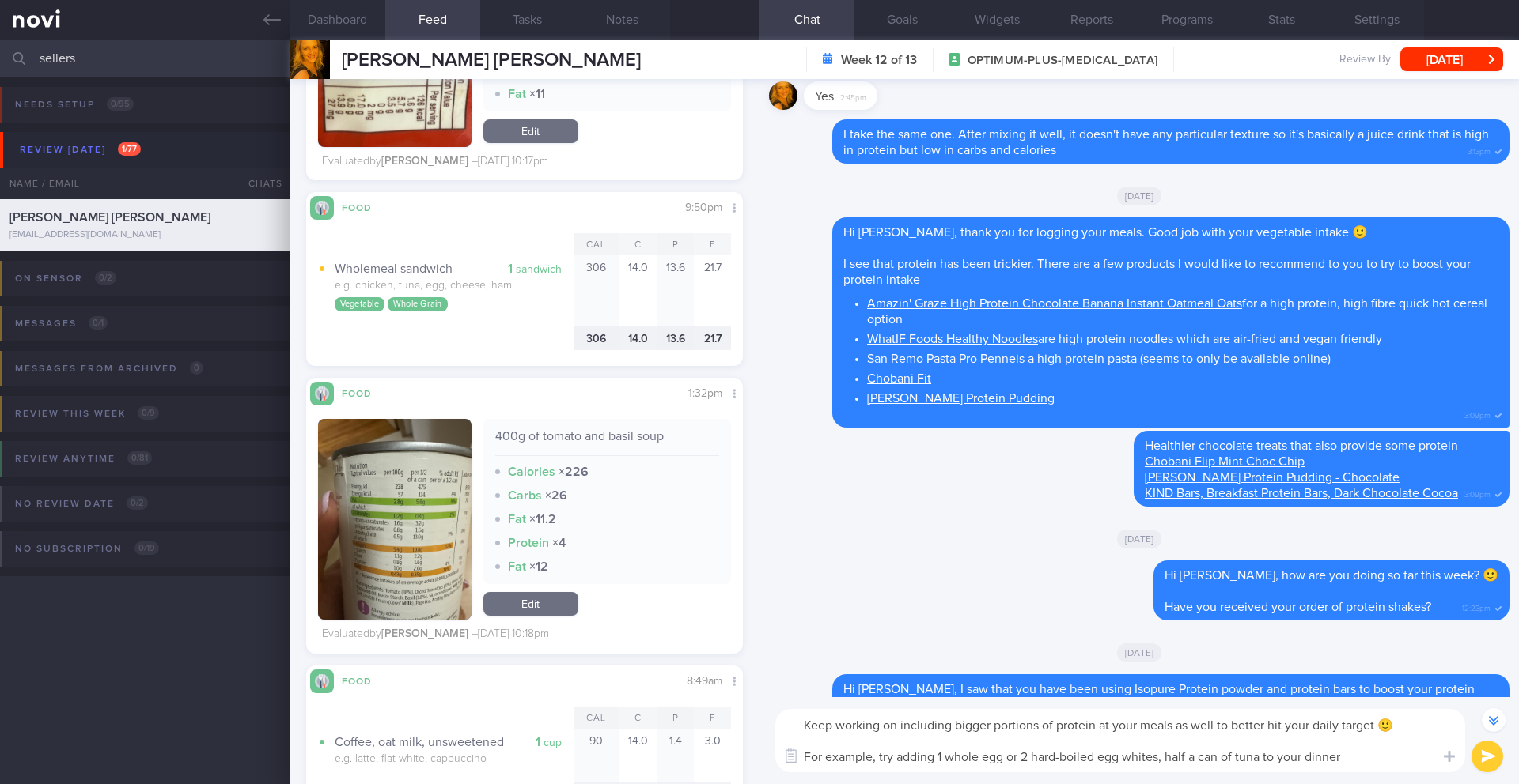
click at [1301, 757] on textarea "Keep working on including bigger portions of protein at your meals as well to b…" at bounding box center [1120, 741] width 690 height 63
click at [1392, 757] on textarea "Keep working on including bigger portions of protein at your meals as well to b…" at bounding box center [1120, 741] width 690 height 63
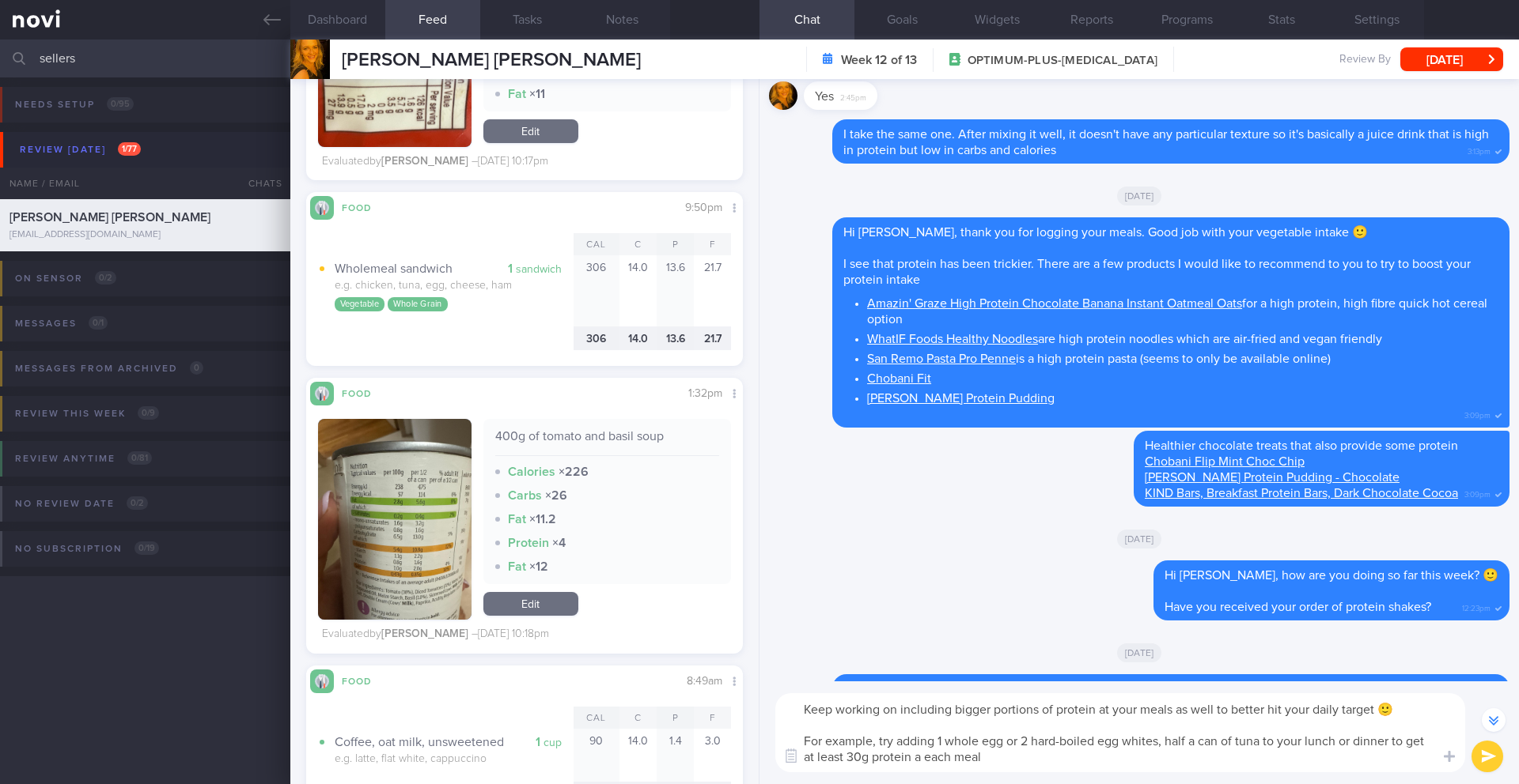
click at [849, 761] on textarea "Keep working on including bigger portions of protein at your meals as well to b…" at bounding box center [1120, 733] width 690 height 80
type textarea "Keep working on including bigger portions of protein at your meals as well to b…"
click at [1485, 756] on button "submit" at bounding box center [1488, 756] width 31 height 31
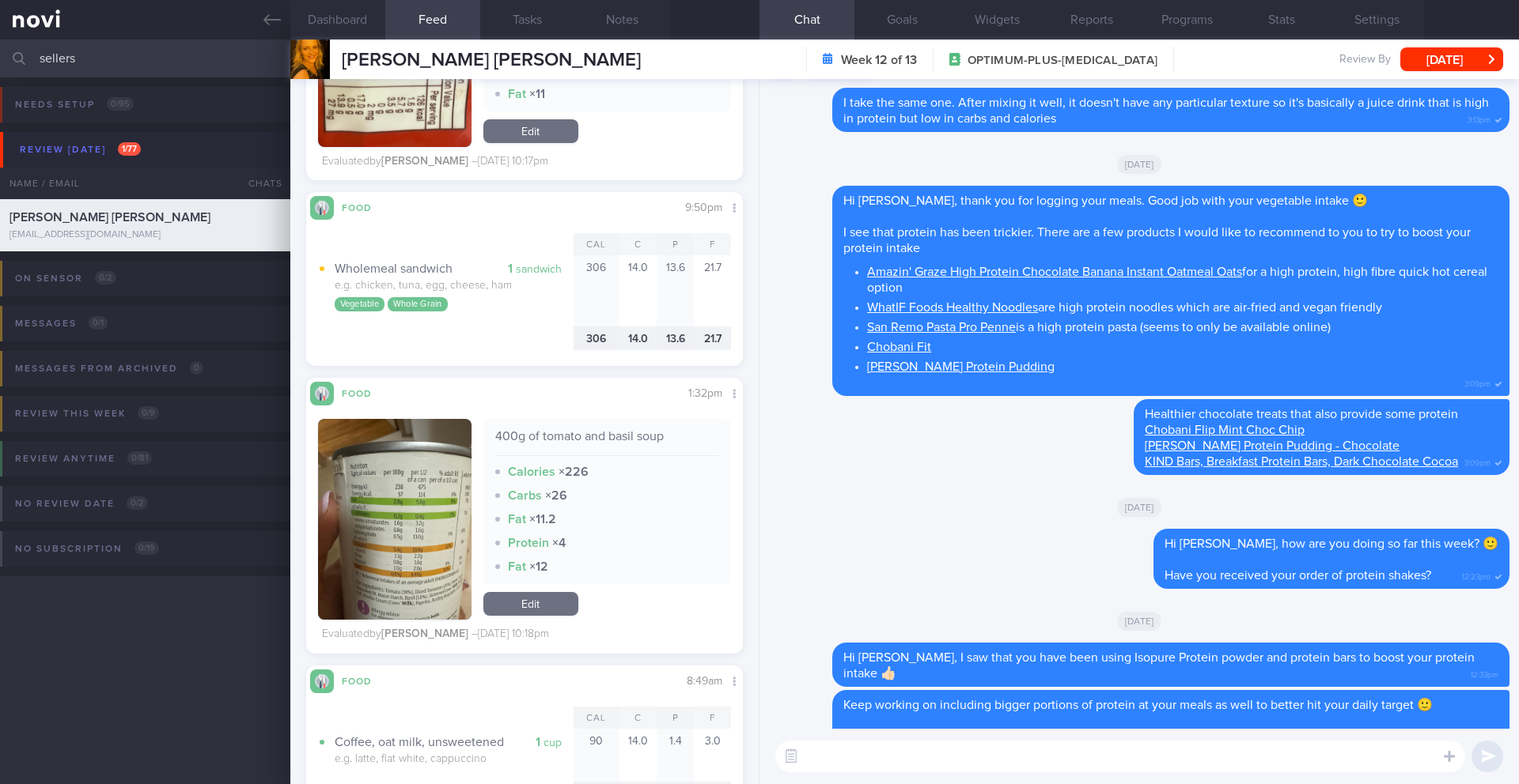
scroll to position [0, 0]
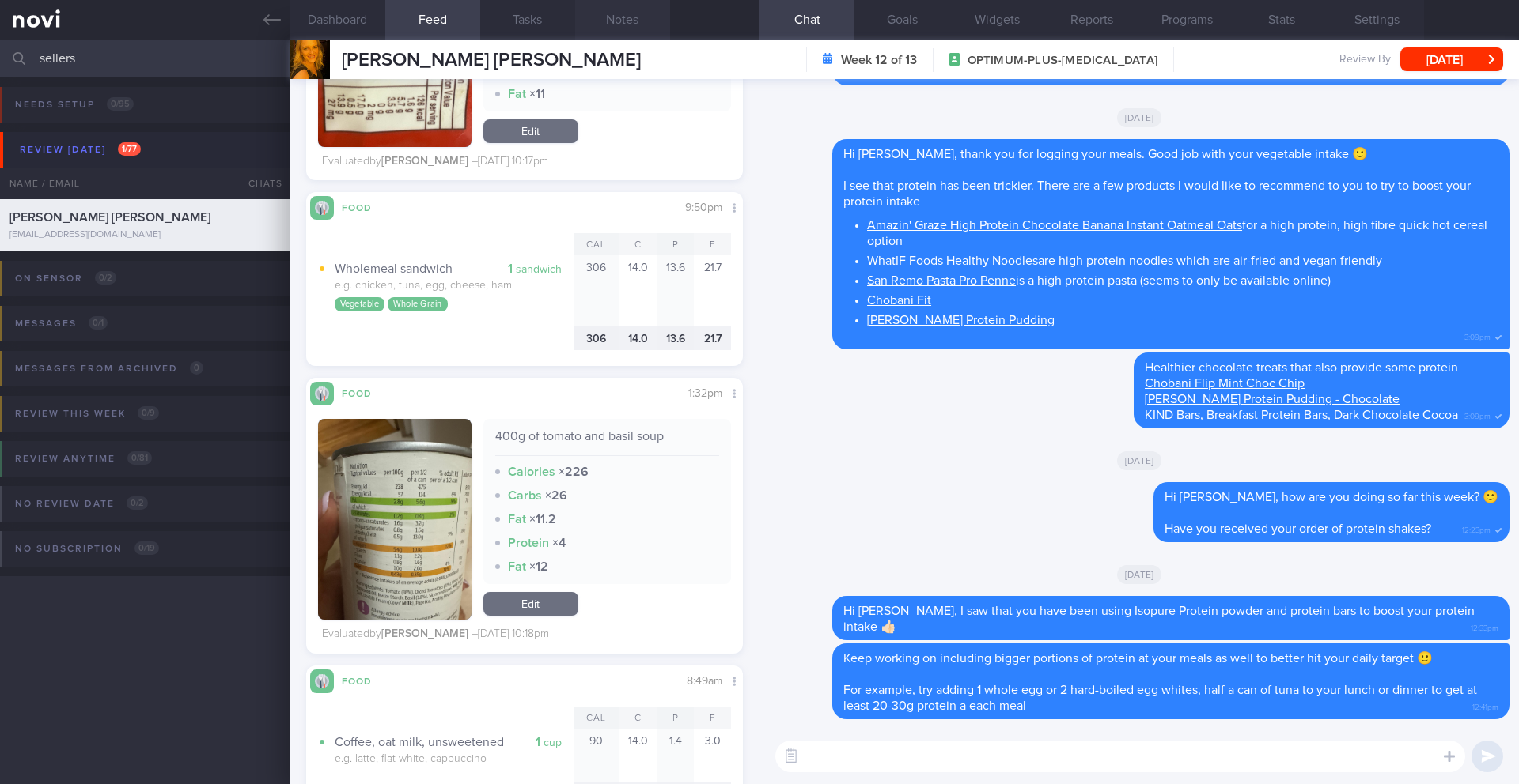
click at [631, 40] on div "Dashboard Feed 23 Tasks Notes Chat Goals Widgets Reports Programs Stats Setting…" at bounding box center [905, 412] width 1229 height 745
click at [617, 20] on button "Notes" at bounding box center [623, 19] width 95 height 40
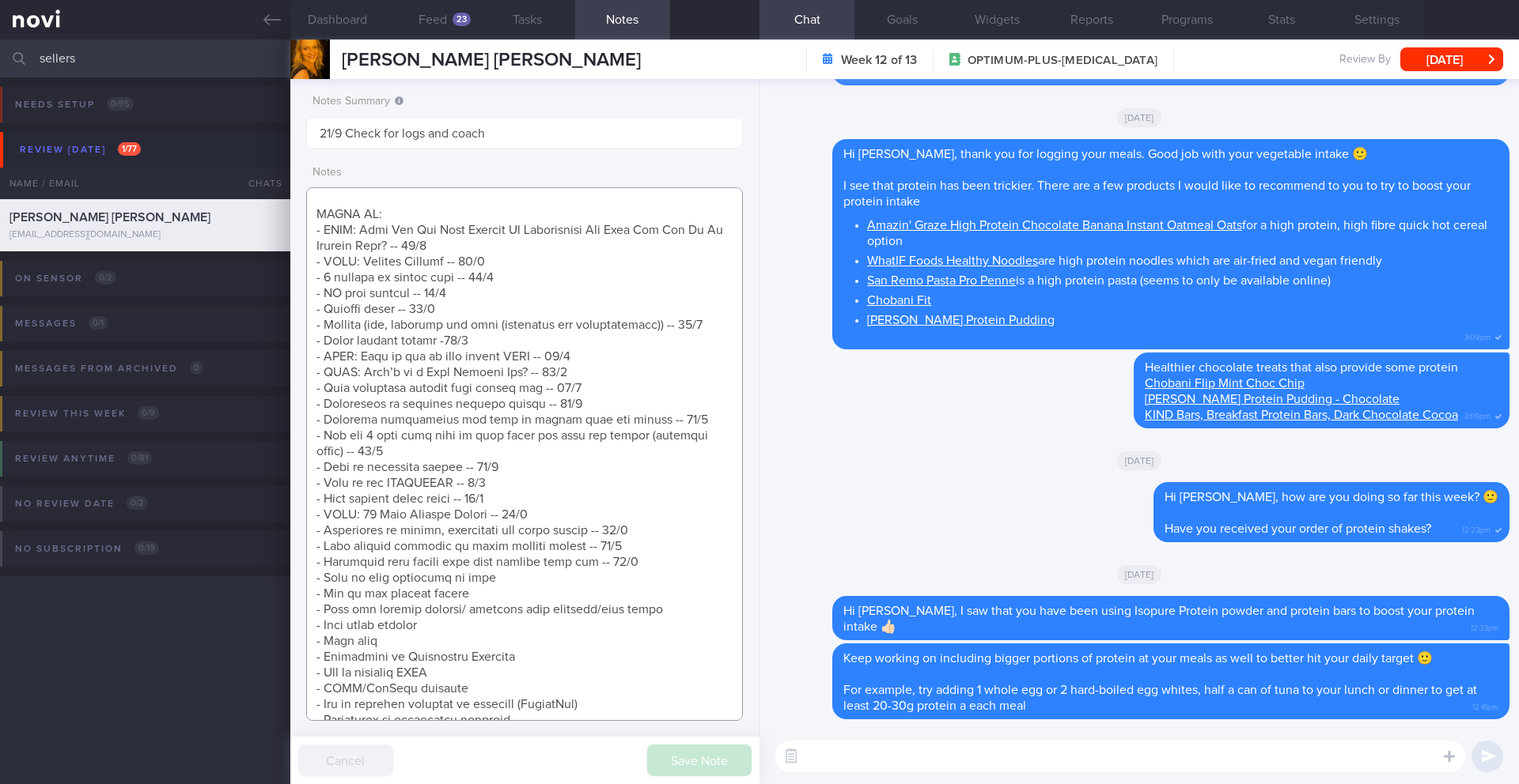
click at [661, 578] on textarea at bounding box center [525, 454] width 437 height 533
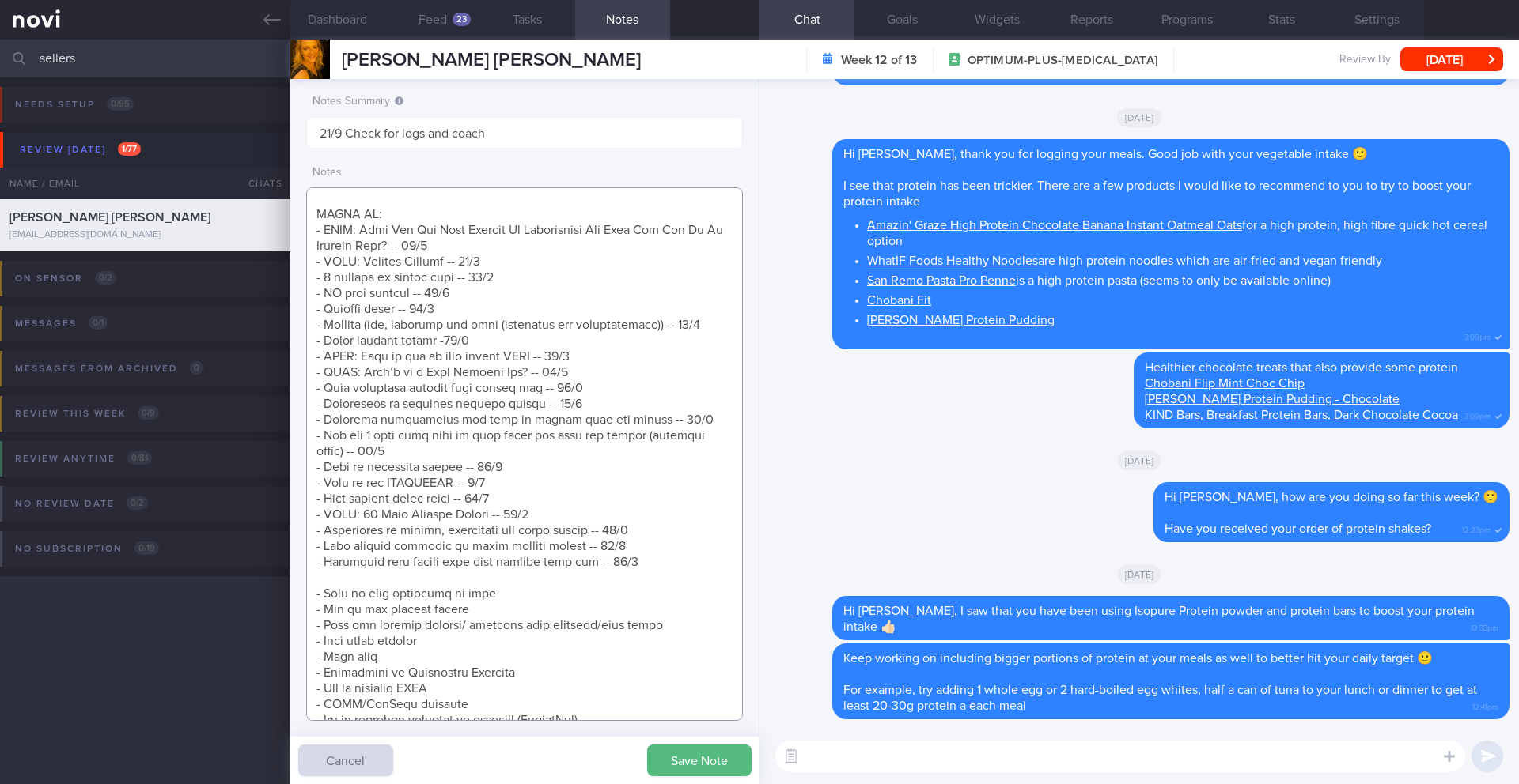
scroll to position [1207, 0]
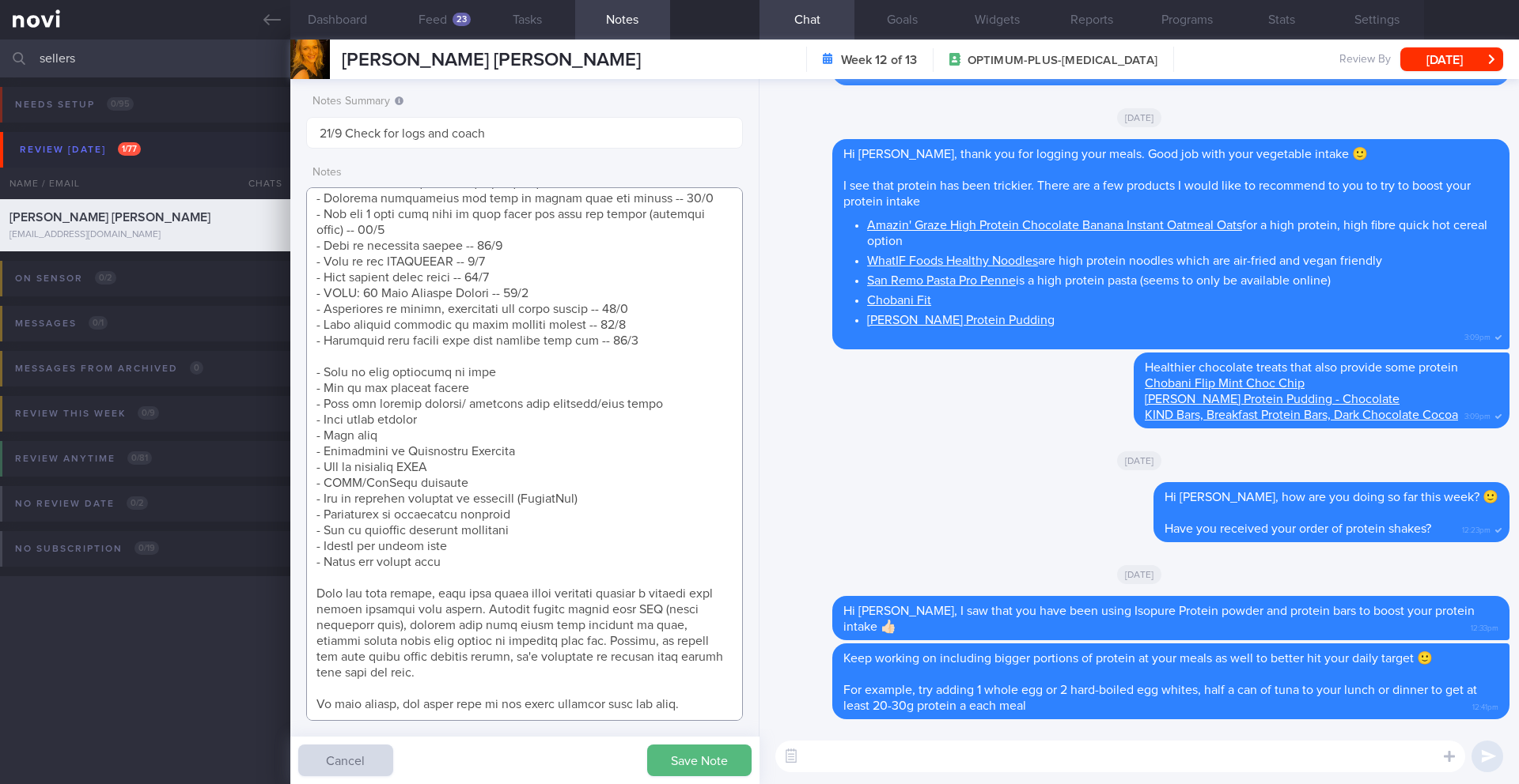
type textarea "**Pt is PESCATARIAN - Finds it hard to find food options in [GEOGRAPHIC_DATA] (…"
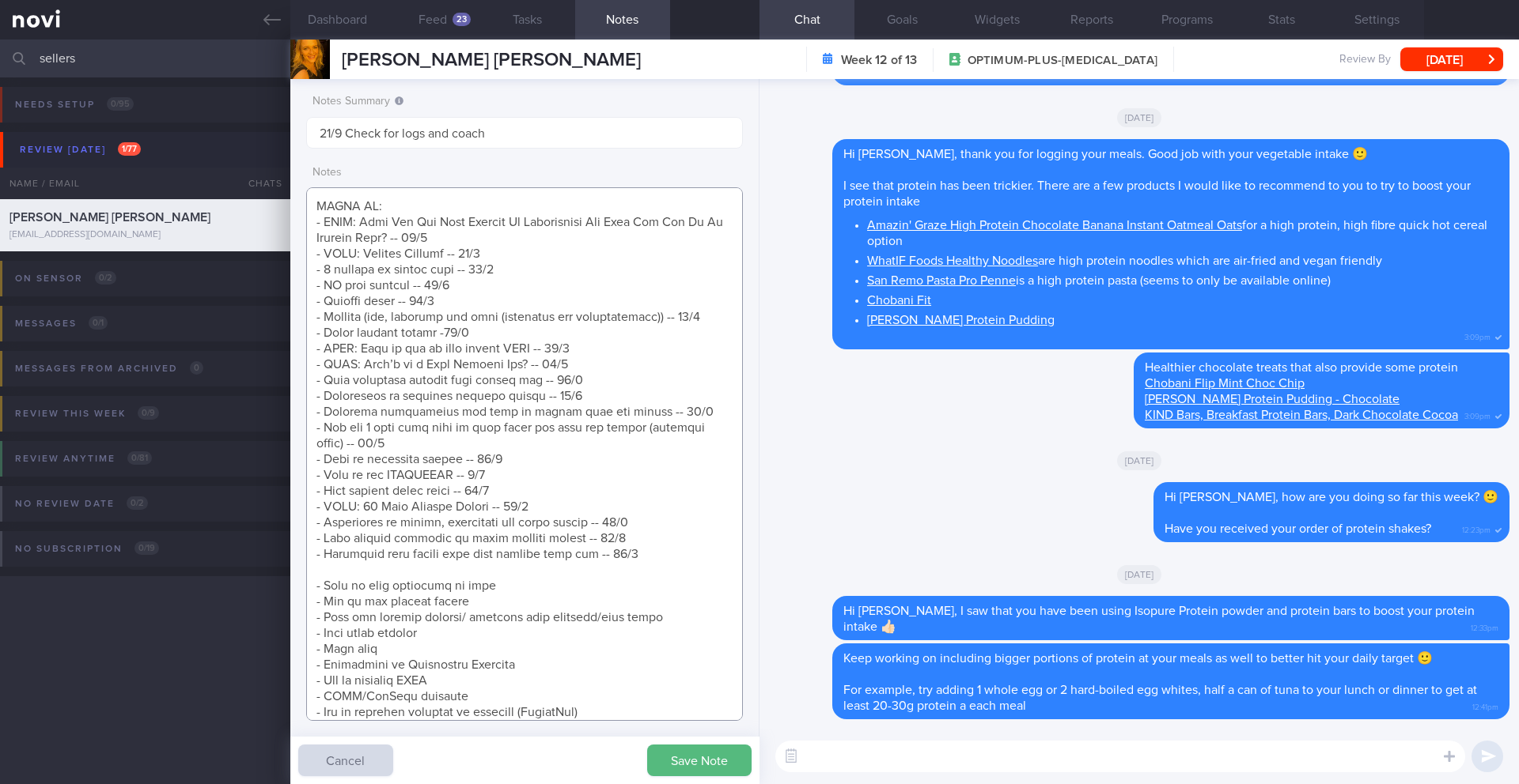
scroll to position [969, 0]
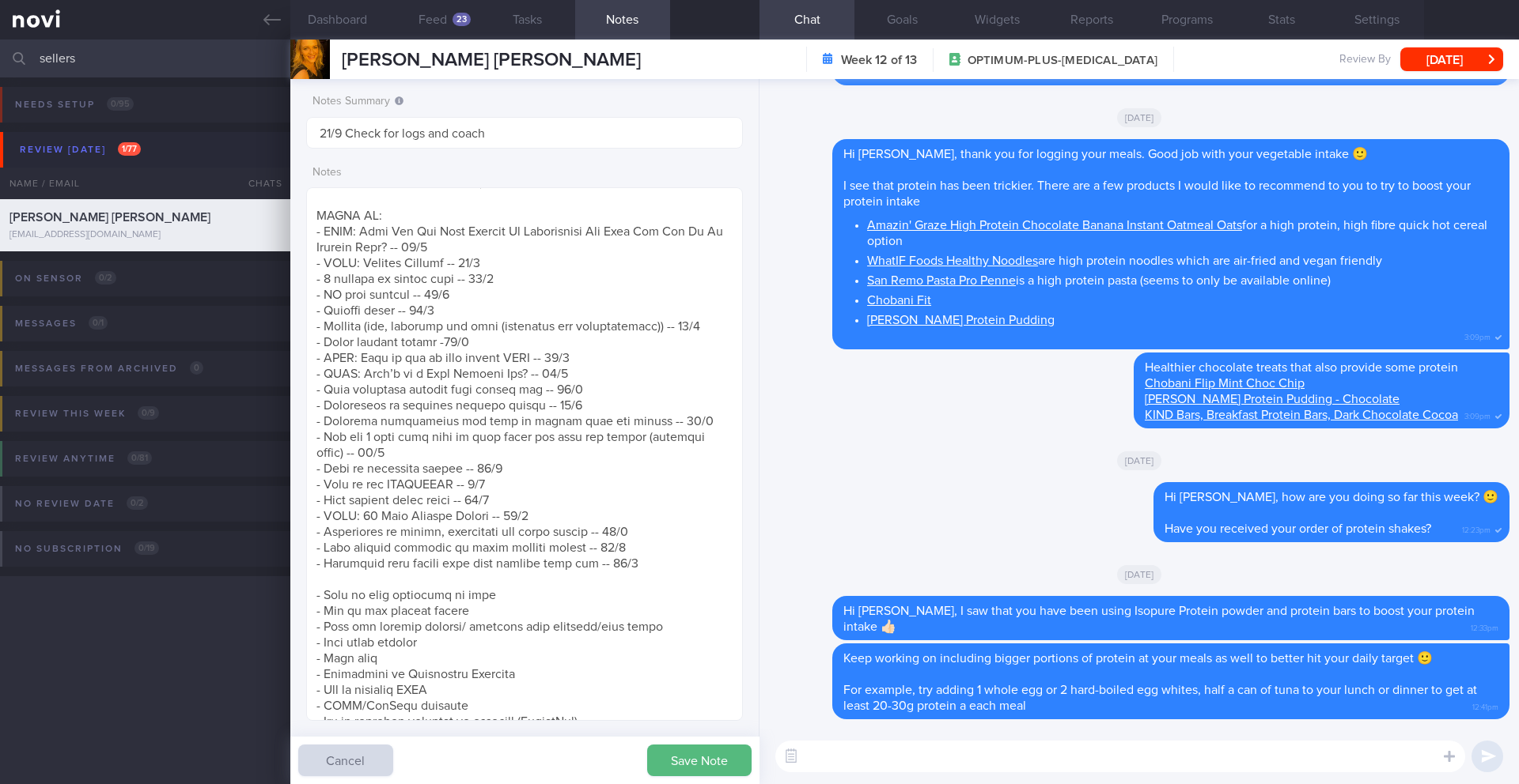
click at [913, 768] on textarea at bounding box center [1120, 756] width 690 height 31
click at [872, 684] on span "For example, try adding 1 whole egg or 2 hard-boiled egg whites, half a can of …" at bounding box center [1160, 698] width 634 height 29
click at [828, 663] on div at bounding box center [819, 659] width 29 height 30
click at [809, 621] on button "Delete" at bounding box center [800, 627] width 64 height 24
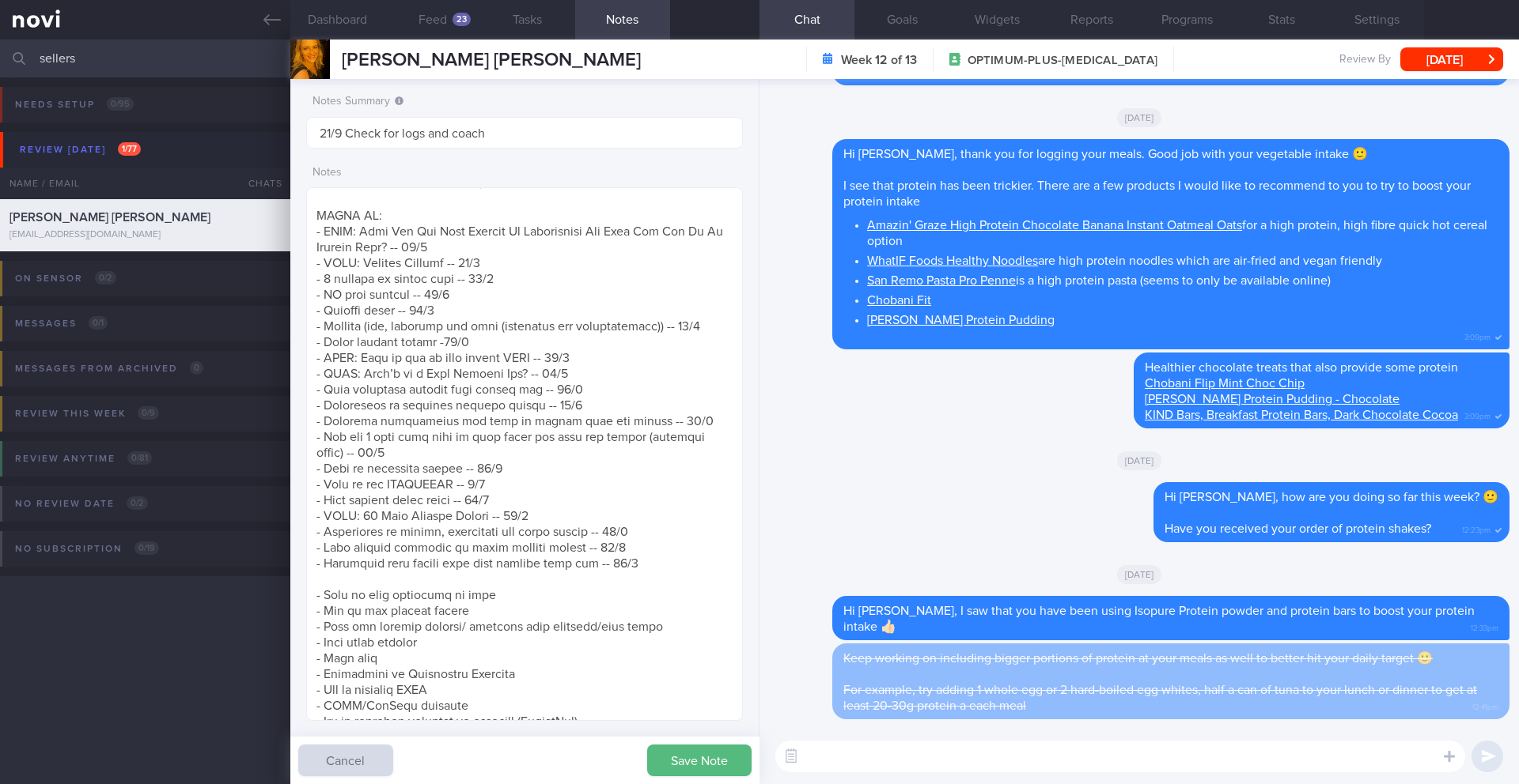
paste textarea "Here is a meal plan to give you an idea of how to spread out your protein intak…"
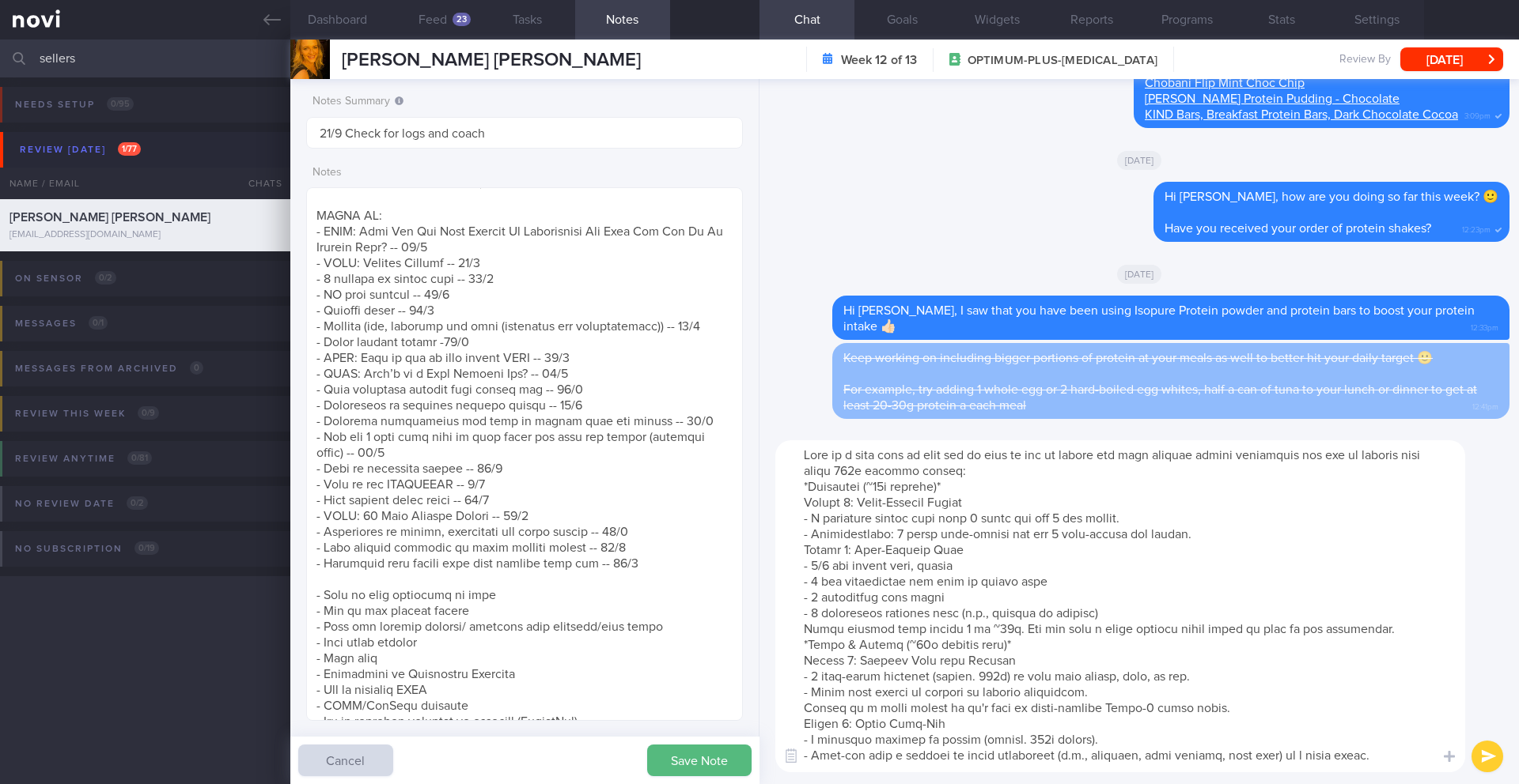
scroll to position [0, 0]
click at [1009, 467] on textarea at bounding box center [1120, 606] width 690 height 332
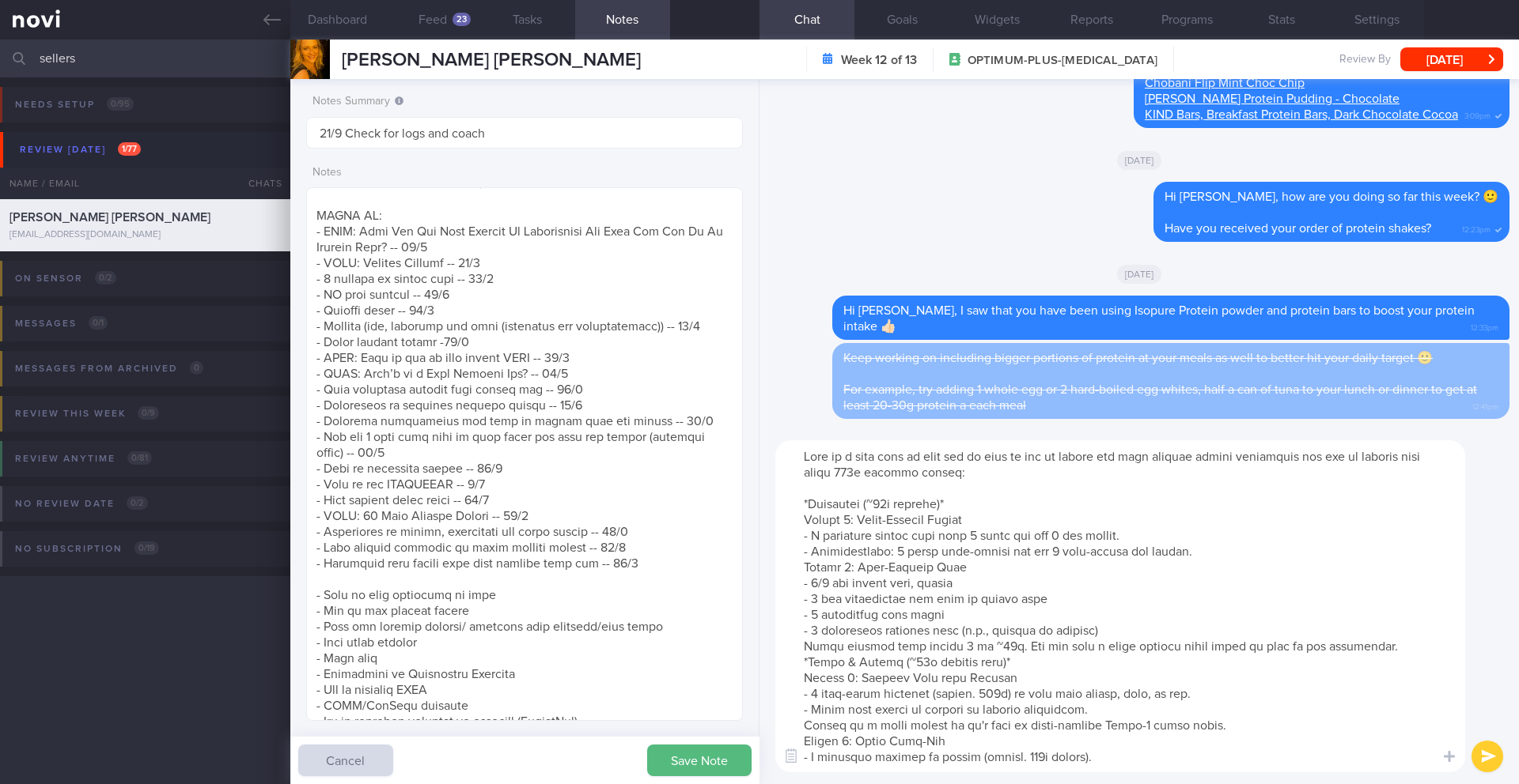
click at [800, 659] on textarea at bounding box center [1120, 606] width 690 height 332
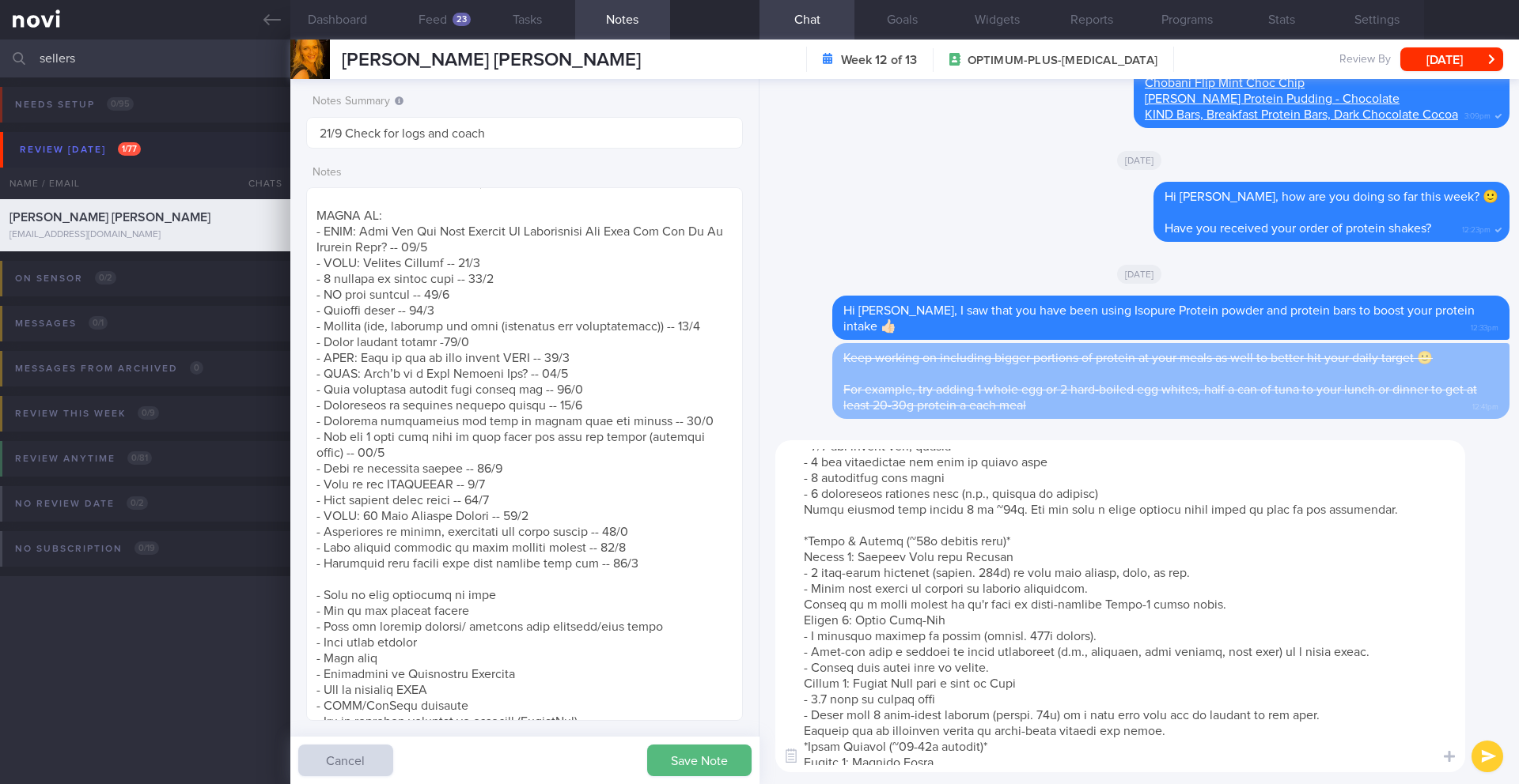
scroll to position [239, 0]
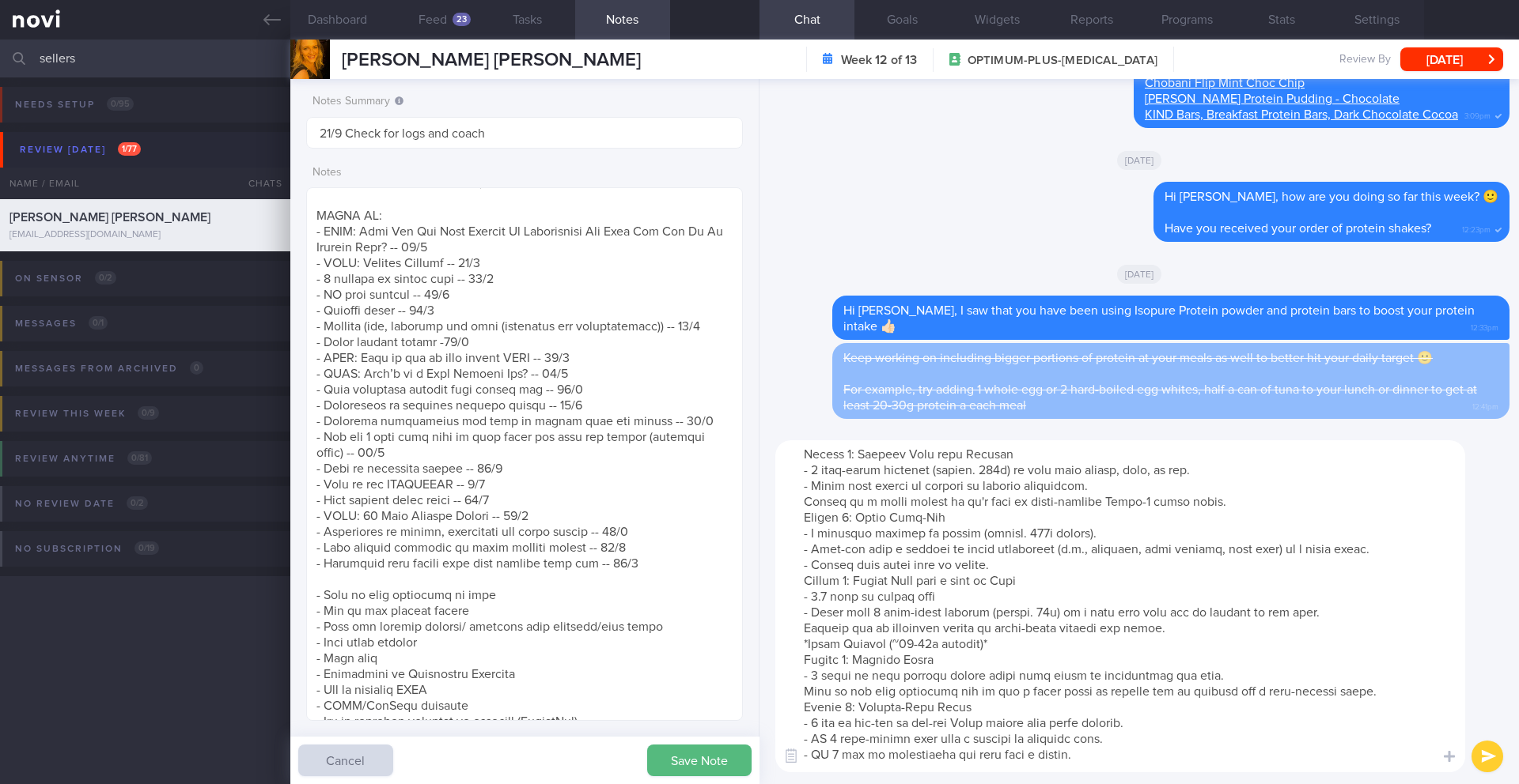
click at [800, 643] on textarea at bounding box center [1120, 606] width 690 height 332
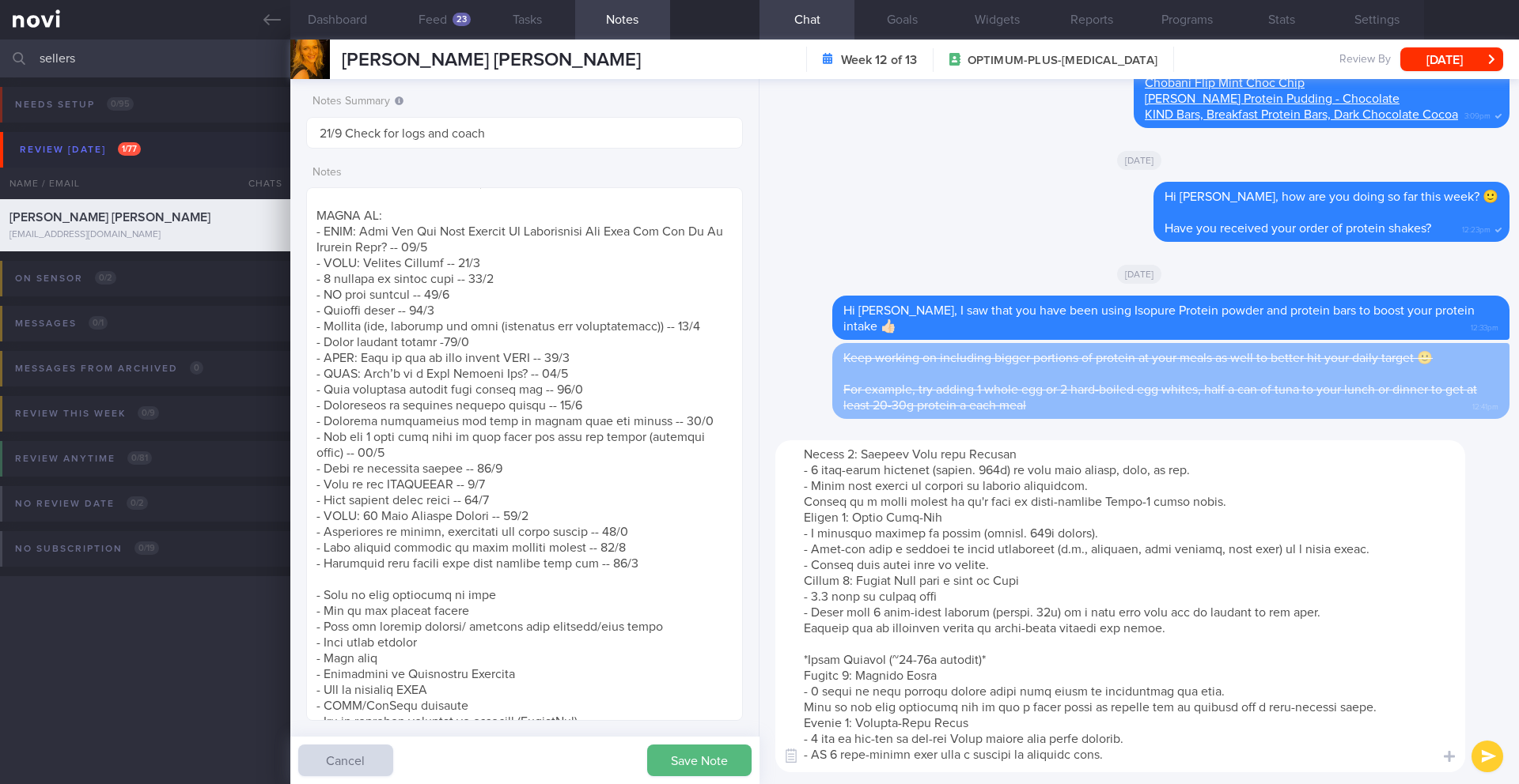
scroll to position [316, 0]
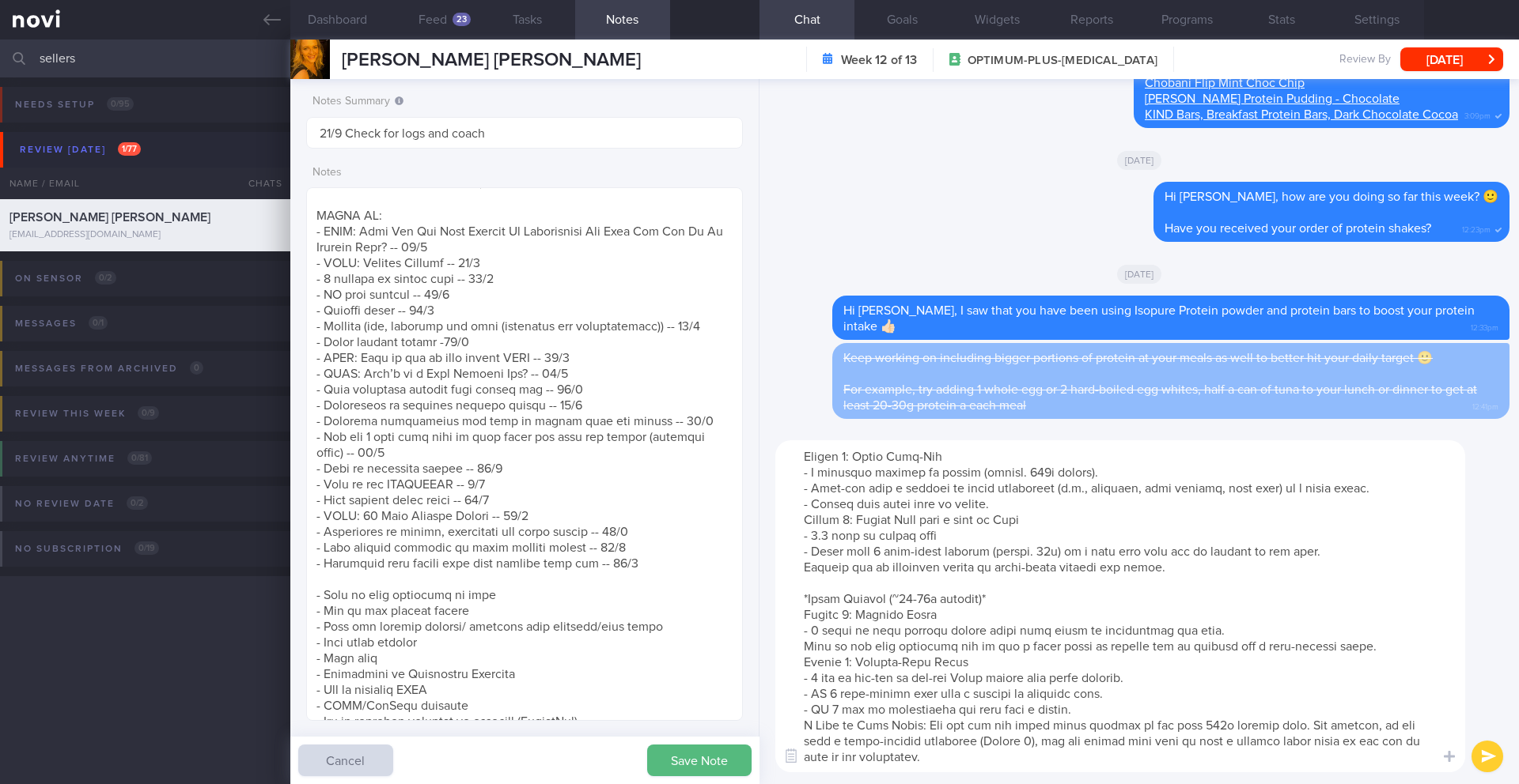
click at [802, 708] on textarea at bounding box center [1120, 606] width 690 height 332
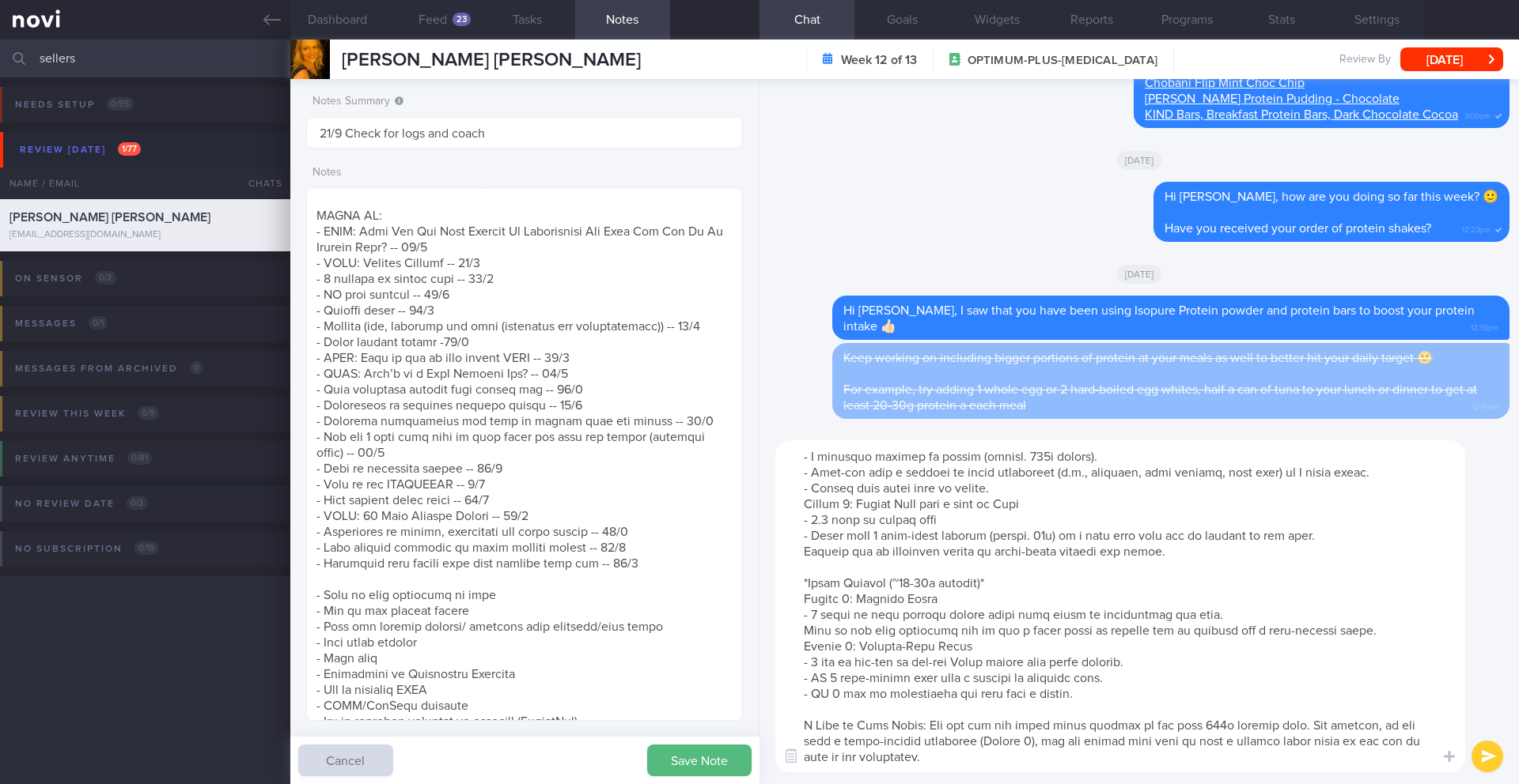
scroll to position [332, 0]
drag, startPoint x: 921, startPoint y: 710, endPoint x: 779, endPoint y: 703, distance: 142.2
click at [779, 703] on textarea at bounding box center [1120, 606] width 690 height 332
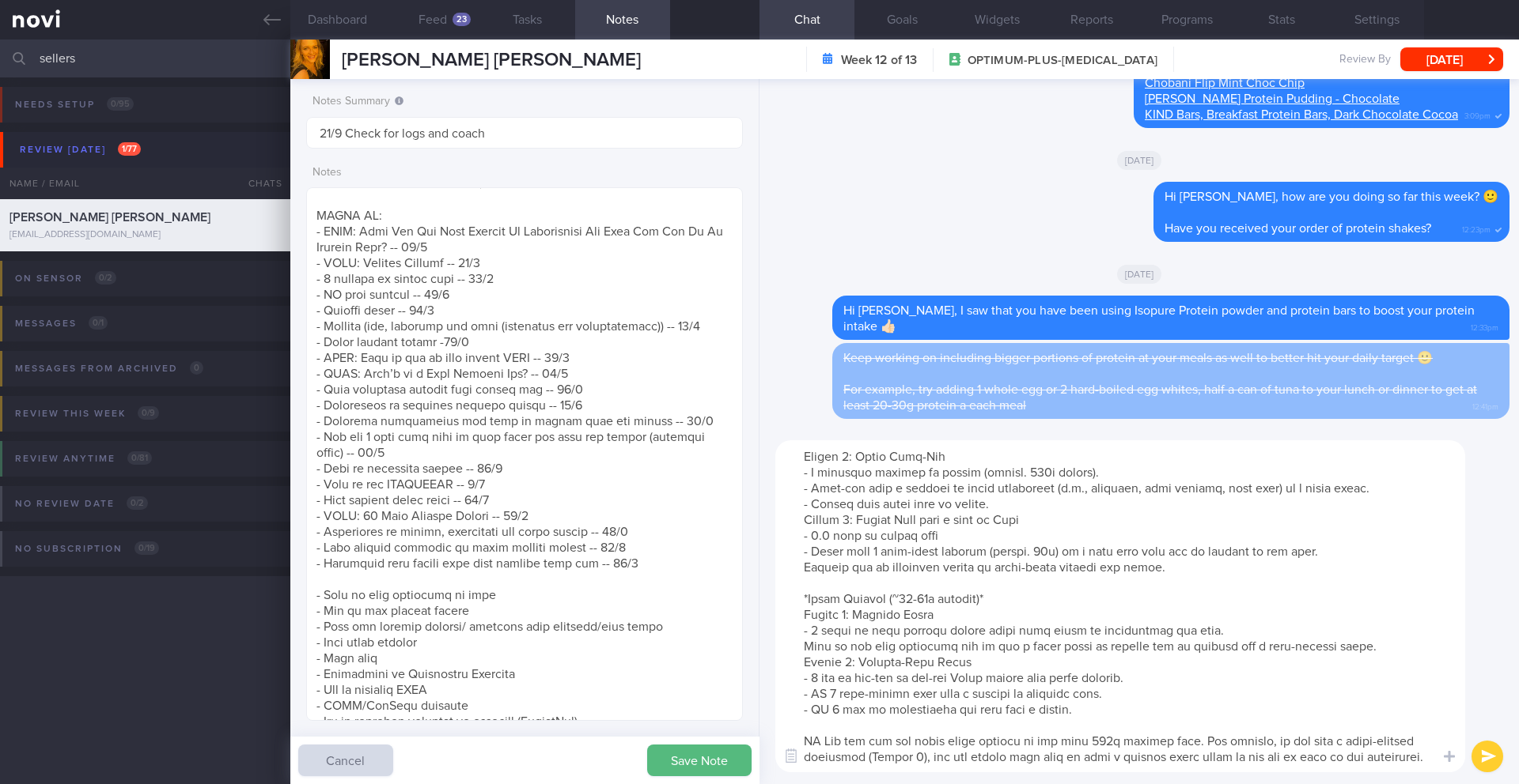
scroll to position [316, 0]
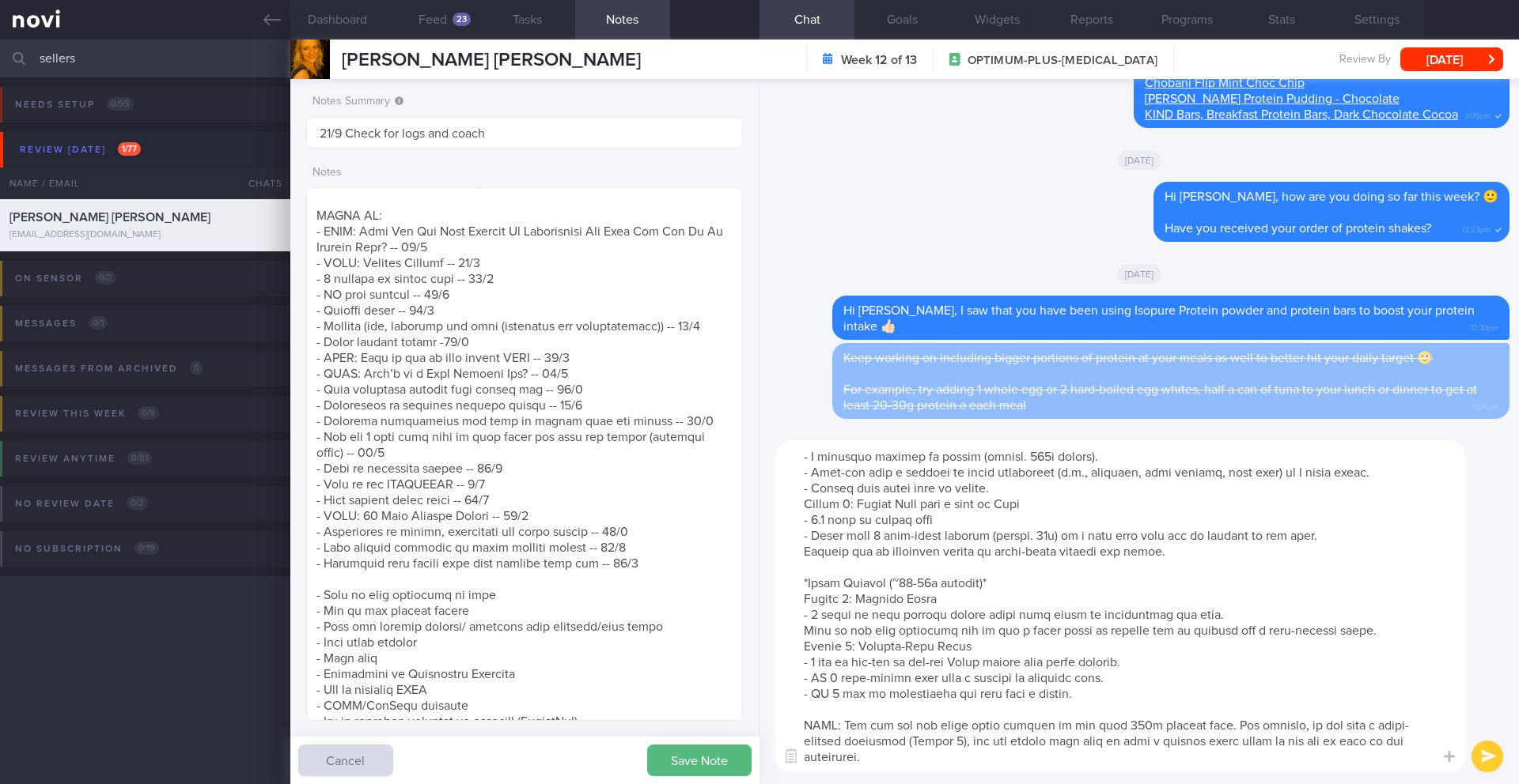
click at [865, 615] on textarea at bounding box center [1120, 606] width 690 height 332
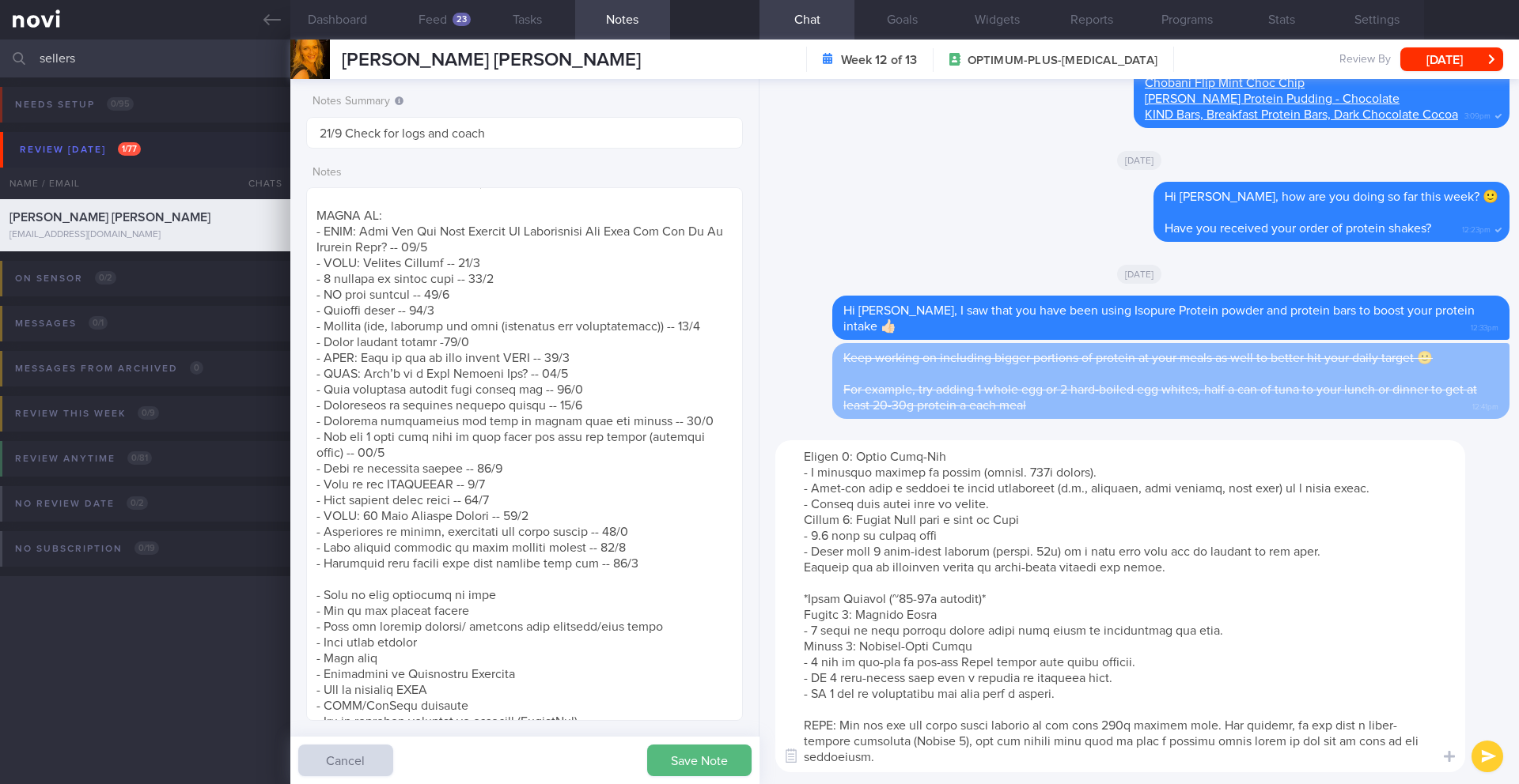
click at [859, 552] on textarea at bounding box center [1120, 606] width 690 height 332
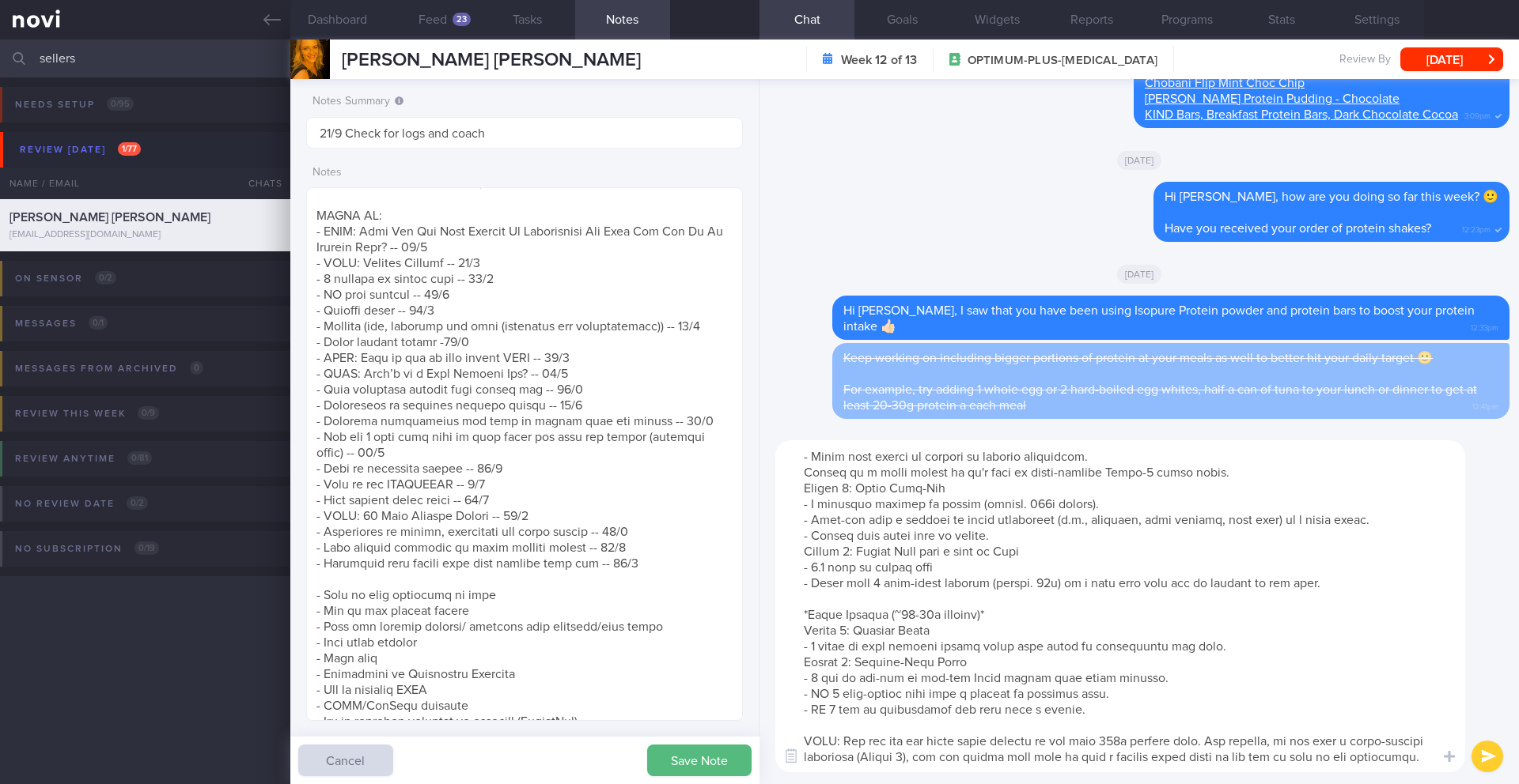
scroll to position [286, 0]
click at [902, 463] on textarea at bounding box center [1120, 606] width 690 height 332
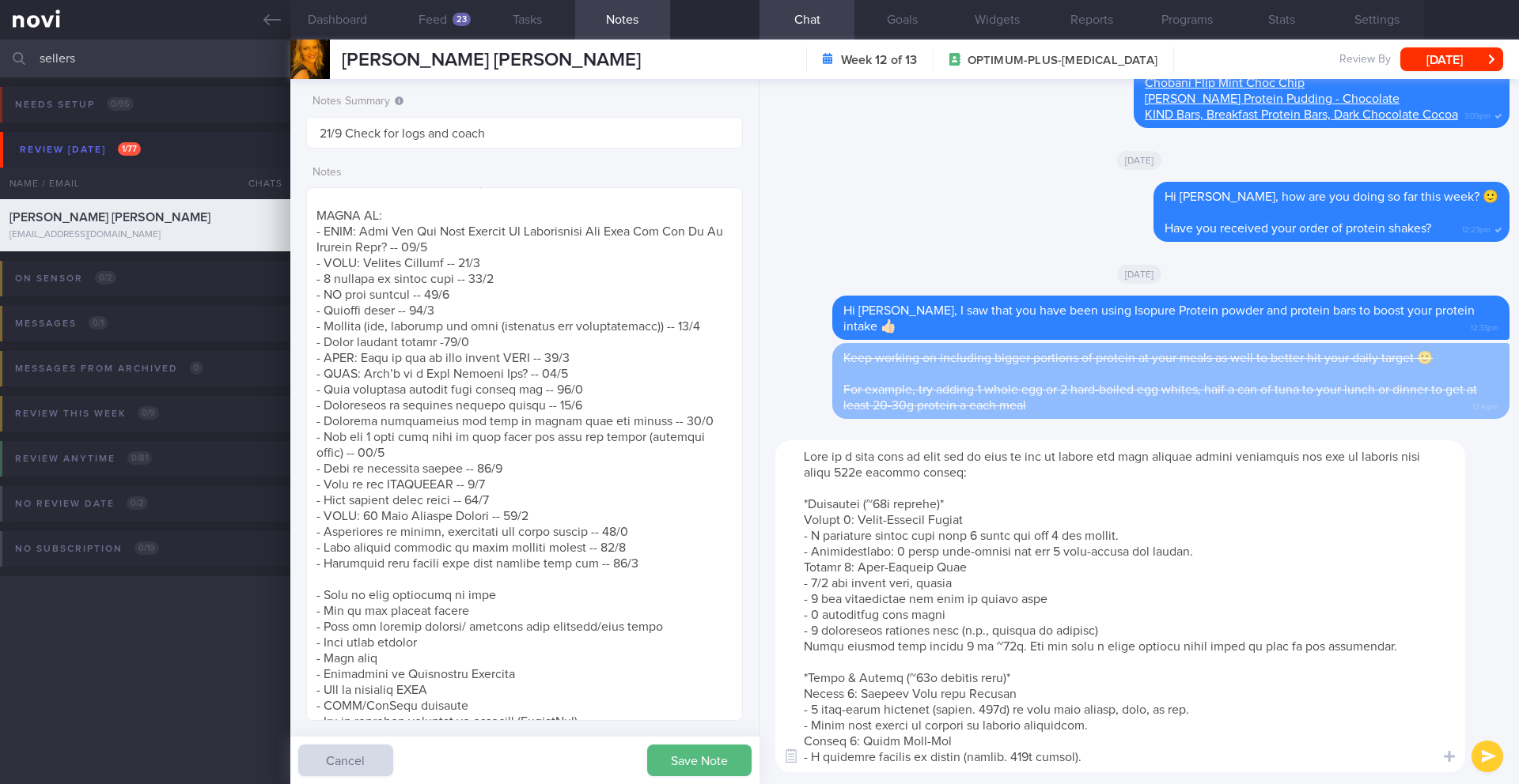
type textarea "Here is a meal plan to give you an idea of how to spread out your protein intak…"
click at [1489, 760] on button "submit" at bounding box center [1488, 756] width 31 height 31
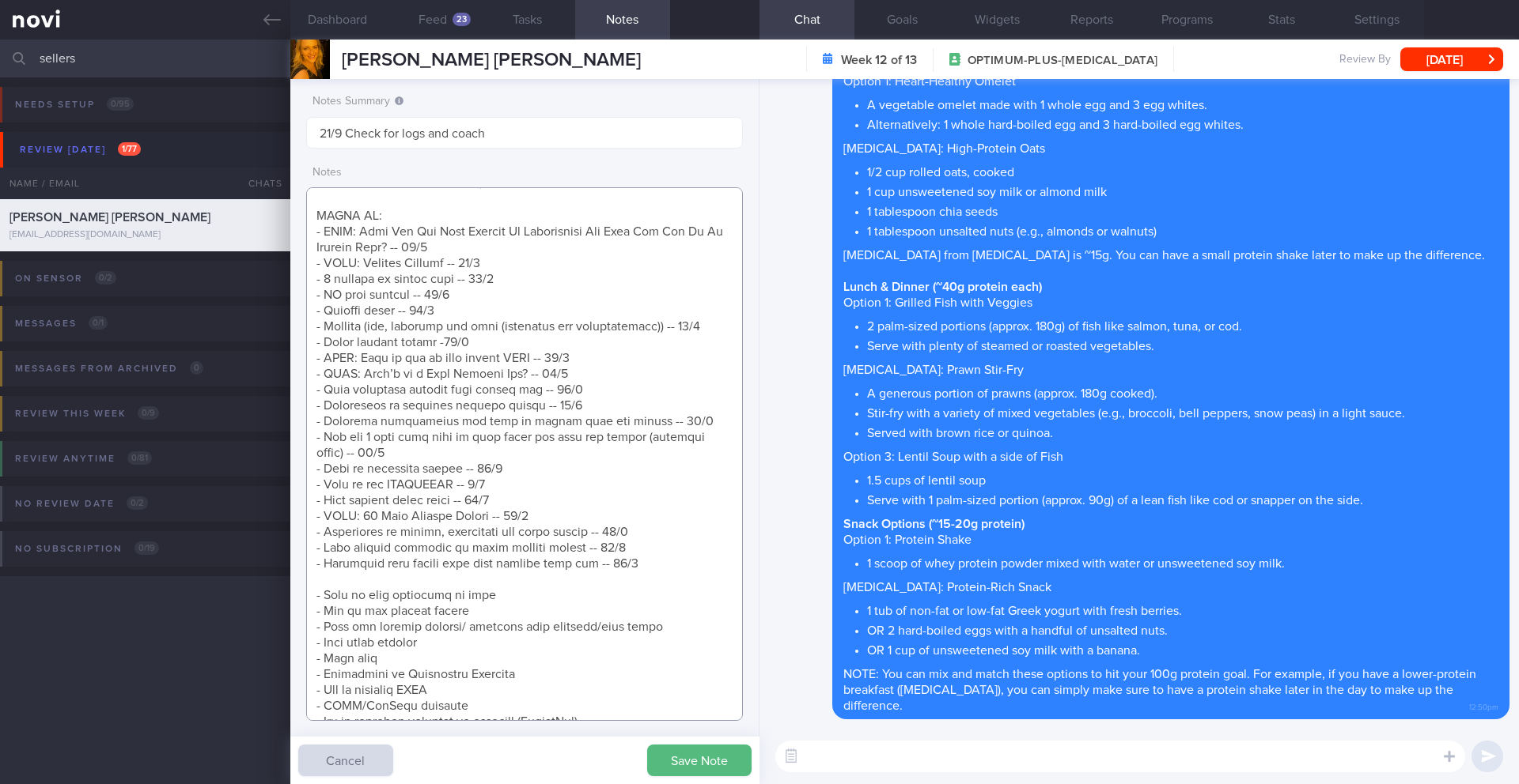
click at [379, 622] on textarea at bounding box center [525, 454] width 437 height 533
click at [511, 631] on textarea at bounding box center [525, 454] width 437 height 533
drag, startPoint x: 553, startPoint y: 622, endPoint x: 337, endPoint y: 626, distance: 216.0
click at [303, 621] on div "Notes Summary Summary will be shown in the main patients table 21/9 Check for l…" at bounding box center [525, 432] width 469 height 705
click at [347, 595] on textarea at bounding box center [525, 454] width 437 height 533
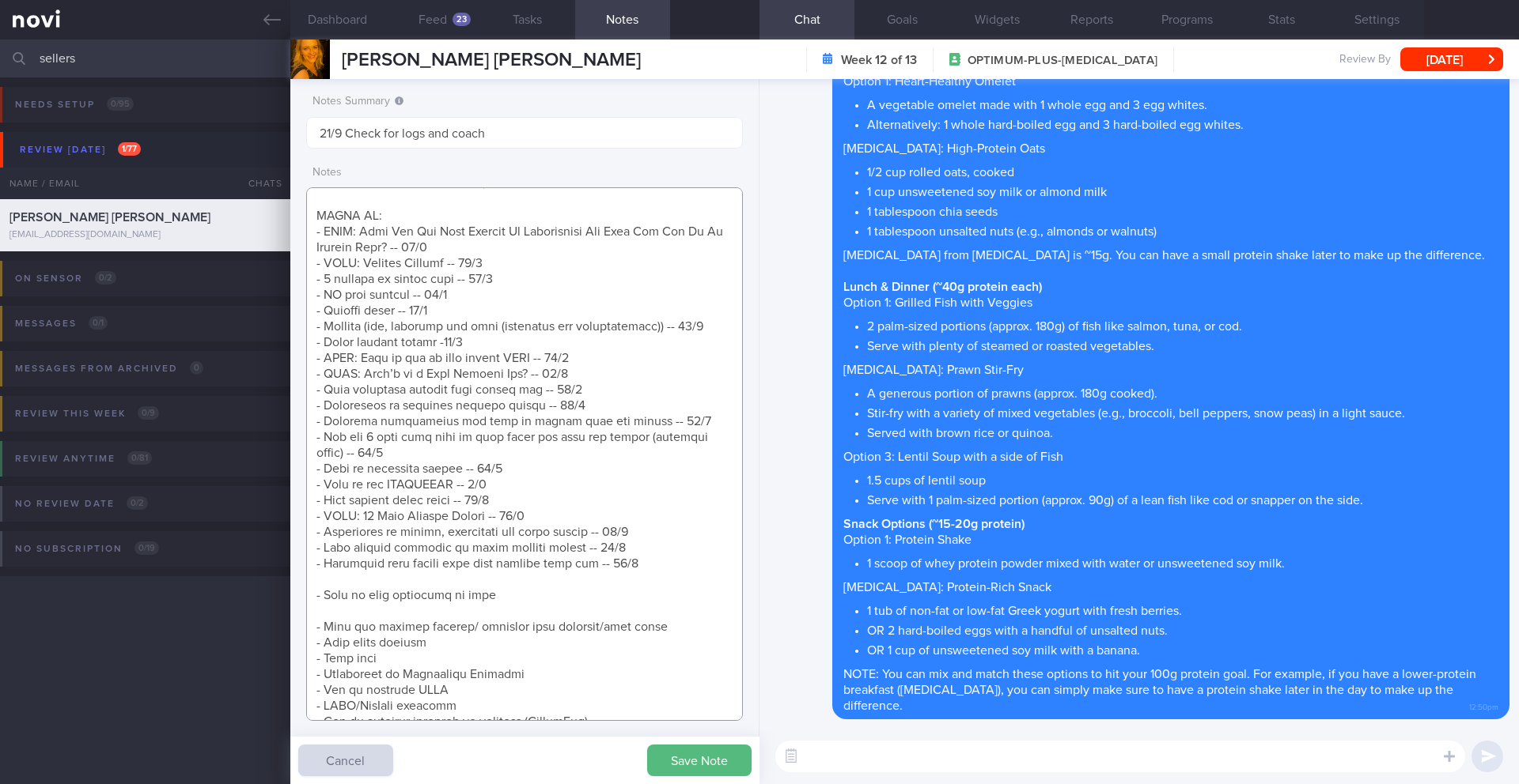
paste textarea "- How to hit 100g protein target -- [DATE]"
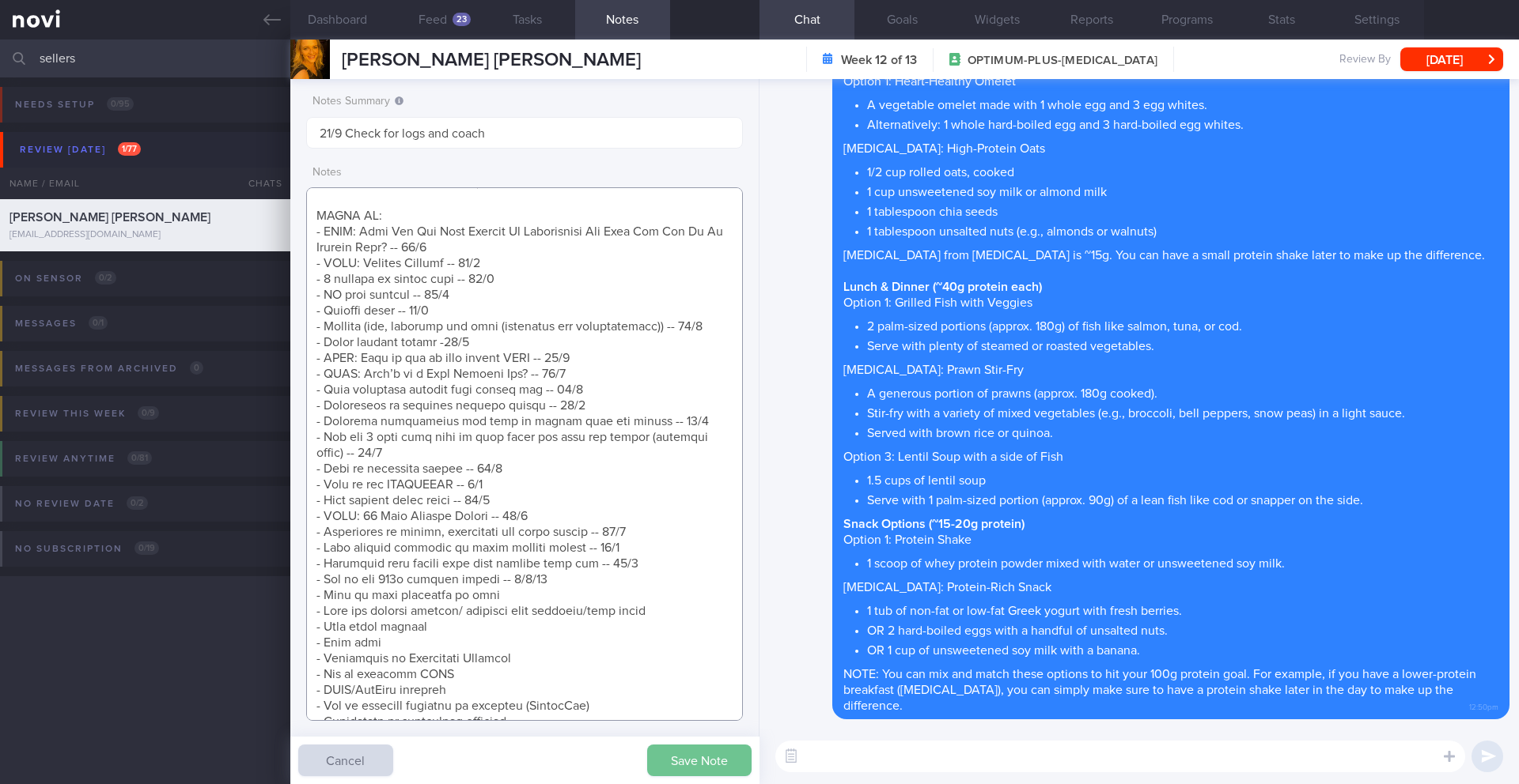
type textarea "**Pt is PESCATARIAN - Finds it hard to find food options in [GEOGRAPHIC_DATA] (…"
click at [661, 763] on button "Save Note" at bounding box center [699, 761] width 105 height 31
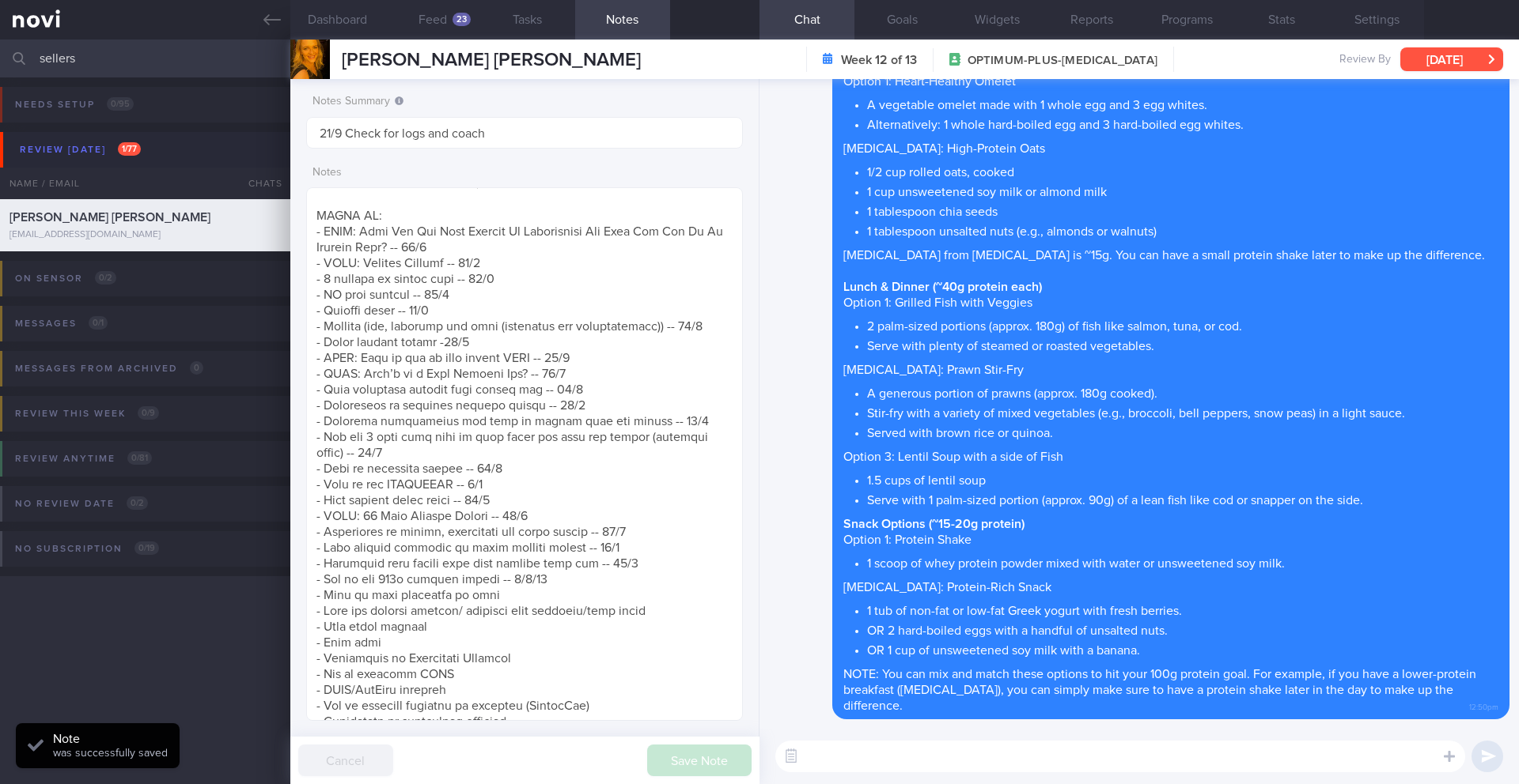
click at [1424, 55] on button "[DATE]" at bounding box center [1451, 59] width 103 height 24
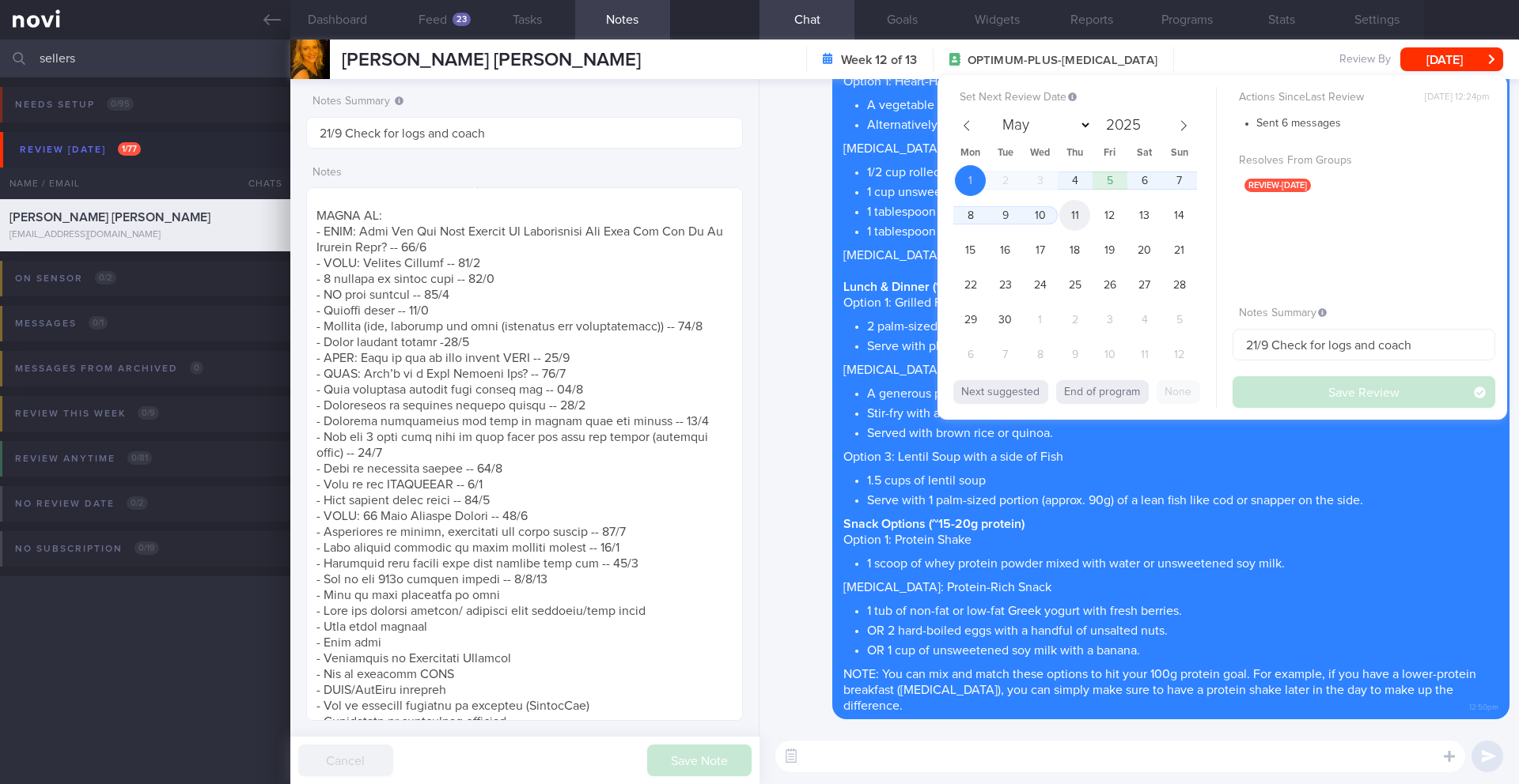
click at [1082, 216] on span "11" at bounding box center [1074, 214] width 31 height 31
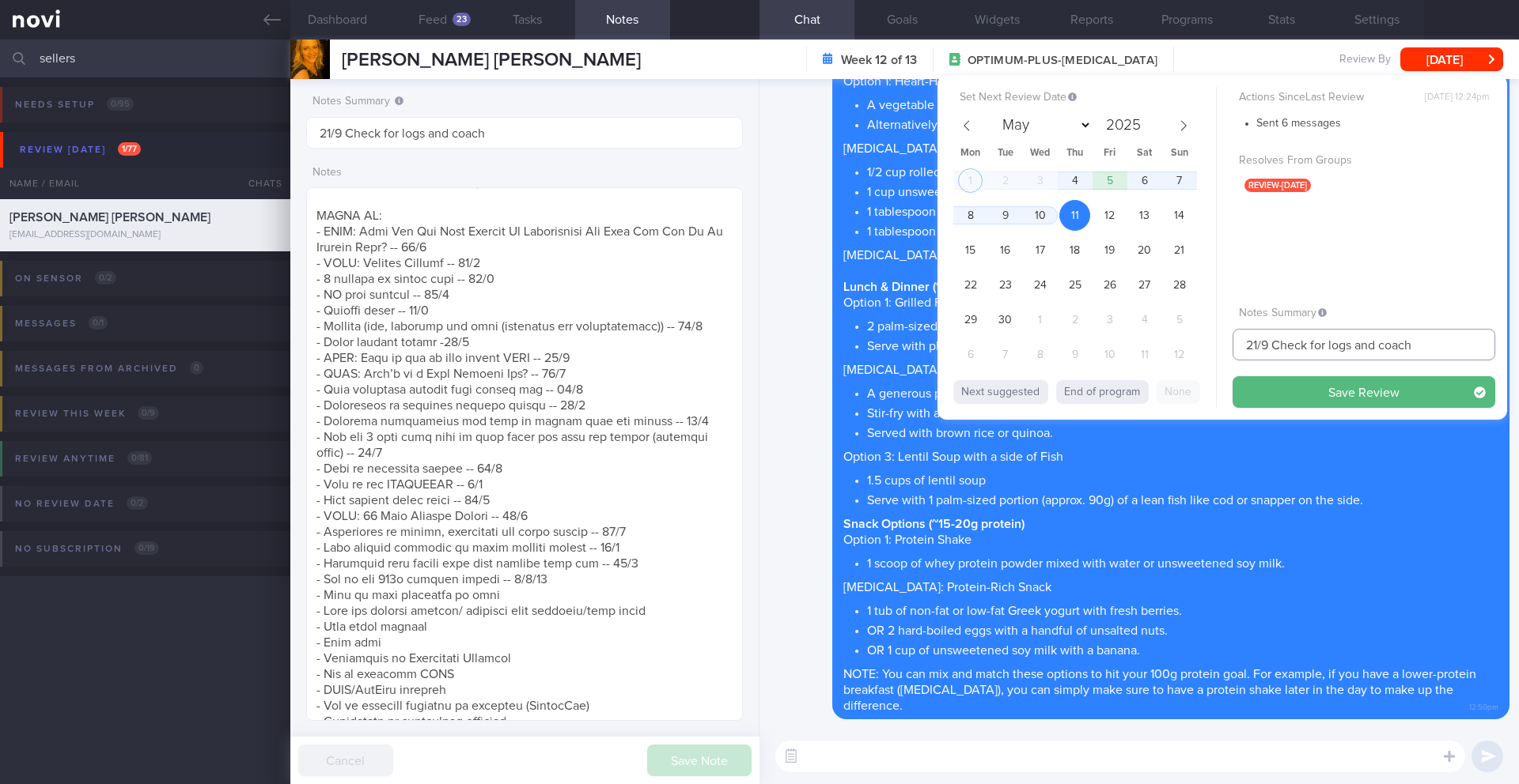
drag, startPoint x: 1261, startPoint y: 343, endPoint x: 1216, endPoint y: 343, distance: 45.0
click at [1216, 343] on div "Set Next Review Date [DATE] May June July August September October November [DA…" at bounding box center [1223, 247] width 570 height 345
type input "11/9 Check for logs and coach"
click at [1285, 398] on button "Save Review" at bounding box center [1365, 392] width 263 height 31
type input "11/9 Check for logs and coach"
